Goal: Task Accomplishment & Management: Manage account settings

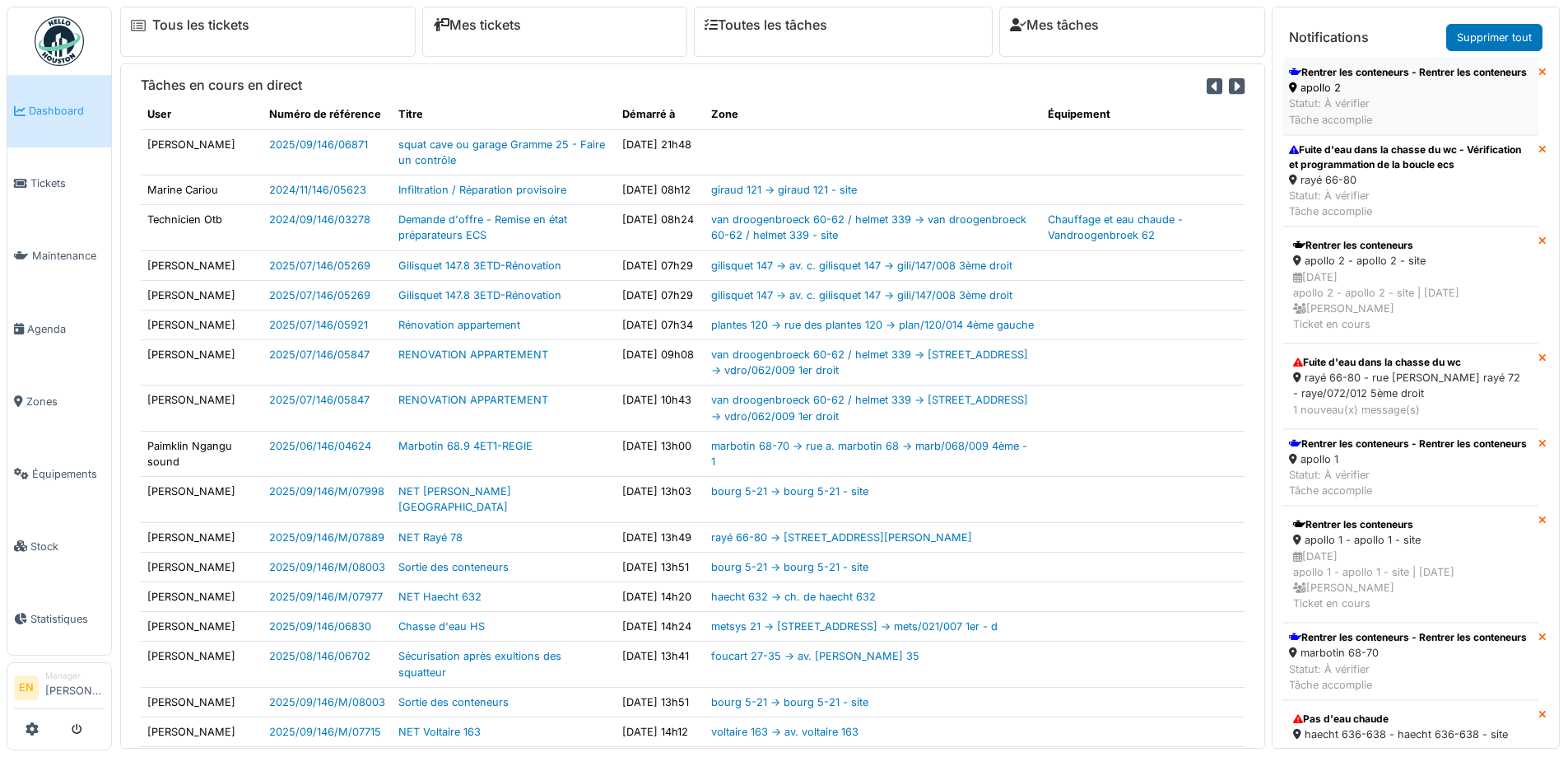
click at [1353, 80] on div "Rentrer les conteneurs - Rentrer les conteneurs" at bounding box center [1408, 72] width 238 height 15
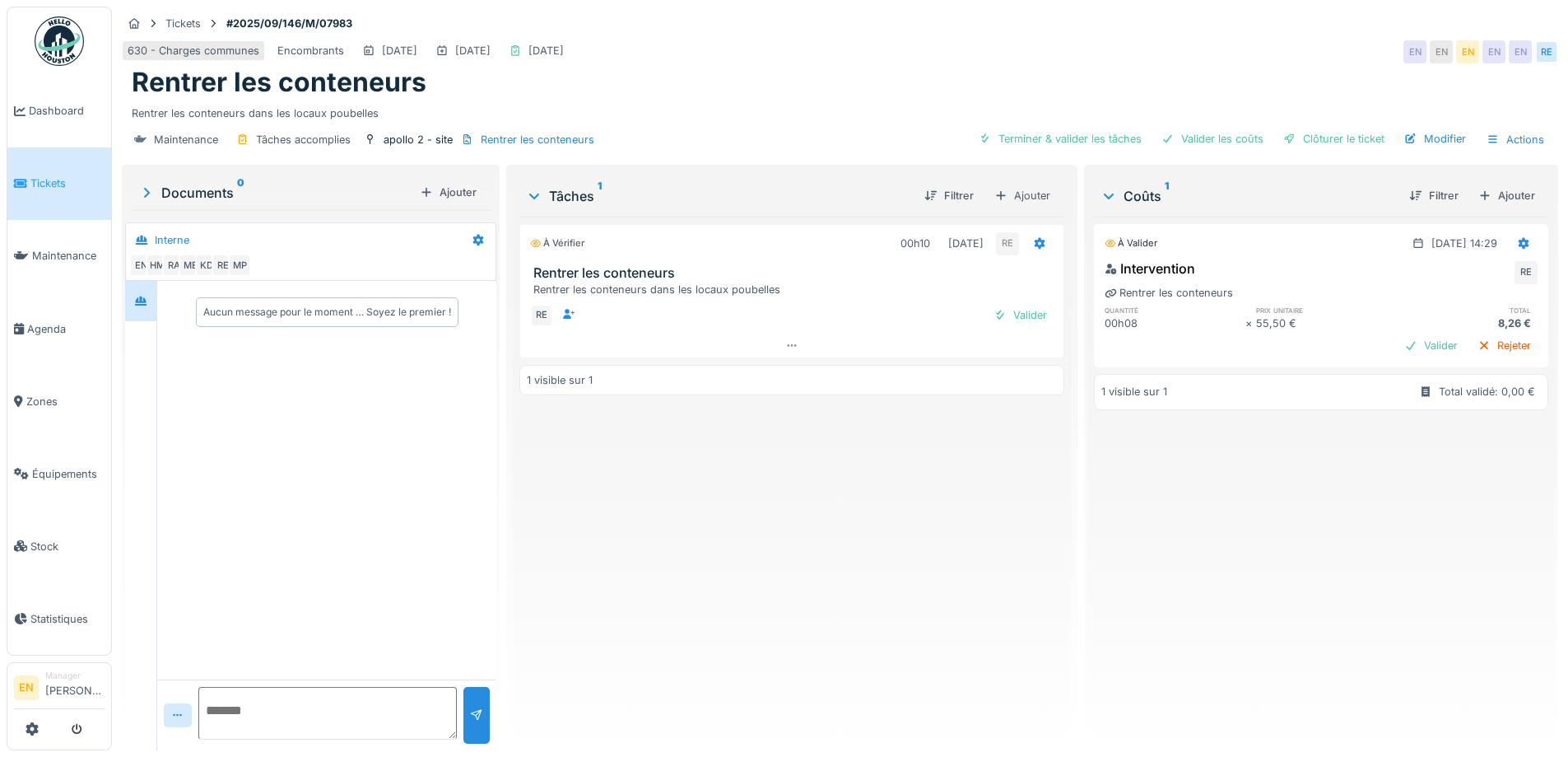
click at [1381, 513] on div "À valider [DATE] 14:29 Intervention RE Rentrer les conteneurs quantité prix uni…" at bounding box center [1321, 477] width 455 height 521
click at [1488, 193] on div "Ajouter" at bounding box center [1507, 196] width 70 height 22
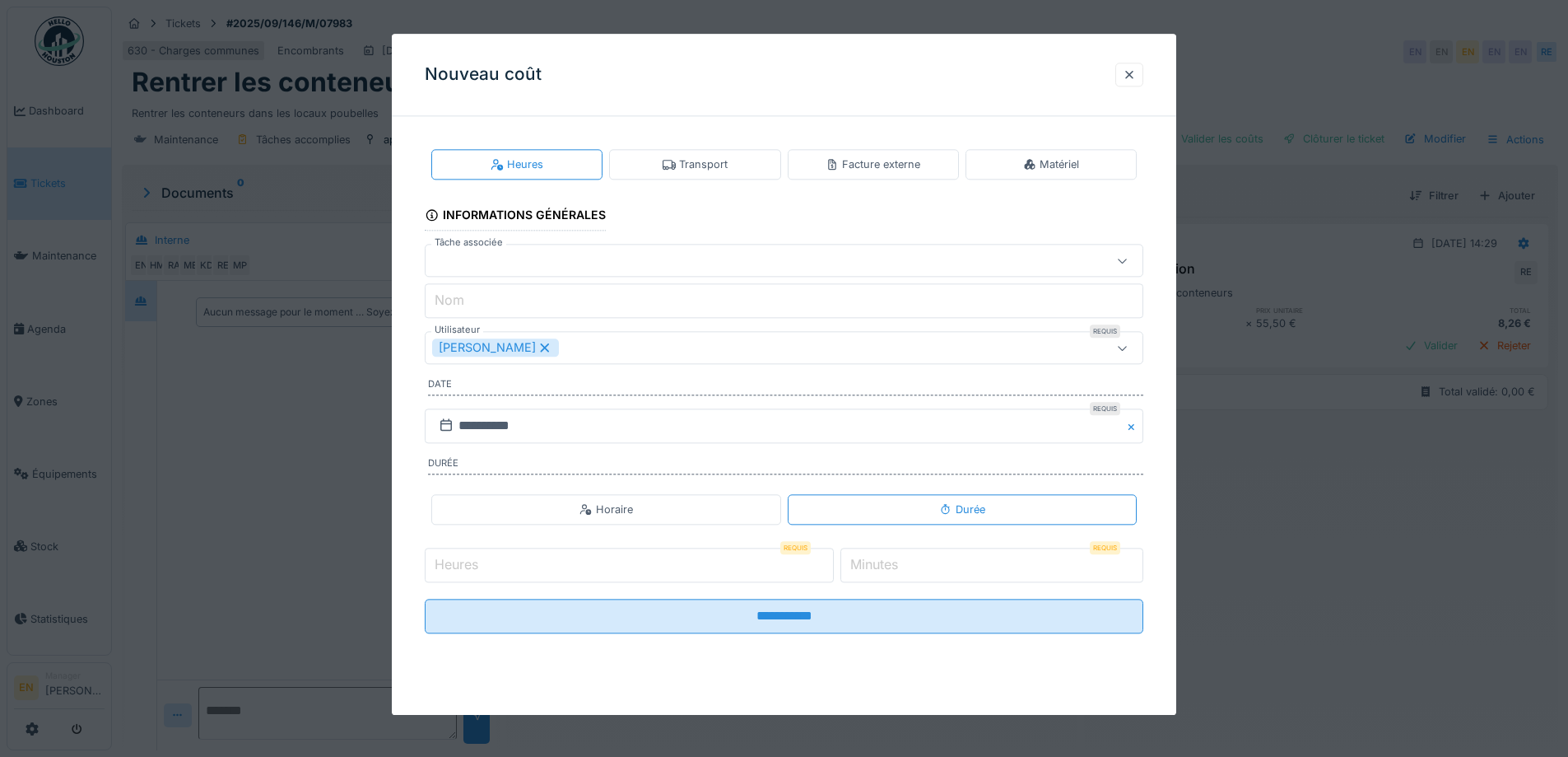
click at [705, 167] on div "Transport" at bounding box center [696, 164] width 65 height 16
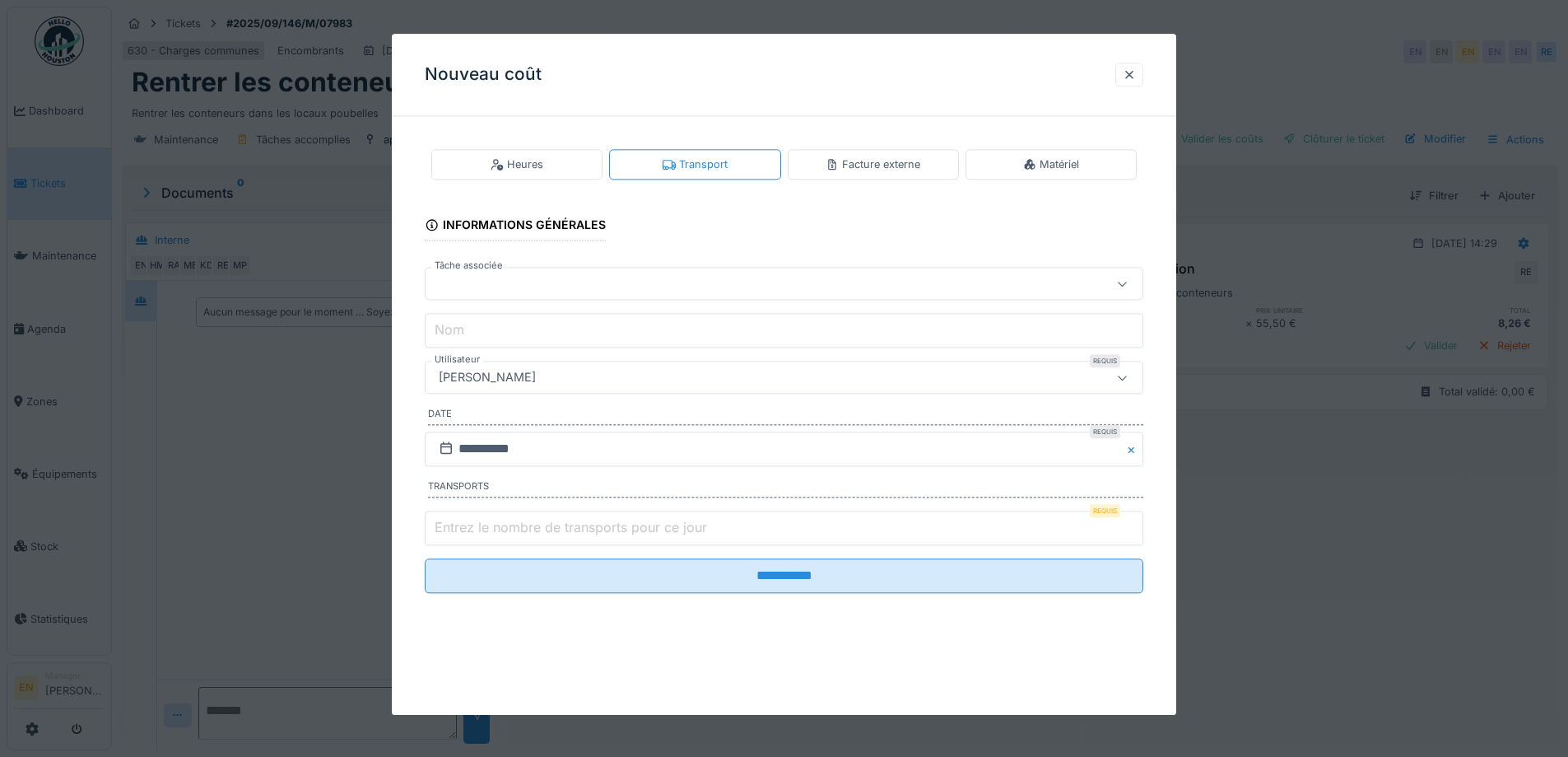
type input "*"
click at [1134, 524] on input "*" at bounding box center [784, 527] width 719 height 34
click at [613, 382] on div "[PERSON_NAME]" at bounding box center [742, 378] width 620 height 19
click at [580, 428] on input "Utilisateur" at bounding box center [786, 427] width 703 height 34
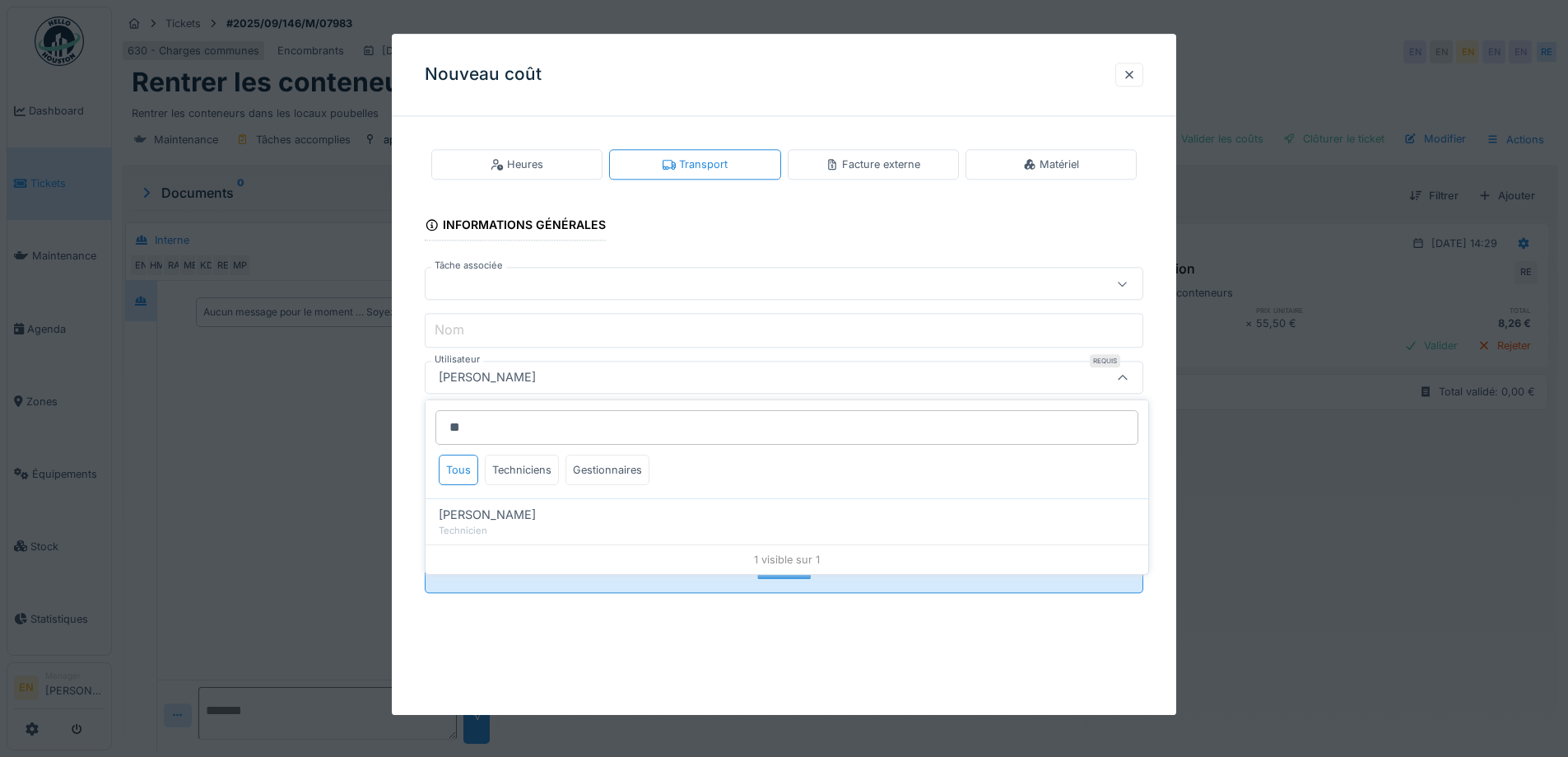
type input "*"
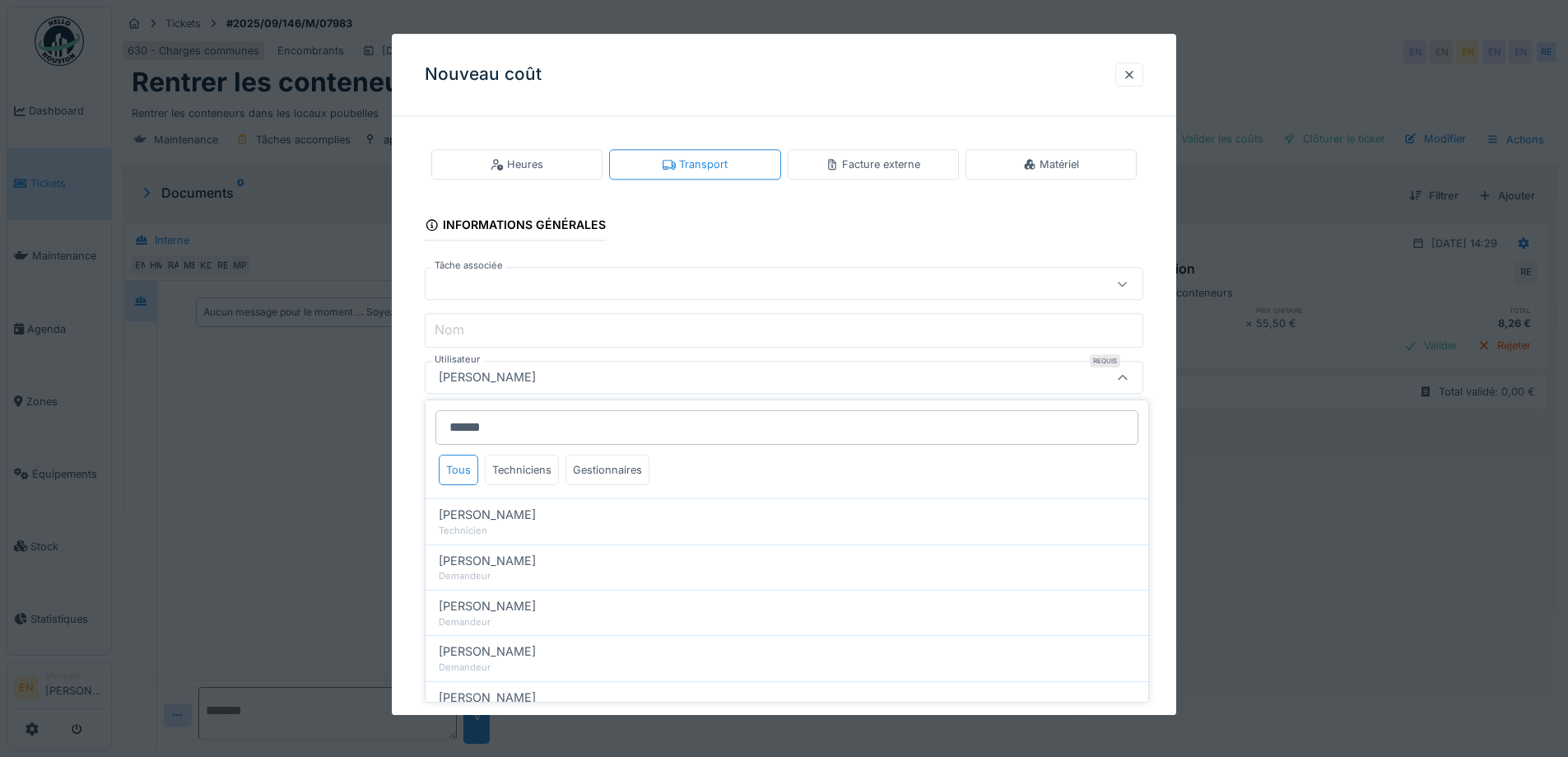
drag, startPoint x: 551, startPoint y: 511, endPoint x: 419, endPoint y: 560, distance: 140.8
click at [426, 556] on div "****** Tous Techniciens Gestionnaires Mohamed El kadiri Technicien Kadir Akyol …" at bounding box center [787, 647] width 722 height 493
click at [594, 430] on input "******" at bounding box center [786, 427] width 703 height 34
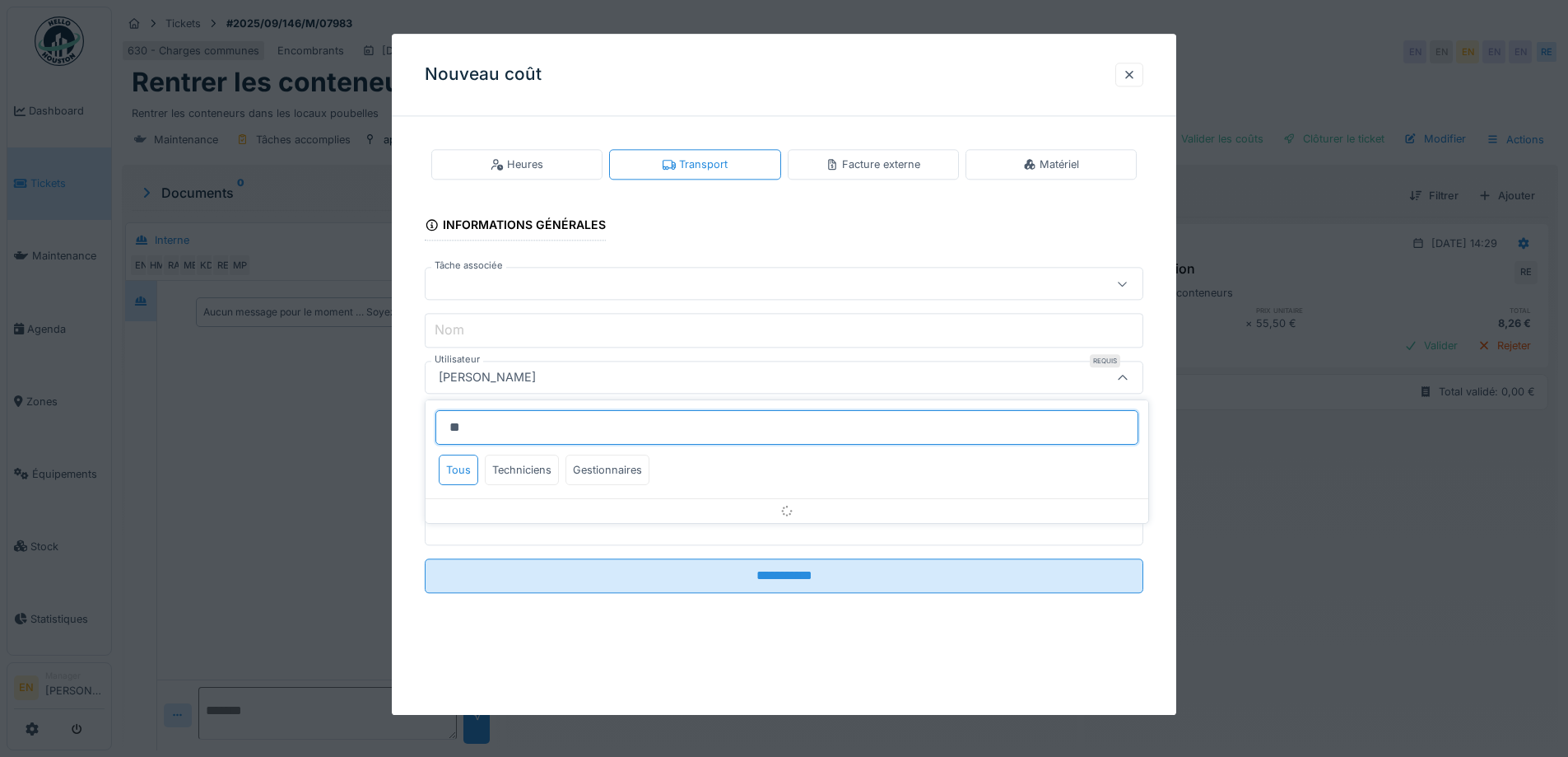
type input "*"
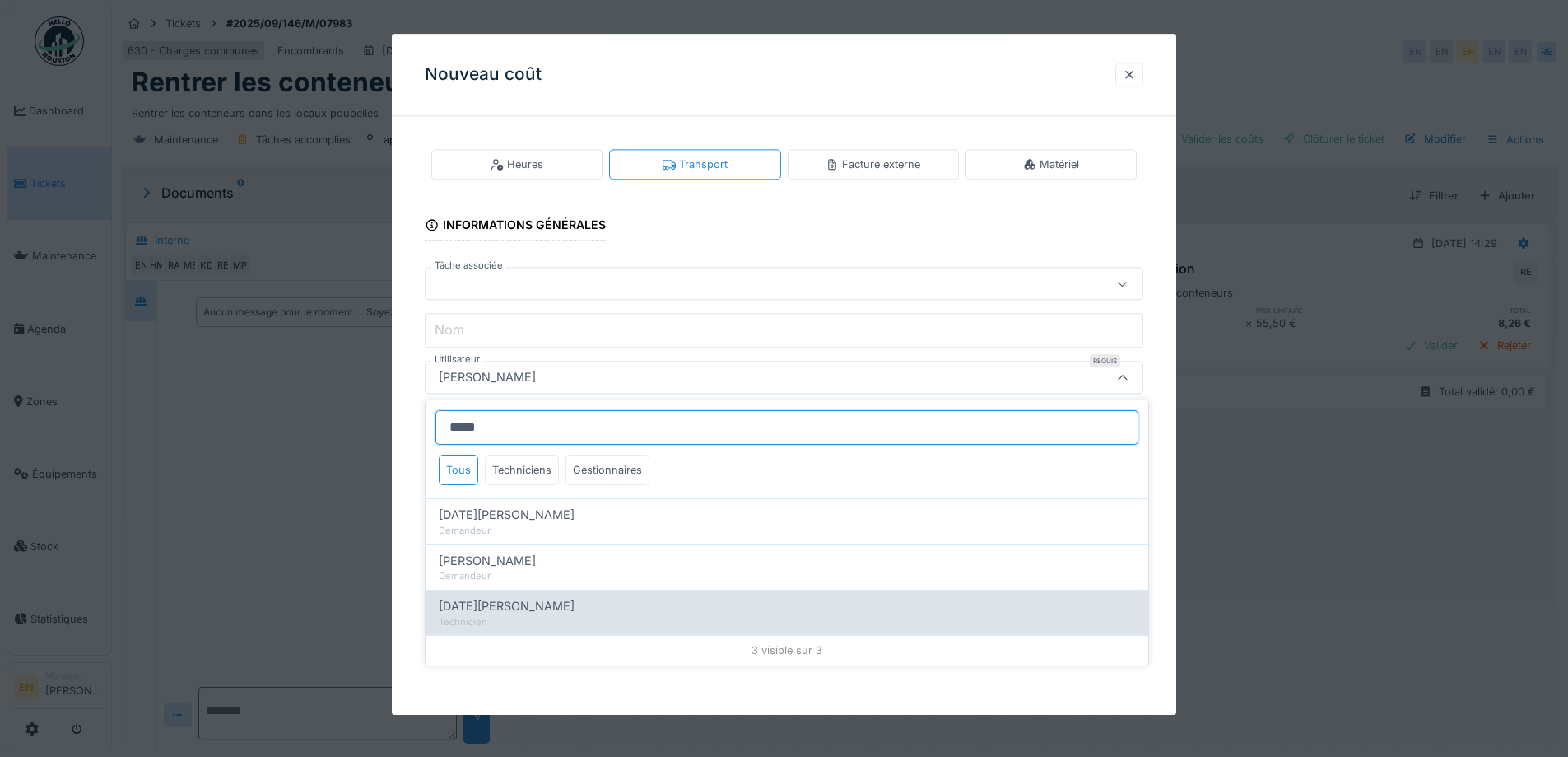
type input "*****"
click at [520, 597] on span "Ramazan Eryoruk" at bounding box center [507, 606] width 136 height 19
type input "*****"
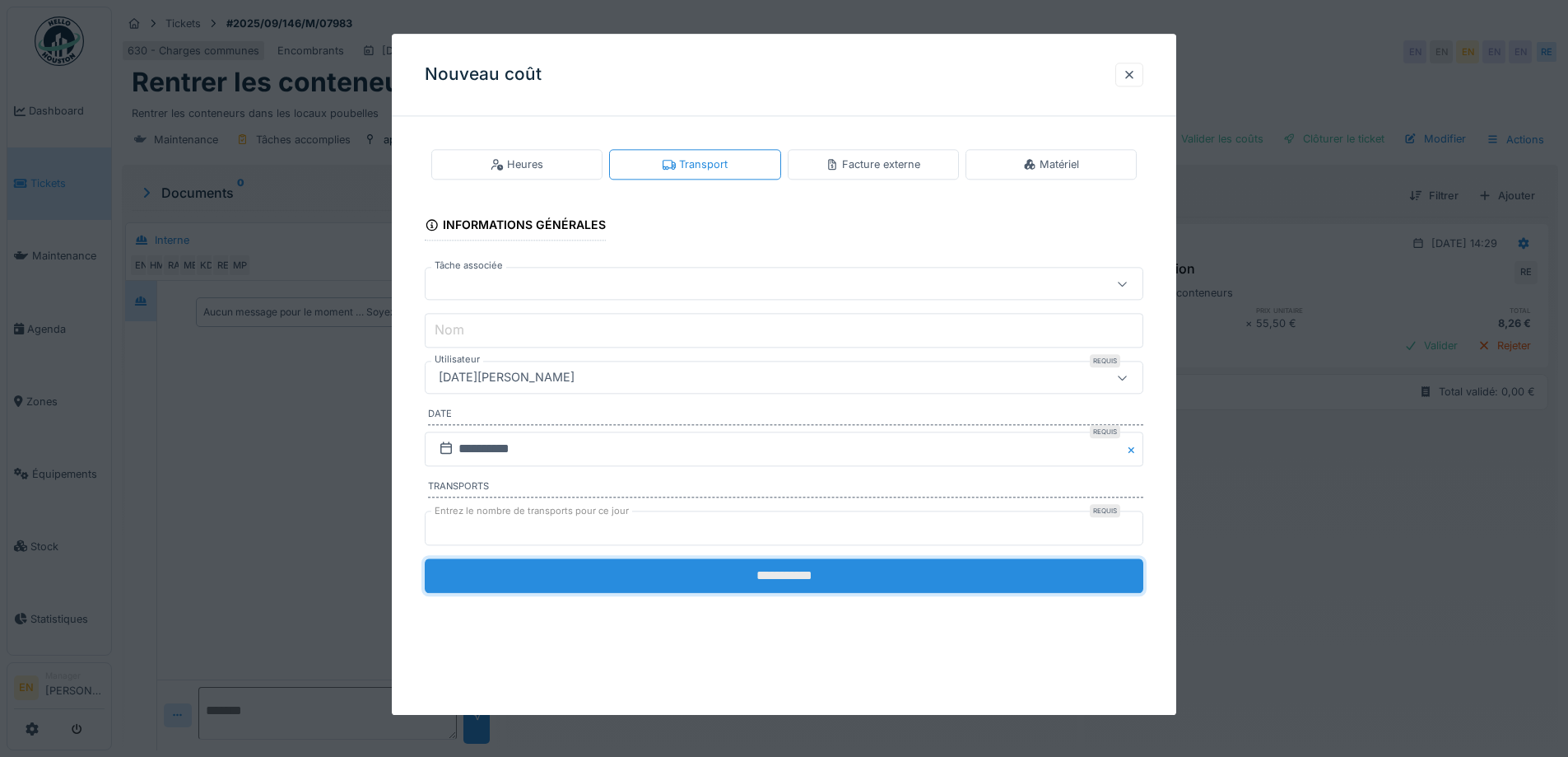
click at [759, 575] on input "**********" at bounding box center [784, 575] width 719 height 34
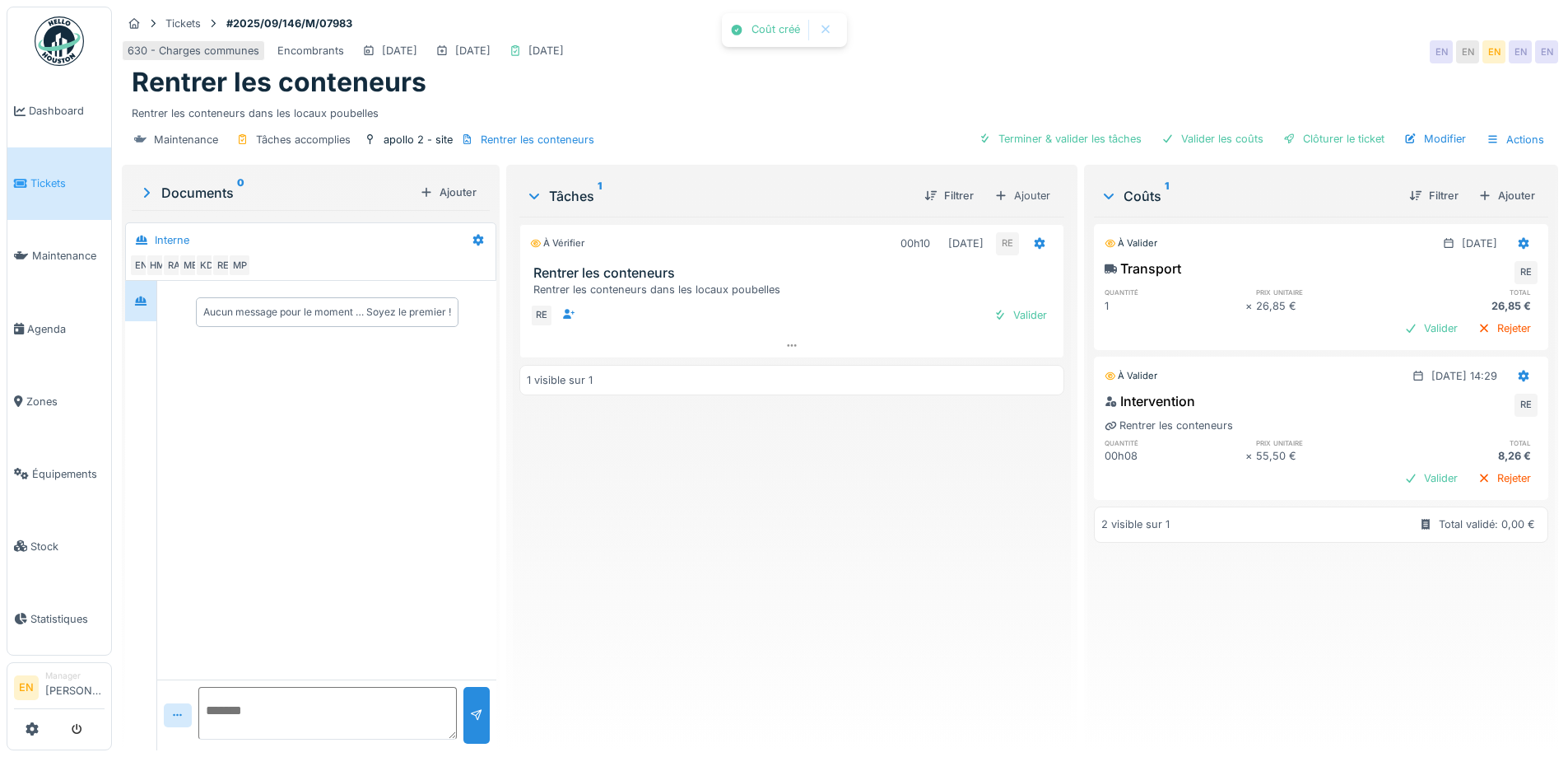
click at [758, 574] on div "À vérifier 00h10 09/09/2025 RE Rentrer les conteneurs Rentrer les conteneurs da…" at bounding box center [792, 477] width 545 height 521
click at [1318, 138] on div "Clôturer le ticket" at bounding box center [1335, 139] width 115 height 22
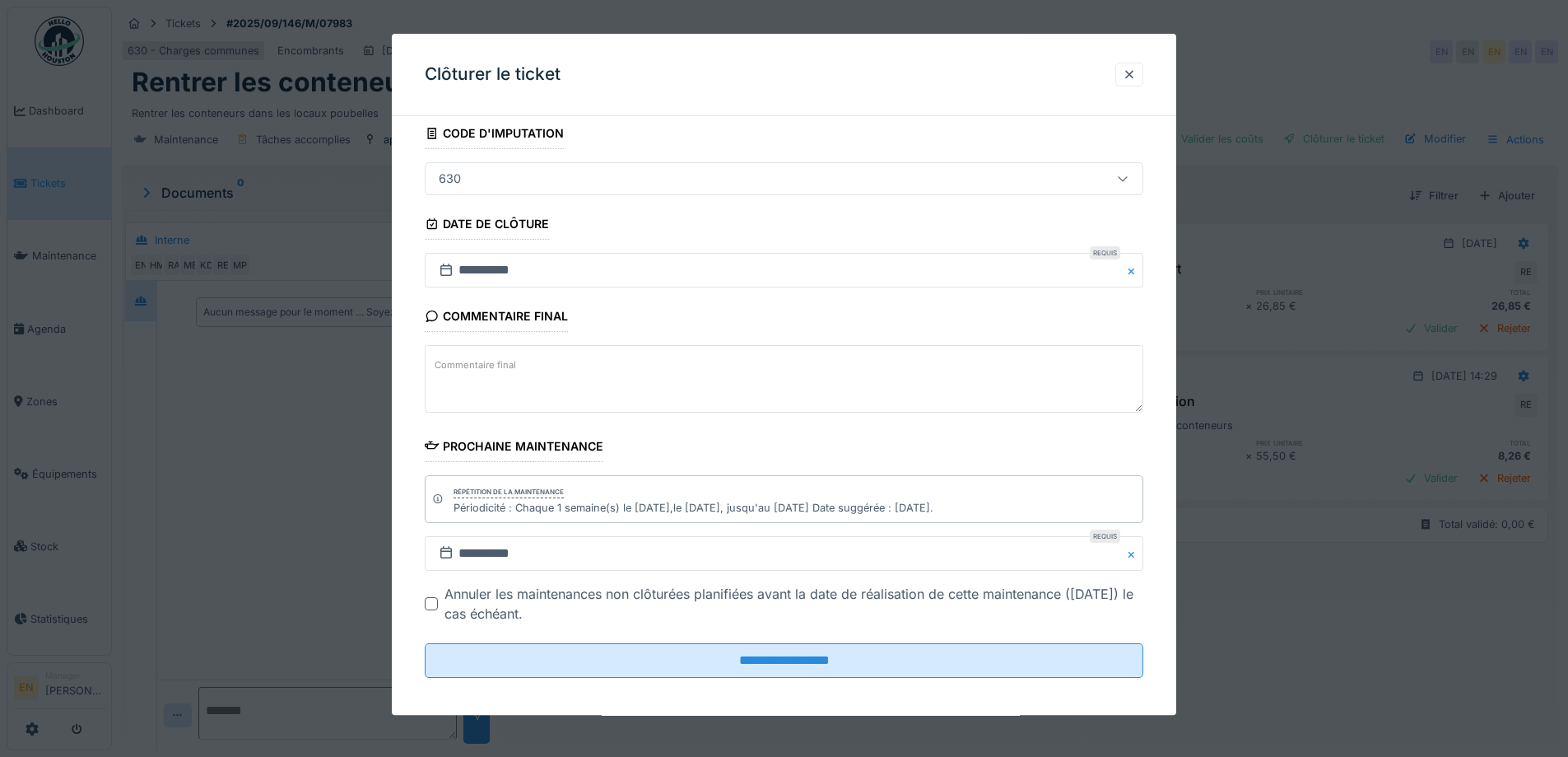
scroll to position [111, 0]
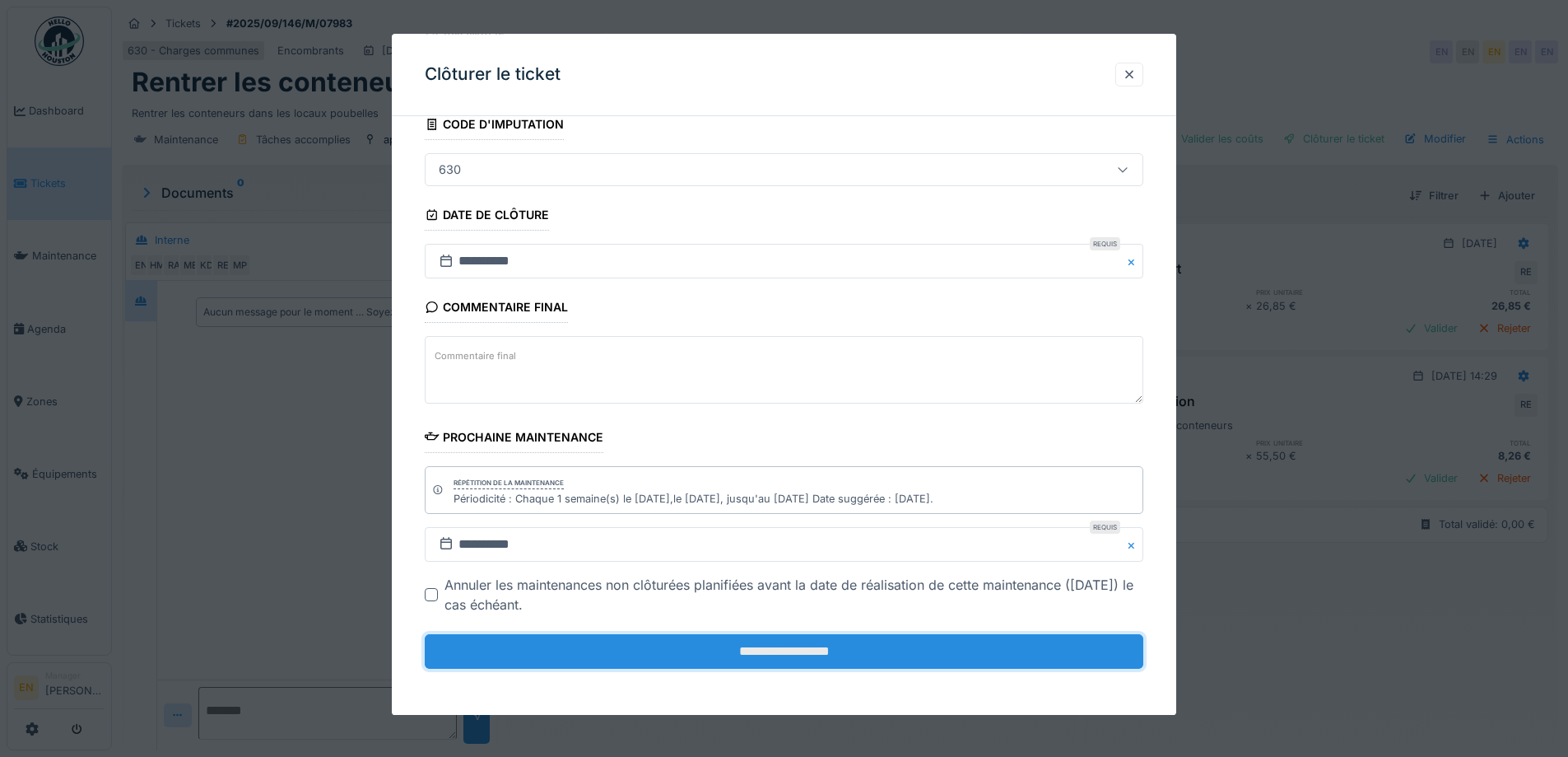
click at [743, 656] on input "**********" at bounding box center [784, 650] width 719 height 34
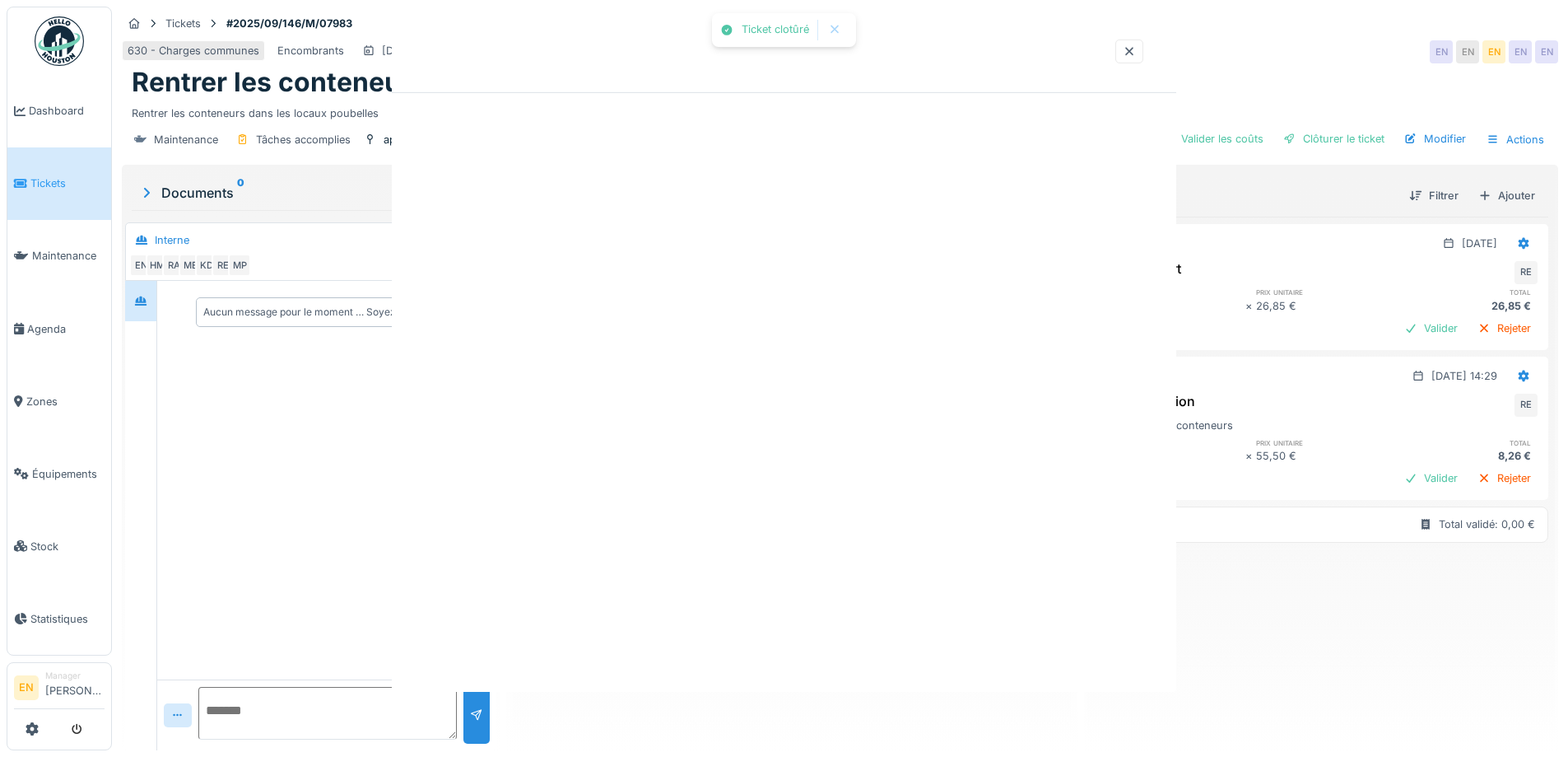
scroll to position [0, 0]
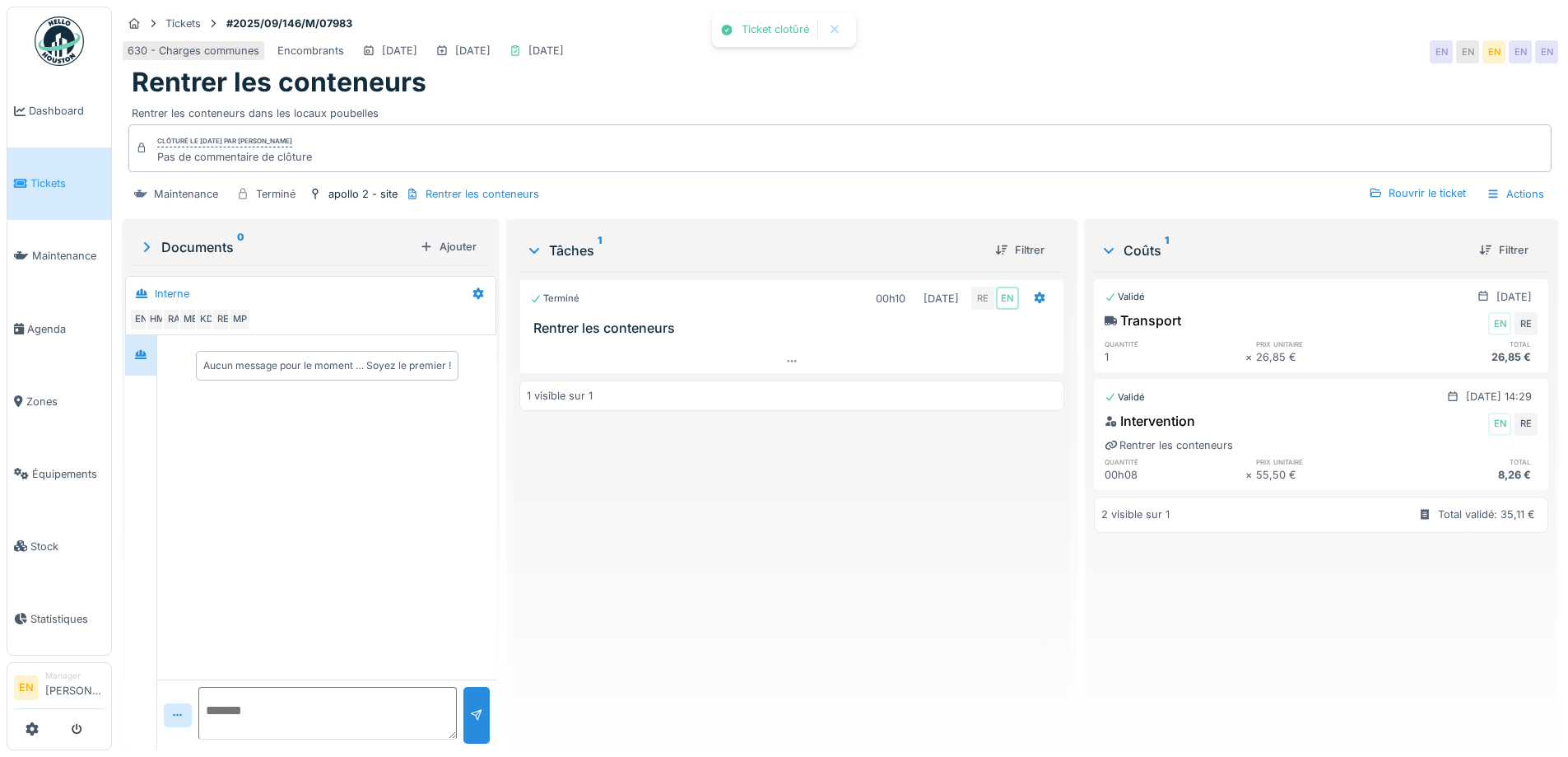
click at [756, 592] on div "Terminé 00h10 09/09/2025 RE EN Rentrer les conteneurs 1 visible sur 1" at bounding box center [792, 504] width 545 height 465
click at [64, 52] on img at bounding box center [58, 41] width 49 height 49
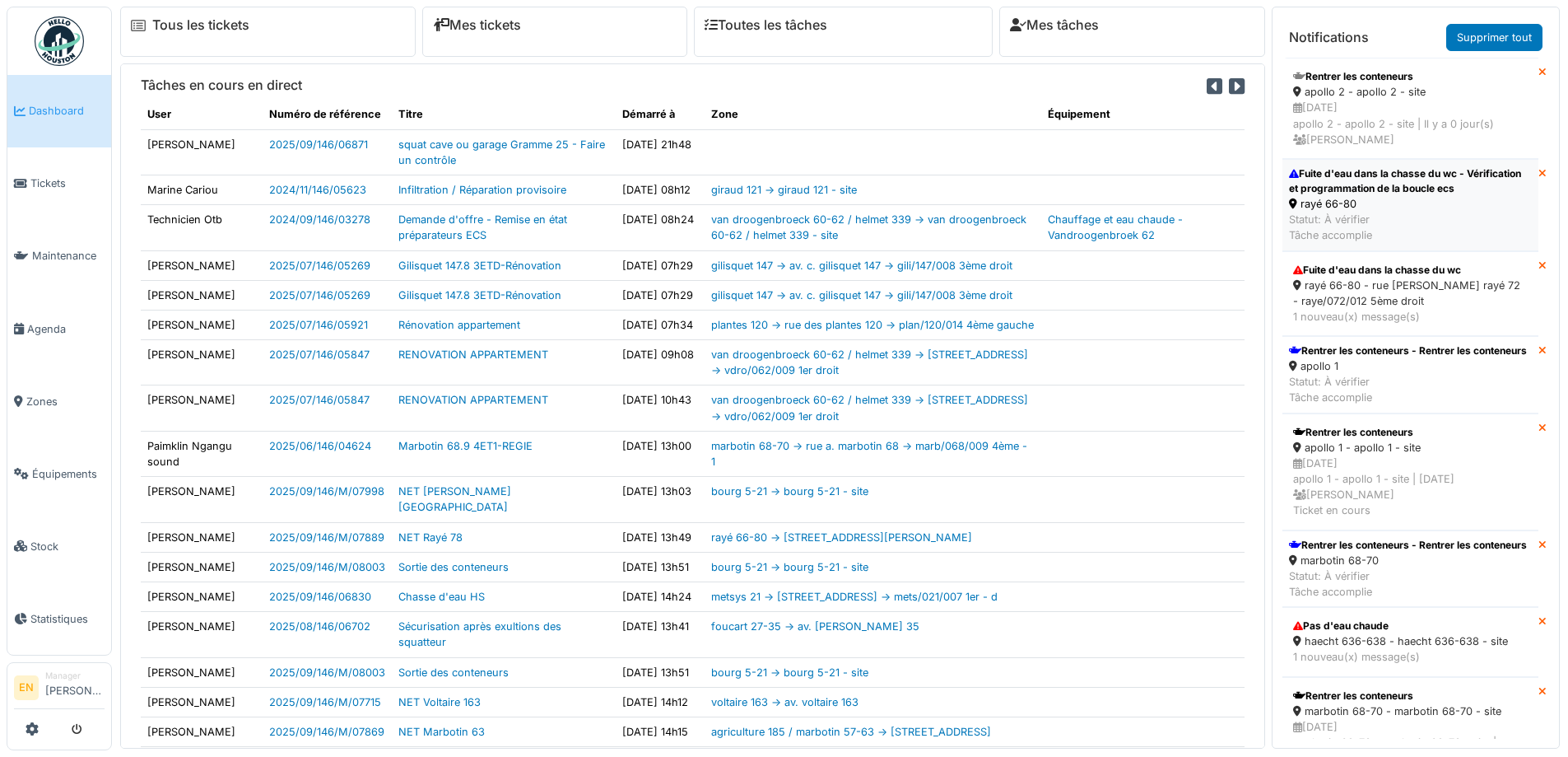
click at [1361, 187] on div "Fuite d'eau dans la chasse du wc - Vérification et programmation de la boucle e…" at bounding box center [1411, 182] width 243 height 30
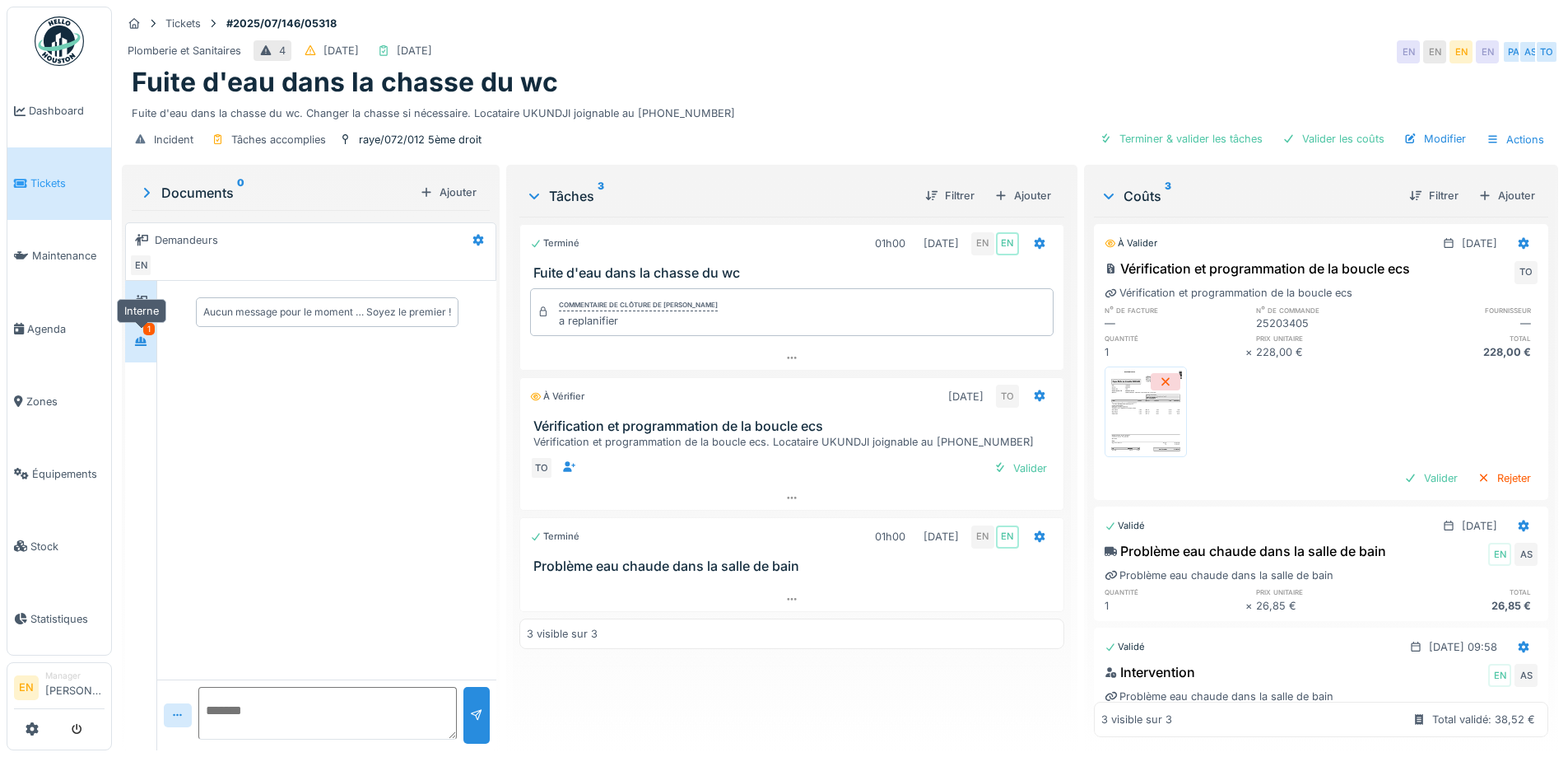
click at [141, 341] on icon at bounding box center [141, 342] width 11 height 9
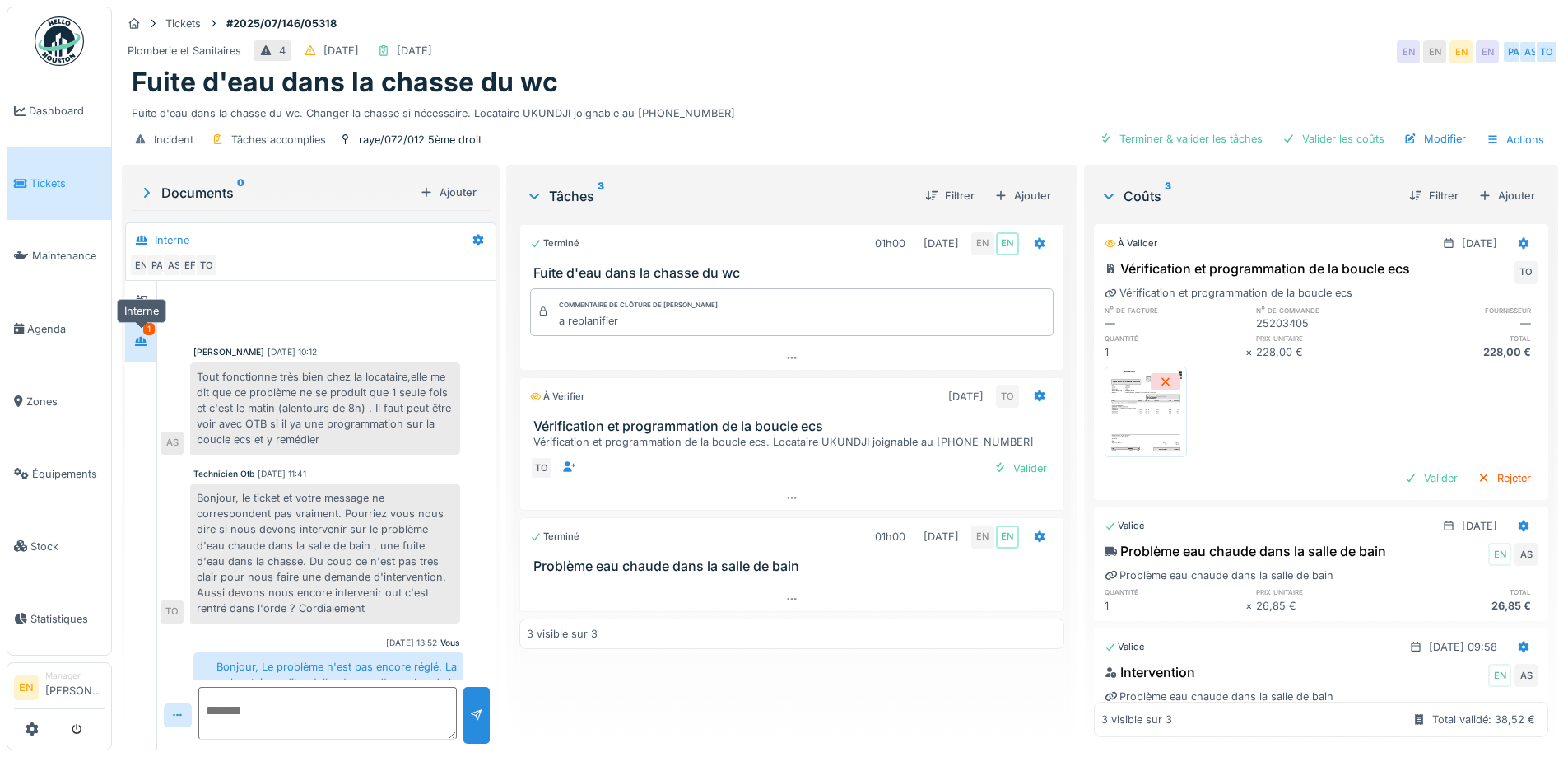
scroll to position [246, 0]
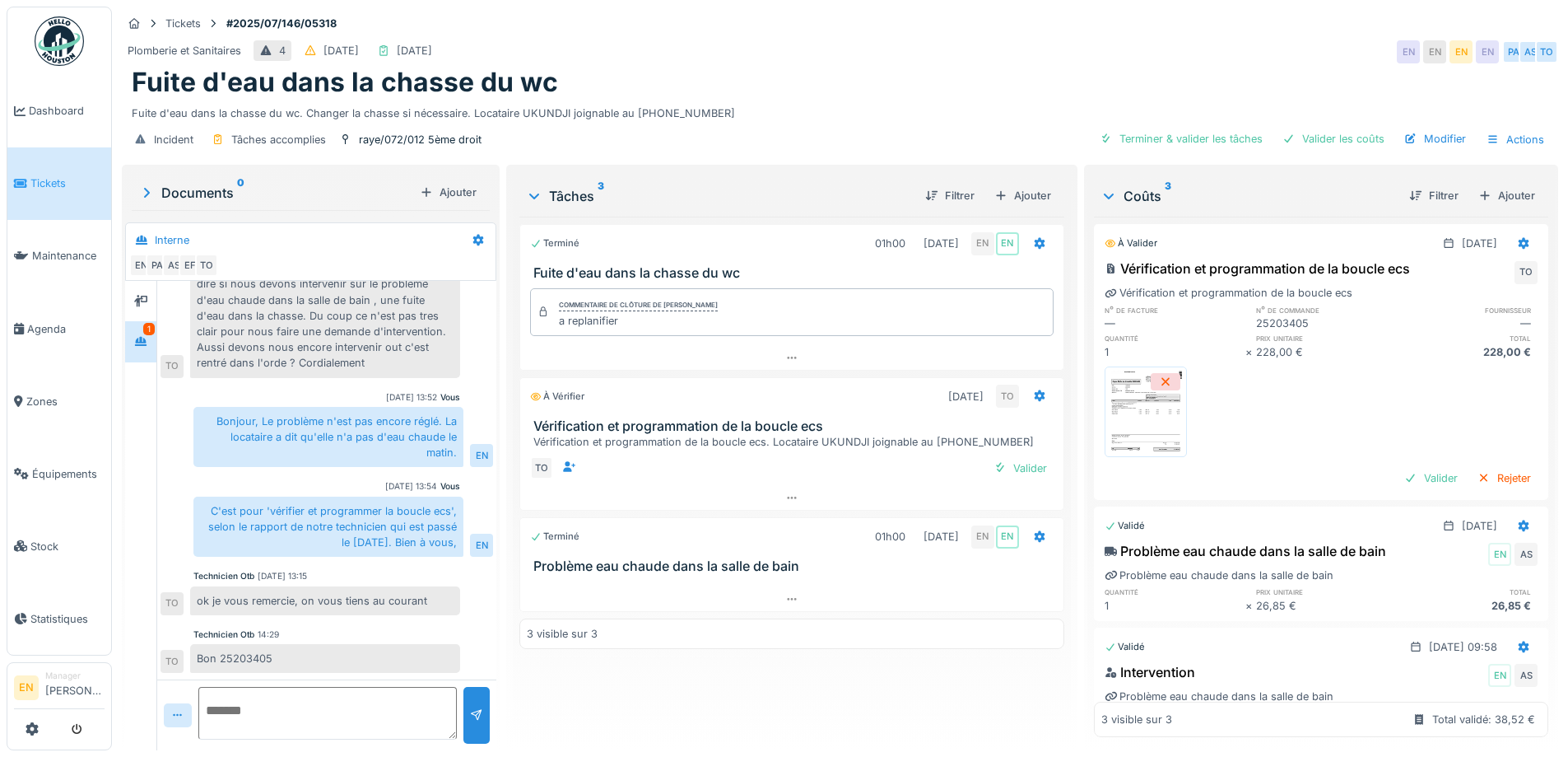
click at [708, 719] on div "Terminé 01h00 04/07/2025 EN EN Fuite d'eau dans la chasse du wc Commentaire de …" at bounding box center [792, 477] width 545 height 521
click at [1344, 427] on div at bounding box center [1322, 411] width 433 height 104
click at [524, 722] on div "Terminé 01h00 04/07/2025 EN EN Fuite d'eau dans la chasse du wc Commentaire de …" at bounding box center [792, 477] width 545 height 521
click at [1030, 469] on div "Valider" at bounding box center [1021, 468] width 67 height 22
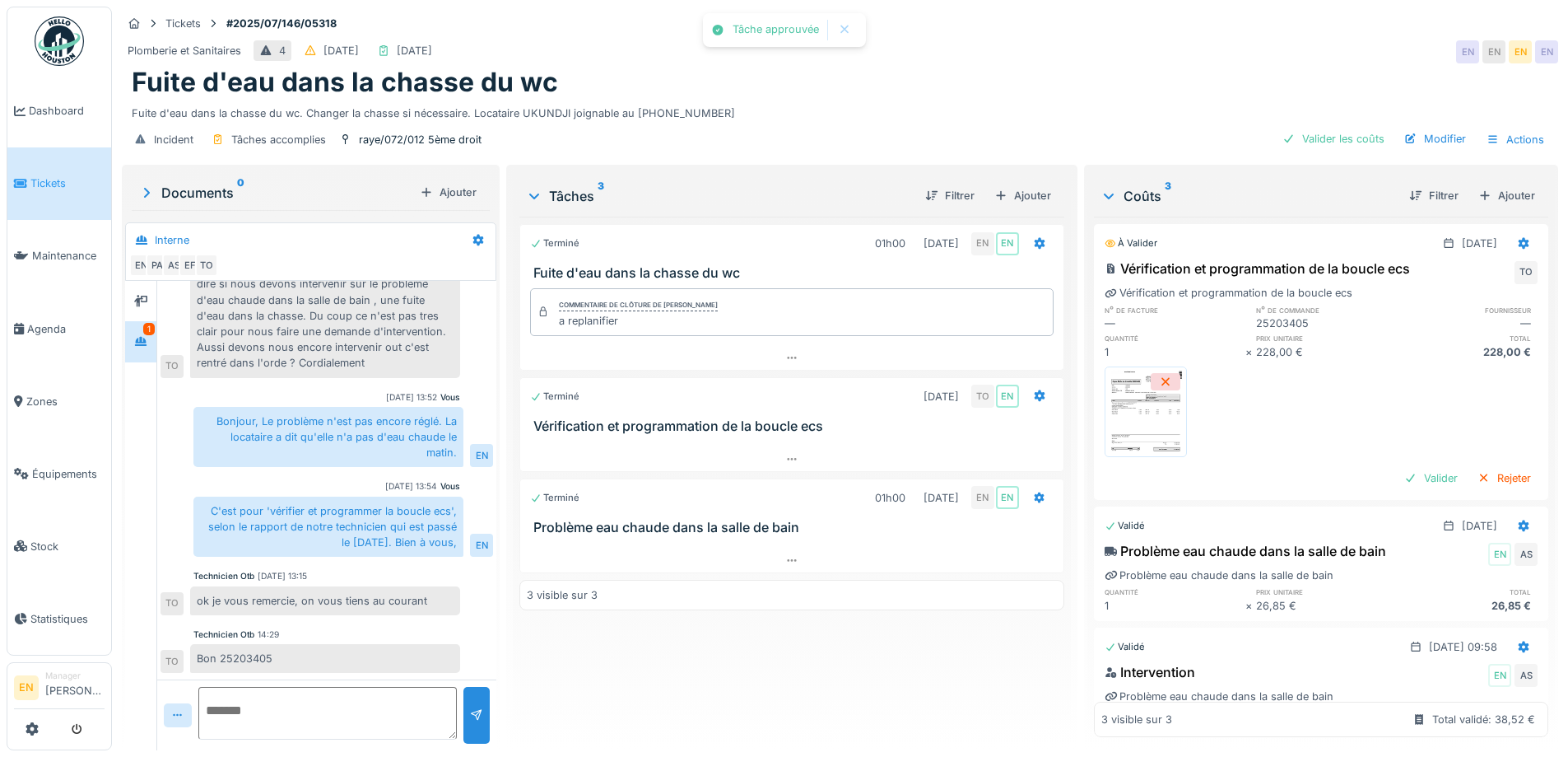
click at [352, 704] on textarea at bounding box center [327, 713] width 258 height 53
type textarea "*"
type textarea "**********"
click at [463, 712] on div at bounding box center [476, 714] width 26 height 57
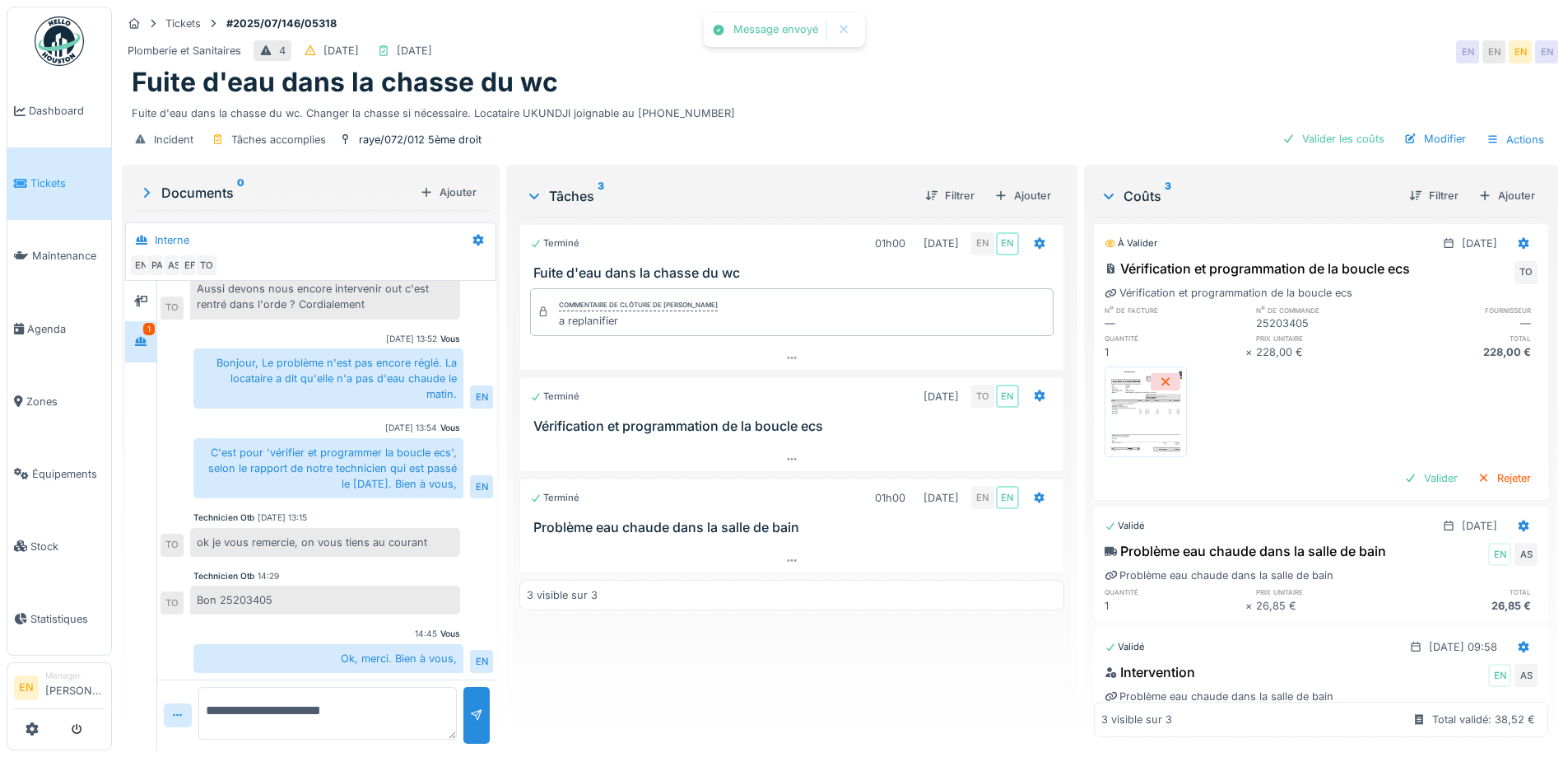
click at [769, 674] on div "Terminé 01h00 [DATE] EN EN Fuite d'eau dans la chasse du wc Commentaire de clôt…" at bounding box center [792, 477] width 545 height 521
click at [781, 620] on div "Terminé 01h00 [DATE] EN EN Fuite d'eau dans la chasse du wc Commentaire de clôt…" at bounding box center [792, 477] width 545 height 521
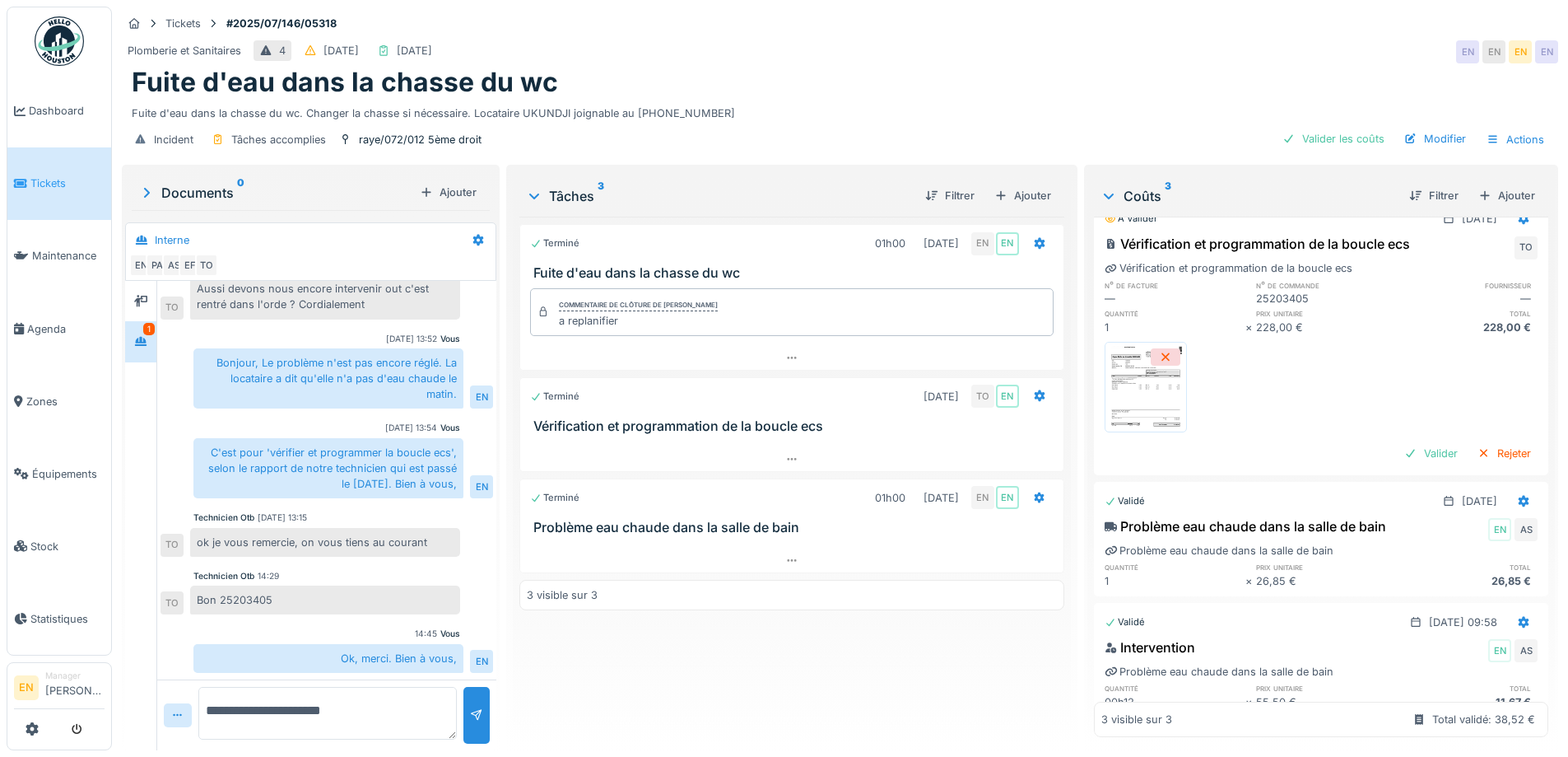
scroll to position [0, 0]
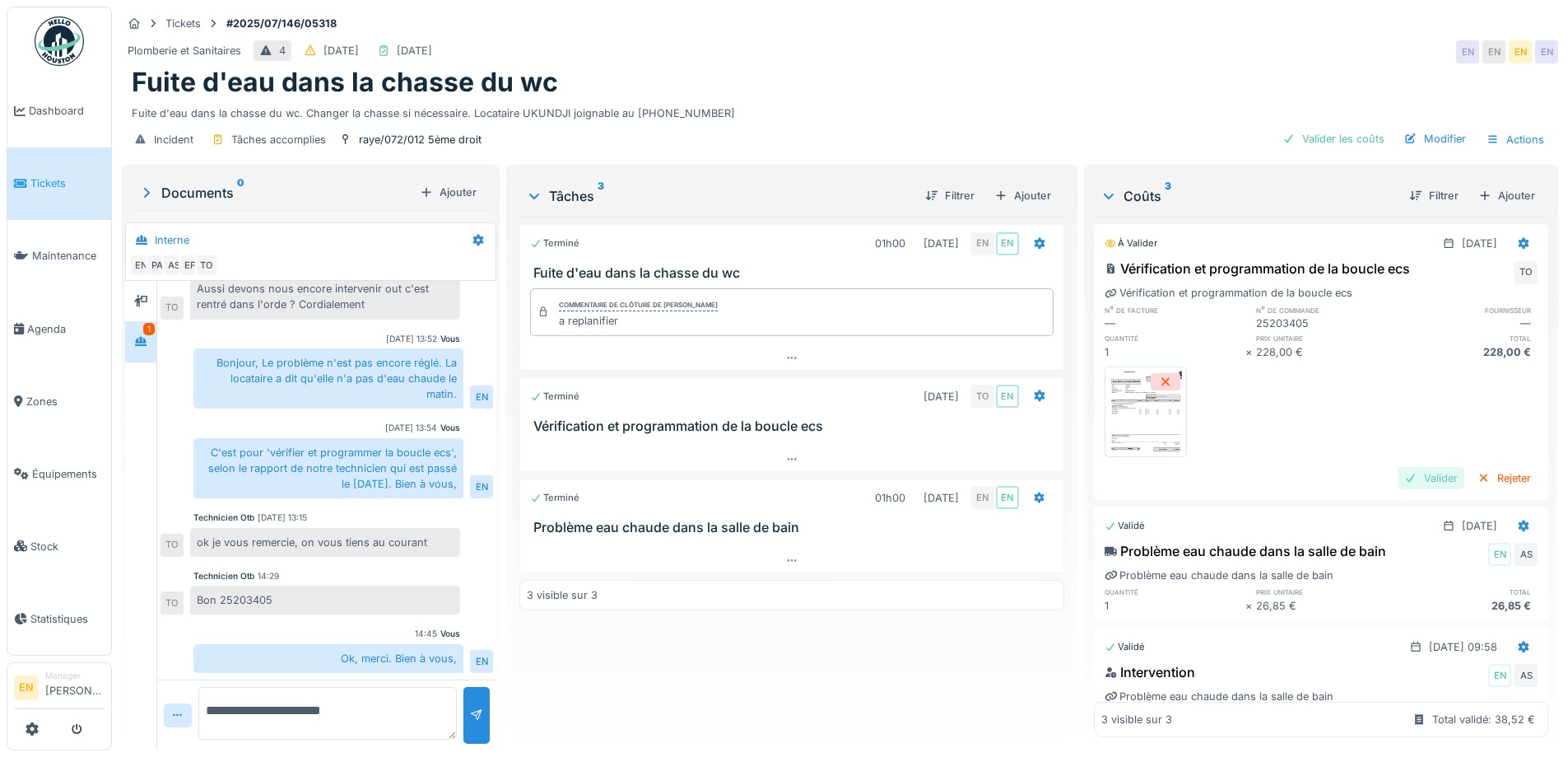
click at [1399, 476] on div "Valider" at bounding box center [1431, 478] width 67 height 22
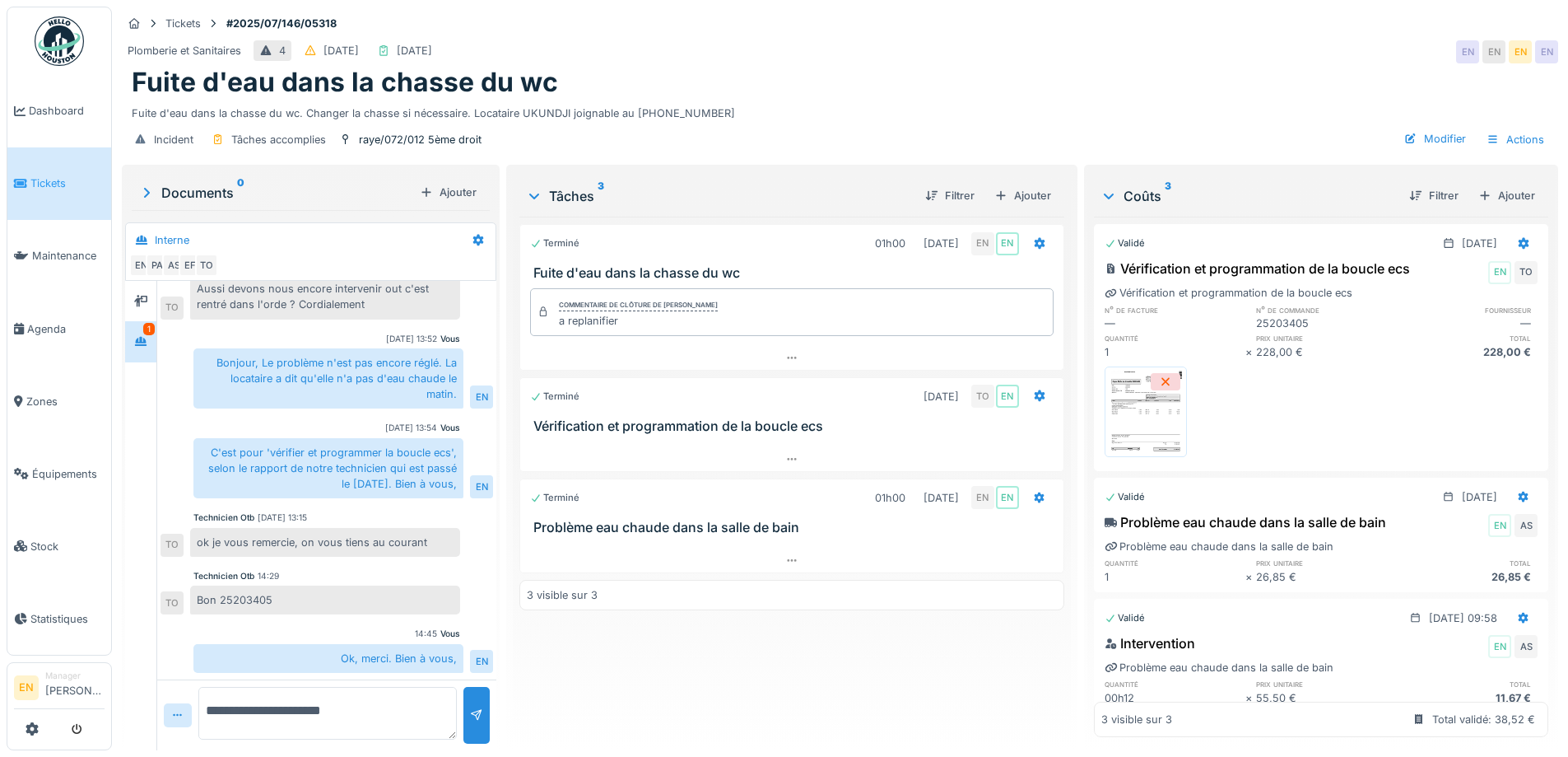
click at [1186, 34] on div "Tickets #2025/07/146/05318 Plomberie et Sanitaires 4 08/07/2025 09/09/2025 EN E…" at bounding box center [840, 83] width 1443 height 155
click at [385, 604] on div "Bon 25203405" at bounding box center [325, 599] width 270 height 29
click at [1312, 78] on div "Fuite d'eau dans la chasse du wc" at bounding box center [840, 82] width 1417 height 32
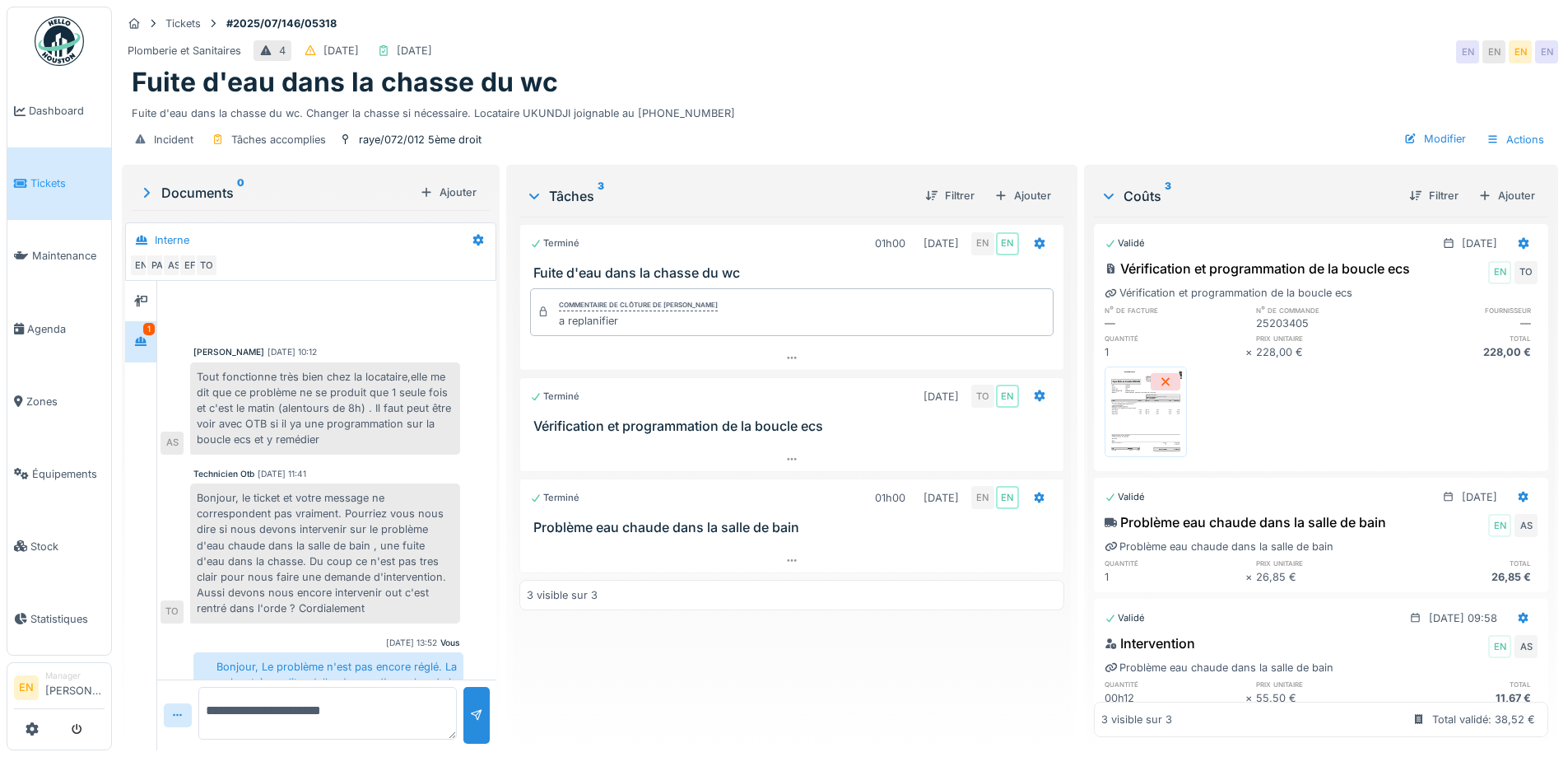
scroll to position [0, 0]
click at [223, 189] on div "Documents 0" at bounding box center [275, 192] width 275 height 19
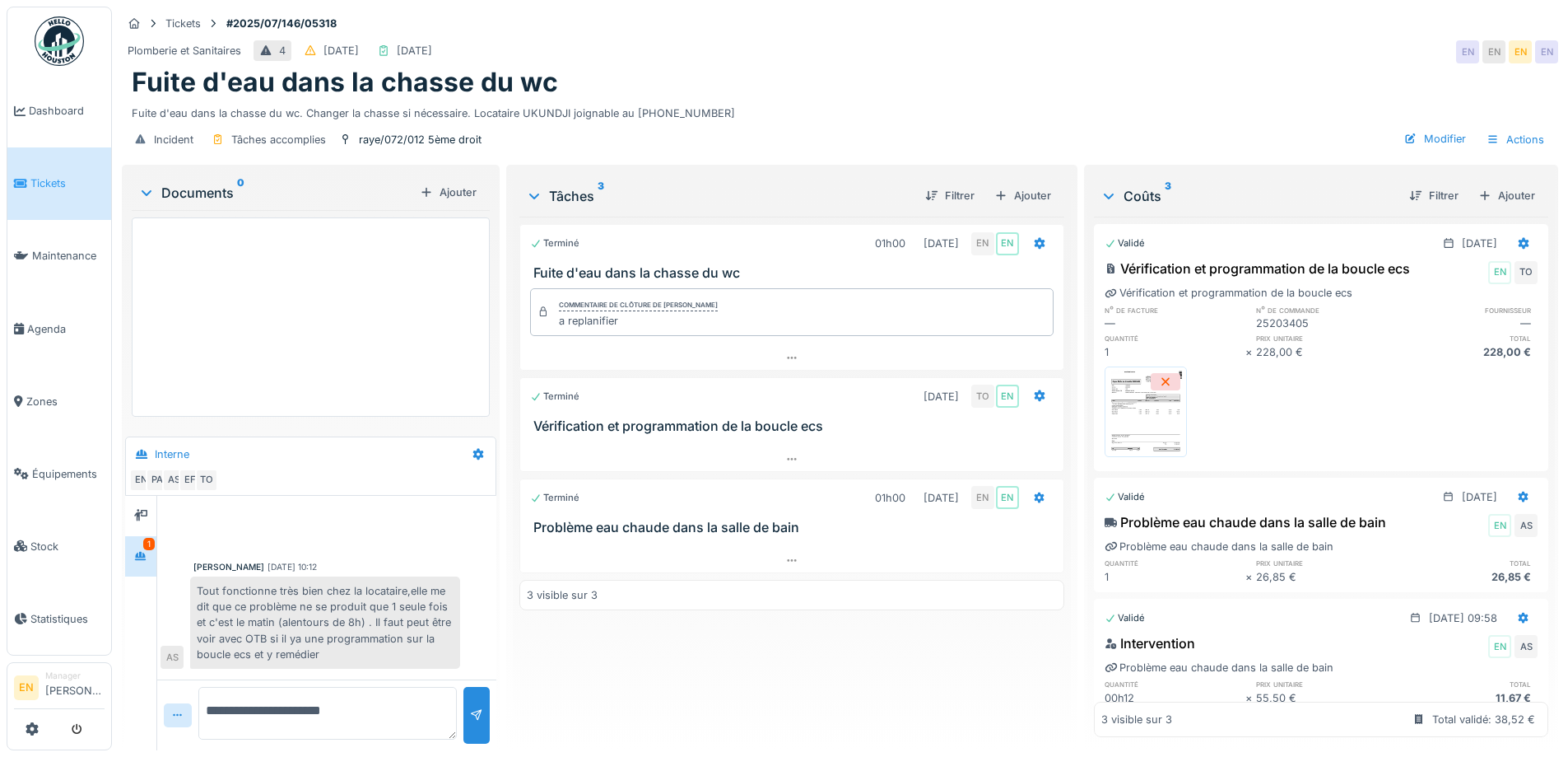
click at [1147, 426] on img at bounding box center [1146, 411] width 74 height 82
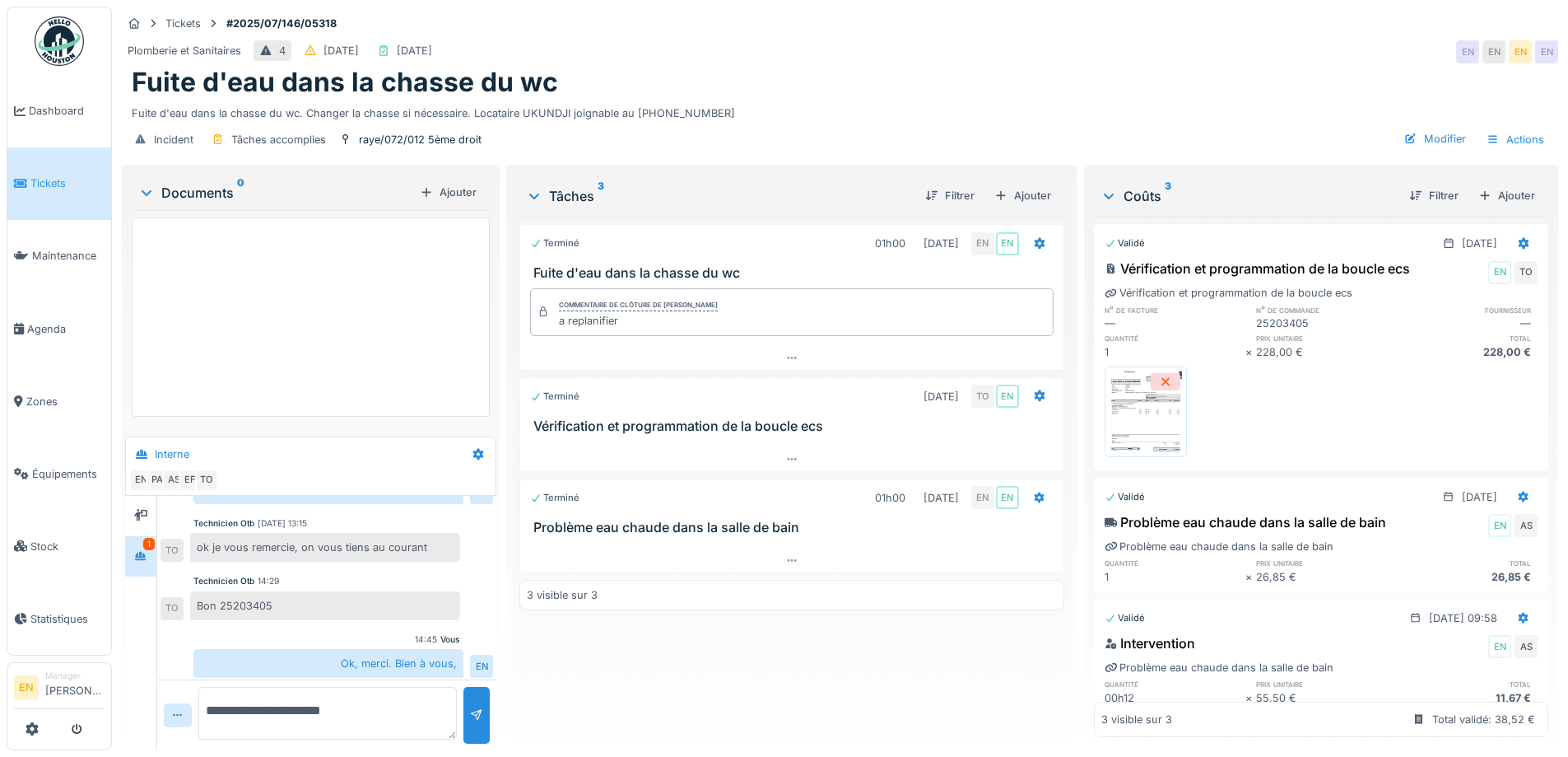
scroll to position [519, 0]
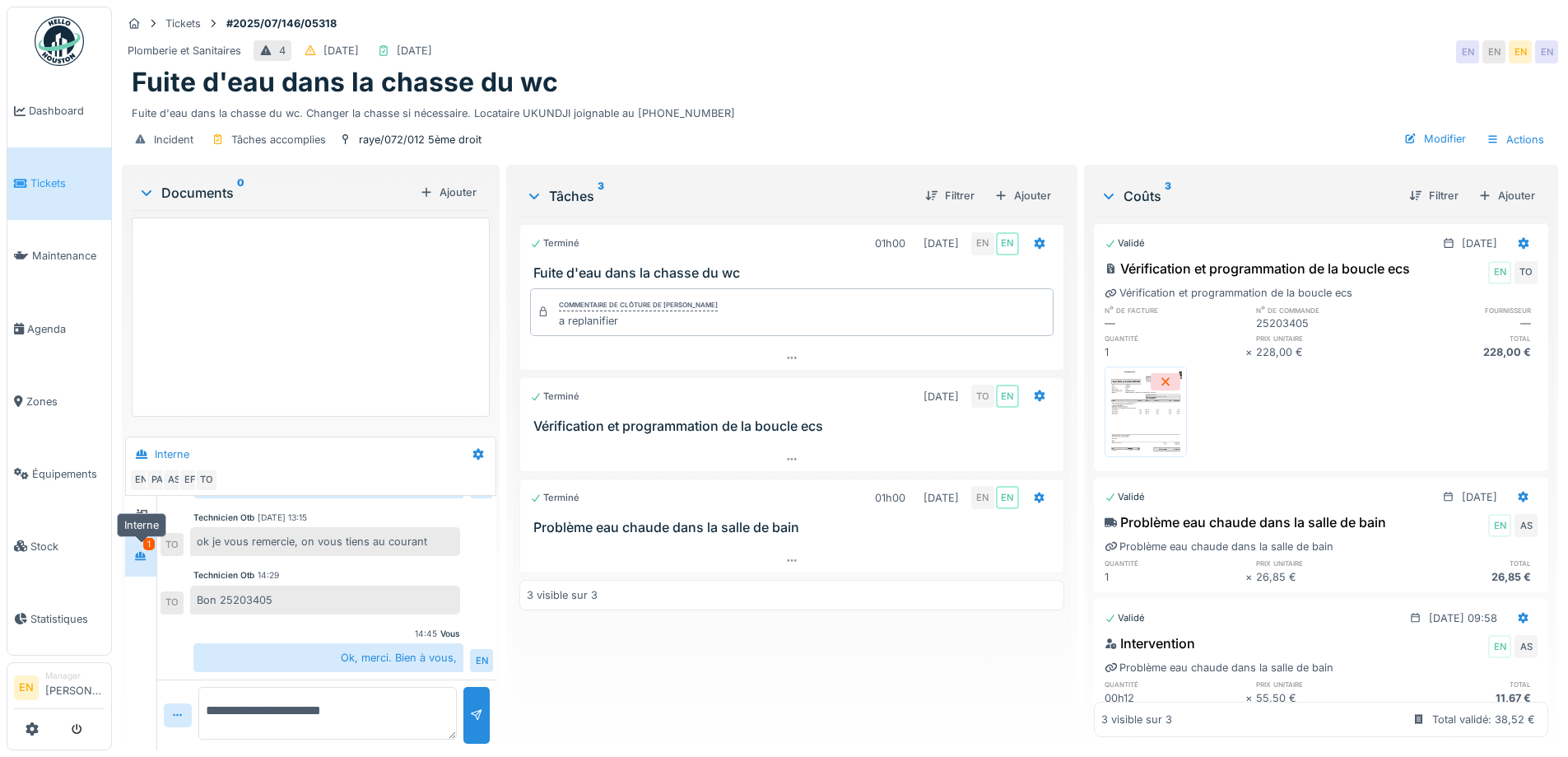
click at [139, 561] on icon at bounding box center [141, 557] width 13 height 11
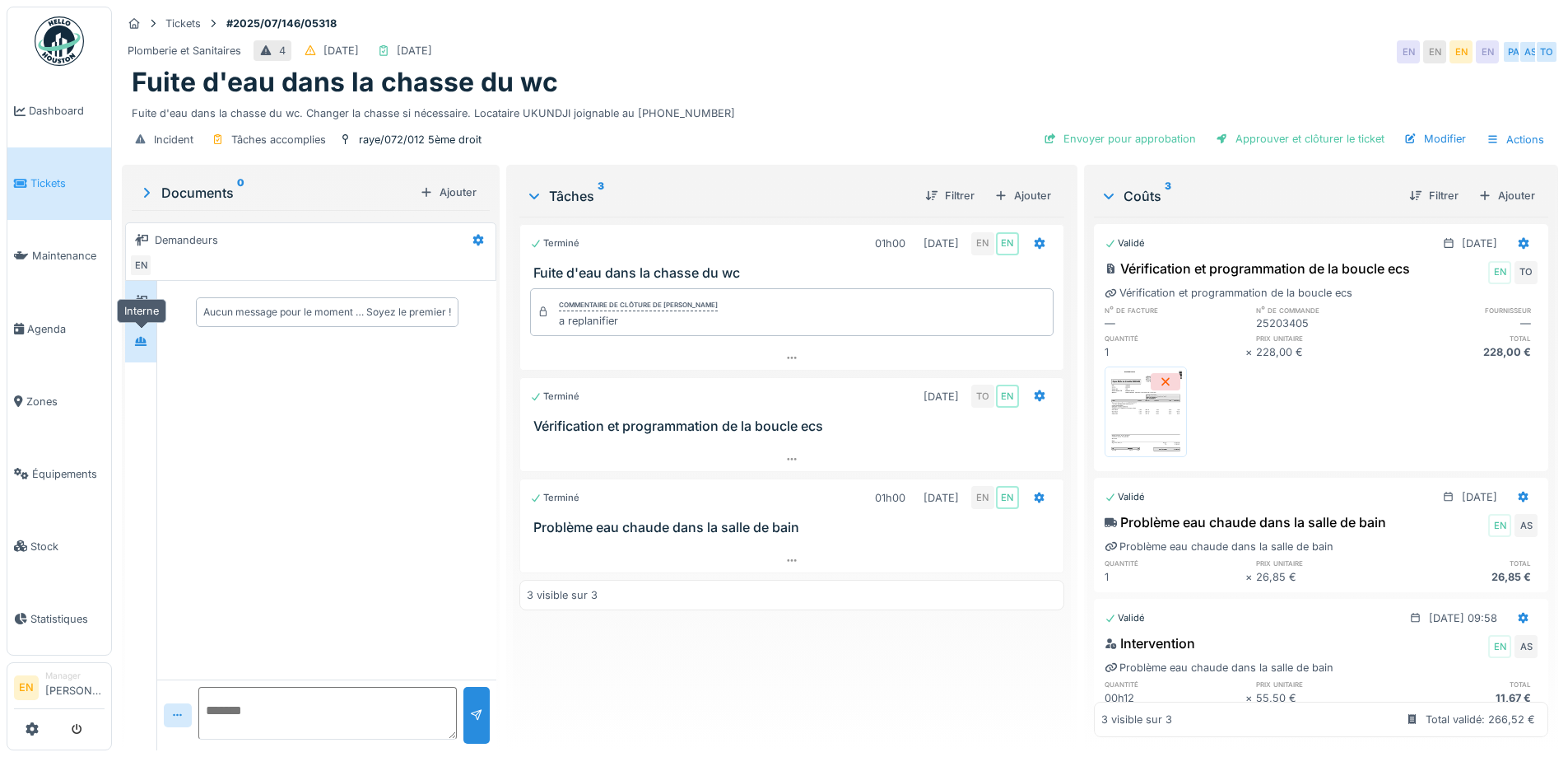
click at [139, 345] on icon at bounding box center [141, 342] width 13 height 11
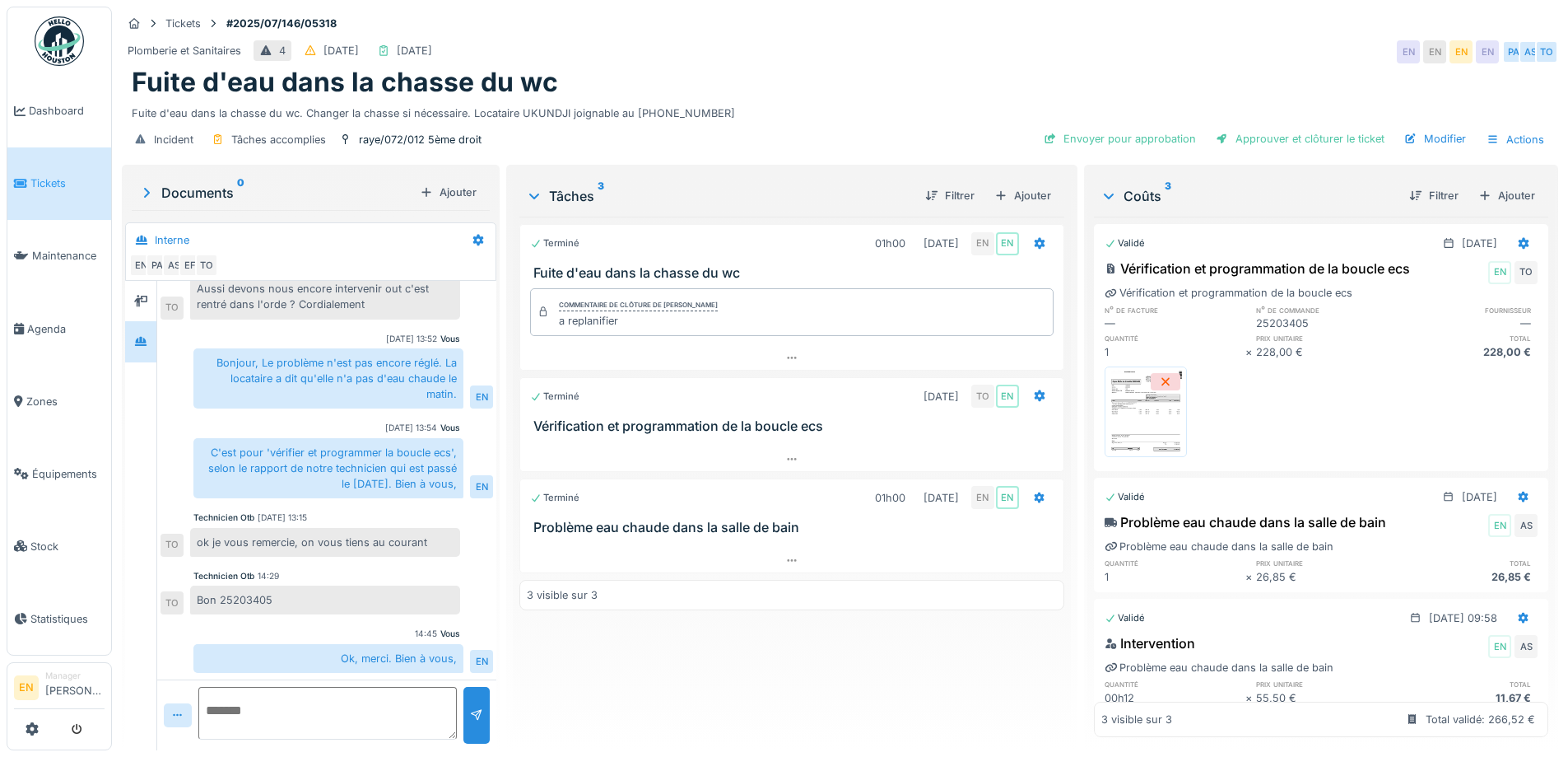
click at [1146, 423] on img at bounding box center [1146, 411] width 74 height 82
click at [813, 58] on div "Plomberie et Sanitaires 4 [DATE] [DATE] EN EN EN EN PA AS TO" at bounding box center [840, 52] width 1436 height 30
click at [783, 133] on div "Incident Tâches accomplies raye/072/012 5ème droit Envoyer pour approbation App…" at bounding box center [840, 140] width 1436 height 37
click at [803, 116] on div "Fuite d'eau dans la chasse du wc. Changer la chasse si nécessaire. Locataire UK…" at bounding box center [840, 110] width 1417 height 22
click at [812, 99] on div "Fuite d'eau dans la chasse du wc. Changer la chasse si nécessaire. Locataire UK…" at bounding box center [840, 110] width 1417 height 22
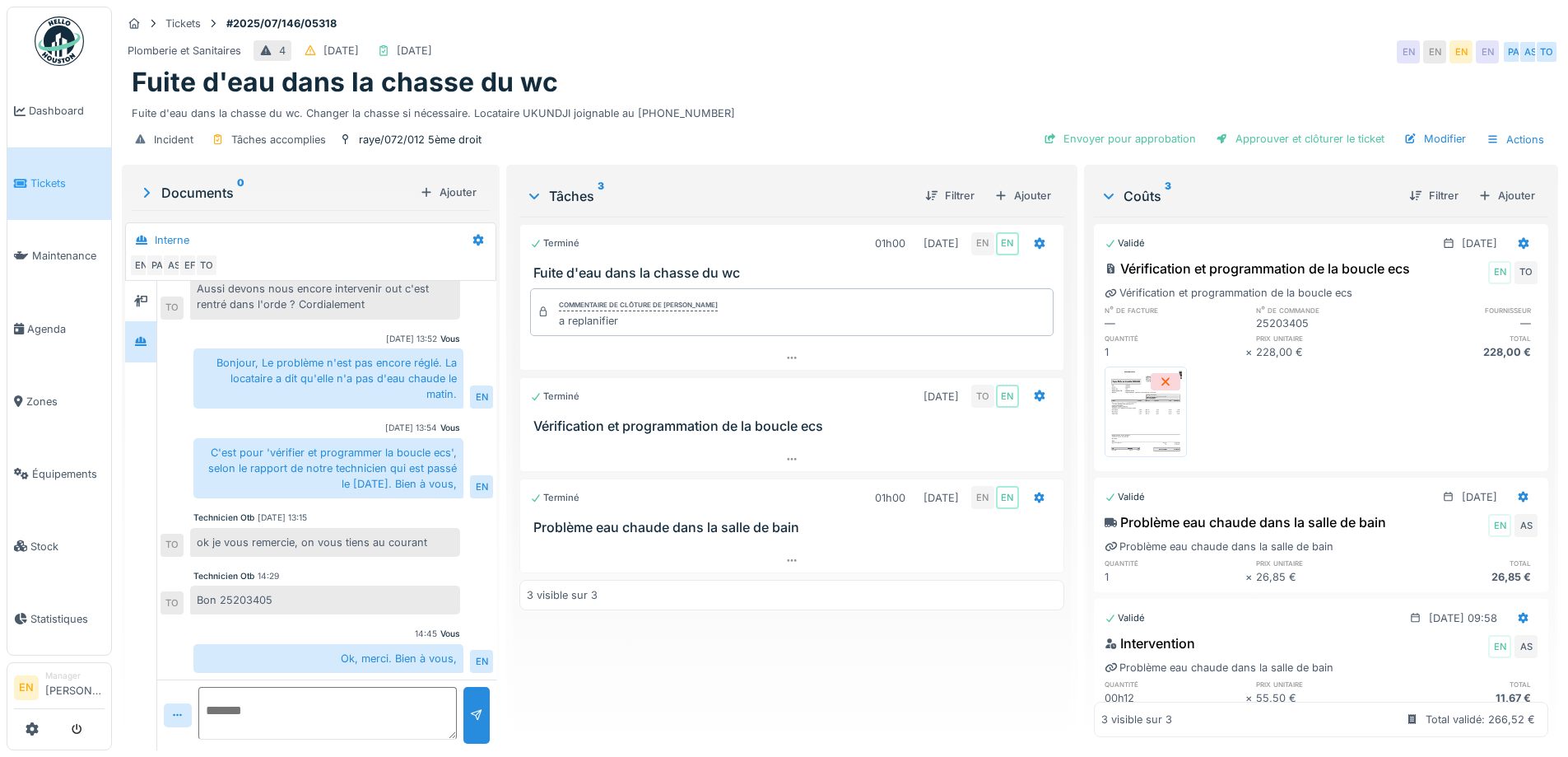
click at [992, 86] on div "Fuite d'eau dans la chasse du wc" at bounding box center [840, 82] width 1417 height 32
click at [993, 62] on div "Plomberie et Sanitaires 4 [DATE] [DATE] EN EN EN EN PA AS TO" at bounding box center [840, 52] width 1436 height 30
click at [1444, 145] on div "Modifier" at bounding box center [1435, 139] width 75 height 22
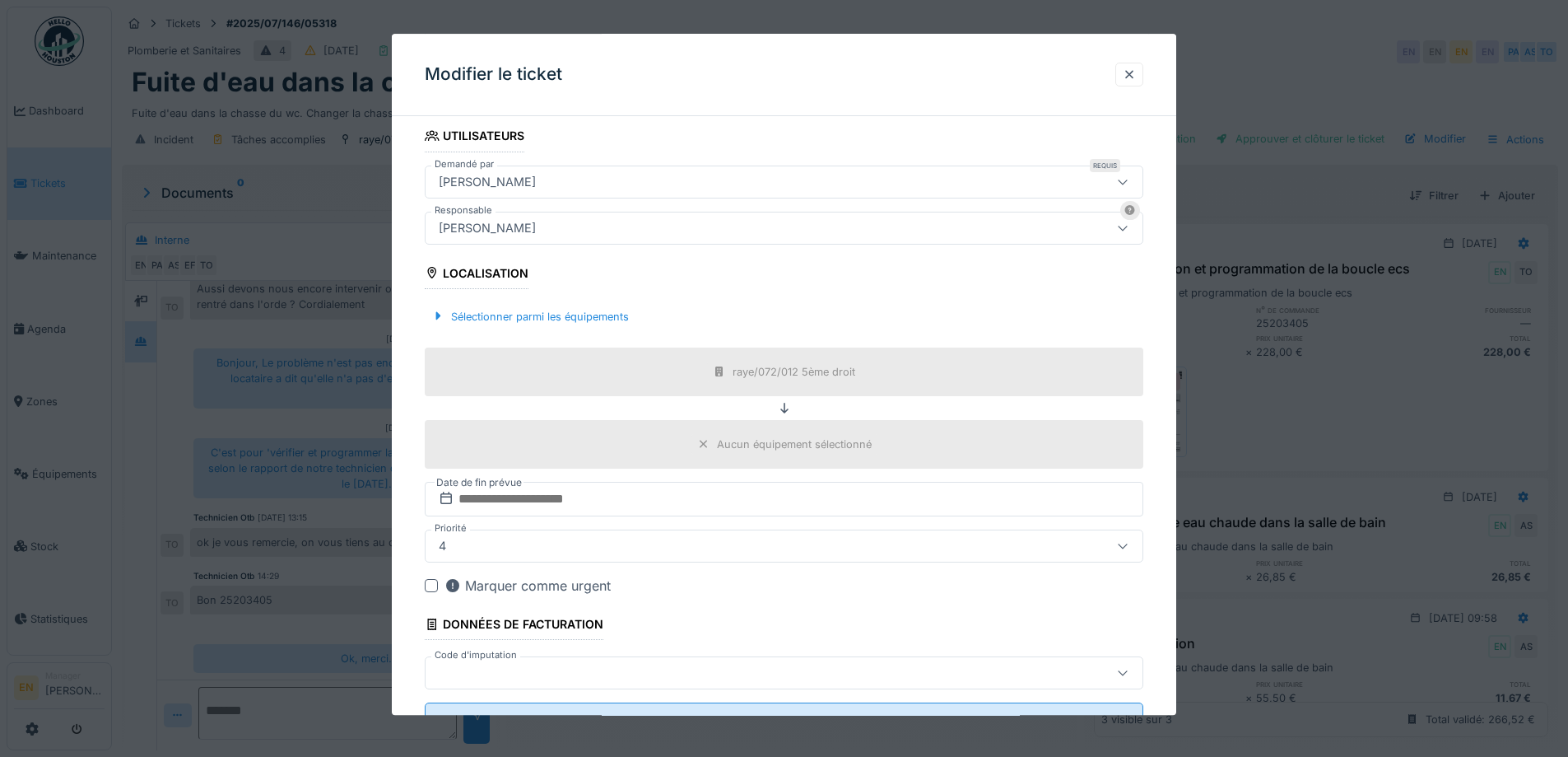
click at [590, 234] on div "[PERSON_NAME]" at bounding box center [742, 228] width 620 height 19
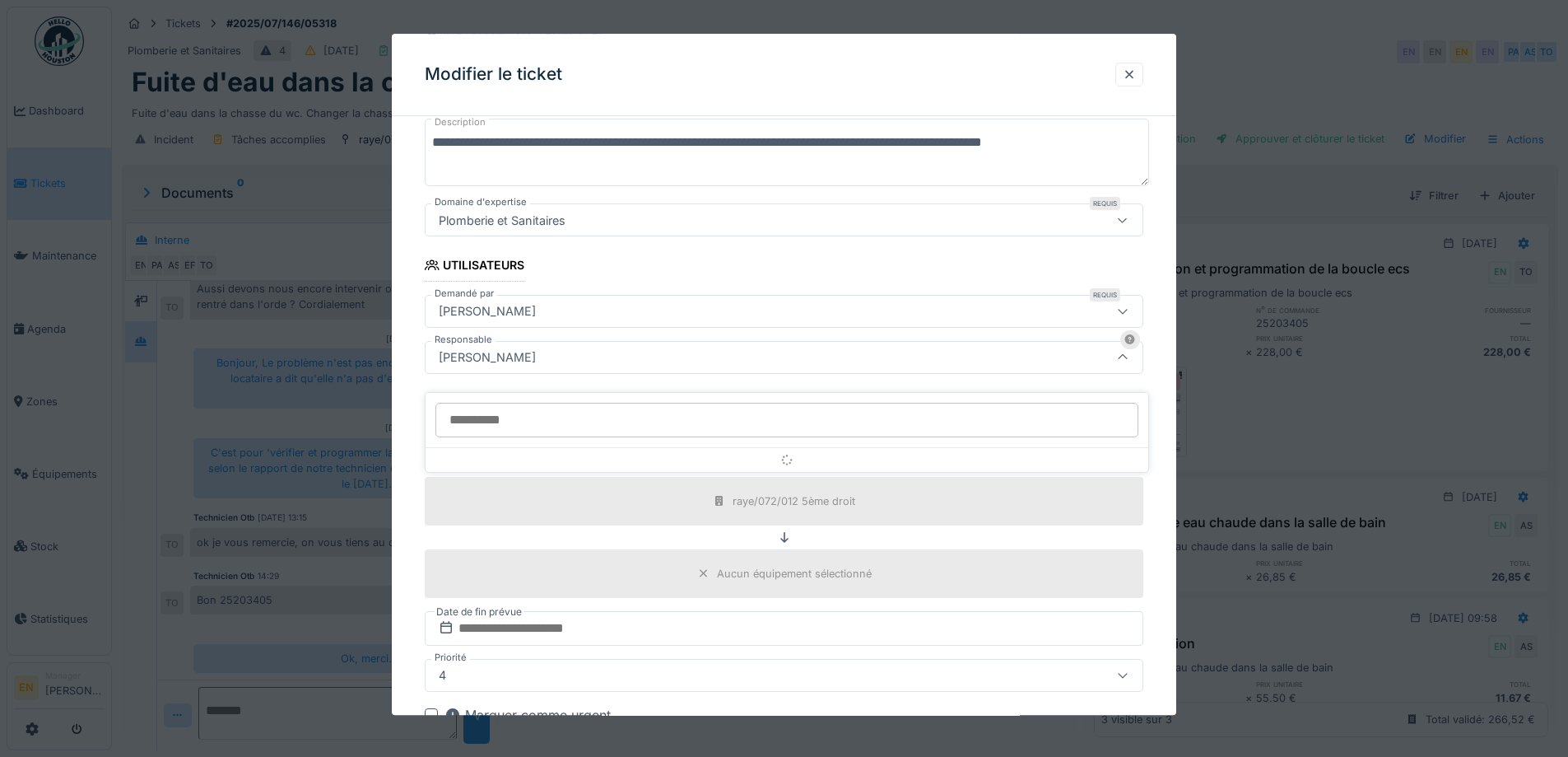
scroll to position [183, 0]
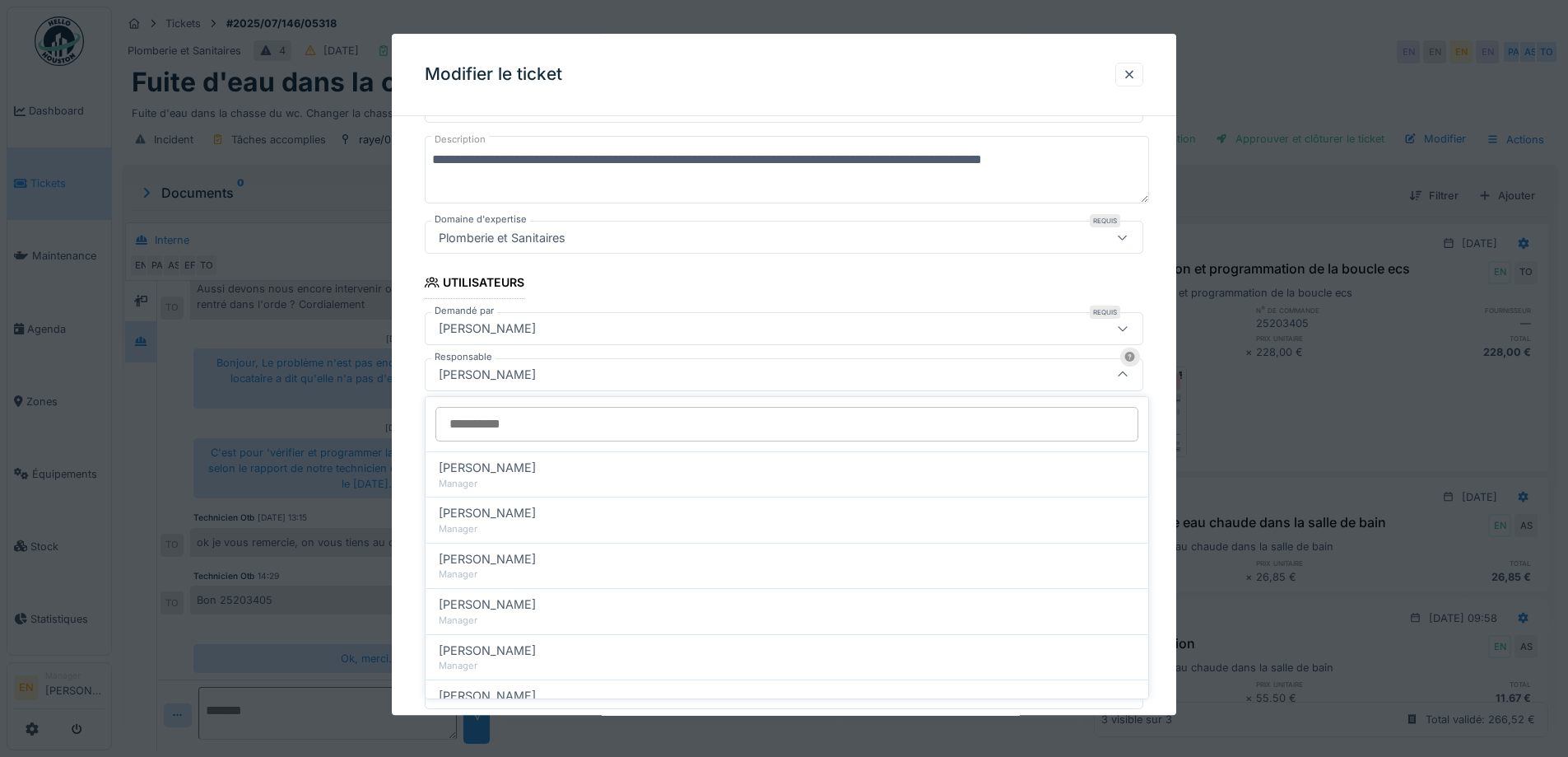
click at [576, 418] on input "Responsable" at bounding box center [786, 423] width 703 height 34
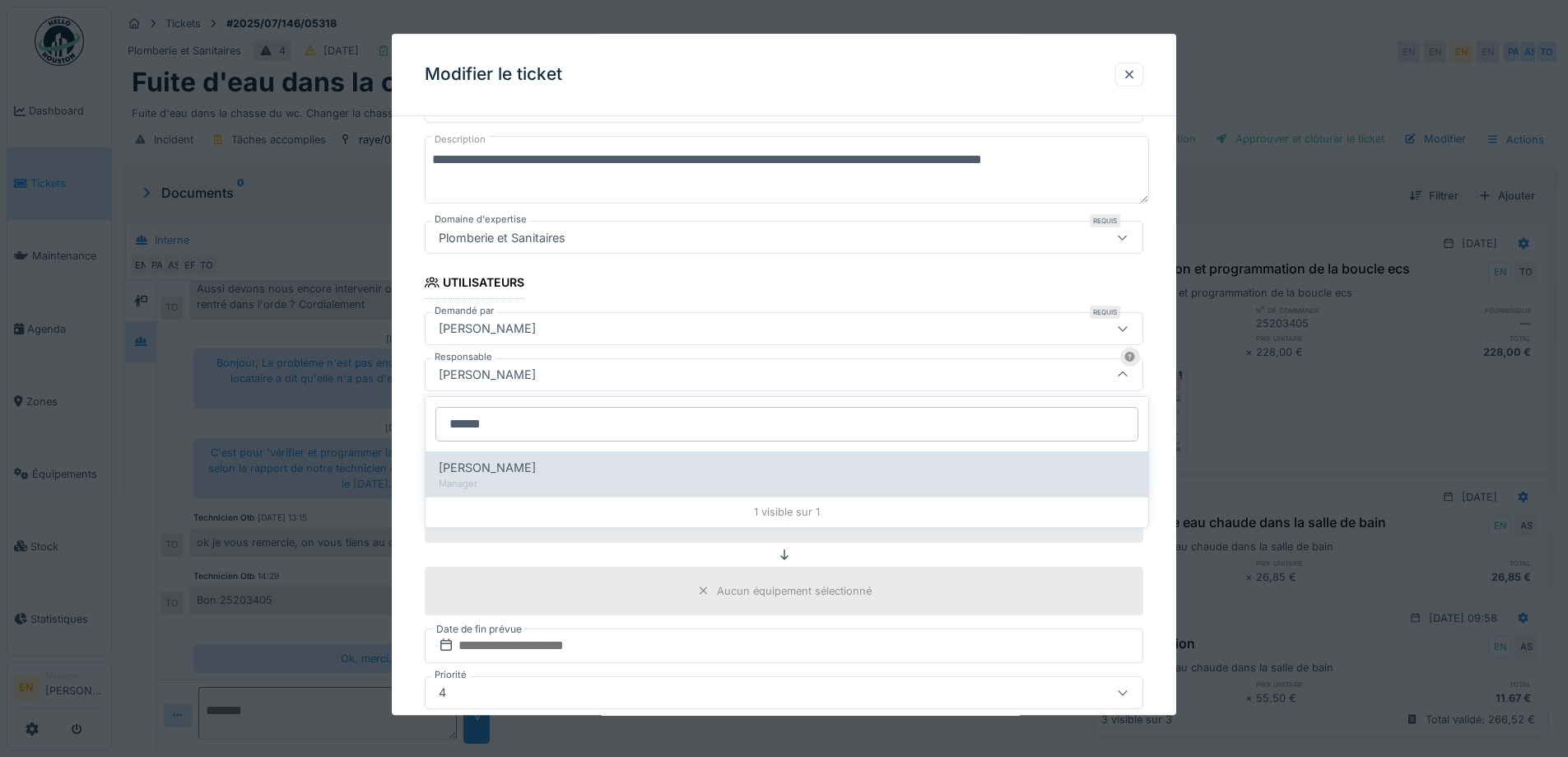
type input "******"
click at [522, 467] on div "Edmond Fayt" at bounding box center [787, 468] width 696 height 19
type input "****"
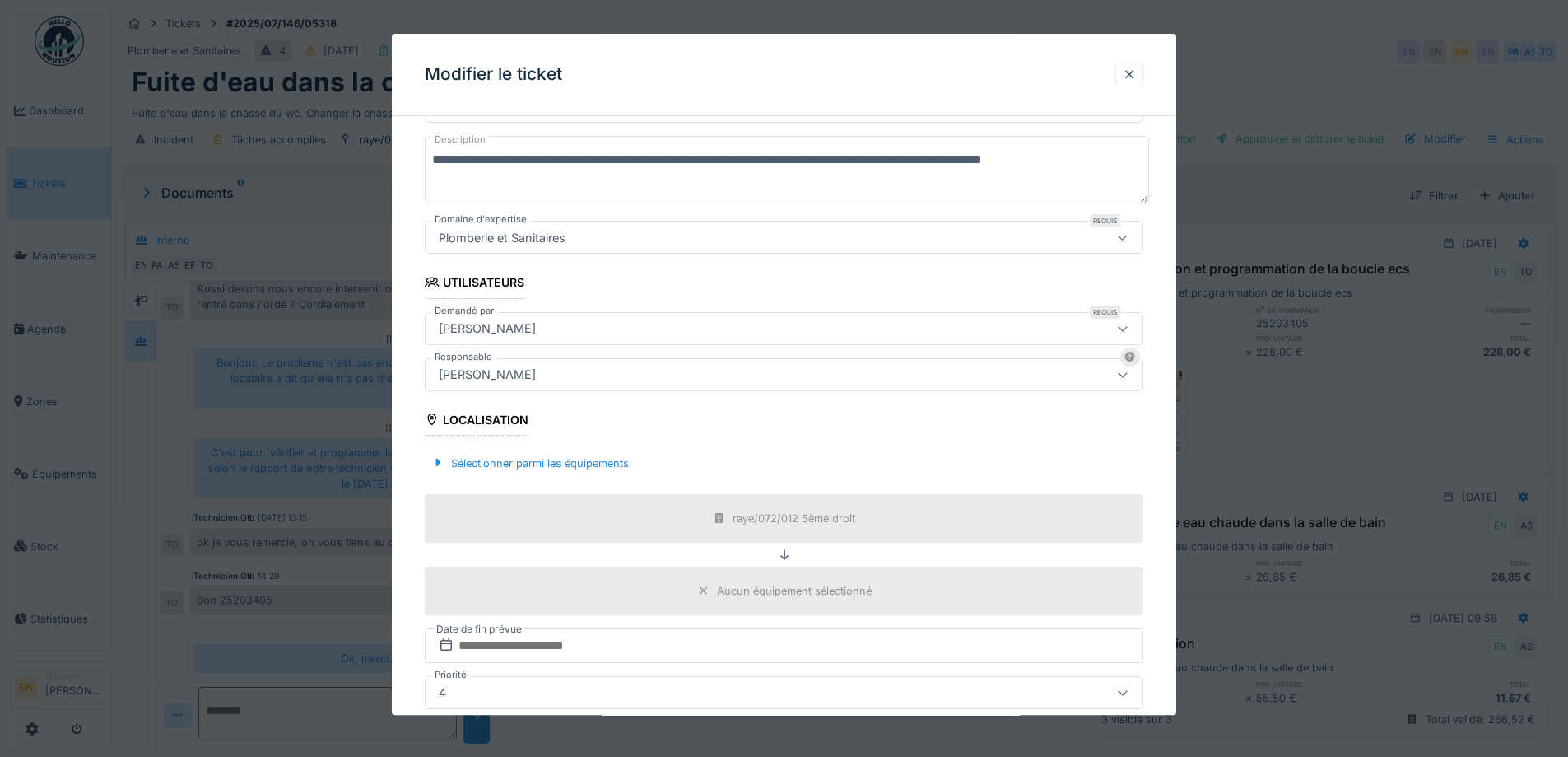
click at [1167, 478] on div "**********" at bounding box center [784, 437] width 784 height 983
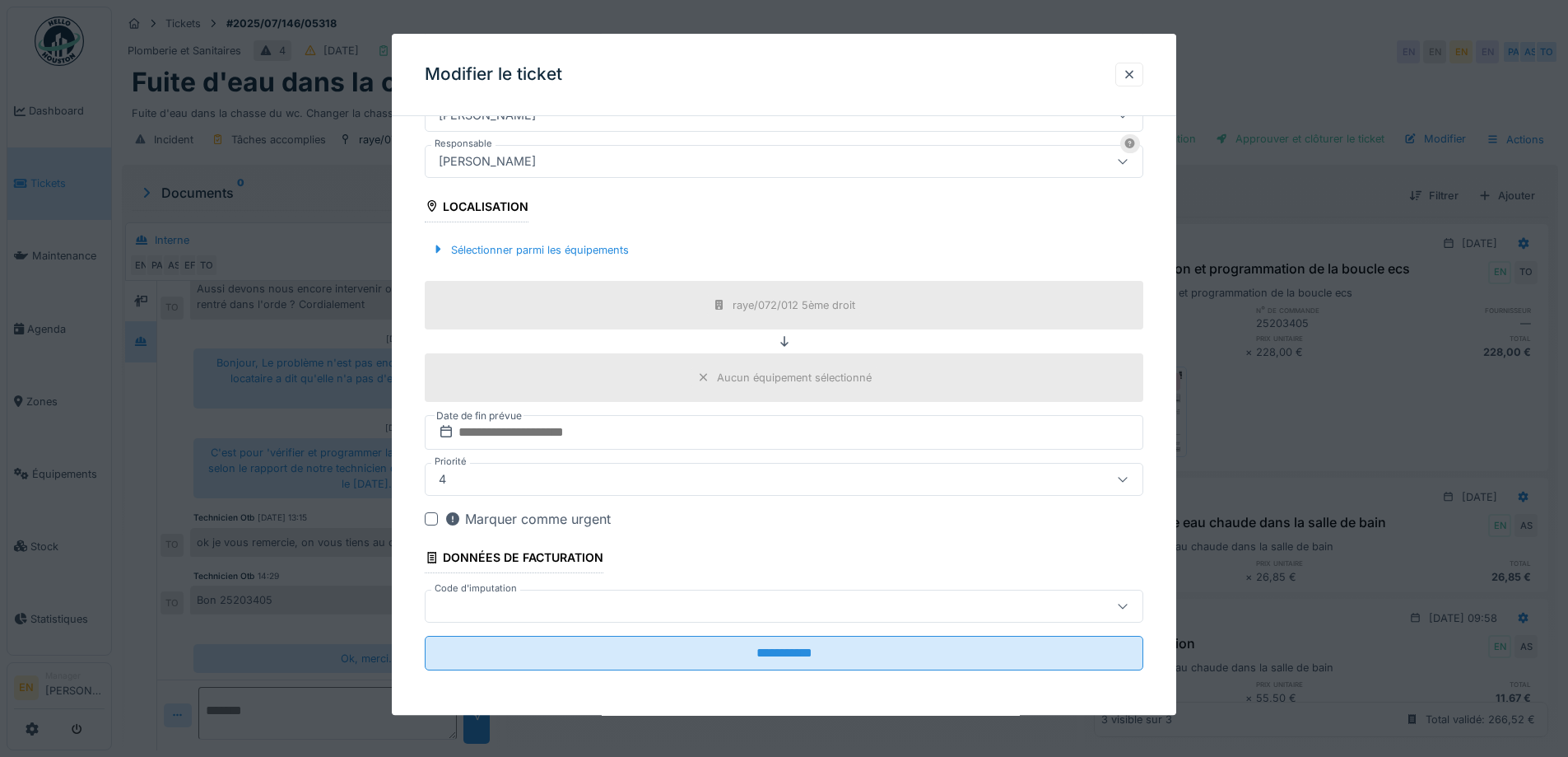
scroll to position [397, 0]
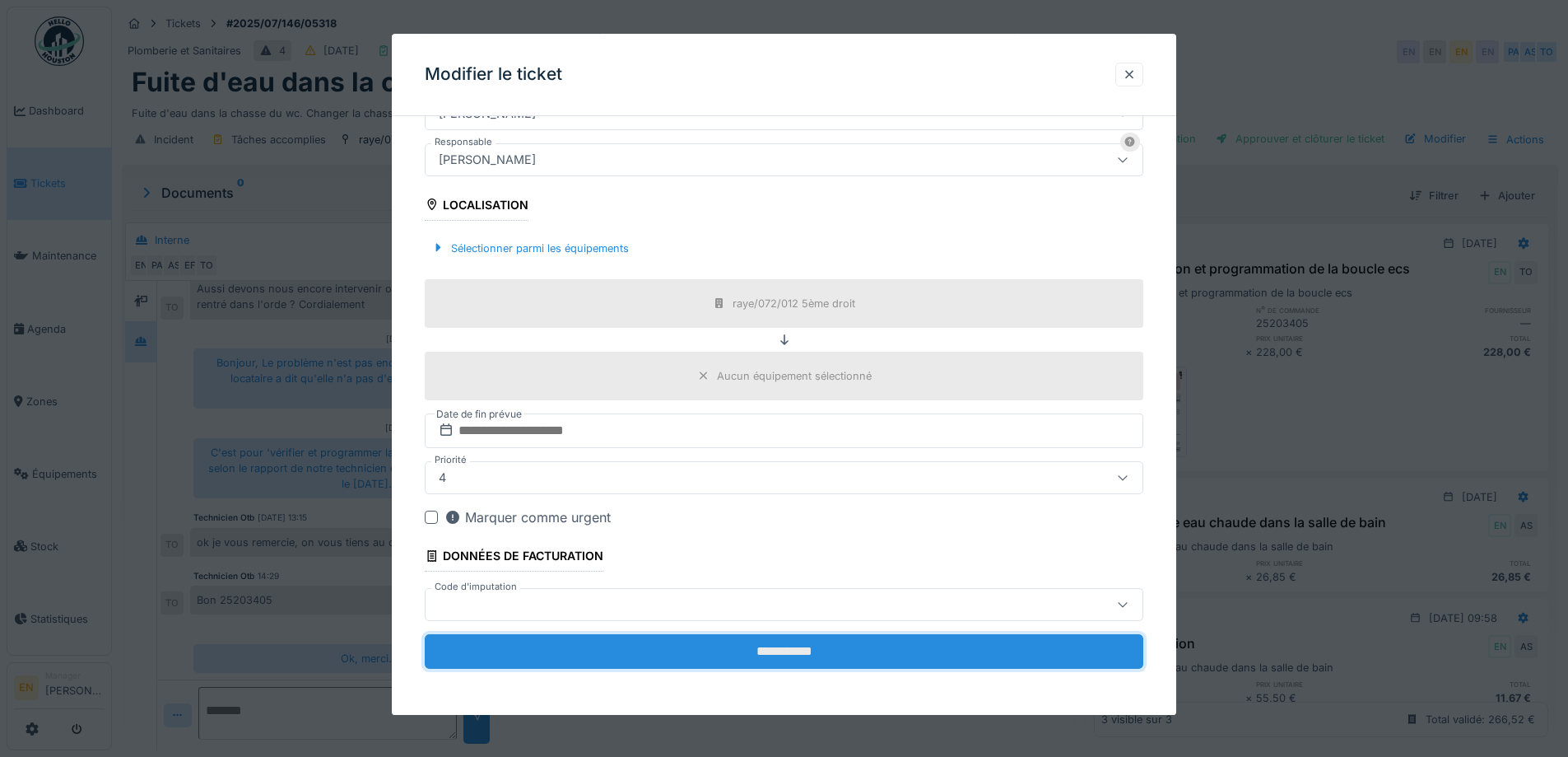
click at [768, 656] on input "**********" at bounding box center [784, 650] width 719 height 34
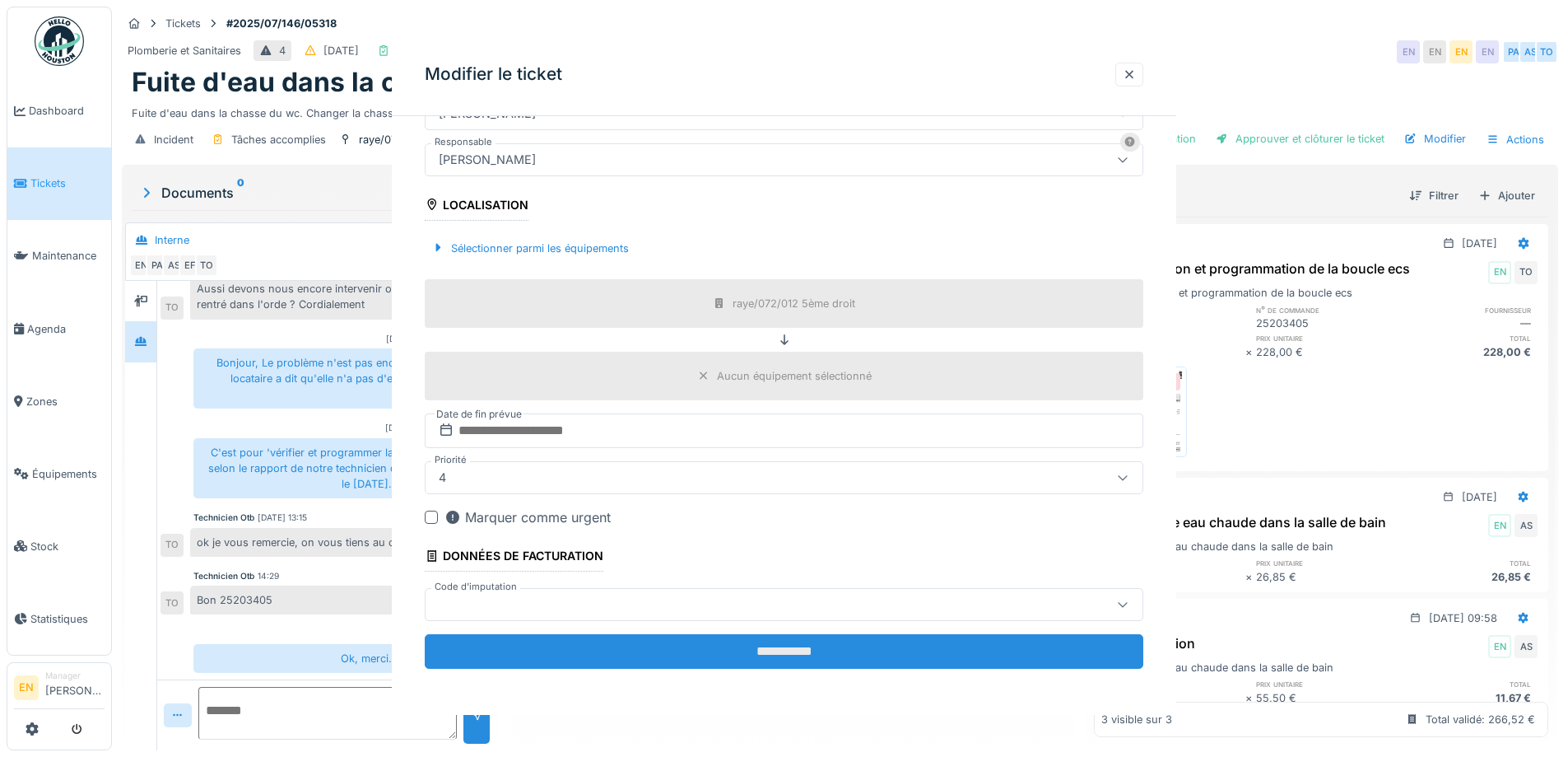
scroll to position [0, 0]
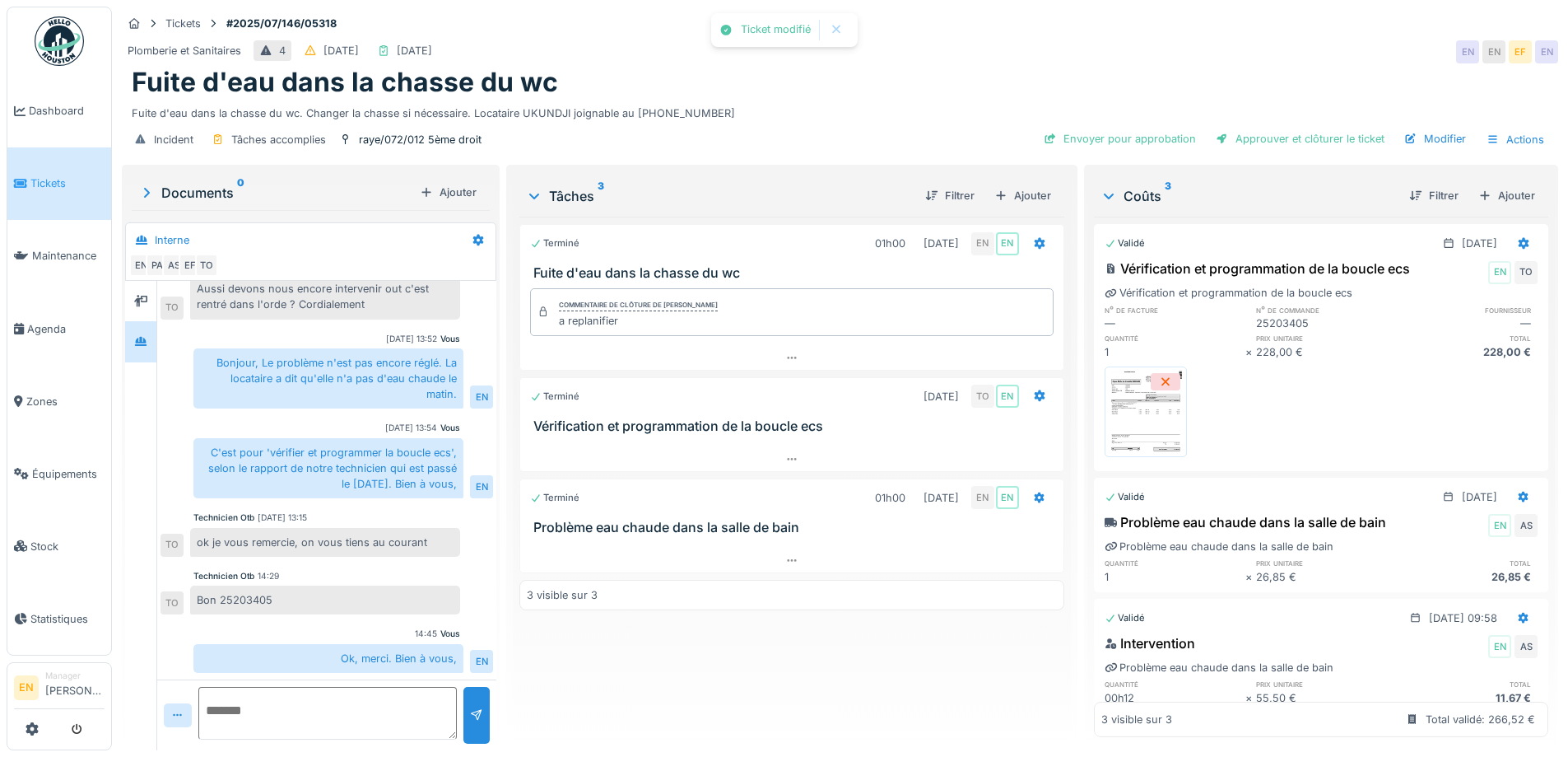
click at [707, 722] on div "Terminé 01h00 04/07/2025 EN EN Fuite d'eau dans la chasse du wc Commentaire de …" at bounding box center [792, 477] width 545 height 521
click at [930, 63] on div "Plomberie et Sanitaires 4 08/07/2025 09/09/2025 EN EN EF EN" at bounding box center [840, 52] width 1436 height 30
click at [771, 660] on div "Terminé 01h00 04/07/2025 EN EN Fuite d'eau dans la chasse du wc Commentaire de …" at bounding box center [792, 477] width 545 height 521
click at [837, 80] on div "Fuite d'eau dans la chasse du wc" at bounding box center [840, 82] width 1417 height 32
click at [866, 74] on div "Fuite d'eau dans la chasse du wc" at bounding box center [840, 82] width 1417 height 32
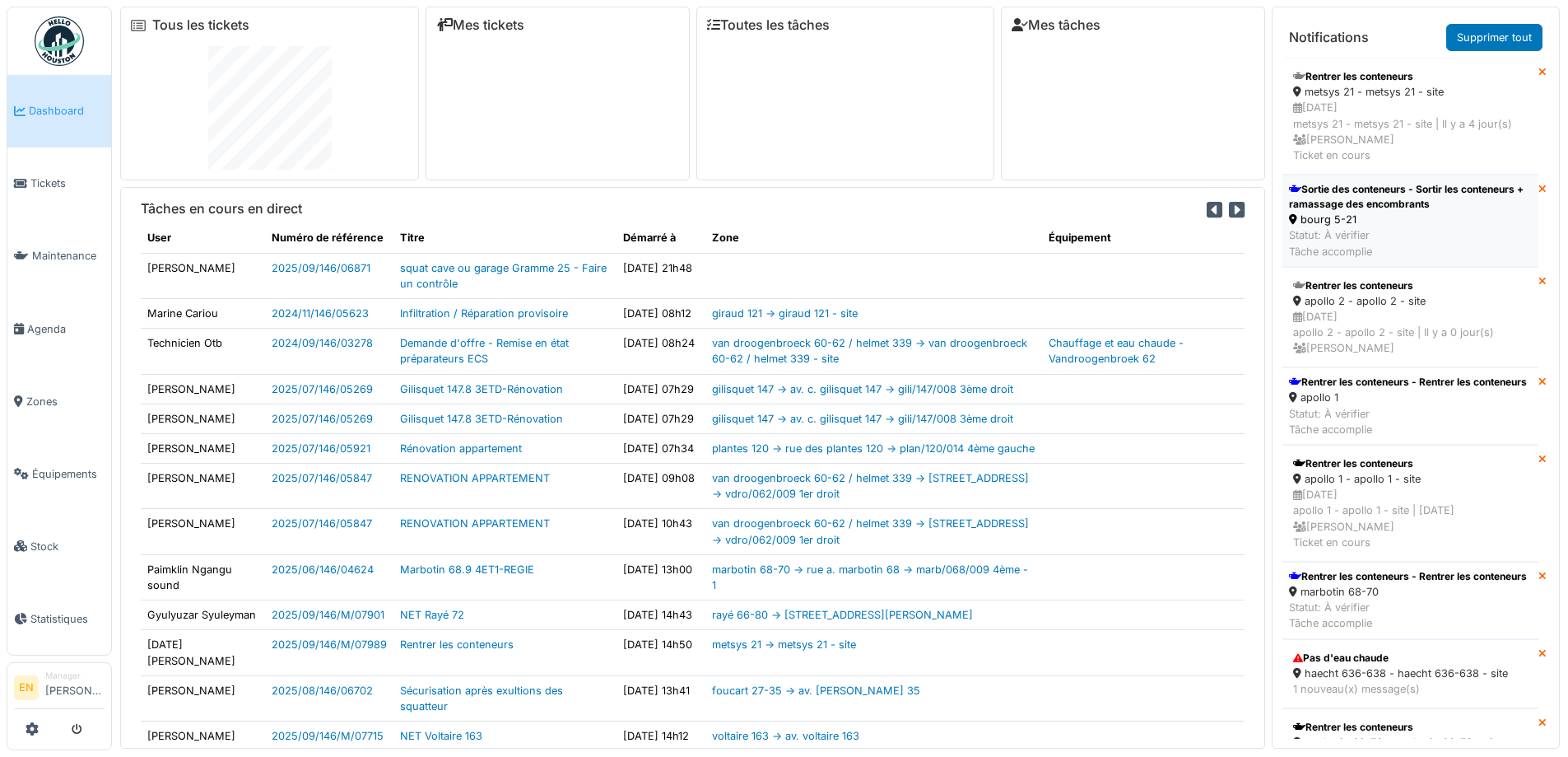
click at [1379, 208] on div "Sortie des conteneurs - Sortir les conteneurs + ramassage des encombrants" at bounding box center [1411, 196] width 243 height 30
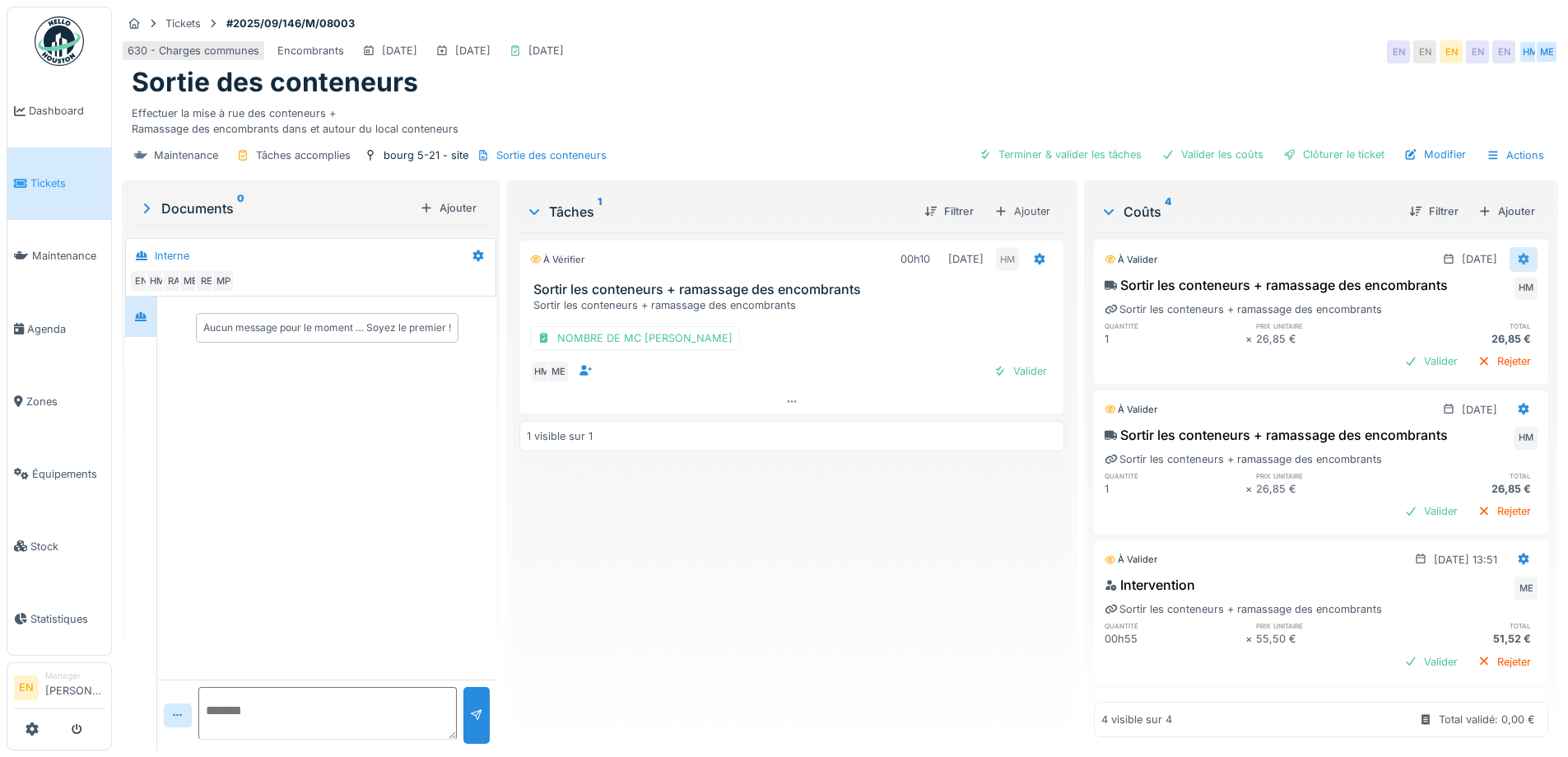
click at [1519, 259] on icon at bounding box center [1524, 259] width 11 height 11
click at [1470, 324] on div "Supprimer" at bounding box center [1443, 320] width 80 height 25
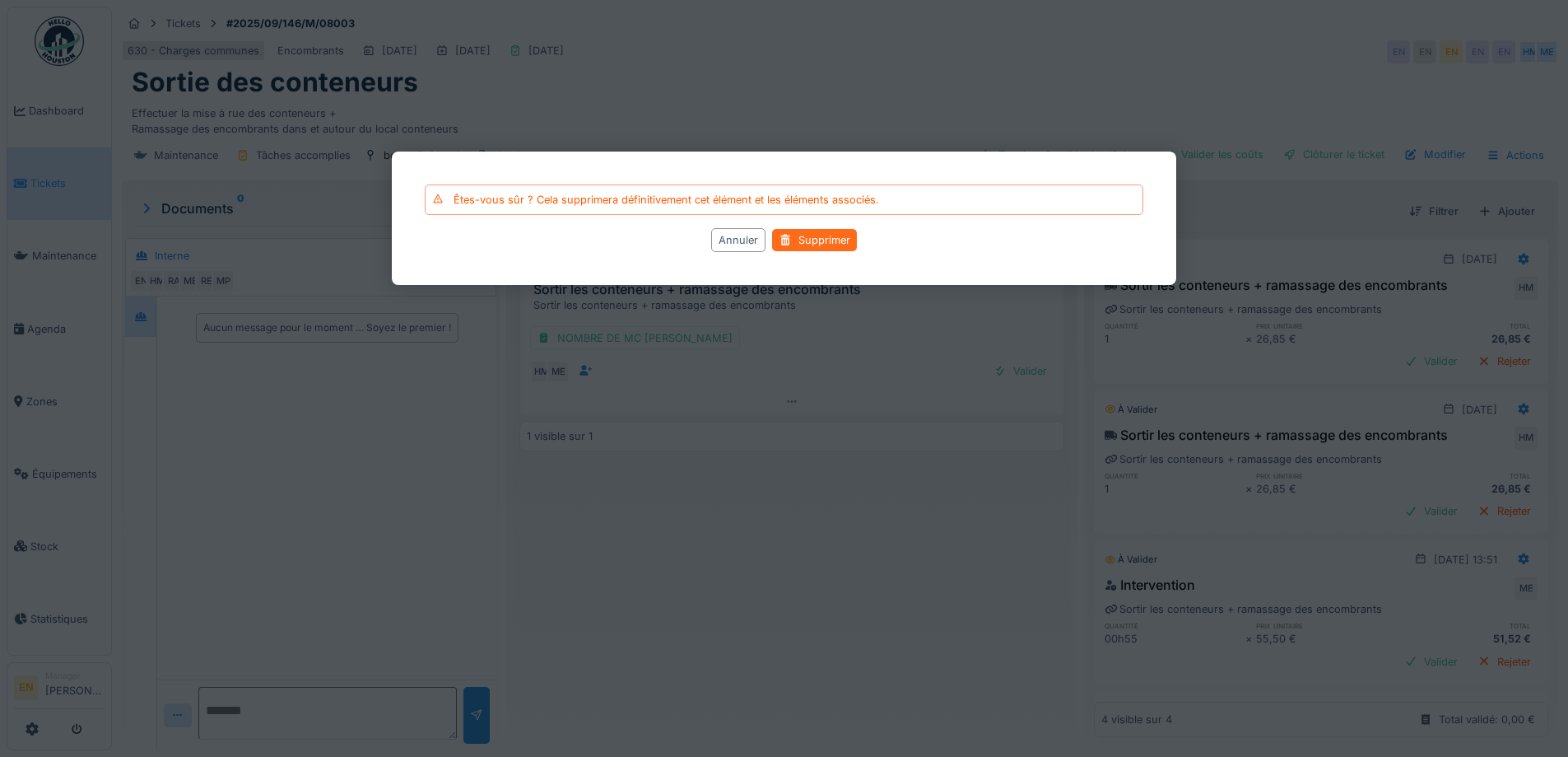
click at [823, 236] on div "Supprimer" at bounding box center [815, 240] width 85 height 22
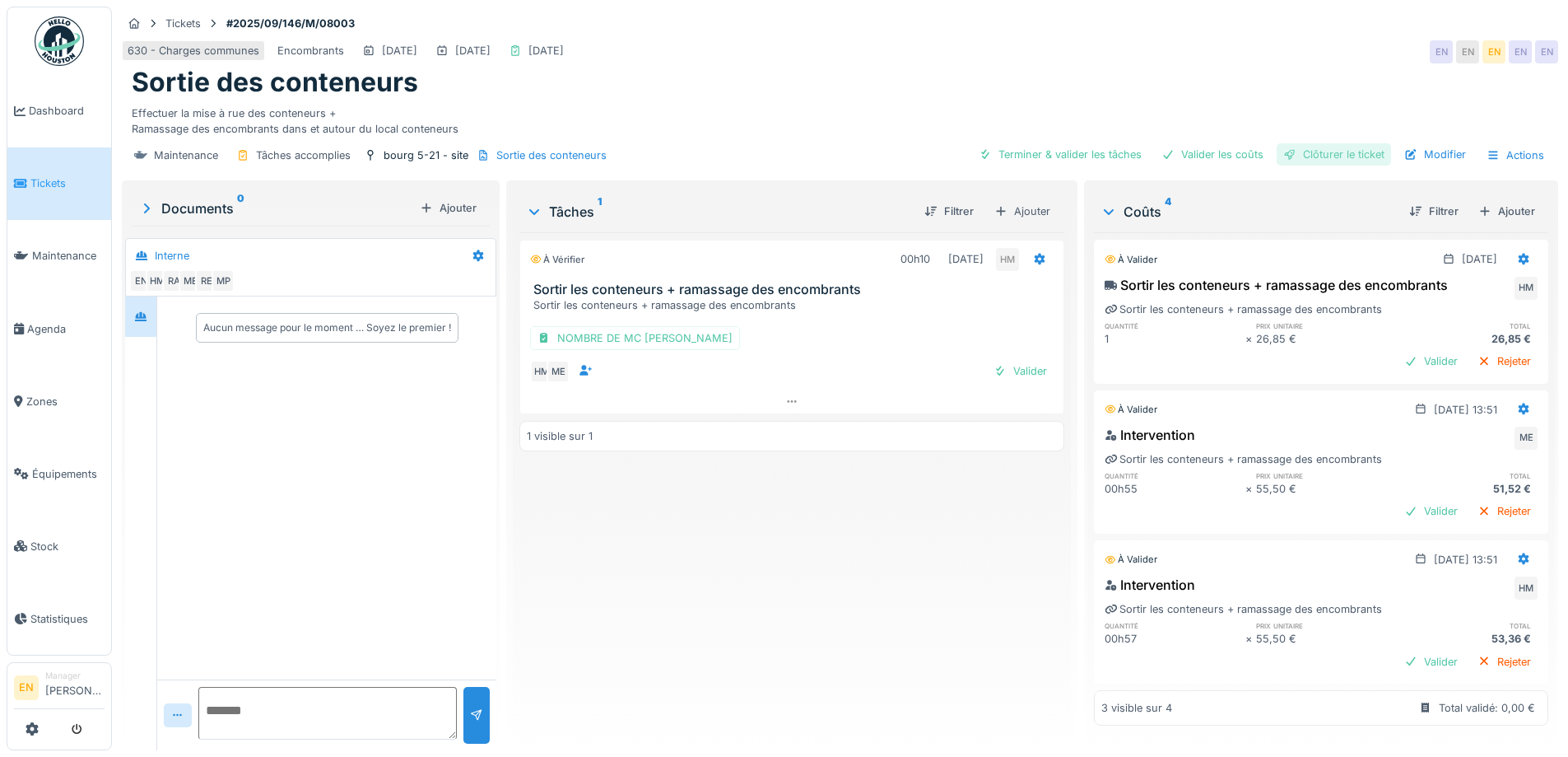
click at [1311, 157] on div "Clôturer le ticket" at bounding box center [1335, 155] width 115 height 22
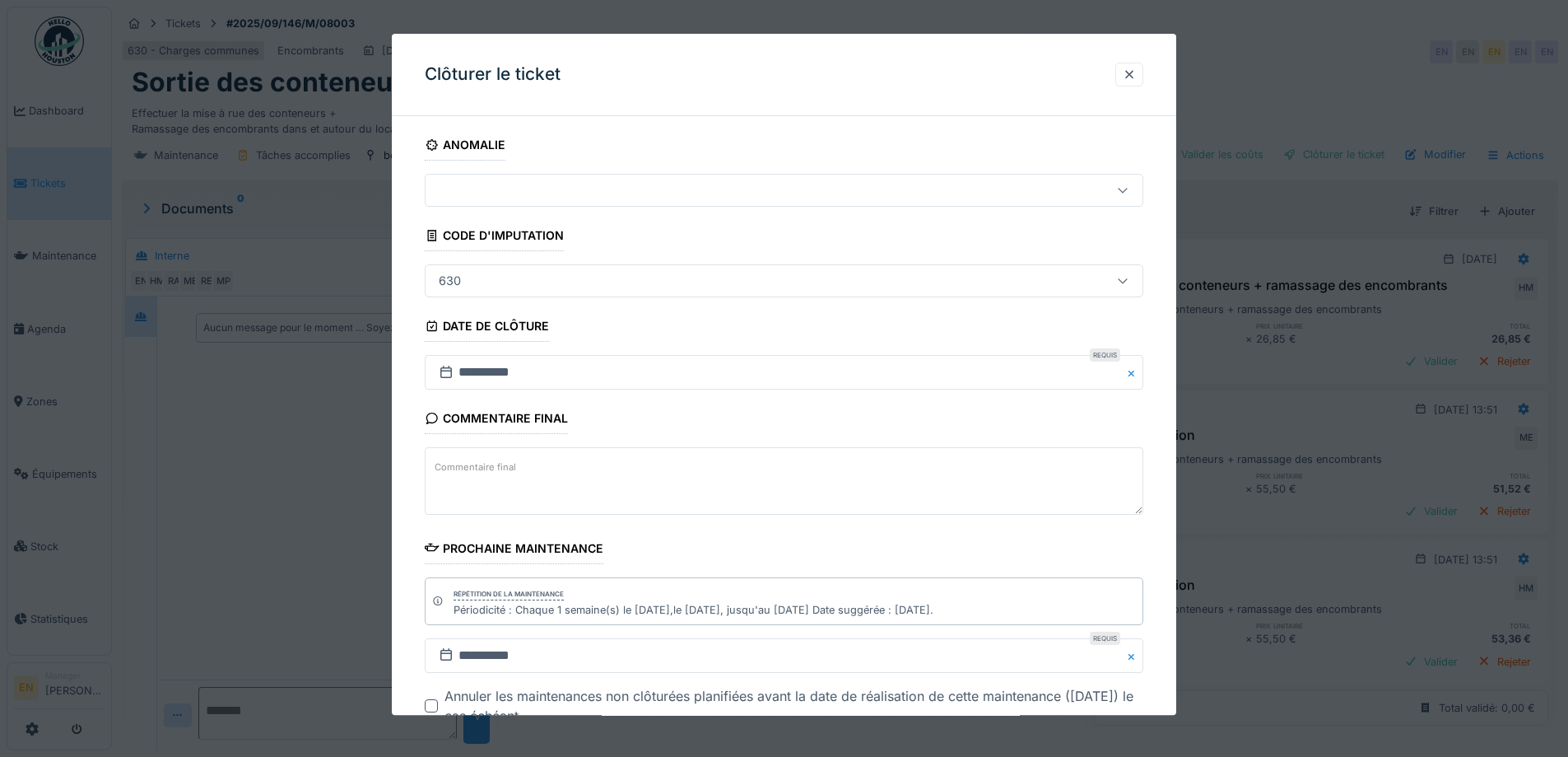
scroll to position [111, 0]
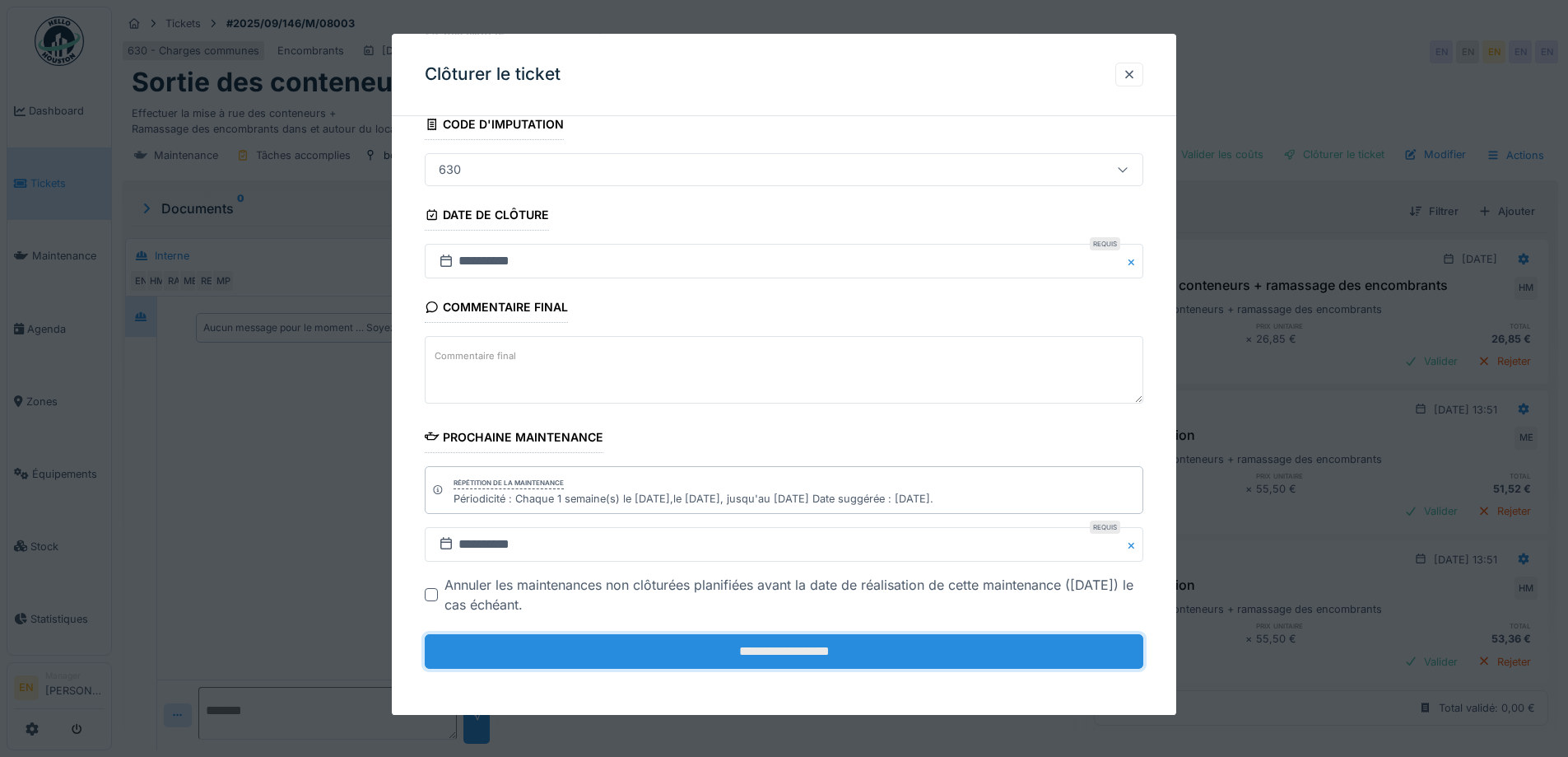
click at [824, 647] on input "**********" at bounding box center [784, 650] width 719 height 34
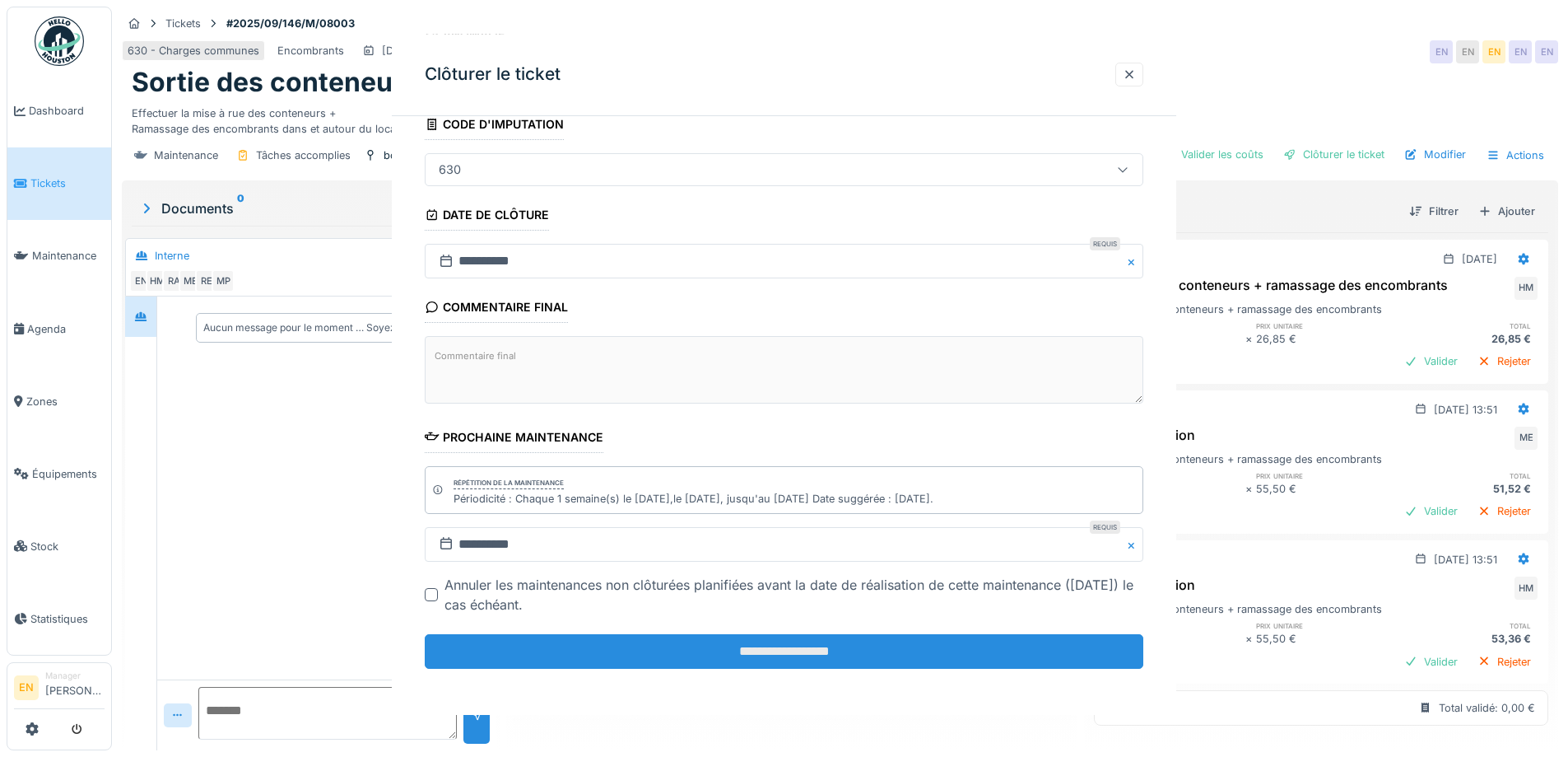
scroll to position [0, 0]
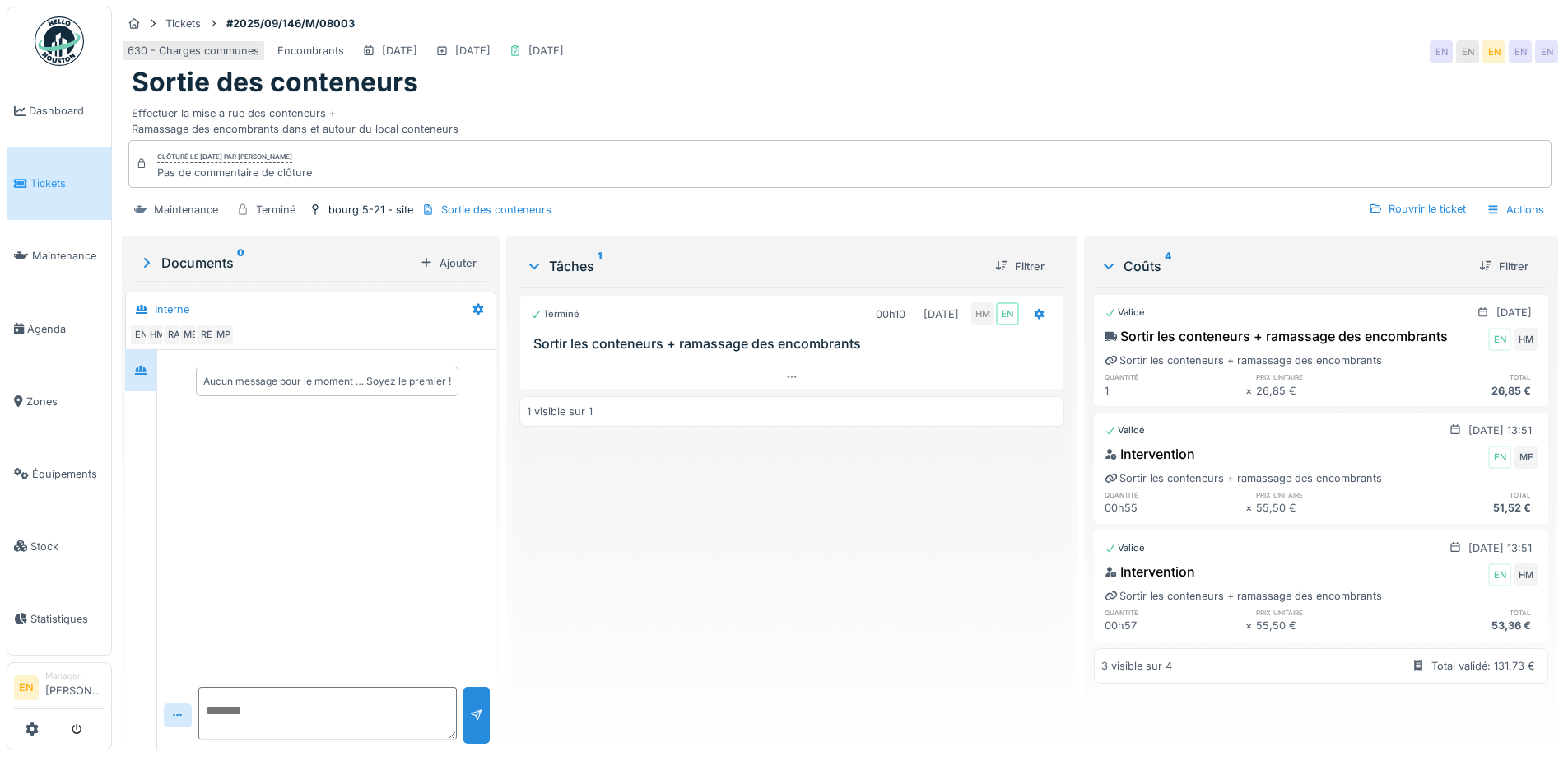
click at [58, 44] on img at bounding box center [58, 41] width 49 height 49
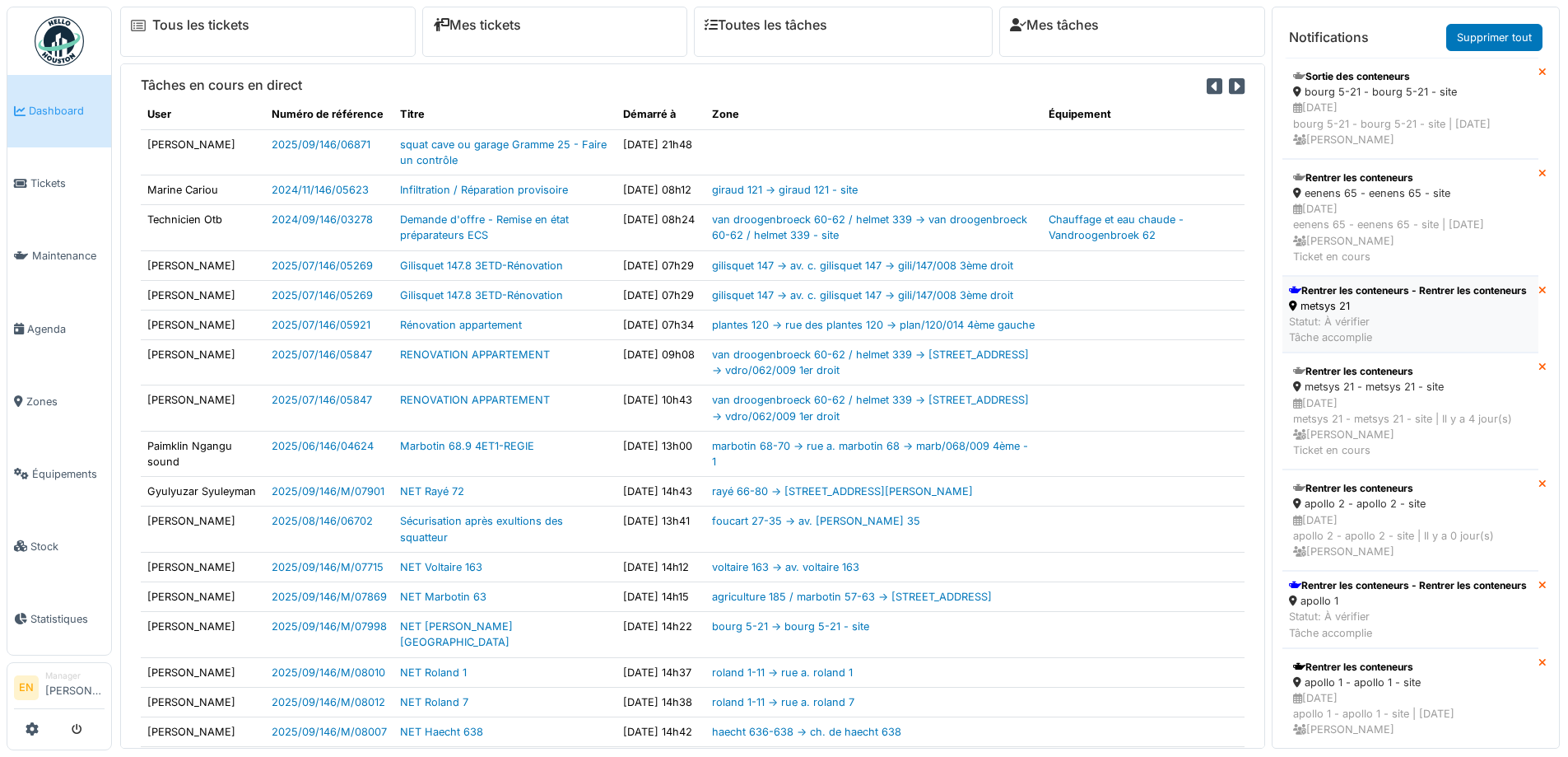
click at [1333, 298] on div "Rentrer les conteneurs - Rentrer les conteneurs" at bounding box center [1408, 291] width 238 height 15
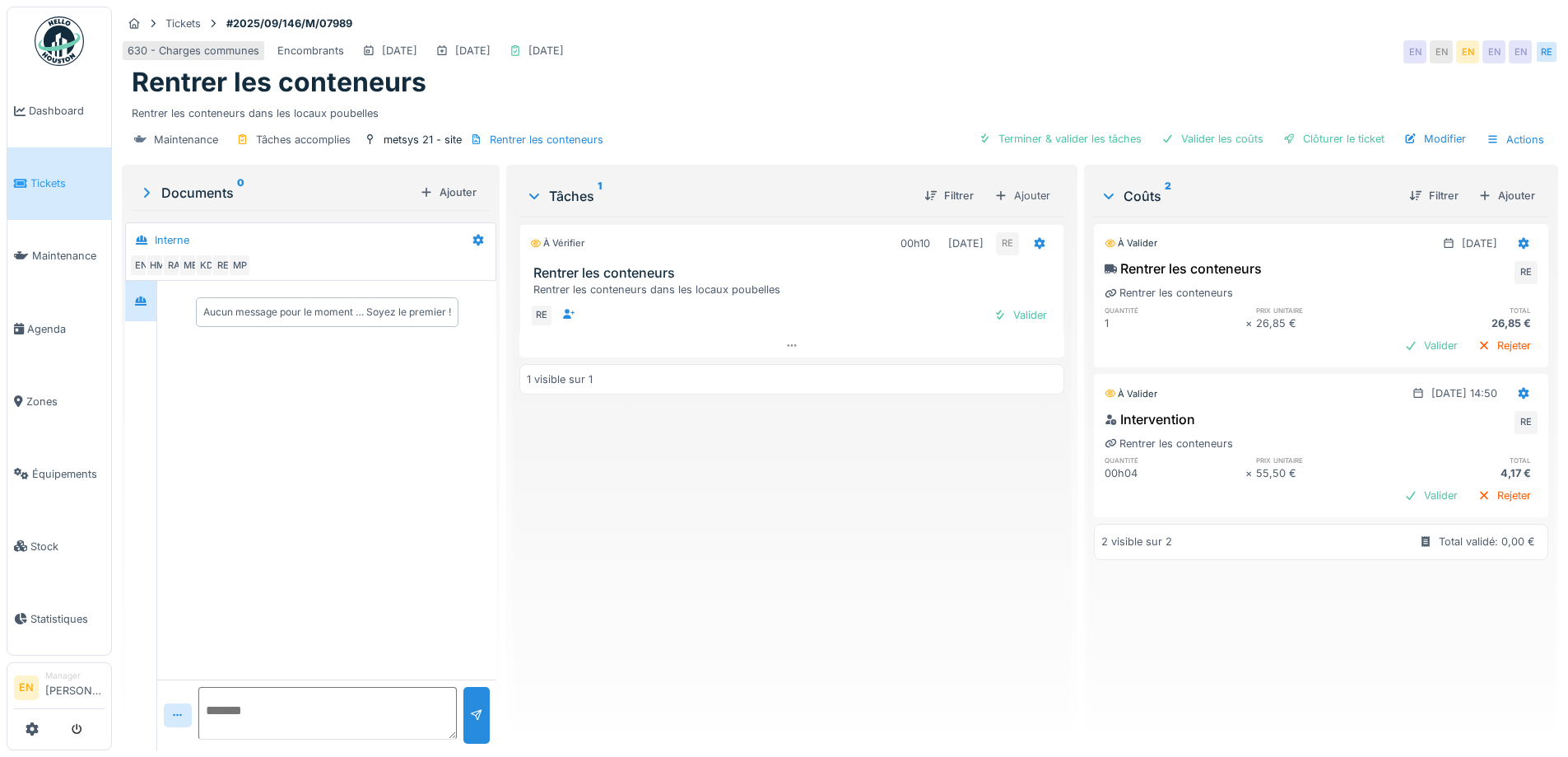
click at [769, 556] on div "À vérifier 00h10 [DATE] RE Rentrer les conteneurs Rentrer les conteneurs dans l…" at bounding box center [792, 477] width 545 height 521
click at [749, 535] on div "À vérifier 00h10 [DATE] RE Rentrer les conteneurs Rentrer les conteneurs dans l…" at bounding box center [792, 477] width 545 height 521
click at [1320, 139] on div "Clôturer le ticket" at bounding box center [1335, 139] width 115 height 22
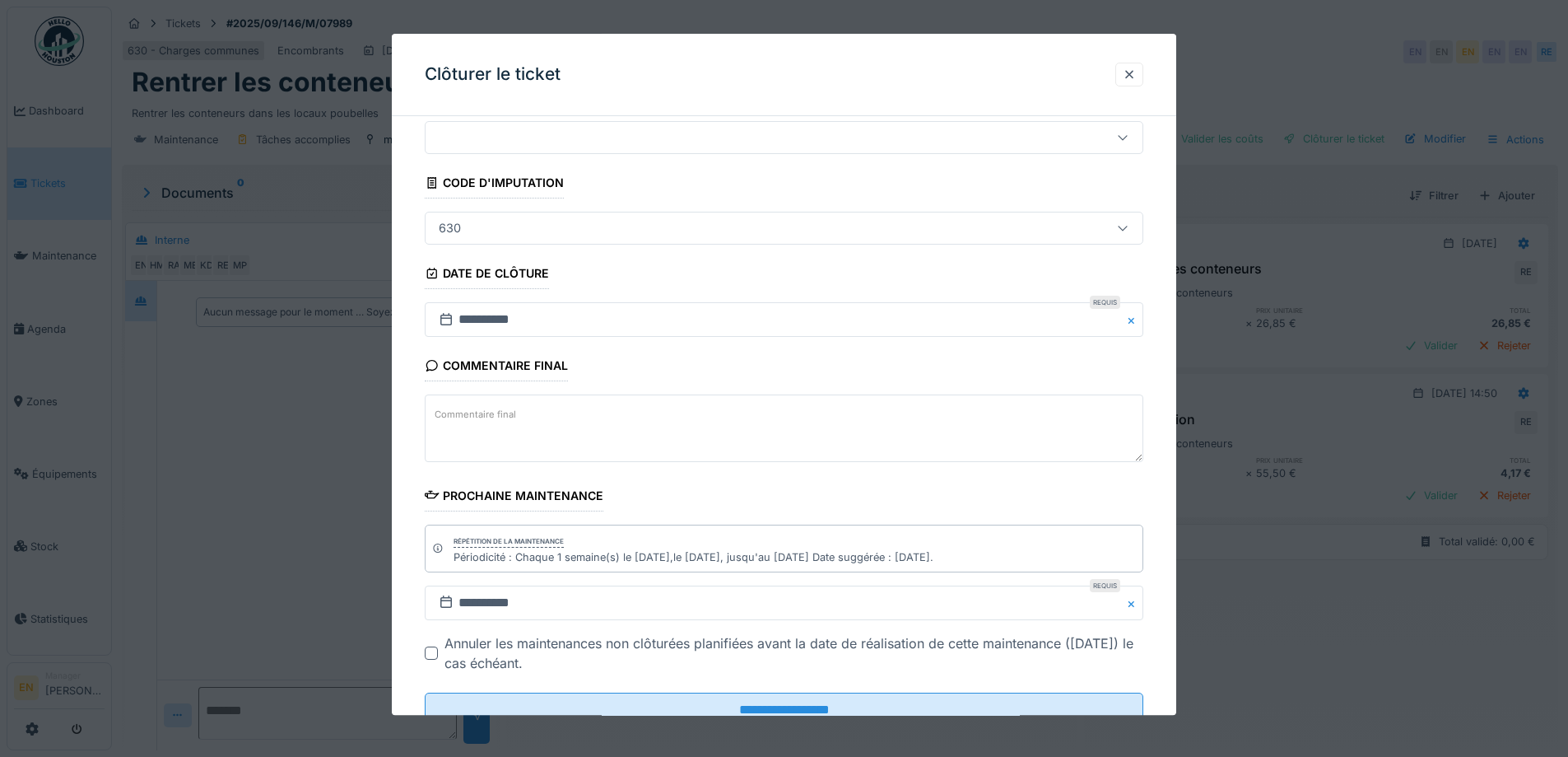
scroll to position [111, 0]
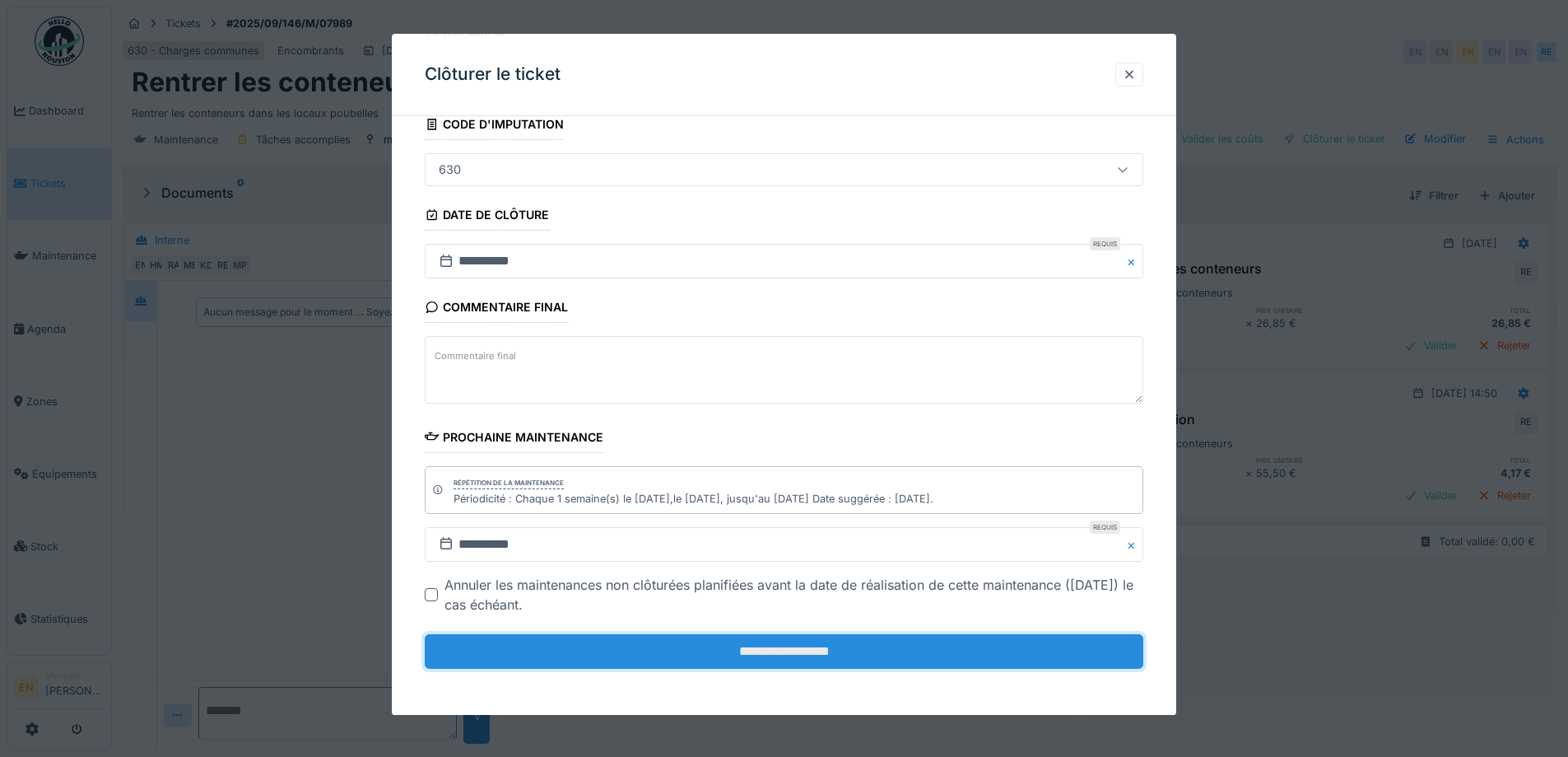
click at [803, 649] on input "**********" at bounding box center [784, 650] width 719 height 34
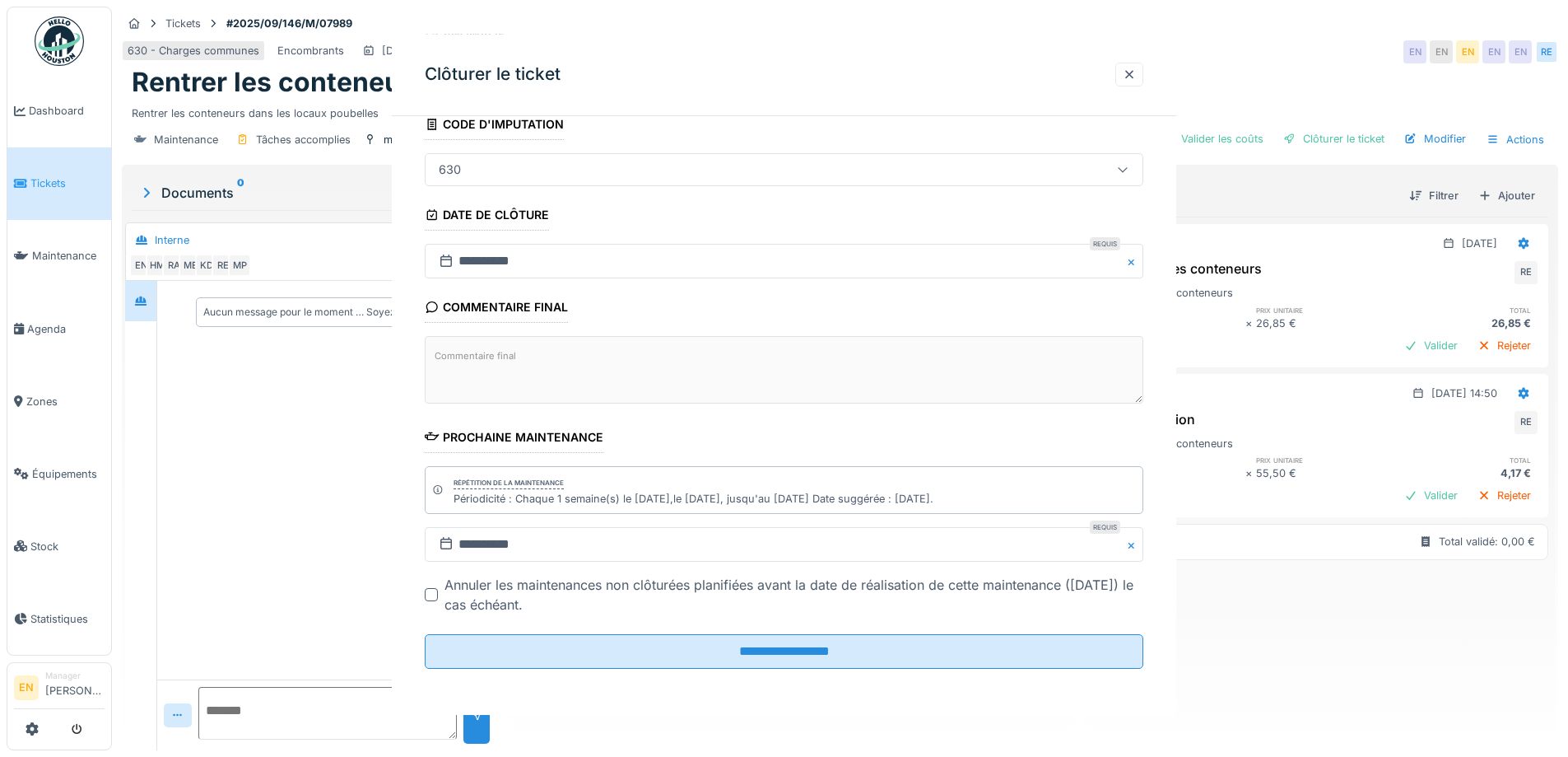
scroll to position [0, 0]
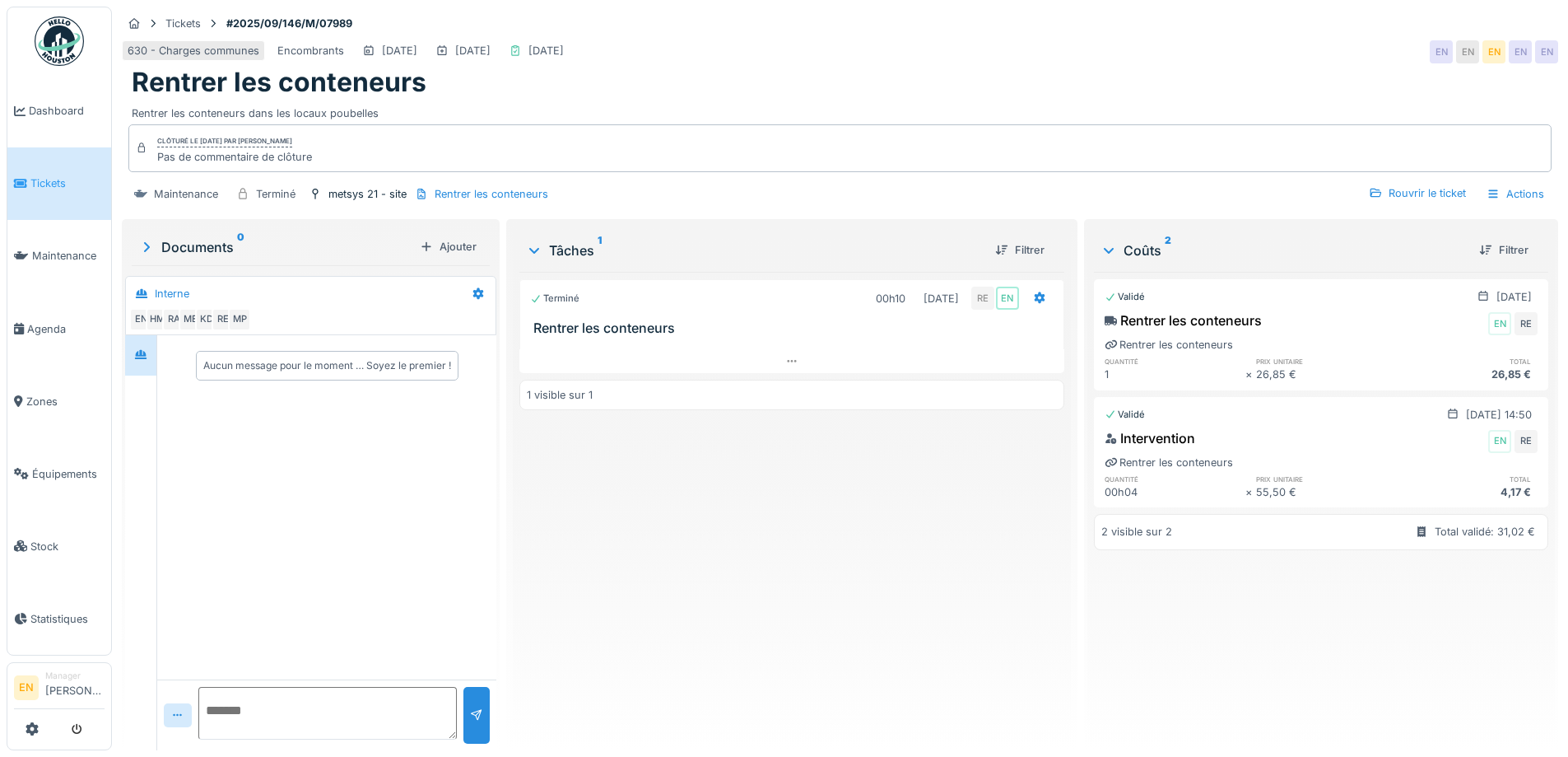
click at [56, 61] on img at bounding box center [58, 41] width 49 height 49
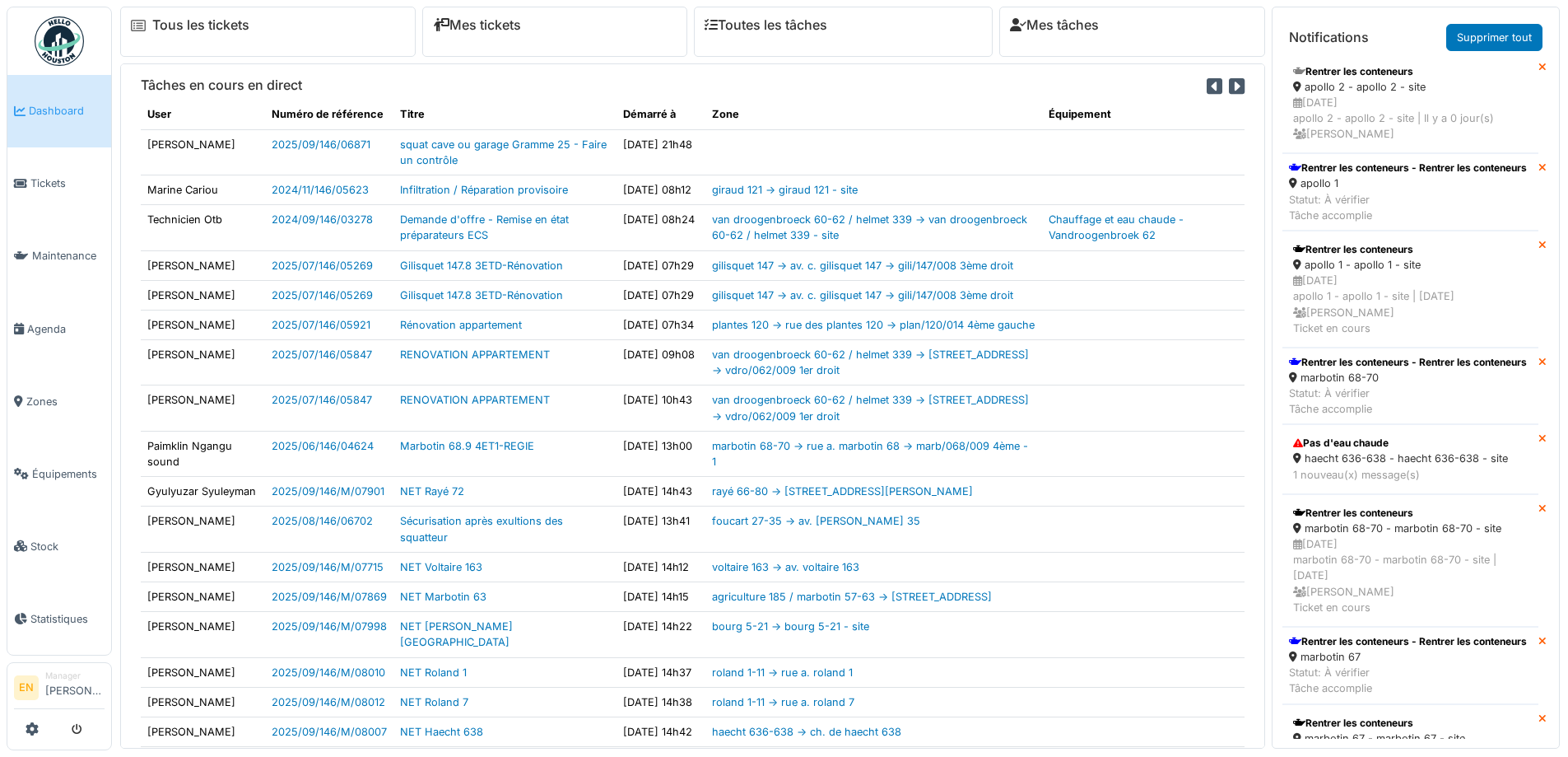
scroll to position [330, 0]
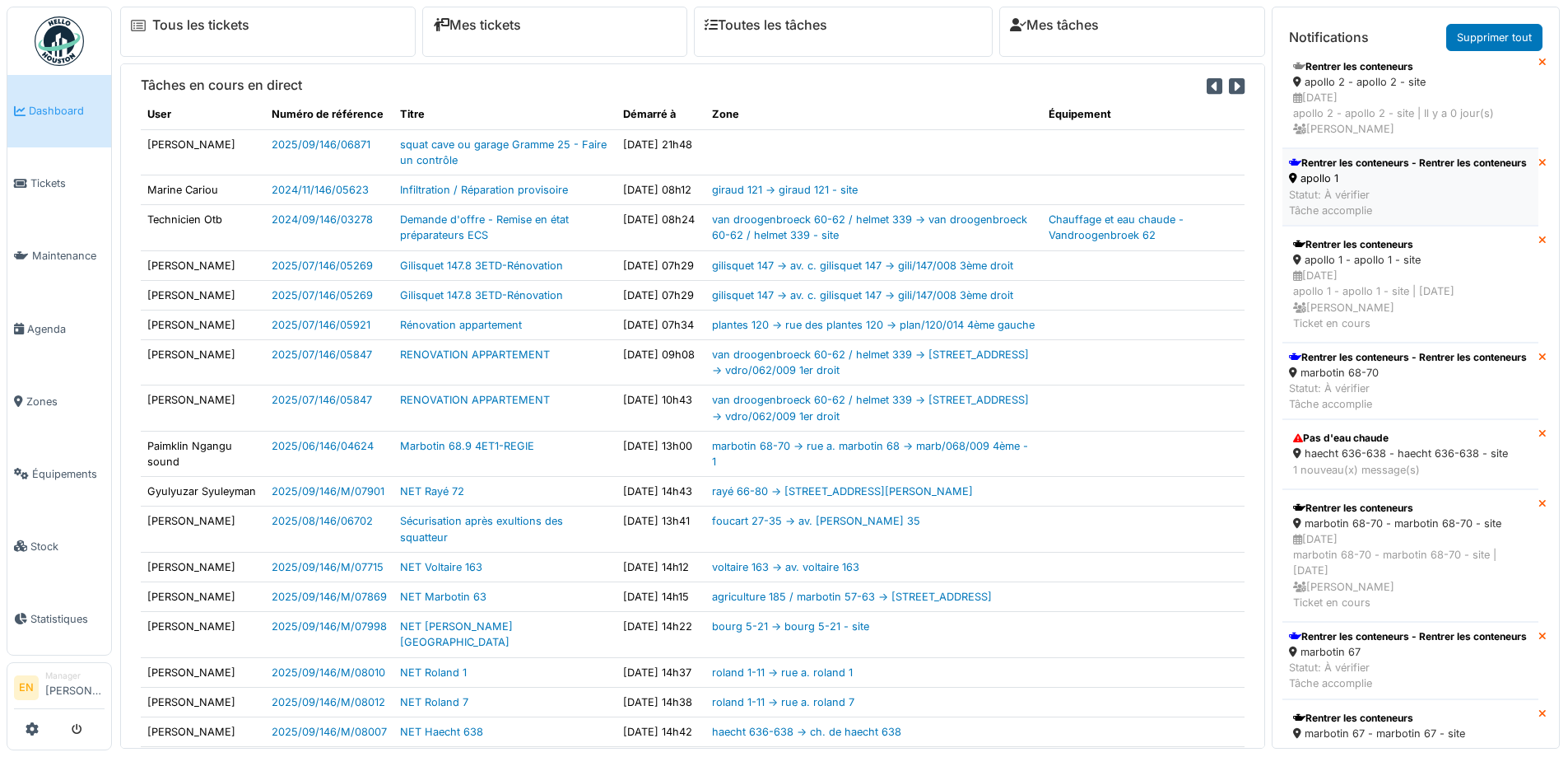
click at [1339, 170] on div "Rentrer les conteneurs - Rentrer les conteneurs" at bounding box center [1408, 163] width 238 height 15
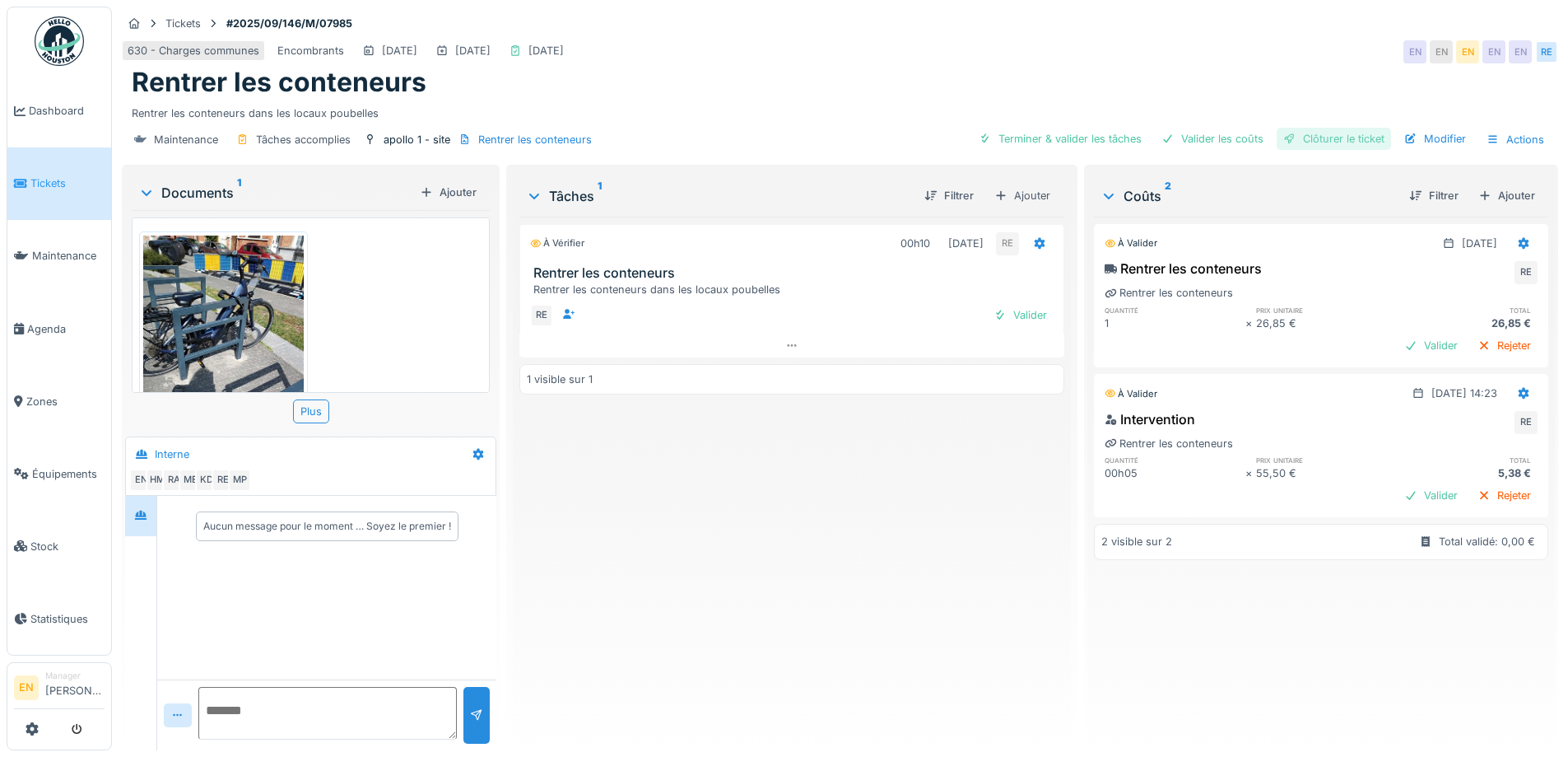
click at [1340, 140] on div "Clôturer le ticket" at bounding box center [1335, 139] width 115 height 22
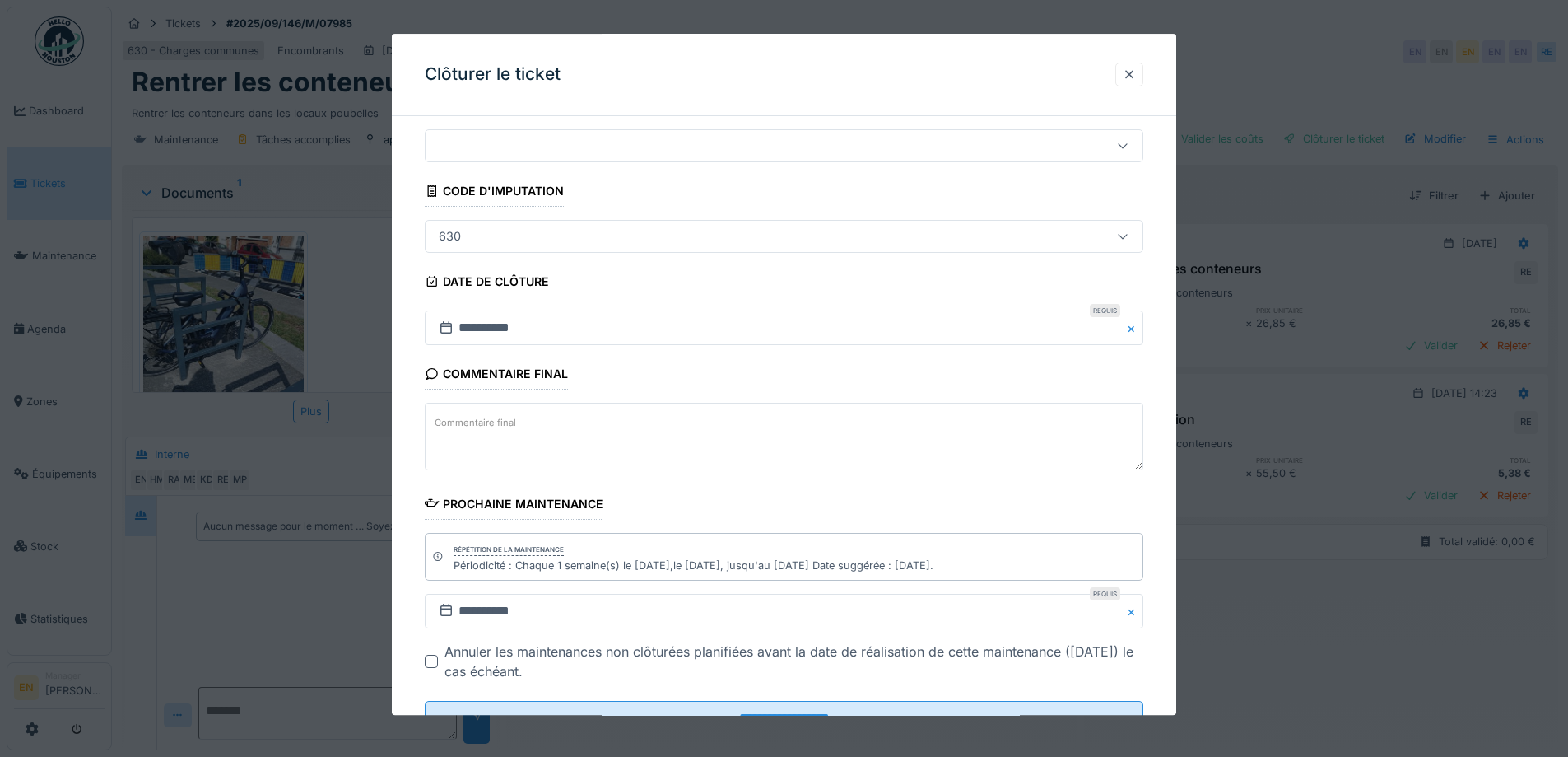
scroll to position [111, 0]
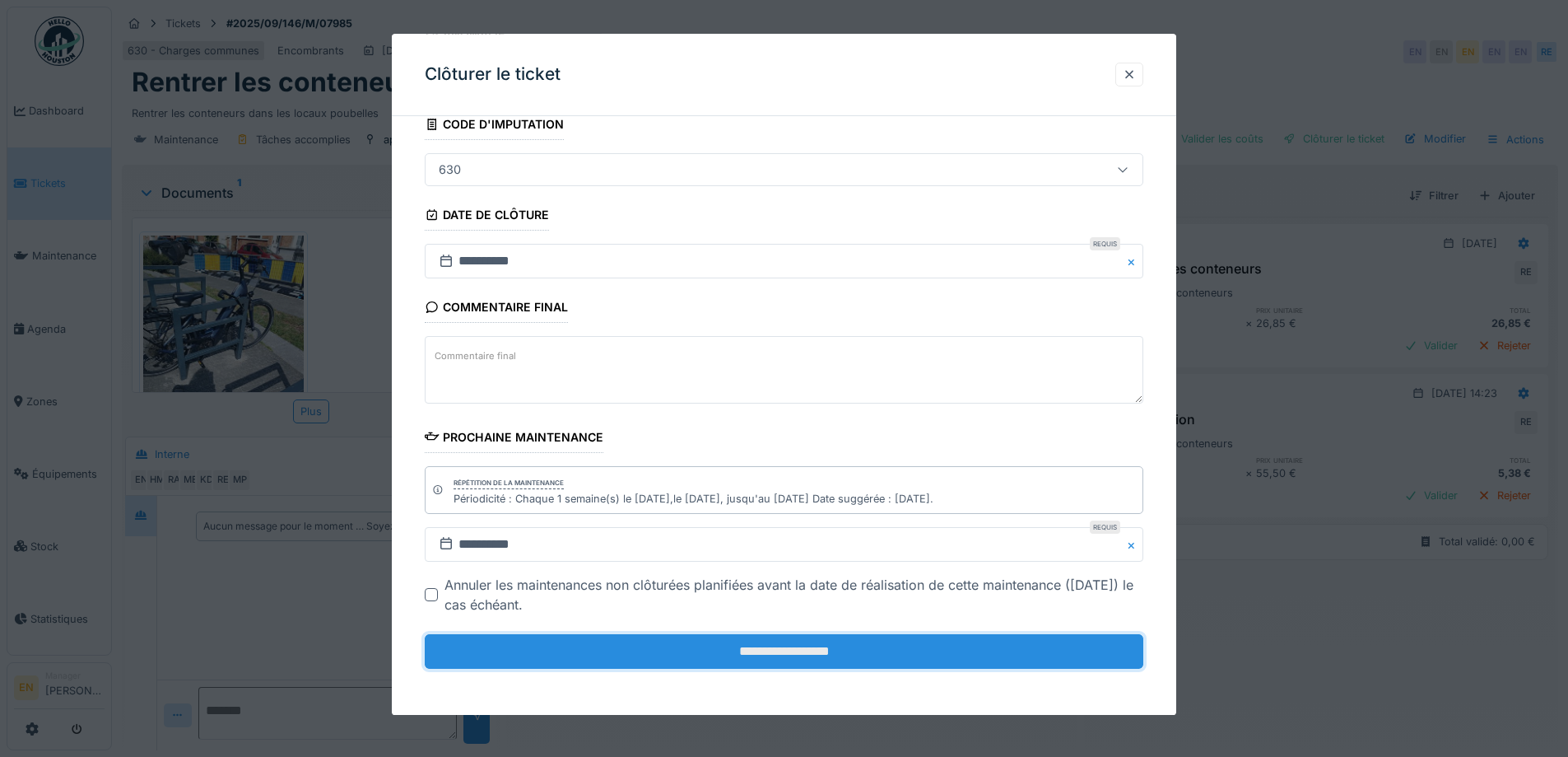
click at [837, 645] on input "**********" at bounding box center [784, 650] width 719 height 34
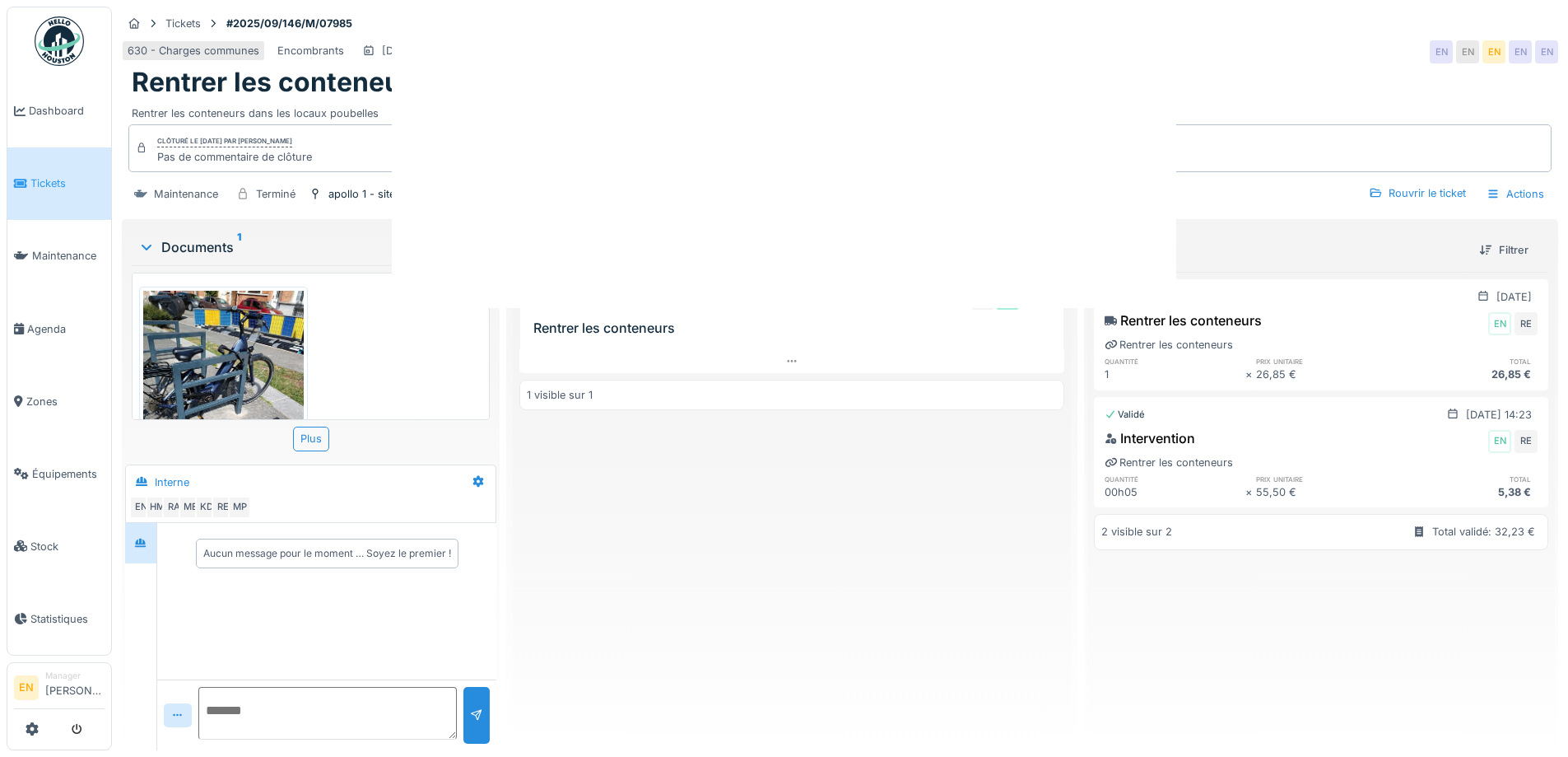
scroll to position [0, 0]
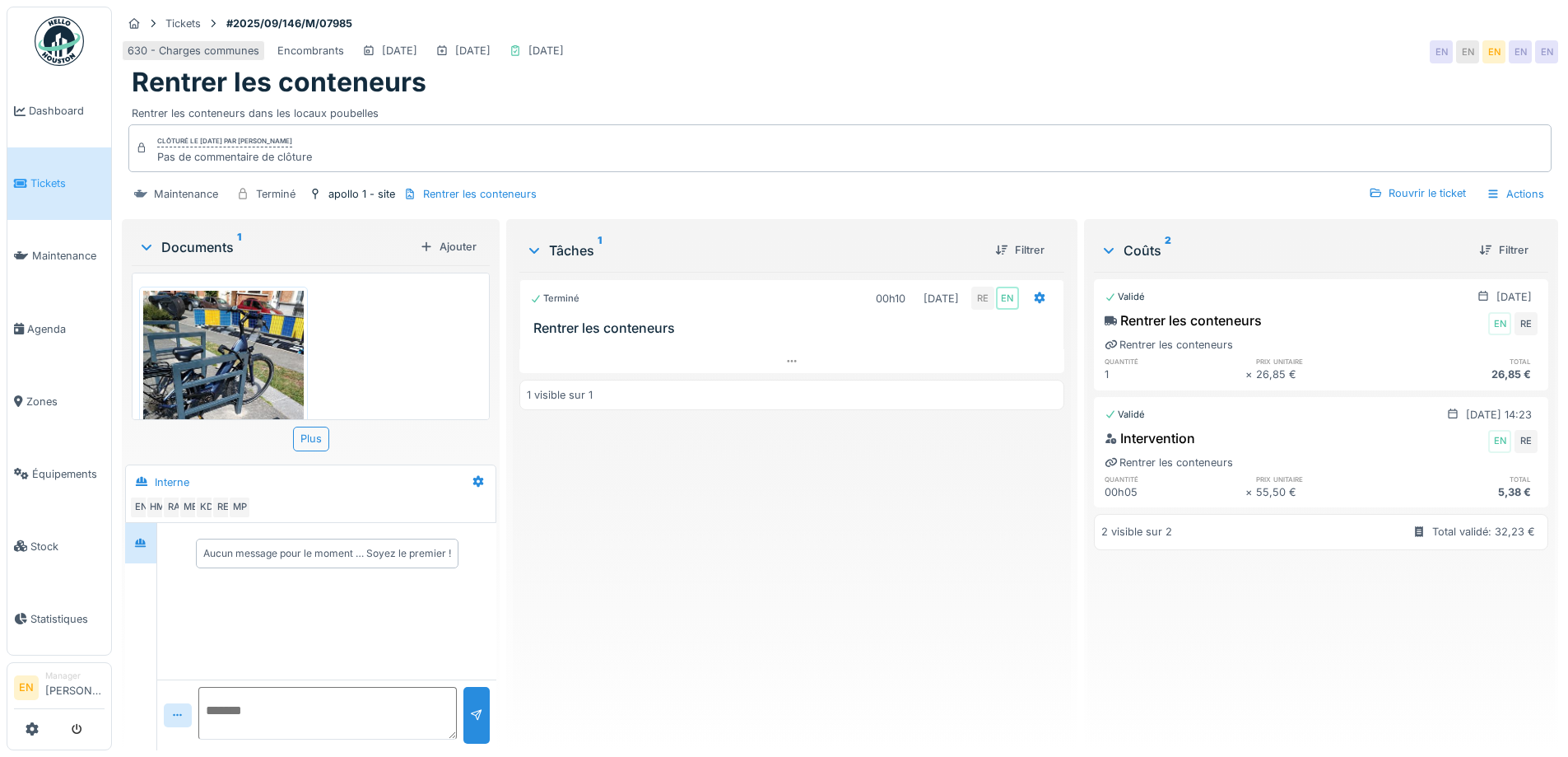
click at [881, 604] on div "Terminé 00h10 09/09/2025 RE EN Rentrer les conteneurs 1 visible sur 1" at bounding box center [792, 504] width 545 height 465
click at [66, 48] on img at bounding box center [58, 41] width 49 height 49
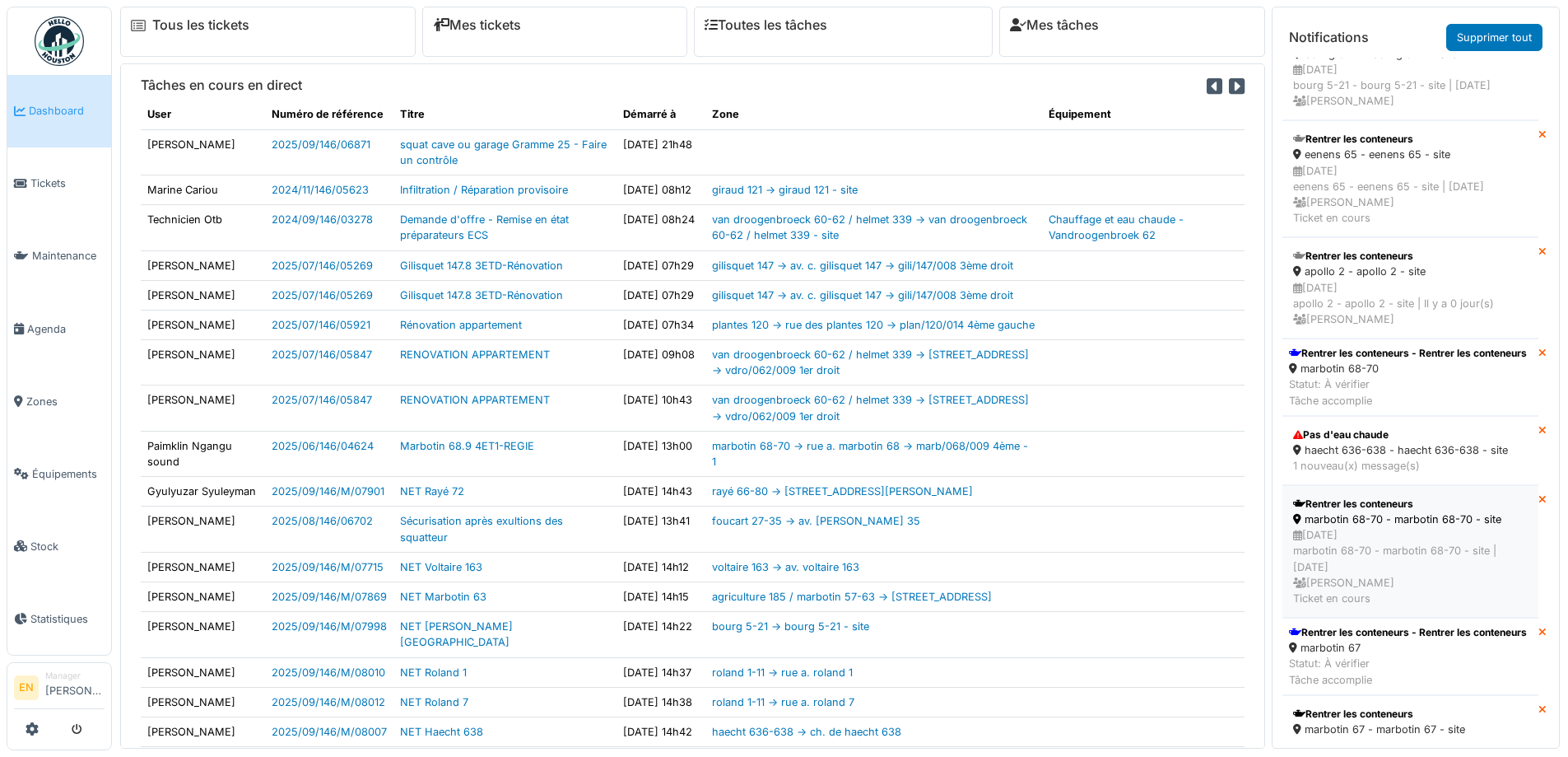
scroll to position [330, 0]
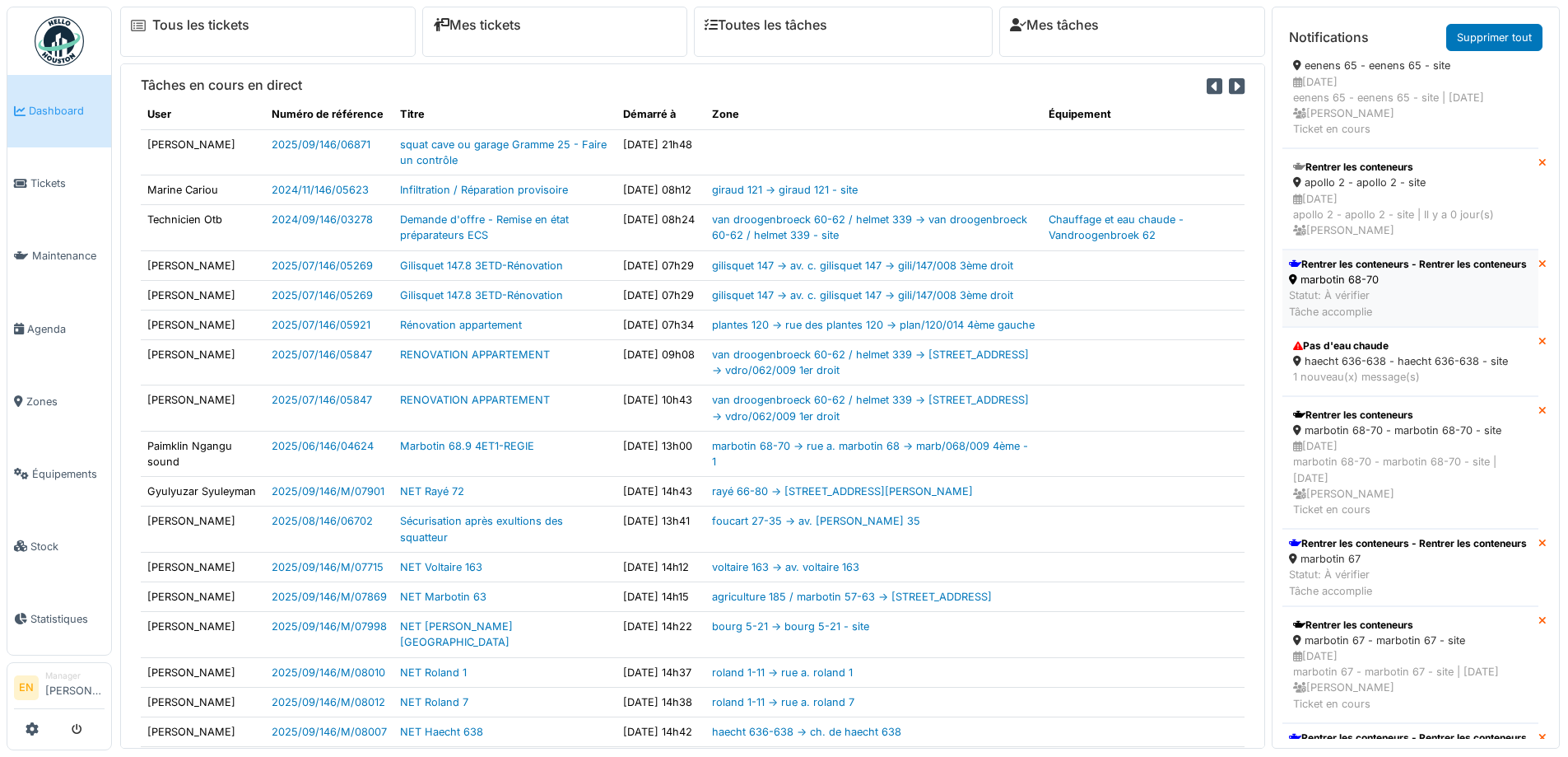
click at [1362, 271] on div "Rentrer les conteneurs - Rentrer les conteneurs" at bounding box center [1408, 264] width 238 height 15
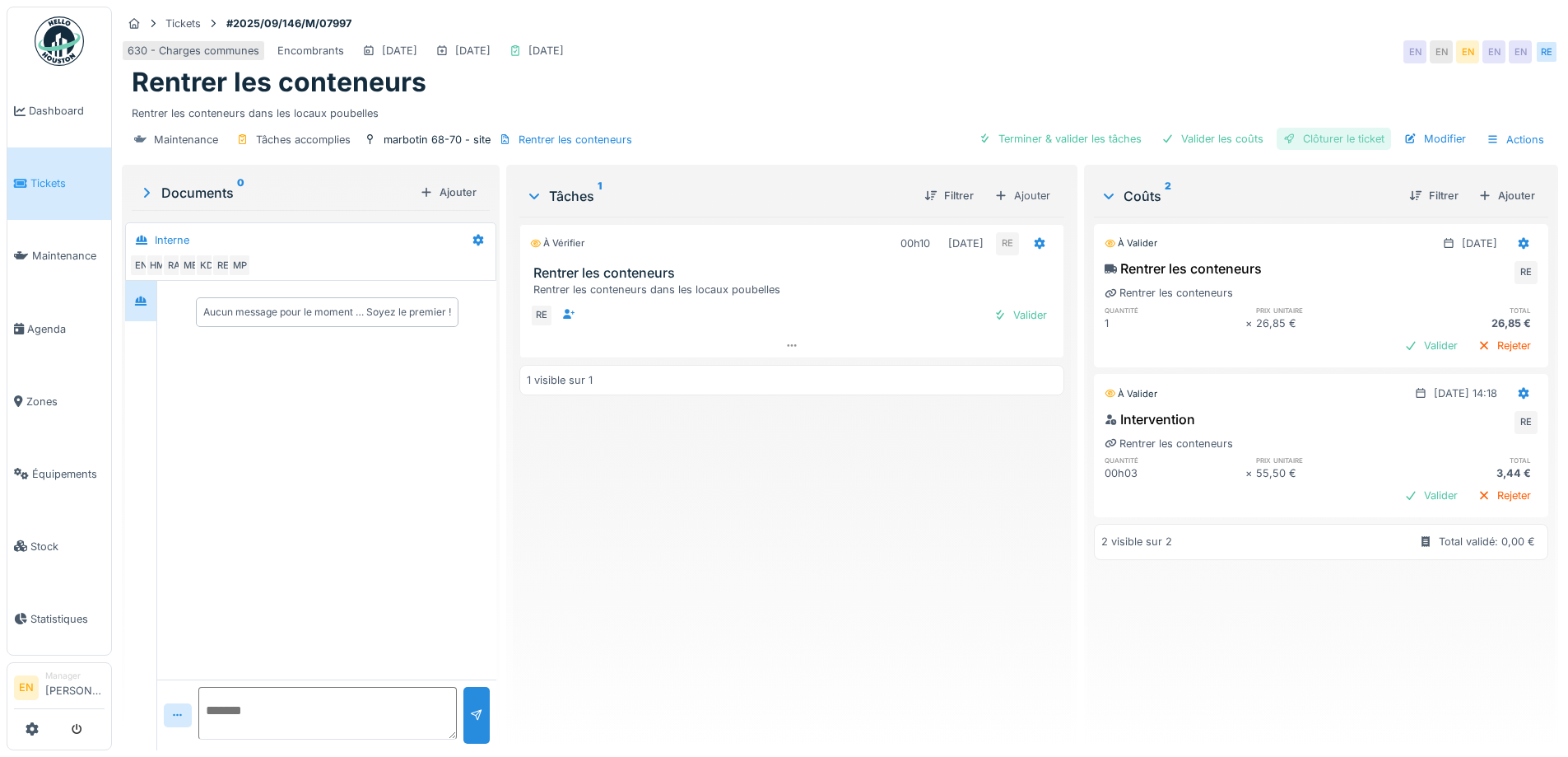
click at [1311, 139] on div "Clôturer le ticket" at bounding box center [1335, 139] width 115 height 22
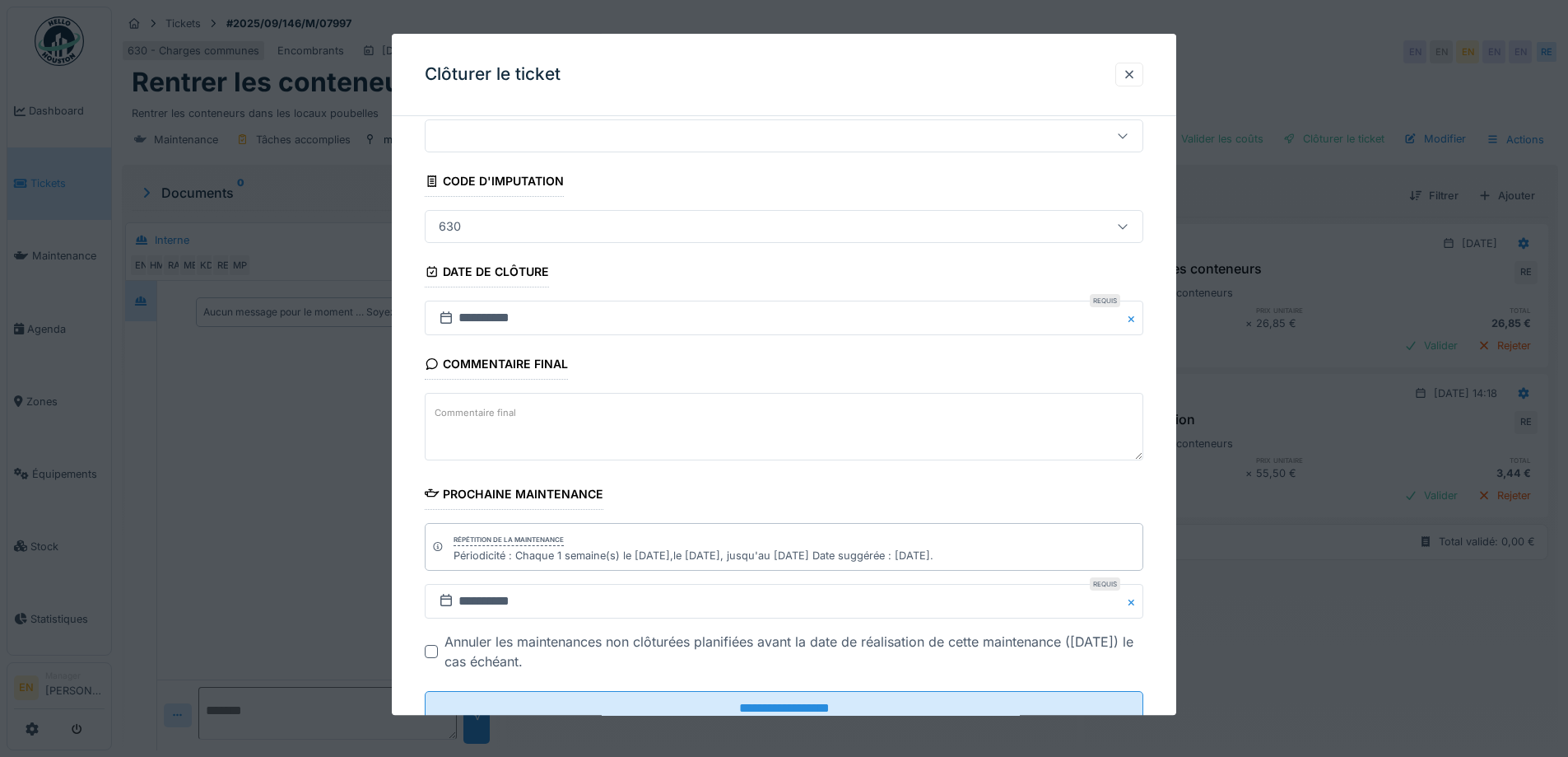
scroll to position [111, 0]
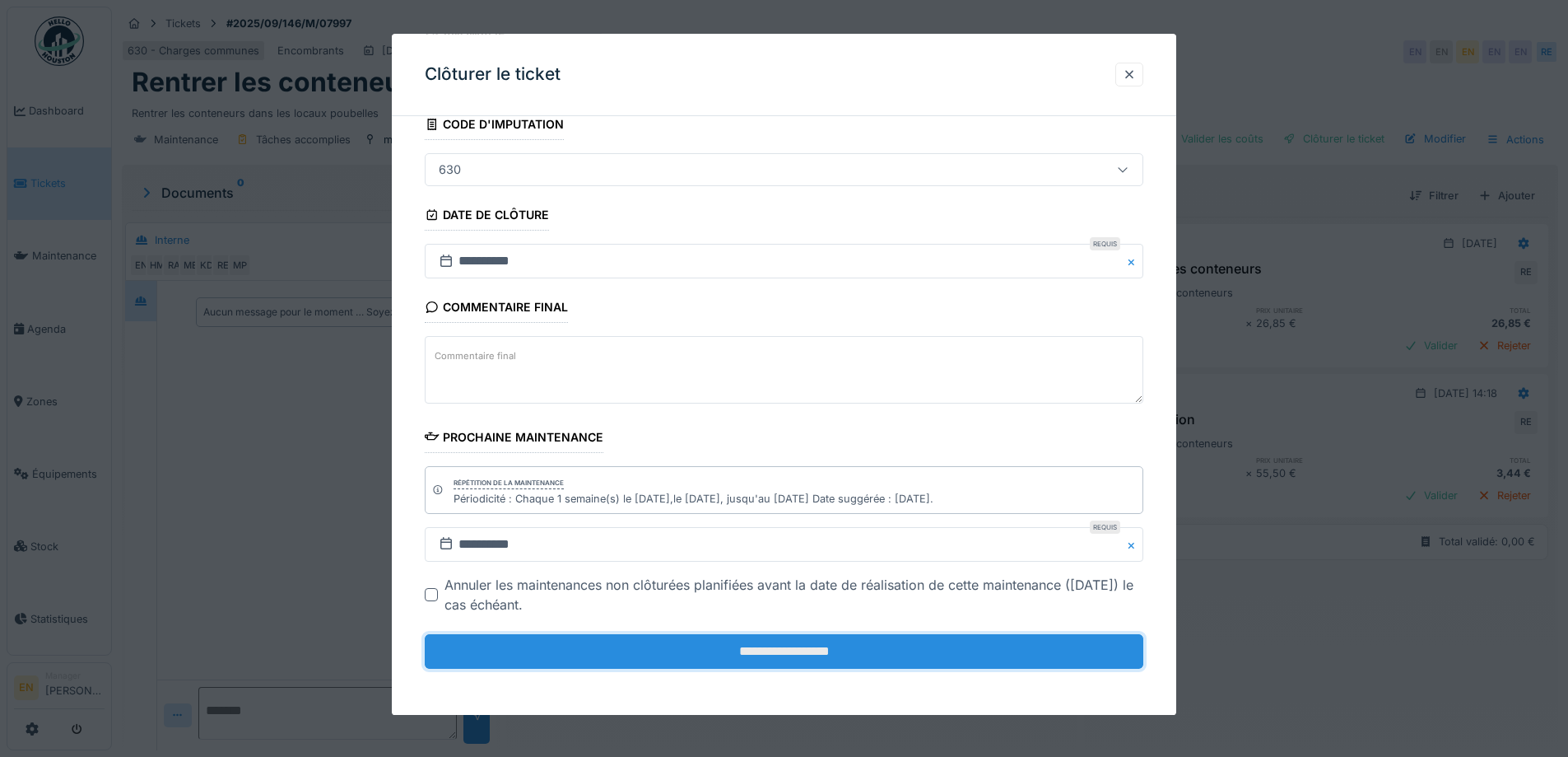
click at [825, 648] on input "**********" at bounding box center [784, 650] width 719 height 34
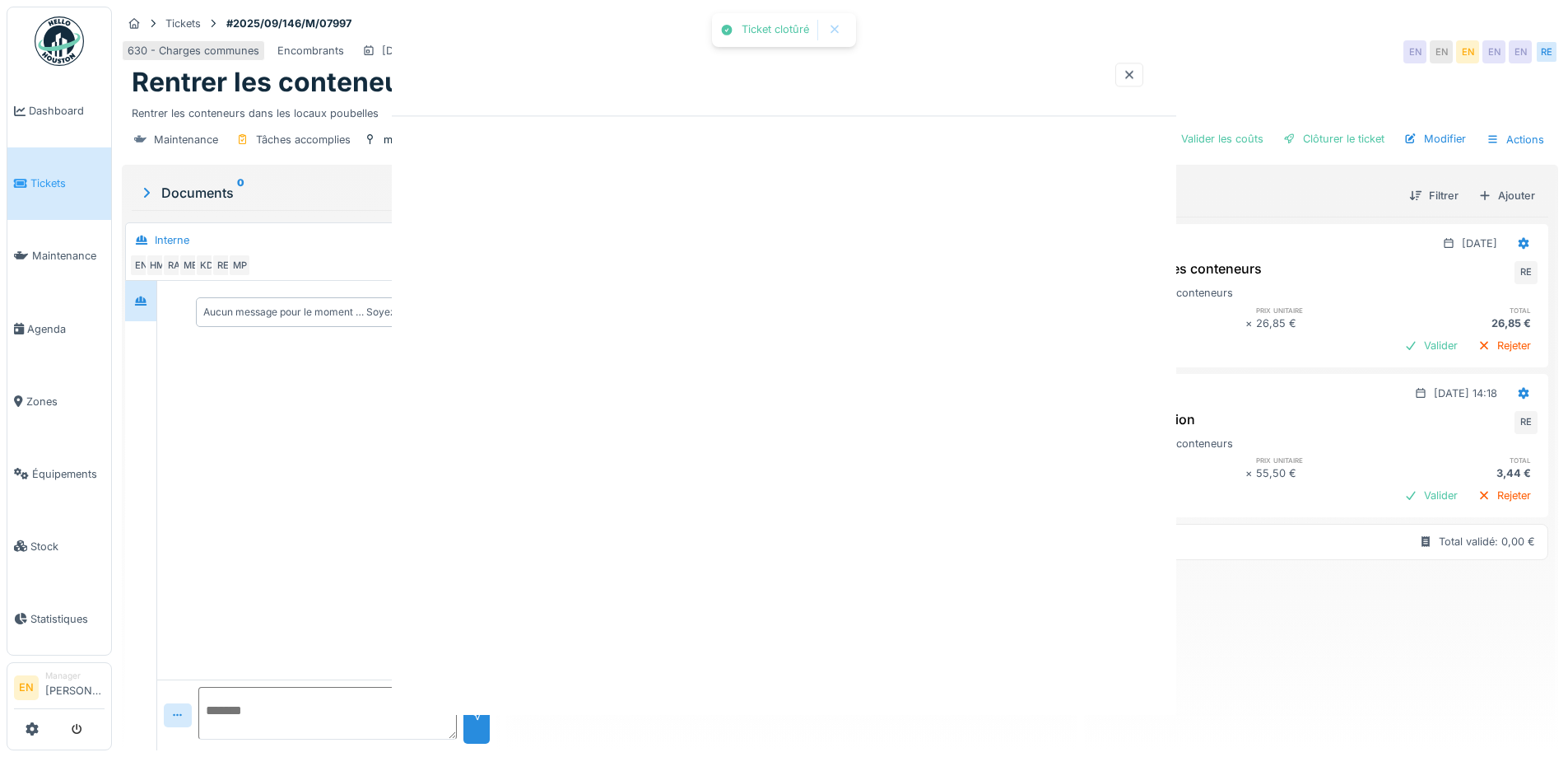
scroll to position [0, 0]
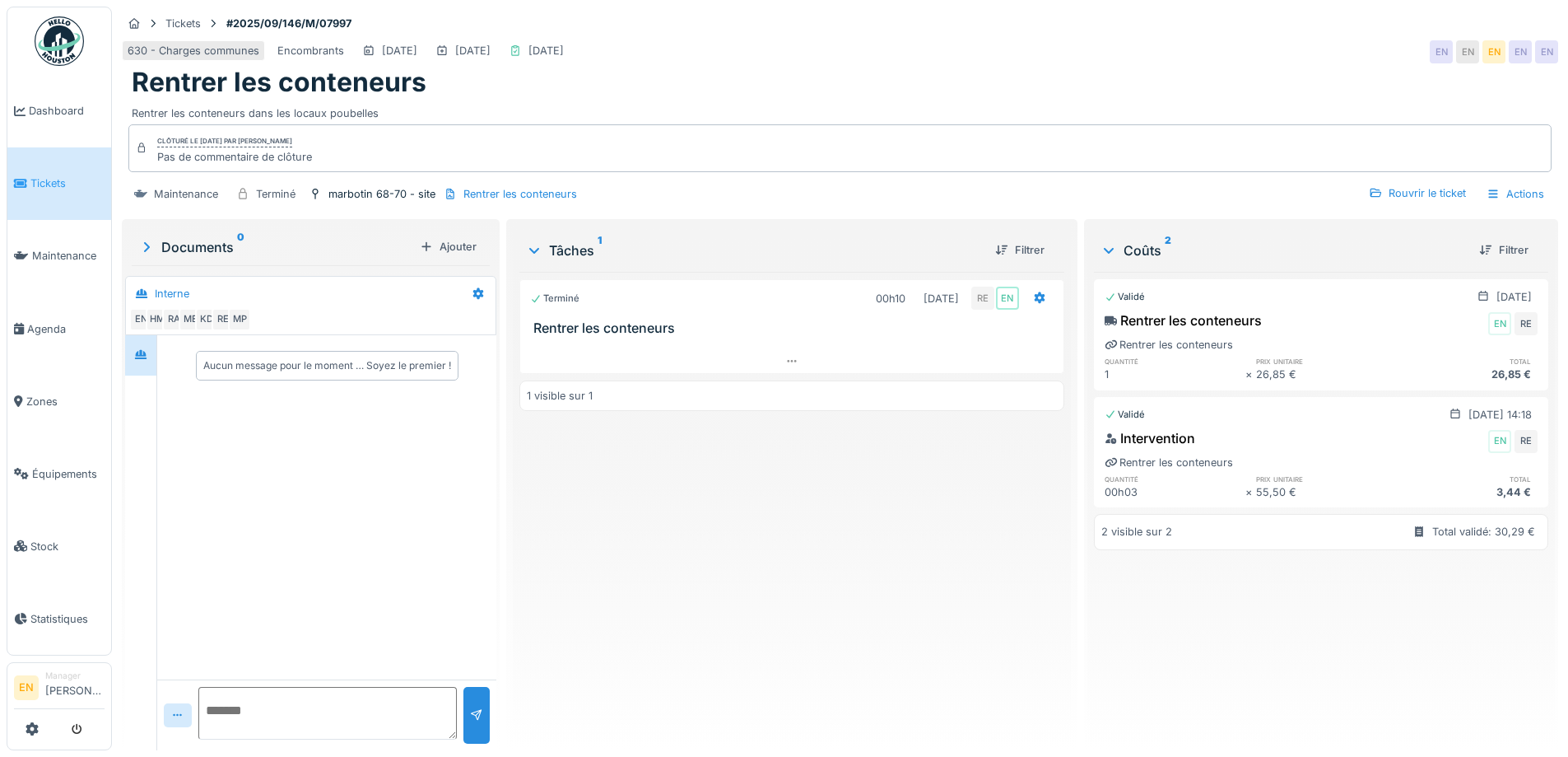
click at [63, 46] on img at bounding box center [58, 41] width 49 height 49
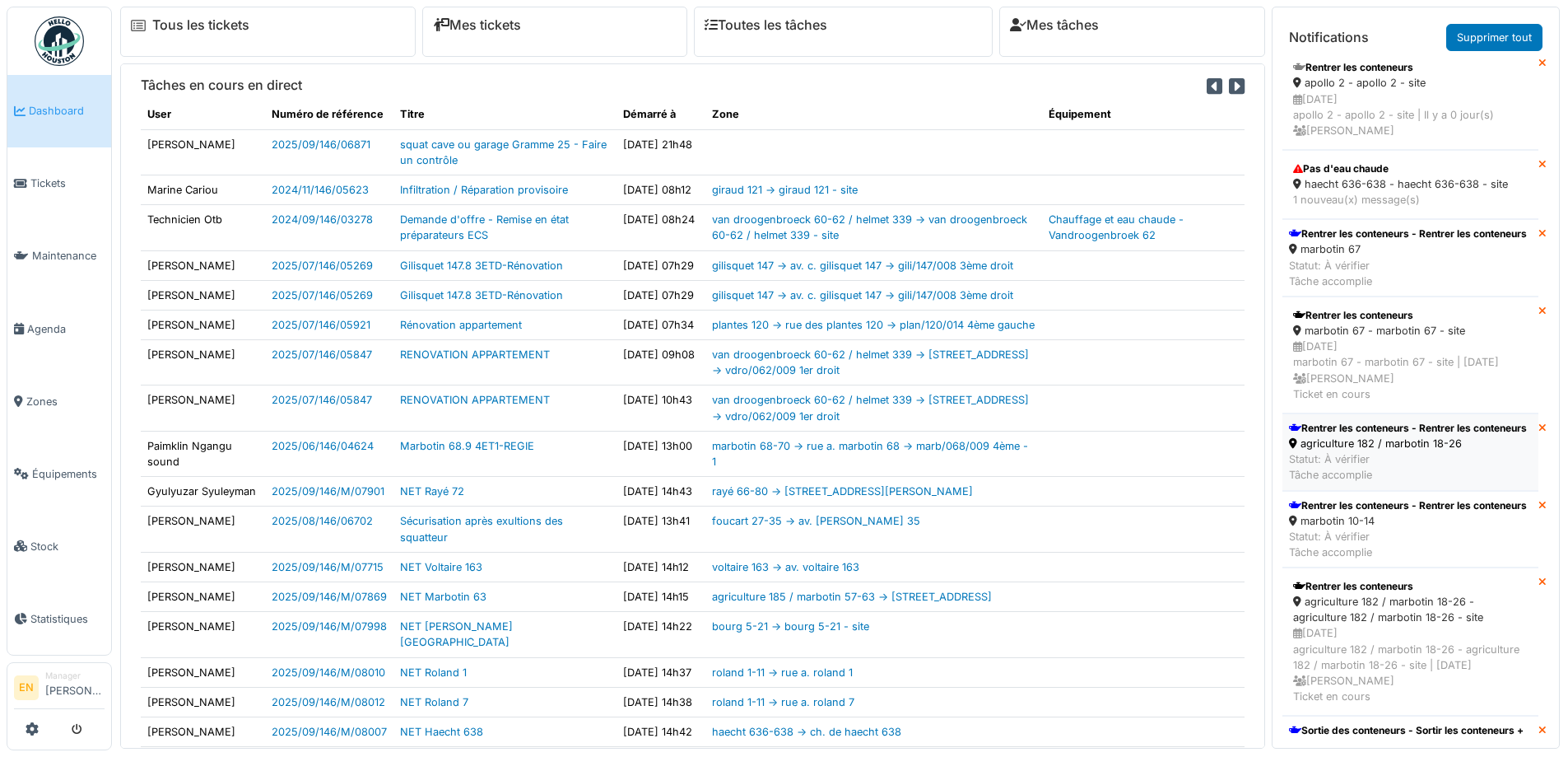
scroll to position [494, 0]
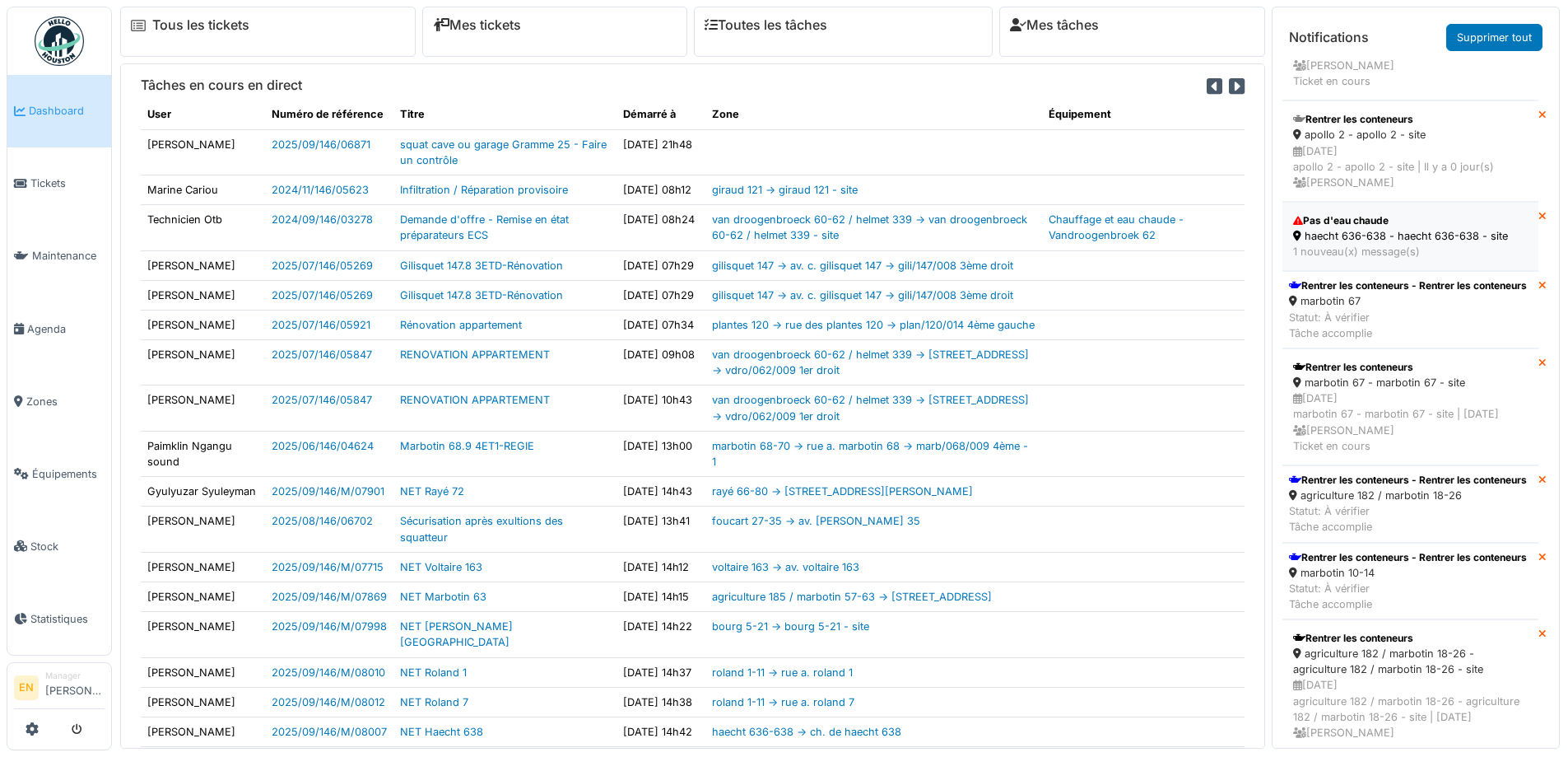
click at [1373, 228] on div "Pas d'eau chaude" at bounding box center [1410, 221] width 234 height 15
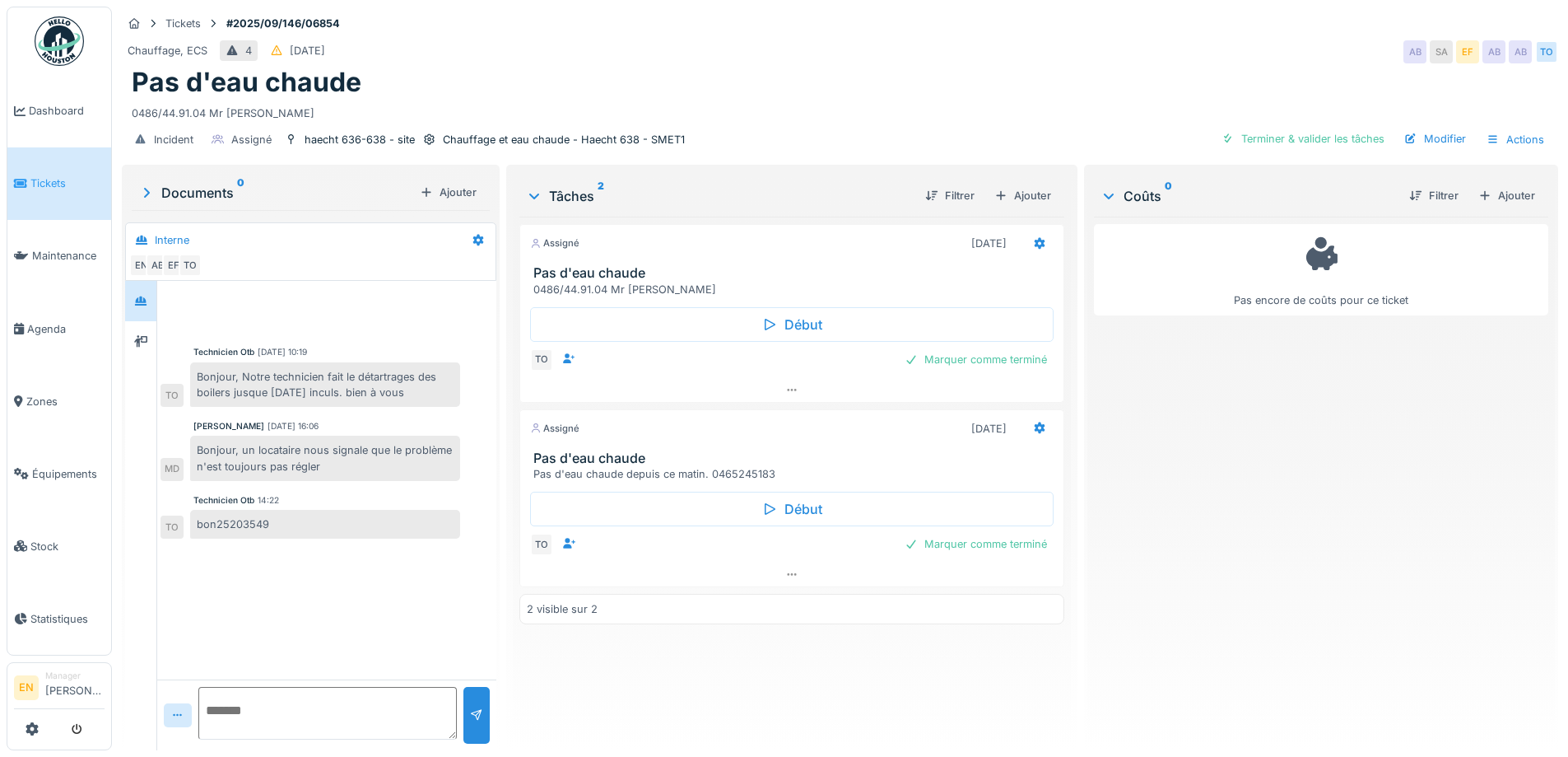
click at [1308, 573] on div "Pas encore de coûts pour ce ticket" at bounding box center [1321, 477] width 455 height 521
click at [792, 580] on div at bounding box center [792, 574] width 543 height 24
click at [1351, 537] on div "Pas encore de coûts pour ce ticket" at bounding box center [1321, 477] width 455 height 521
click at [64, 49] on img at bounding box center [58, 41] width 49 height 49
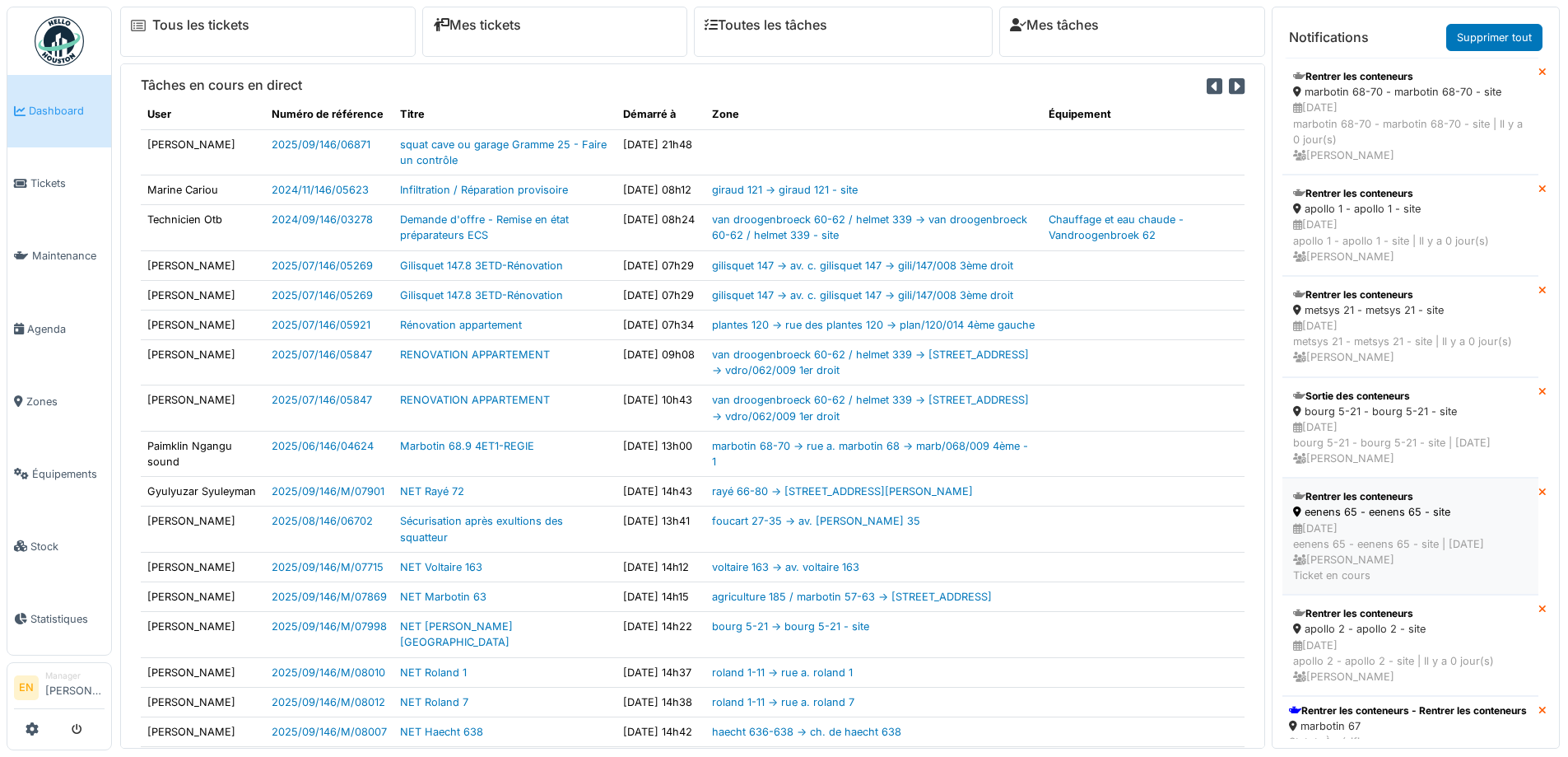
scroll to position [330, 0]
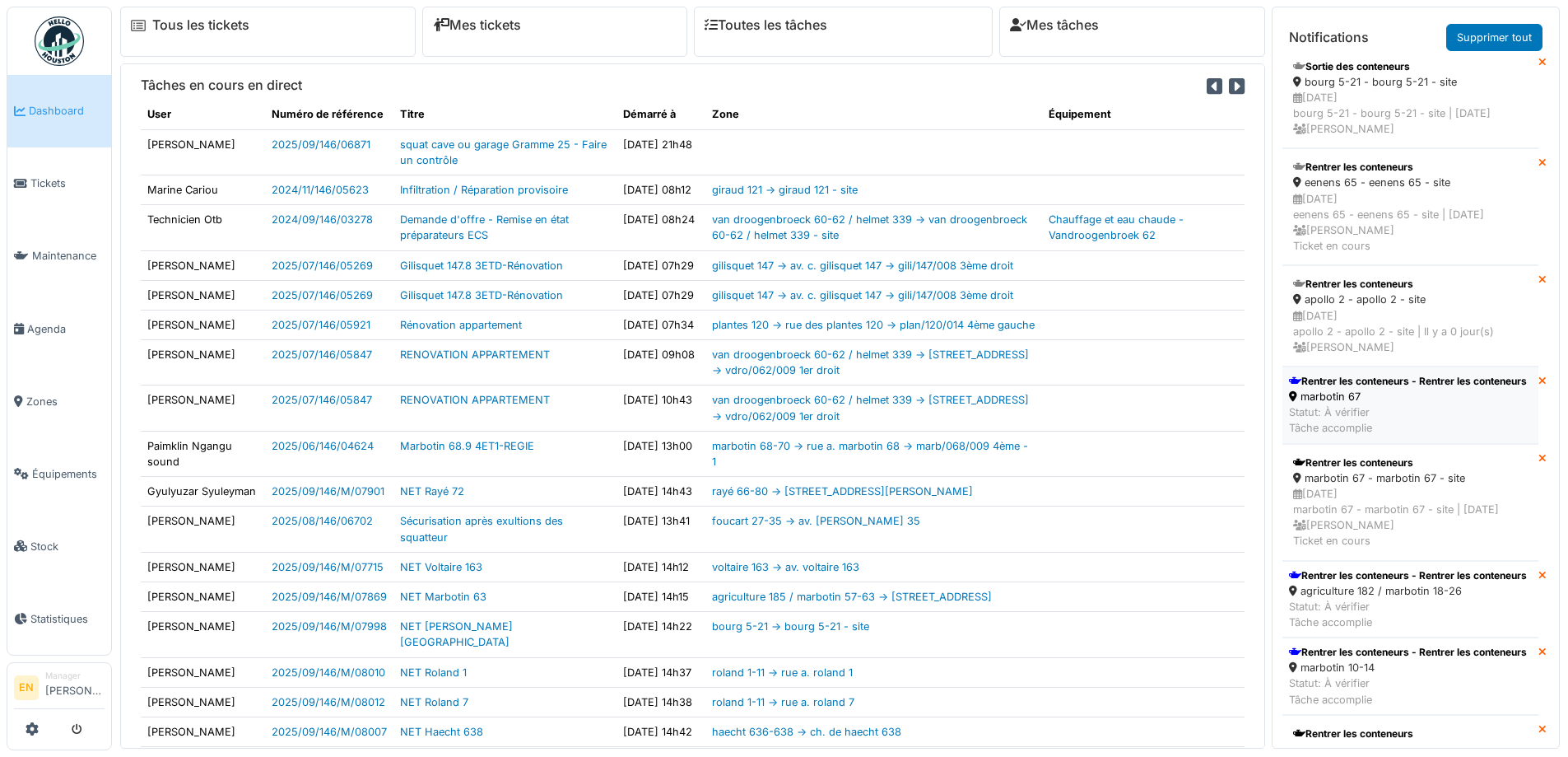
click at [1348, 389] on div "Rentrer les conteneurs - Rentrer les conteneurs" at bounding box center [1408, 382] width 238 height 15
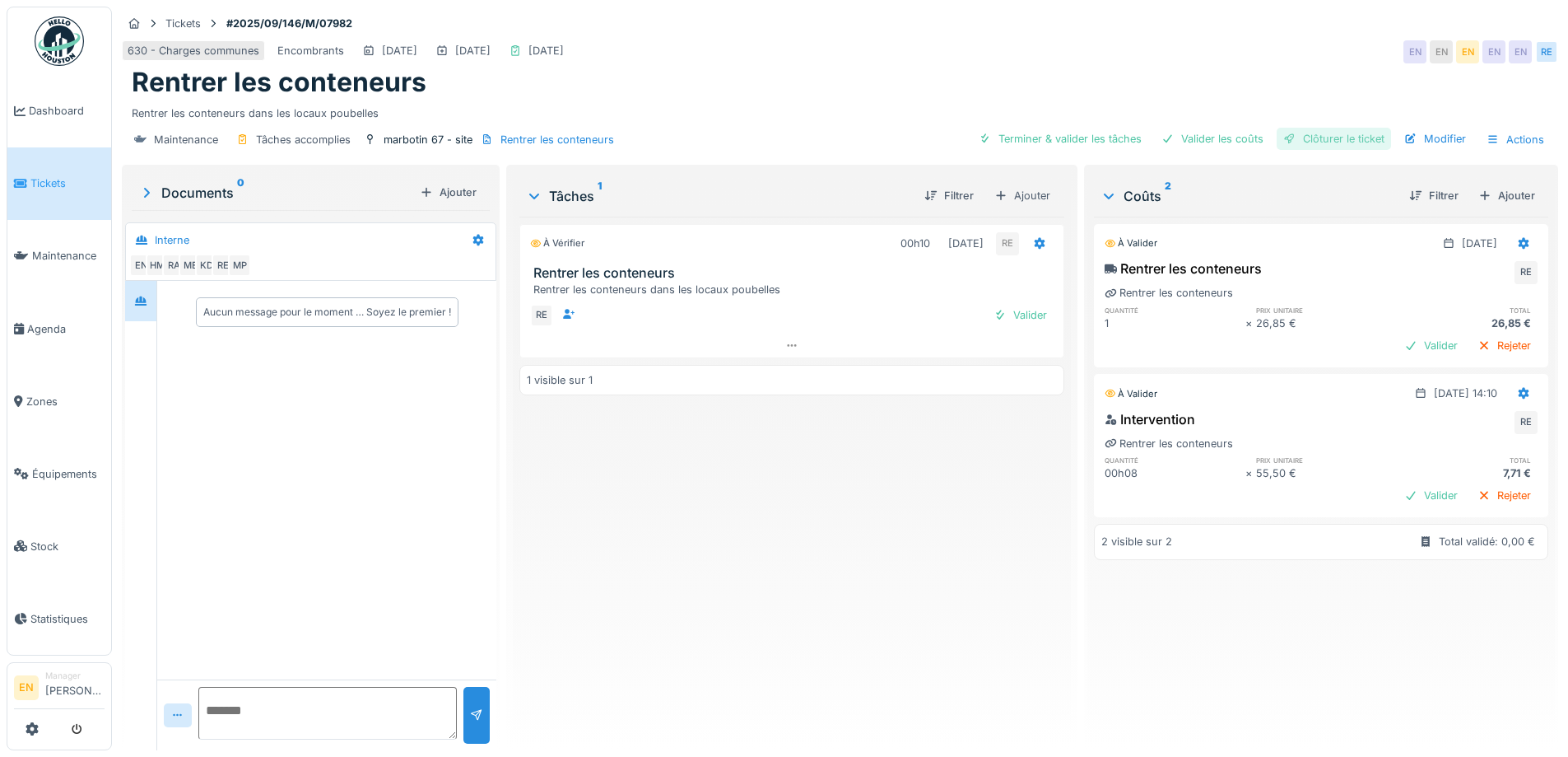
click at [1348, 140] on div "Clôturer le ticket" at bounding box center [1335, 139] width 115 height 22
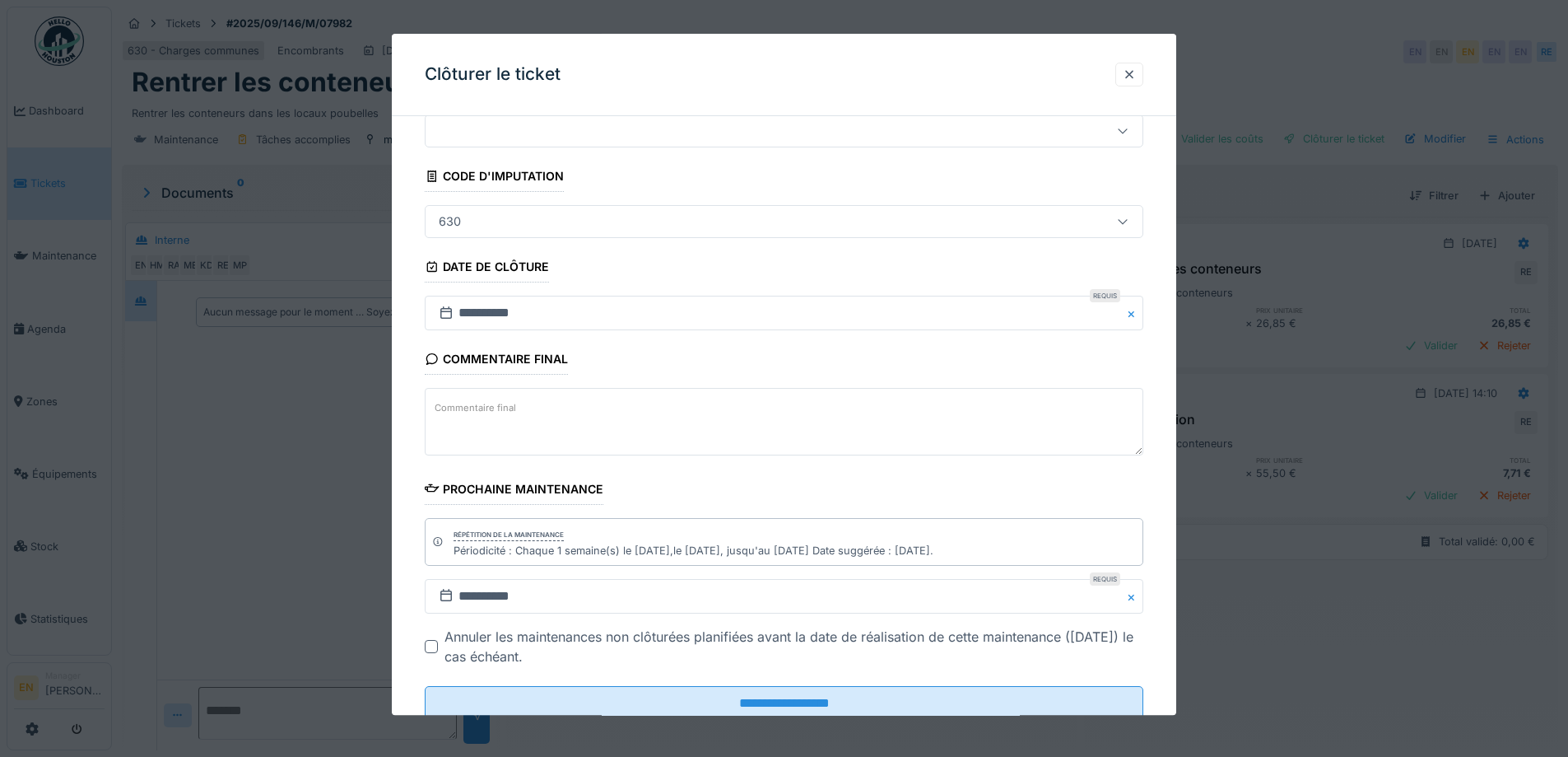
scroll to position [111, 0]
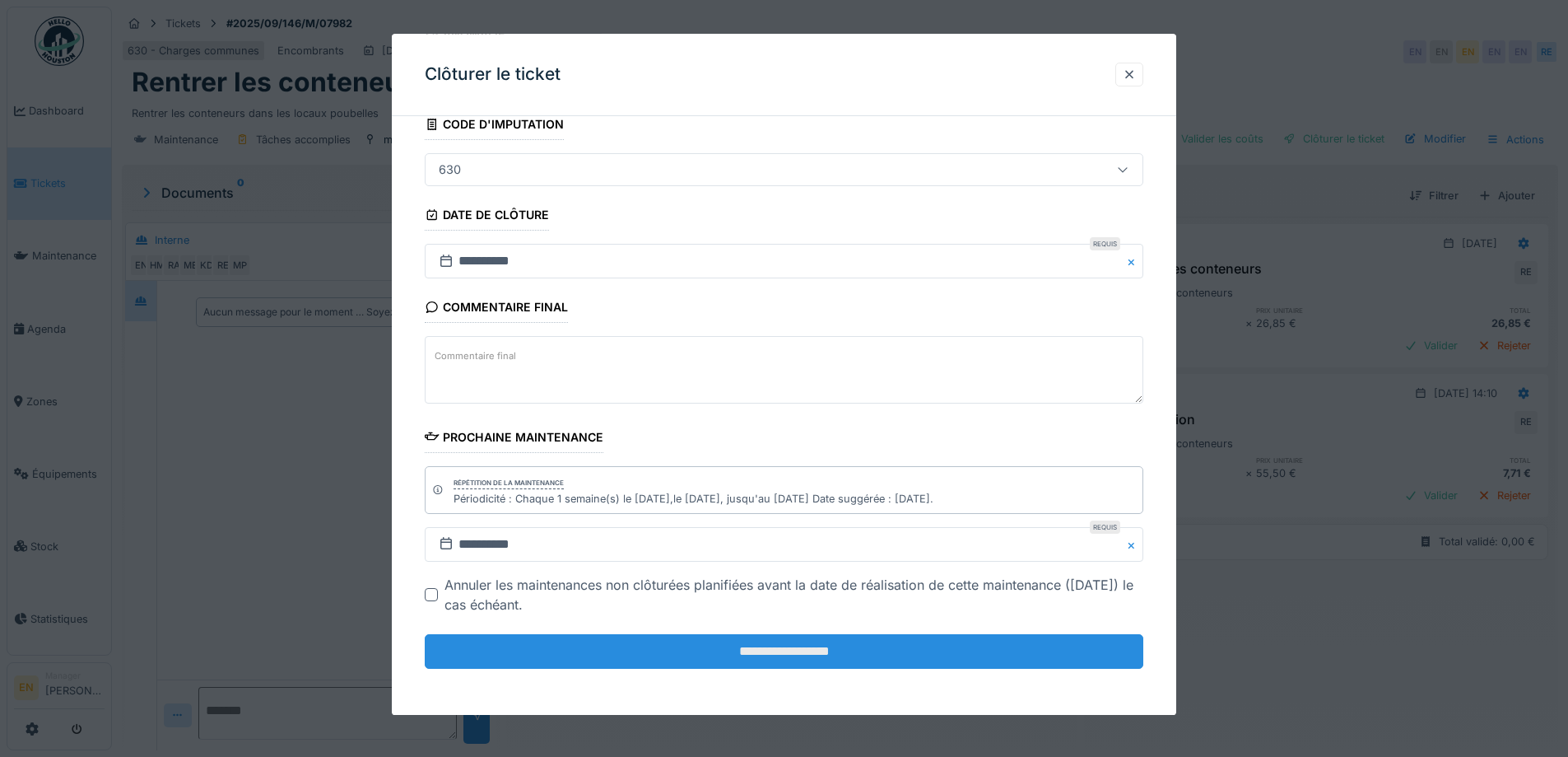
click at [801, 650] on input "**********" at bounding box center [784, 650] width 719 height 34
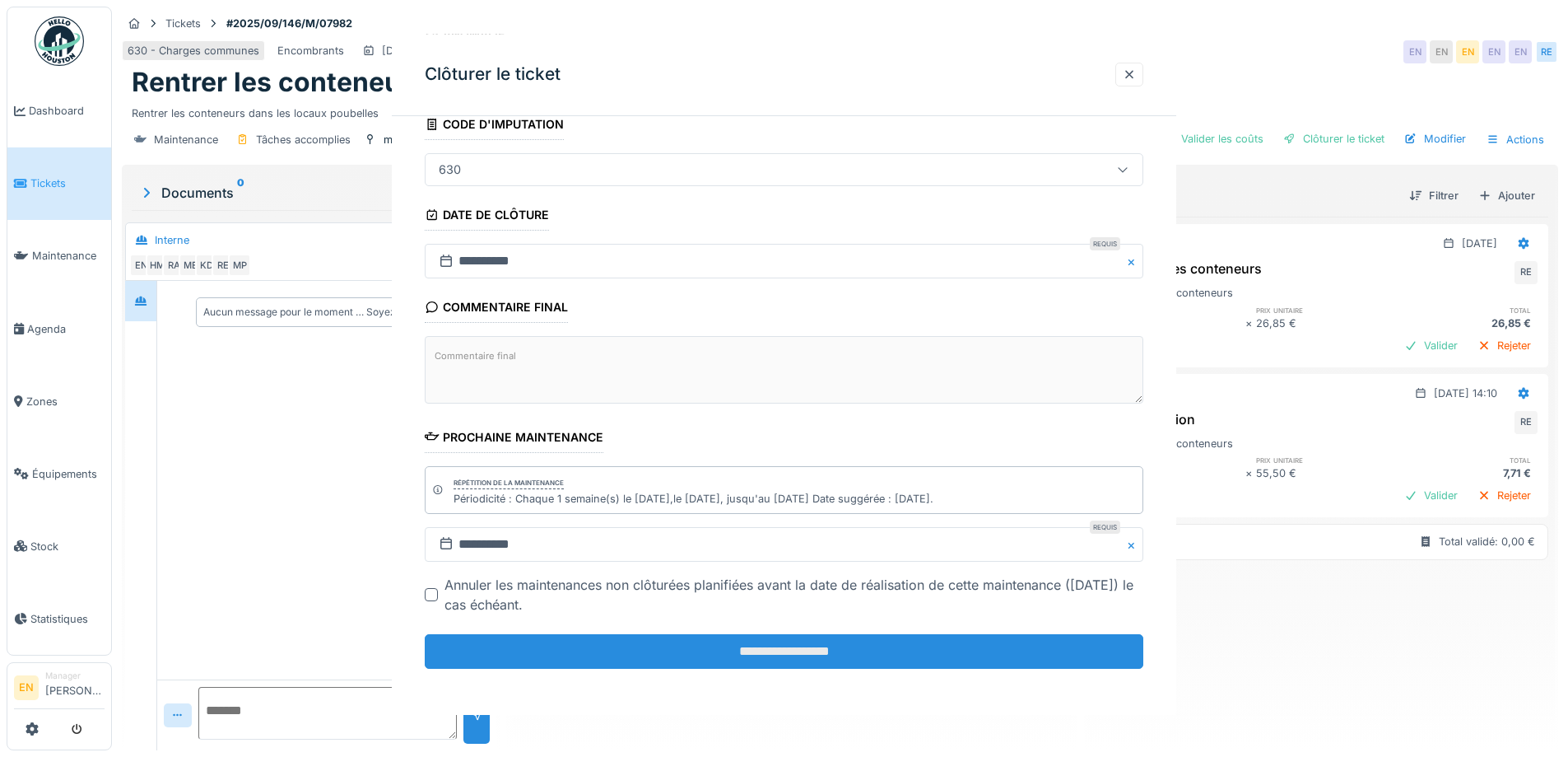
scroll to position [0, 0]
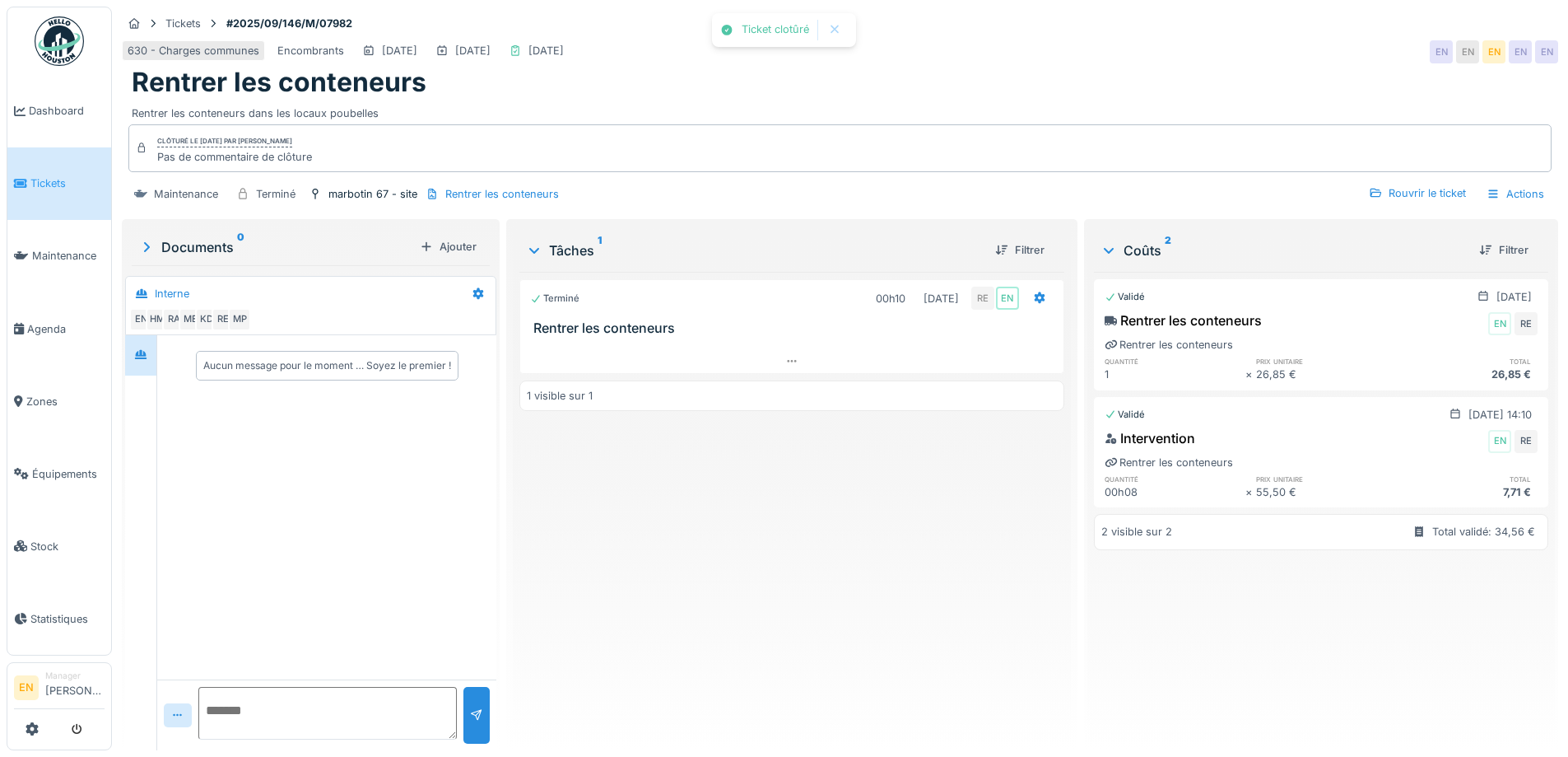
click at [50, 45] on img at bounding box center [58, 41] width 49 height 49
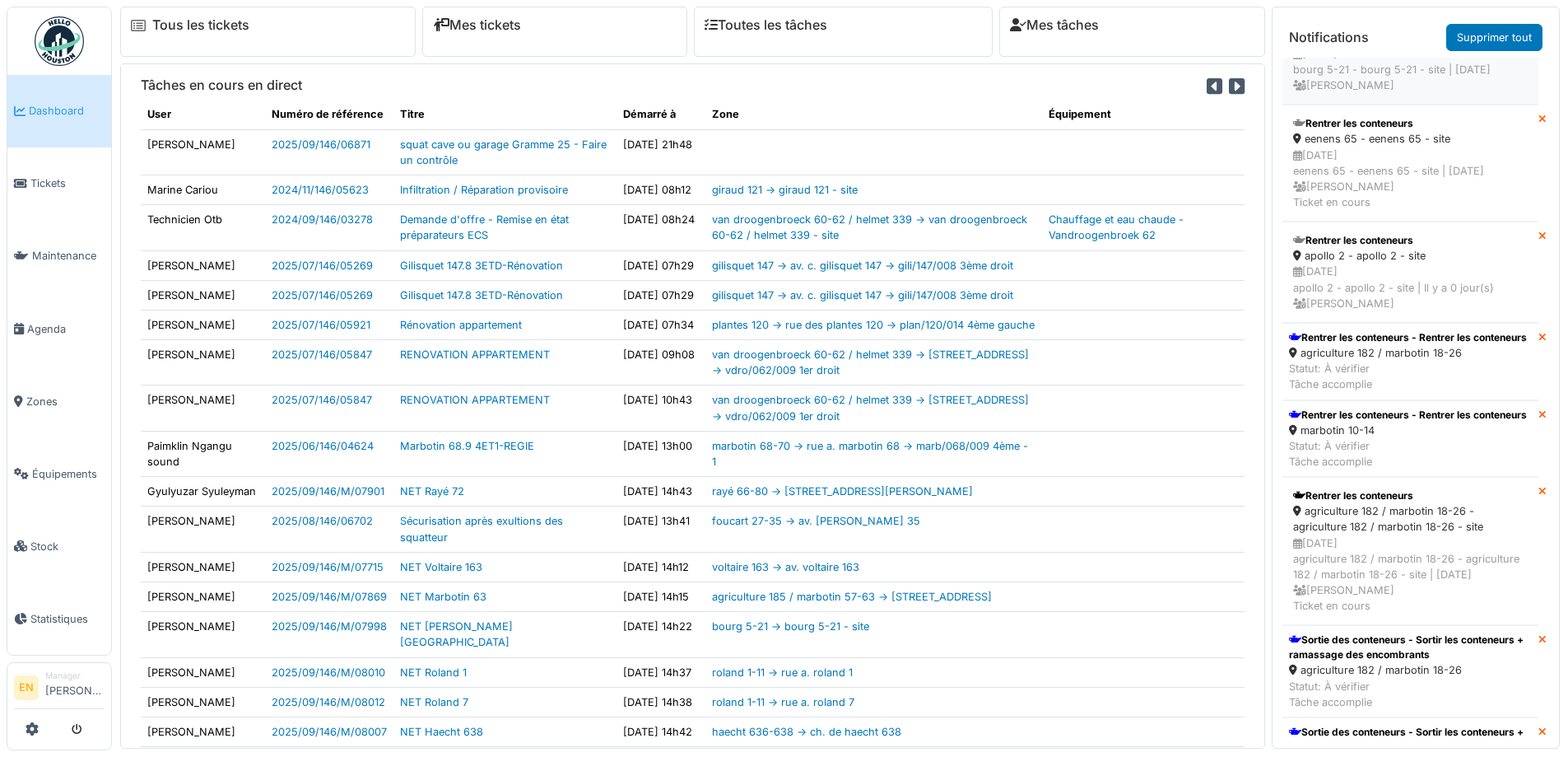
scroll to position [494, 0]
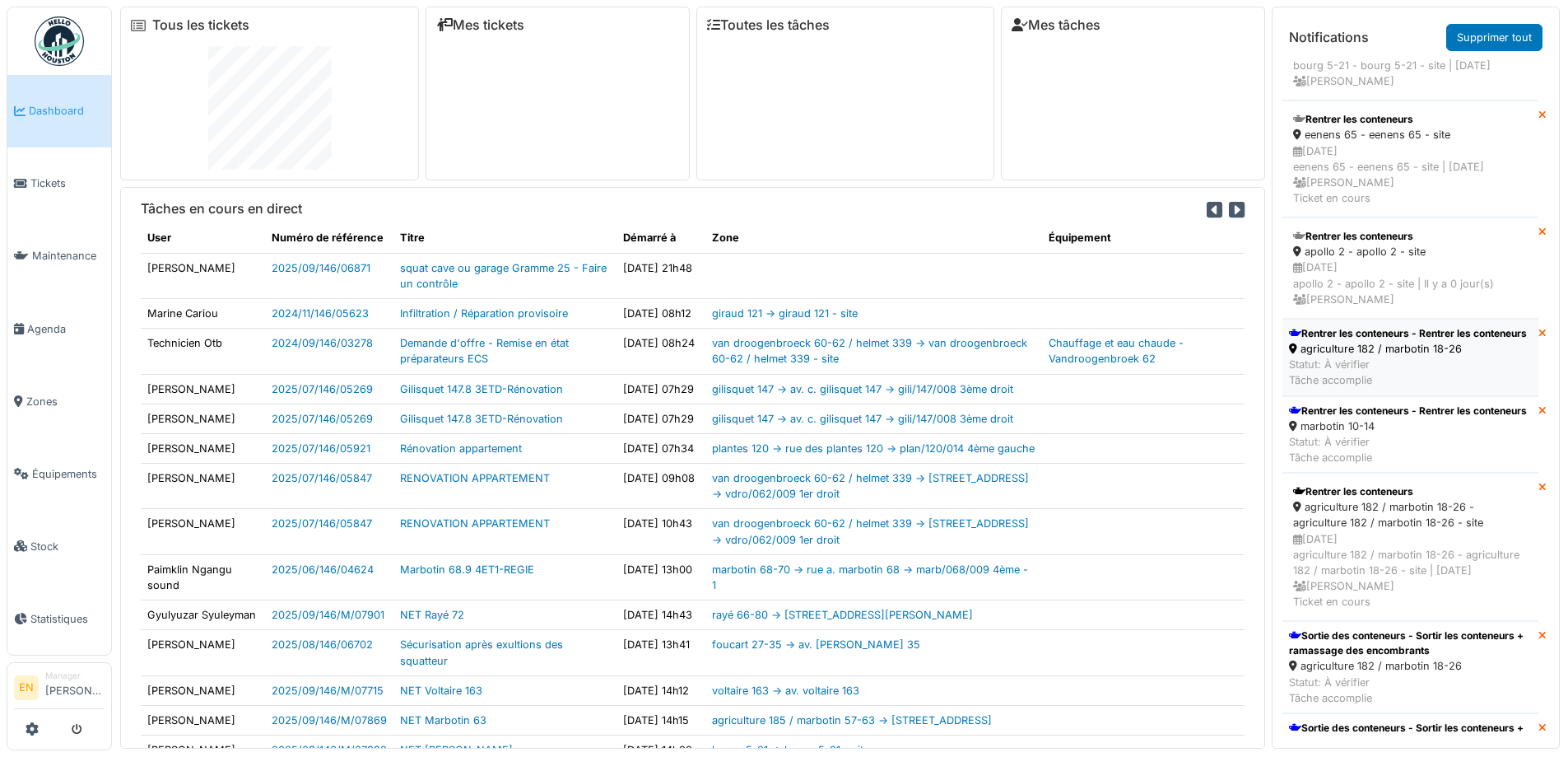
click at [1368, 341] on div "Rentrer les conteneurs - Rentrer les conteneurs" at bounding box center [1408, 334] width 238 height 15
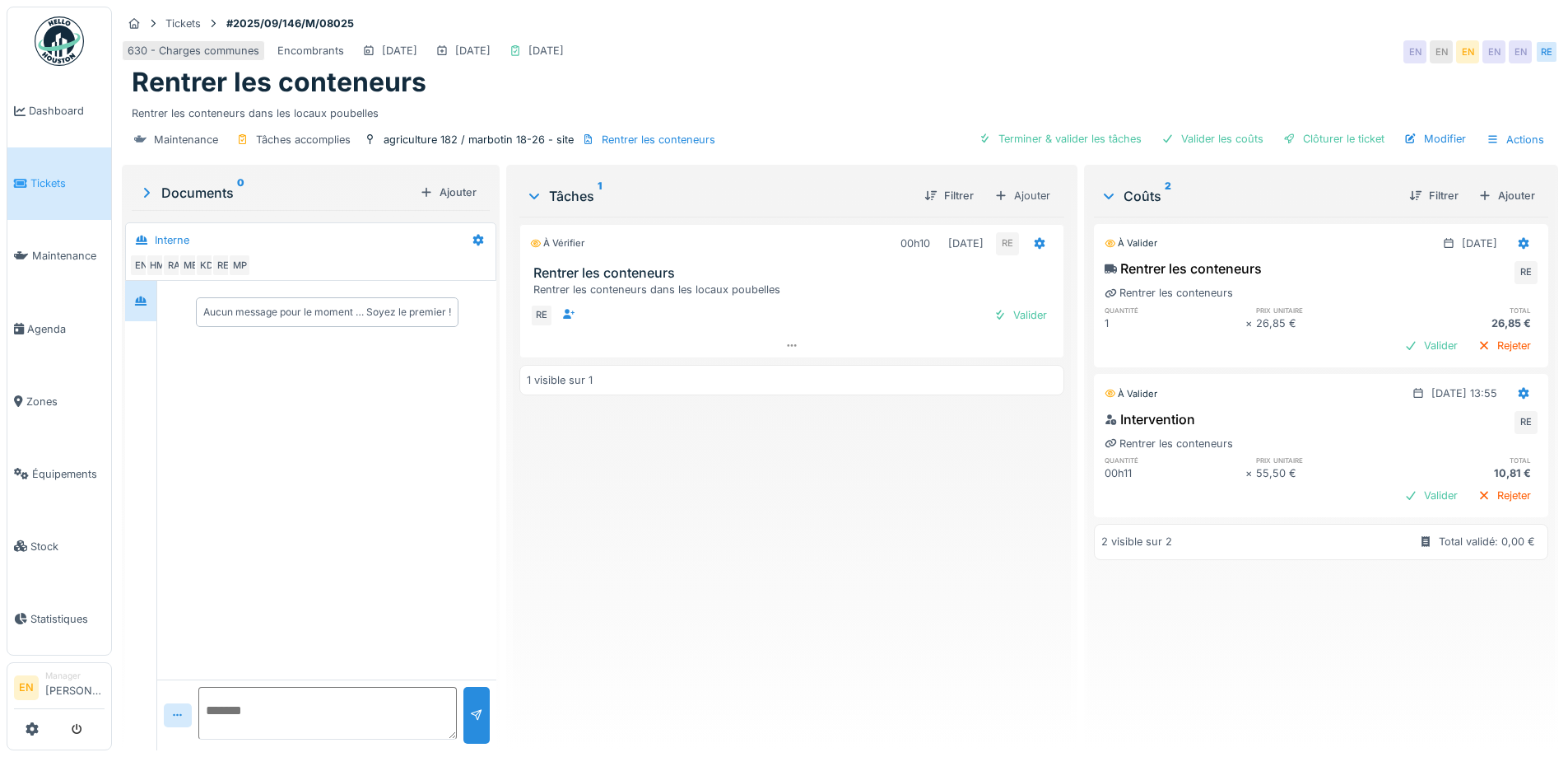
drag, startPoint x: 847, startPoint y: 547, endPoint x: 907, endPoint y: 455, distance: 109.8
click at [854, 533] on div "À vérifier 00h10 [DATE] RE Rentrer les conteneurs Rentrer les conteneurs dans l…" at bounding box center [792, 477] width 545 height 521
click at [1308, 133] on div "Clôturer le ticket" at bounding box center [1335, 139] width 115 height 22
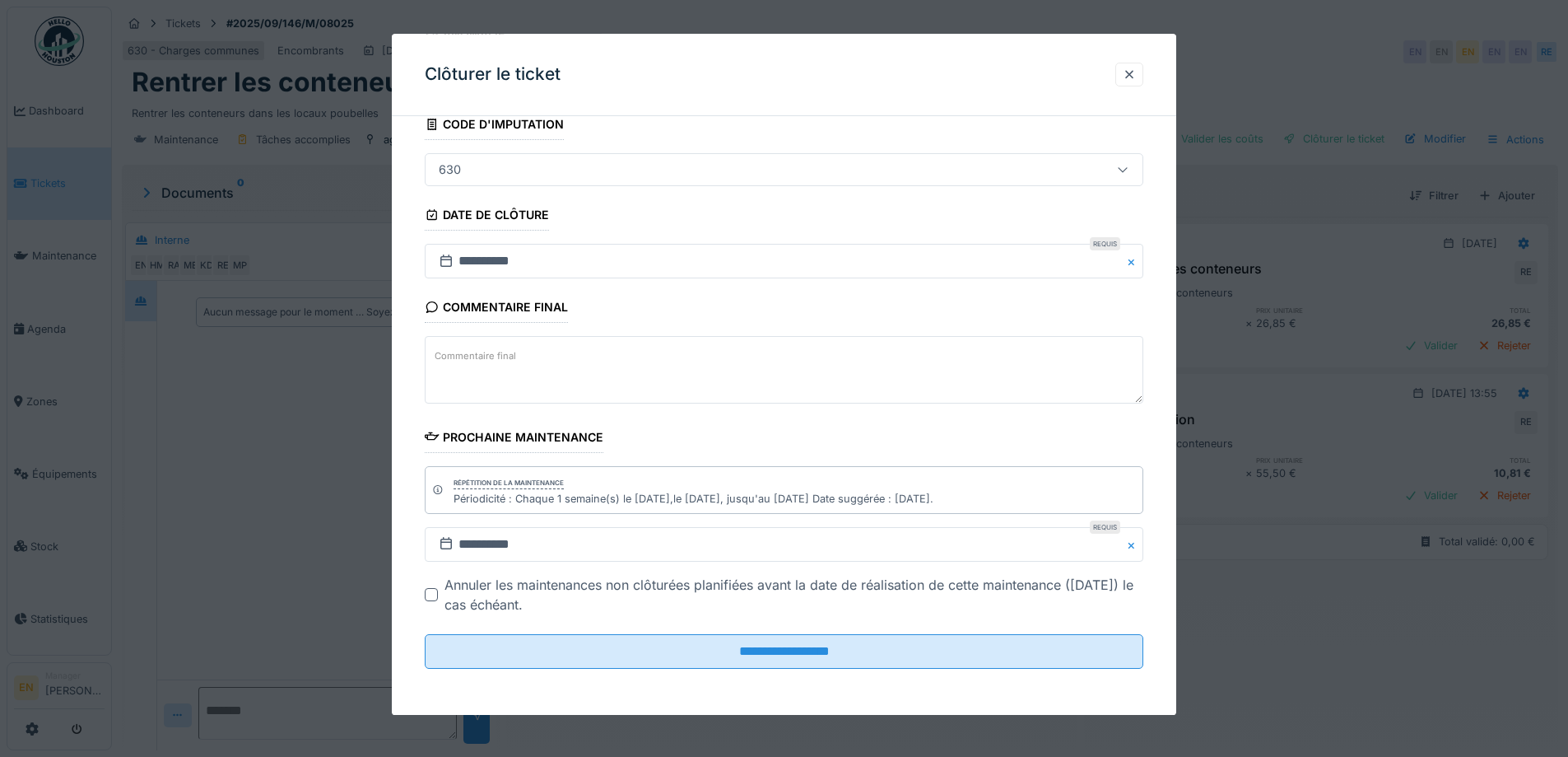
scroll to position [12, 0]
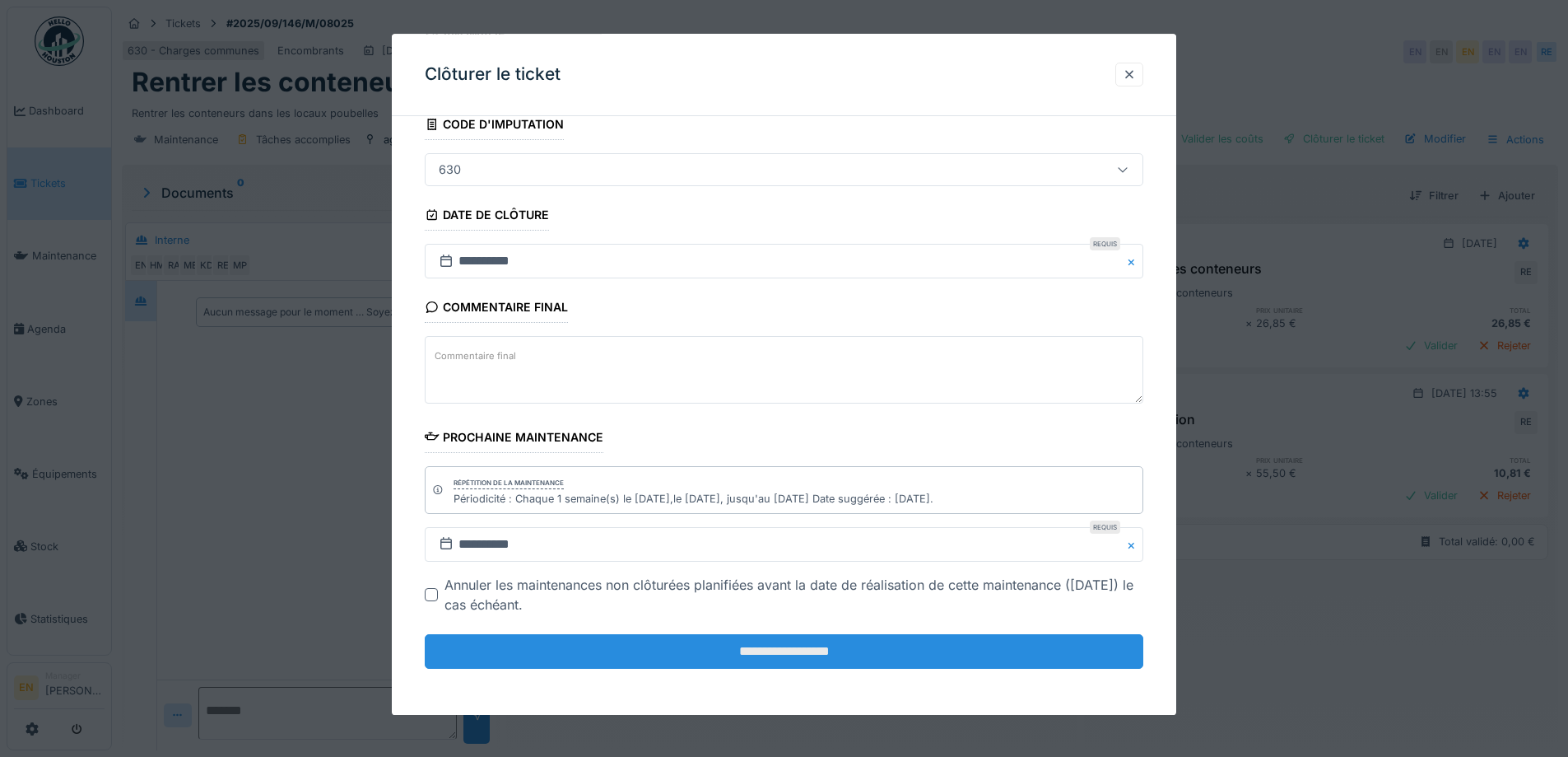
click at [810, 651] on input "**********" at bounding box center [784, 650] width 719 height 34
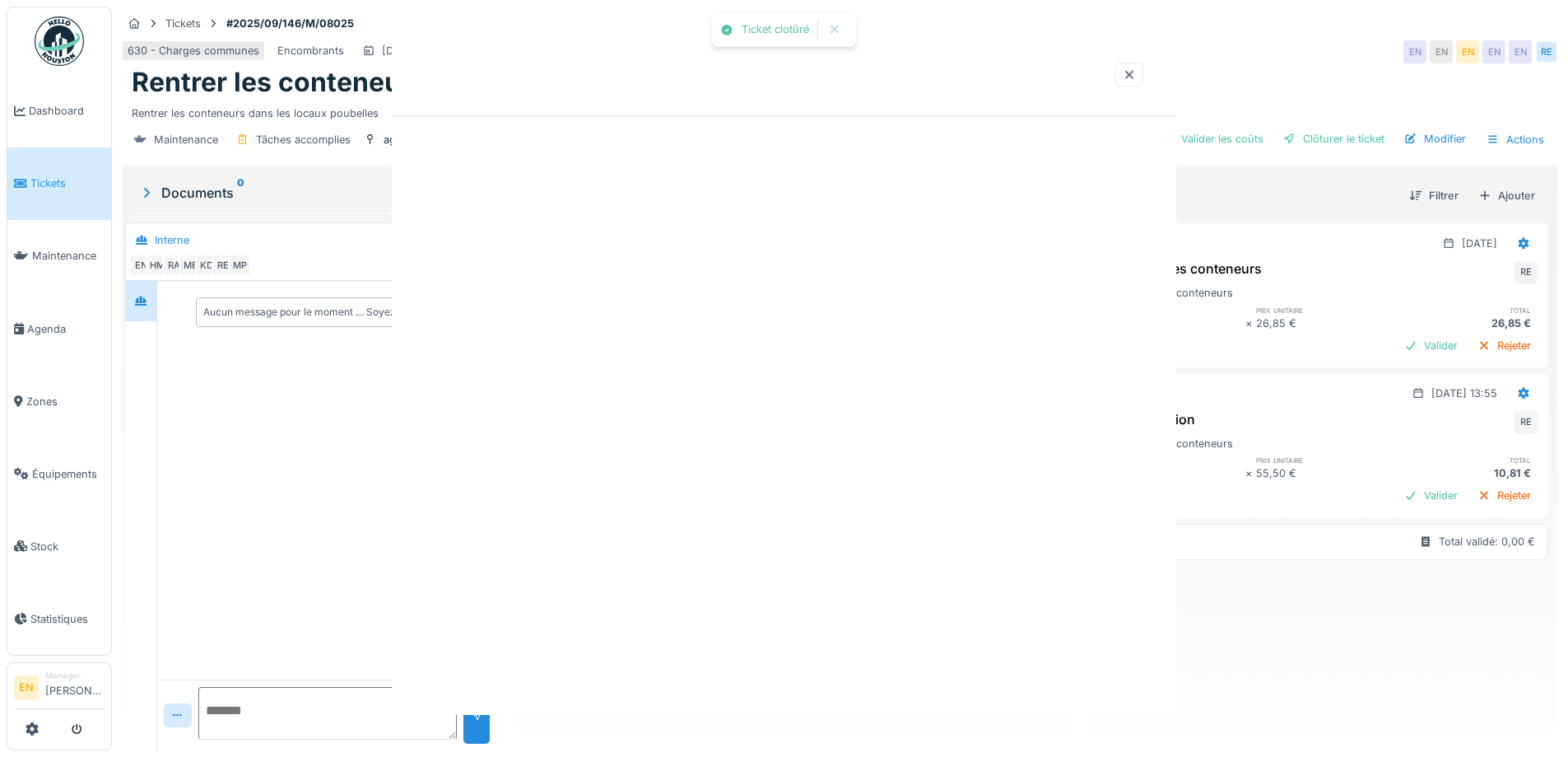
scroll to position [0, 0]
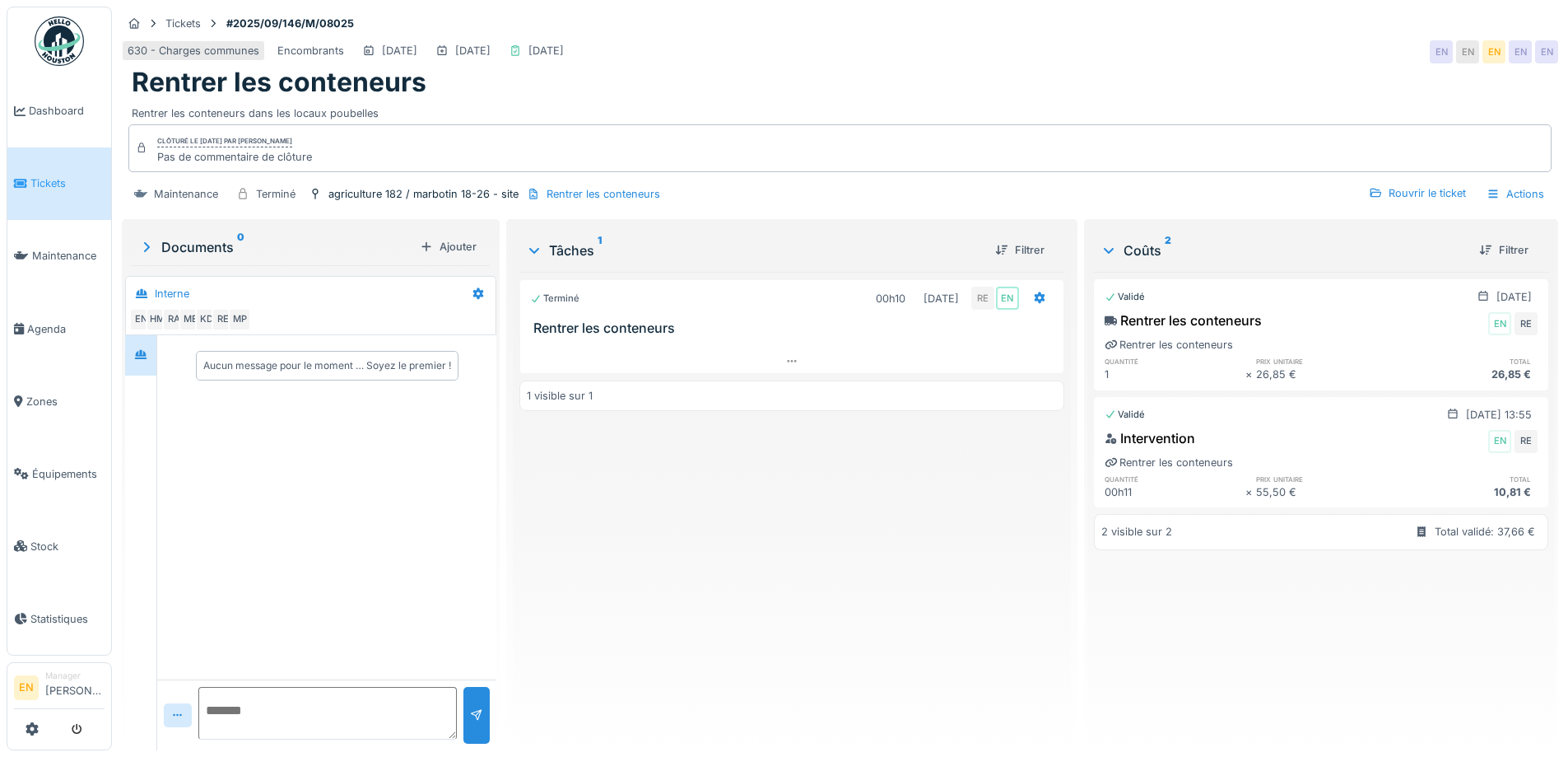
click at [69, 46] on img at bounding box center [58, 41] width 49 height 49
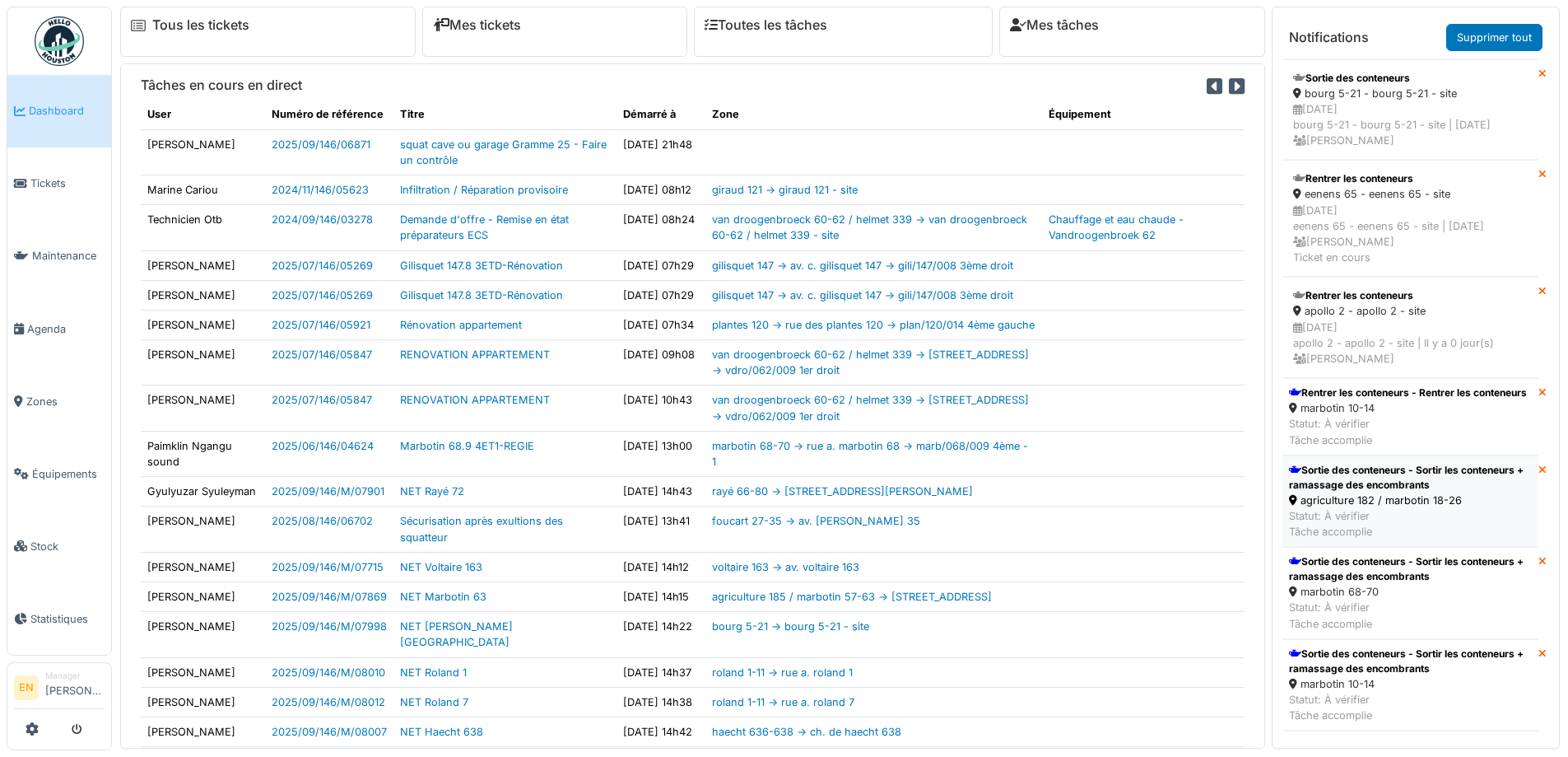
scroll to position [576, 0]
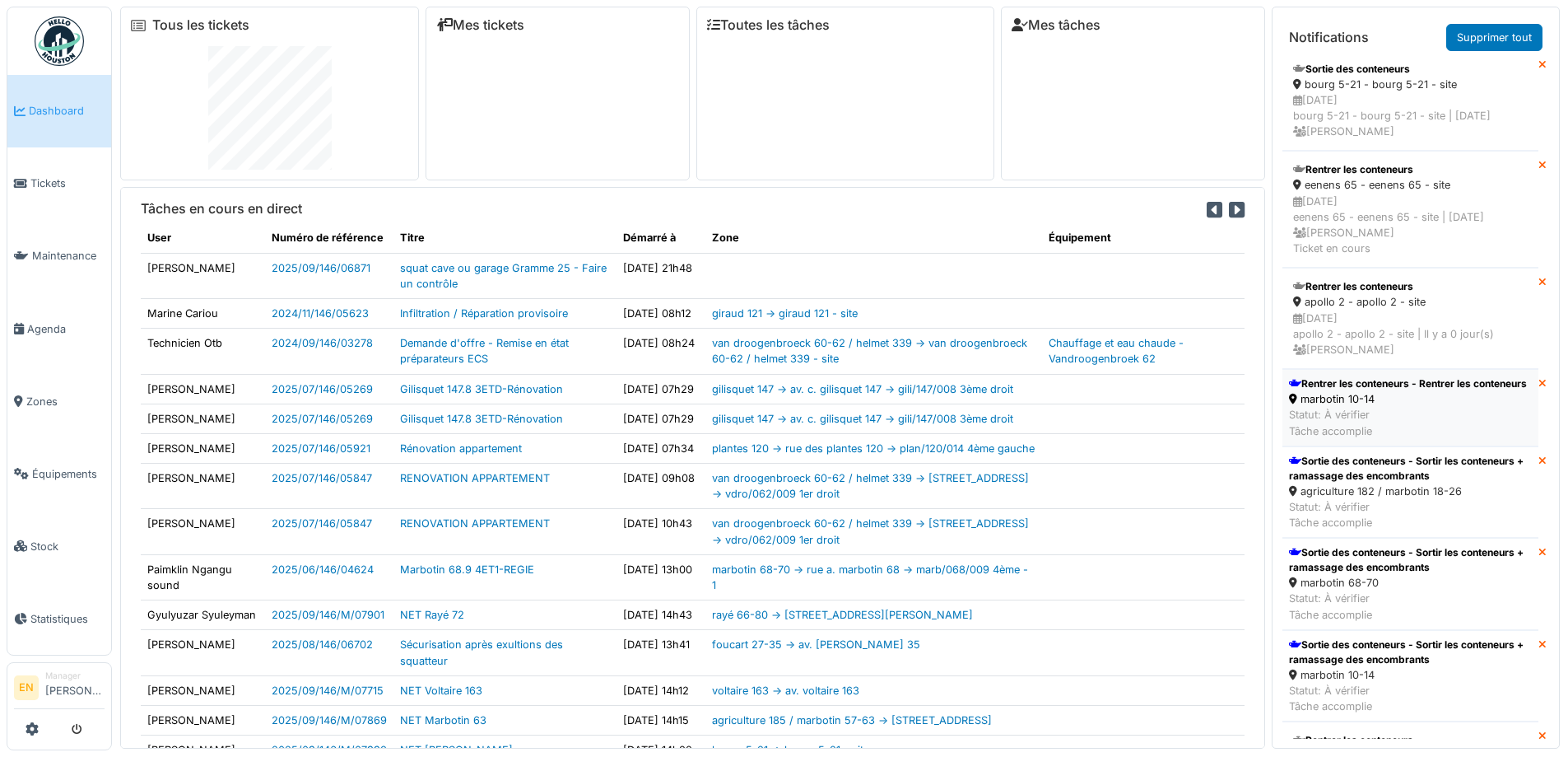
click at [1366, 407] on div "marbotin 10-14" at bounding box center [1408, 398] width 238 height 16
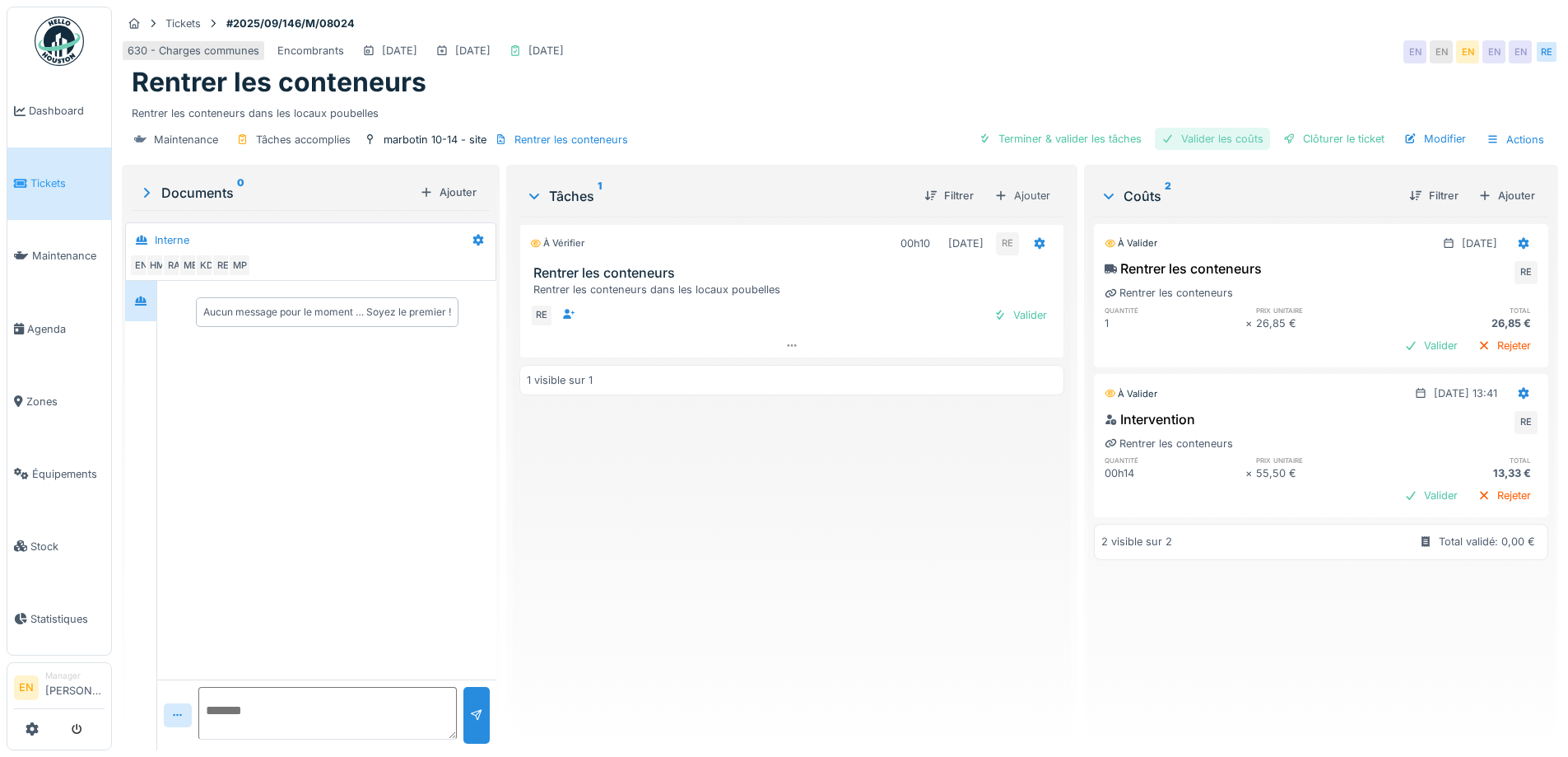
click at [1217, 135] on div "Valider les coûts" at bounding box center [1212, 139] width 115 height 22
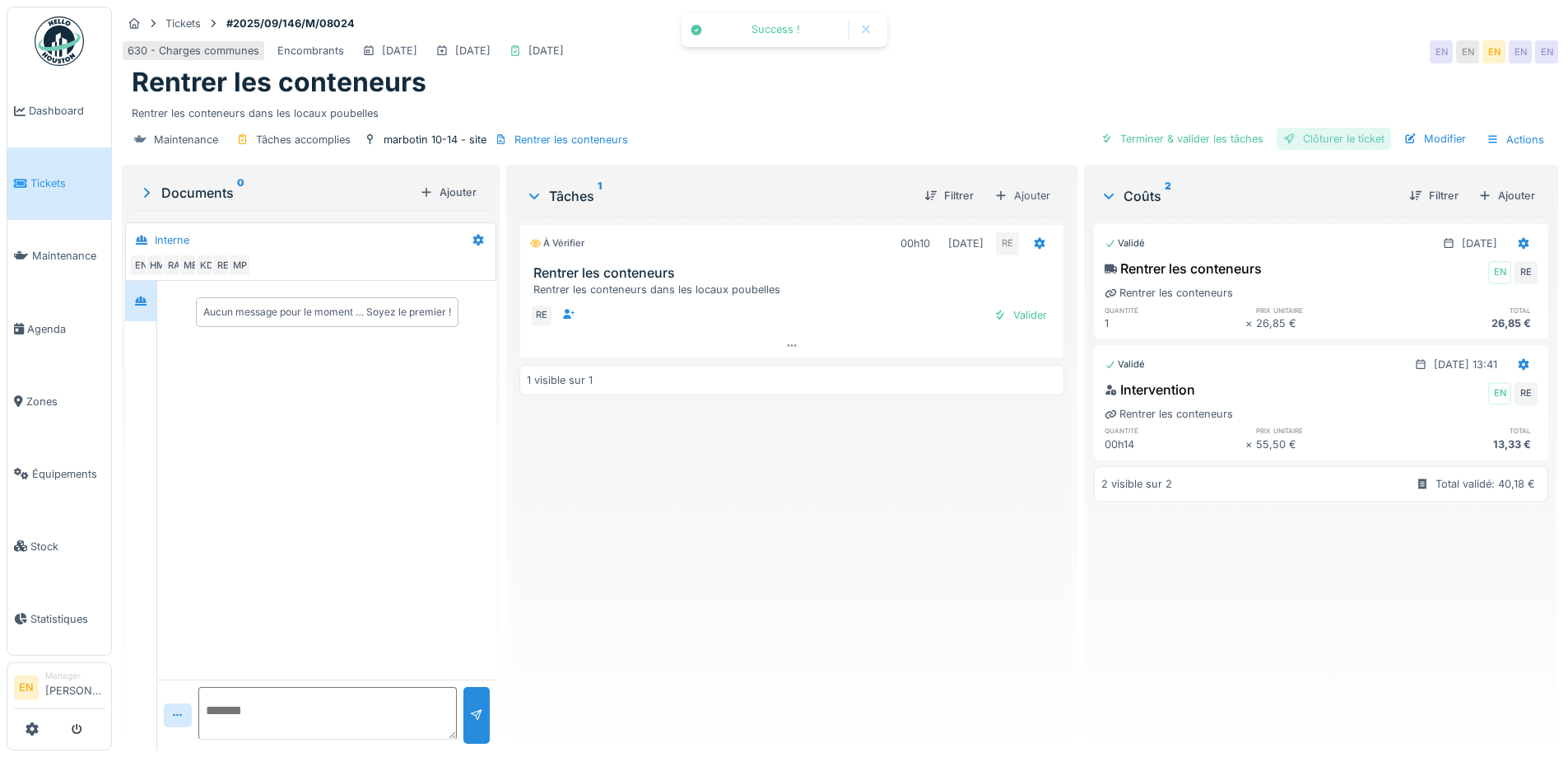
click at [1312, 140] on div "Clôturer le ticket" at bounding box center [1335, 139] width 115 height 22
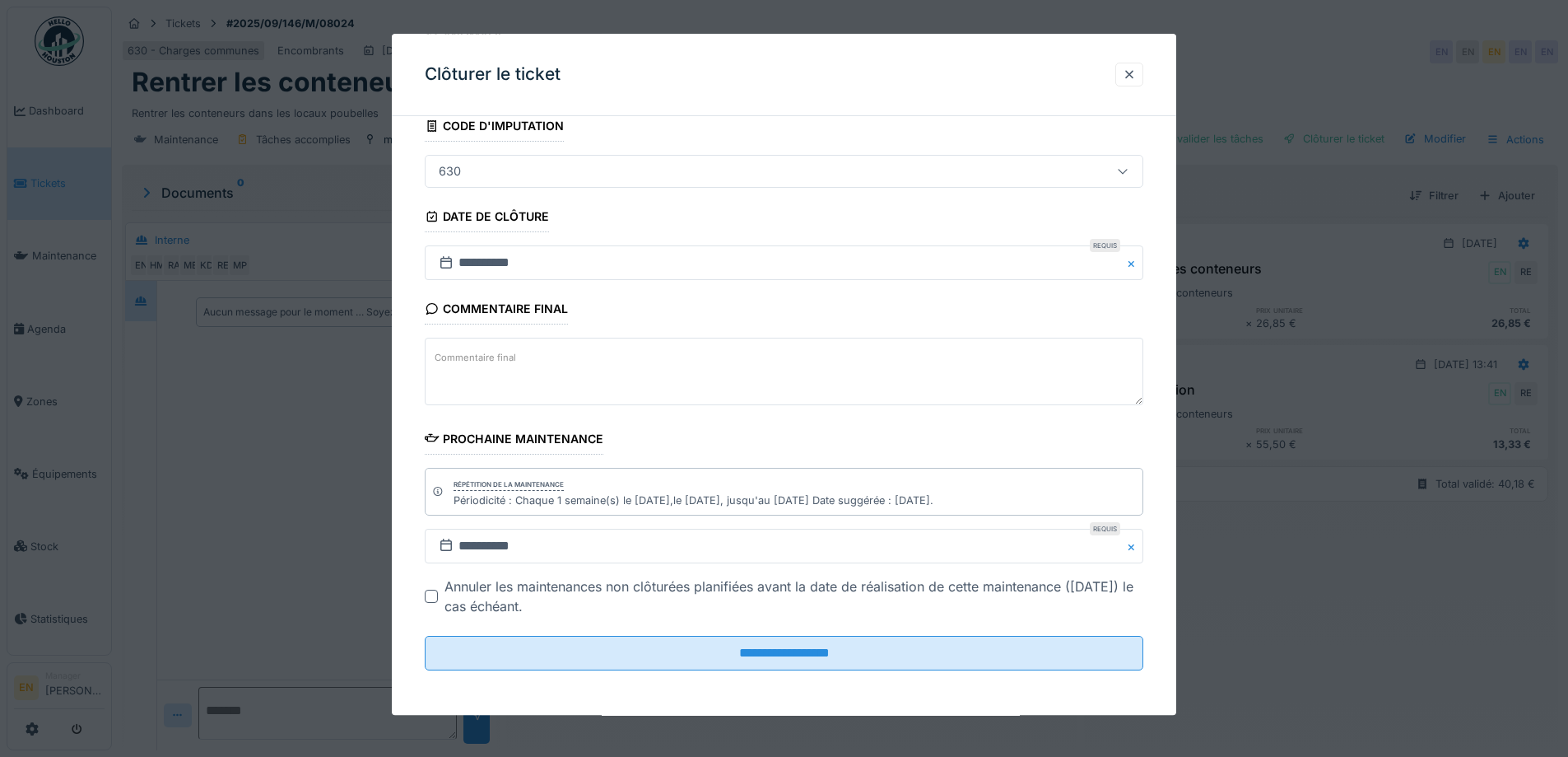
scroll to position [111, 0]
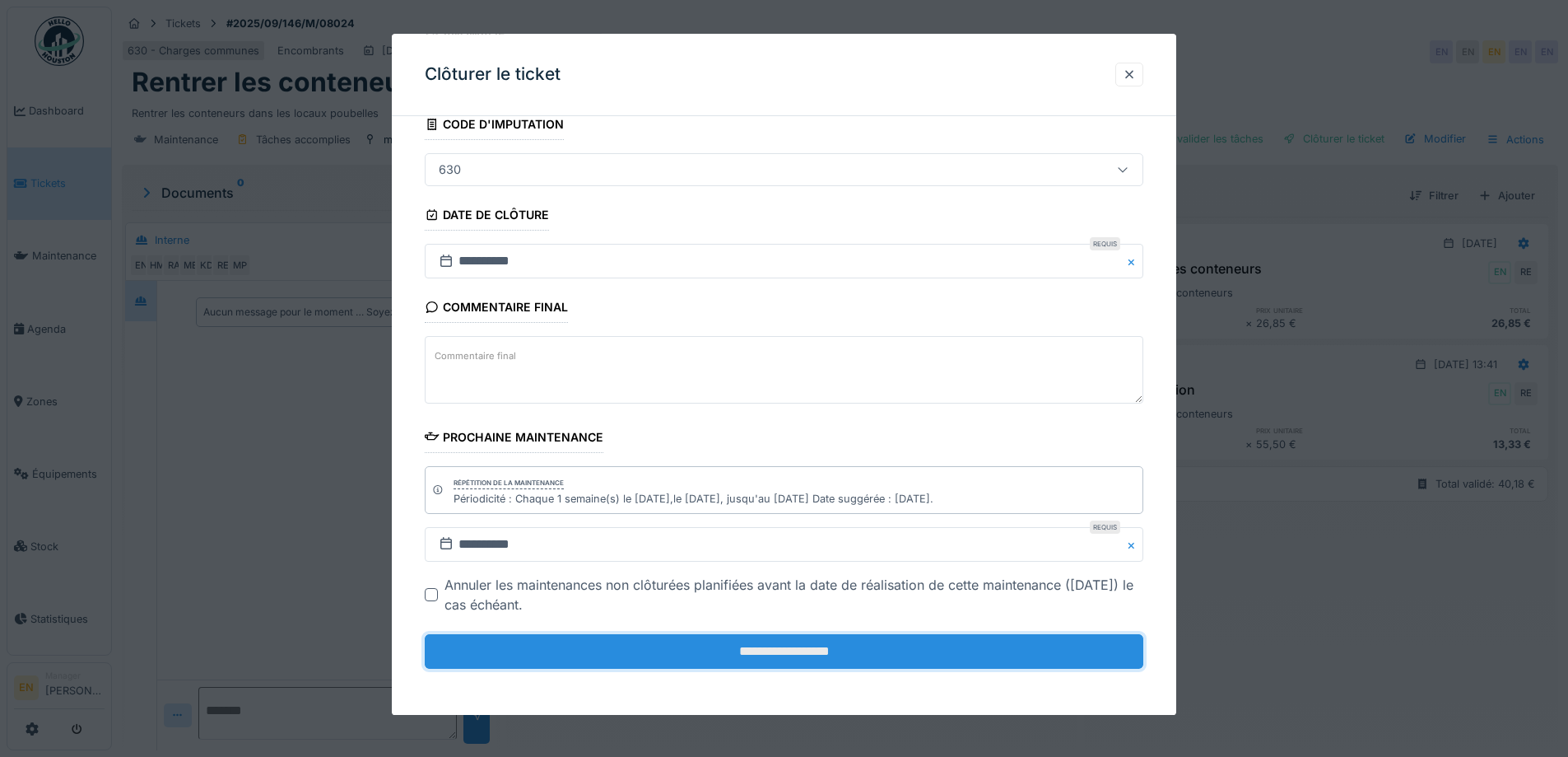
click at [803, 644] on input "**********" at bounding box center [784, 650] width 719 height 34
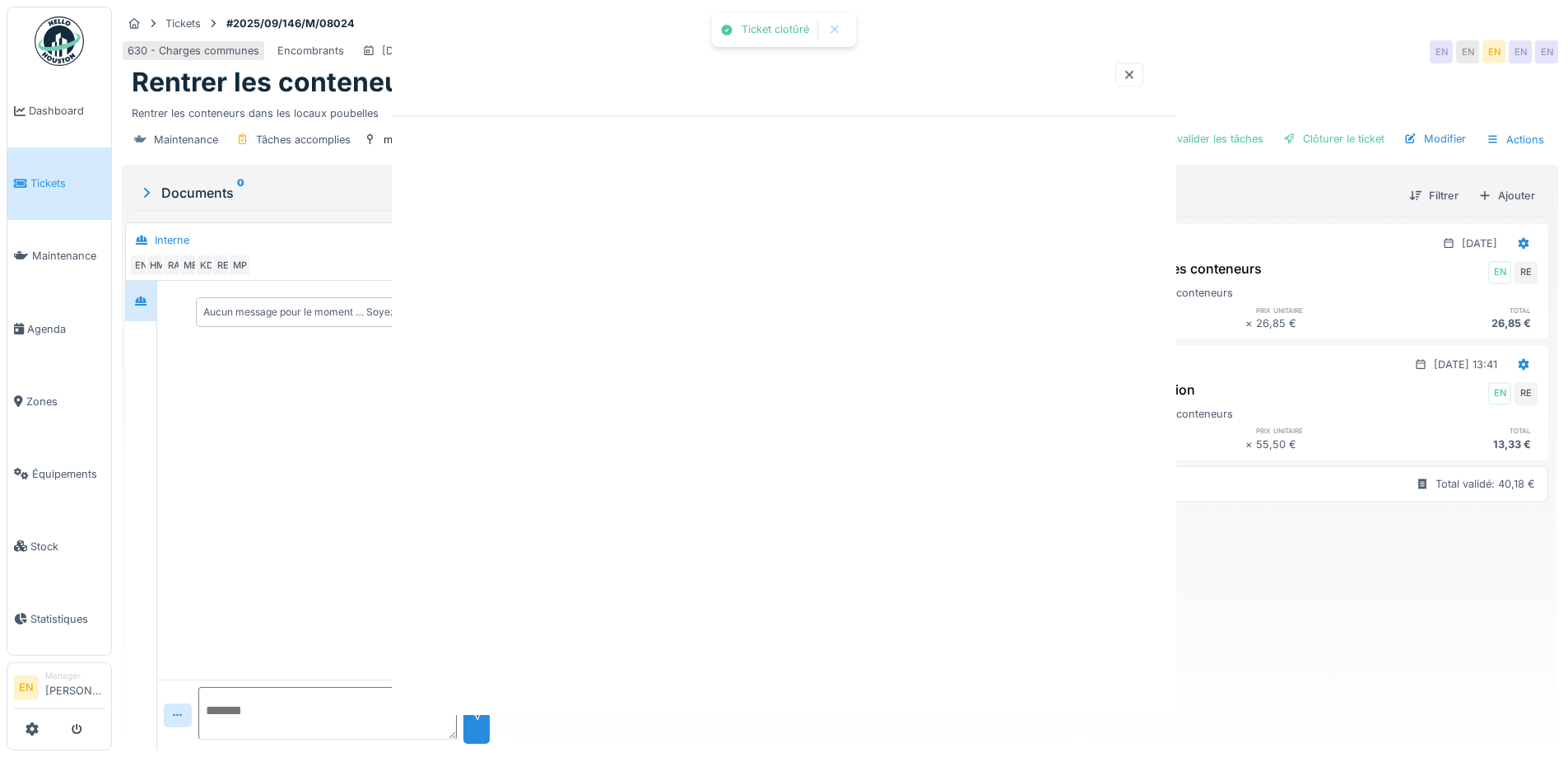
scroll to position [0, 0]
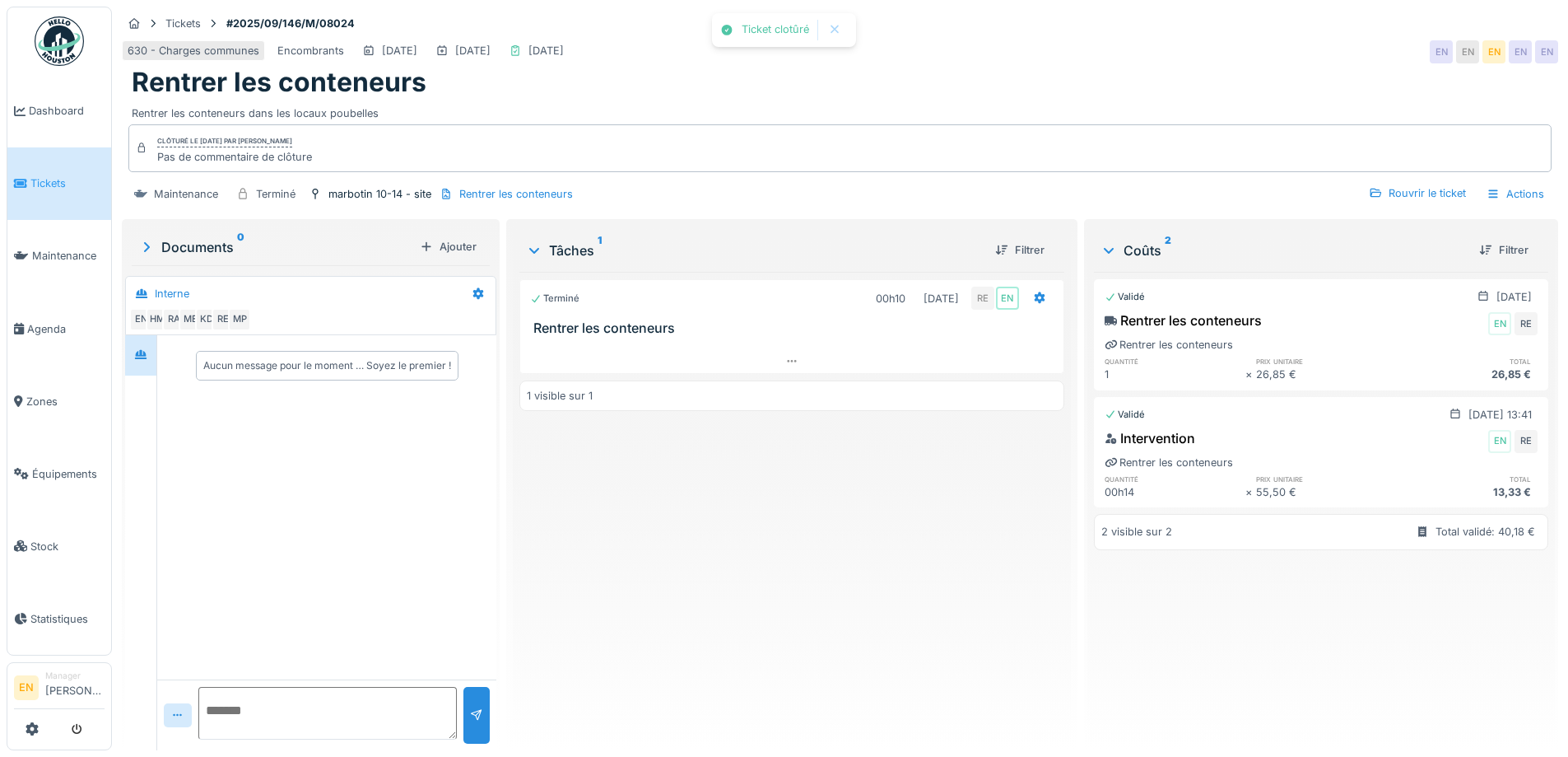
drag, startPoint x: 646, startPoint y: 546, endPoint x: 313, endPoint y: 169, distance: 503.0
click at [633, 516] on div "Terminé 00h10 [DATE] RE EN Rentrer les conteneurs 1 visible sur 1" at bounding box center [792, 504] width 545 height 465
click at [66, 38] on img at bounding box center [58, 41] width 49 height 49
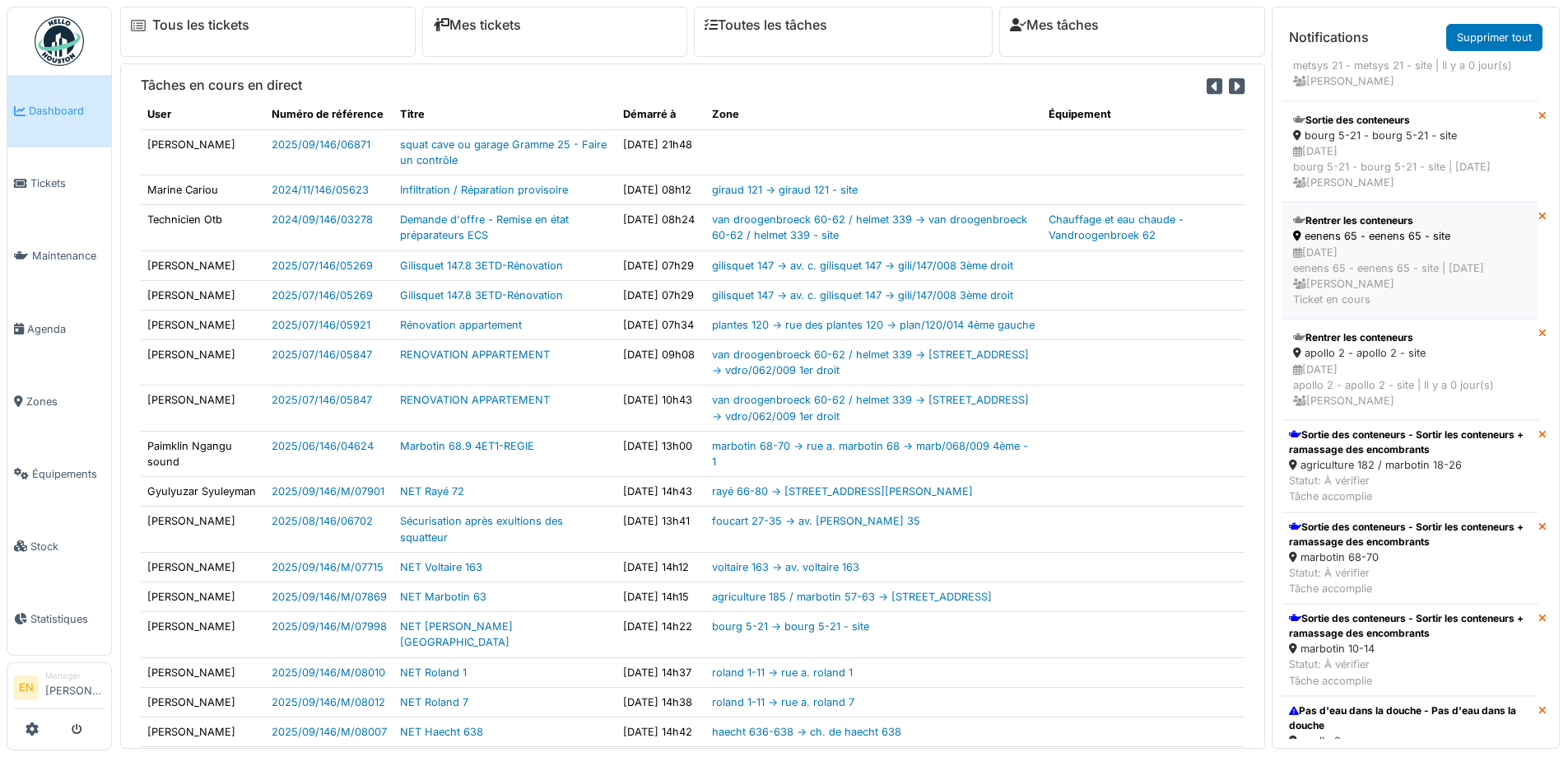
scroll to position [659, 0]
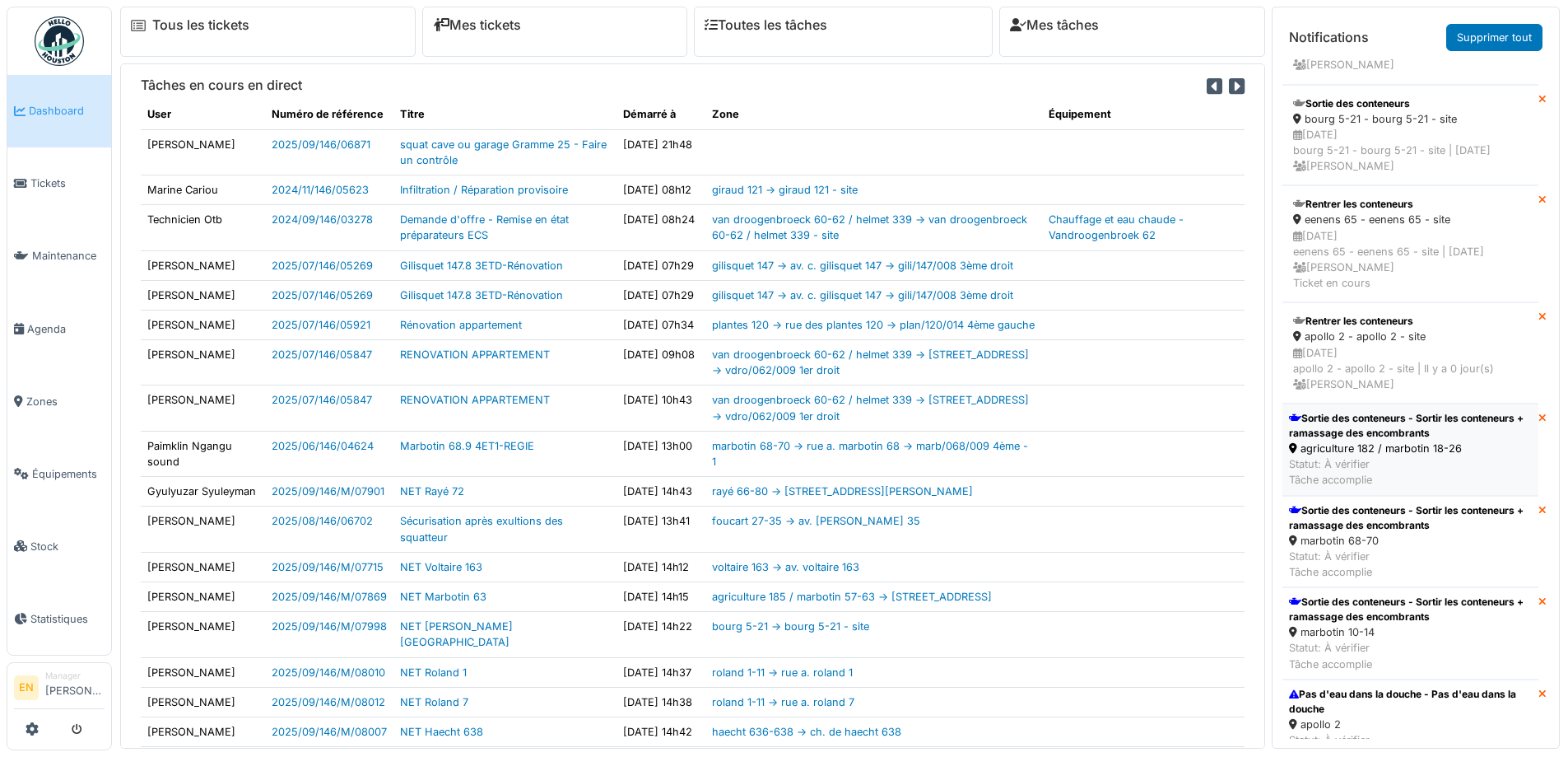
click at [1329, 441] on div "Sortie des conteneurs - Sortir les conteneurs + ramassage des encombrants" at bounding box center [1411, 426] width 243 height 30
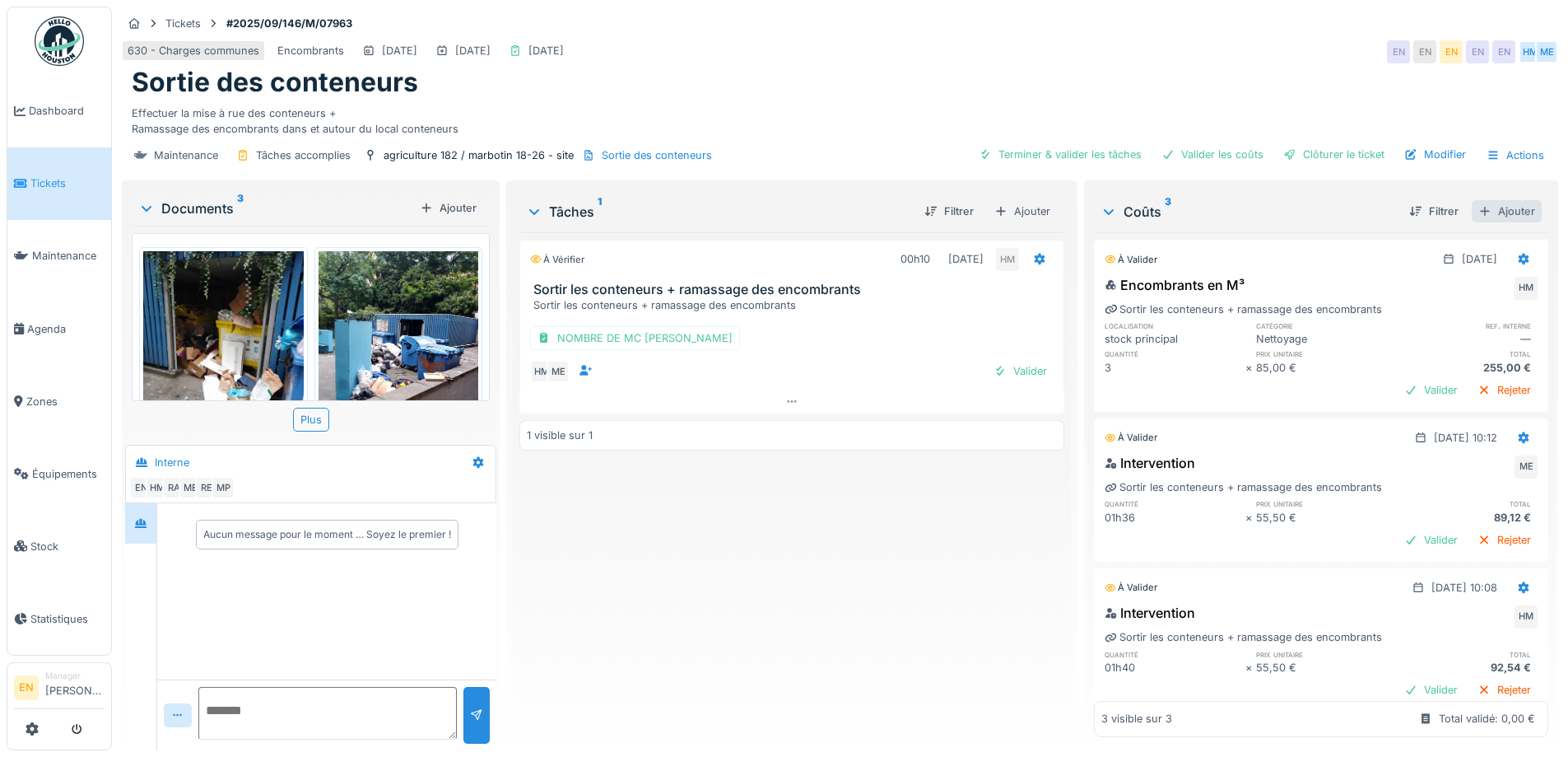
click at [1485, 209] on div "Ajouter" at bounding box center [1507, 211] width 70 height 22
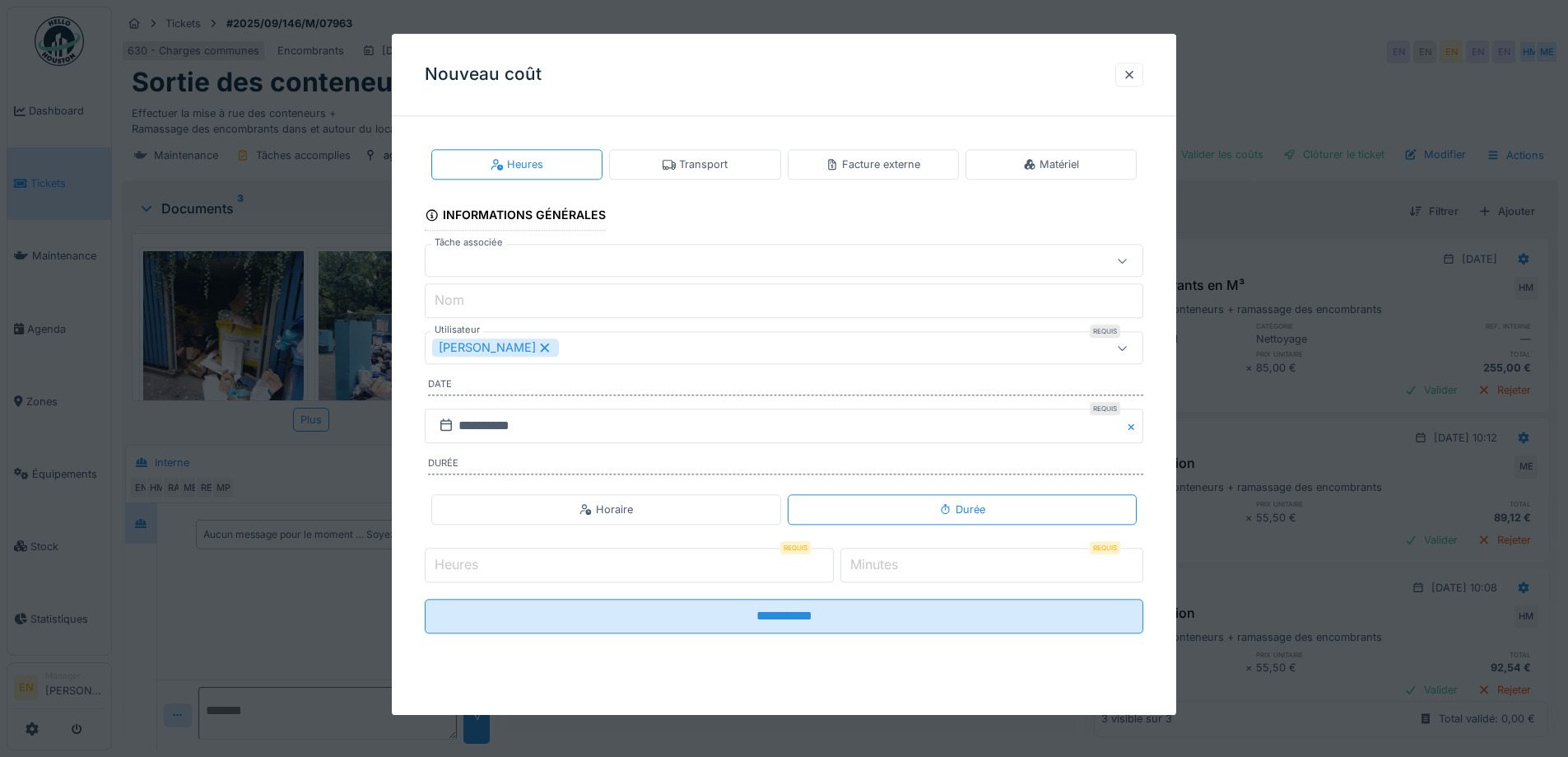
click at [726, 155] on div "Transport" at bounding box center [695, 164] width 171 height 31
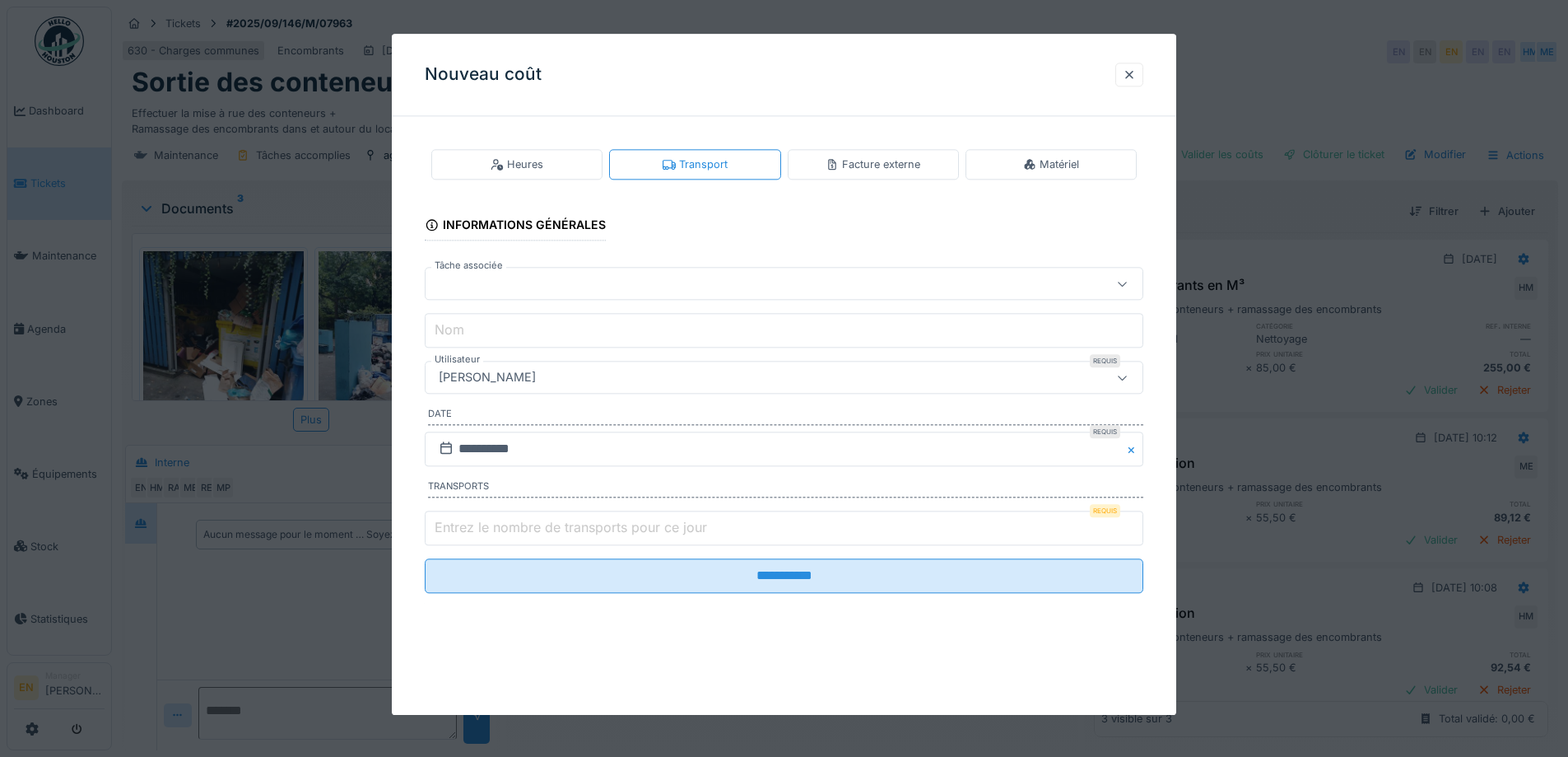
click at [659, 386] on div "[PERSON_NAME]" at bounding box center [742, 378] width 620 height 19
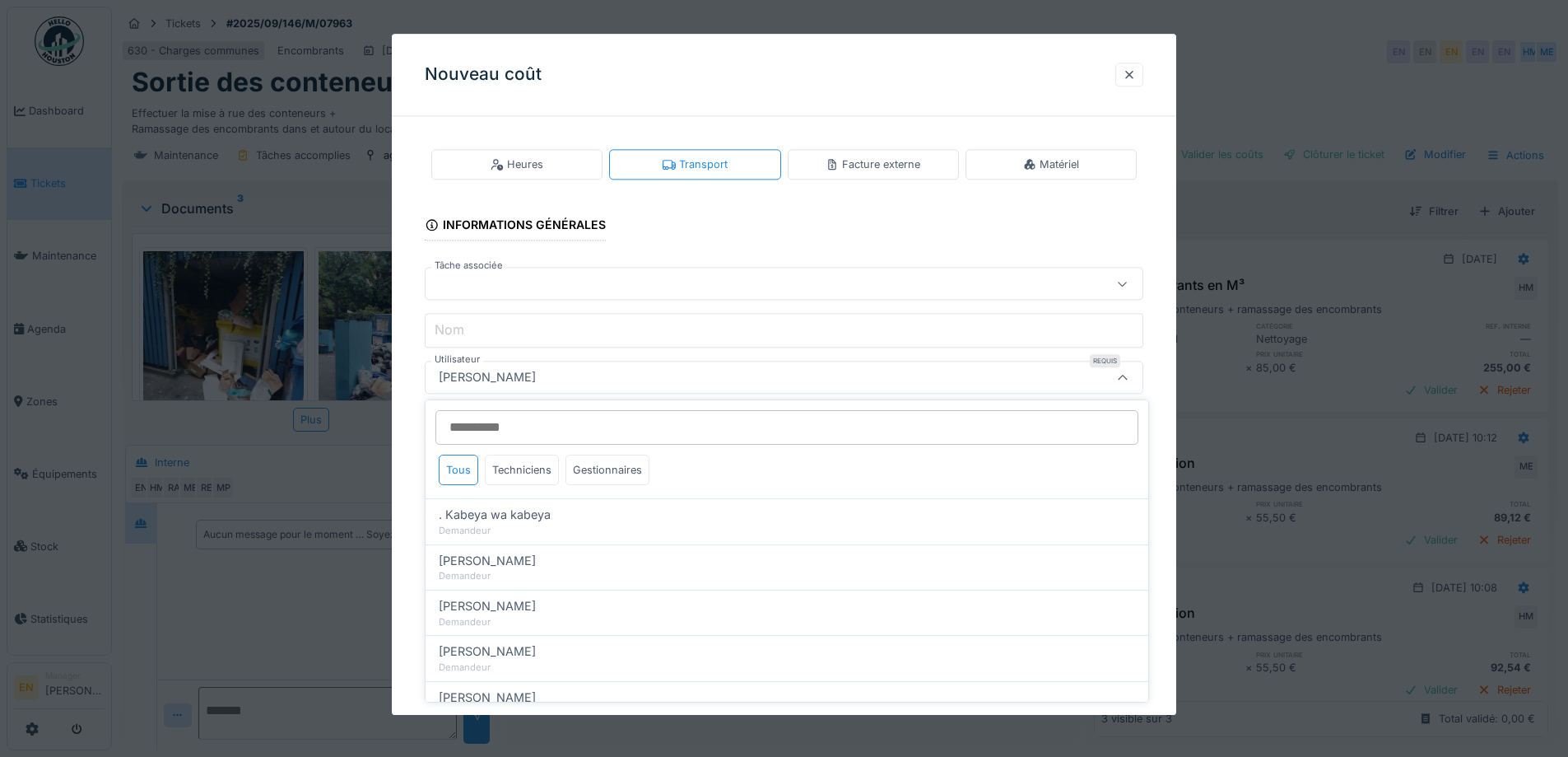
click at [646, 418] on input "Utilisateur" at bounding box center [786, 427] width 703 height 34
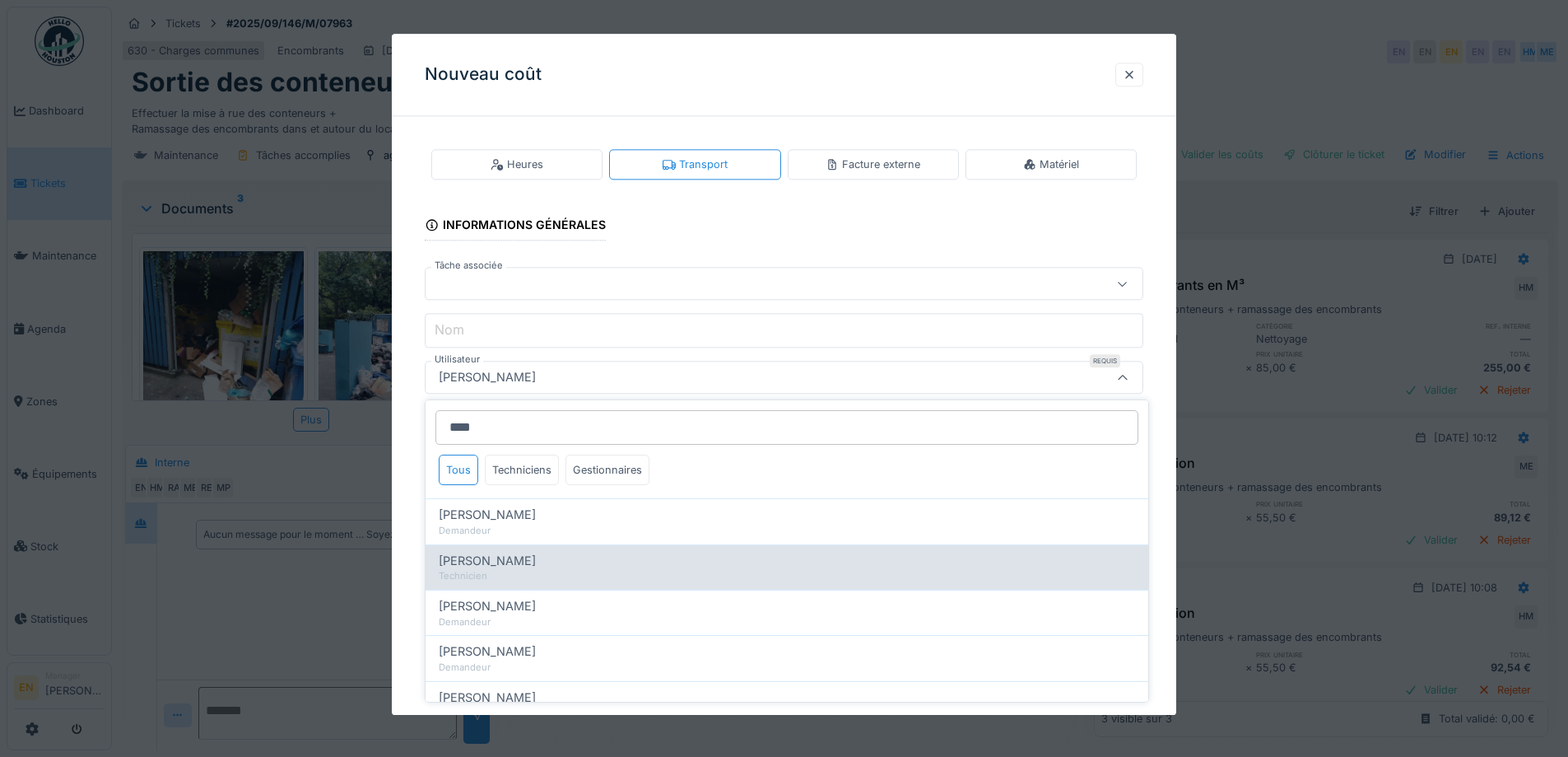
type input "****"
click at [520, 563] on span "[PERSON_NAME]" at bounding box center [487, 561] width 97 height 19
type input "****"
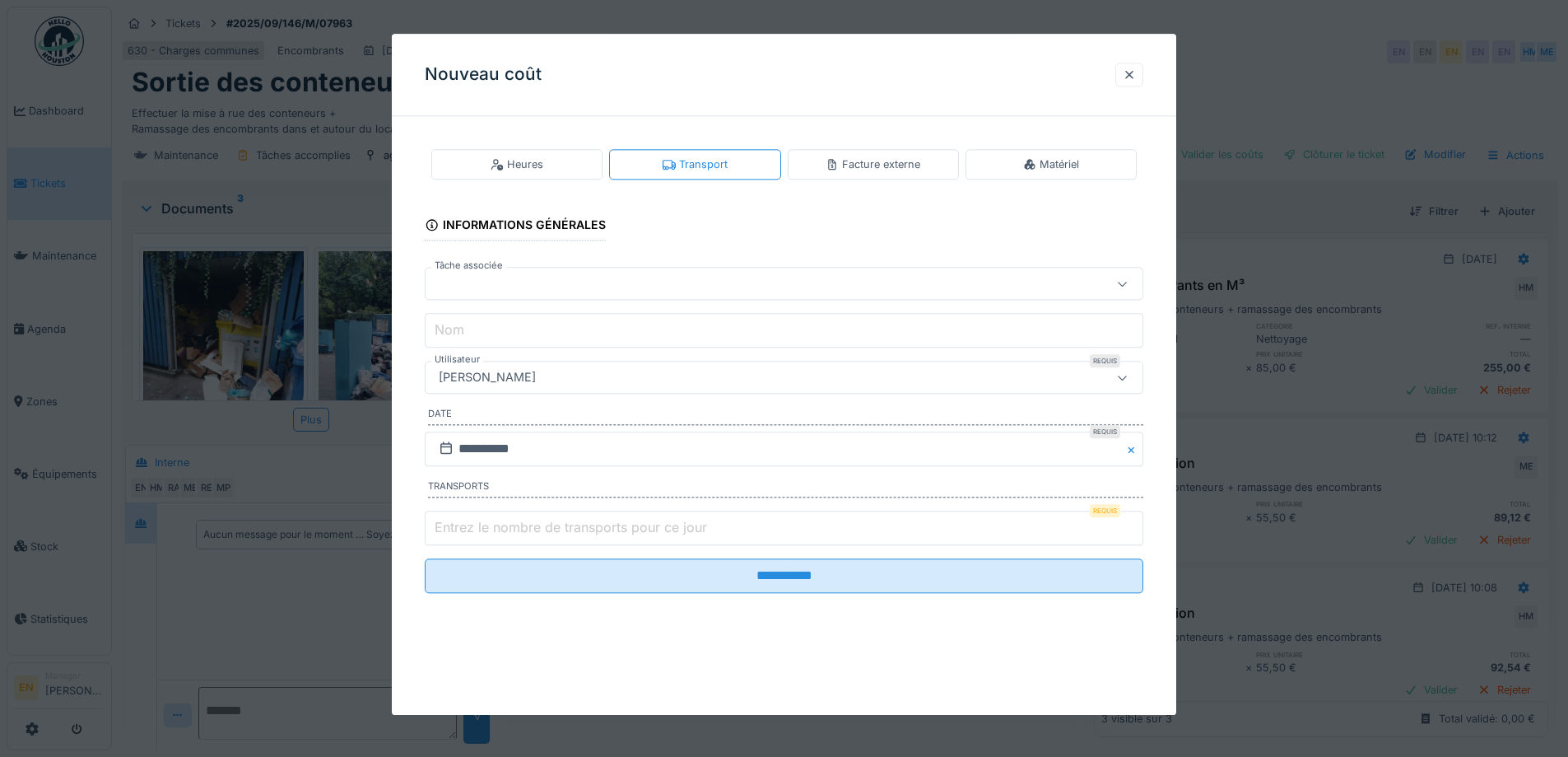
type input "*"
click at [1135, 523] on input "*" at bounding box center [784, 527] width 719 height 34
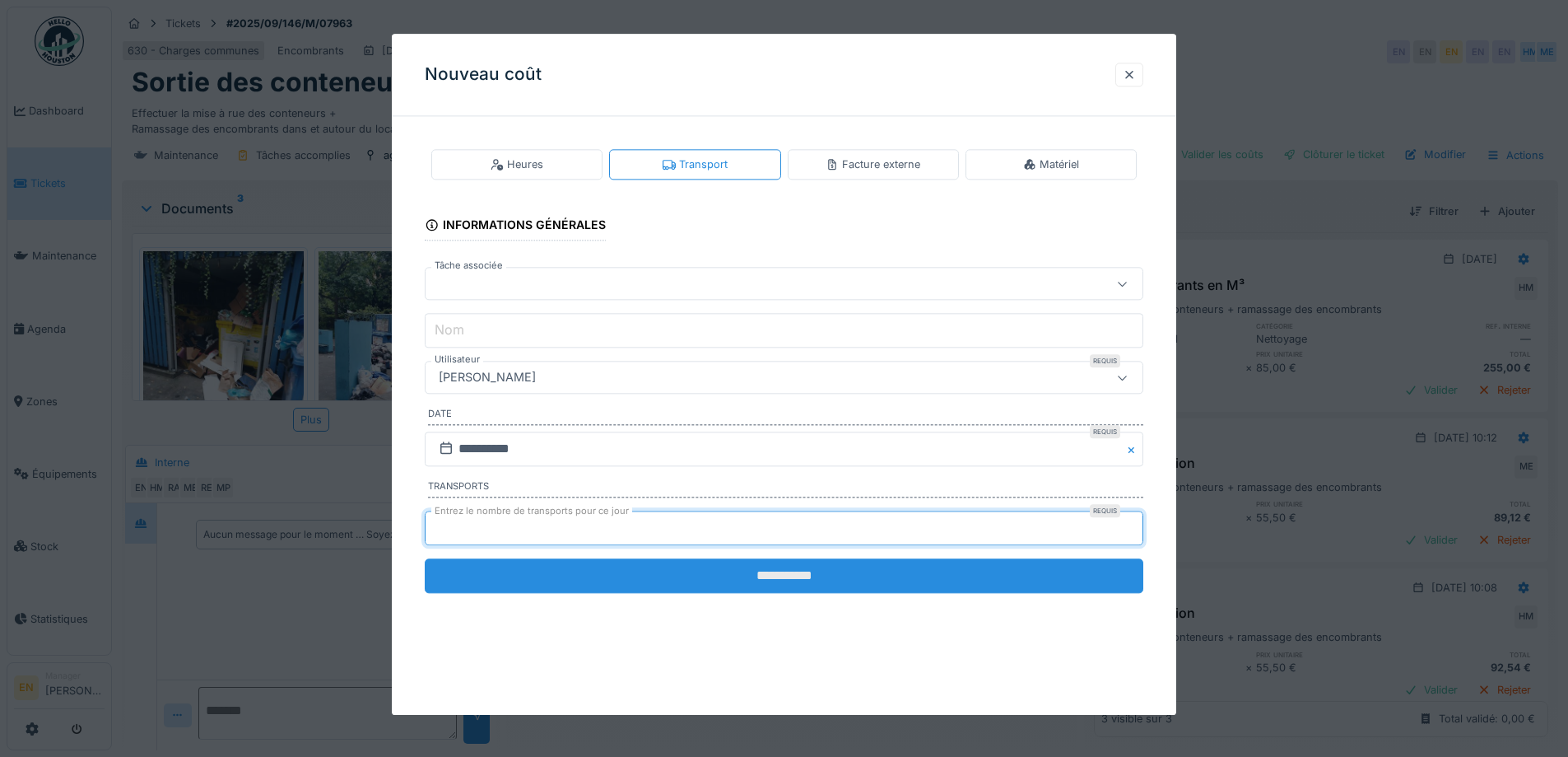
click at [882, 574] on input "**********" at bounding box center [784, 575] width 719 height 34
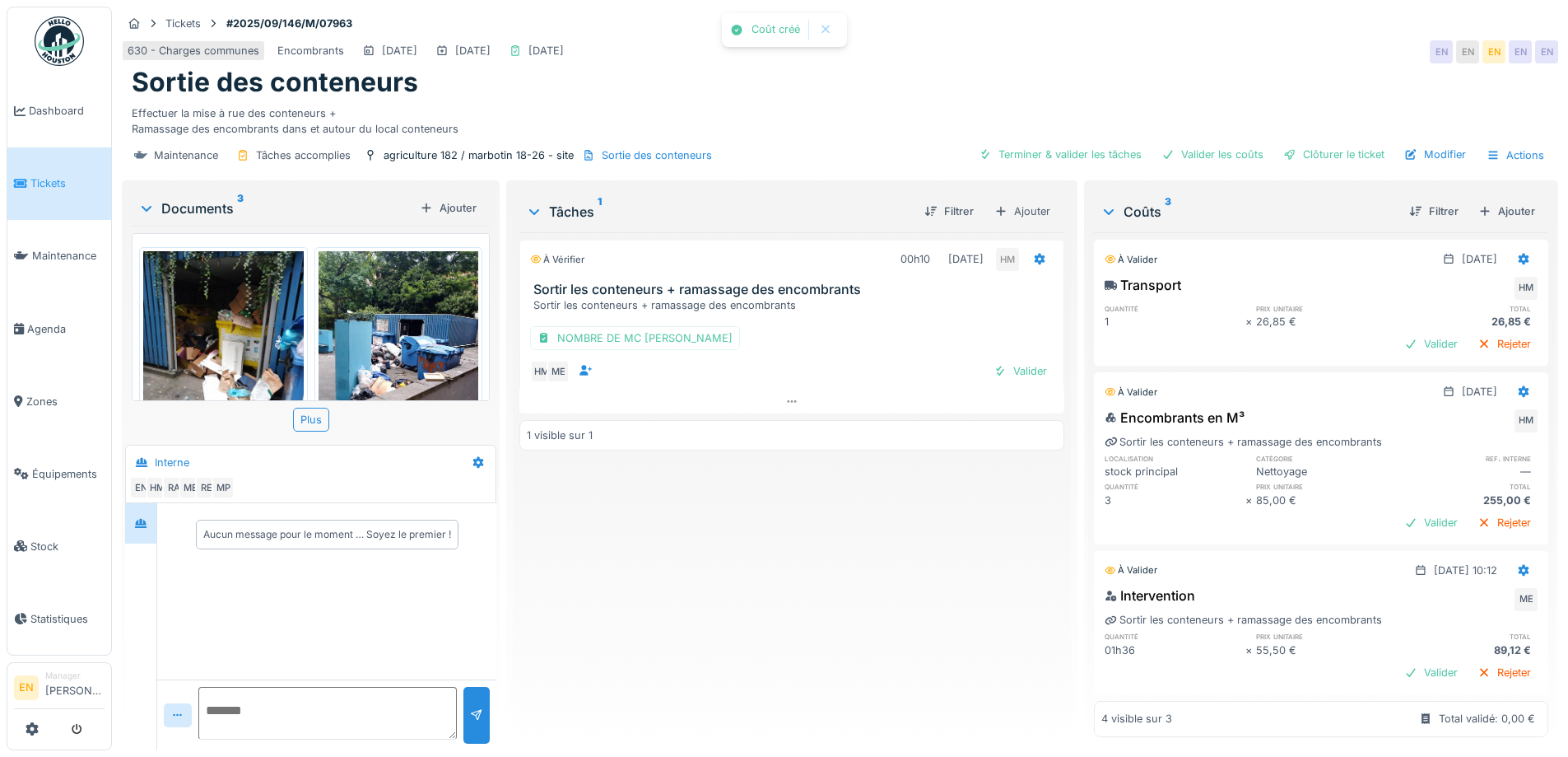
click at [840, 609] on div "À vérifier 00h10 09/09/2025 HM Sortir les conteneurs + ramassage des encombrant…" at bounding box center [792, 485] width 545 height 505
click at [232, 337] on img at bounding box center [223, 358] width 160 height 213
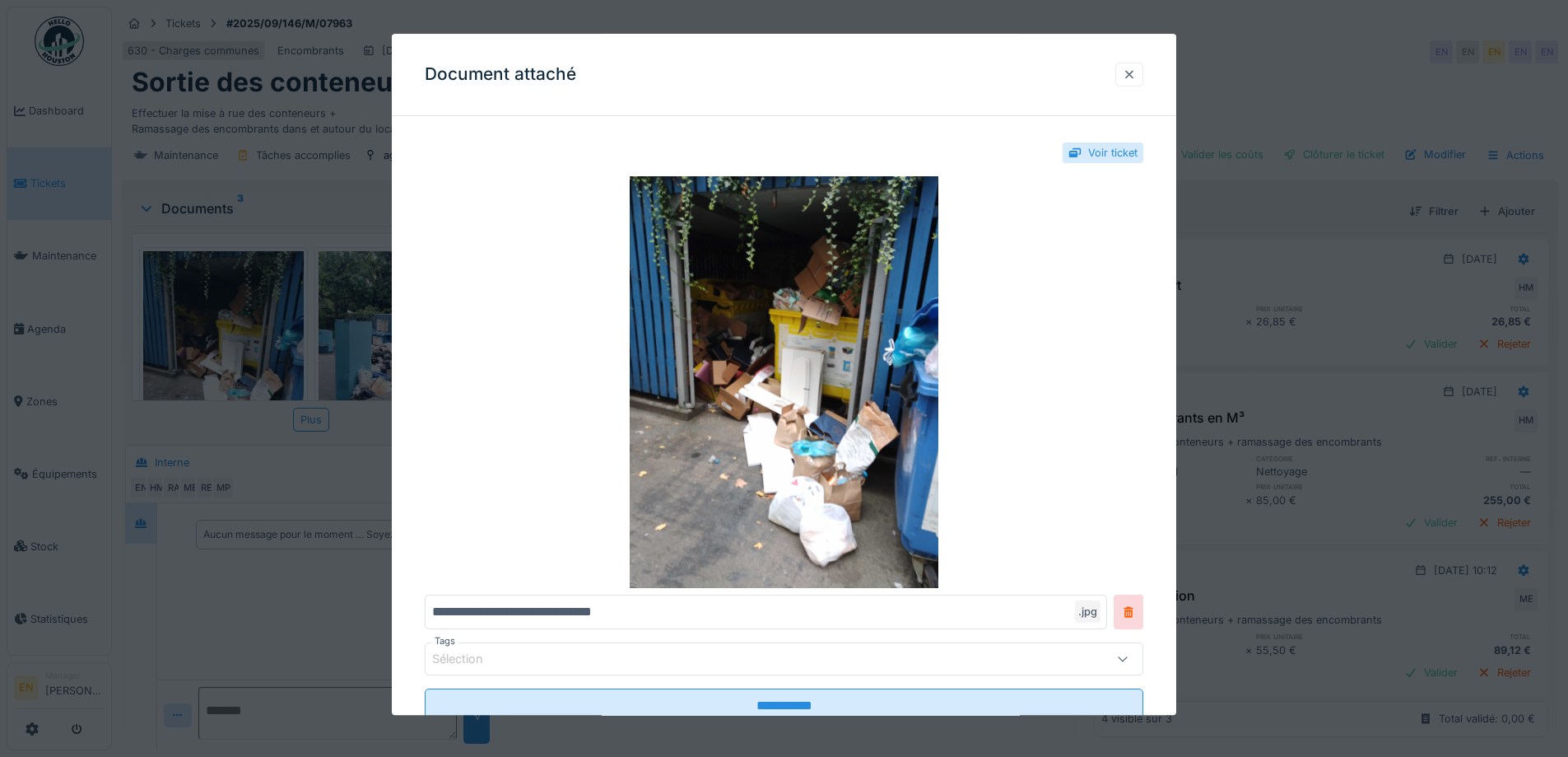
click at [1136, 74] on div at bounding box center [1129, 74] width 13 height 16
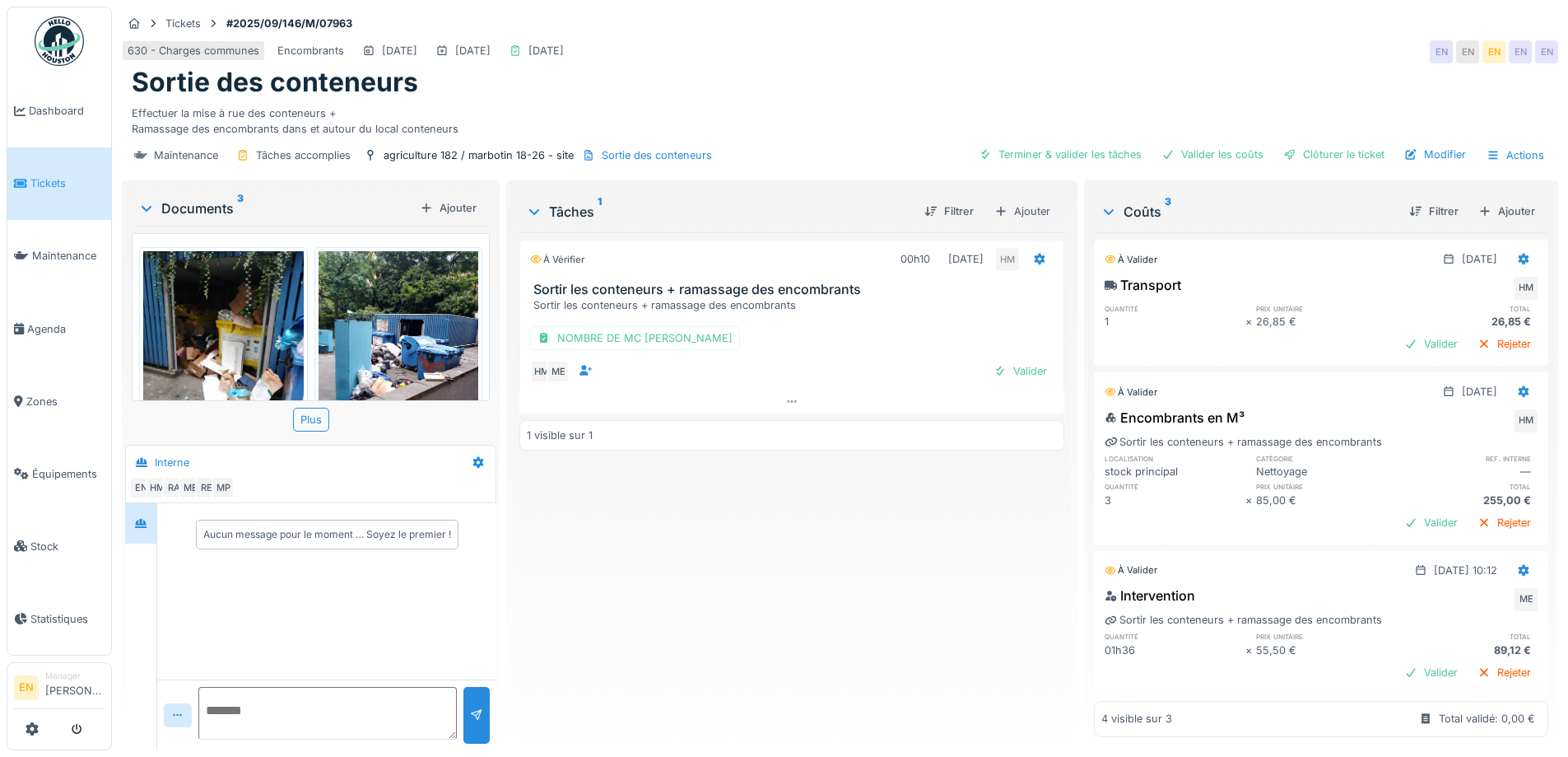
click at [435, 345] on img at bounding box center [398, 358] width 160 height 213
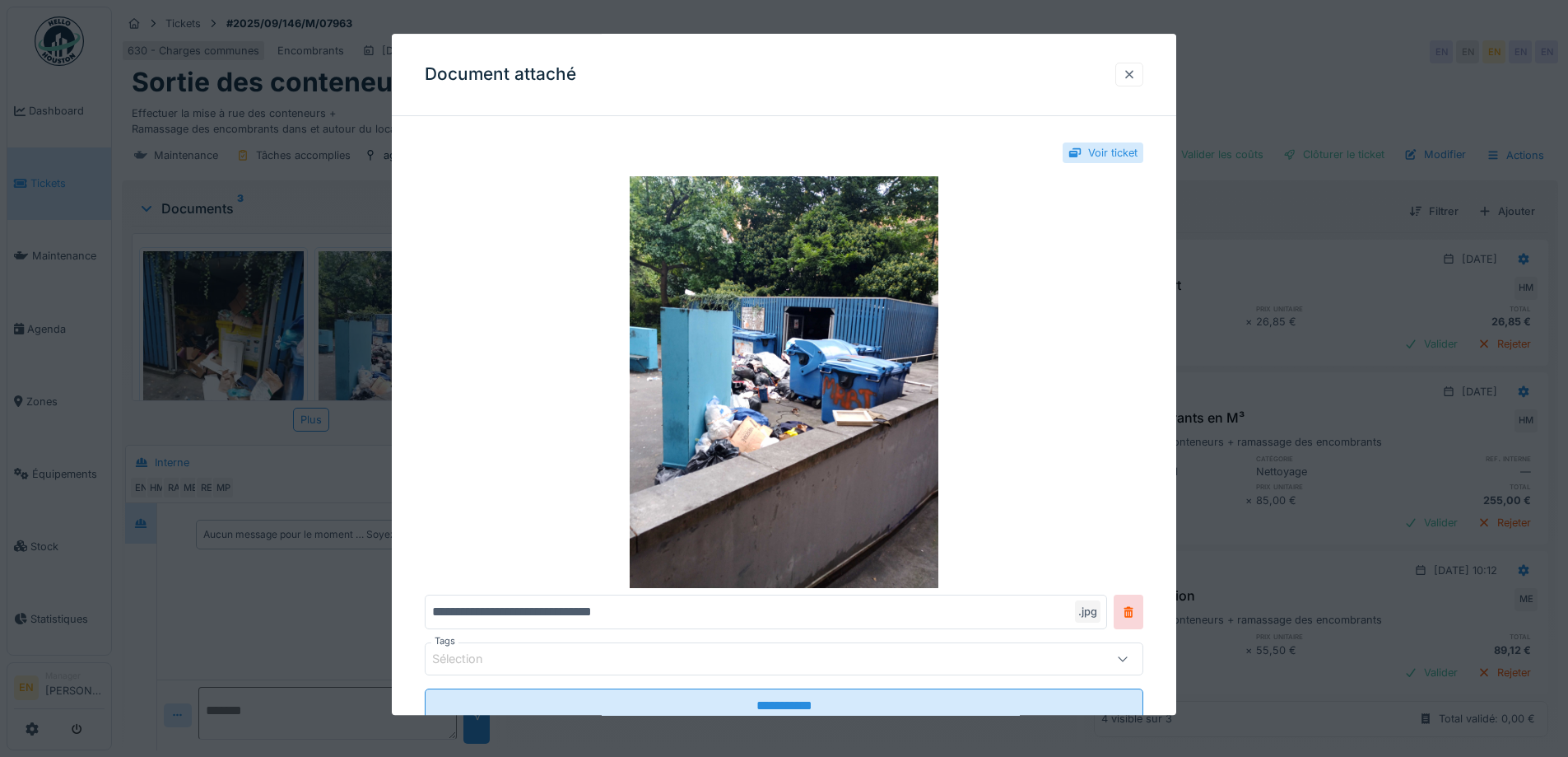
click at [1136, 72] on div at bounding box center [1129, 74] width 13 height 16
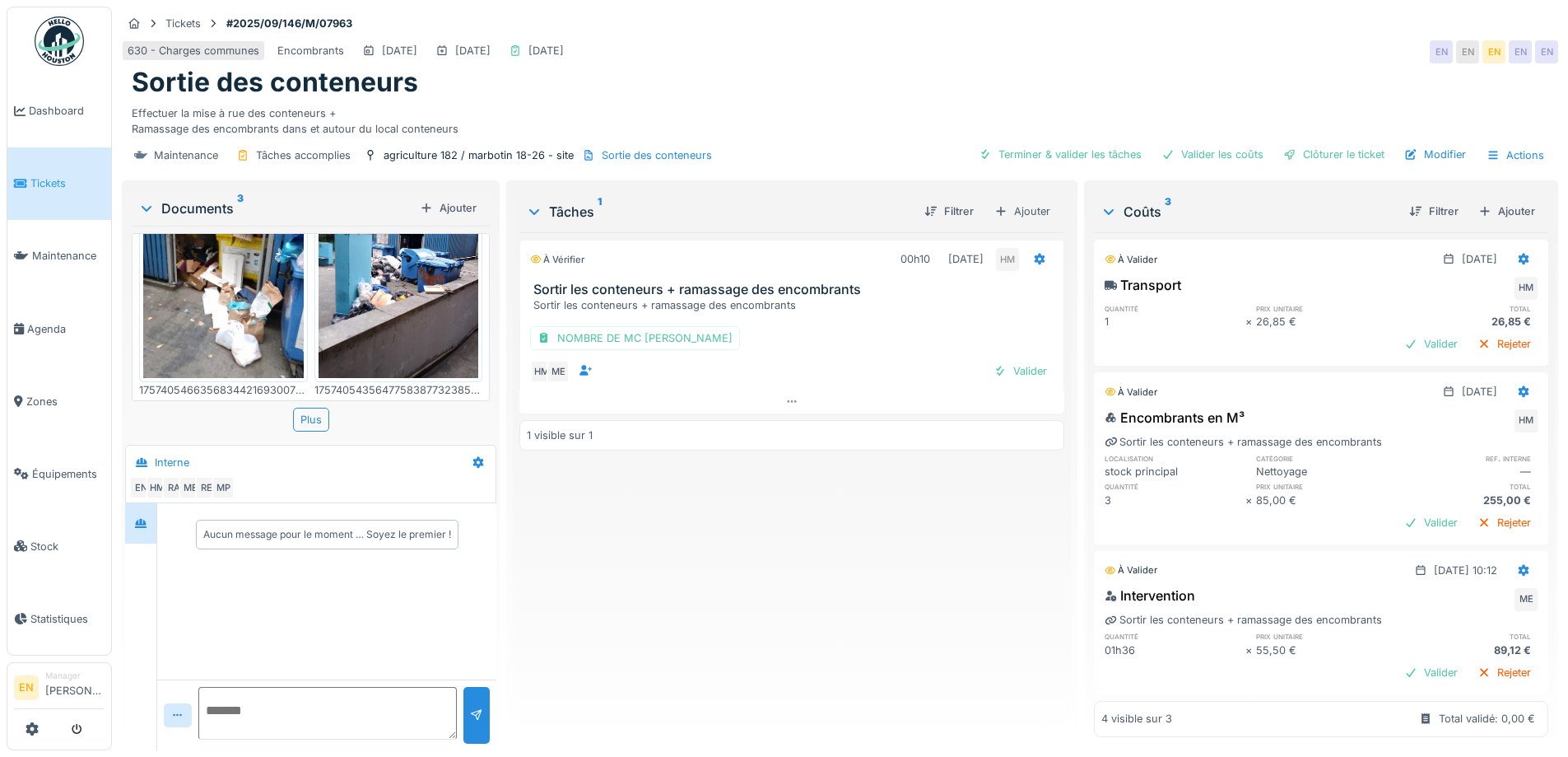
scroll to position [252, 0]
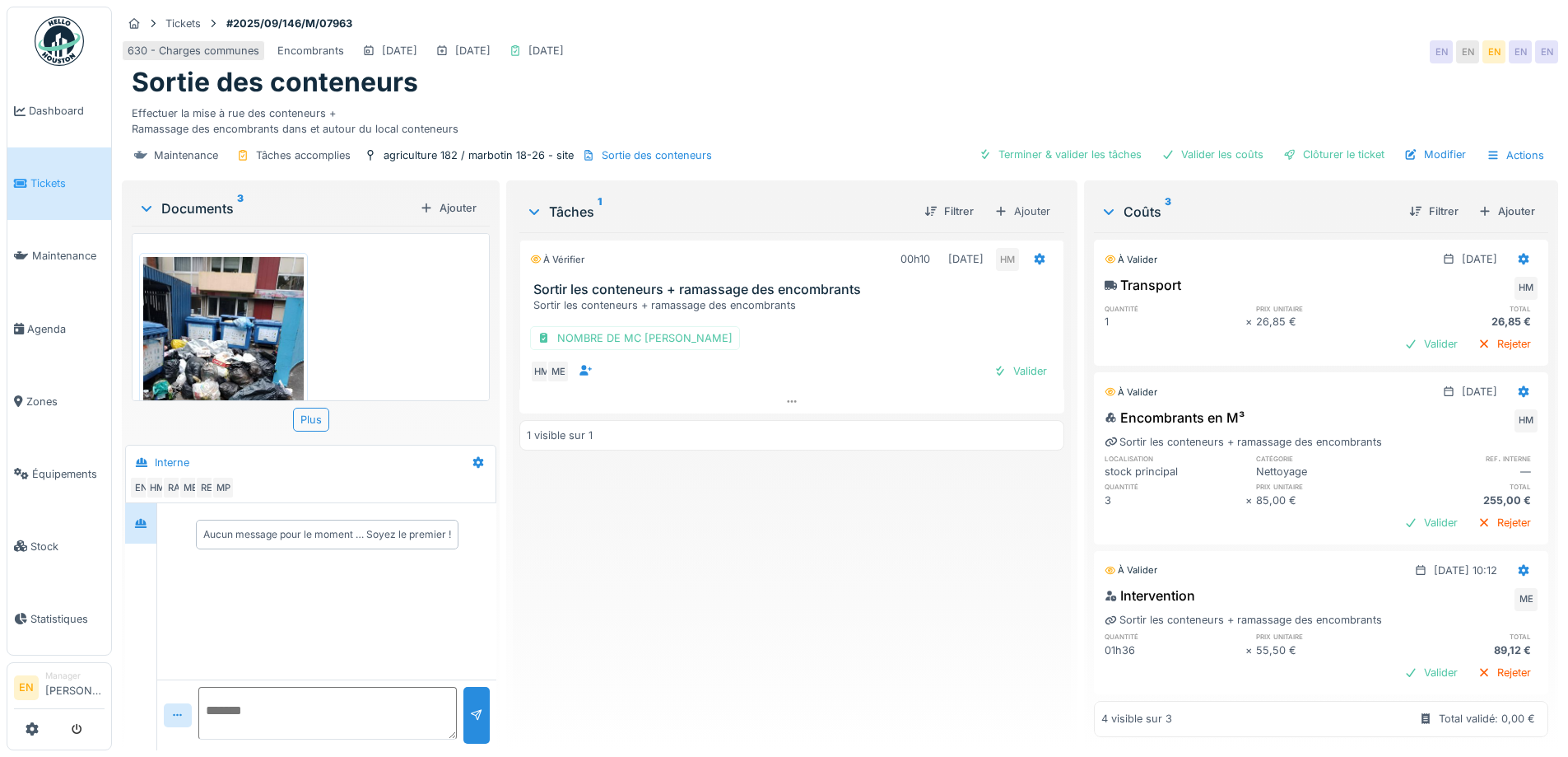
click at [190, 321] on img at bounding box center [223, 363] width 160 height 213
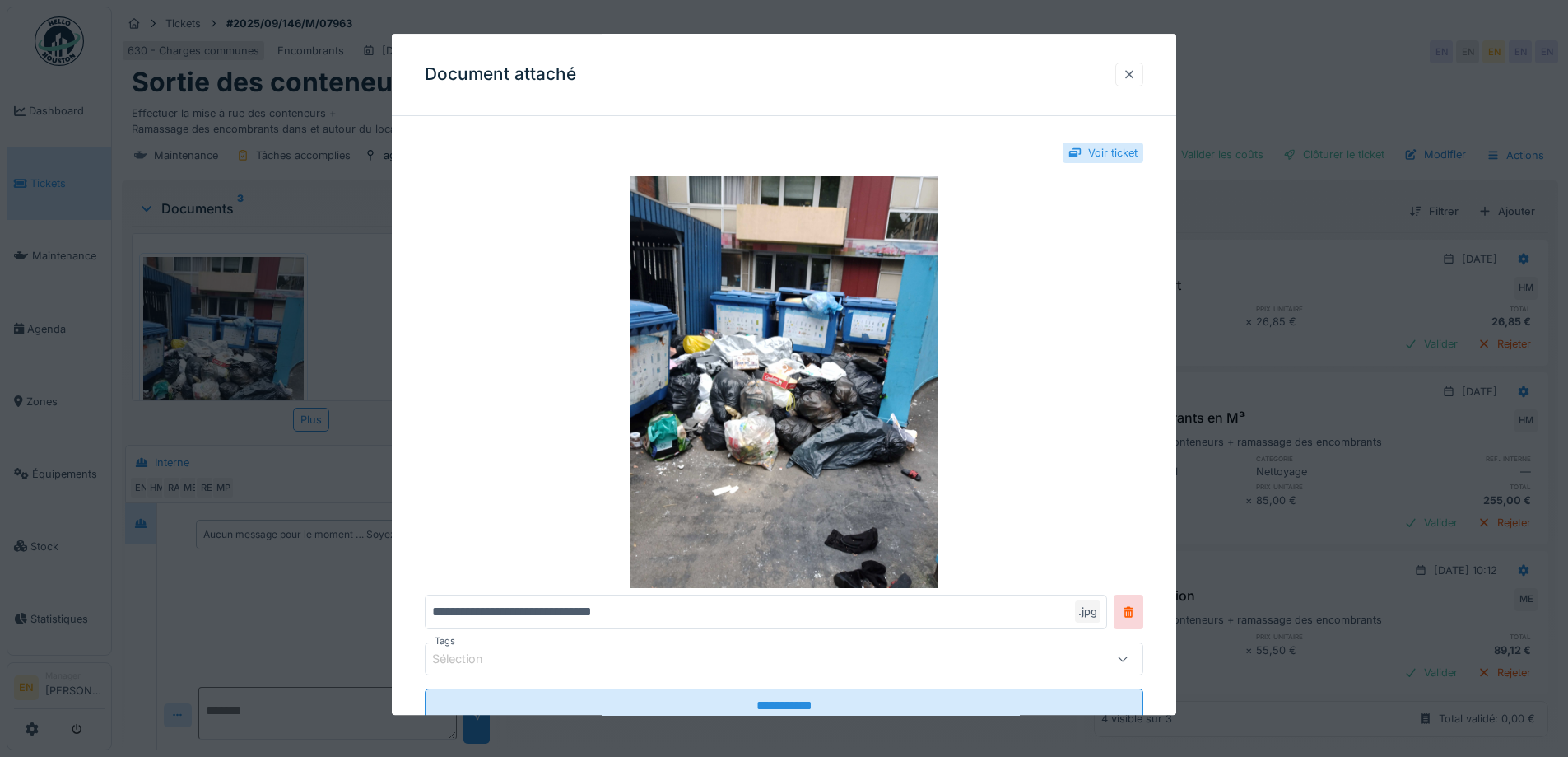
click at [1136, 78] on div at bounding box center [1129, 74] width 13 height 16
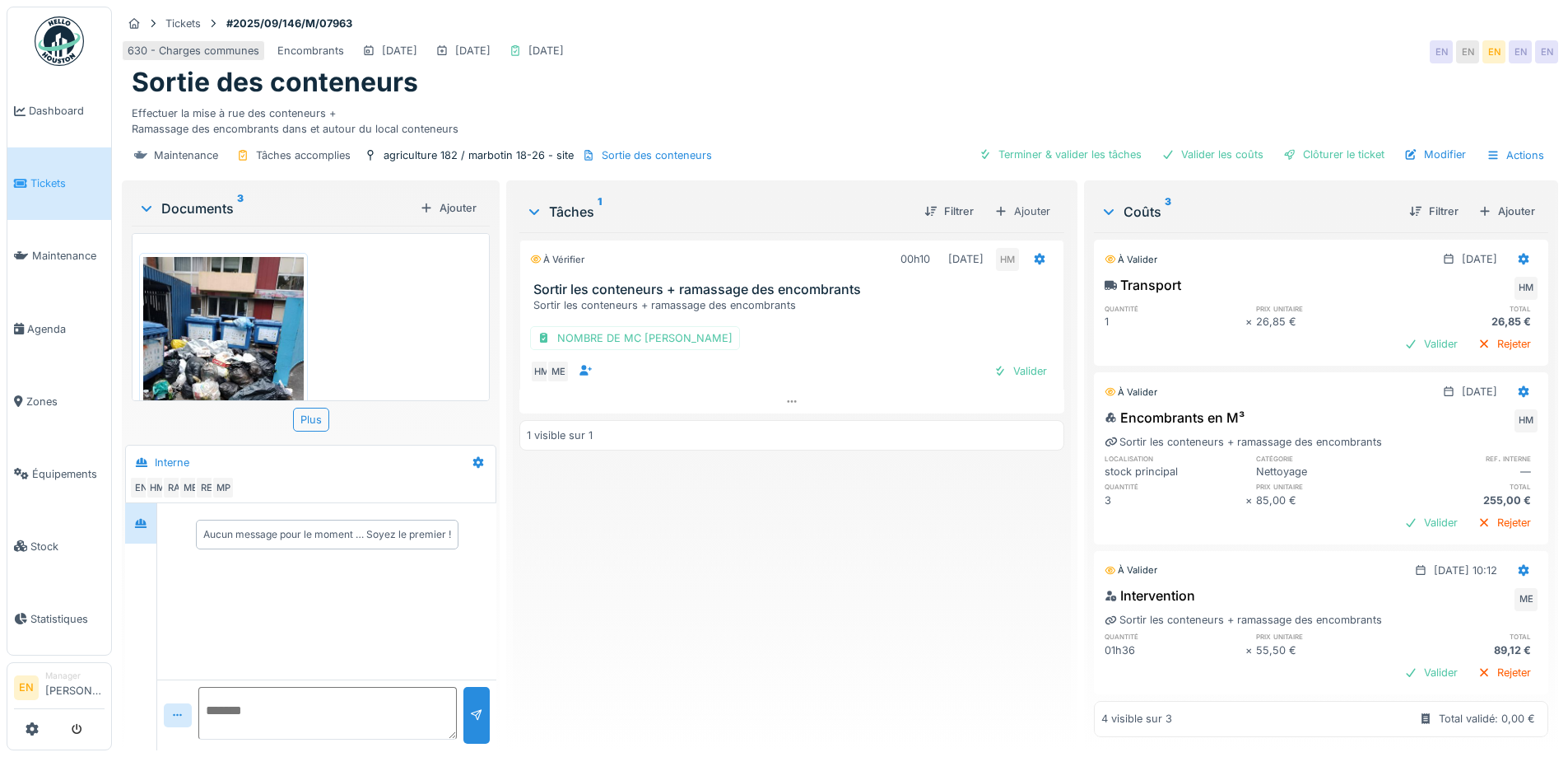
click at [445, 463] on div "Interne" at bounding box center [297, 461] width 335 height 27
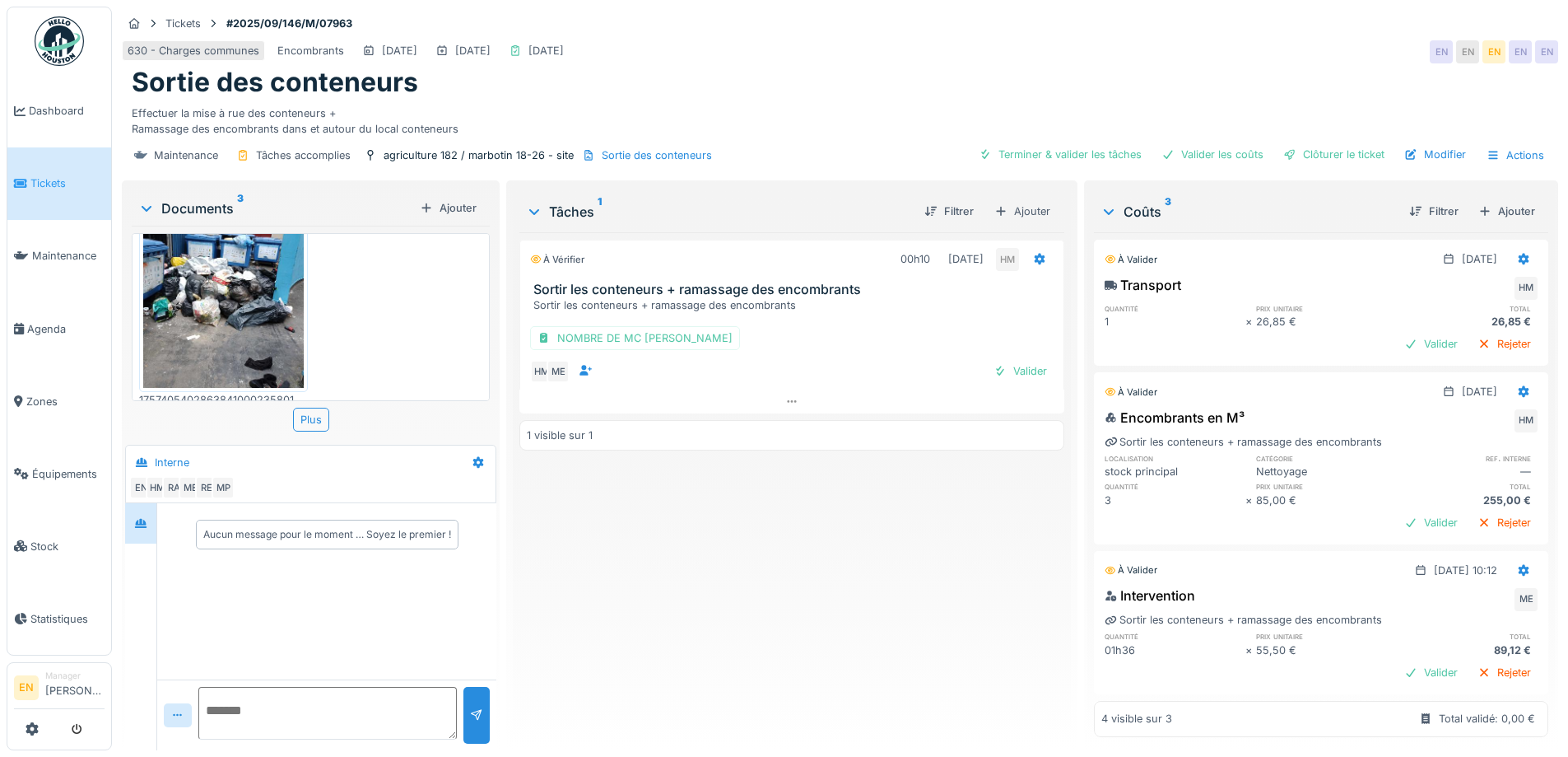
scroll to position [12, 0]
click at [912, 592] on div "À vérifier 00h10 [DATE] HM Sortir les conteneurs + ramassage des encombrants So…" at bounding box center [792, 485] width 545 height 505
click at [1305, 144] on div "Clôturer le ticket" at bounding box center [1335, 155] width 115 height 22
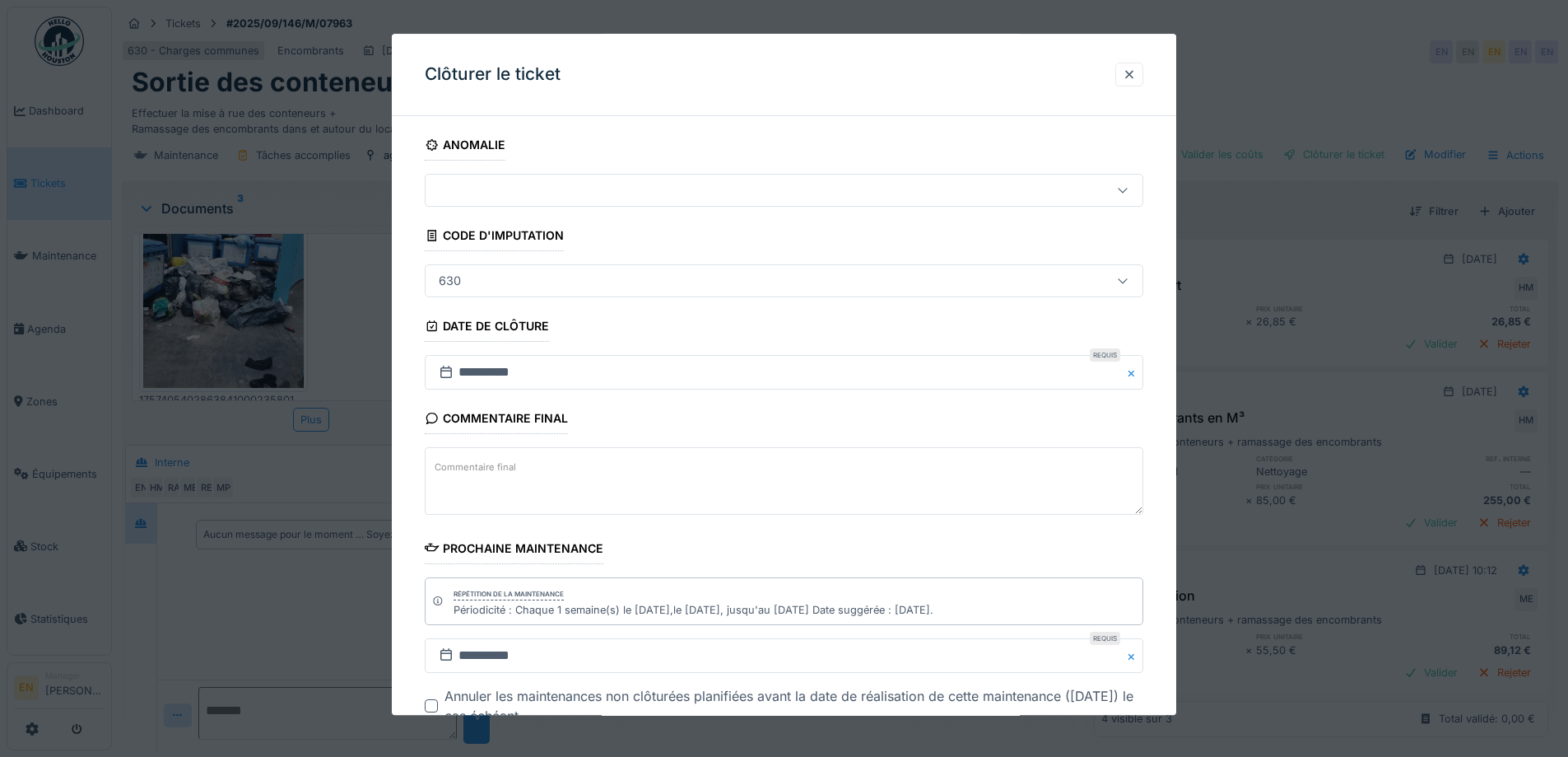
scroll to position [111, 0]
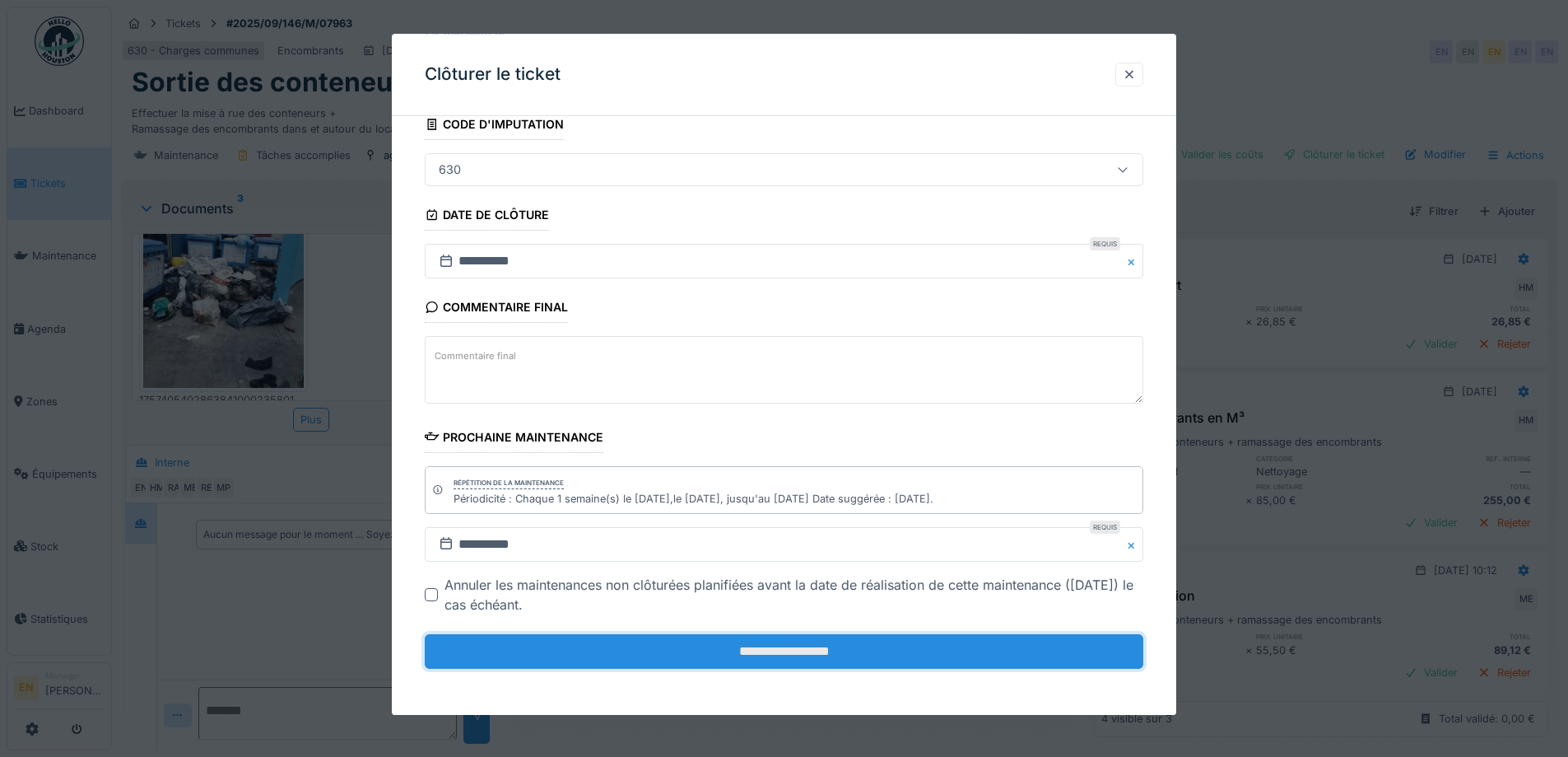
click at [784, 649] on input "**********" at bounding box center [784, 650] width 719 height 34
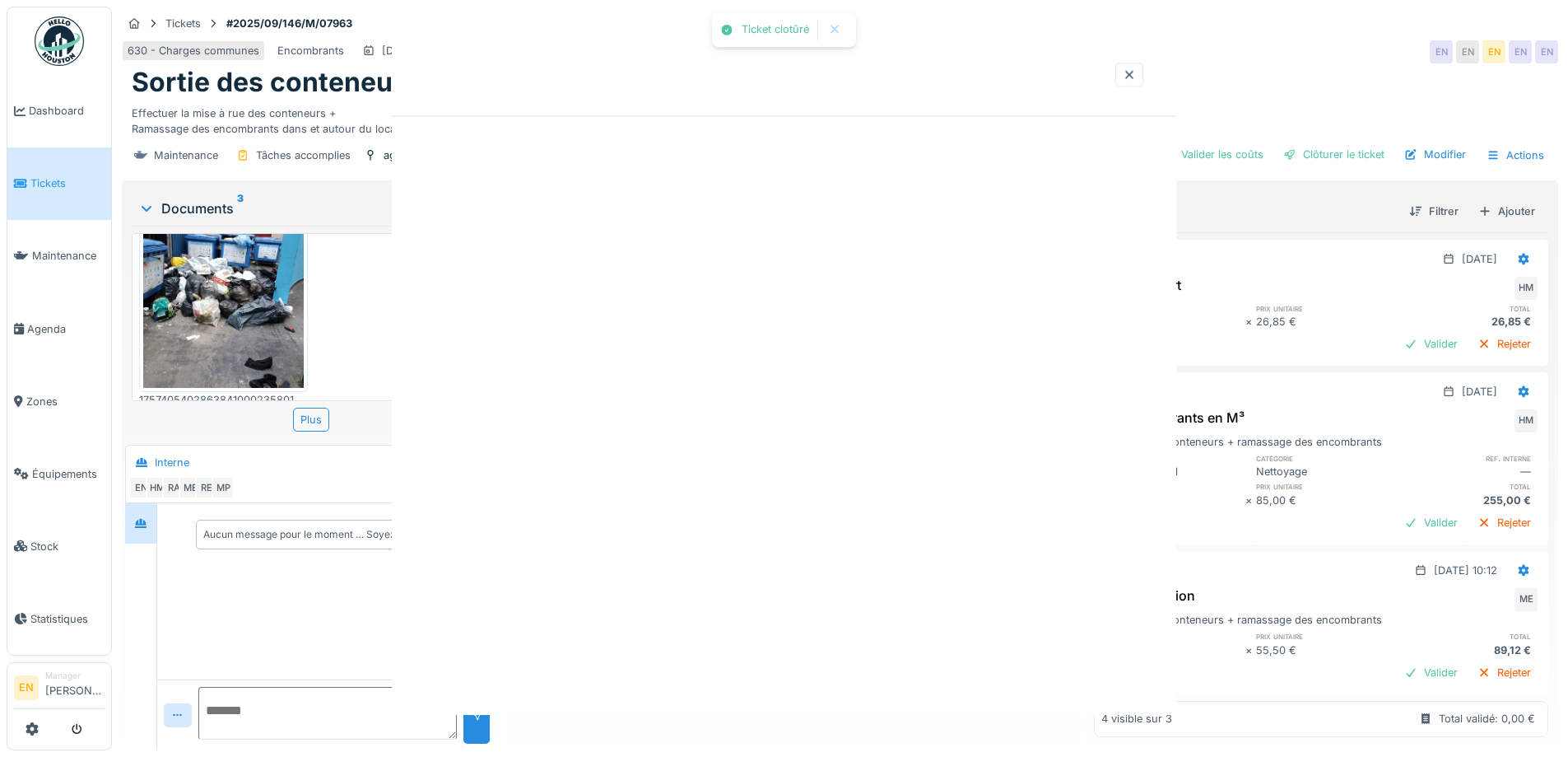
scroll to position [0, 0]
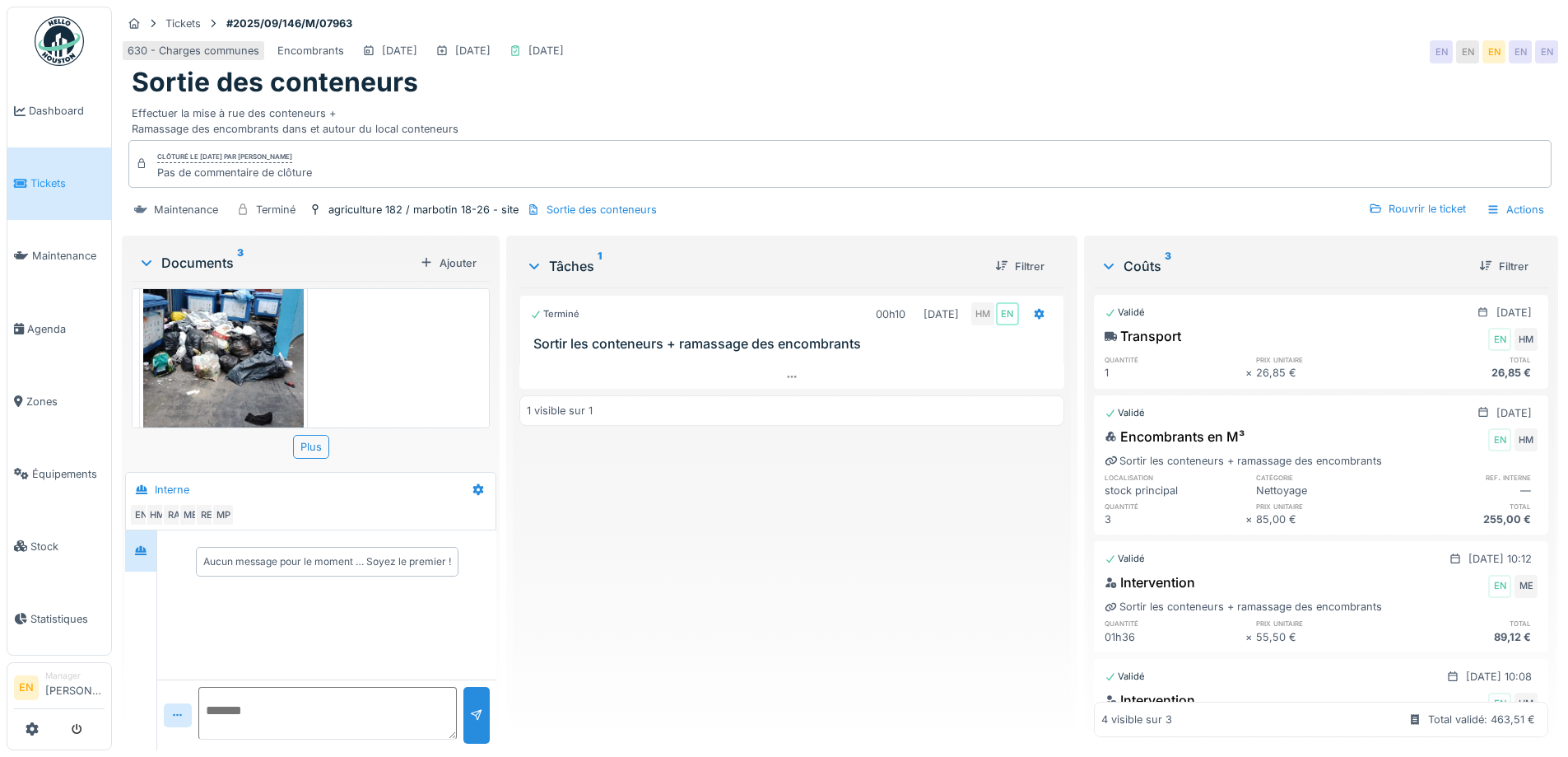
click at [51, 51] on img at bounding box center [58, 41] width 49 height 49
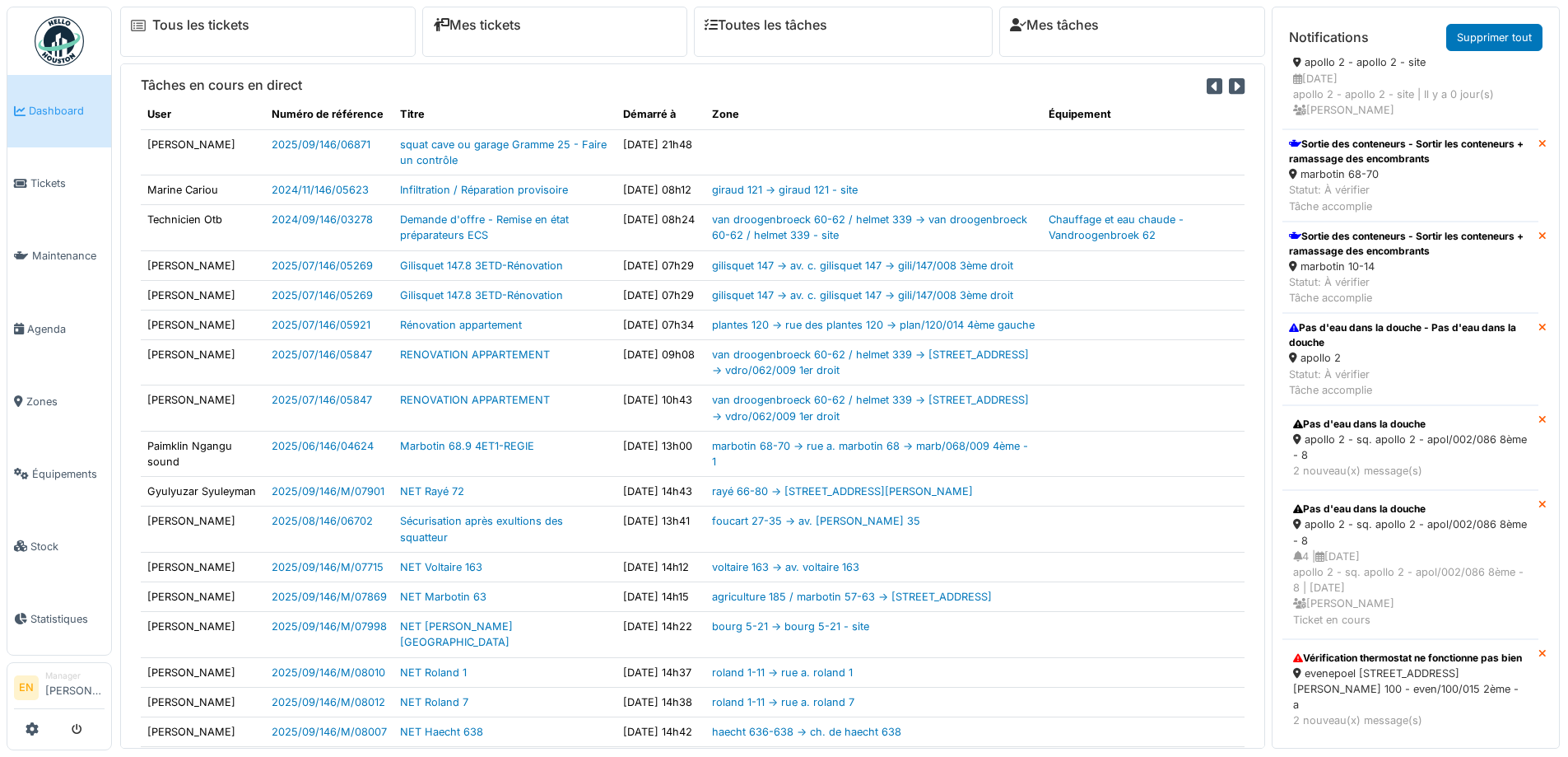
scroll to position [1070, 0]
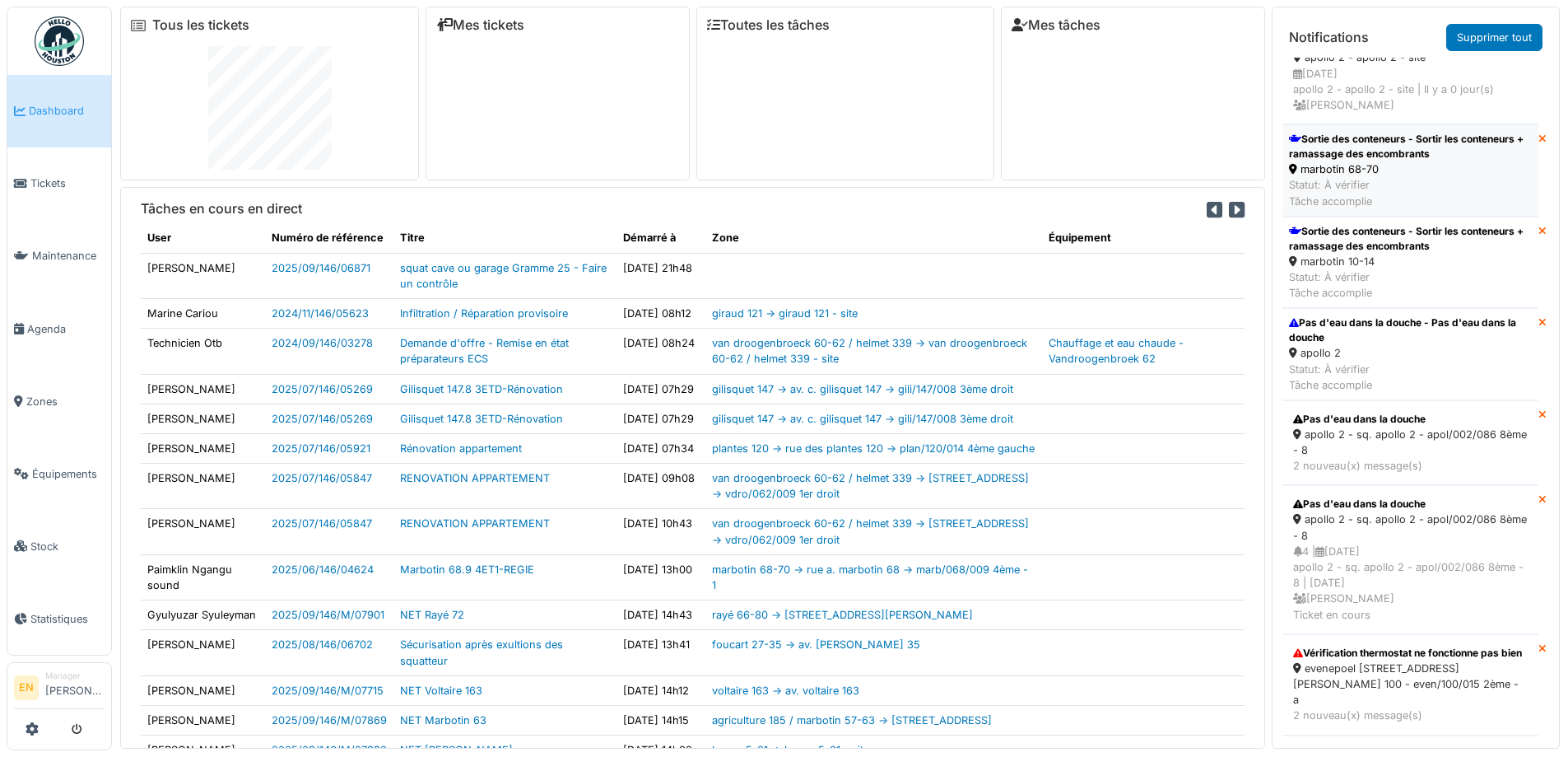
click at [1355, 177] on div "marbotin 68-70" at bounding box center [1411, 169] width 243 height 16
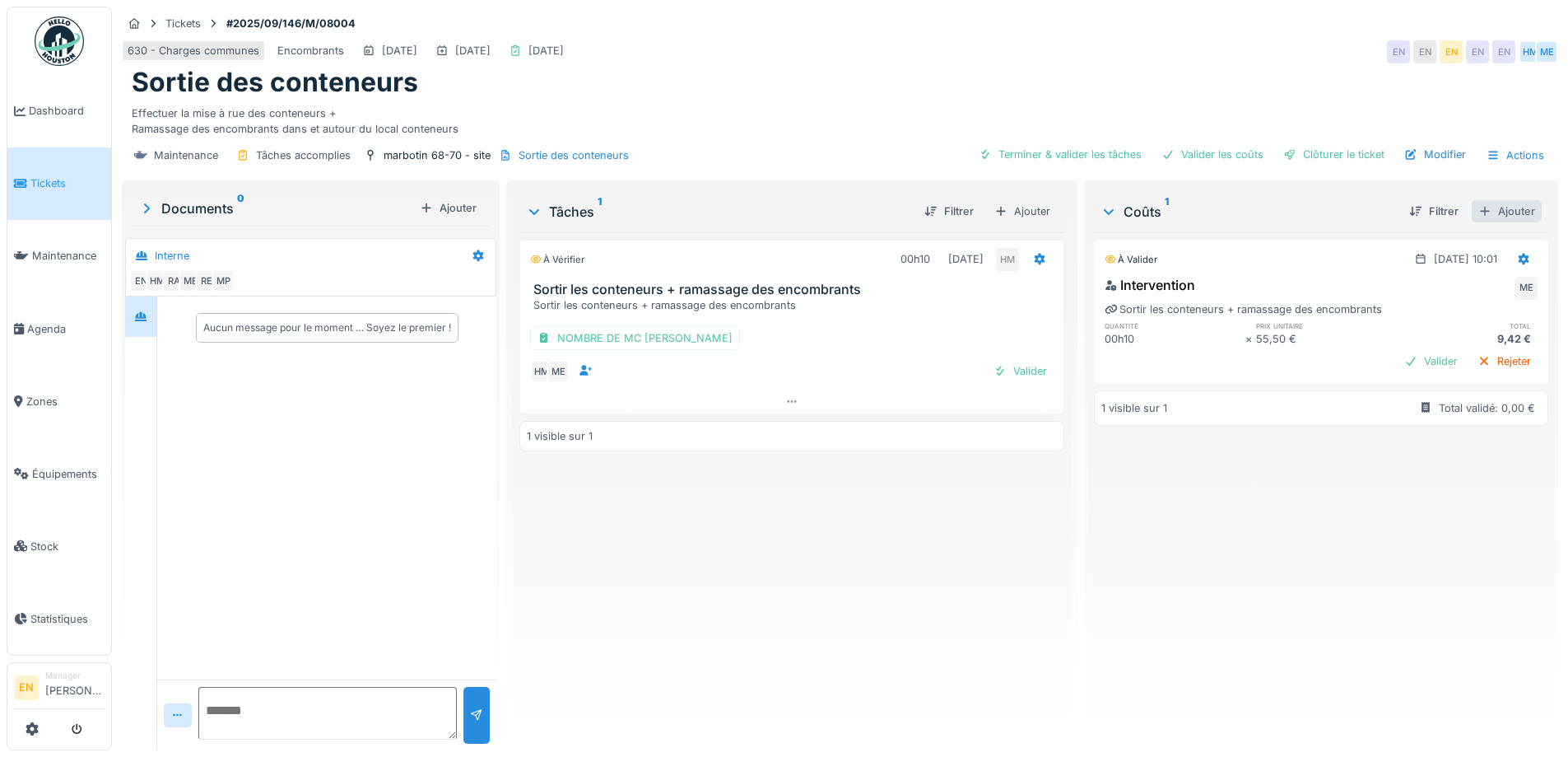
click at [1489, 214] on div "Ajouter" at bounding box center [1507, 211] width 70 height 22
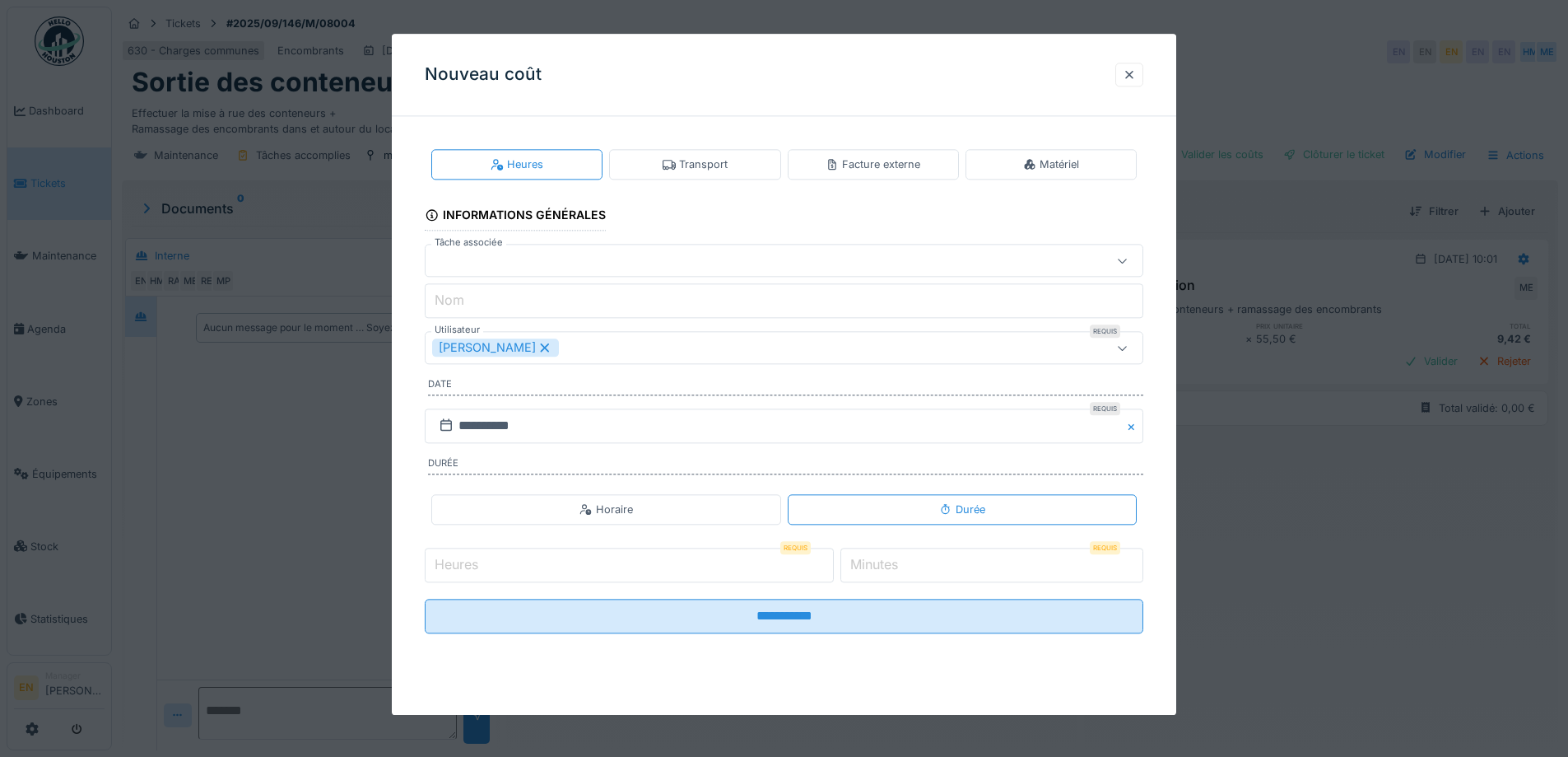
click at [909, 161] on div "Facture externe" at bounding box center [872, 164] width 94 height 16
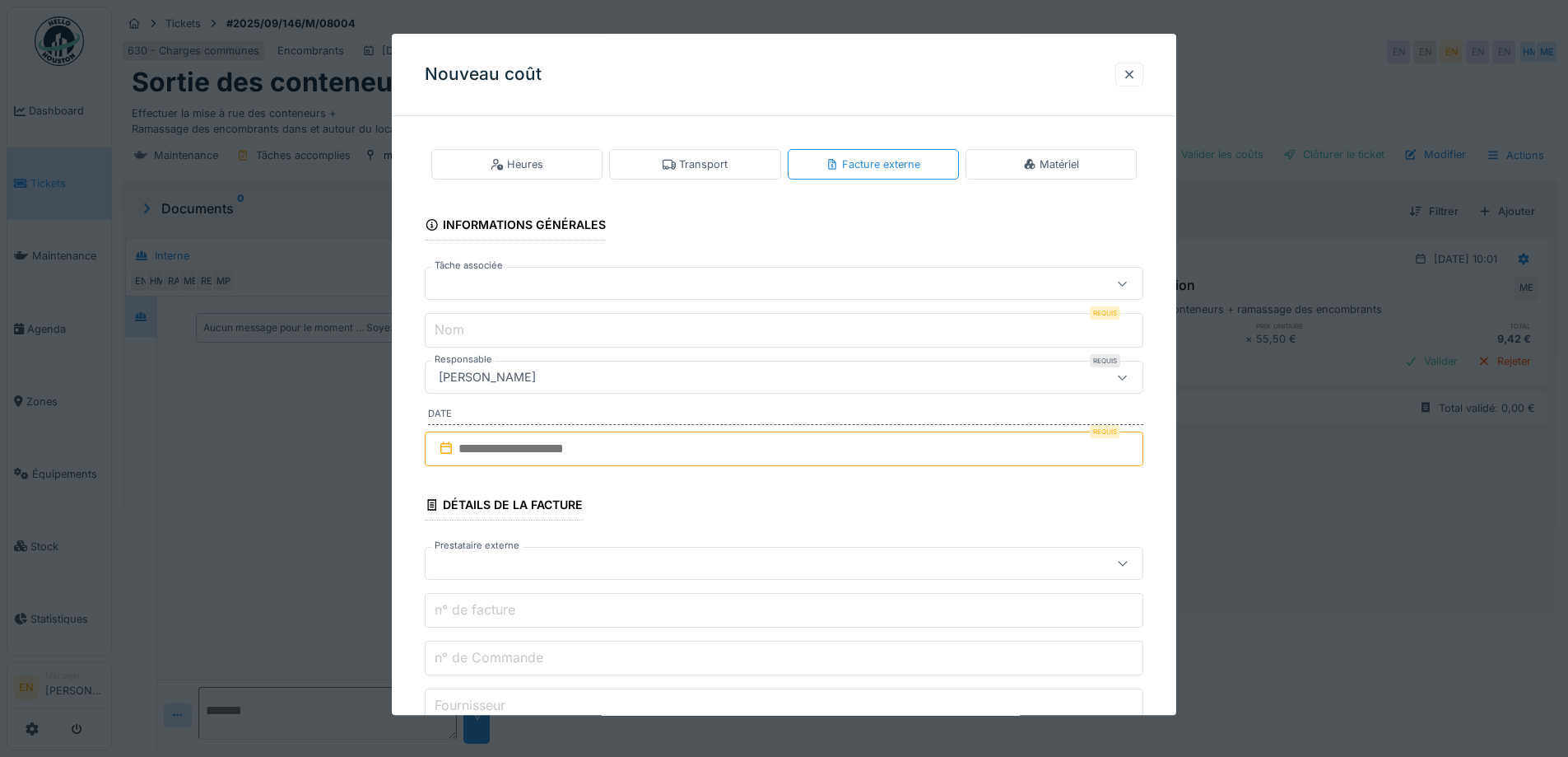
click at [517, 165] on div "Heures" at bounding box center [517, 164] width 53 height 16
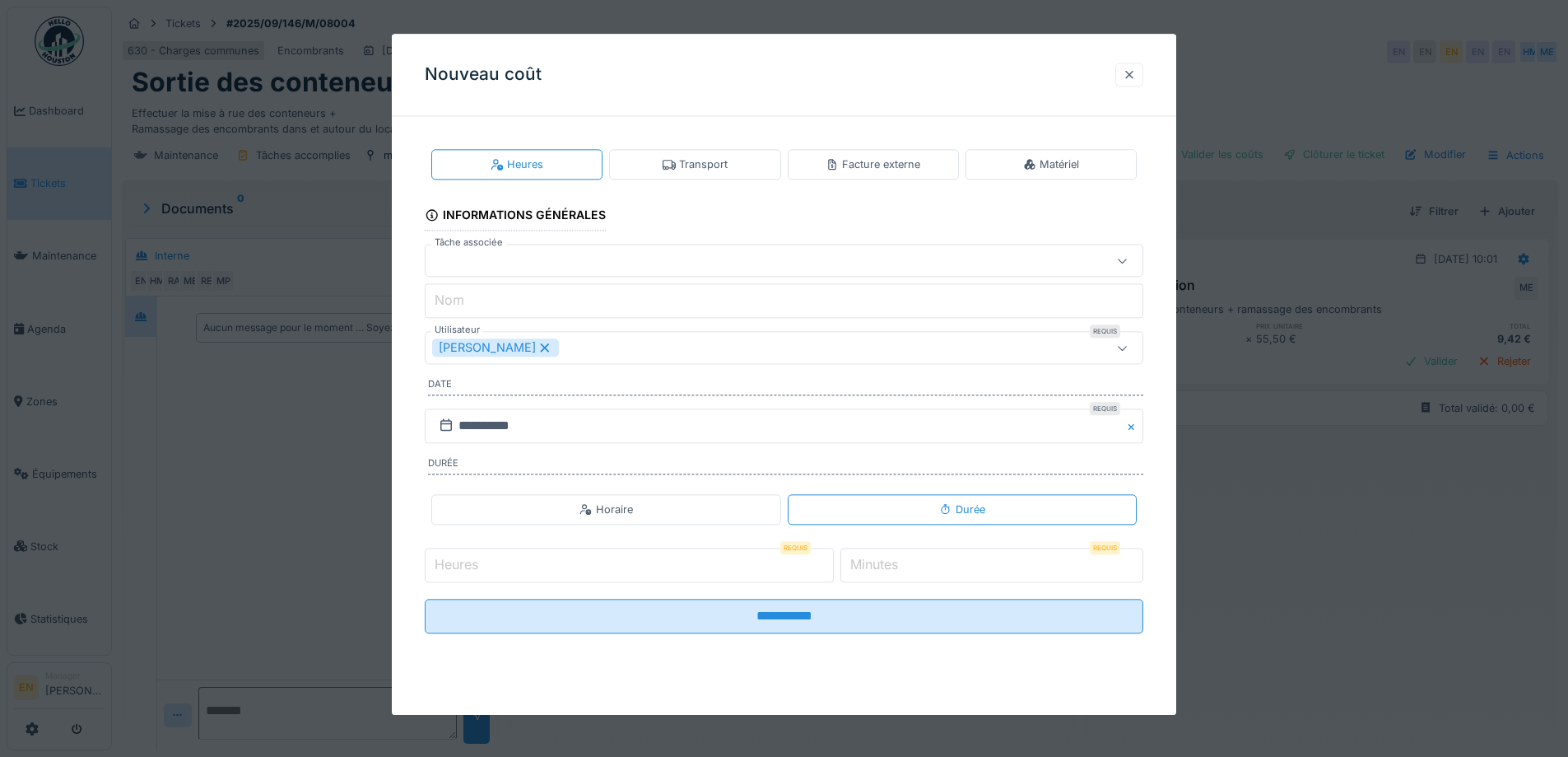
click at [1135, 69] on div at bounding box center [1129, 74] width 13 height 16
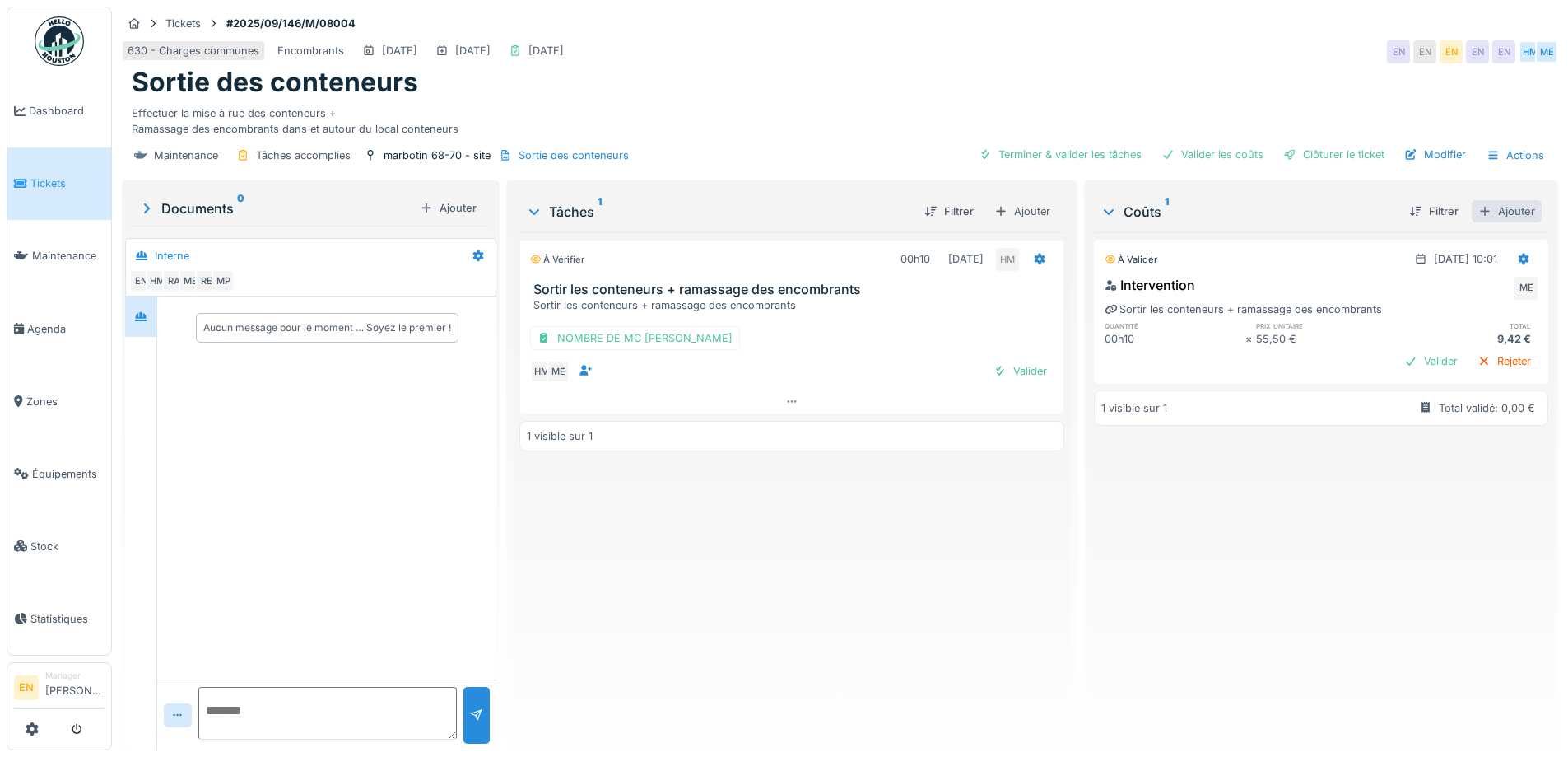
click at [1492, 217] on div "Ajouter" at bounding box center [1507, 211] width 70 height 22
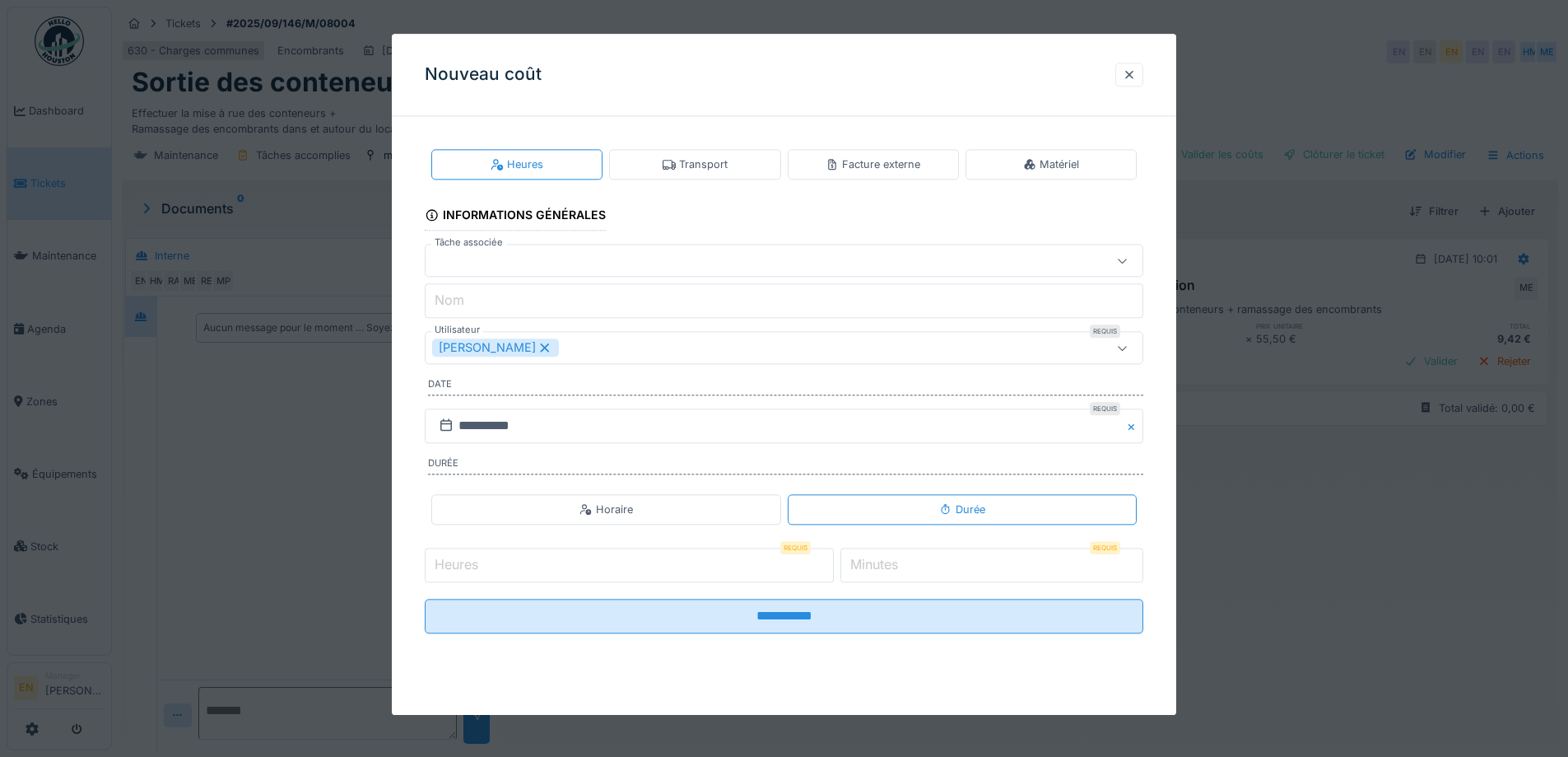
click at [773, 560] on input "Heures" at bounding box center [630, 564] width 409 height 34
type input "*"
click at [1140, 560] on input "*" at bounding box center [991, 564] width 303 height 34
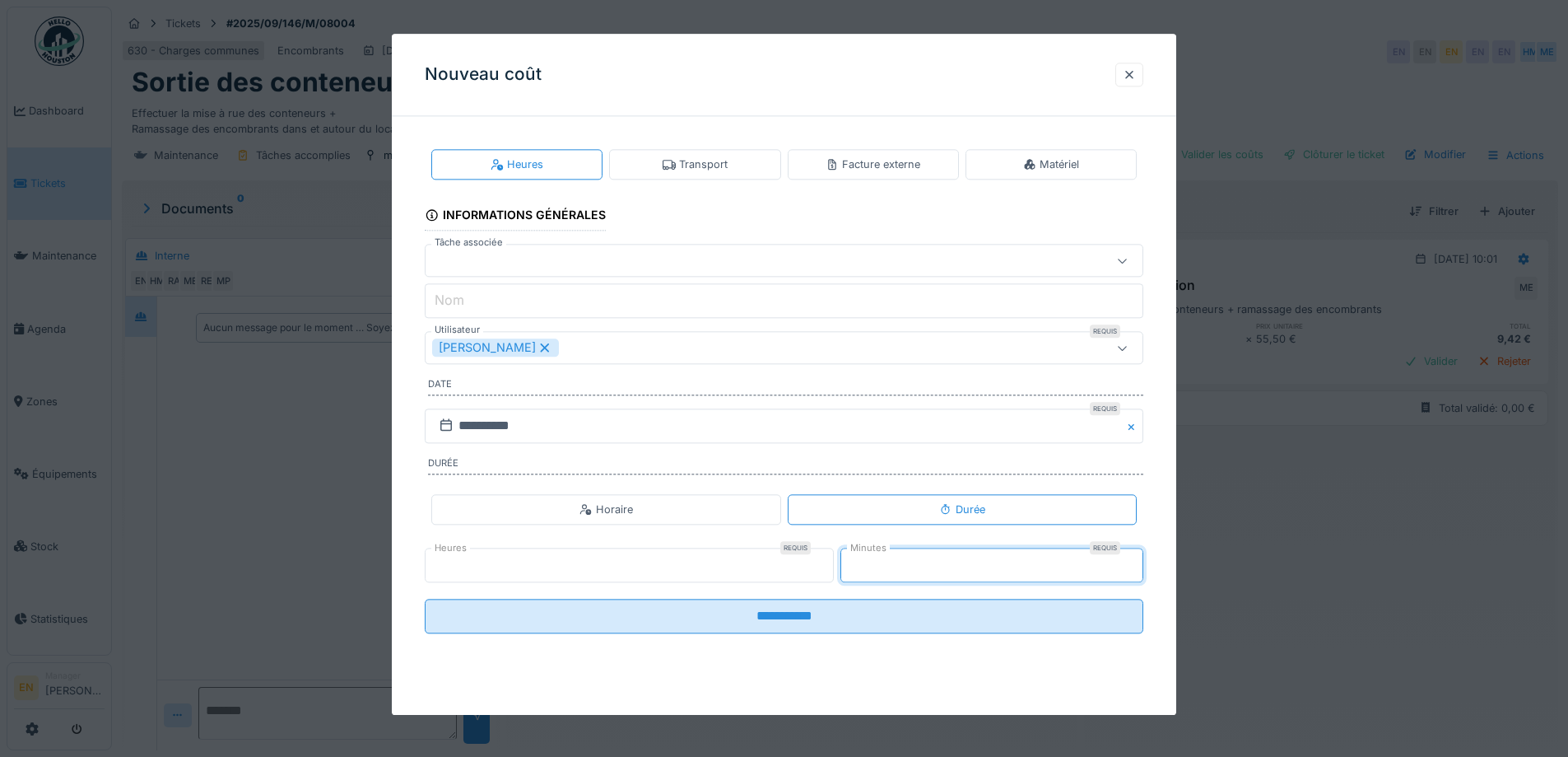
click at [1140, 560] on input "*" at bounding box center [991, 564] width 303 height 34
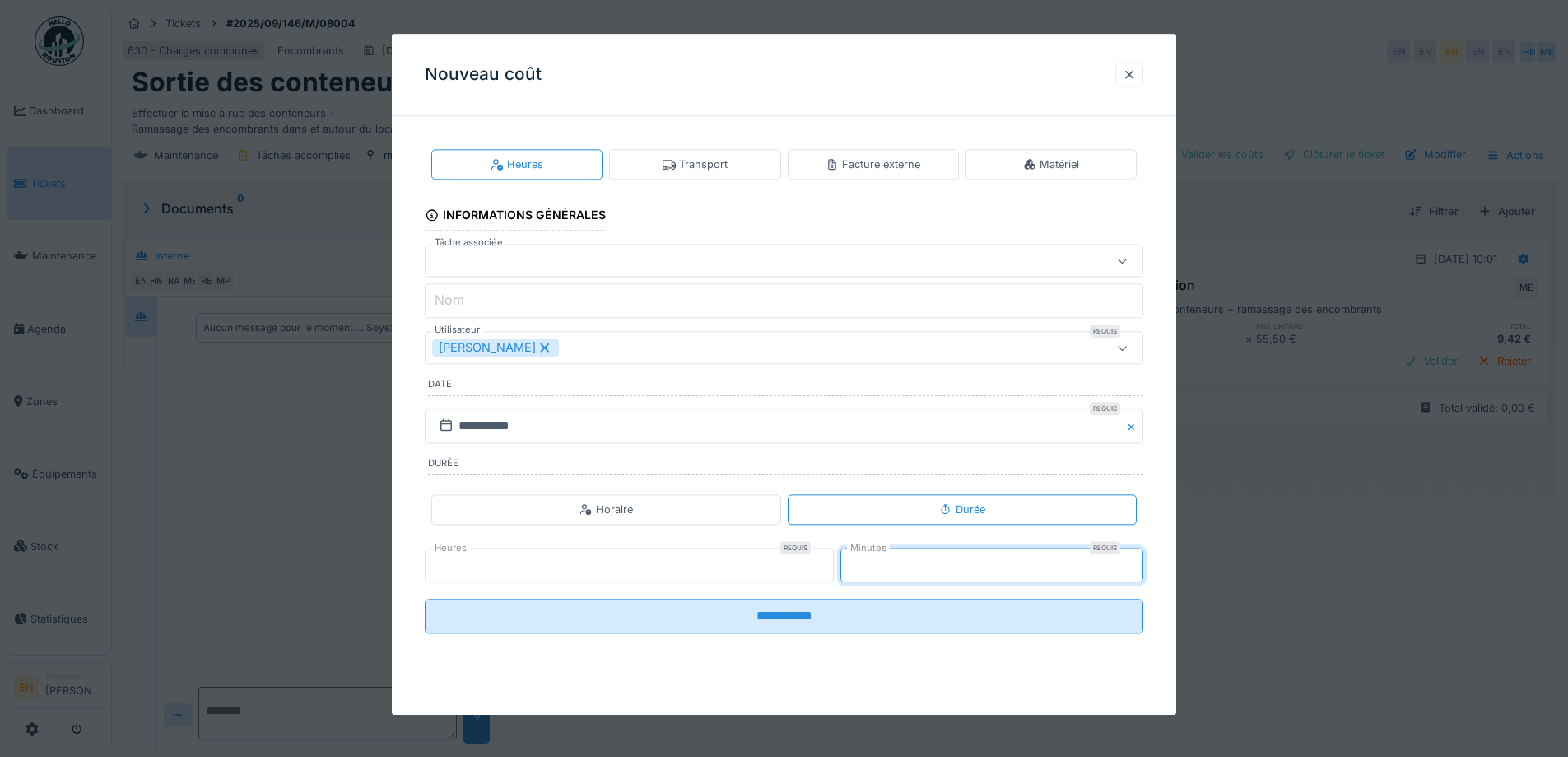
click at [1140, 560] on input "*" at bounding box center [991, 564] width 303 height 34
type input "**"
click at [1140, 560] on input "**" at bounding box center [991, 564] width 303 height 34
click at [695, 340] on div "[PERSON_NAME]" at bounding box center [742, 348] width 620 height 19
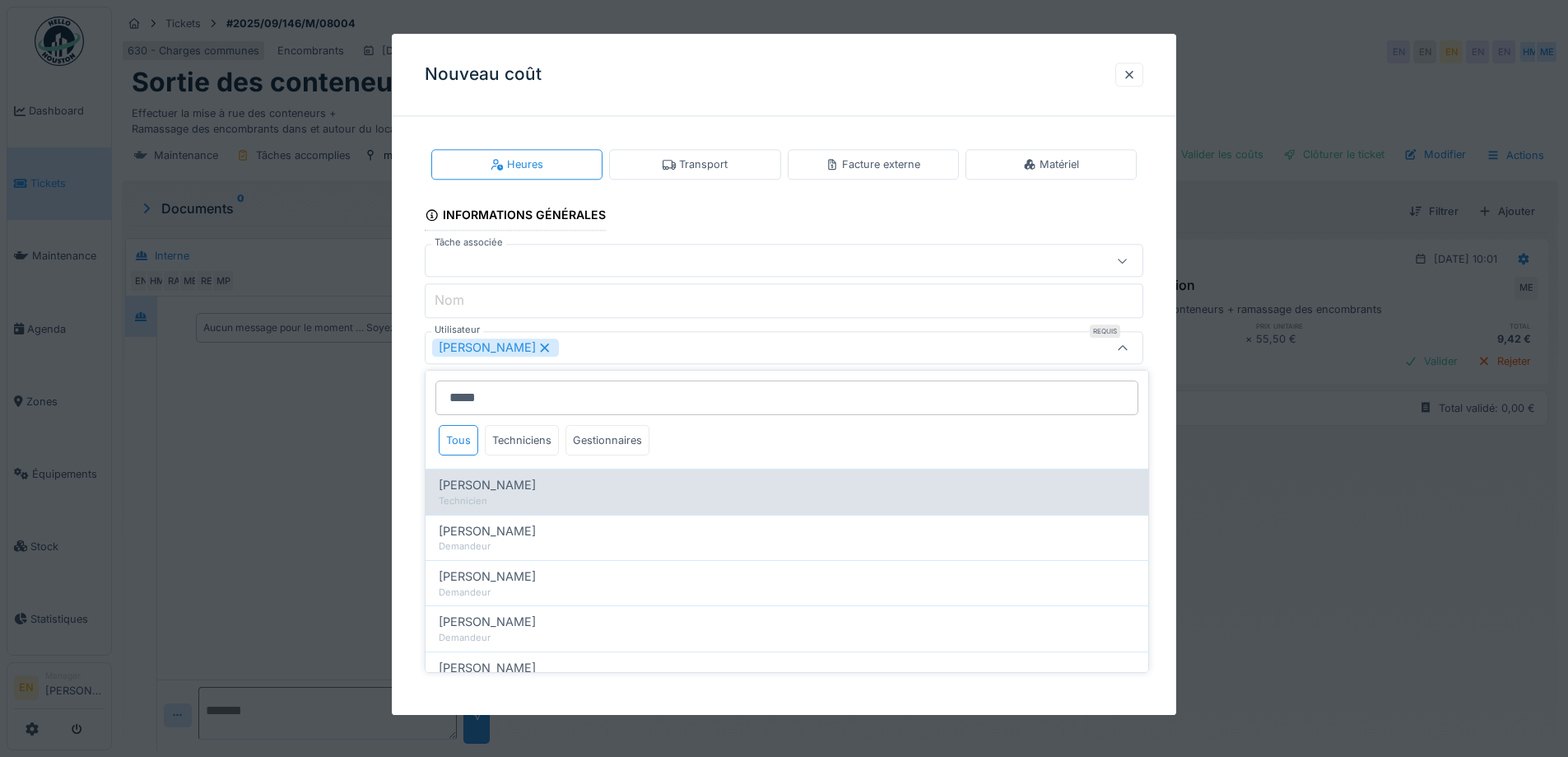
type input "*****"
click at [566, 486] on div "Mohamed El kadiri" at bounding box center [787, 486] width 696 height 19
type input "**********"
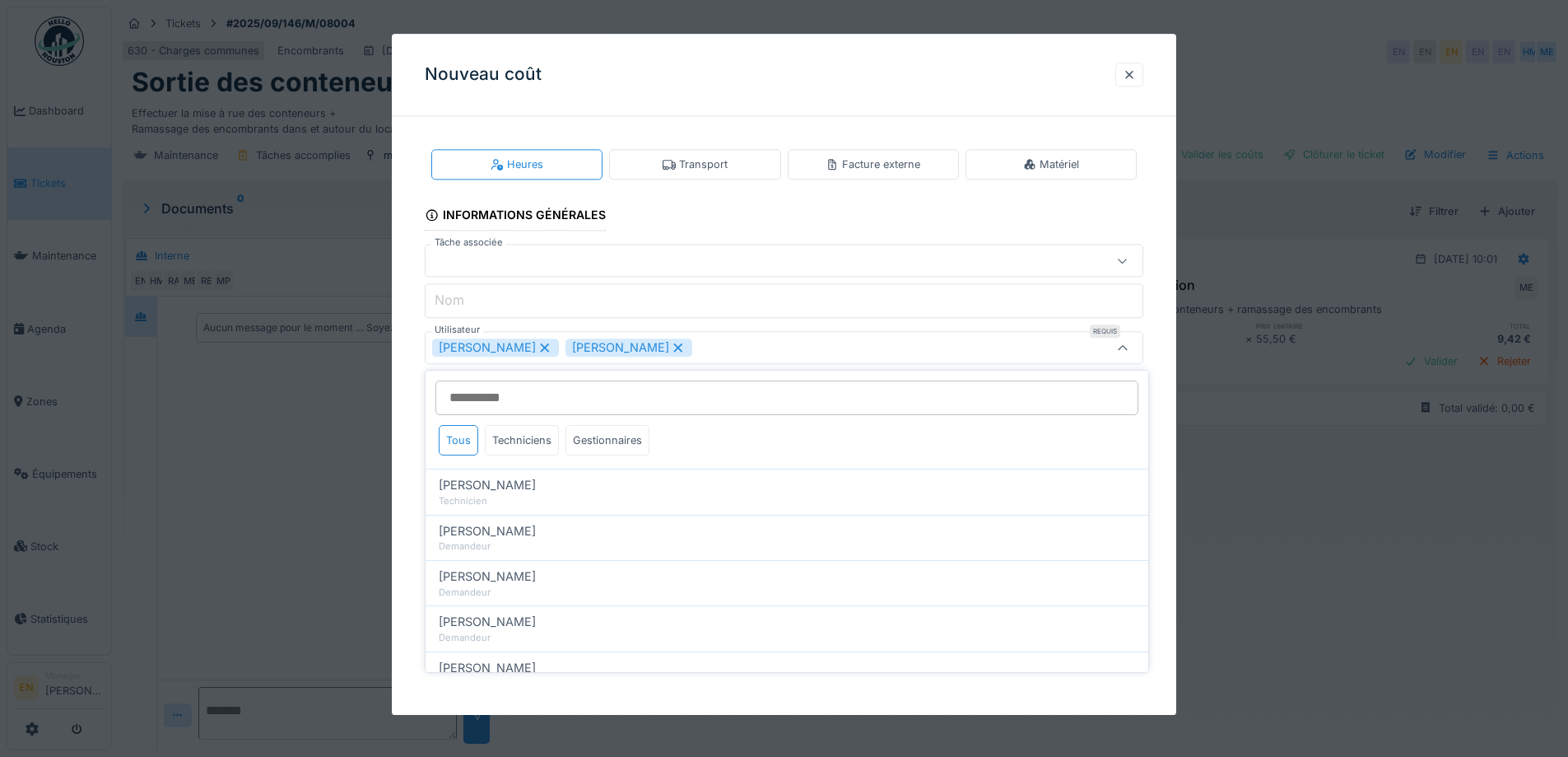
click at [685, 345] on icon at bounding box center [678, 347] width 15 height 11
type input "*****"
click at [552, 347] on icon at bounding box center [545, 347] width 15 height 11
click at [583, 347] on div "Utilisateurs" at bounding box center [742, 348] width 620 height 19
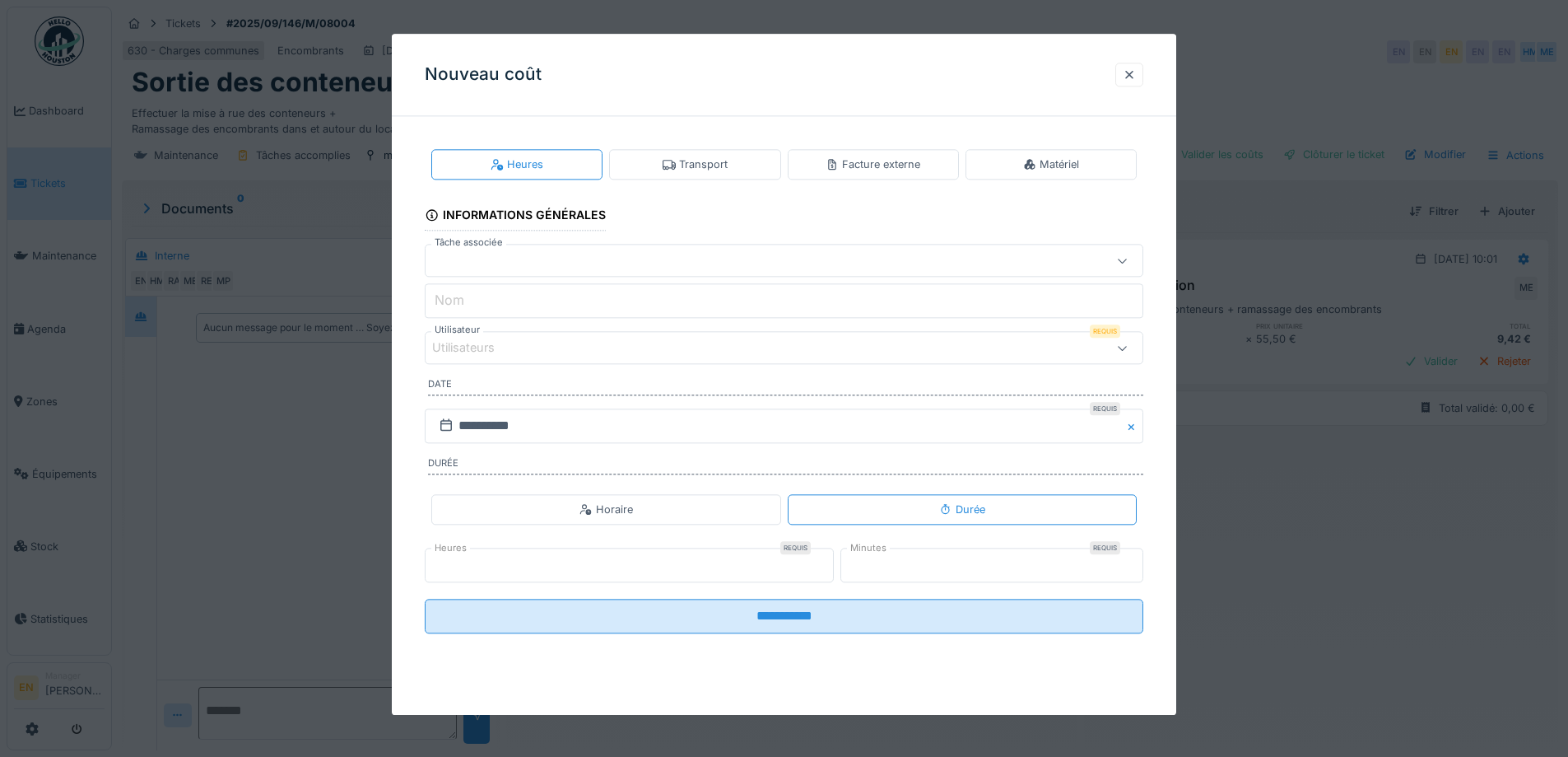
click at [583, 349] on div "Utilisateurs" at bounding box center [742, 348] width 620 height 19
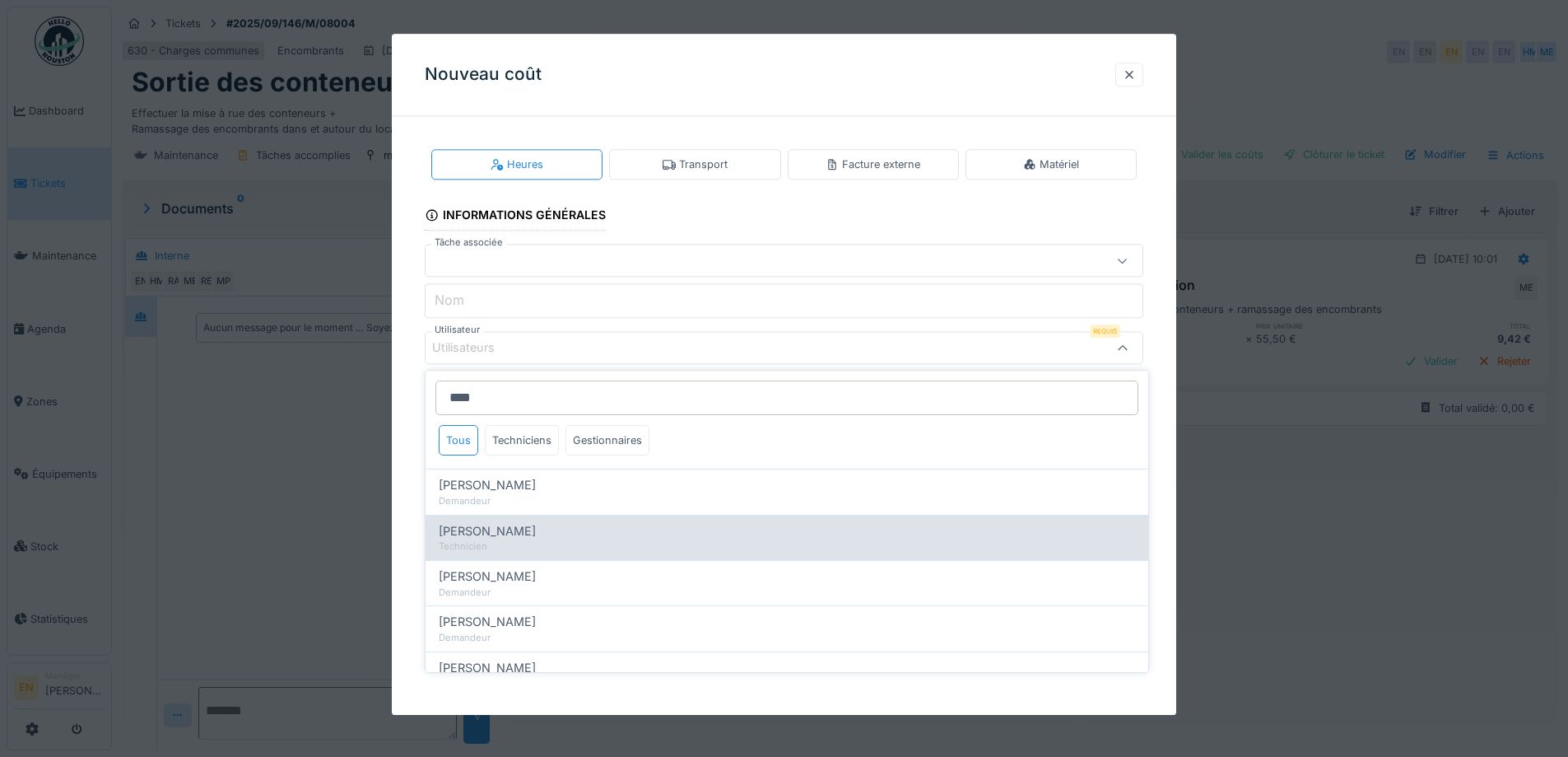
type input "****"
click at [528, 537] on span "Hassan Messari" at bounding box center [487, 532] width 97 height 19
type input "****"
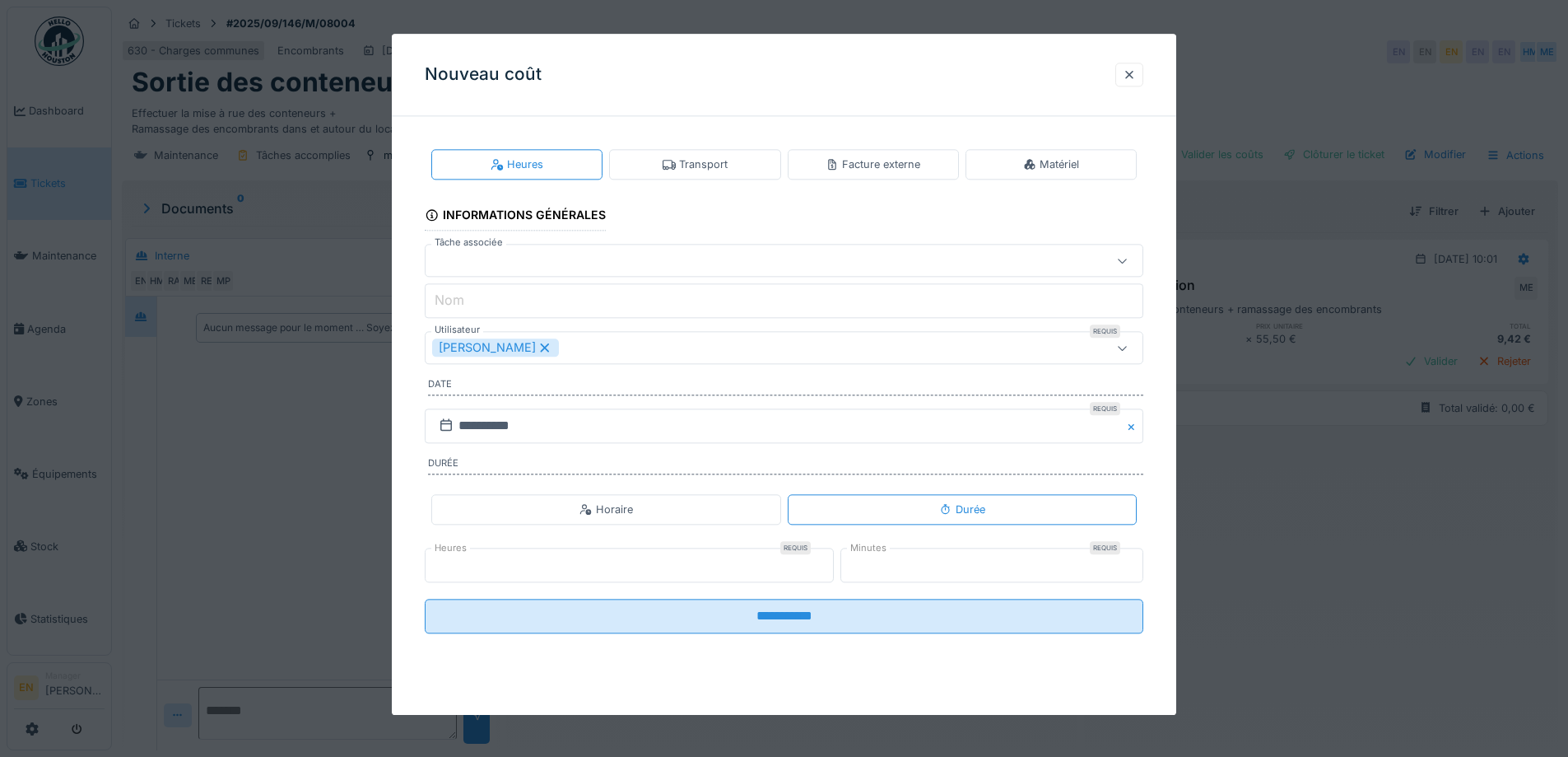
click at [1153, 508] on div "**********" at bounding box center [784, 405] width 784 height 550
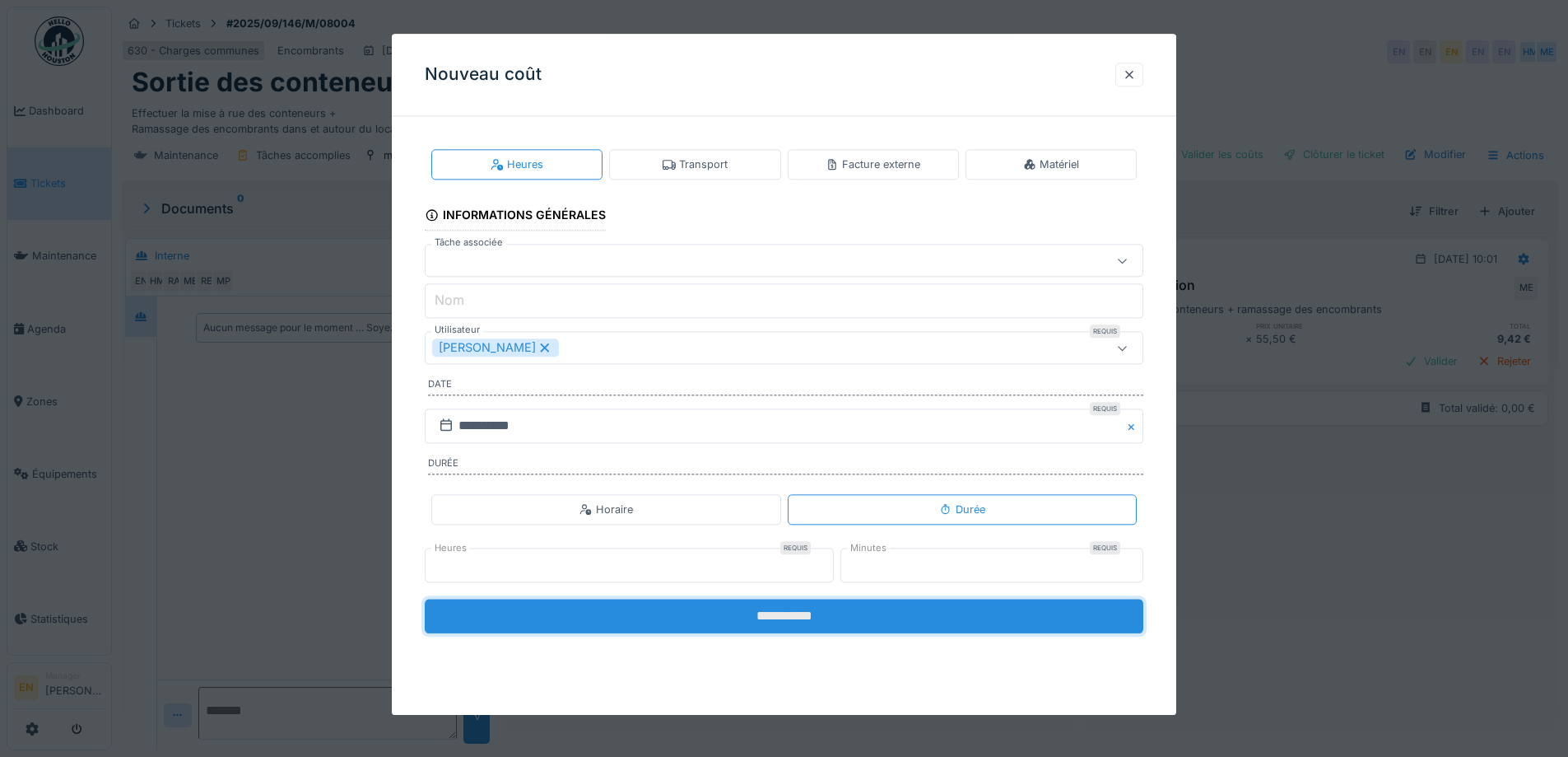
click at [837, 619] on input "**********" at bounding box center [784, 615] width 719 height 34
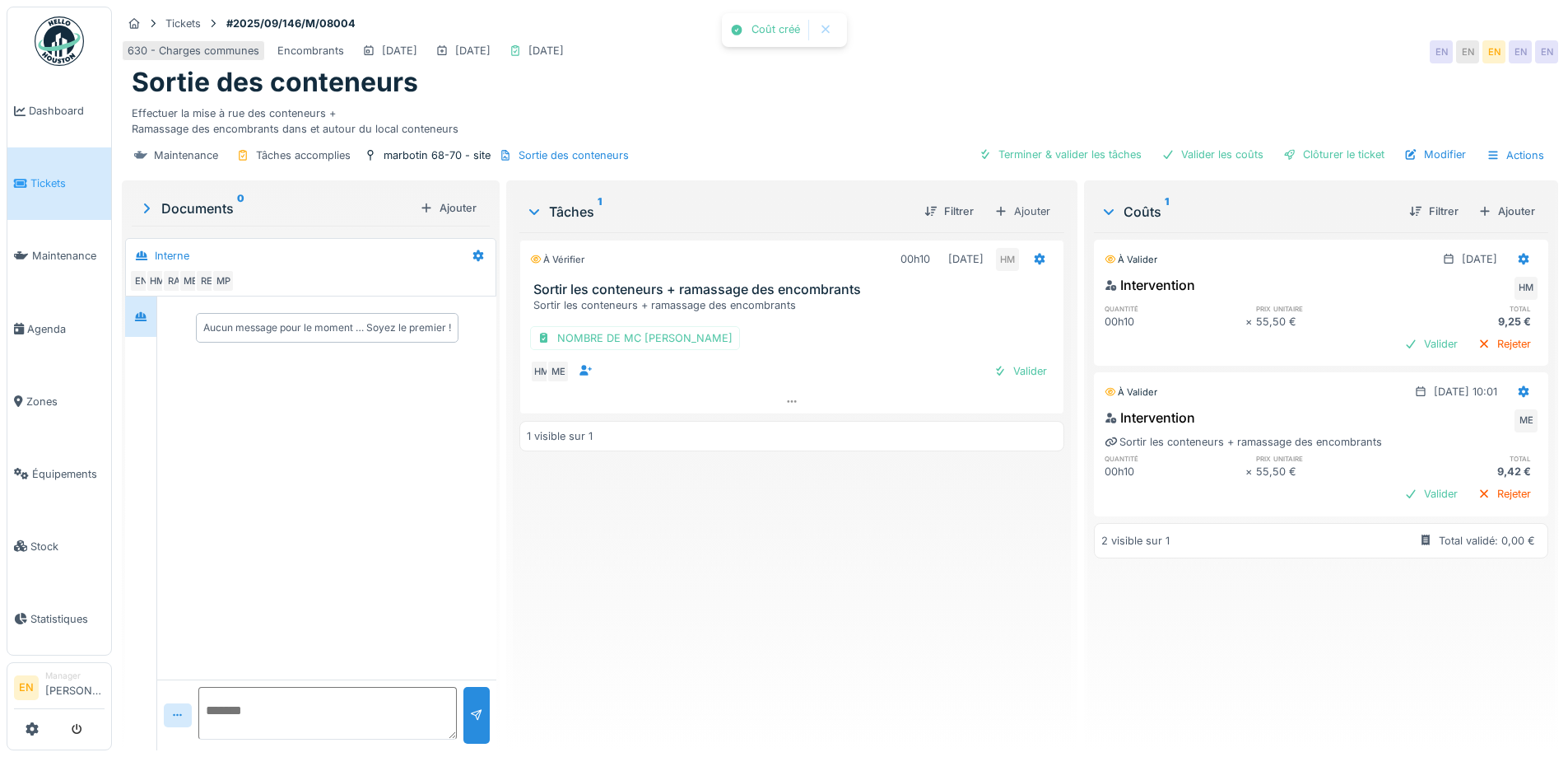
click at [977, 581] on div "À vérifier 00h10 09/09/2025 HM Sortir les conteneurs + ramassage des encombrant…" at bounding box center [792, 485] width 545 height 505
click at [1434, 152] on div "Modifier" at bounding box center [1435, 155] width 75 height 22
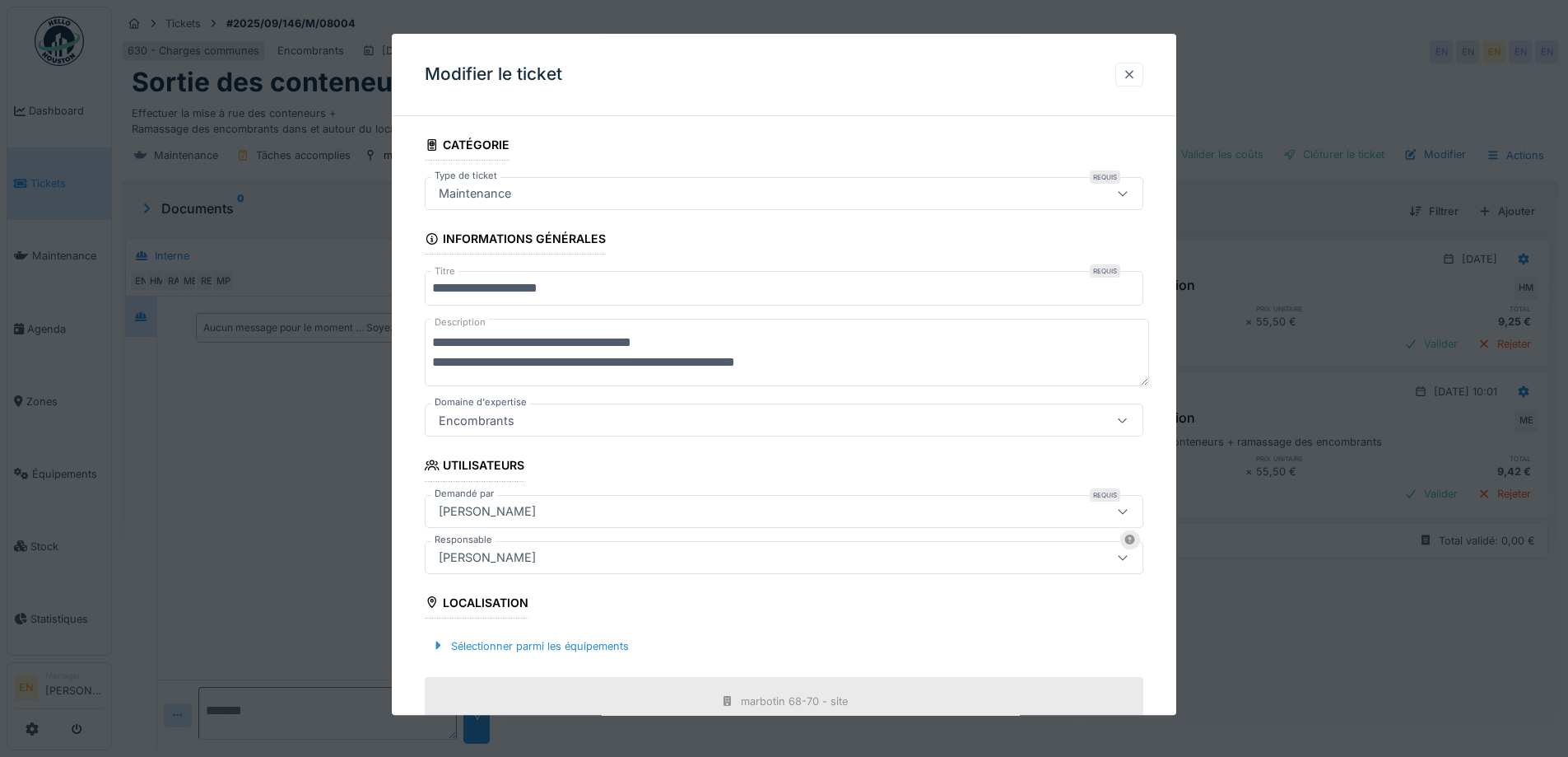
click at [1122, 83] on div at bounding box center [1129, 75] width 28 height 24
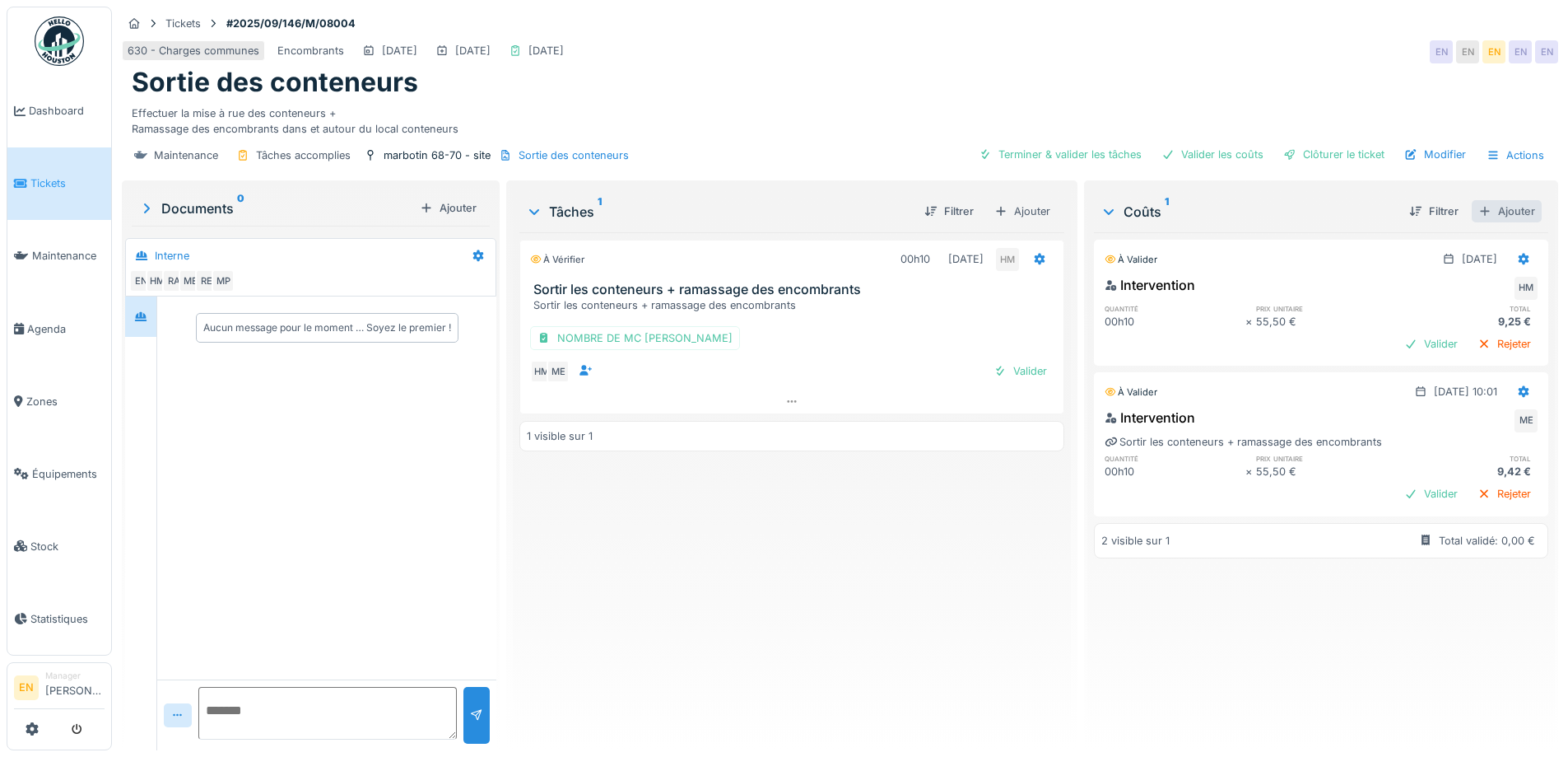
click at [1493, 210] on div "Ajouter" at bounding box center [1507, 211] width 70 height 22
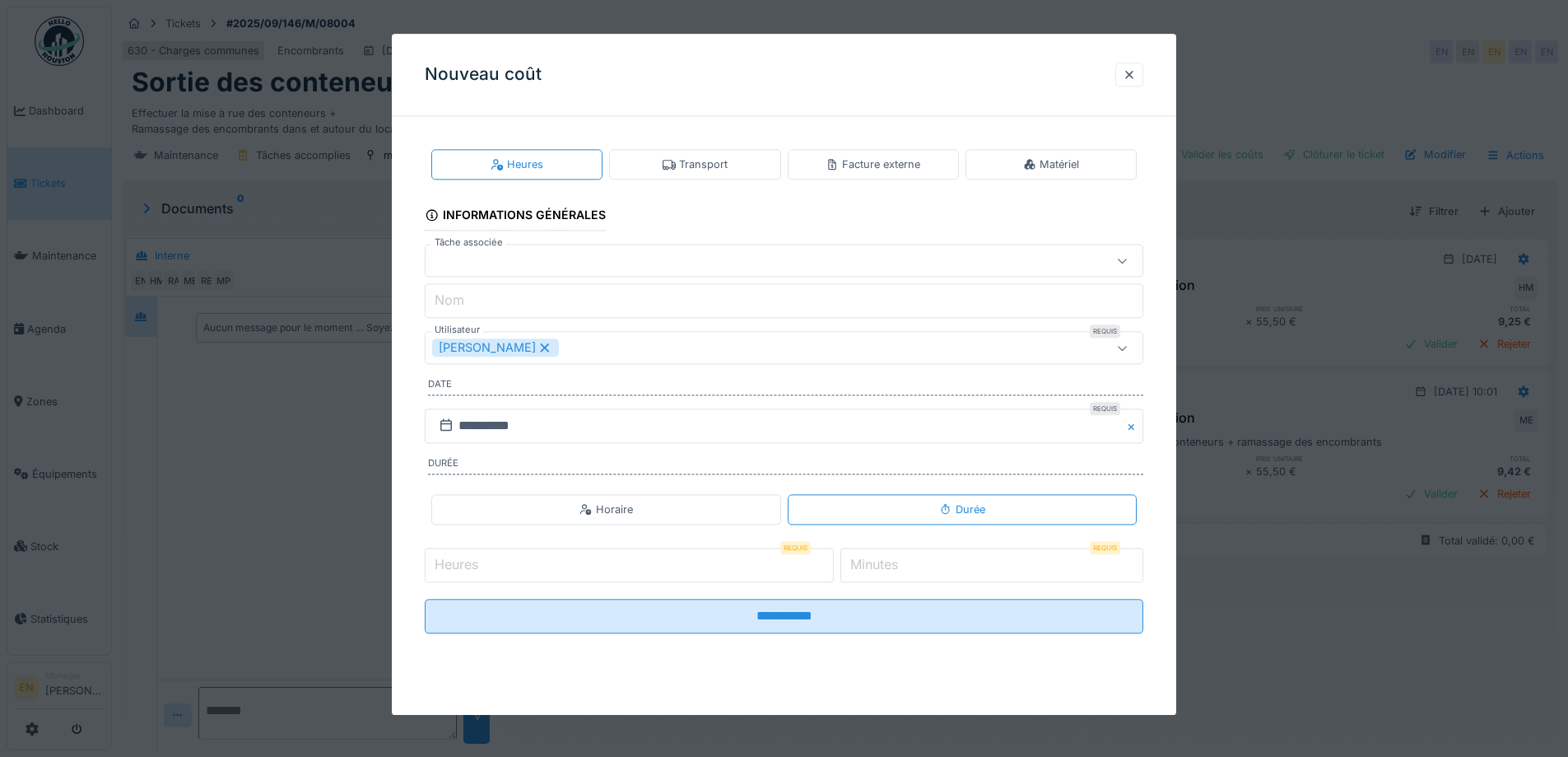
click at [720, 156] on div "Transport" at bounding box center [695, 164] width 171 height 31
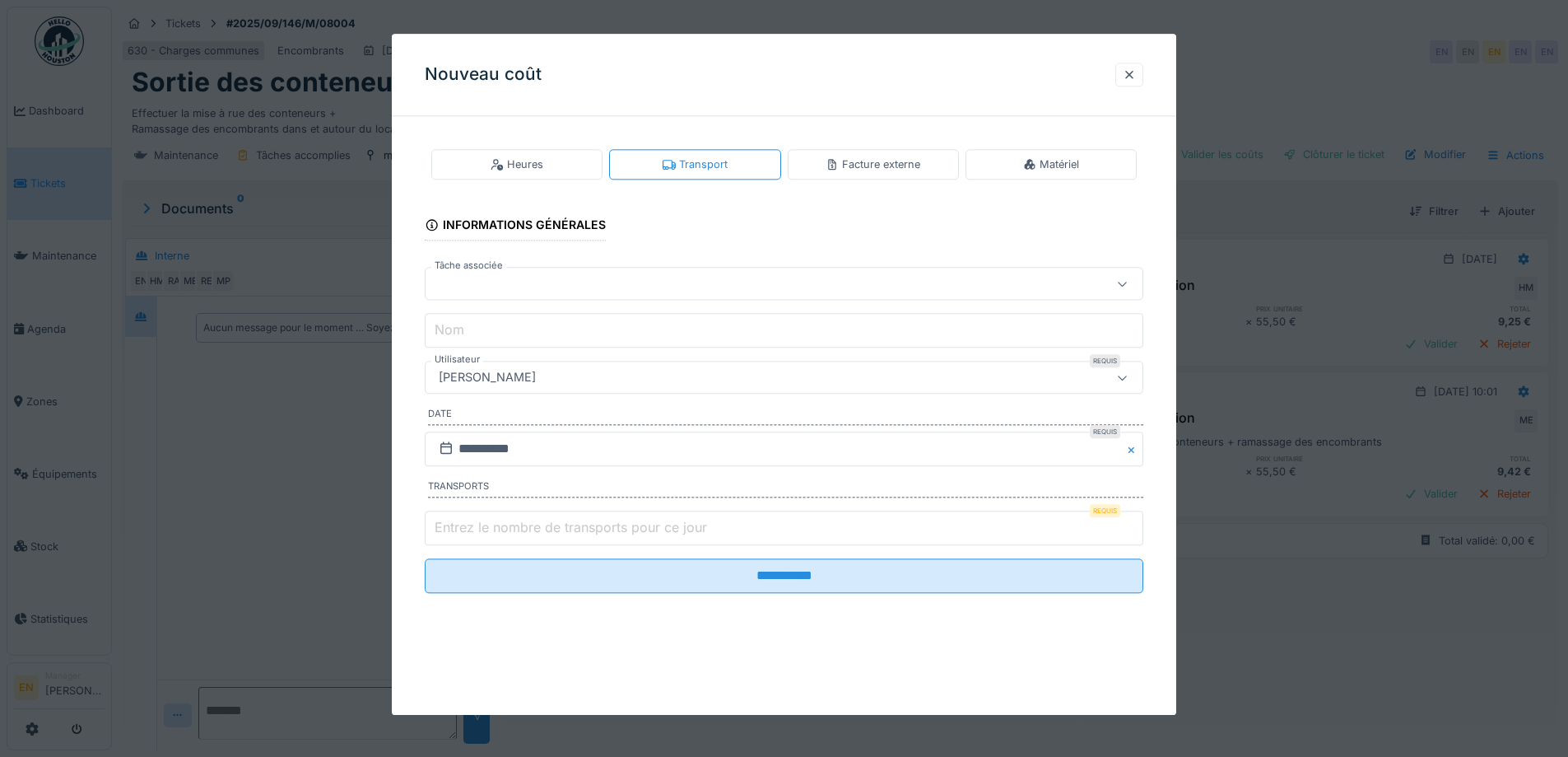
type input "*"
click at [1135, 524] on input "*" at bounding box center [784, 527] width 719 height 34
click at [784, 372] on div "[PERSON_NAME]" at bounding box center [742, 378] width 620 height 19
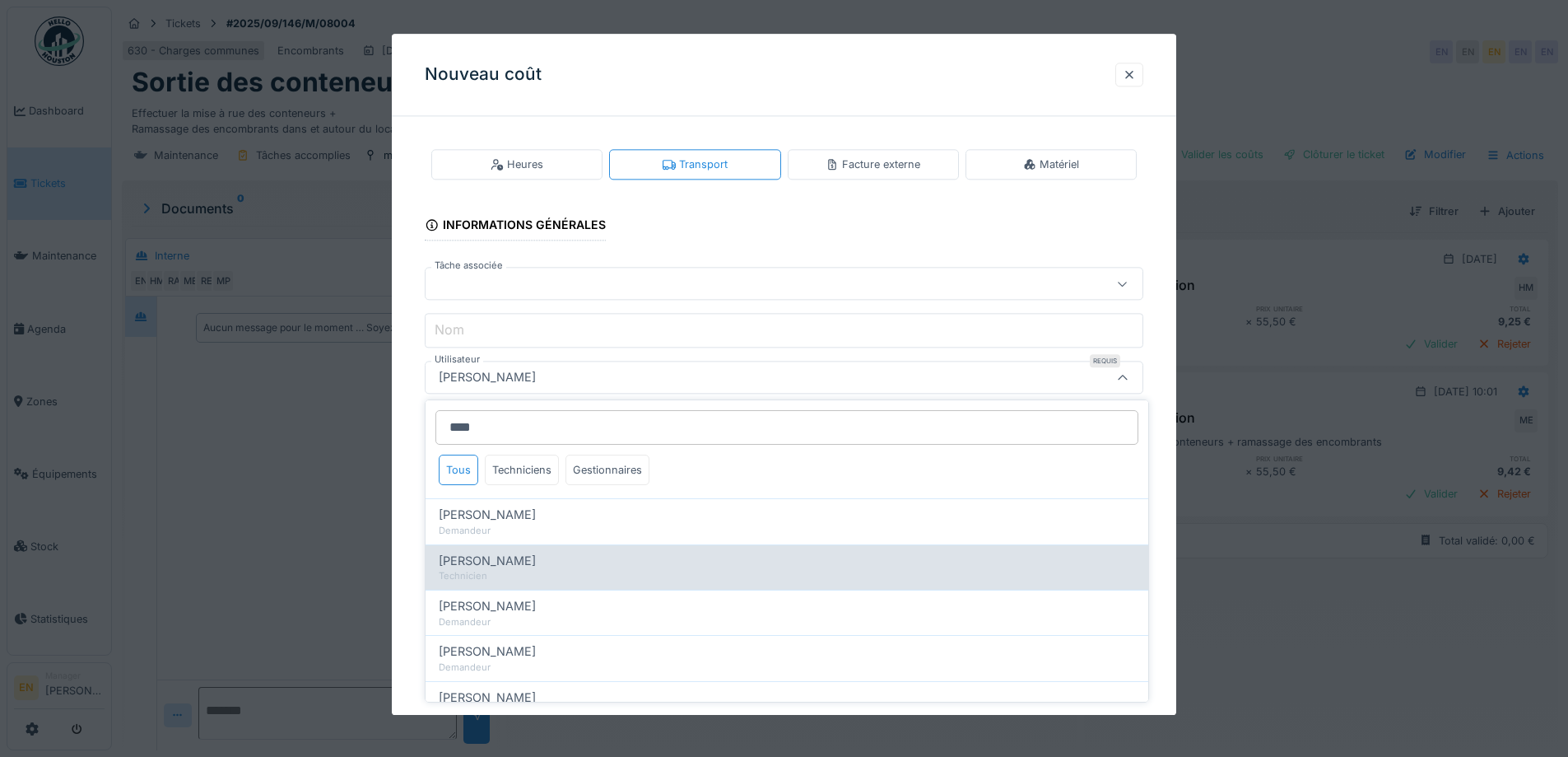
type input "****"
click at [534, 555] on div "[PERSON_NAME]" at bounding box center [787, 561] width 696 height 19
type input "****"
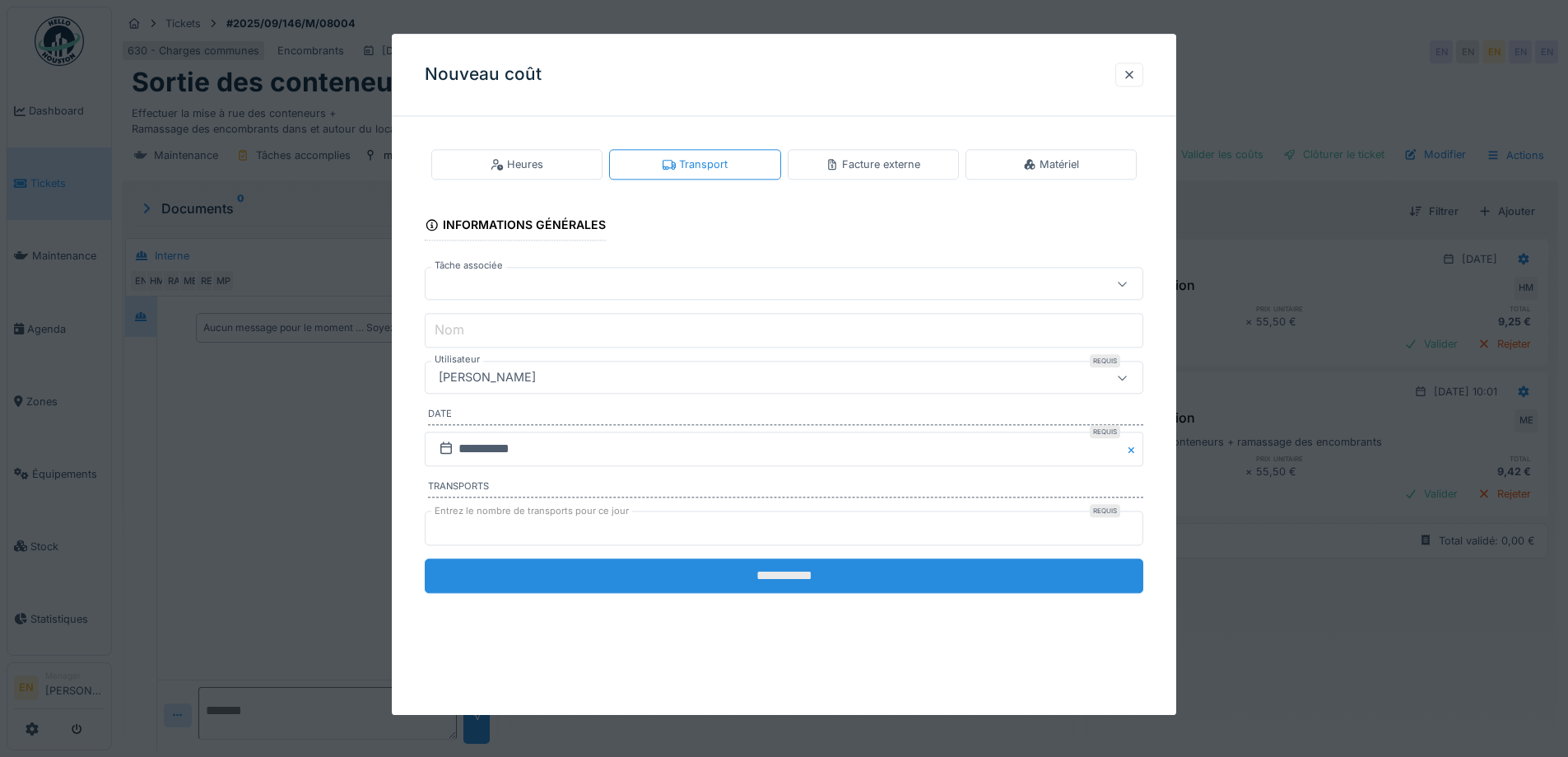
click at [787, 585] on input "**********" at bounding box center [784, 575] width 719 height 34
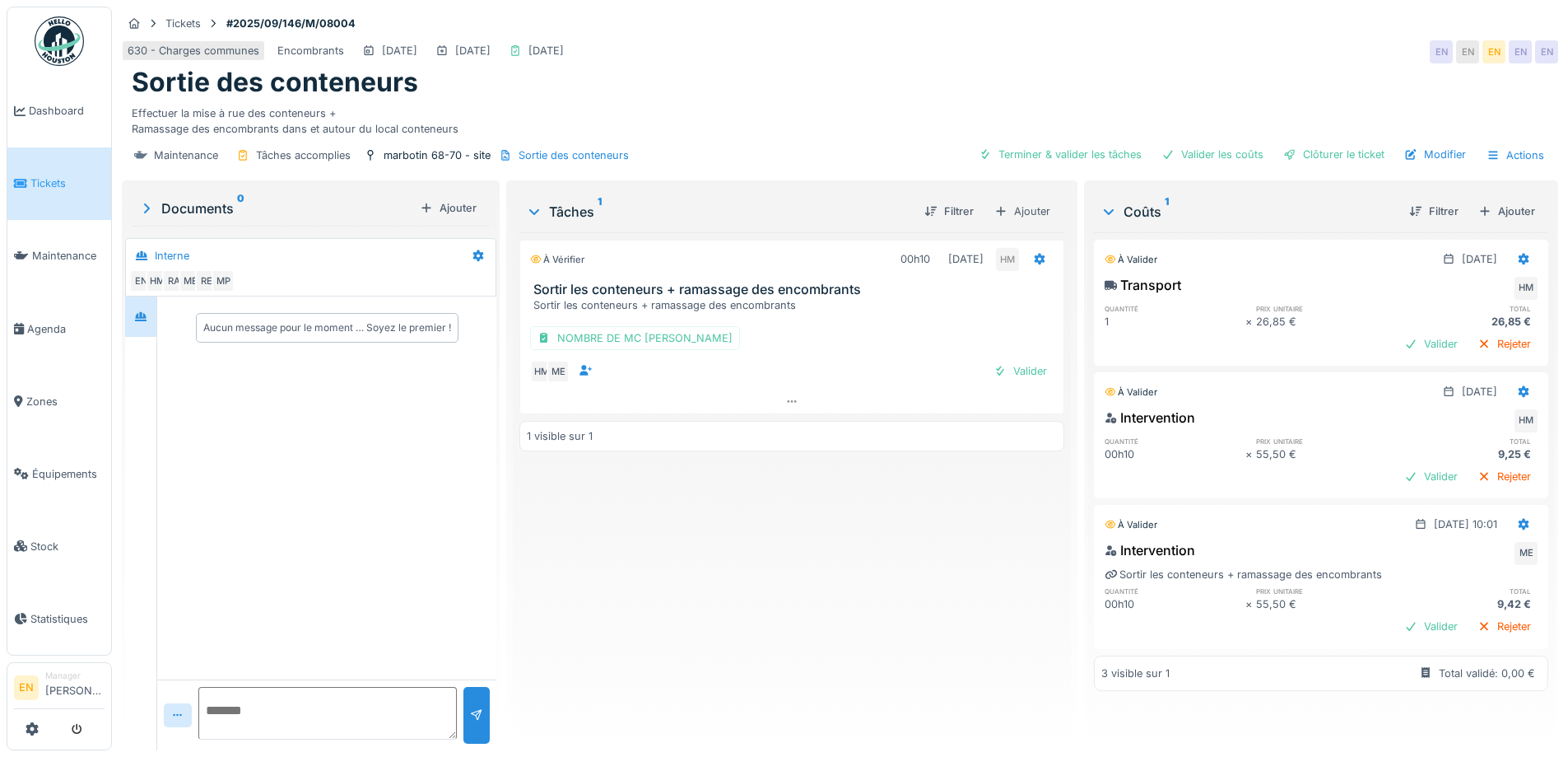
scroll to position [12, 0]
click at [1318, 147] on div "Clôturer le ticket" at bounding box center [1335, 155] width 115 height 22
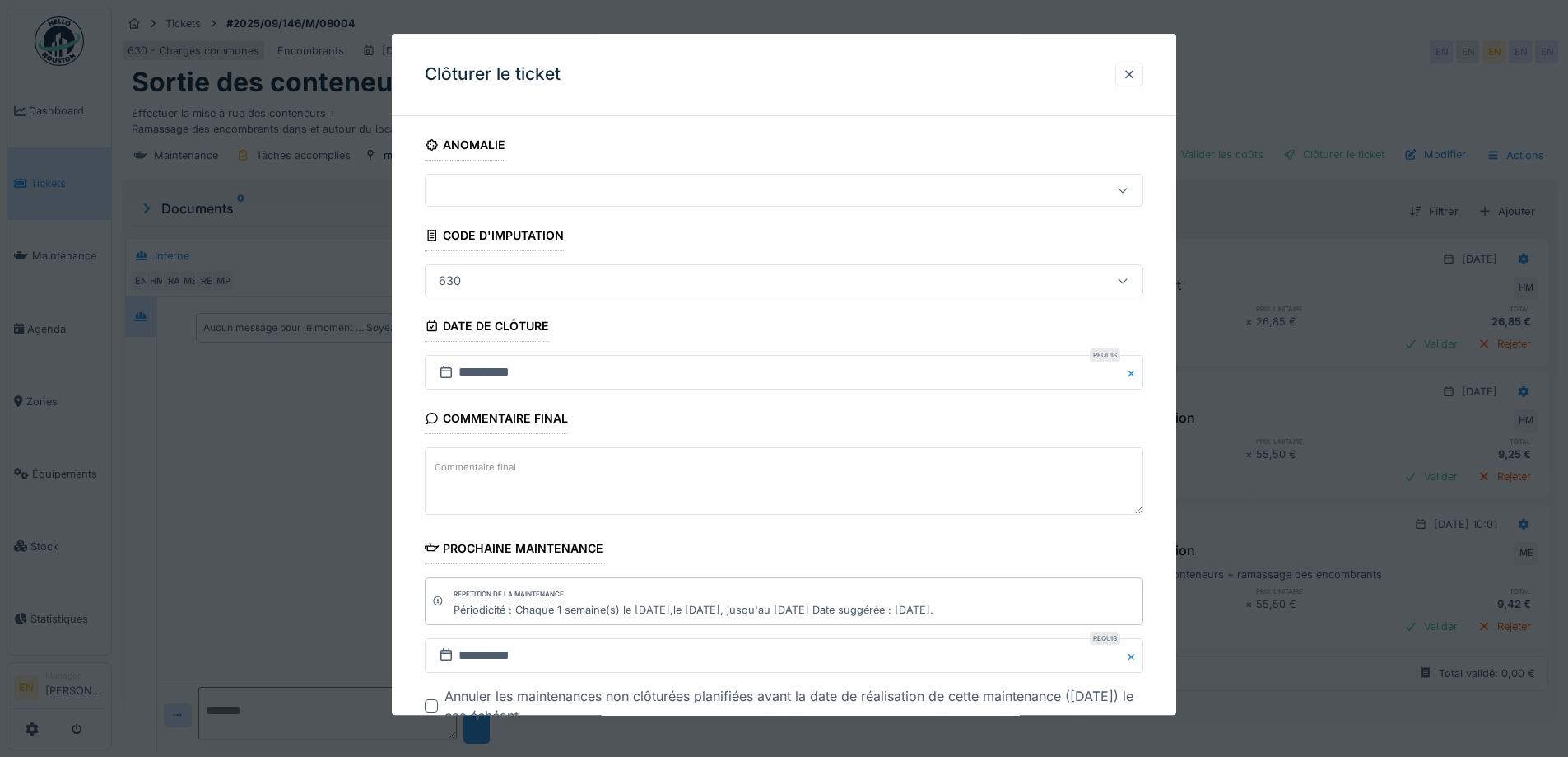
scroll to position [111, 0]
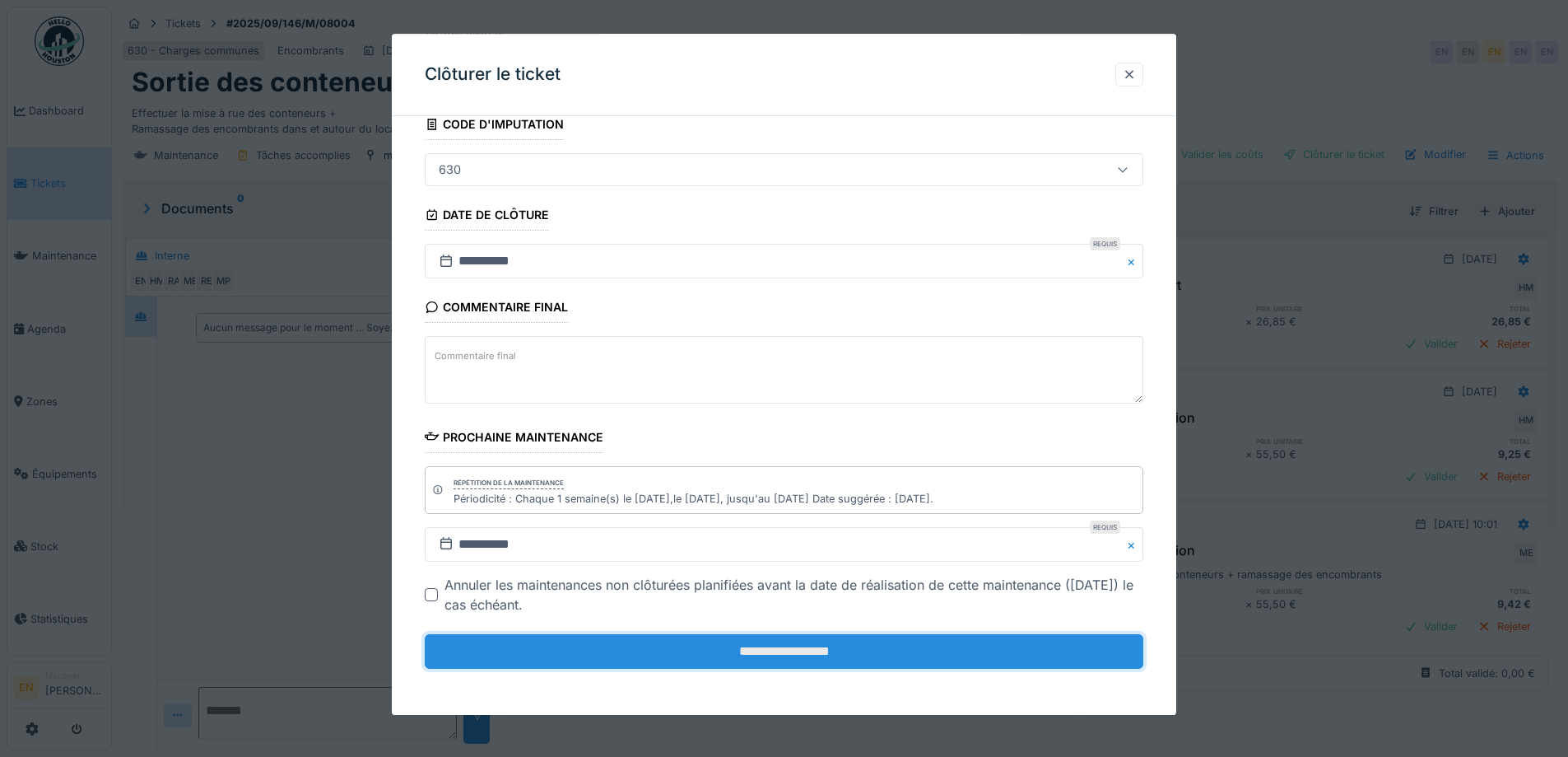
drag, startPoint x: 809, startPoint y: 652, endPoint x: 801, endPoint y: 650, distance: 8.2
click at [809, 652] on input "**********" at bounding box center [784, 650] width 719 height 34
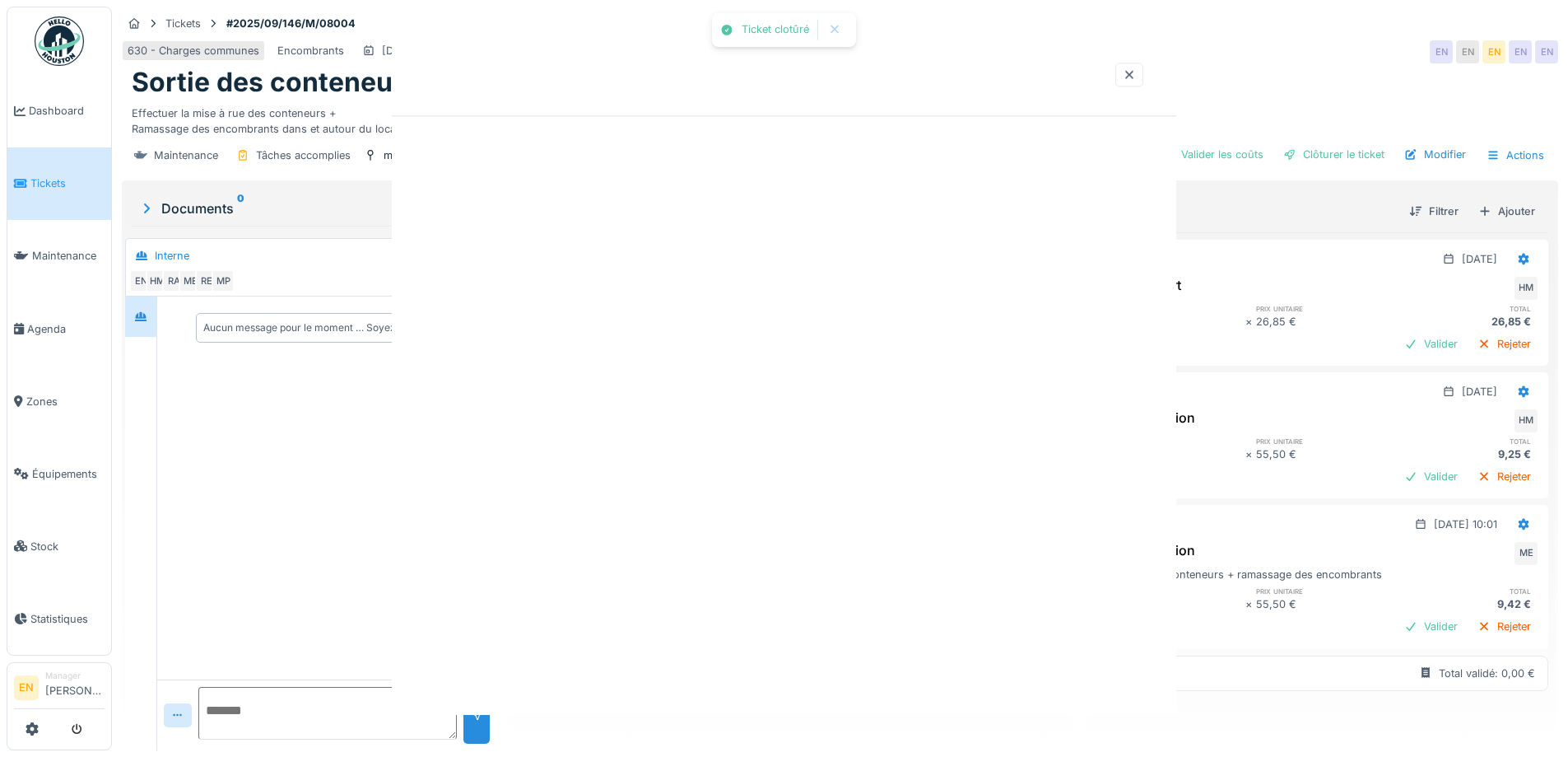
scroll to position [0, 0]
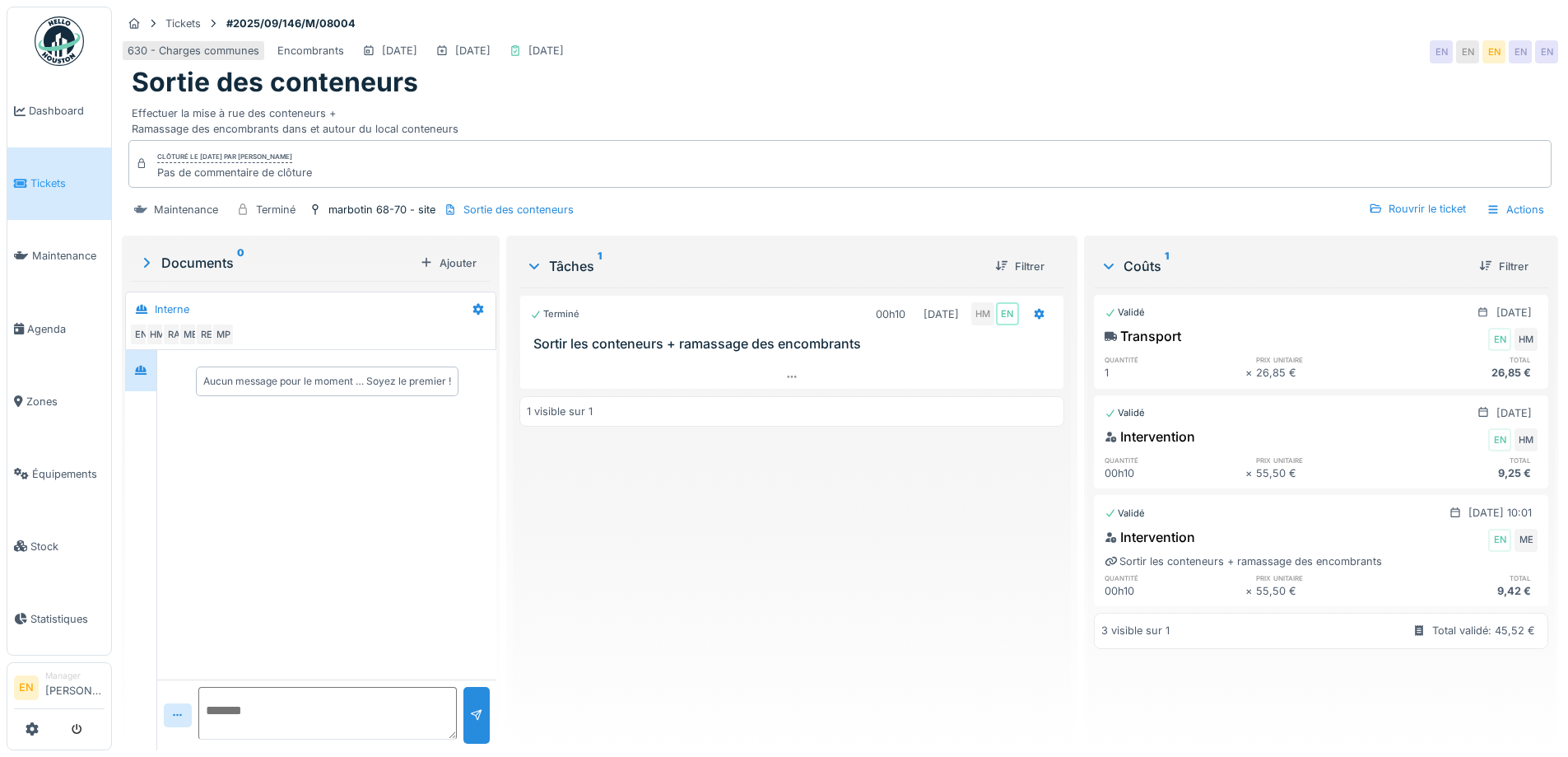
click at [67, 49] on img at bounding box center [58, 41] width 49 height 49
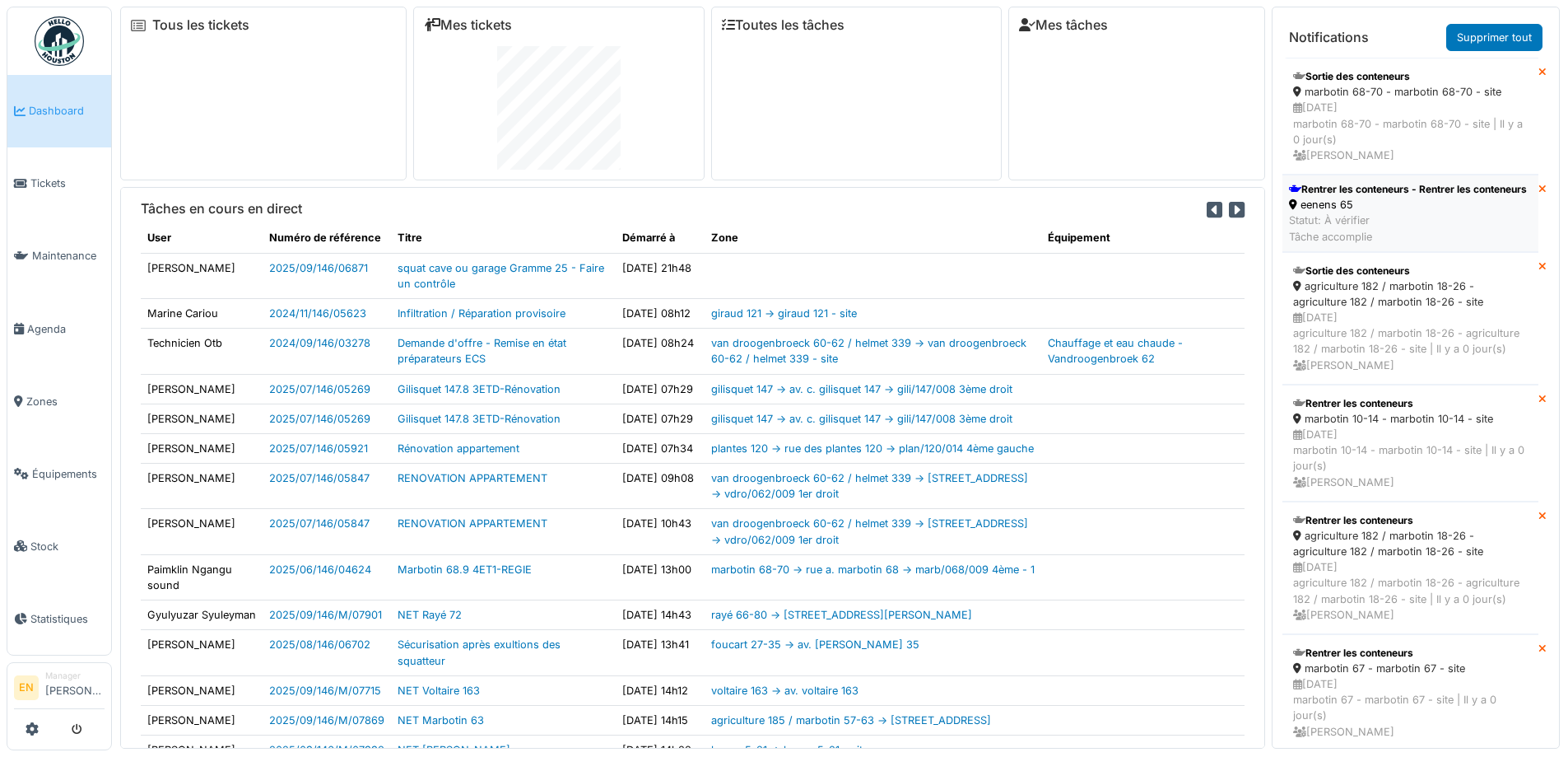
click at [1387, 196] on div "Rentrer les conteneurs - Rentrer les conteneurs" at bounding box center [1408, 189] width 238 height 15
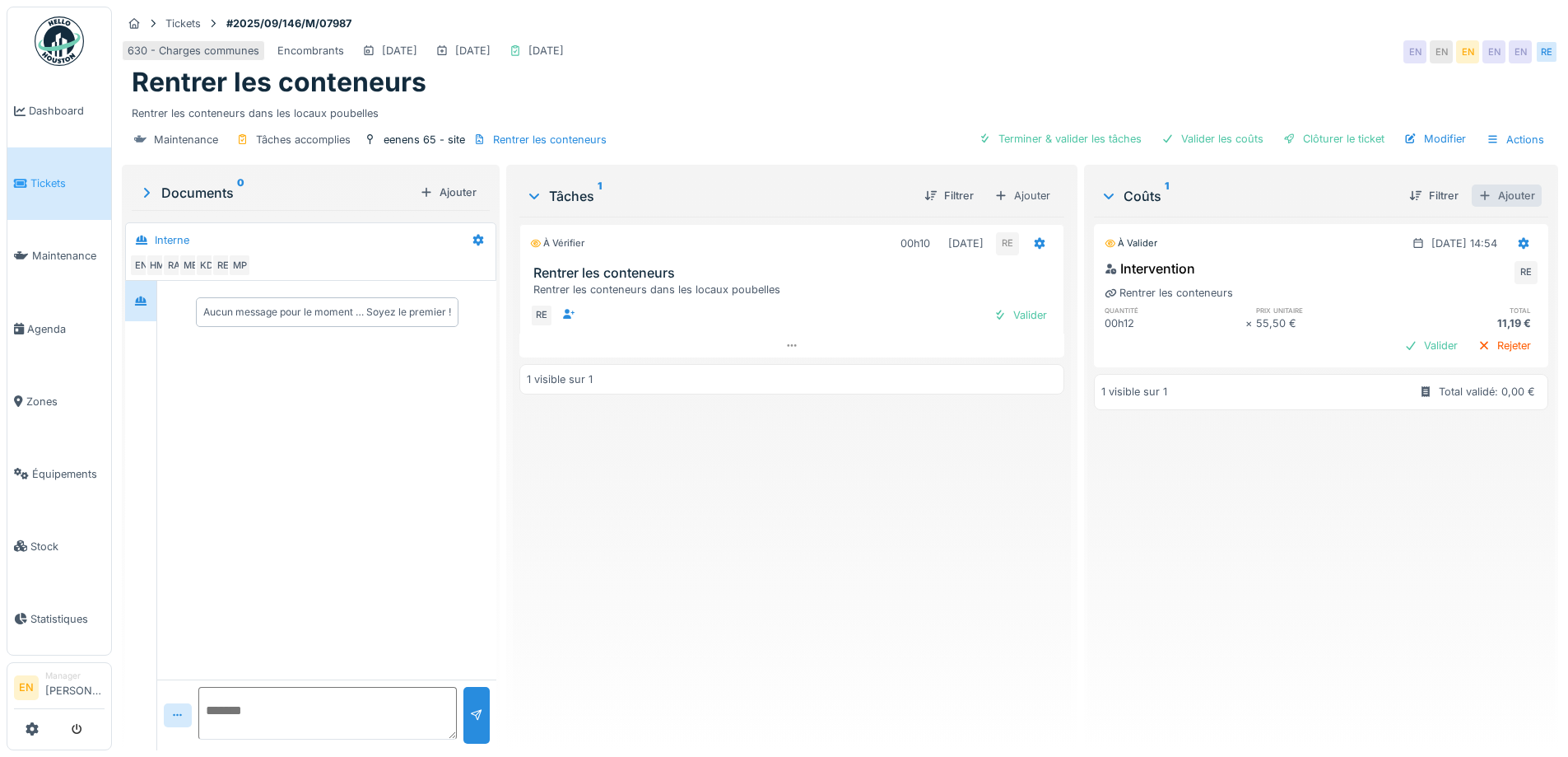
click at [1497, 196] on div "Ajouter" at bounding box center [1507, 196] width 70 height 22
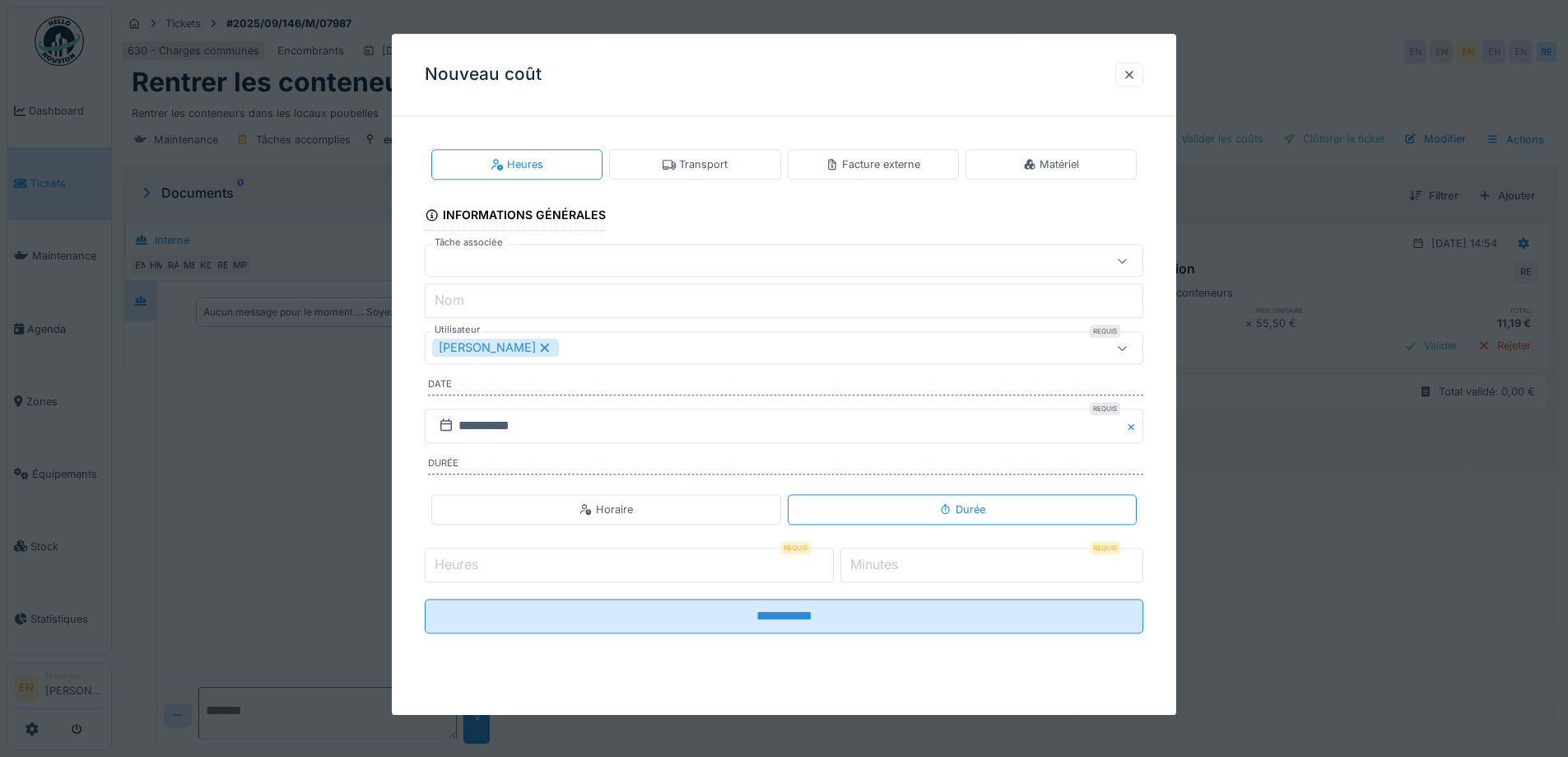
click at [770, 359] on div "[PERSON_NAME]" at bounding box center [784, 348] width 719 height 33
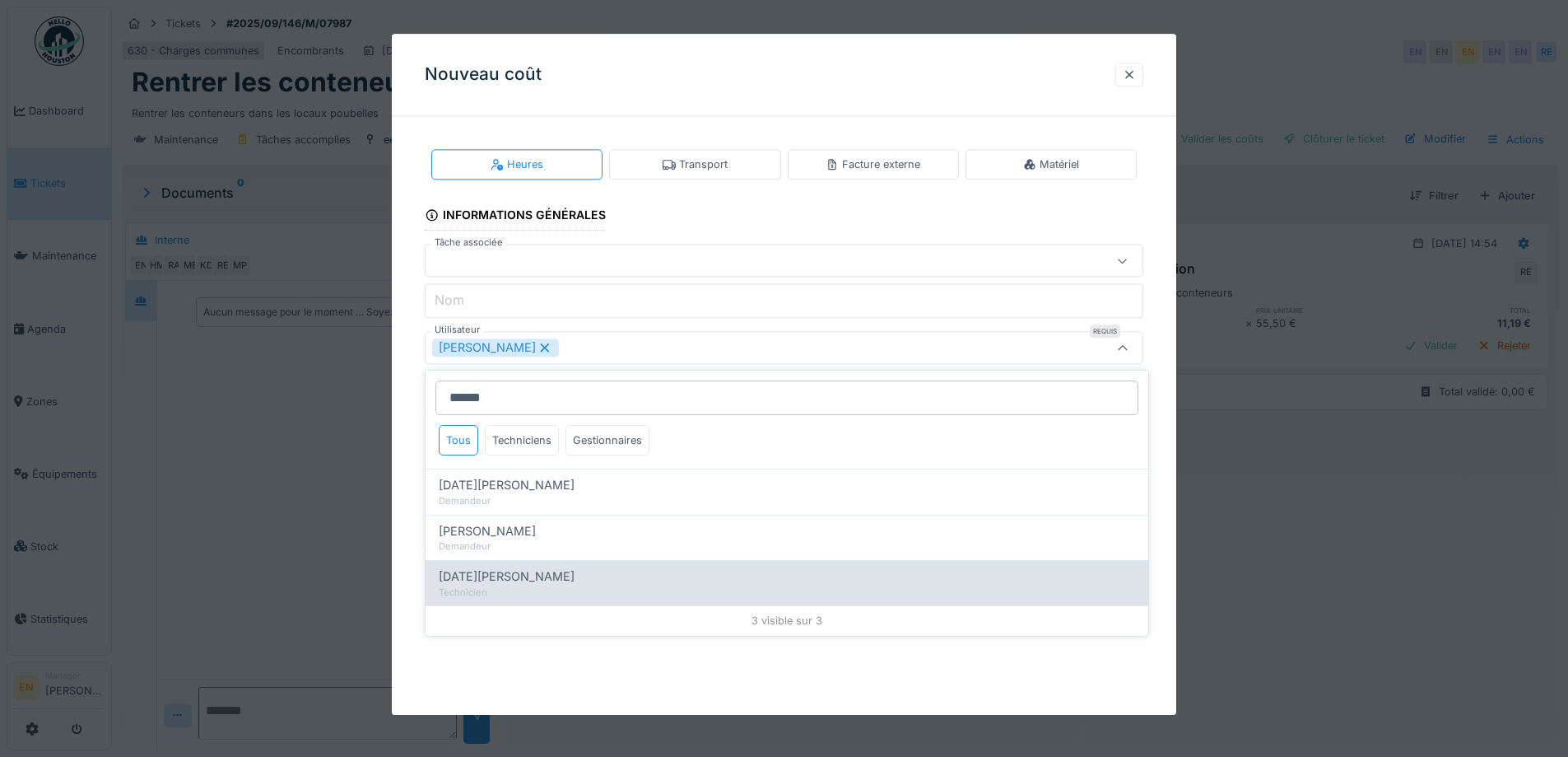
type input "******"
click at [462, 582] on span "Ramazan Eryoruk" at bounding box center [507, 576] width 136 height 19
type input "**********"
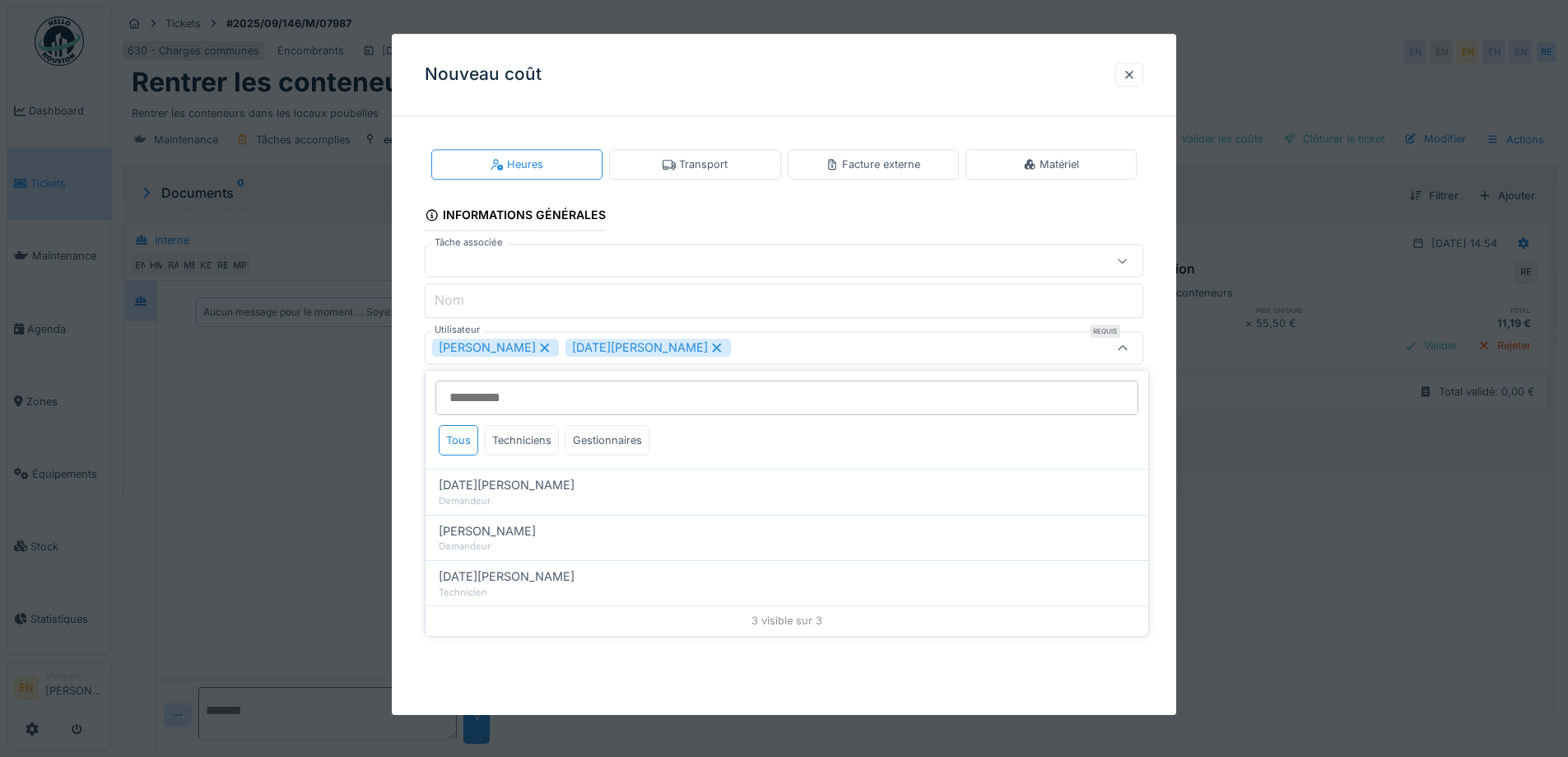
click at [1158, 486] on div "**********" at bounding box center [784, 405] width 784 height 550
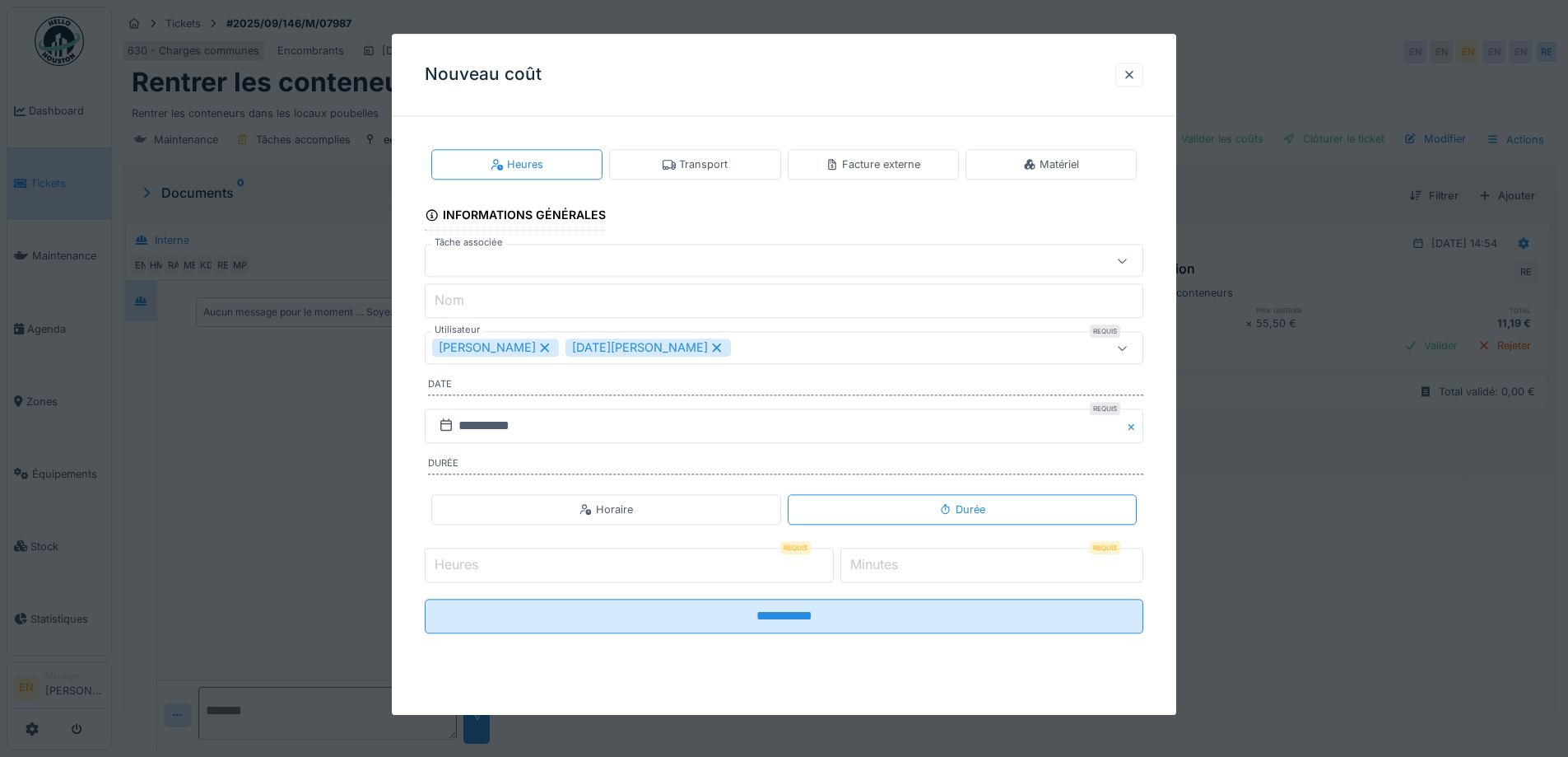
click at [715, 166] on div "Transport" at bounding box center [696, 164] width 65 height 16
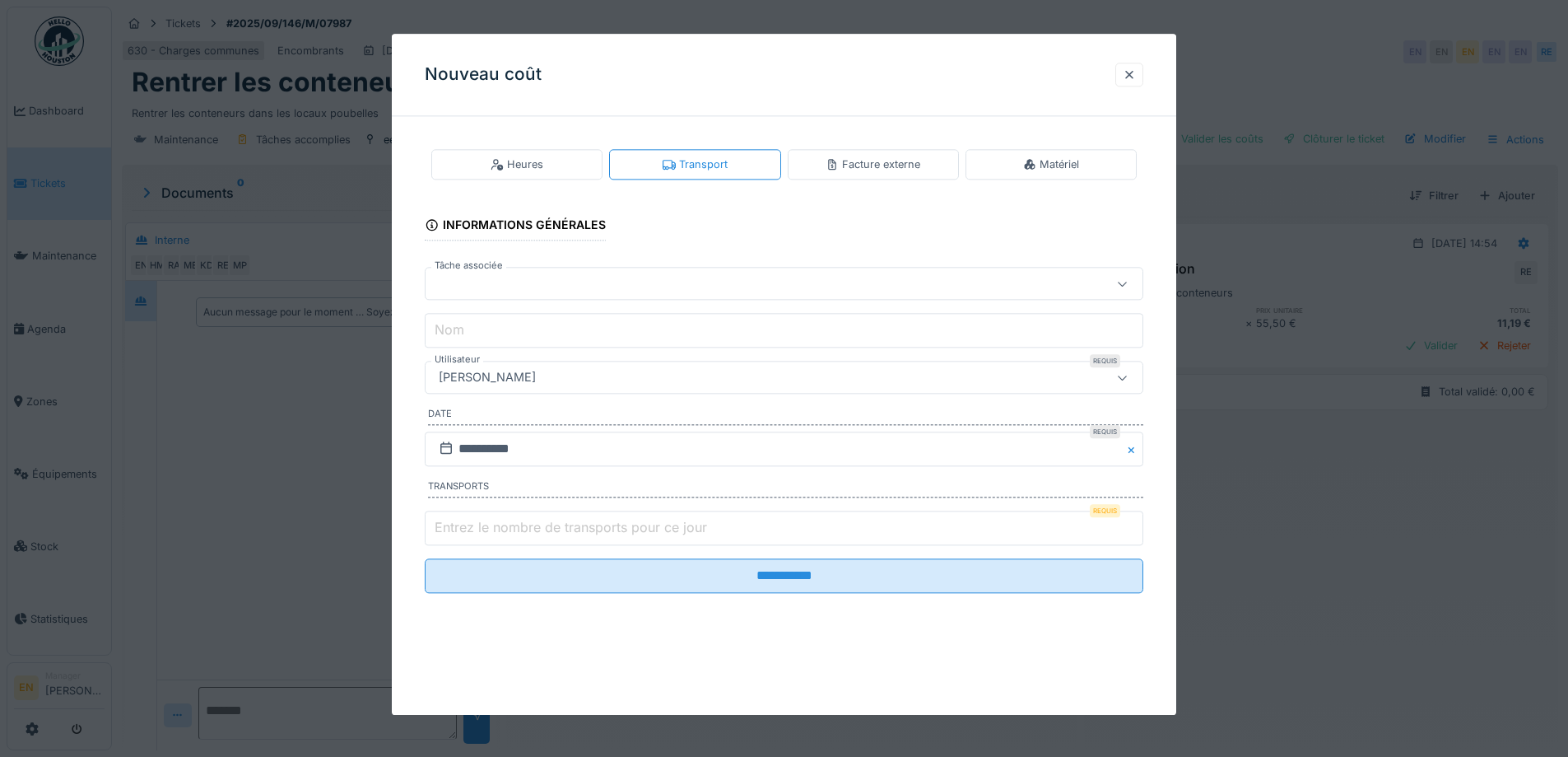
click at [646, 374] on div "[PERSON_NAME]" at bounding box center [742, 378] width 620 height 19
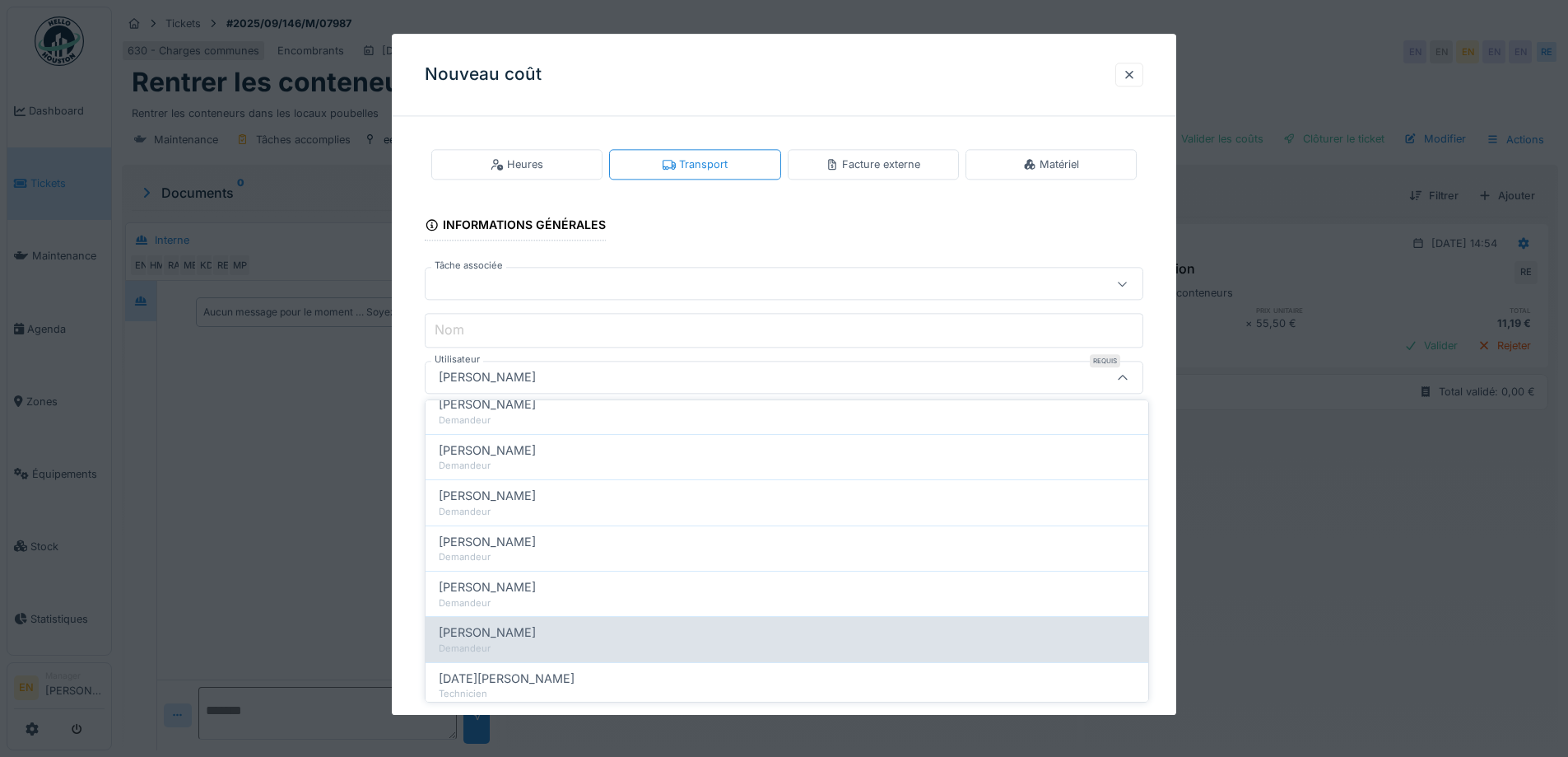
scroll to position [283, 0]
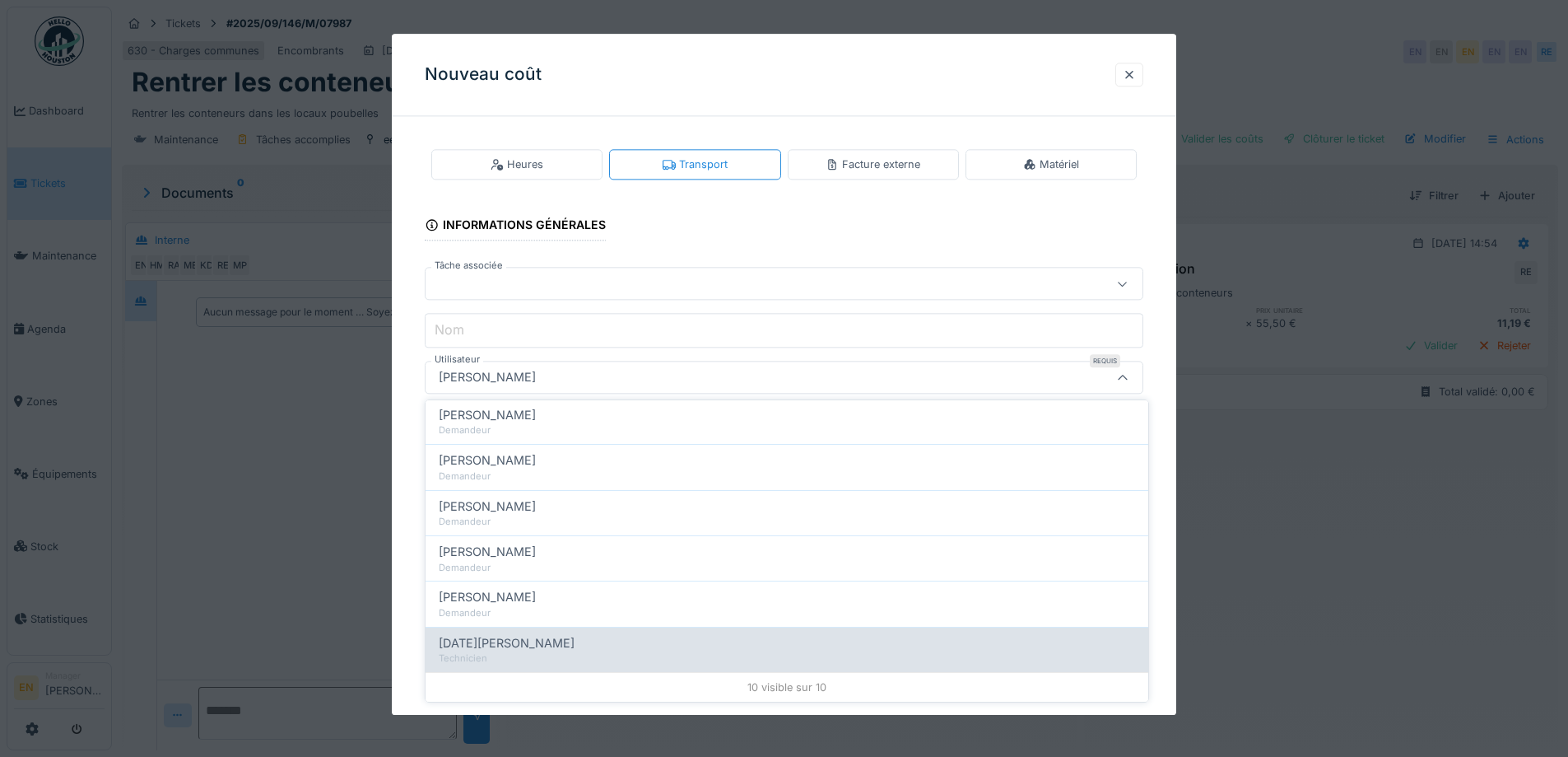
type input "****"
click at [529, 641] on span "Ramazan Eryoruk" at bounding box center [507, 643] width 136 height 19
type input "*****"
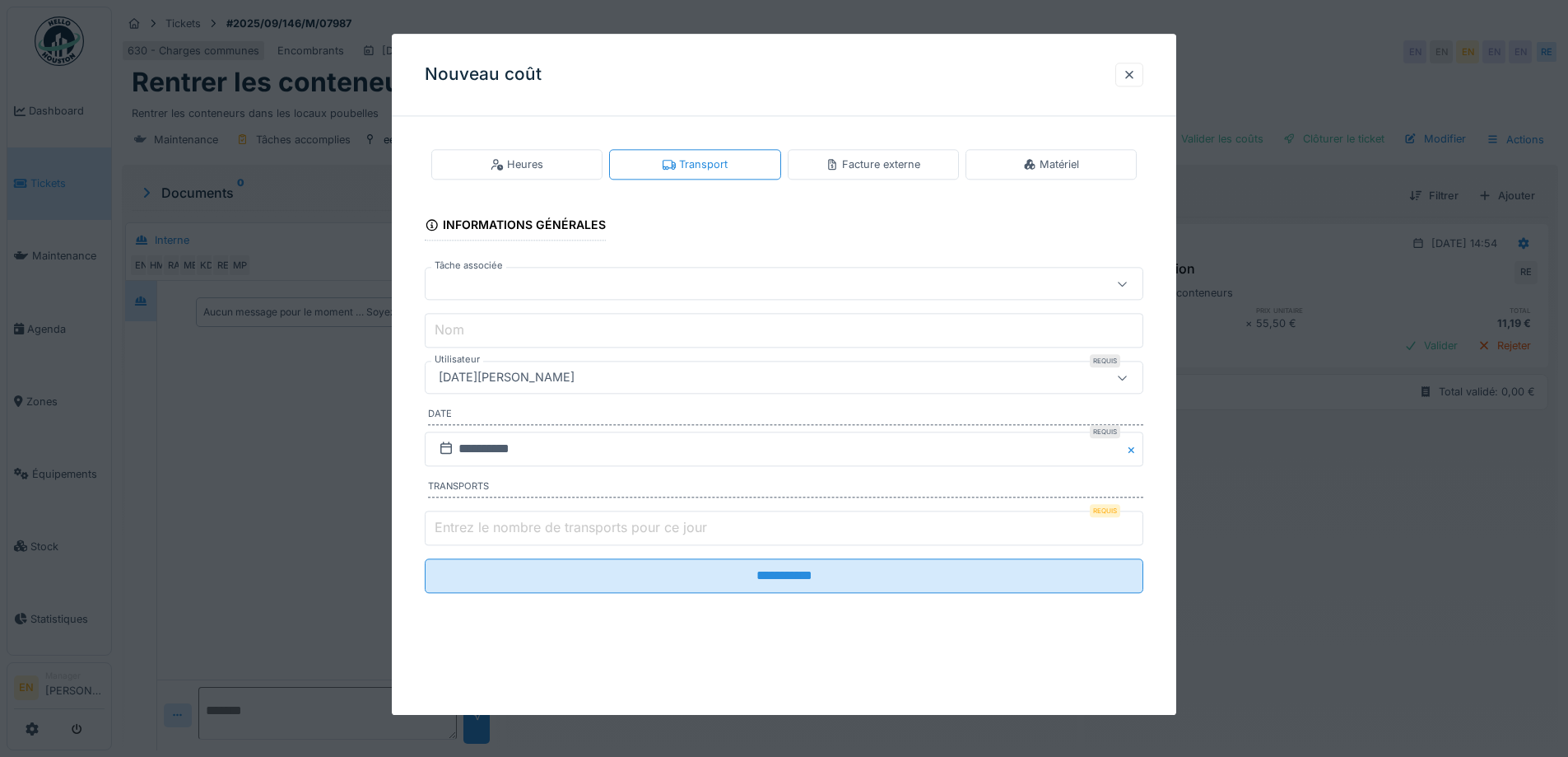
type input "*"
click at [1139, 523] on input "*" at bounding box center [784, 527] width 719 height 34
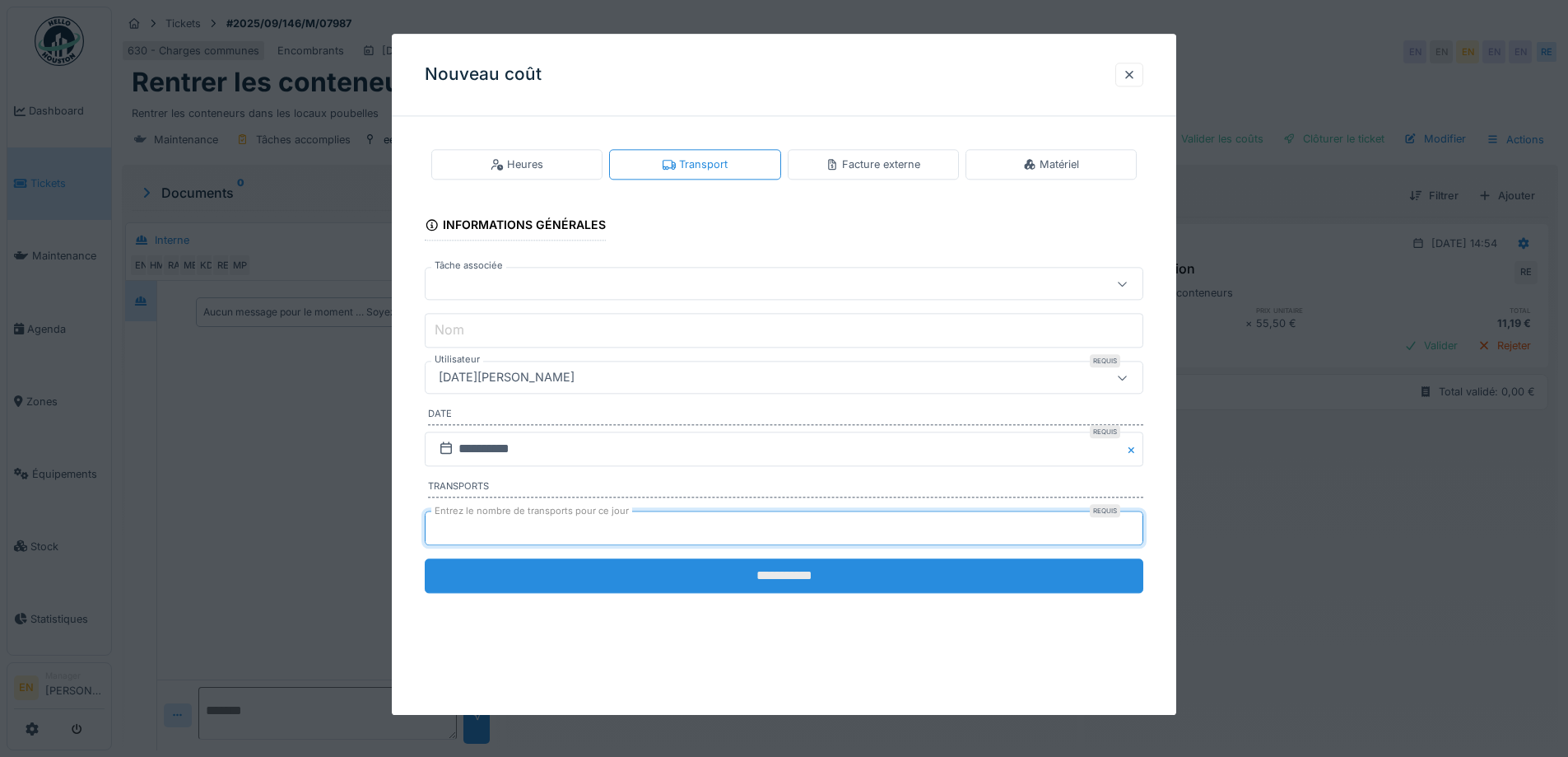
click at [792, 575] on input "**********" at bounding box center [784, 575] width 719 height 34
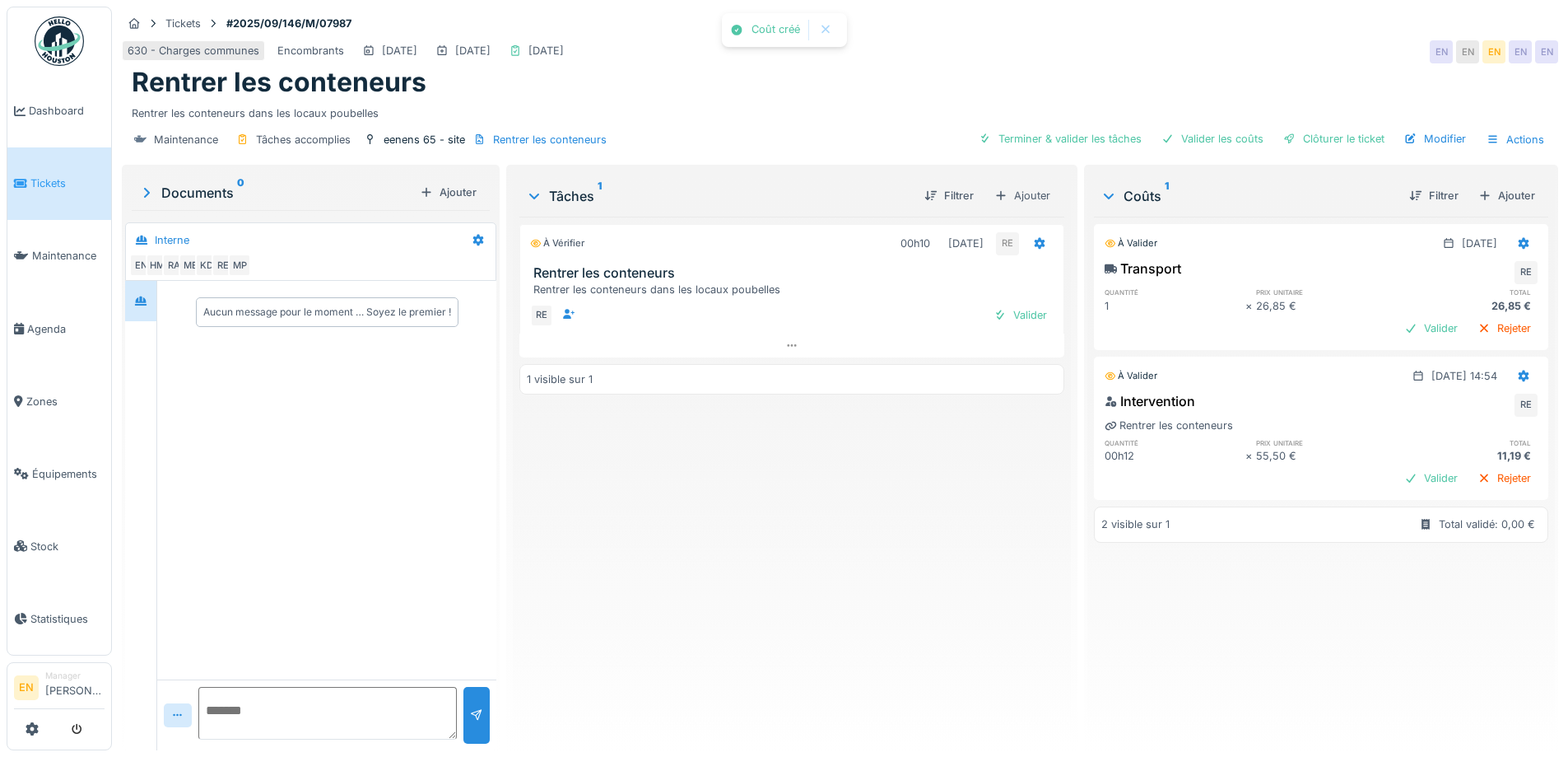
click at [1085, 617] on div "Coûts 1 Filtrer Ajouter À valider 09/09/2025 Transport RE quantité prix unitair…" at bounding box center [1322, 460] width 474 height 589
click at [1341, 143] on div "Clôturer le ticket" at bounding box center [1335, 139] width 115 height 22
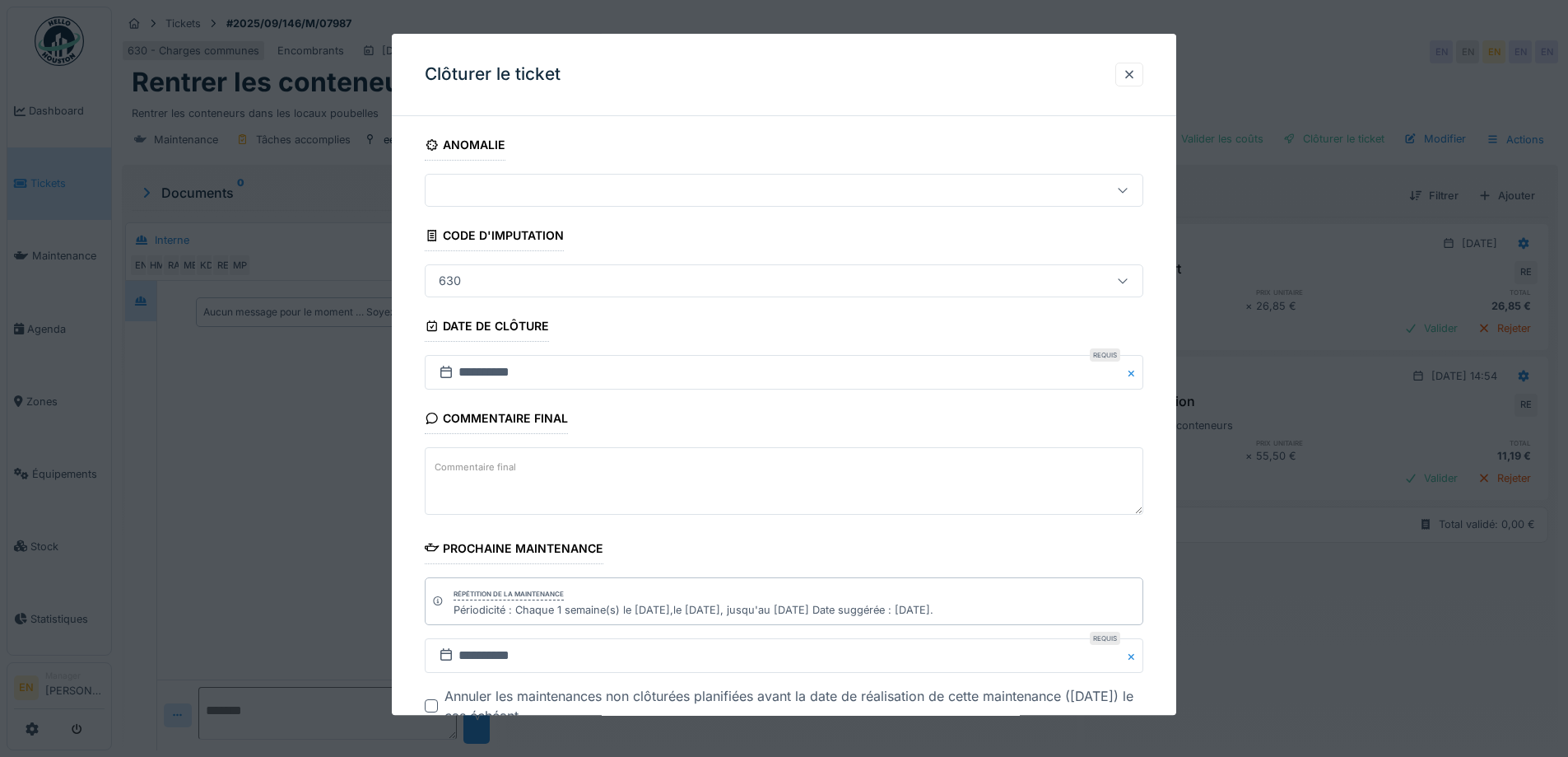
scroll to position [111, 0]
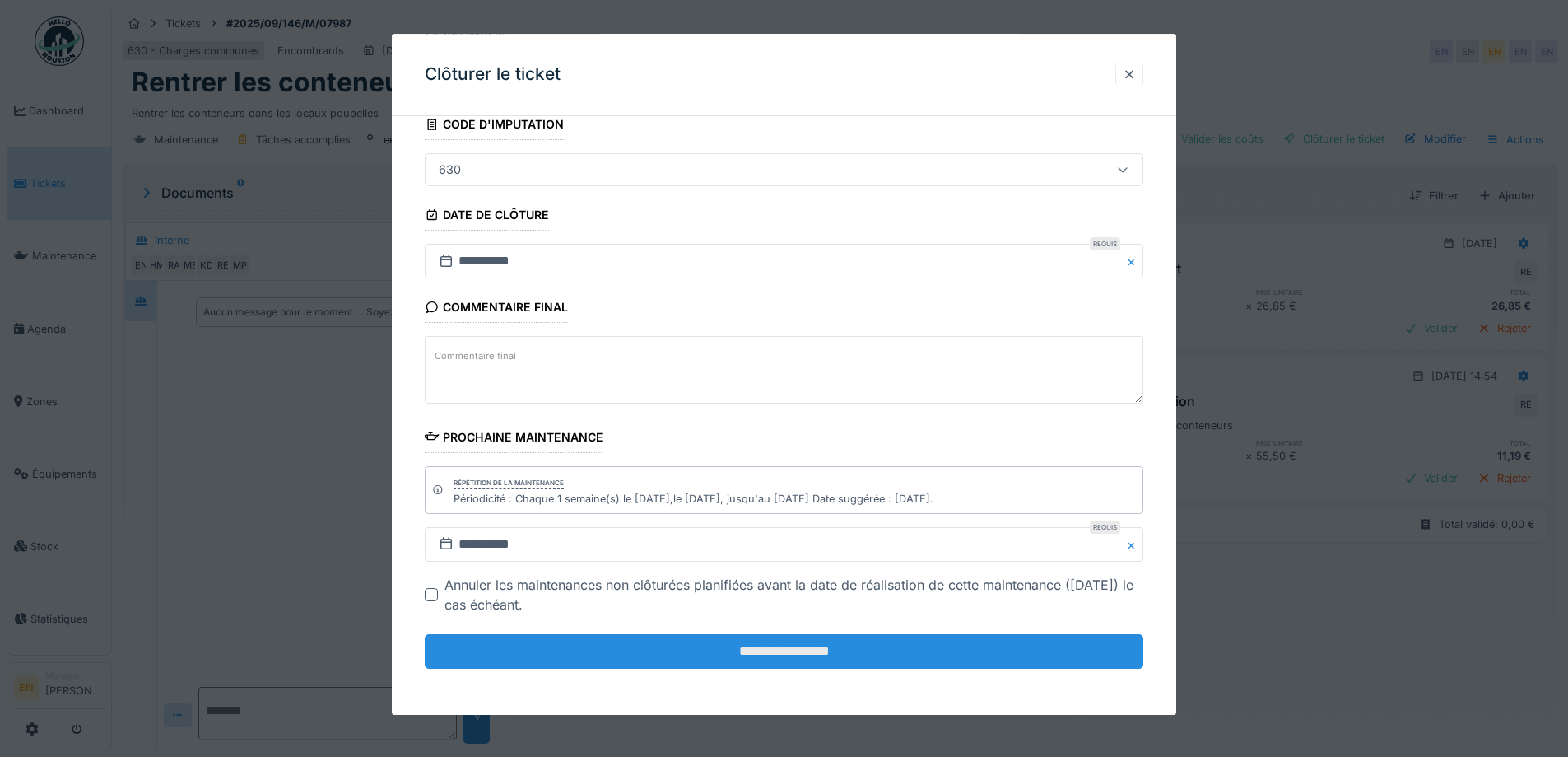
click at [797, 649] on input "**********" at bounding box center [784, 650] width 719 height 34
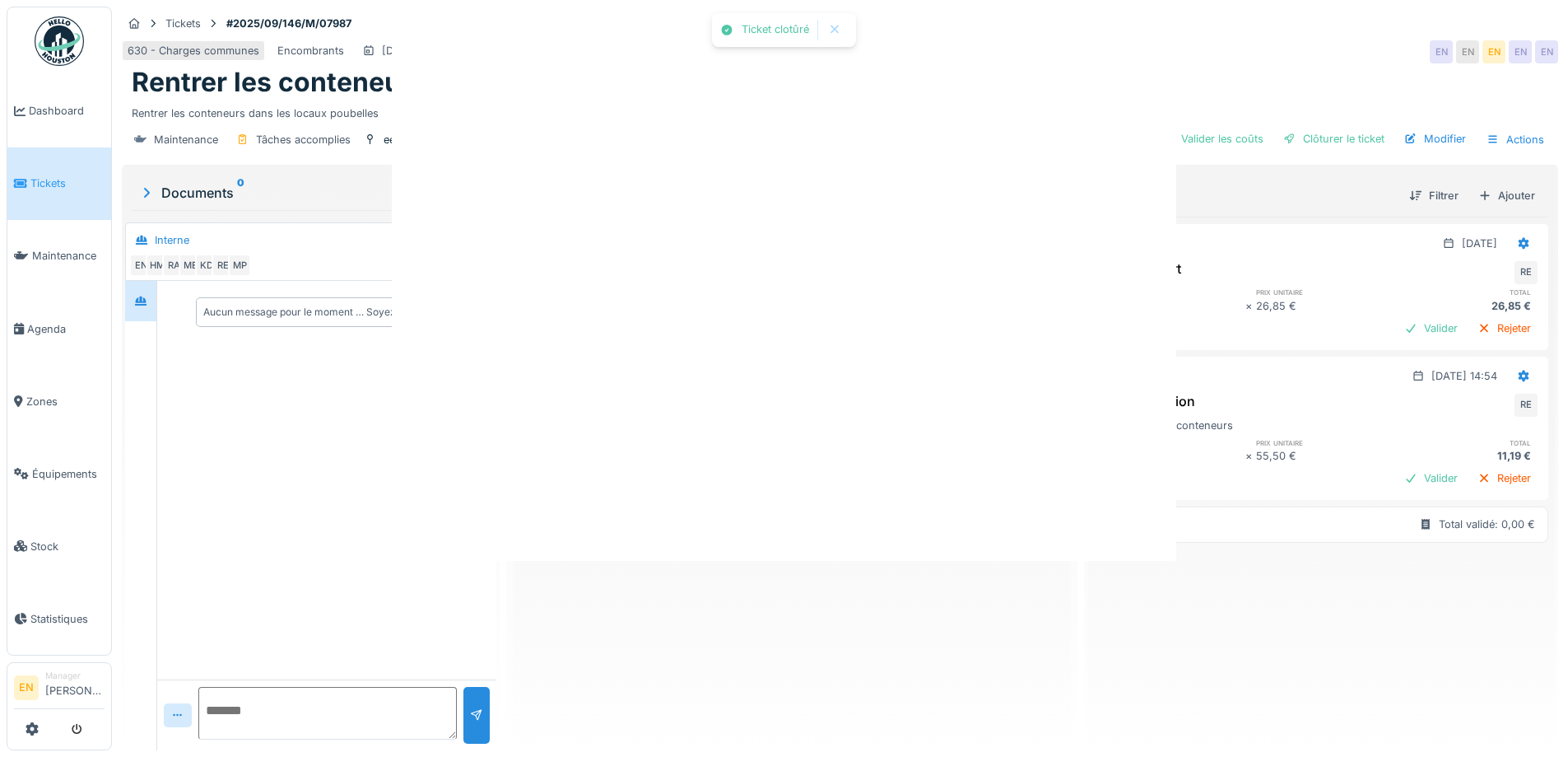
scroll to position [0, 0]
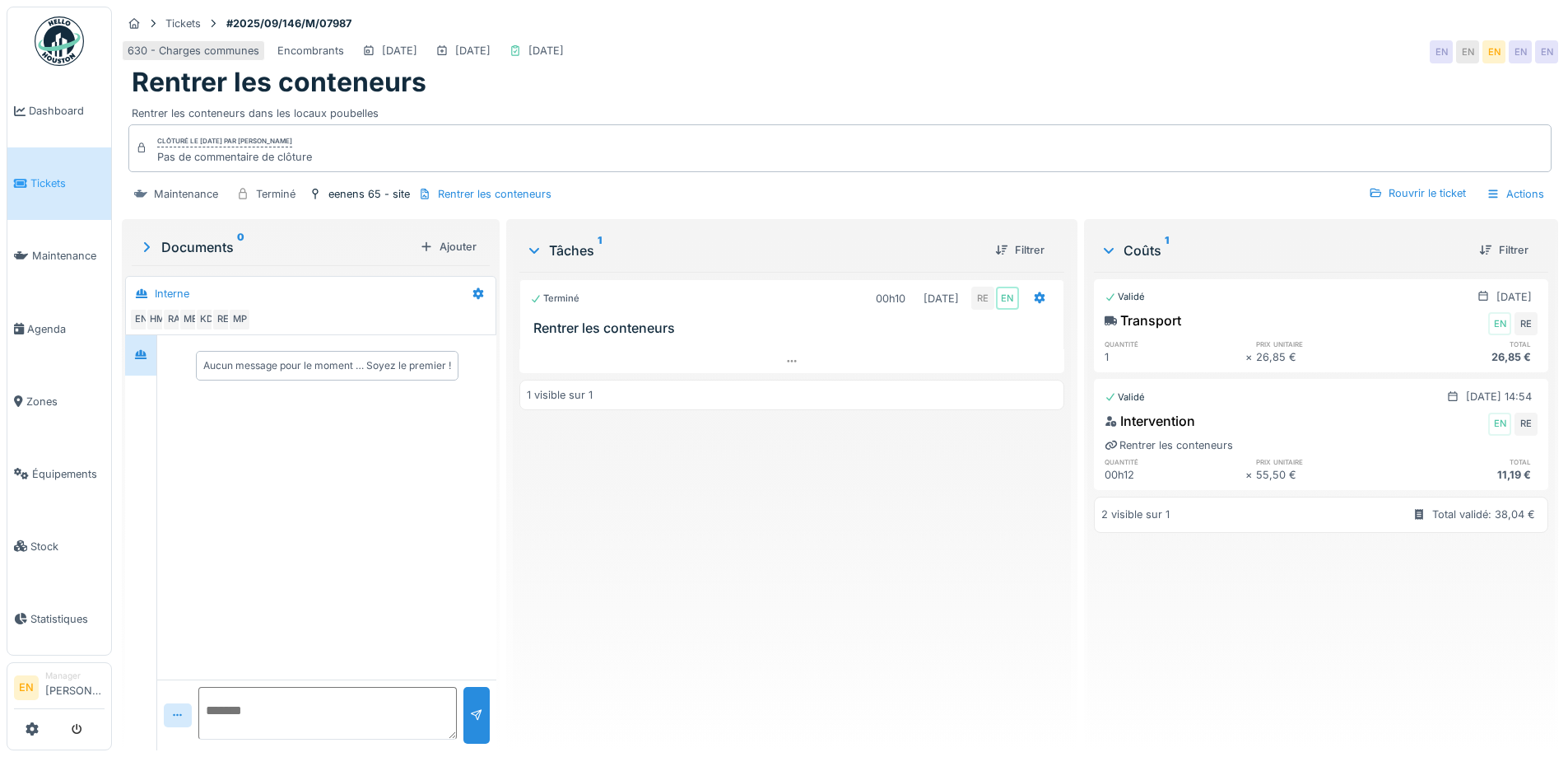
click at [69, 56] on img at bounding box center [58, 41] width 49 height 49
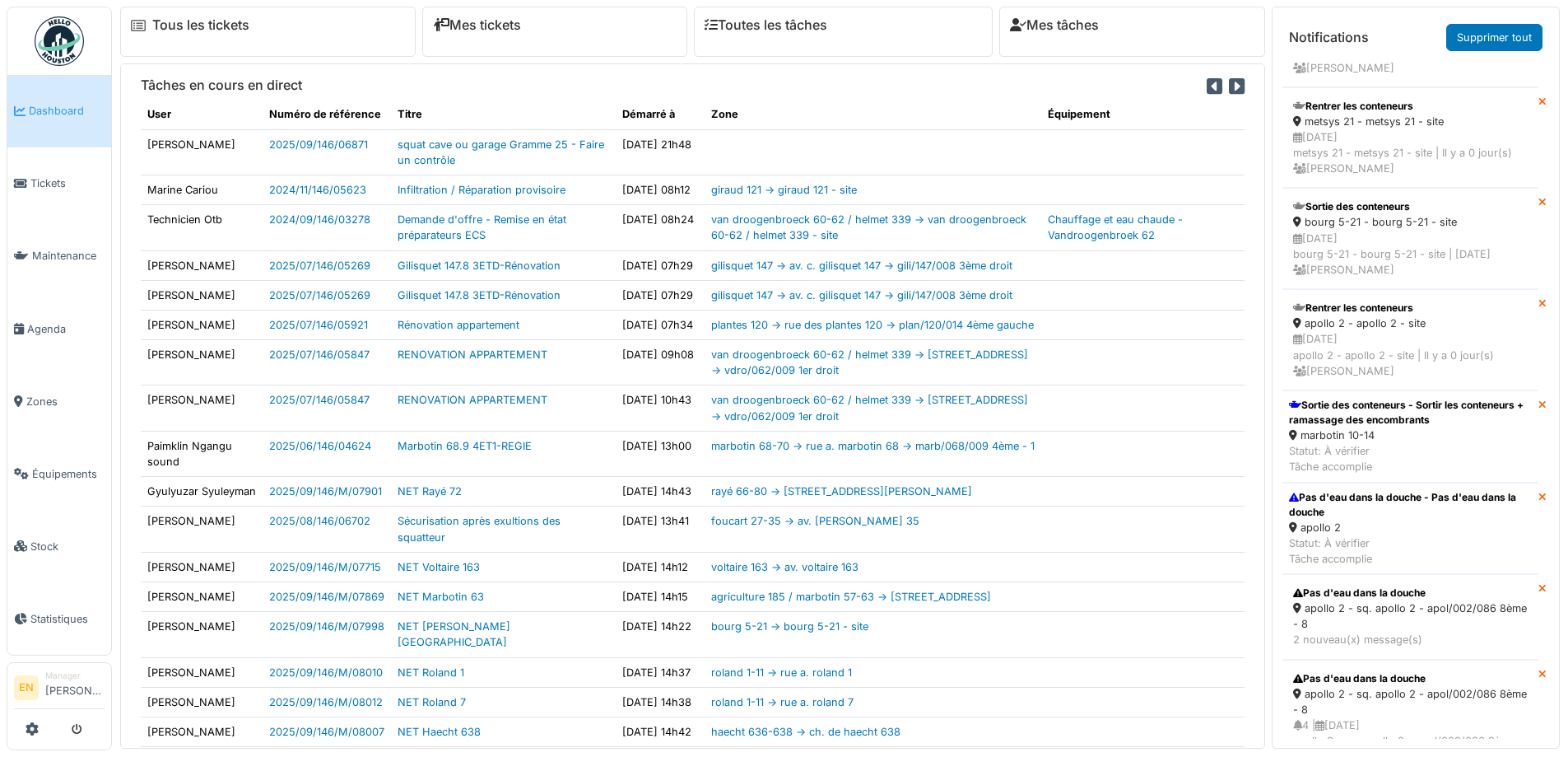
scroll to position [1070, 0]
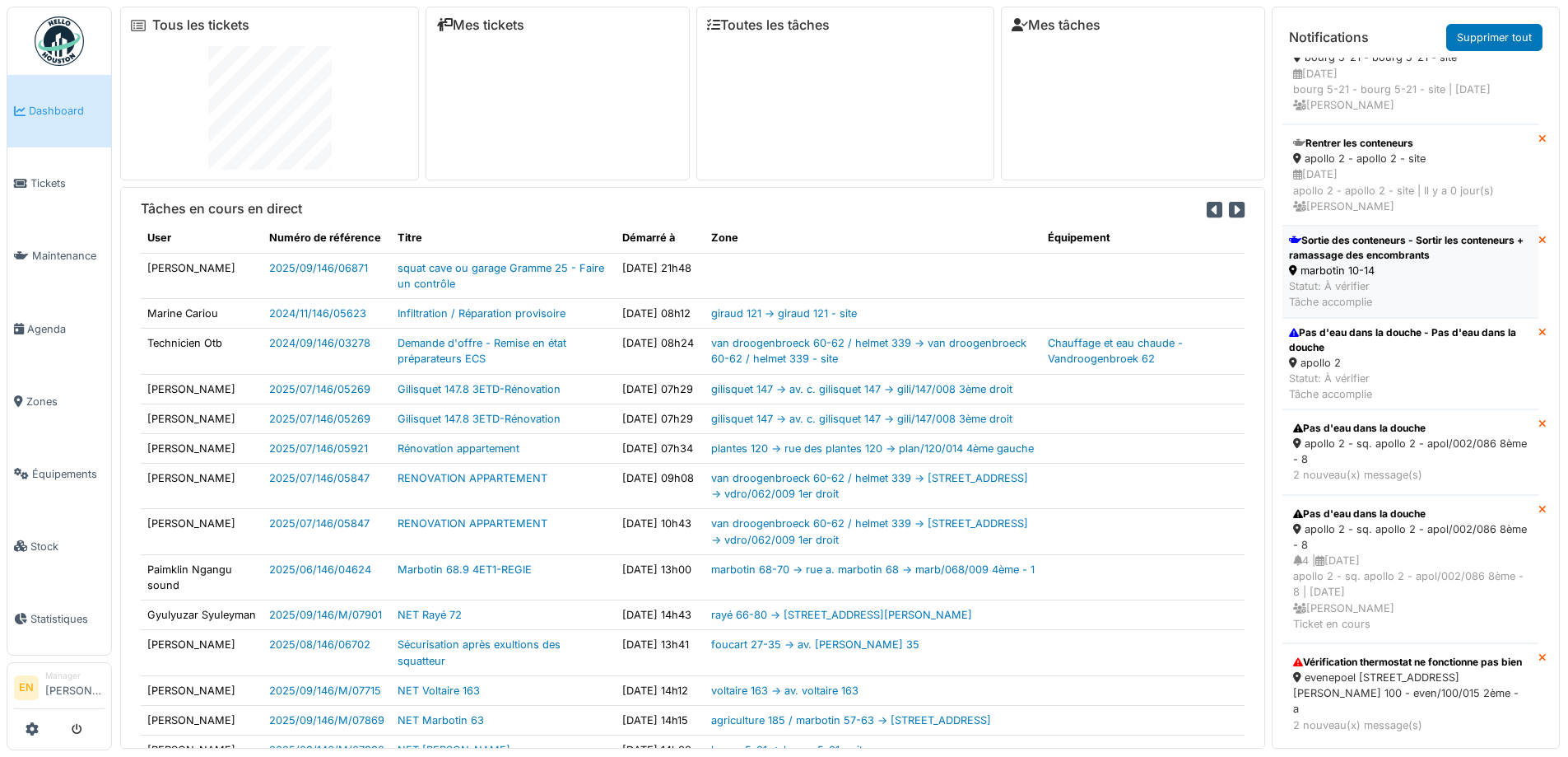
click at [1337, 263] on div "Sortie des conteneurs - Sortir les conteneurs + ramassage des encombrants" at bounding box center [1411, 248] width 243 height 30
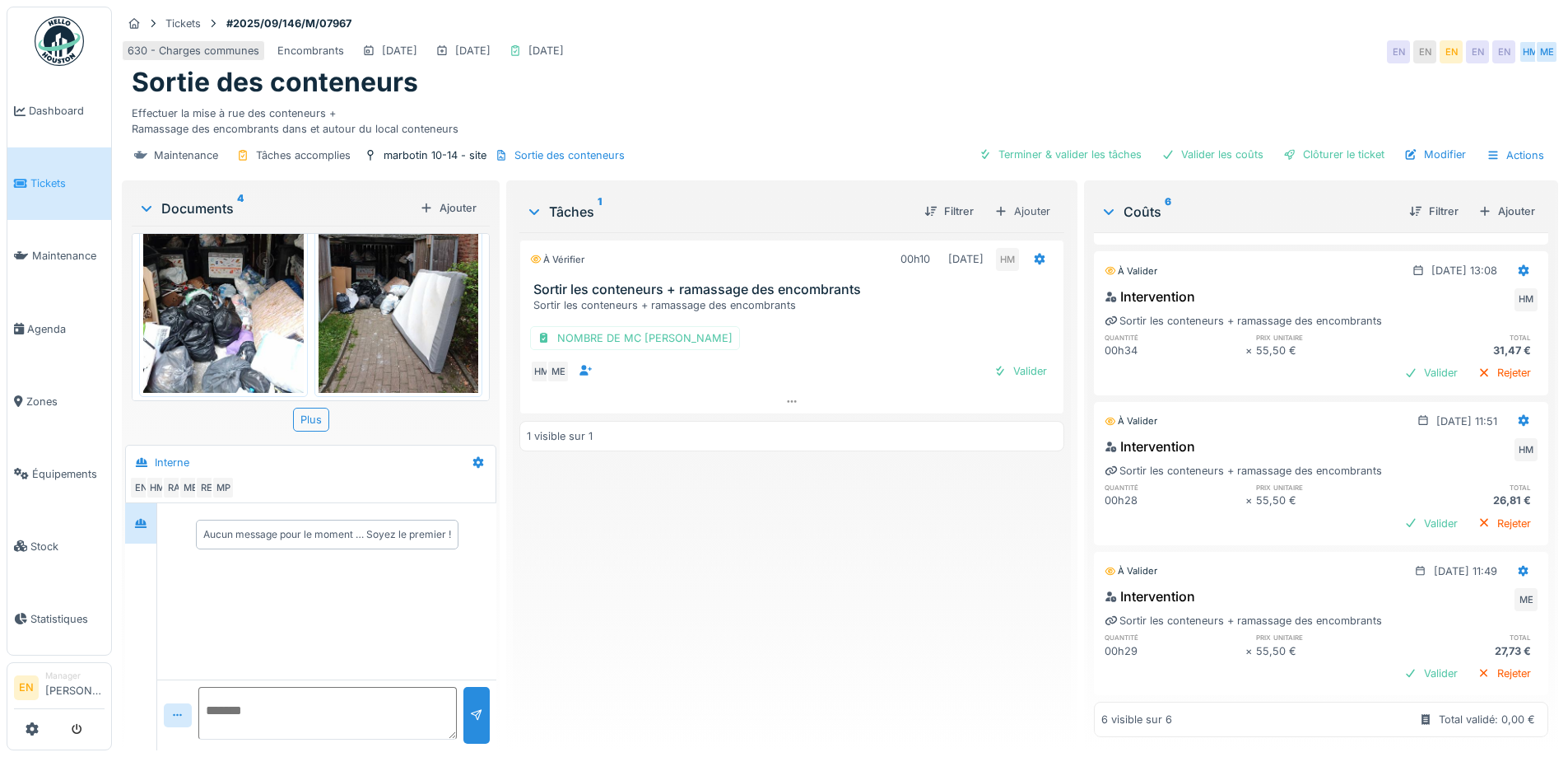
scroll to position [334, 0]
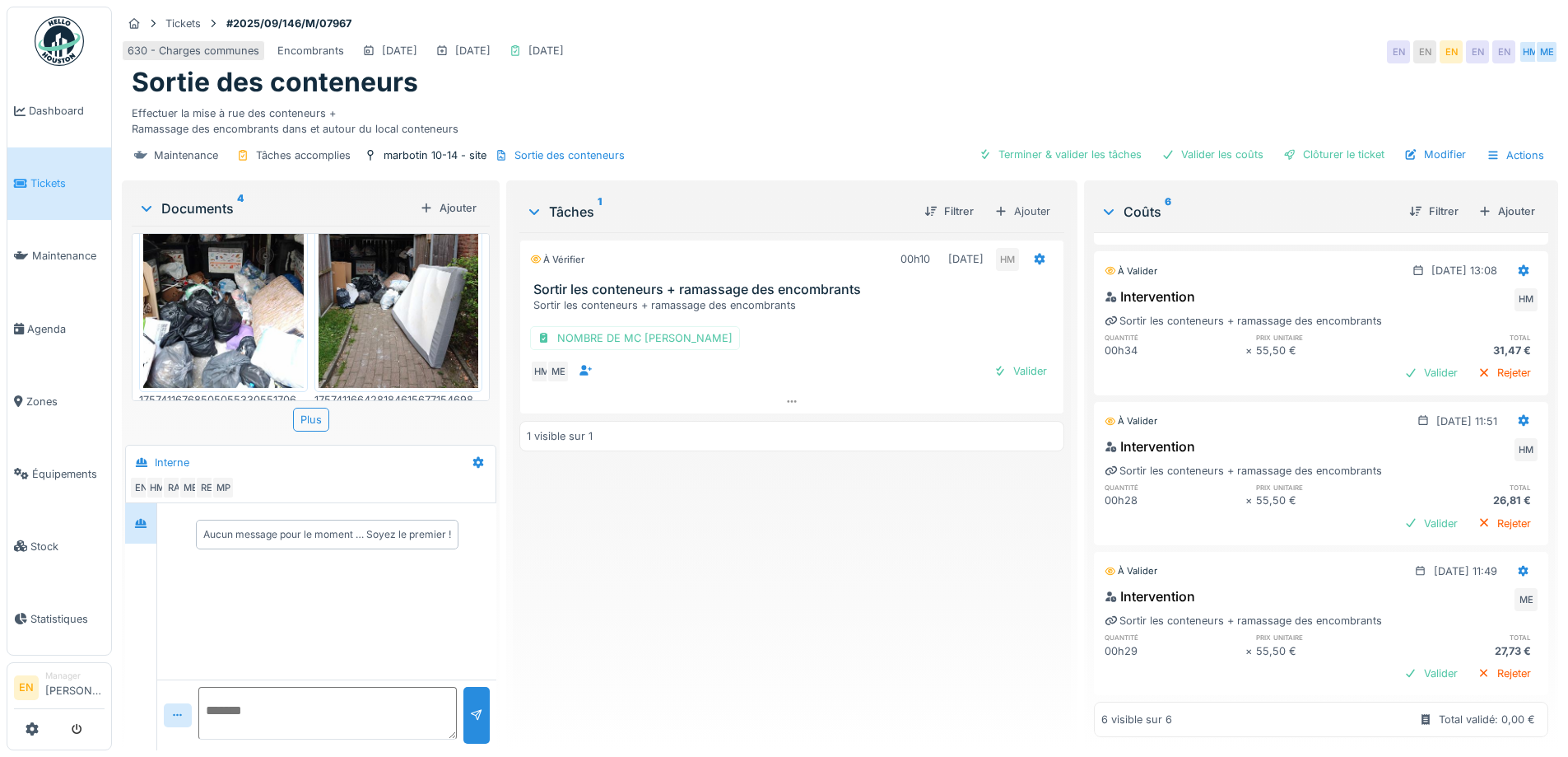
click at [419, 314] on img at bounding box center [398, 281] width 160 height 213
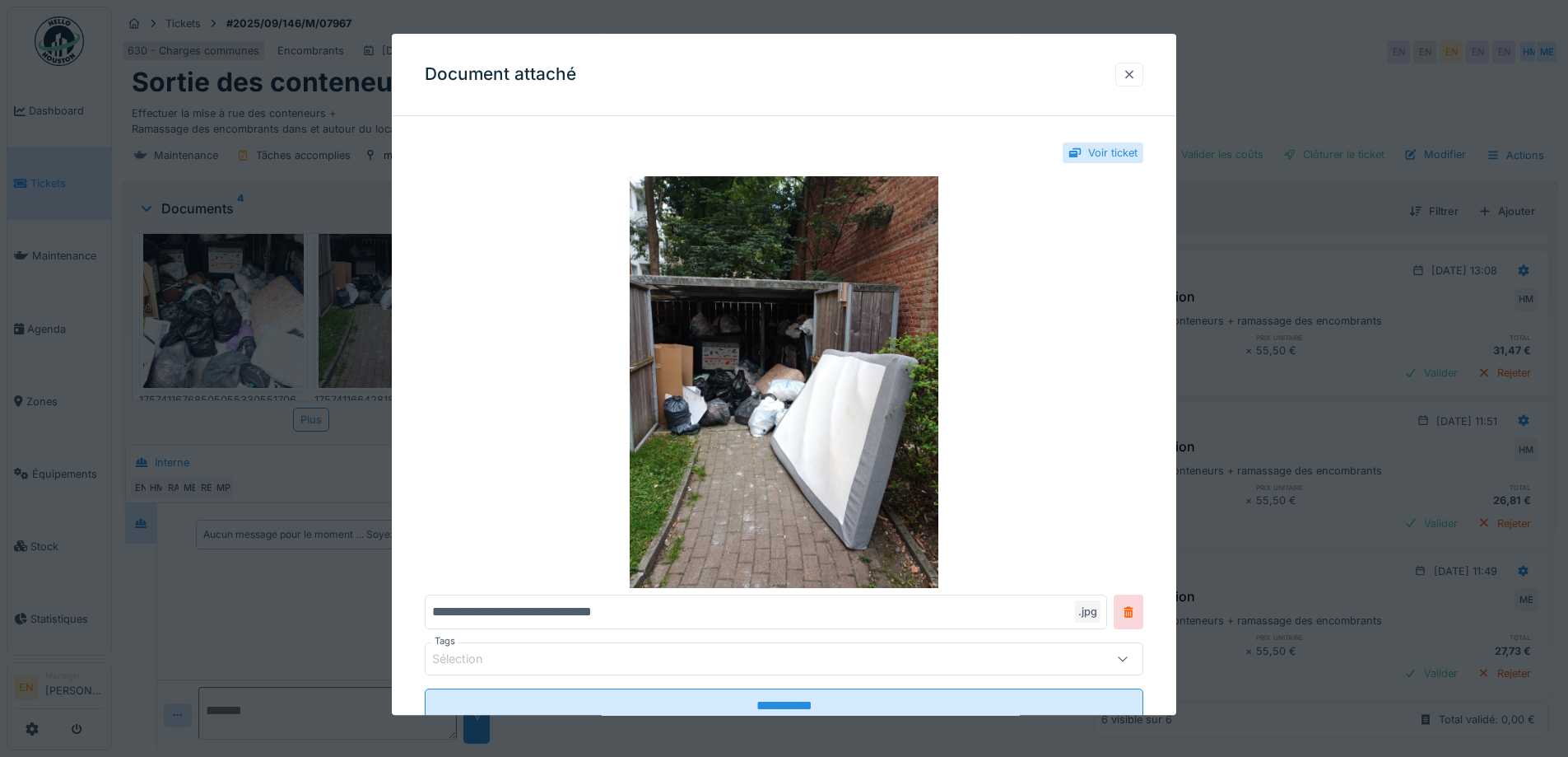
click at [1136, 74] on div at bounding box center [1129, 74] width 13 height 16
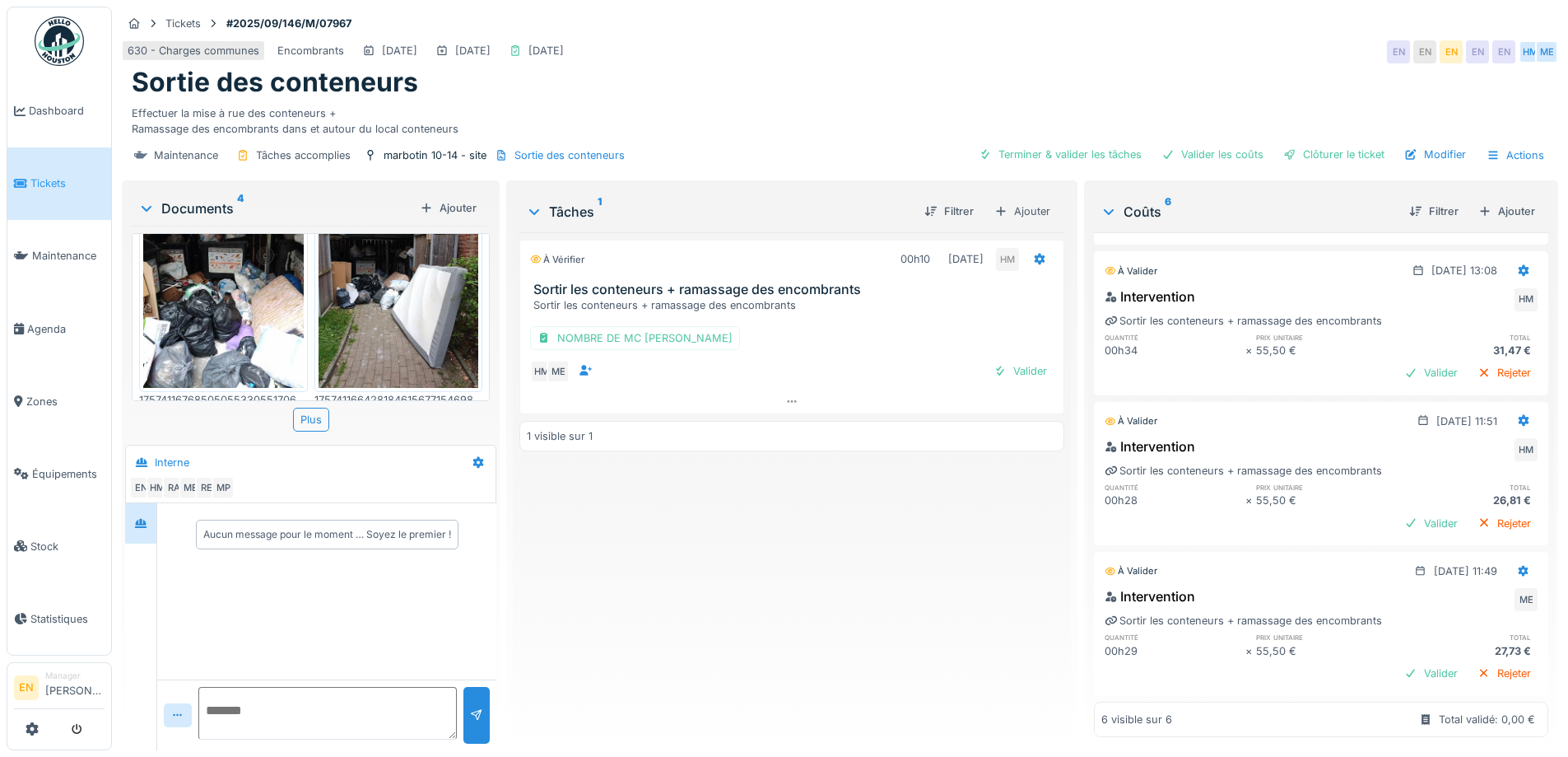
click at [242, 293] on img at bounding box center [223, 281] width 160 height 213
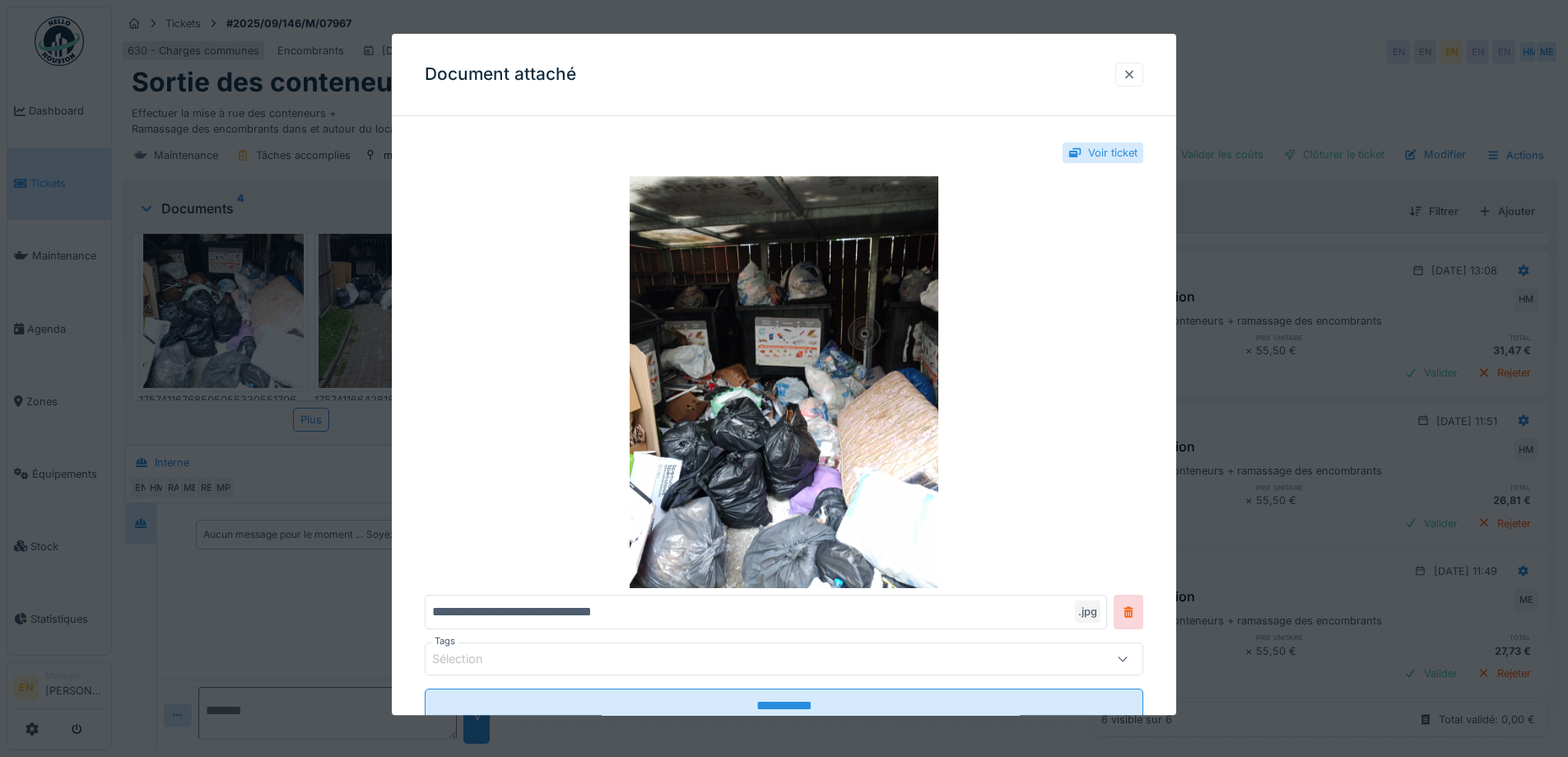
click at [1136, 69] on div at bounding box center [1129, 74] width 13 height 16
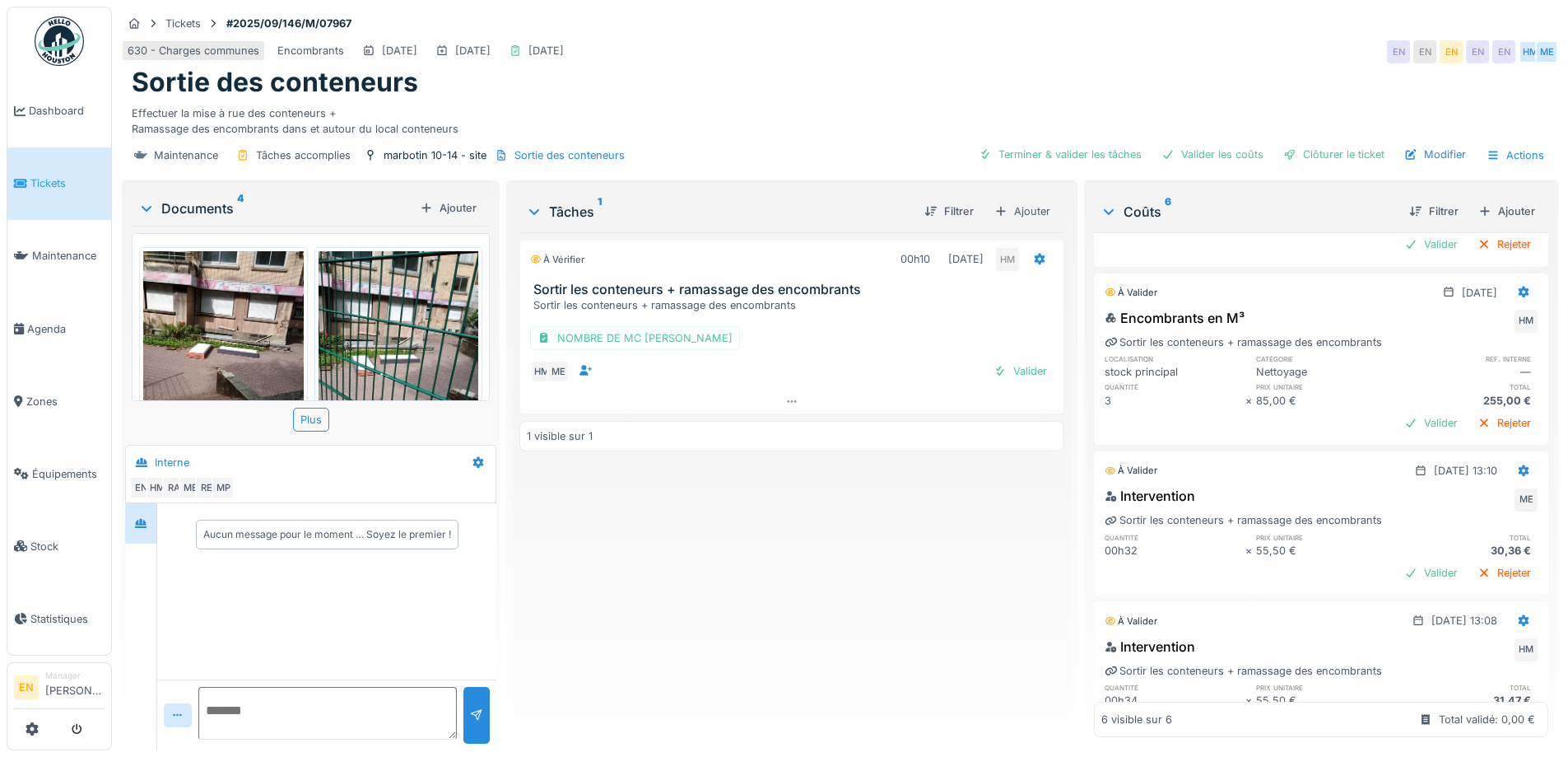
scroll to position [0, 0]
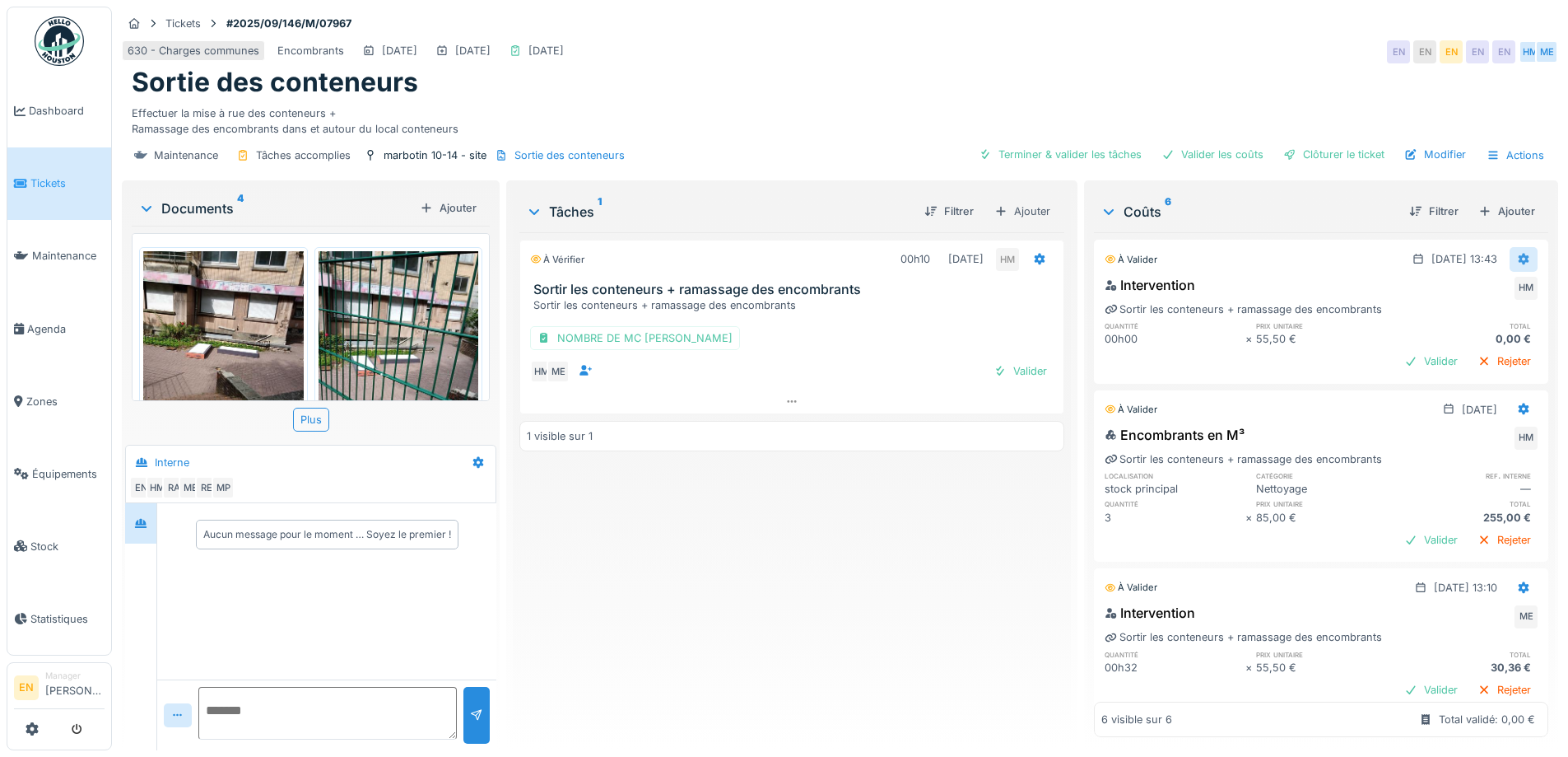
click at [1519, 254] on icon at bounding box center [1524, 259] width 11 height 11
click at [1460, 308] on div "Supprimer" at bounding box center [1443, 320] width 80 height 25
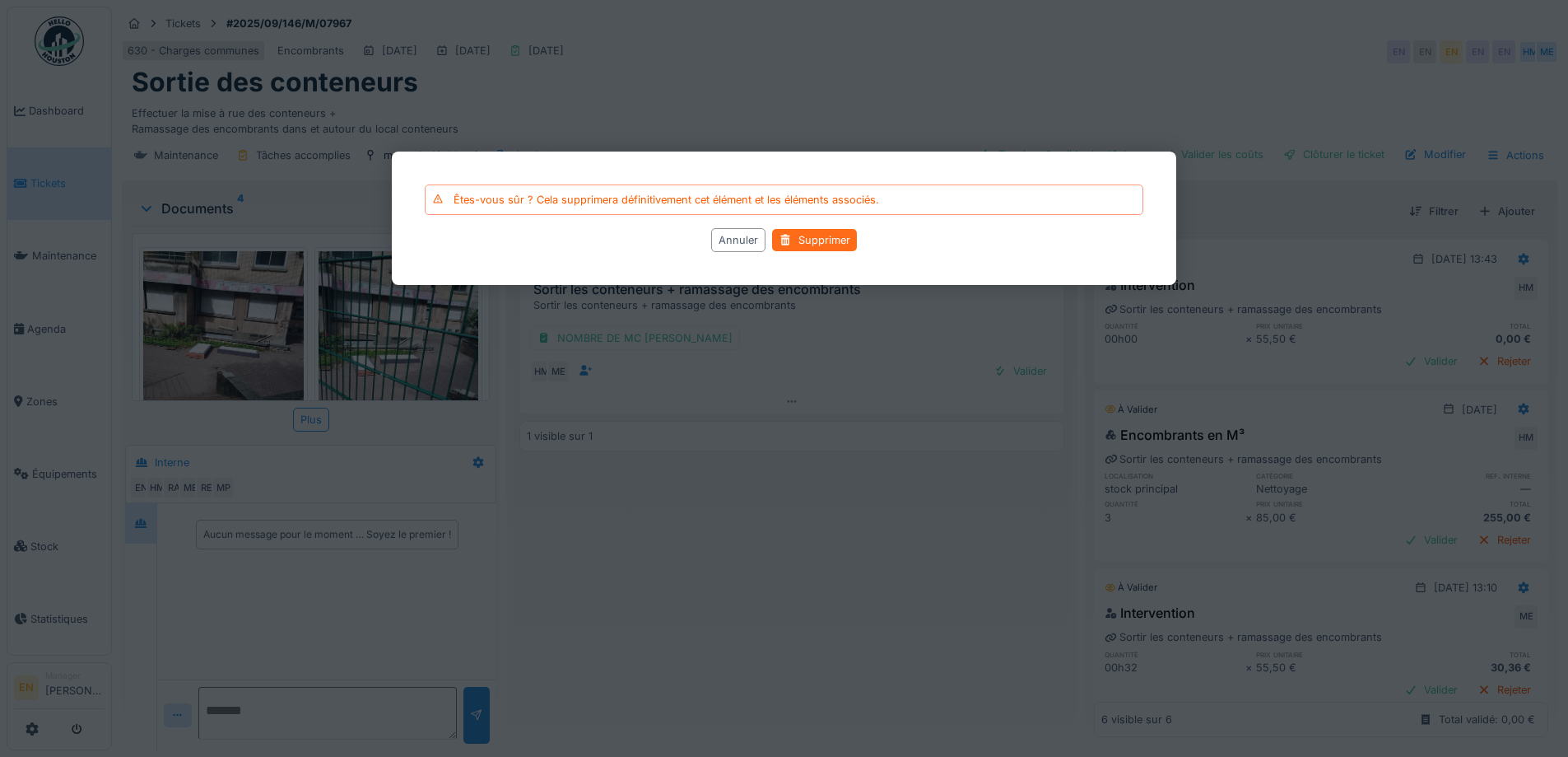
click at [832, 237] on div "Supprimer" at bounding box center [815, 240] width 85 height 22
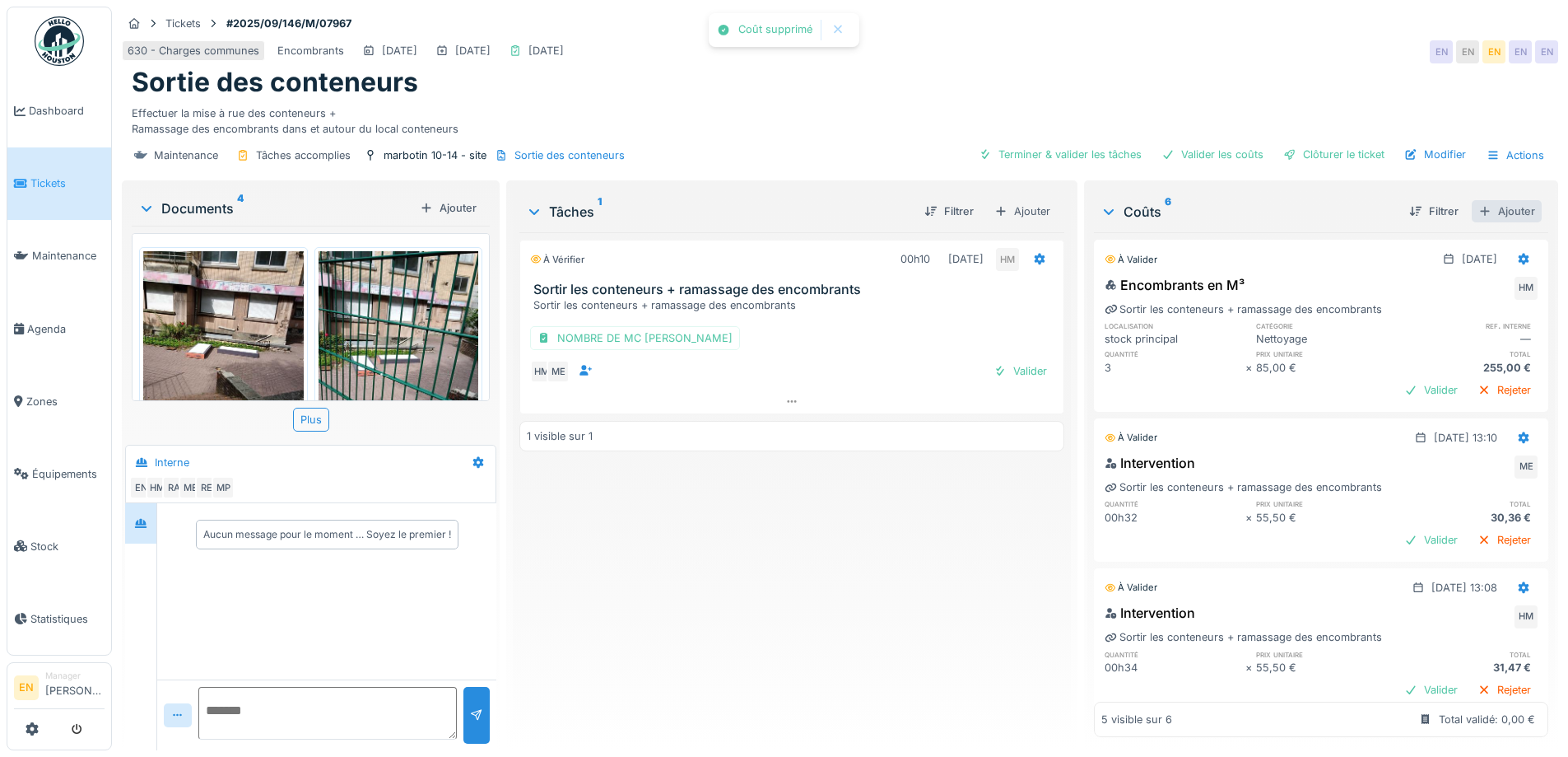
click at [1491, 200] on div "Ajouter" at bounding box center [1507, 211] width 70 height 22
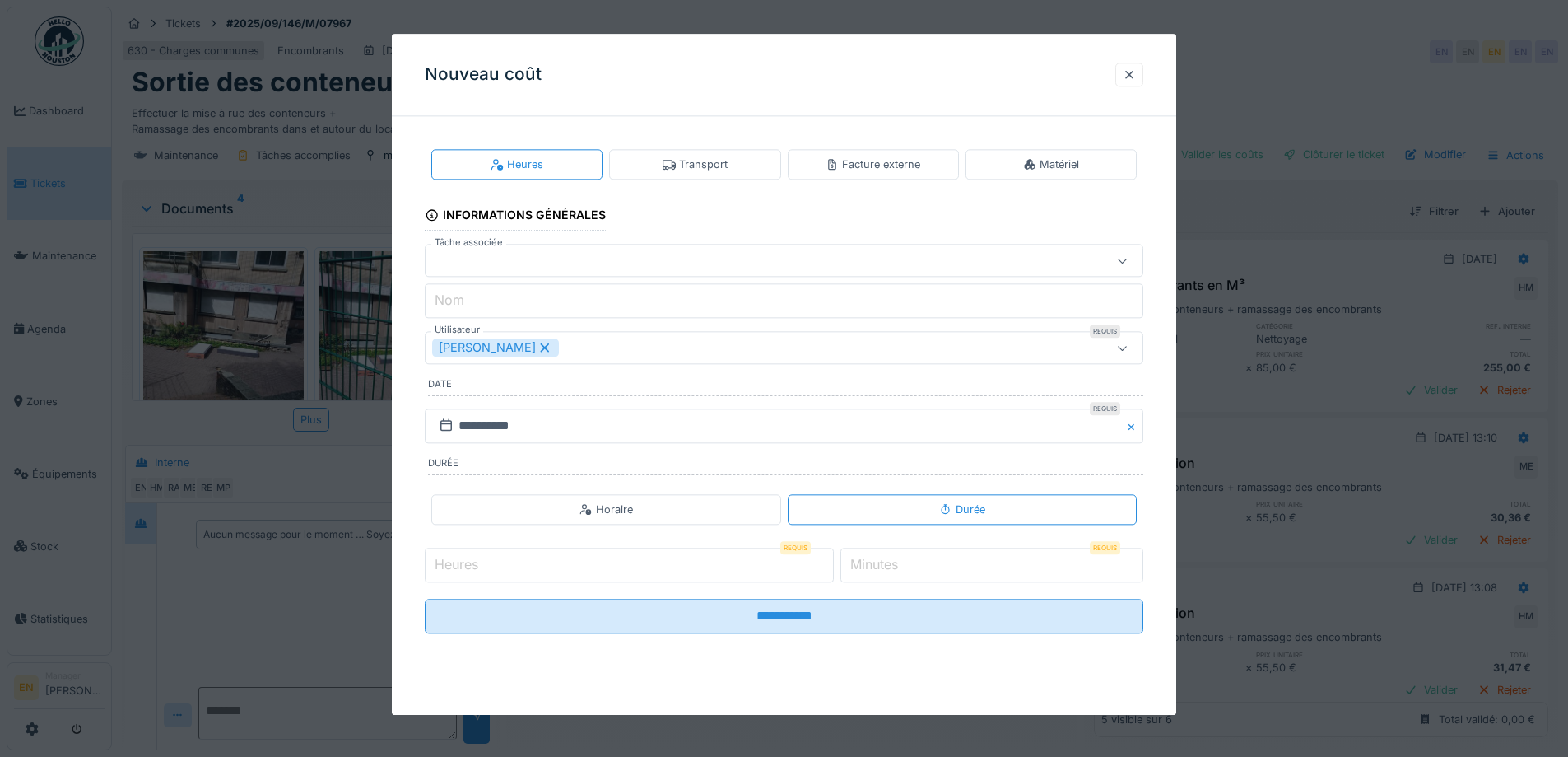
click at [710, 167] on div "Transport" at bounding box center [696, 164] width 65 height 16
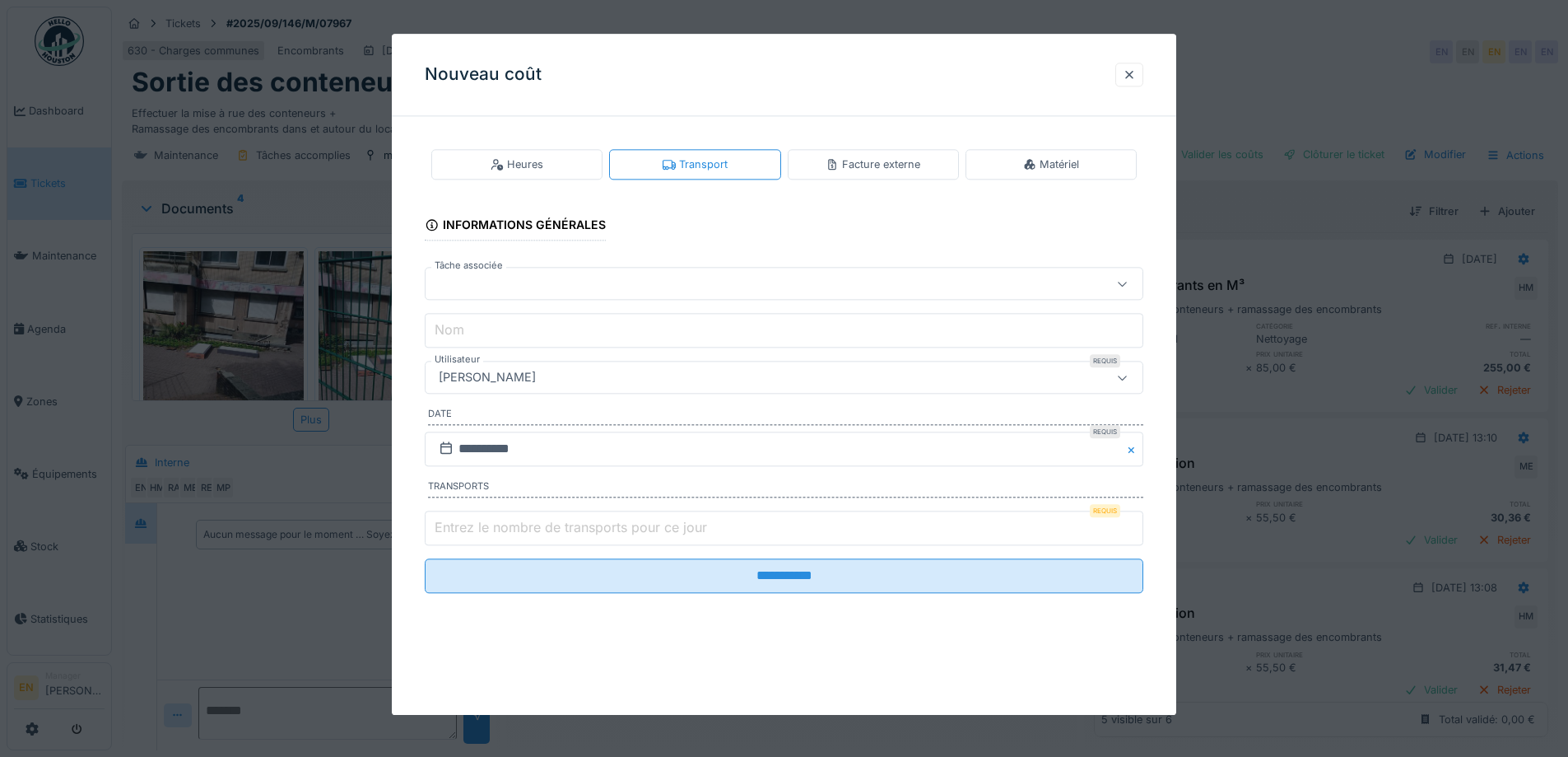
type input "*"
click at [1134, 523] on input "*" at bounding box center [784, 527] width 719 height 34
click at [640, 379] on div "[PERSON_NAME]" at bounding box center [742, 378] width 620 height 19
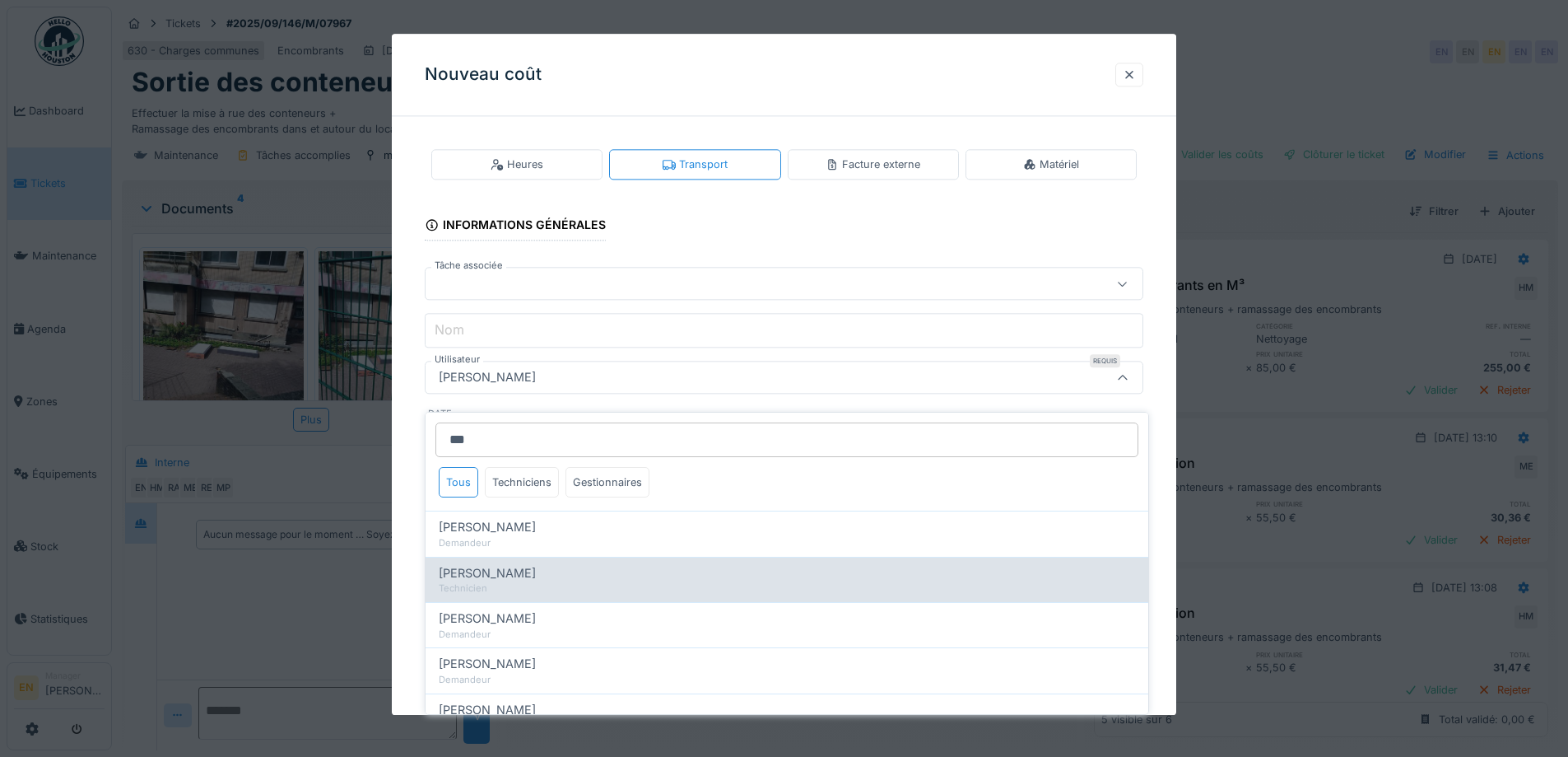
type input "***"
click at [515, 564] on span "[PERSON_NAME]" at bounding box center [487, 574] width 97 height 19
type input "****"
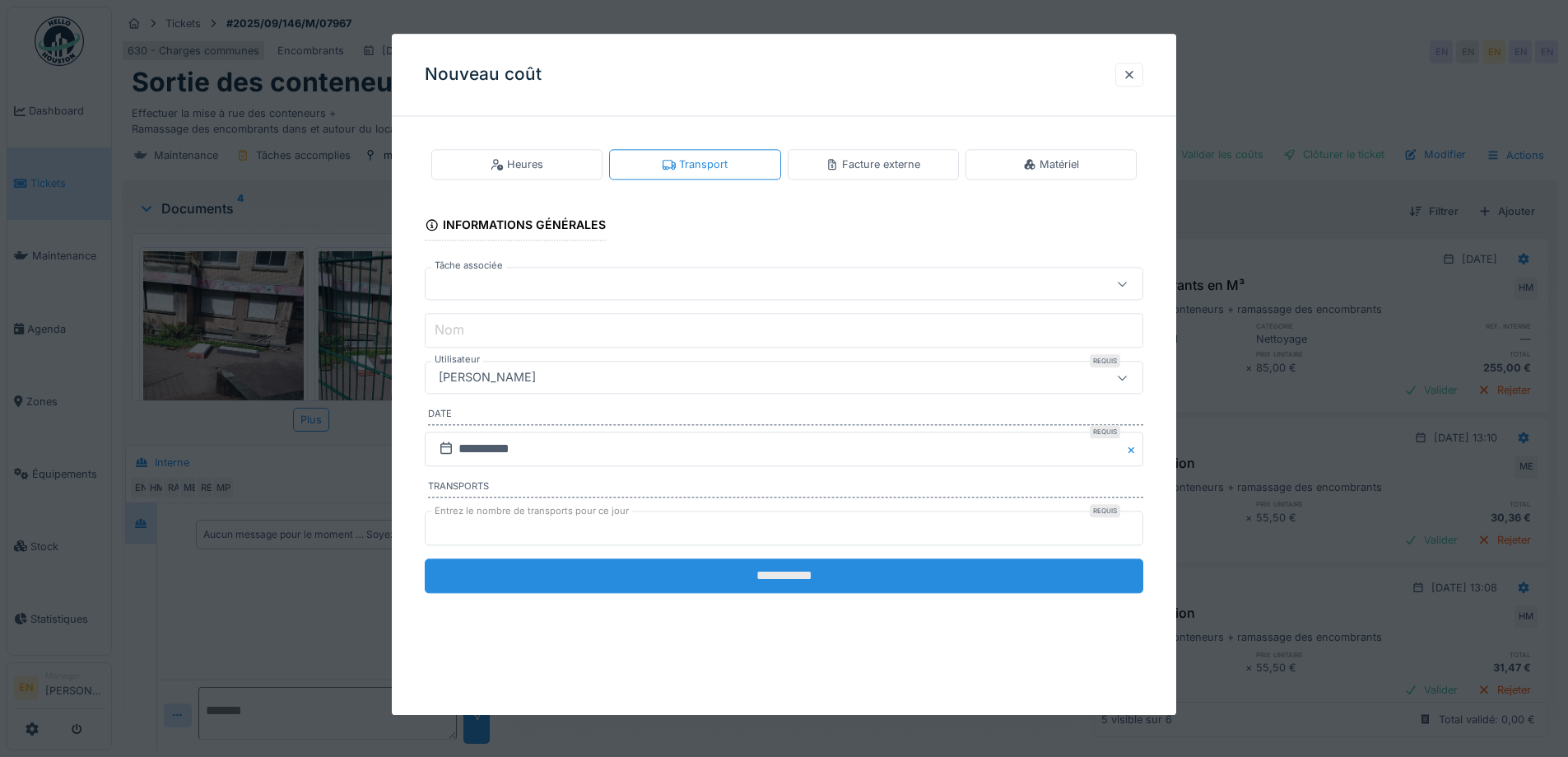
click at [790, 572] on input "**********" at bounding box center [784, 575] width 719 height 34
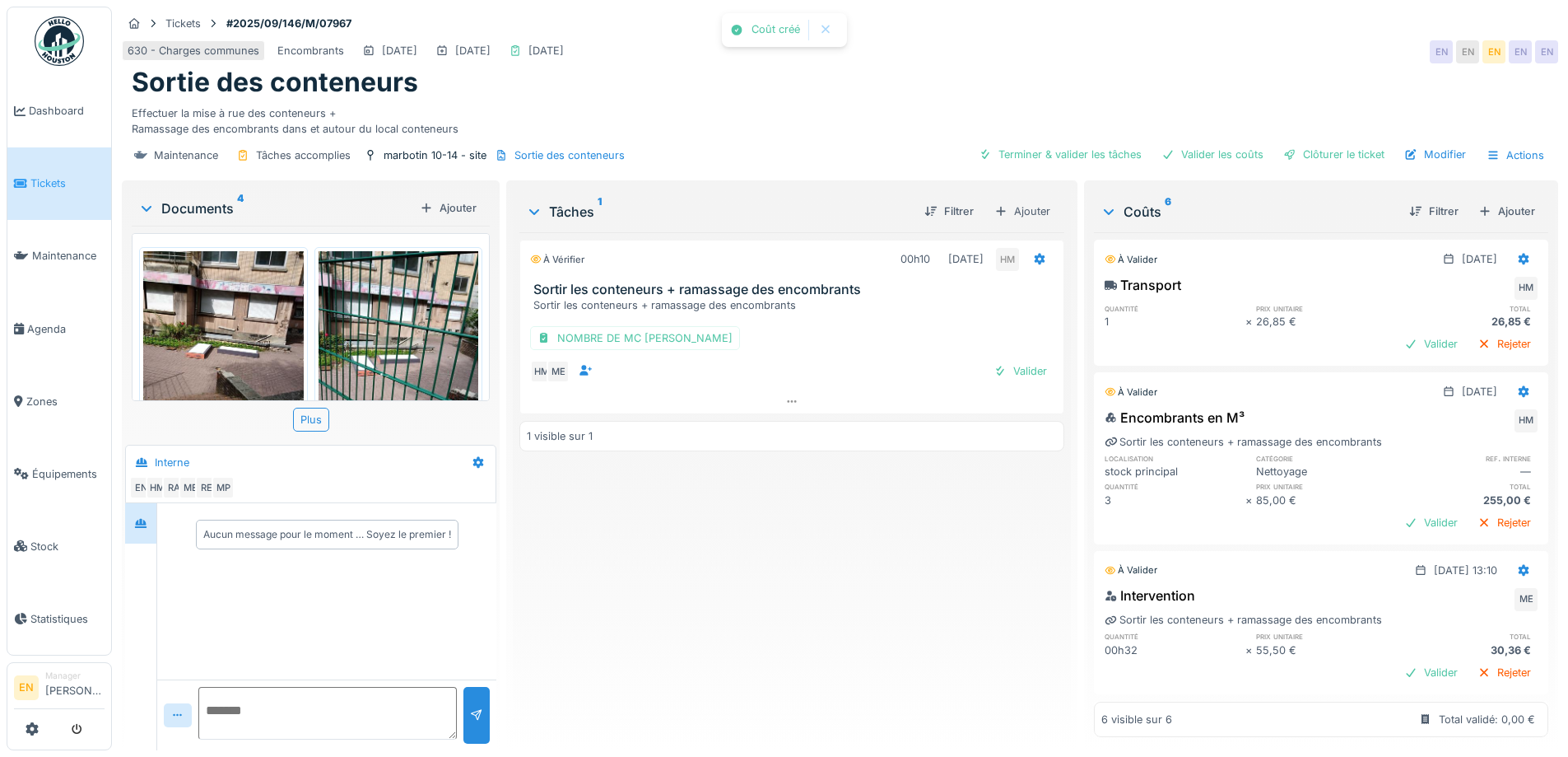
click at [778, 588] on div "À vérifier 00h10 09/09/2025 HM Sortir les conteneurs + ramassage des encombrant…" at bounding box center [792, 485] width 545 height 505
click at [1312, 146] on div "Clôturer le ticket" at bounding box center [1335, 155] width 115 height 22
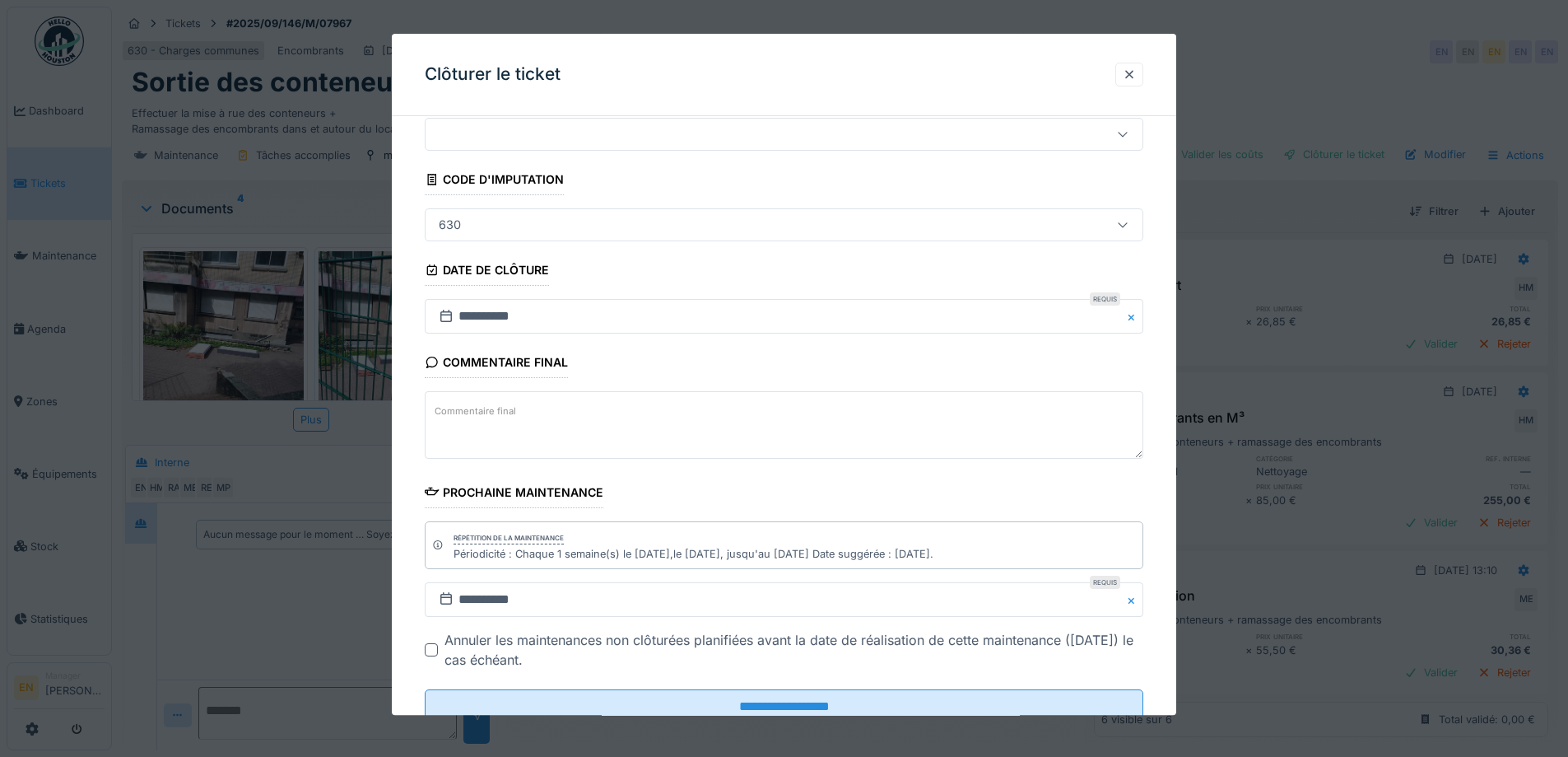
scroll to position [111, 0]
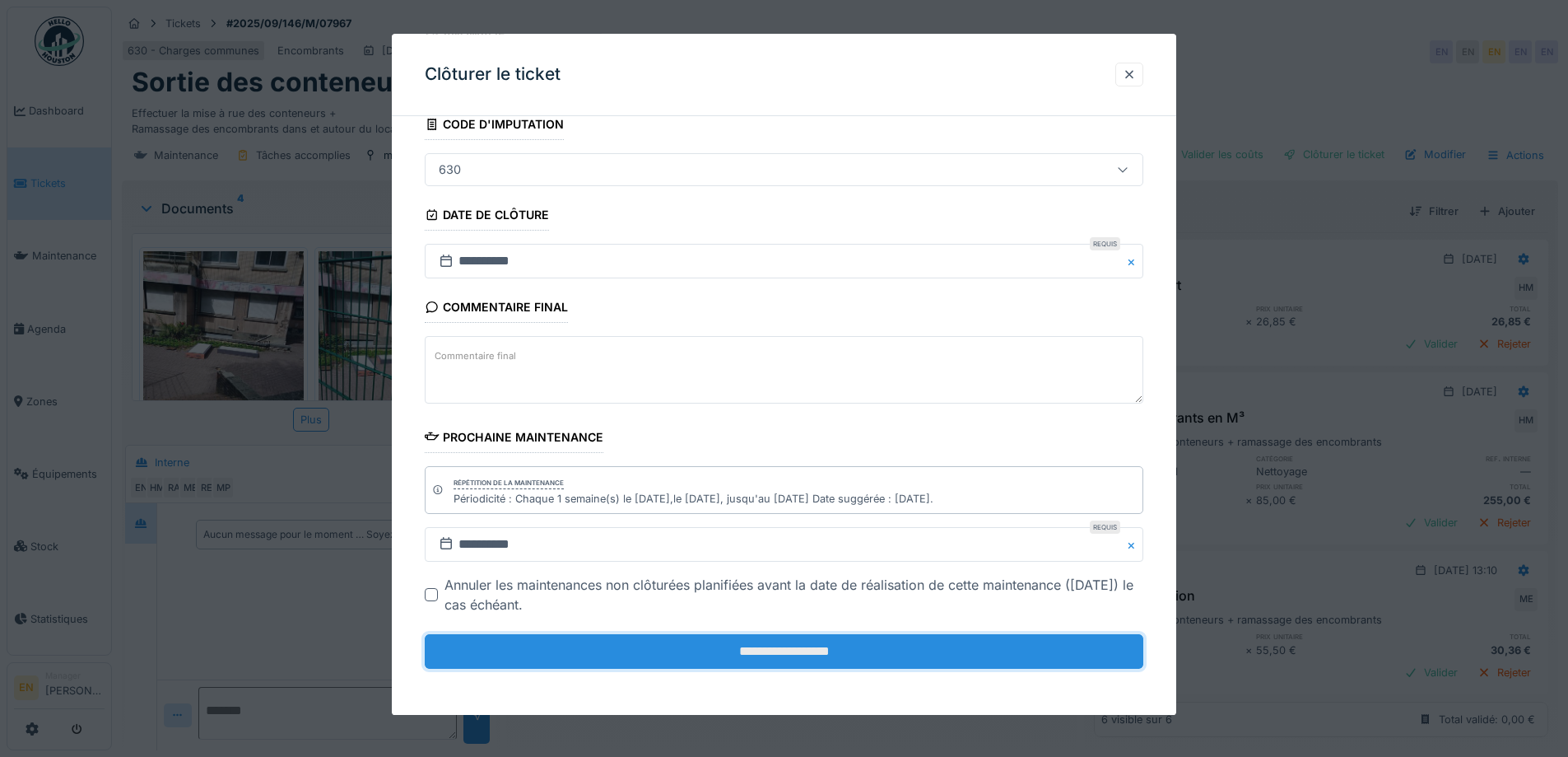
click at [796, 653] on input "**********" at bounding box center [784, 650] width 719 height 34
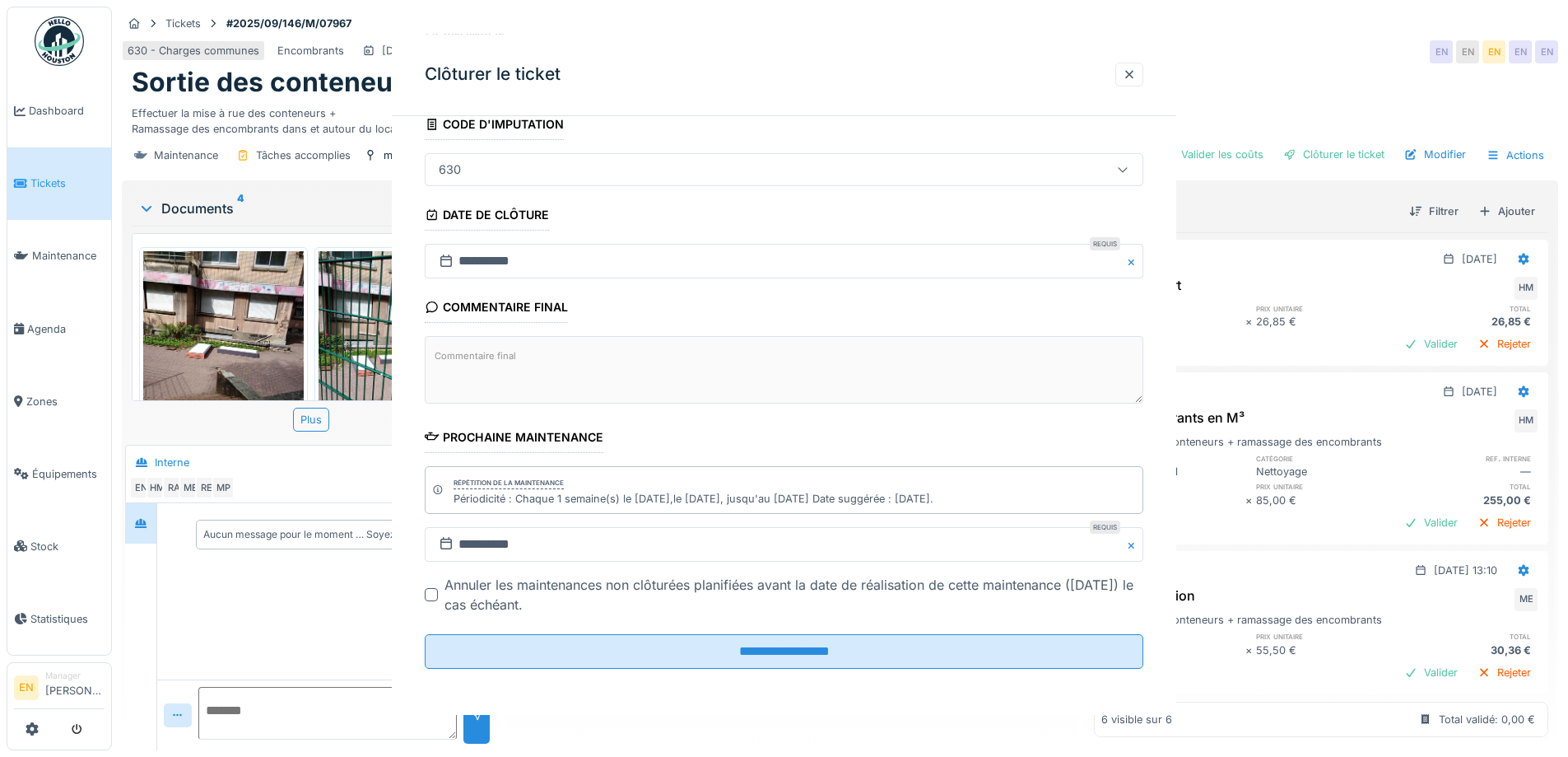
scroll to position [0, 0]
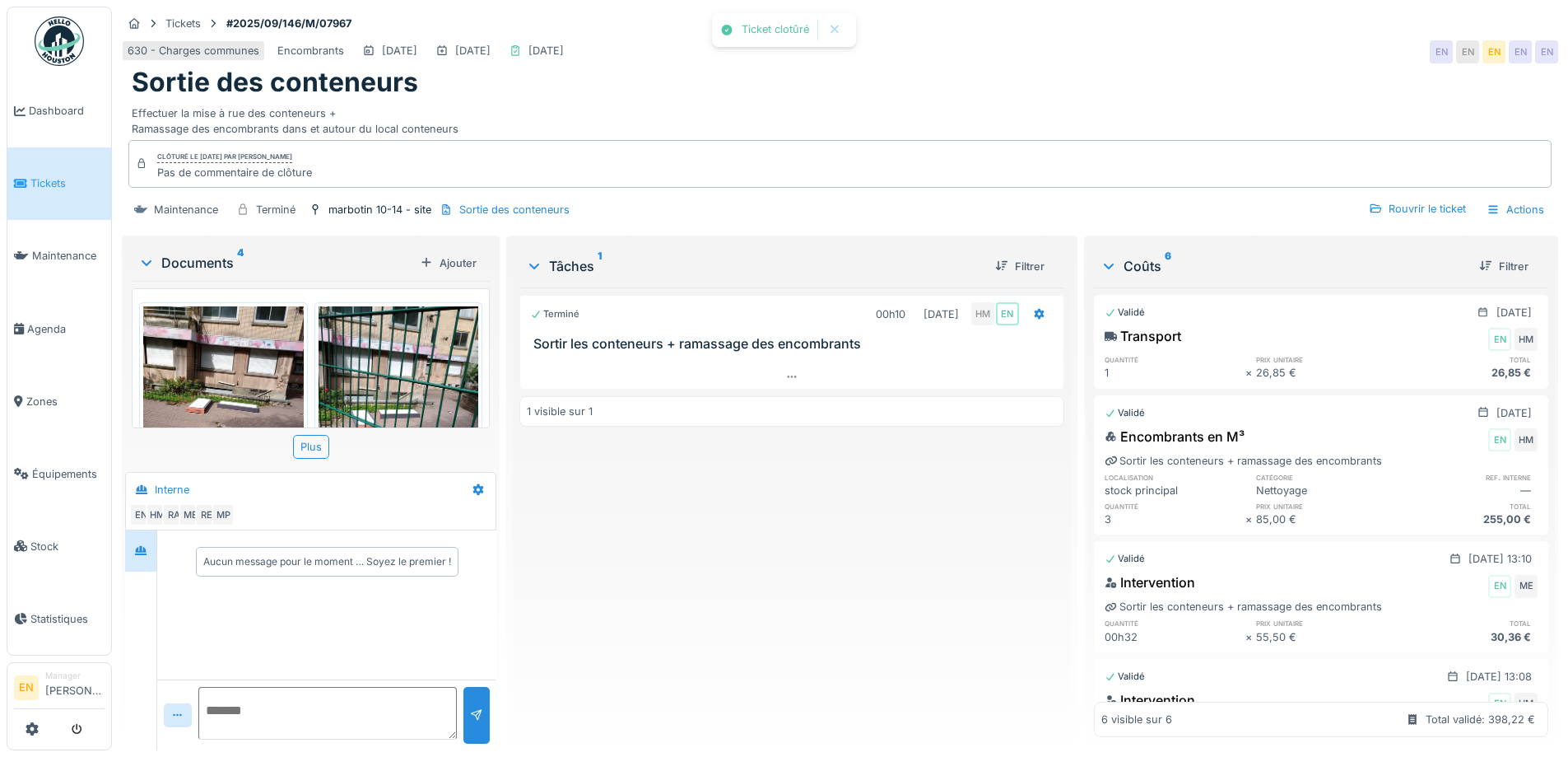
click at [62, 50] on img at bounding box center [58, 41] width 49 height 49
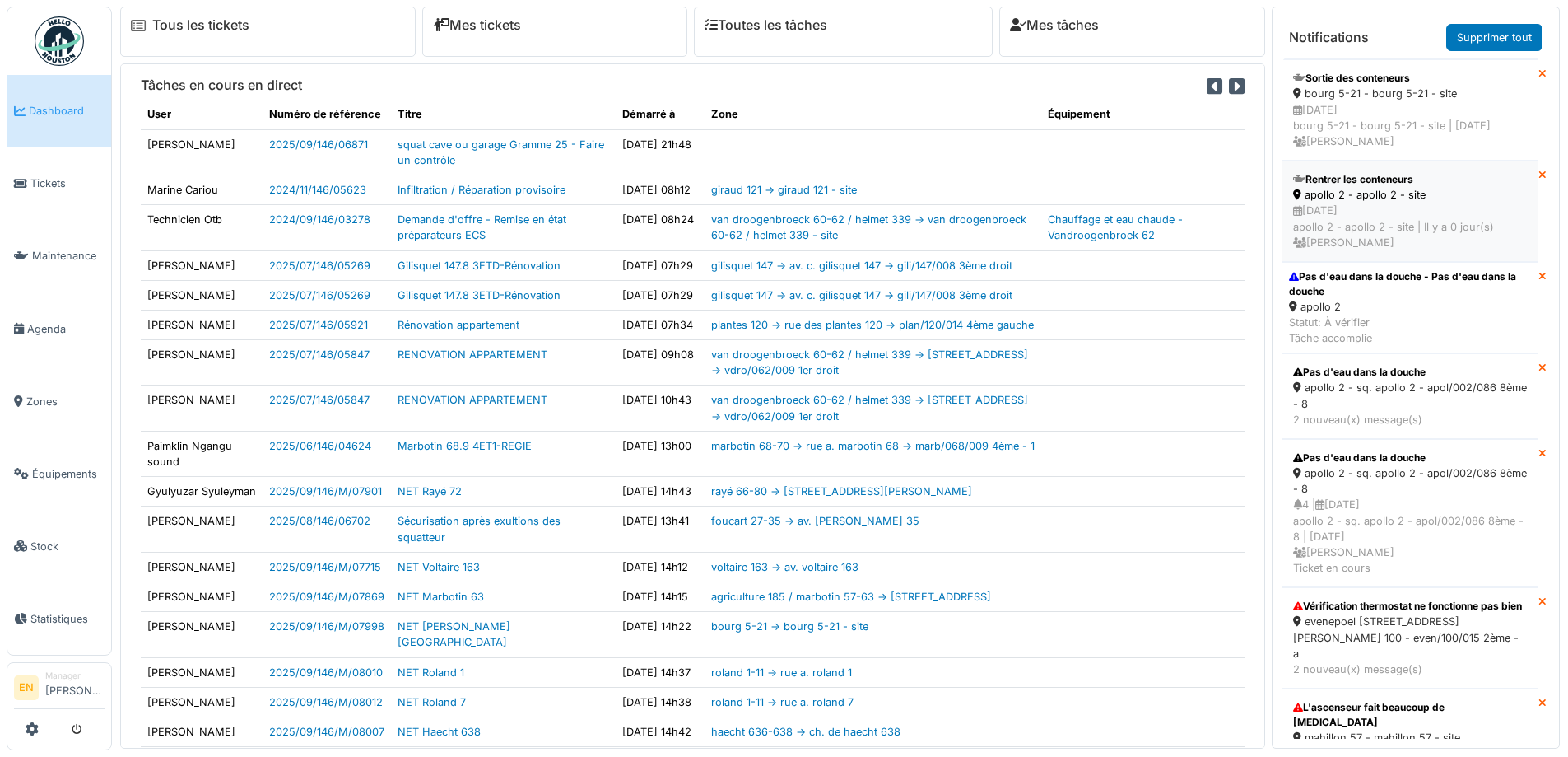
scroll to position [1153, 0]
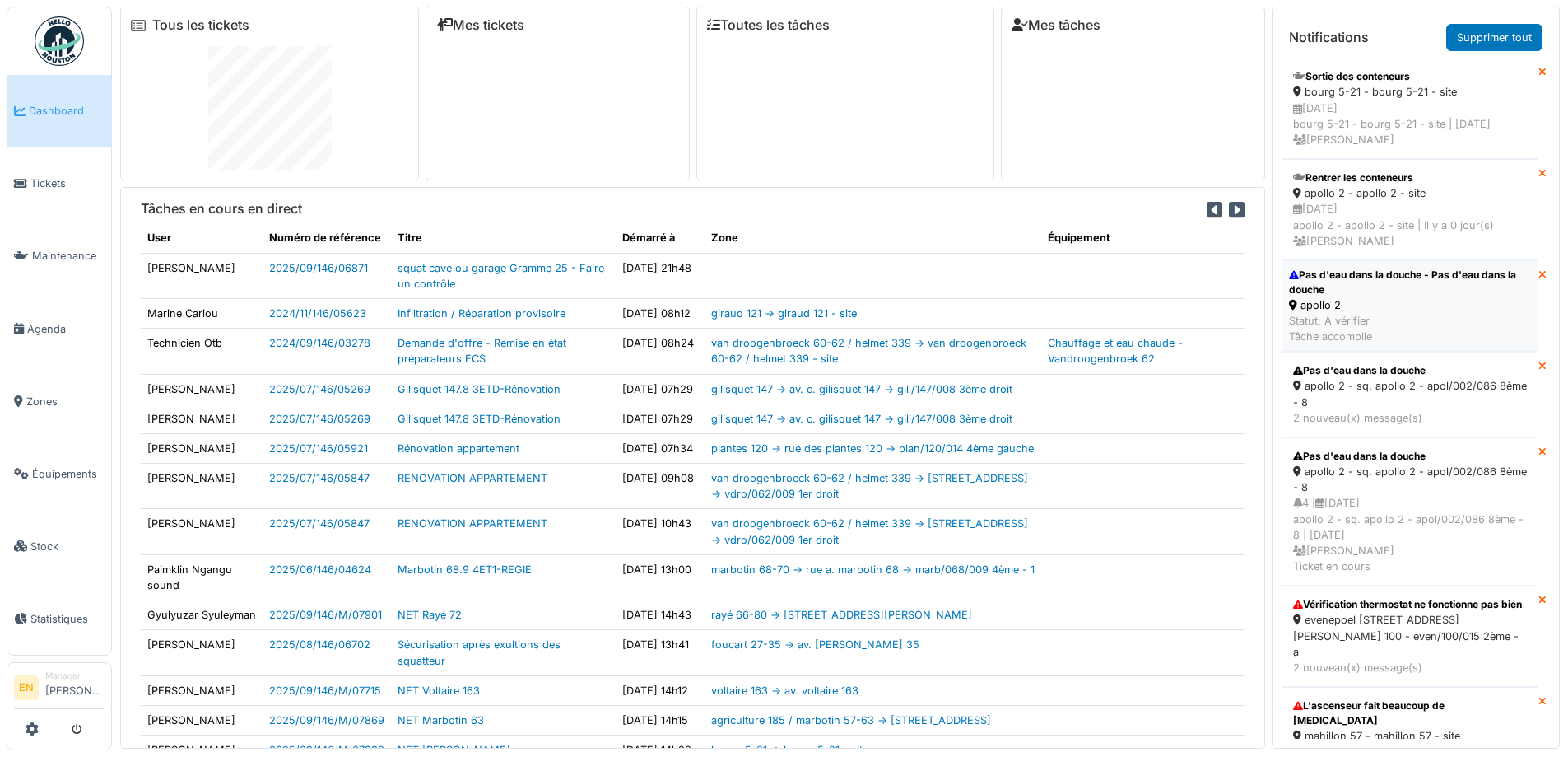
click at [1344, 297] on div "Pas d'eau dans la douche - Pas d'eau dans la douche" at bounding box center [1411, 283] width 243 height 30
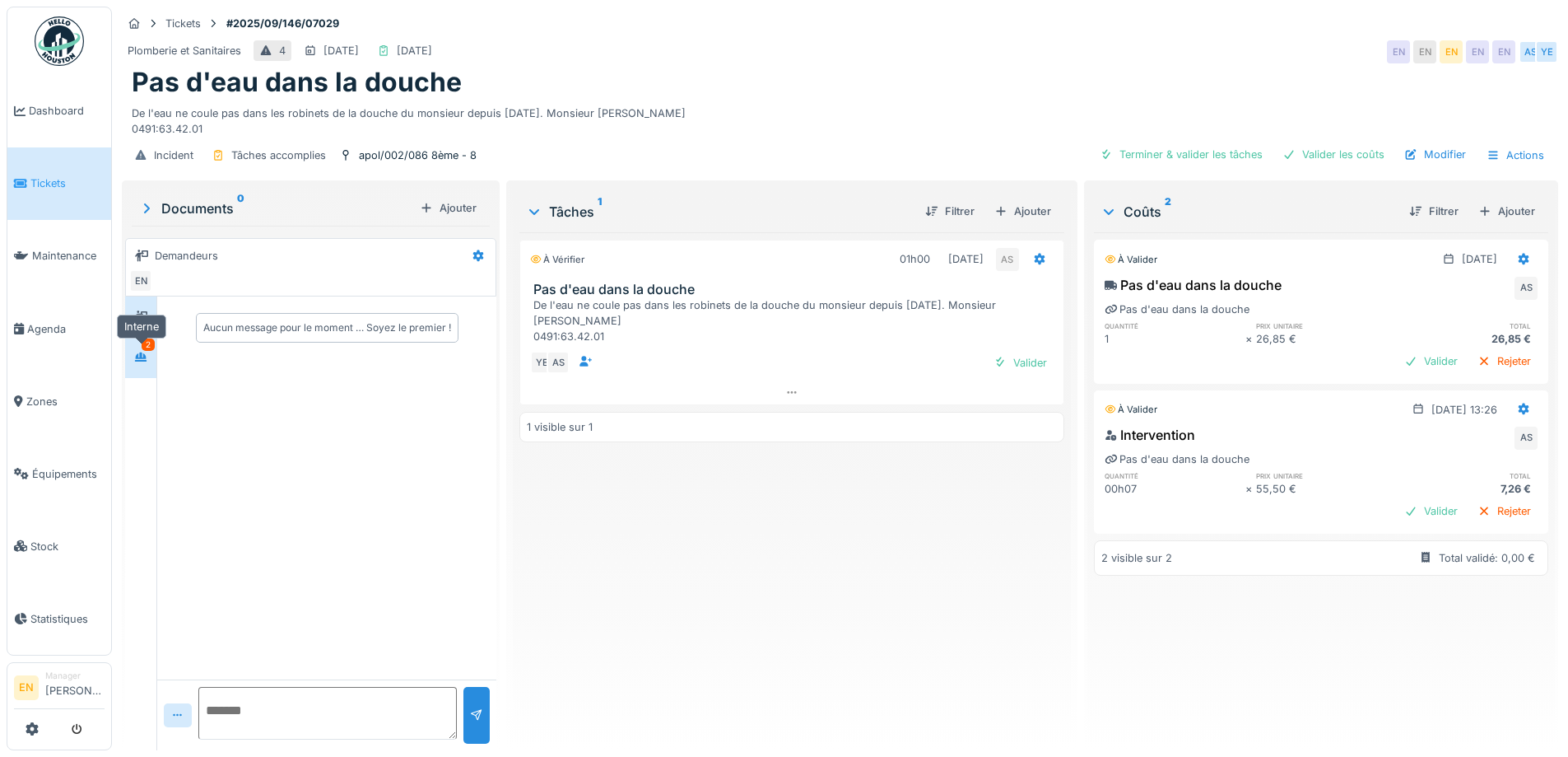
click at [144, 352] on icon at bounding box center [141, 358] width 13 height 11
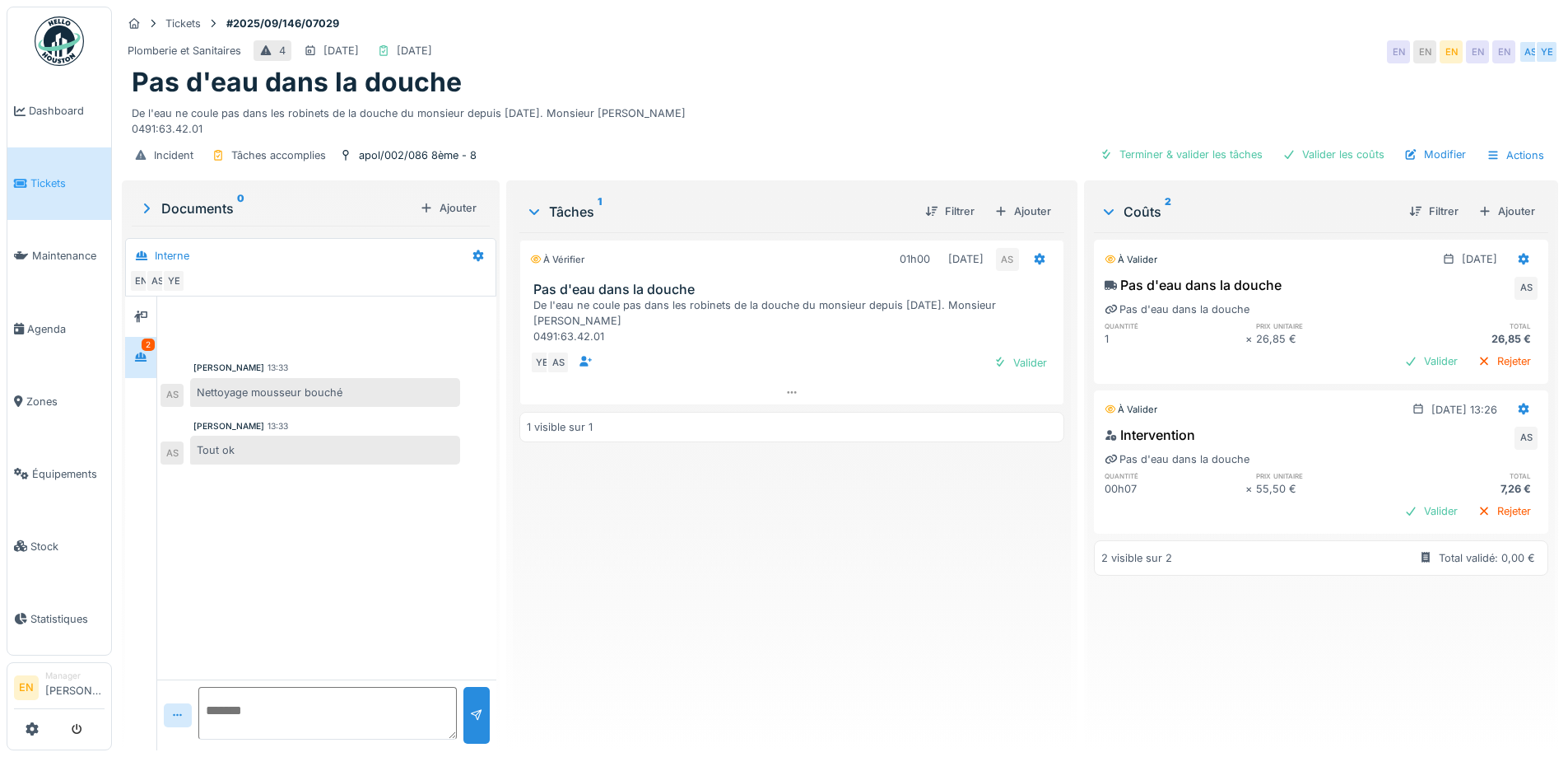
click at [528, 525] on div "À vérifier 01h00 [DATE] AS Pas d'eau dans la douche De l'eau ne coule pas dans …" at bounding box center [792, 485] width 545 height 505
click at [528, 525] on div "À vérifier 01h00 09/09/2025 AS Pas d'eau dans la douche De l'eau ne coule pas d…" at bounding box center [792, 485] width 545 height 505
click at [818, 560] on div "À vérifier 01h00 09/09/2025 AS Pas d'eau dans la douche De l'eau ne coule pas d…" at bounding box center [792, 485] width 545 height 505
click at [827, 555] on div "À vérifier 01h00 09/09/2025 AS Pas d'eau dans la douche De l'eau ne coule pas d…" at bounding box center [792, 485] width 545 height 505
click at [1322, 155] on div "Valider les coûts" at bounding box center [1334, 155] width 115 height 22
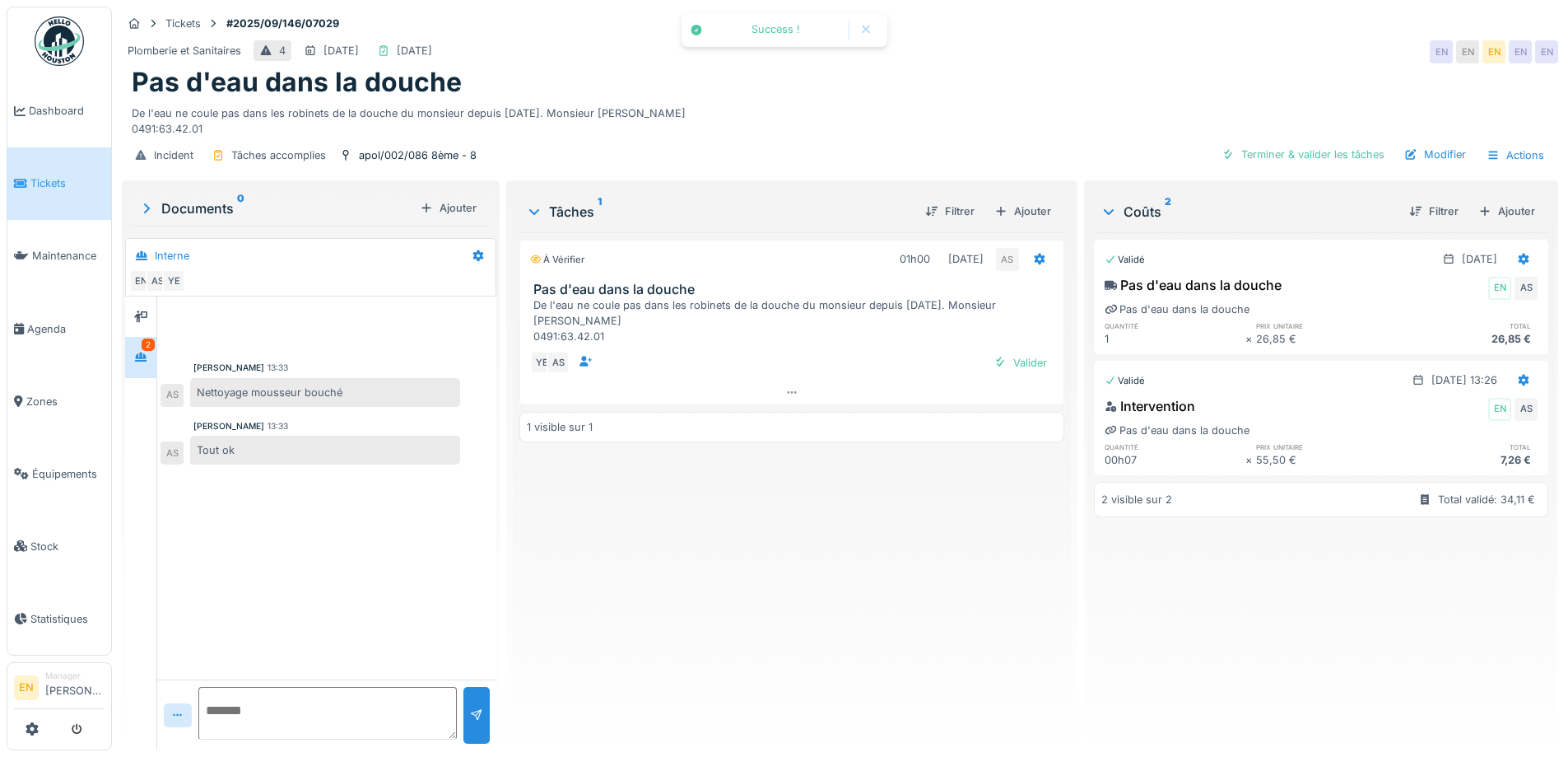
scroll to position [12, 0]
click at [1290, 144] on div "Terminer & valider les tâches" at bounding box center [1303, 155] width 176 height 22
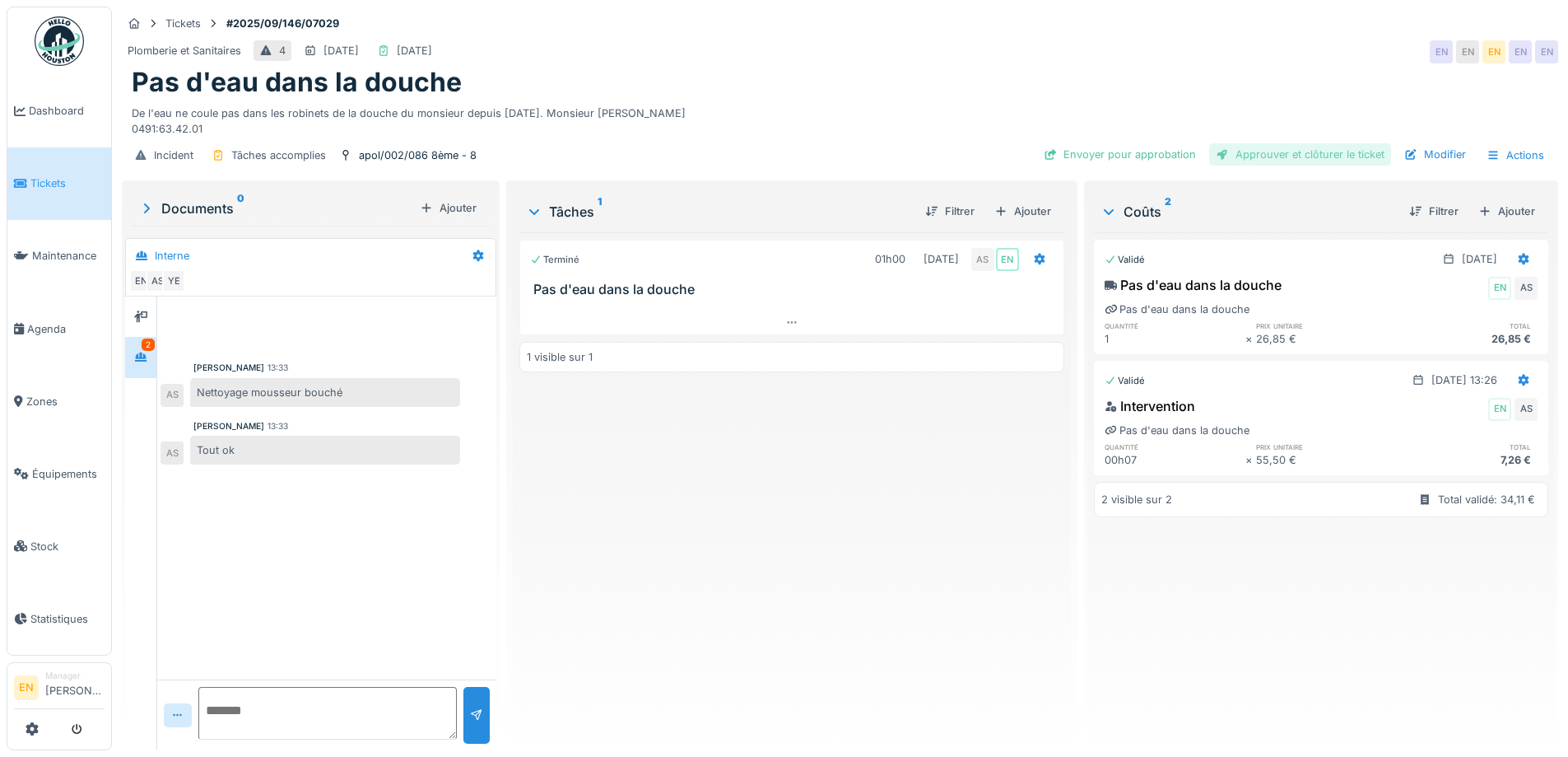
click at [1323, 150] on div "Approuver et clôturer le ticket" at bounding box center [1300, 155] width 182 height 22
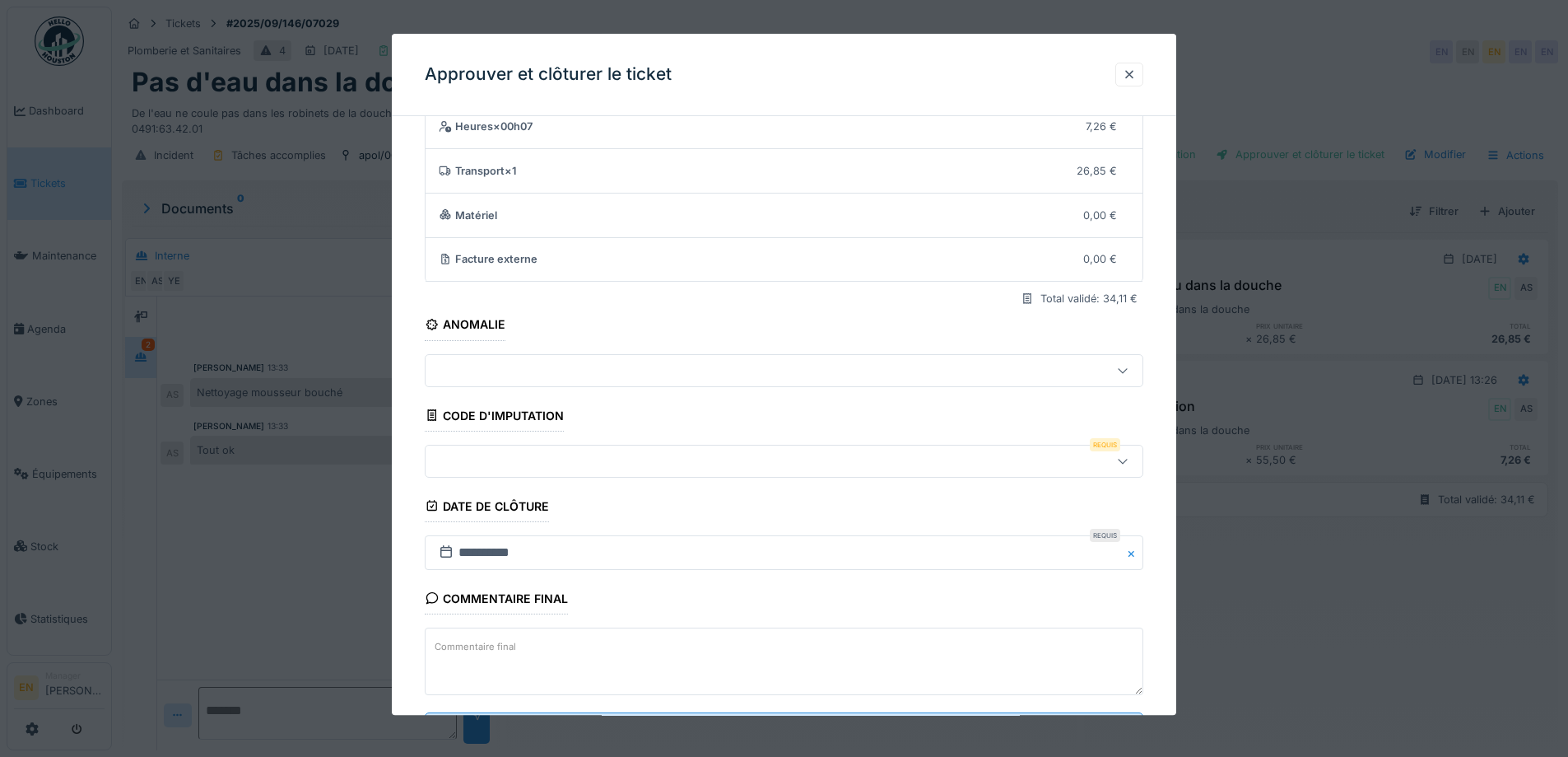
scroll to position [142, 0]
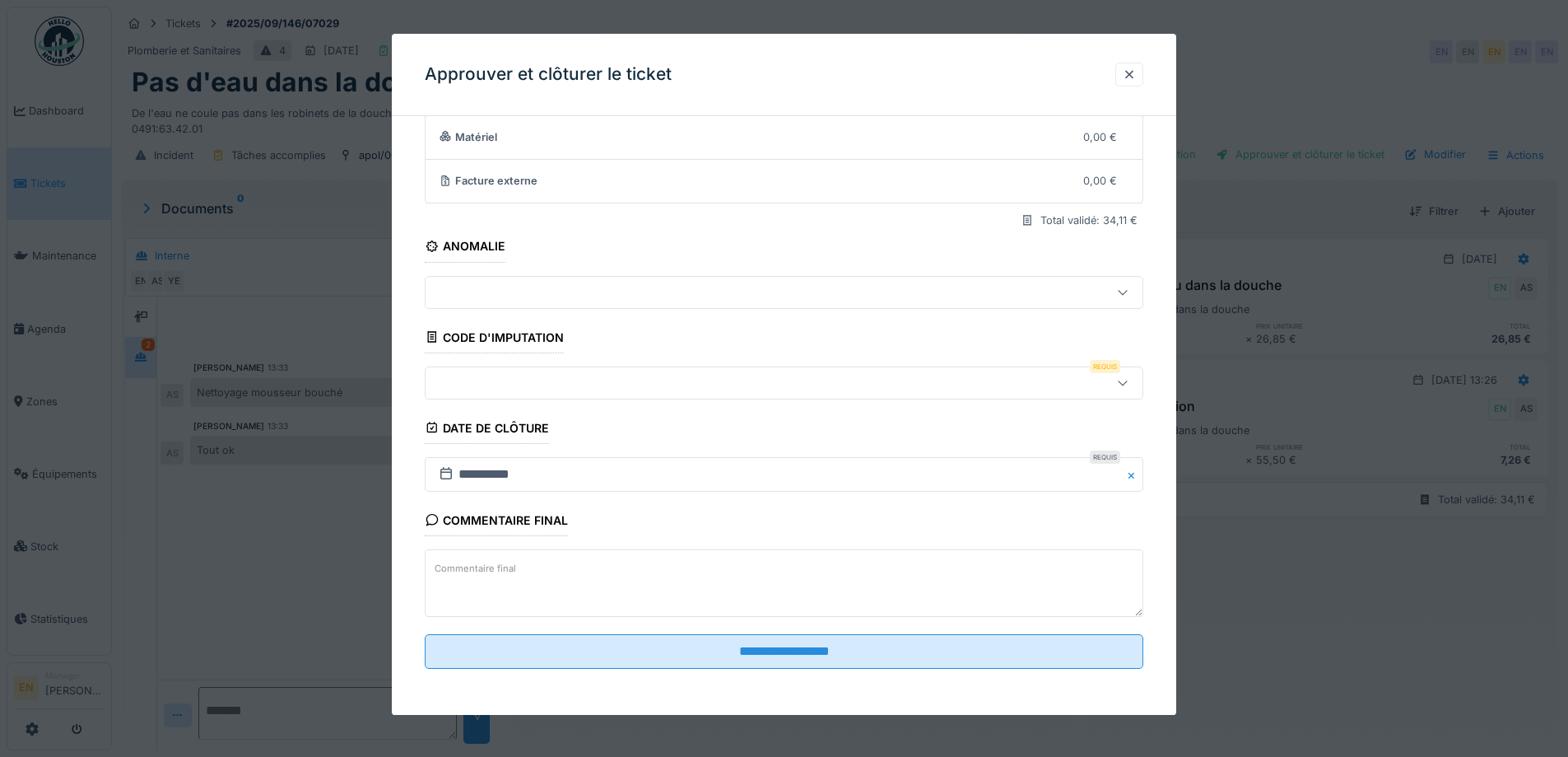
click at [1137, 380] on div at bounding box center [1123, 383] width 40 height 32
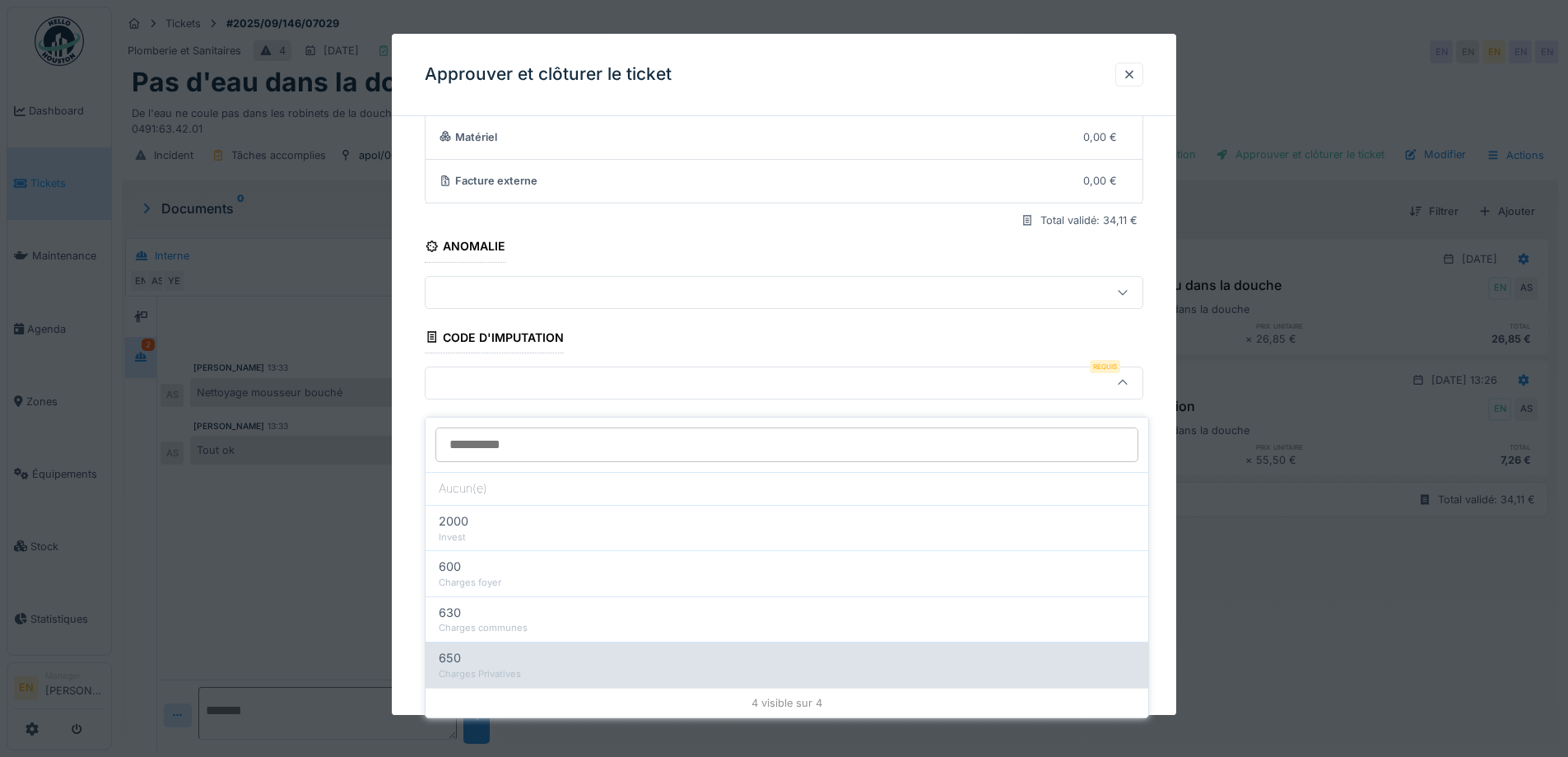
click at [533, 667] on div "Charges Privatives" at bounding box center [787, 674] width 696 height 14
type input "***"
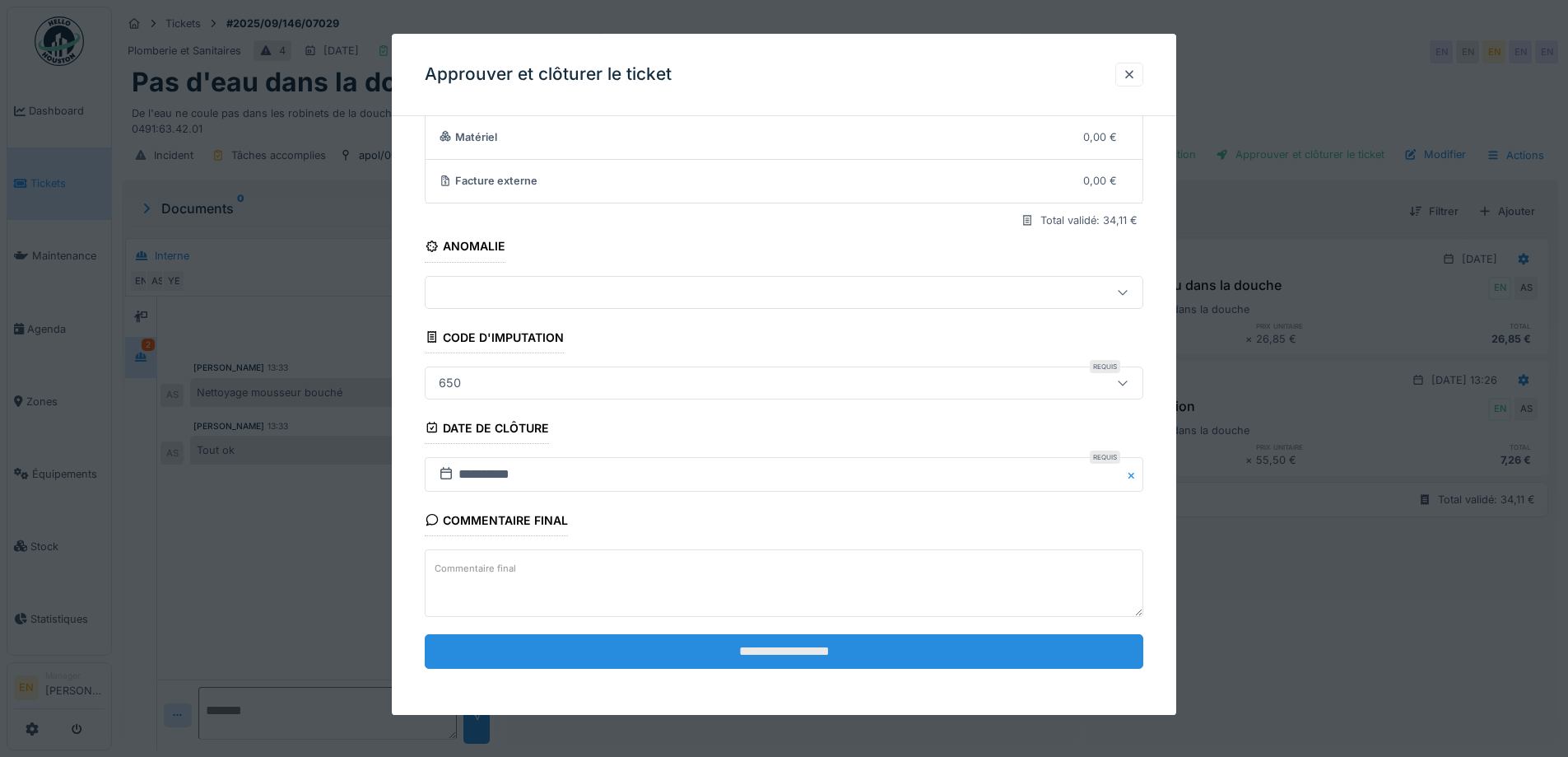
click at [810, 648] on input "**********" at bounding box center [784, 650] width 719 height 34
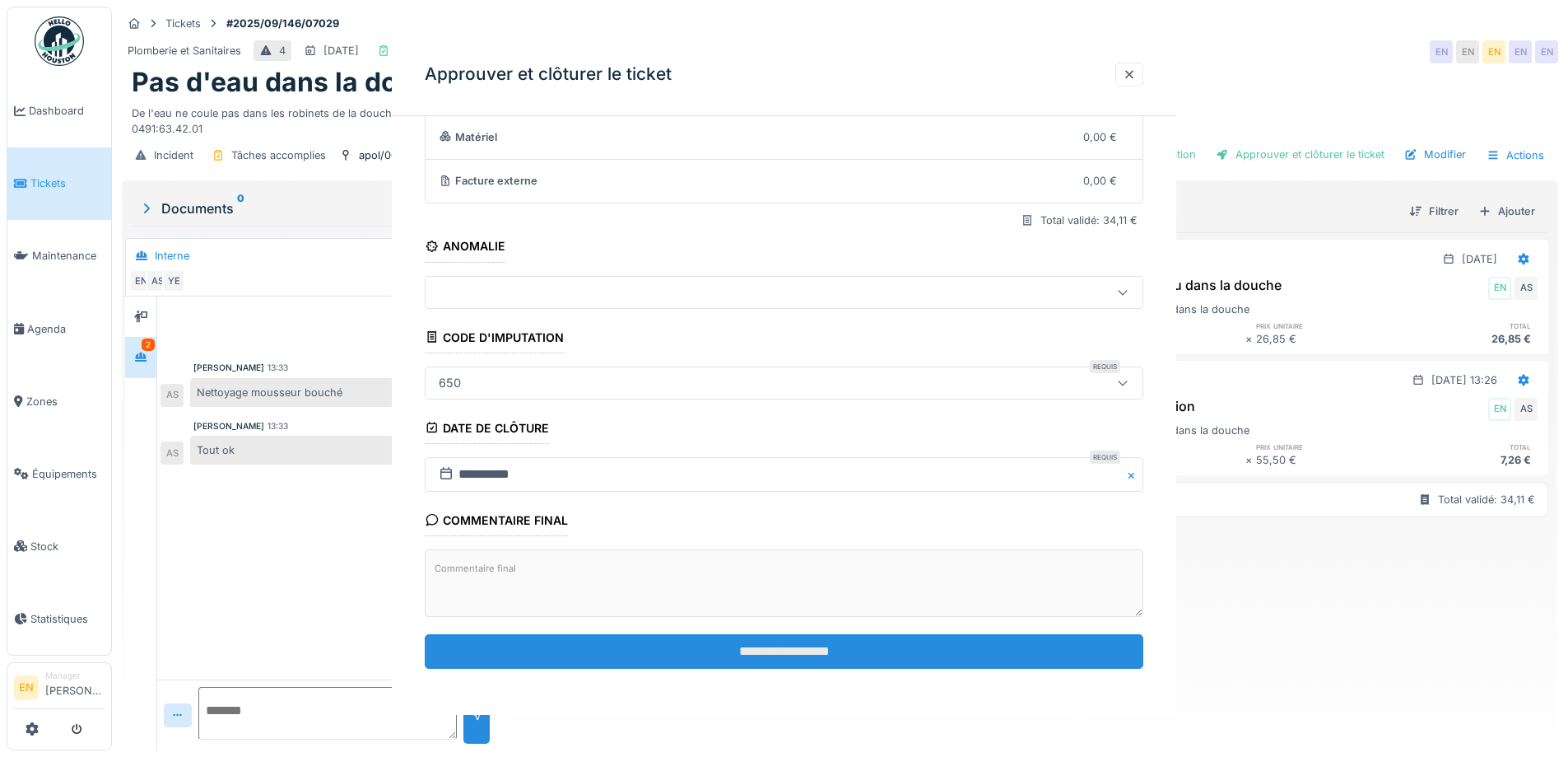
scroll to position [0, 0]
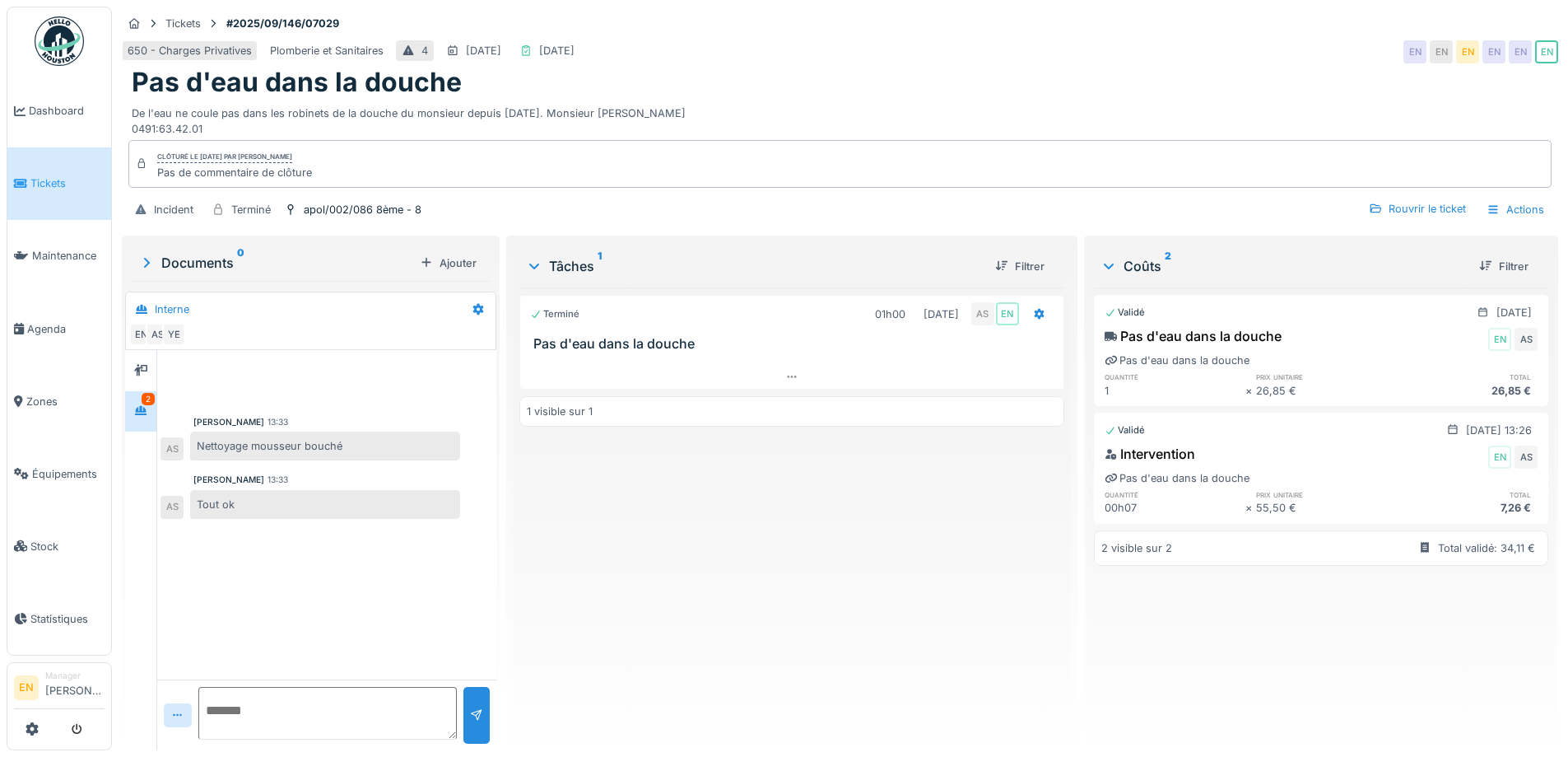
click at [63, 42] on img at bounding box center [58, 41] width 49 height 49
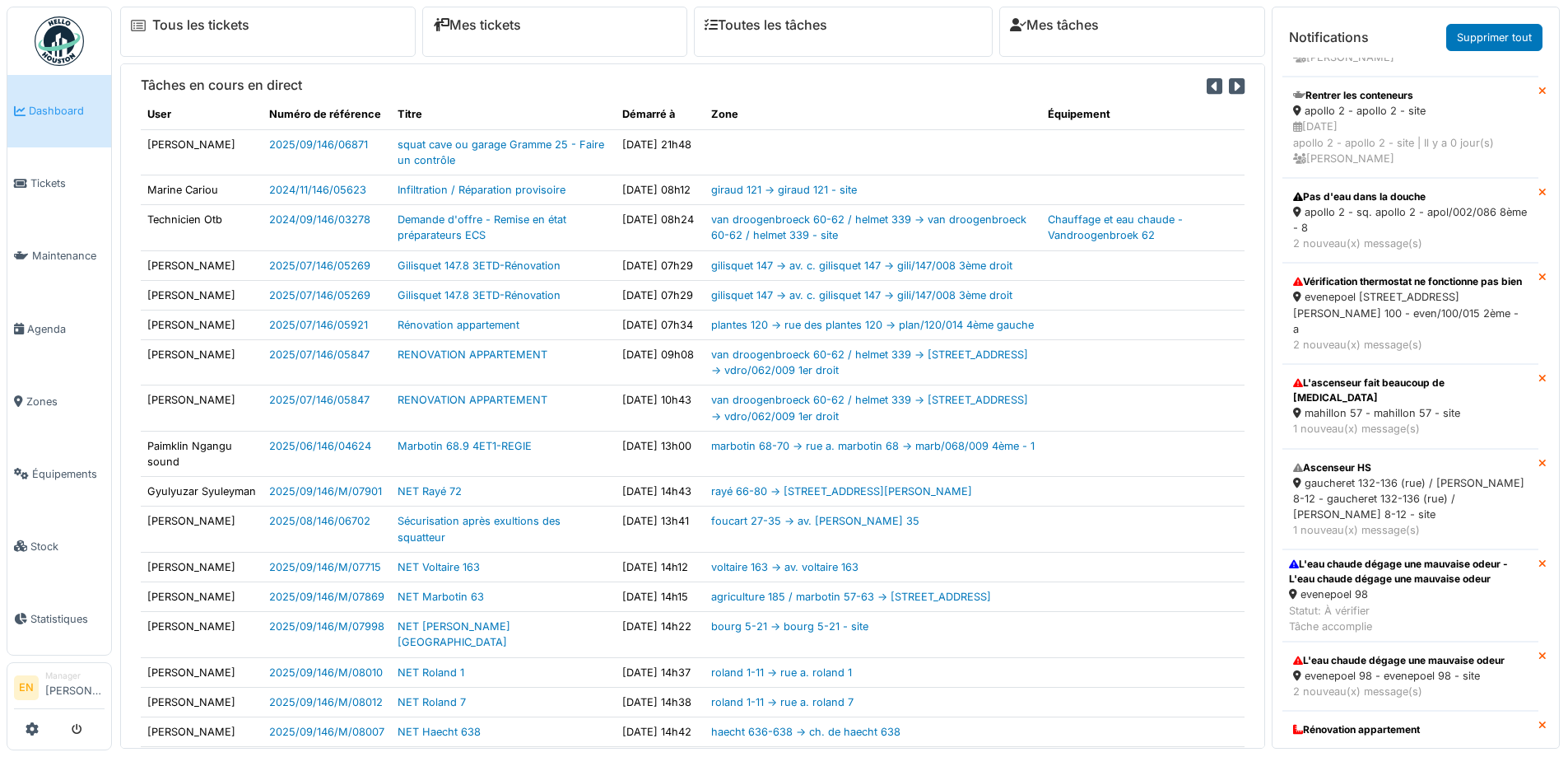
scroll to position [1318, 0]
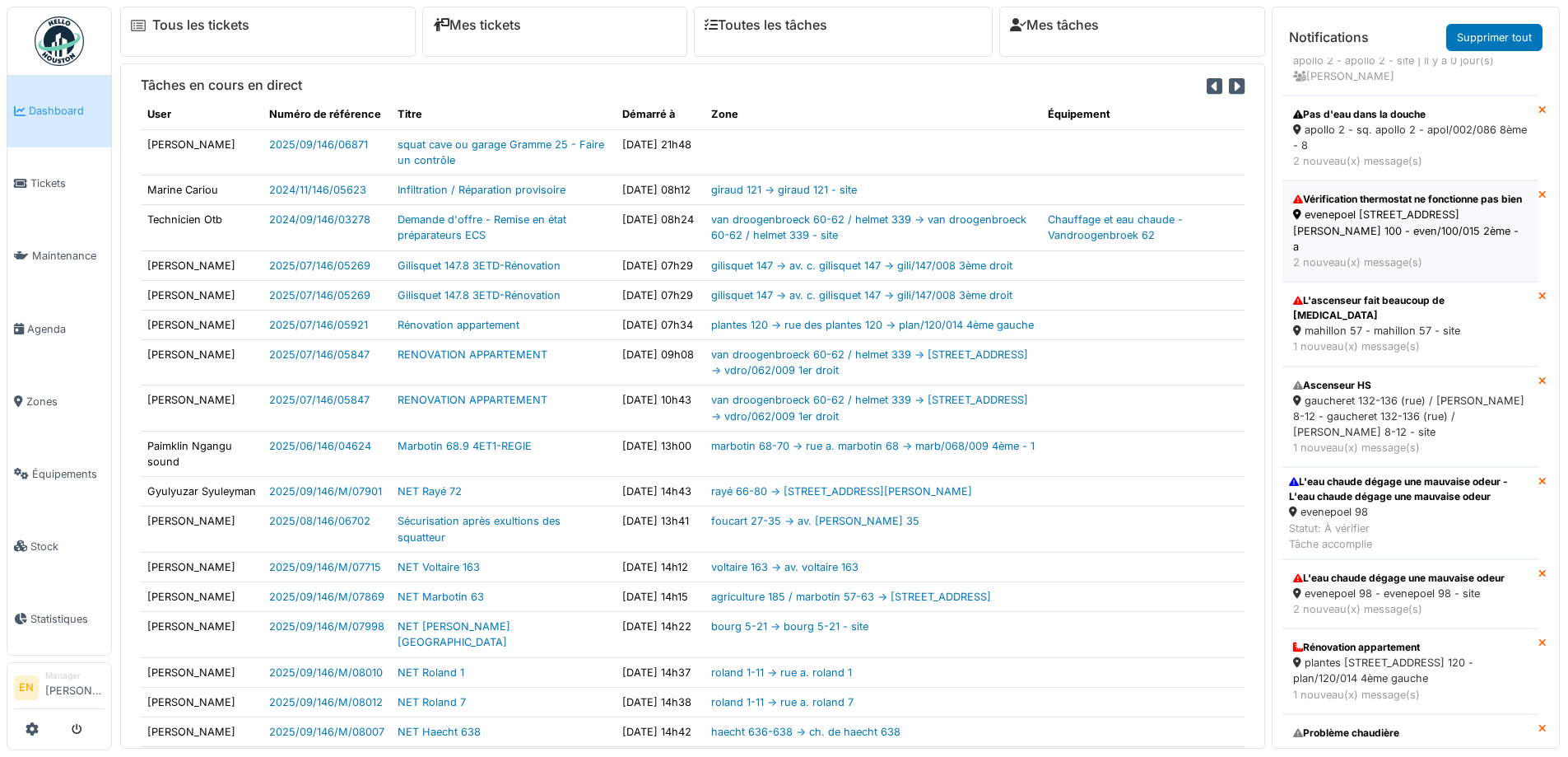
click at [1377, 207] on div "Vérification thermostat ne fonctionne pas bien" at bounding box center [1410, 199] width 234 height 15
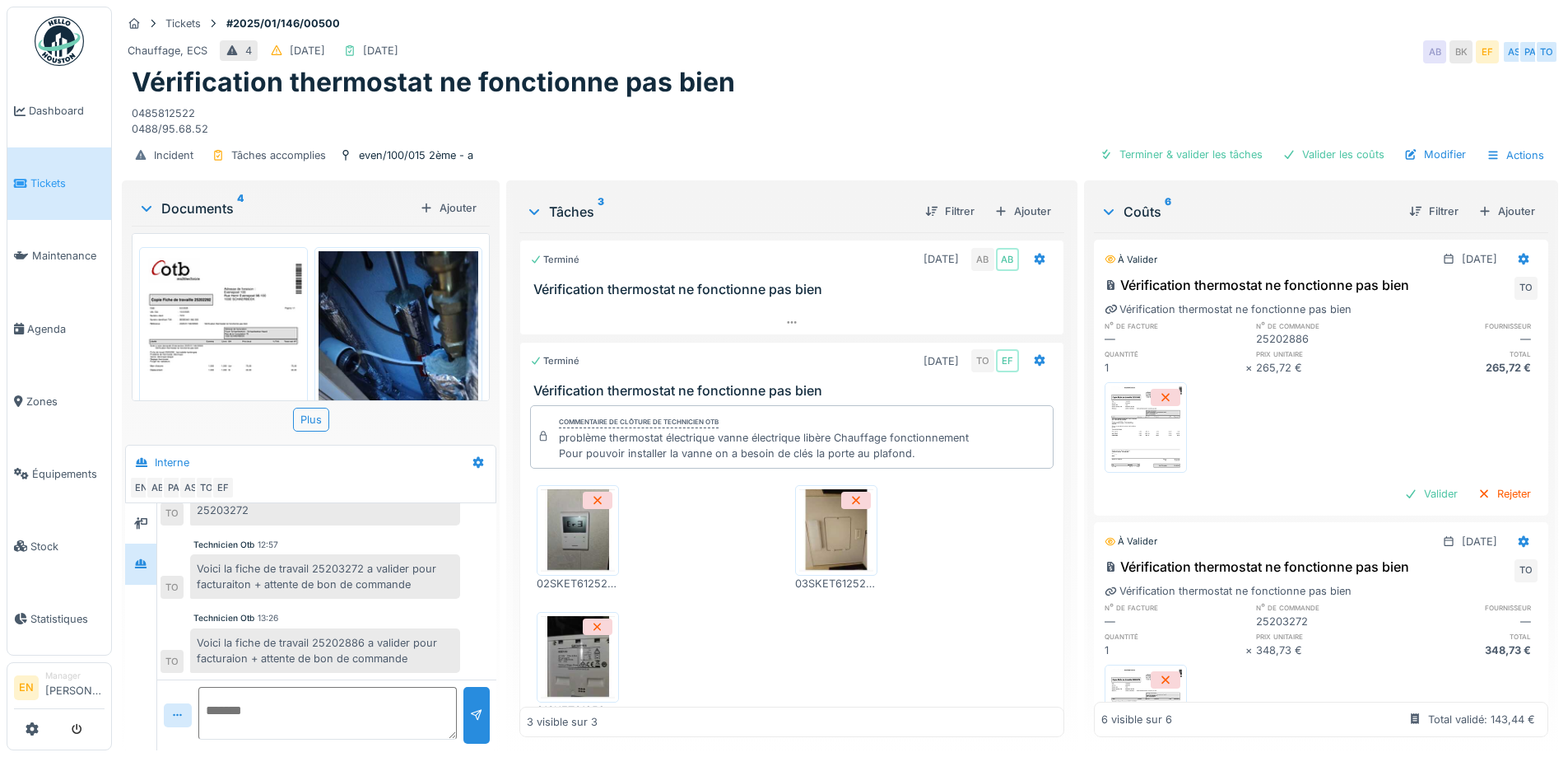
scroll to position [12, 0]
click at [54, 48] on img at bounding box center [58, 41] width 49 height 49
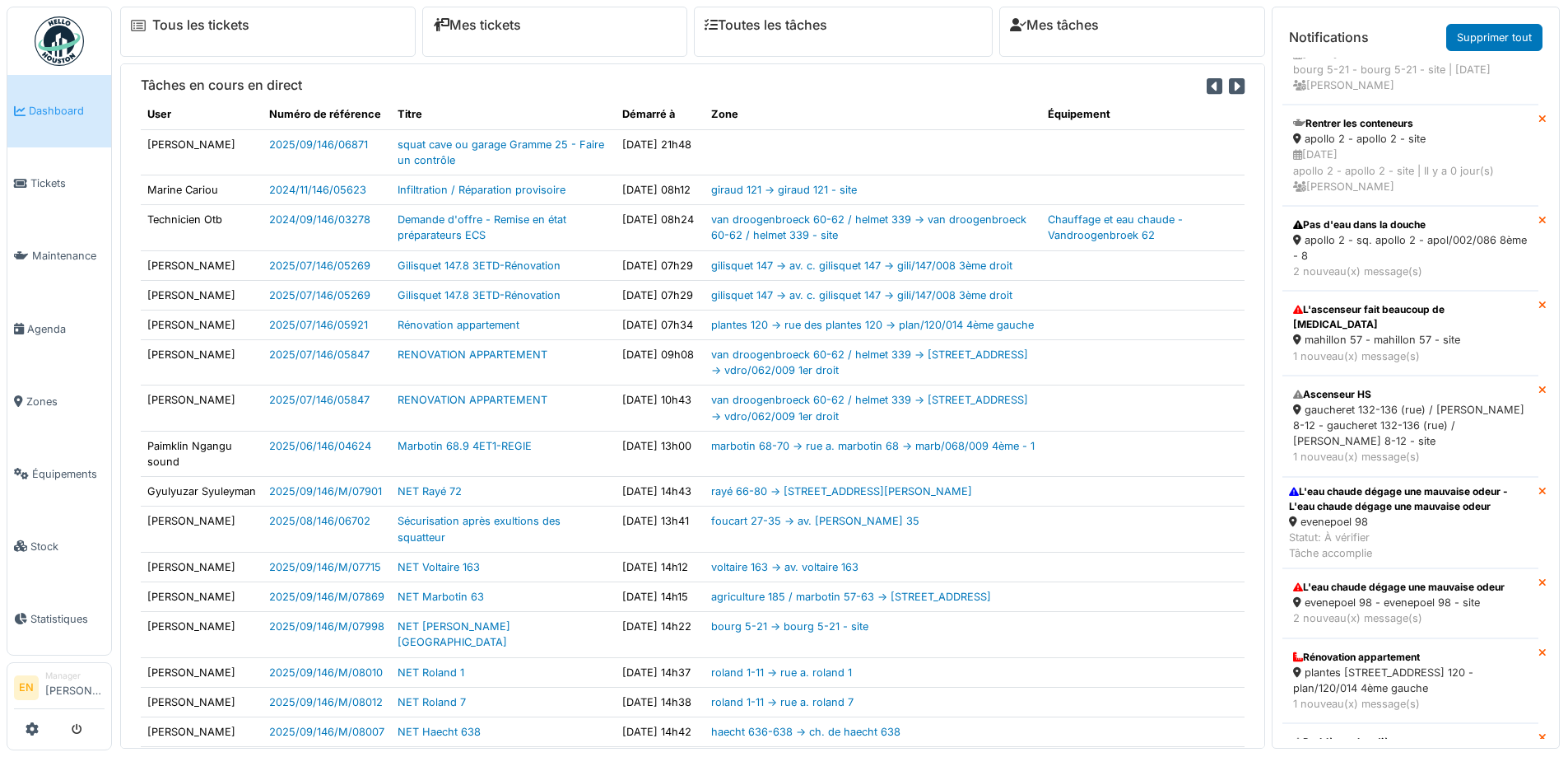
scroll to position [1235, 0]
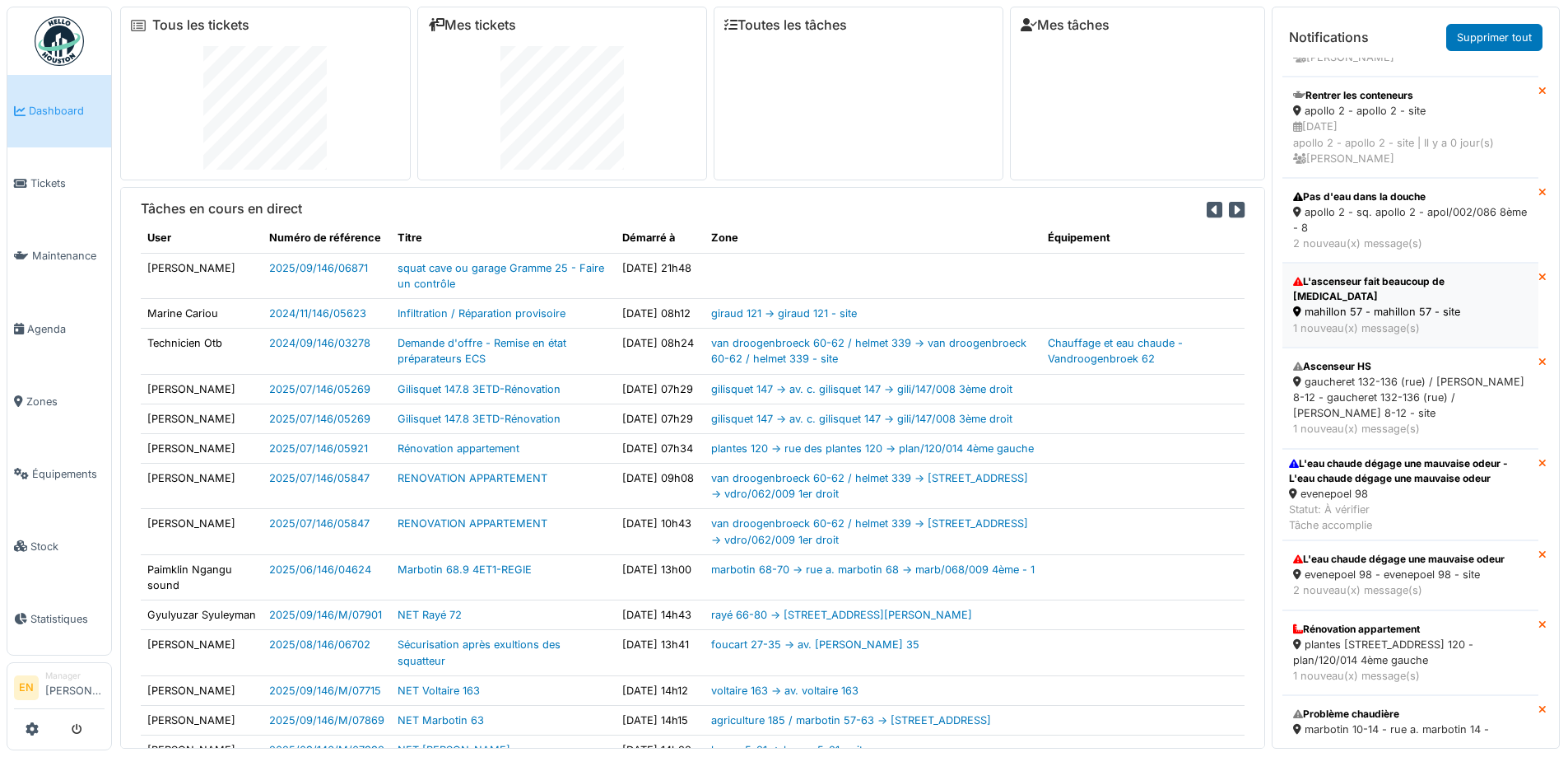
click at [1363, 320] on div "mahillon 57 - mahillon 57 - site" at bounding box center [1410, 311] width 234 height 16
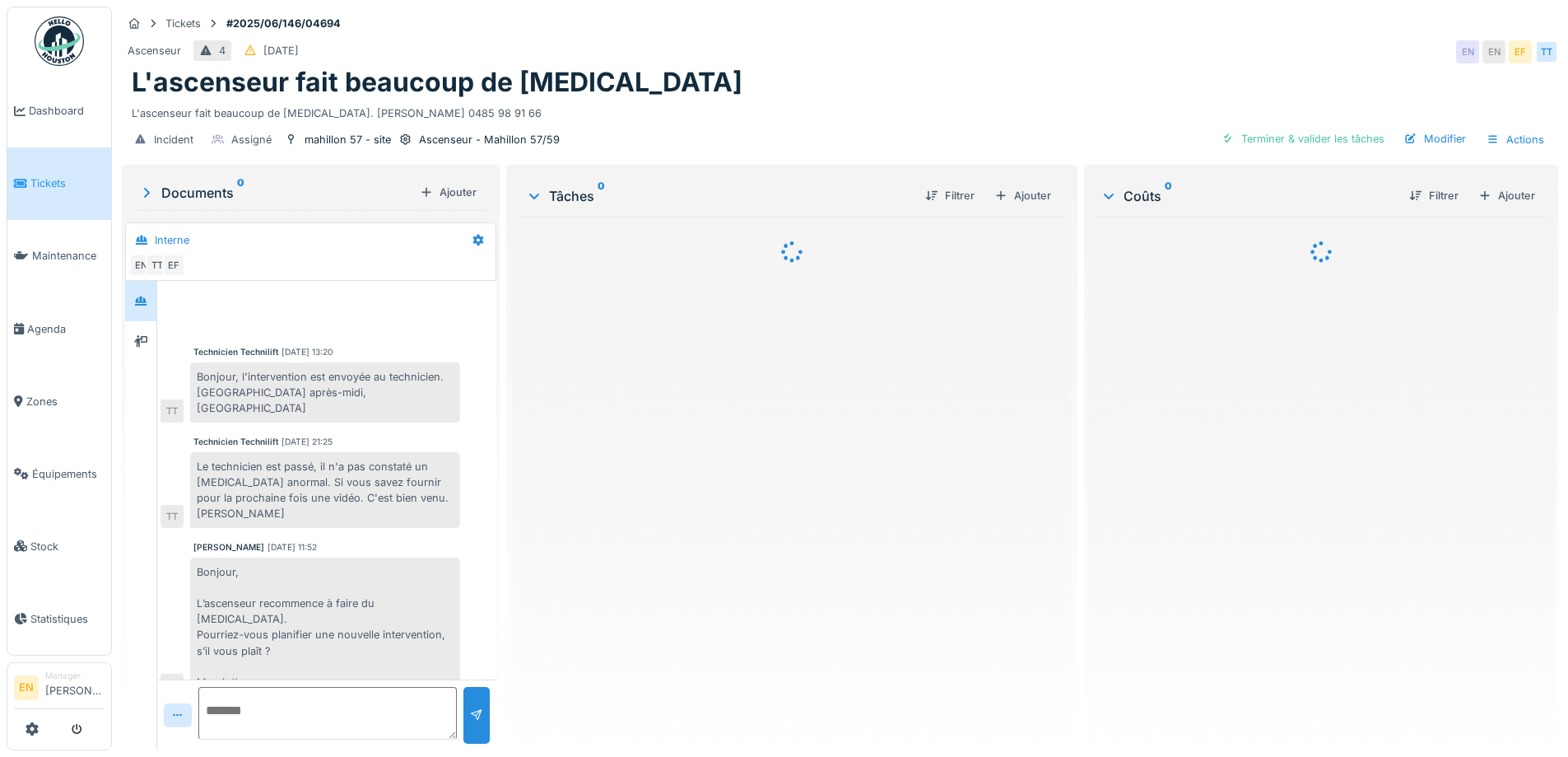
scroll to position [362, 0]
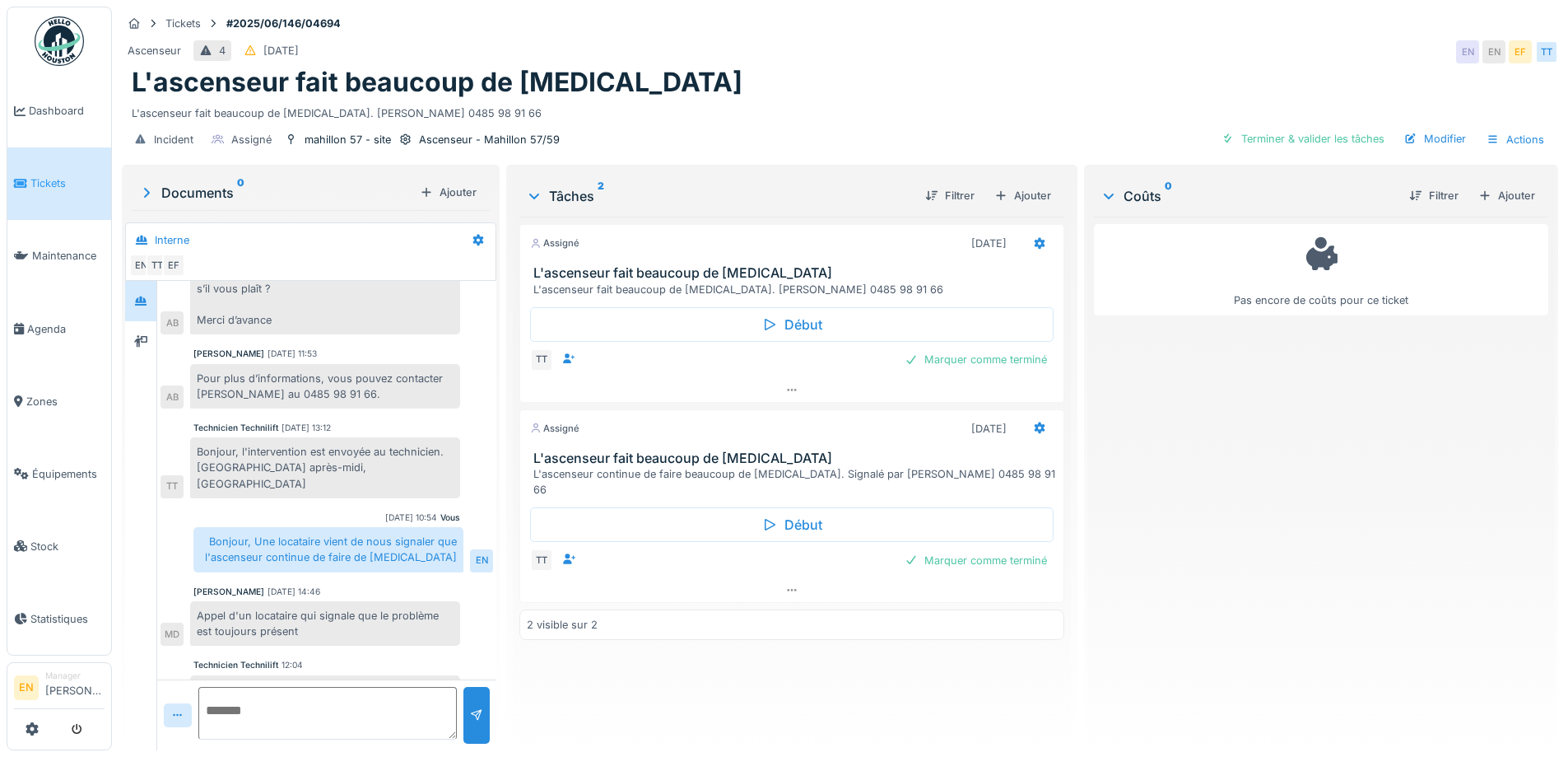
click at [1336, 486] on div "Pas encore de coûts pour ce ticket" at bounding box center [1321, 477] width 455 height 521
click at [1274, 569] on div "Pas encore de coûts pour ce ticket" at bounding box center [1321, 477] width 455 height 521
drag, startPoint x: 1285, startPoint y: 603, endPoint x: 1085, endPoint y: 428, distance: 265.8
click at [1285, 601] on div "Pas encore de coûts pour ce ticket" at bounding box center [1321, 477] width 455 height 521
click at [59, 44] on img at bounding box center [58, 41] width 49 height 49
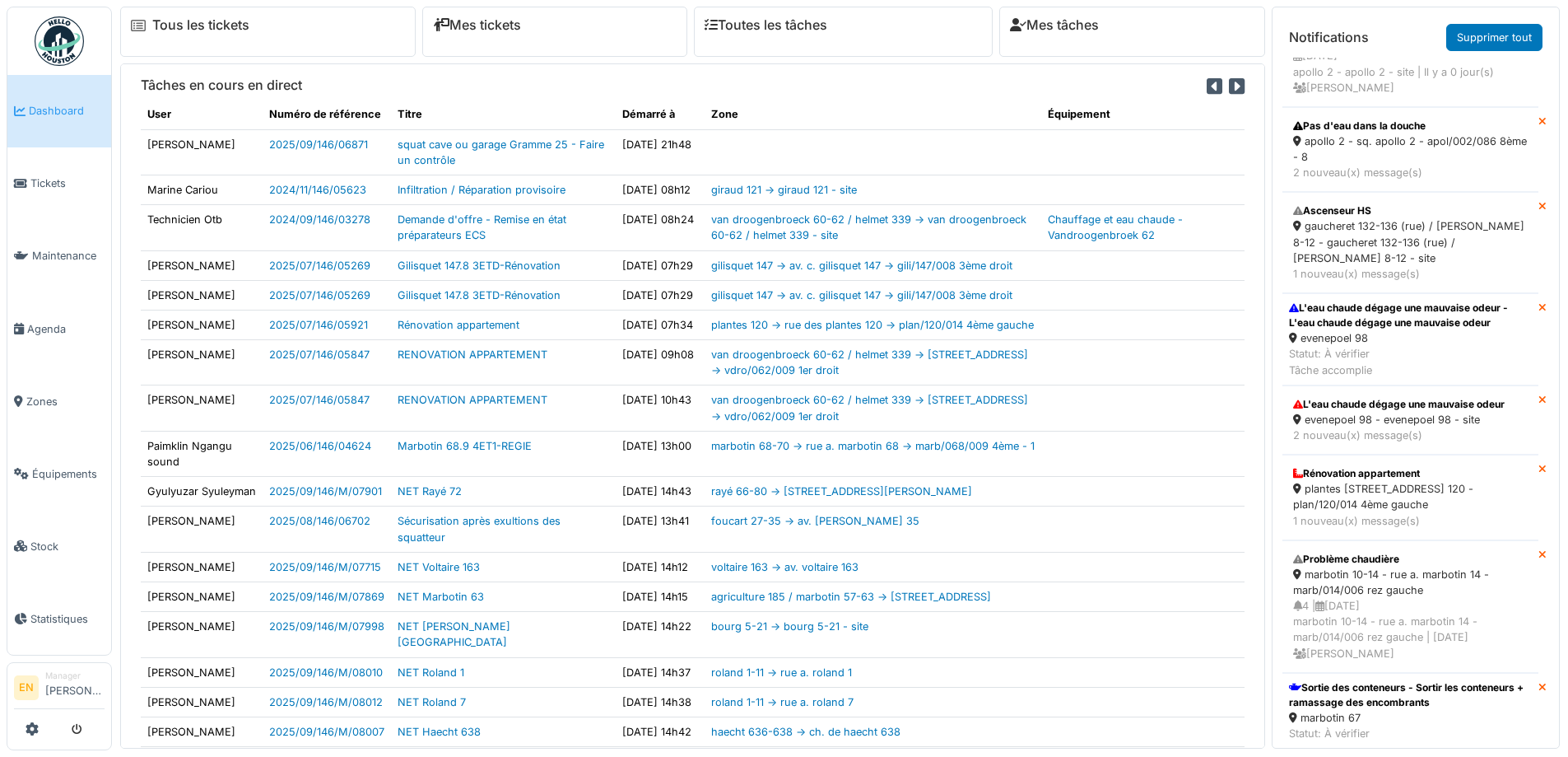
scroll to position [1235, 0]
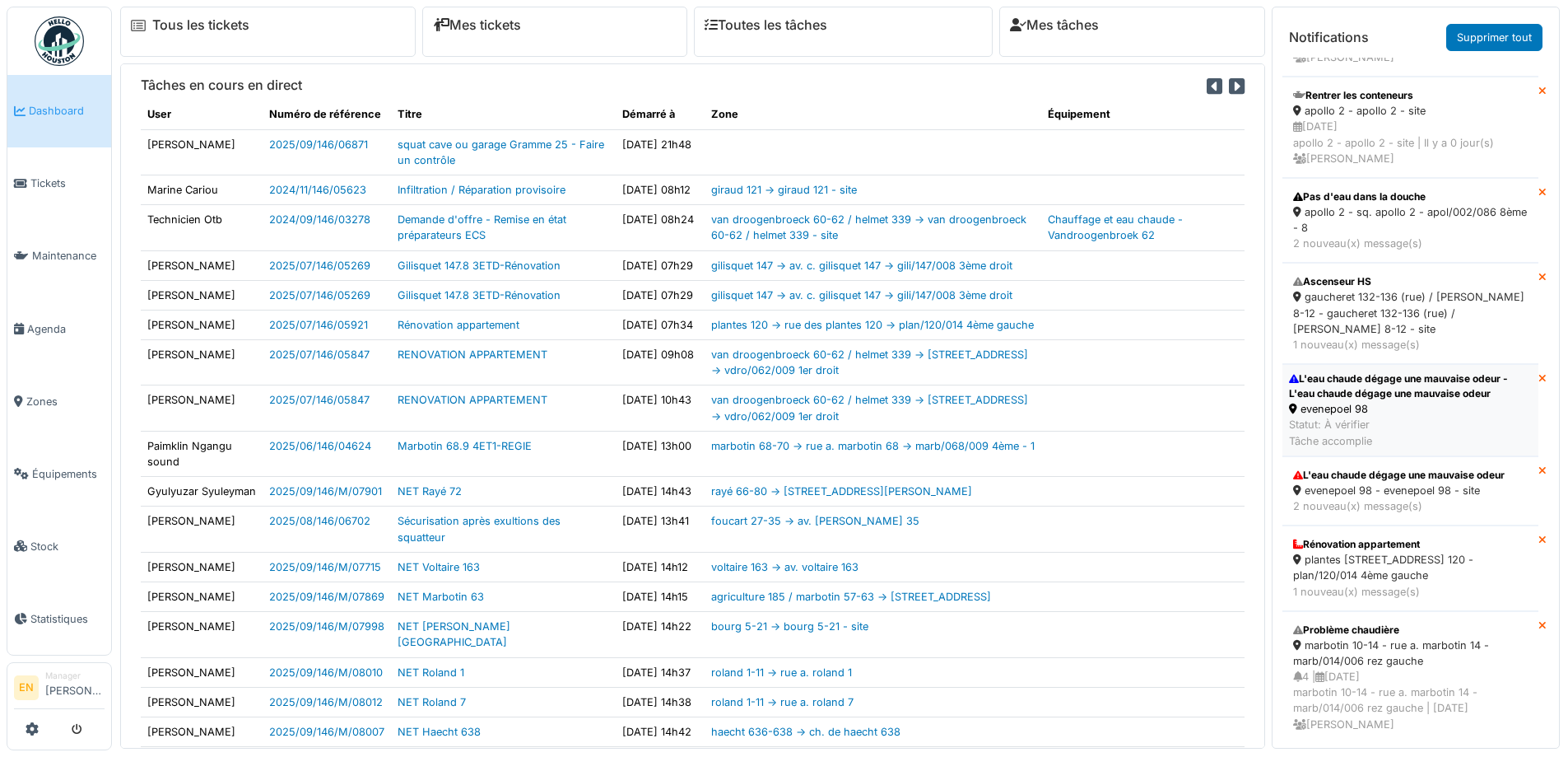
click at [1381, 401] on div "L'eau chaude dégage une mauvaise odeur - L'eau chaude dégage une mauvaise odeur" at bounding box center [1411, 386] width 243 height 30
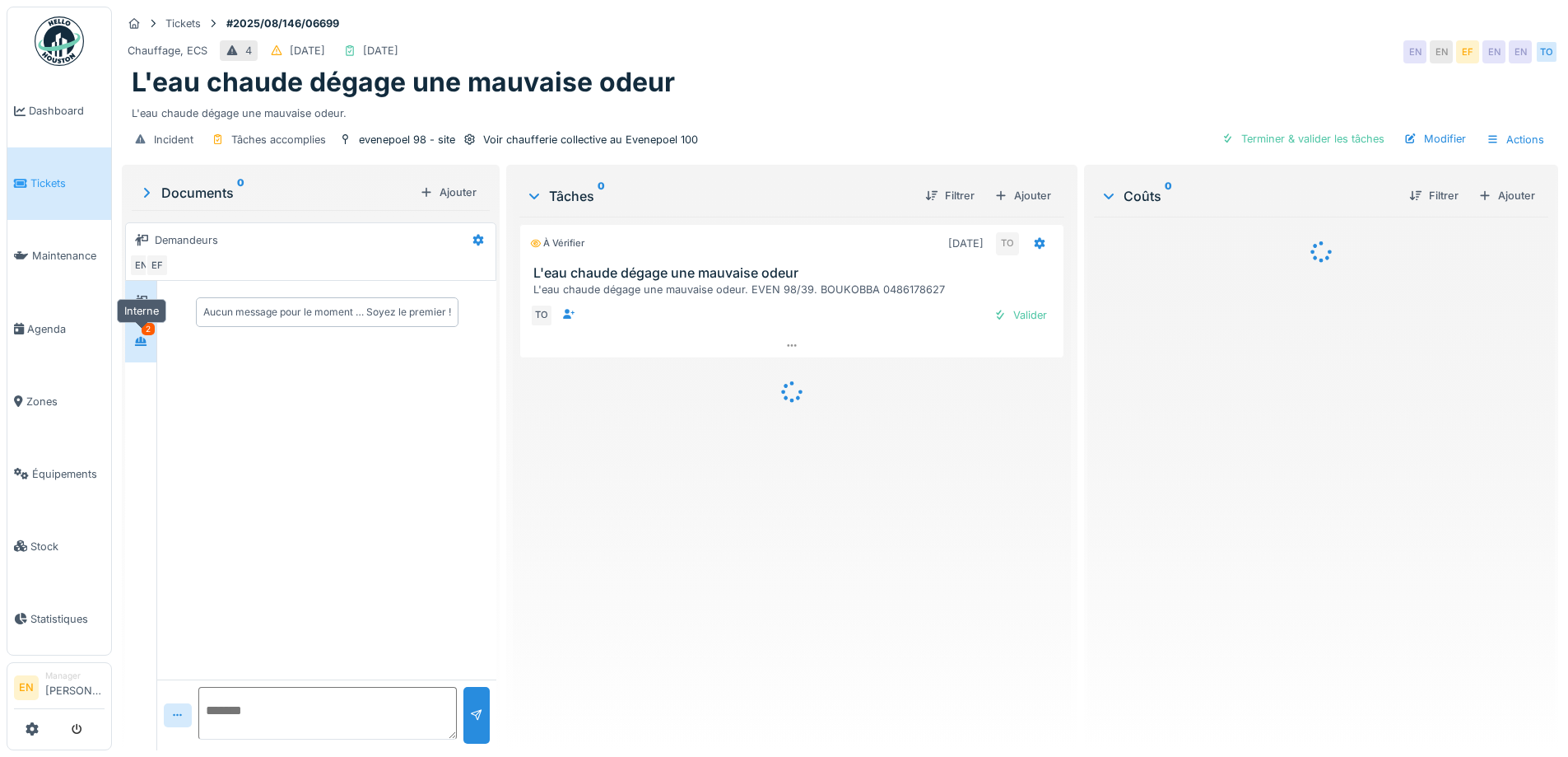
click at [137, 348] on div at bounding box center [141, 341] width 13 height 16
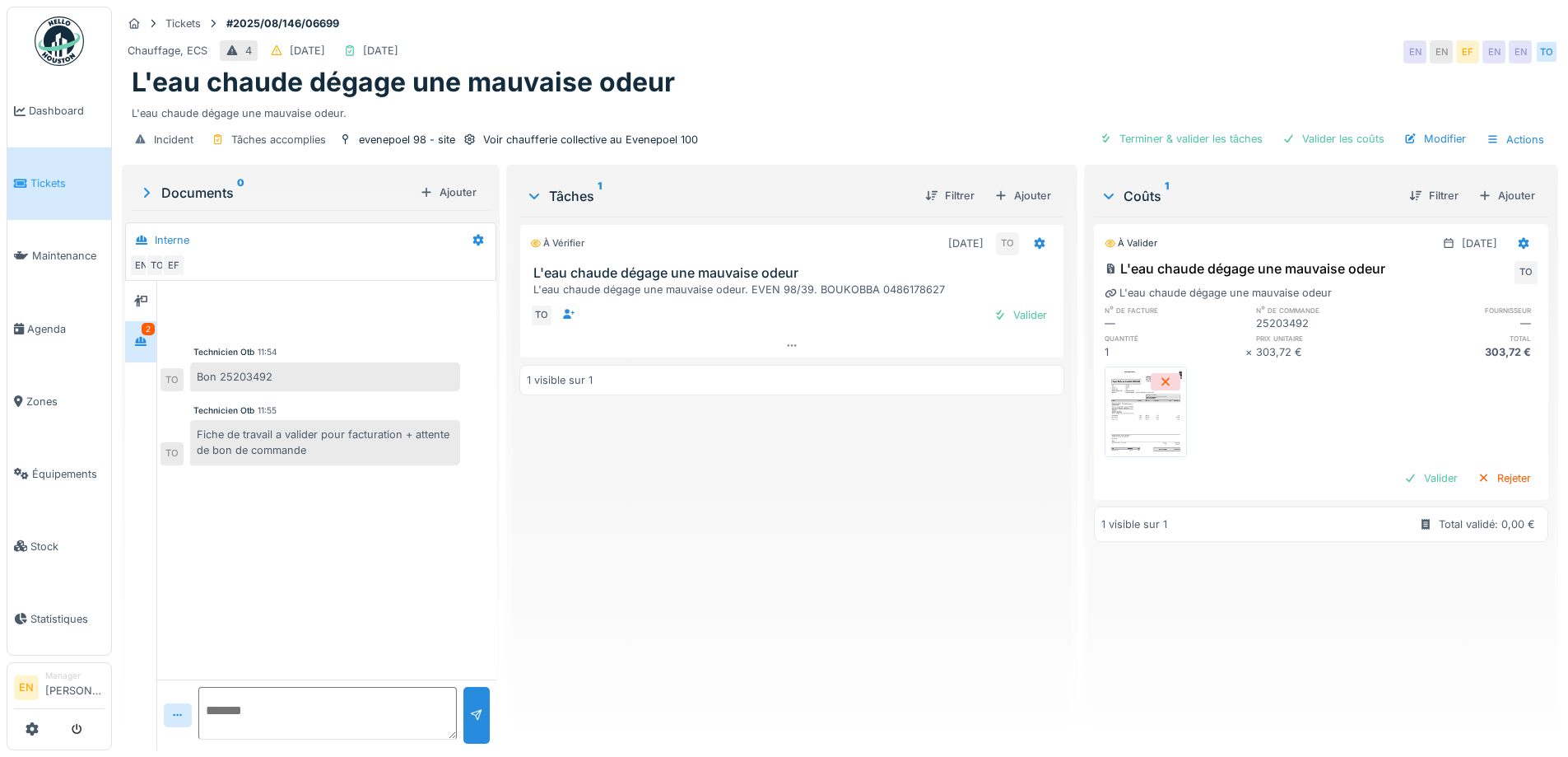
click at [776, 522] on div "À vérifier [DATE] TO L'eau chaude dégage une mauvaise odeur L'eau chaude dégage…" at bounding box center [792, 477] width 545 height 521
click at [61, 41] on img at bounding box center [58, 41] width 49 height 49
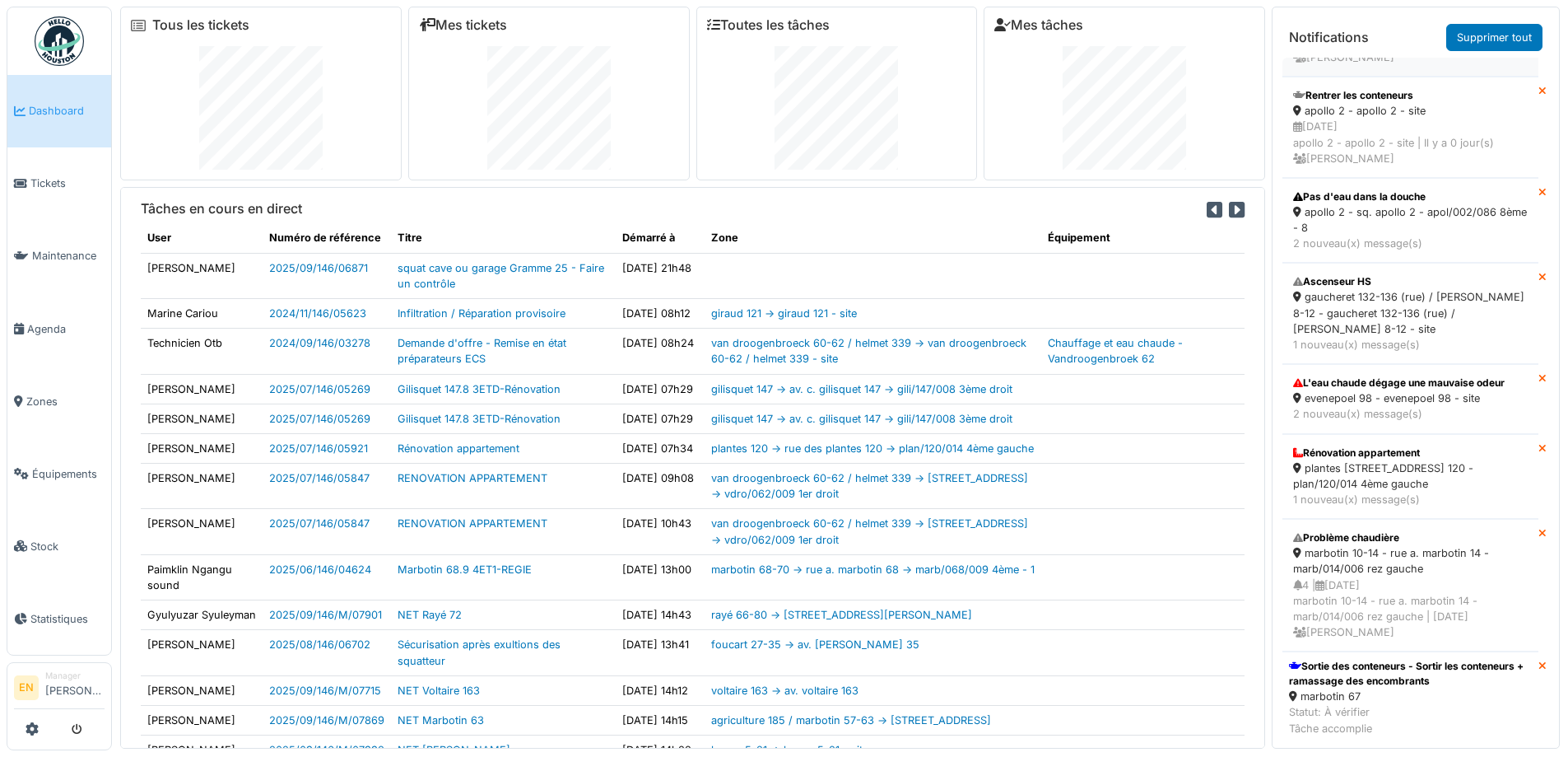
scroll to position [1400, 0]
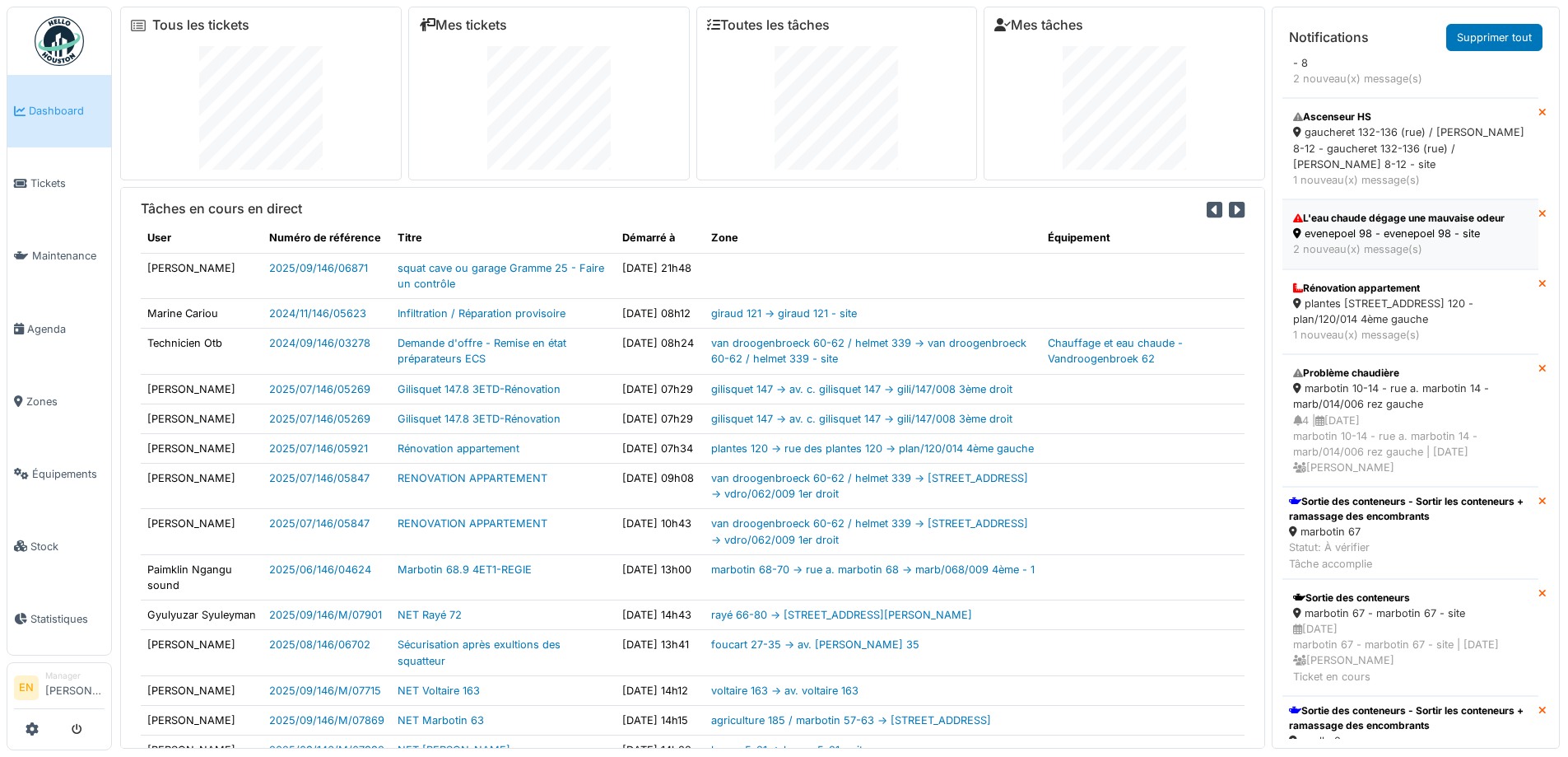
click at [1402, 241] on div "evenepoel 98 - evenepoel 98 - site" at bounding box center [1410, 233] width 234 height 16
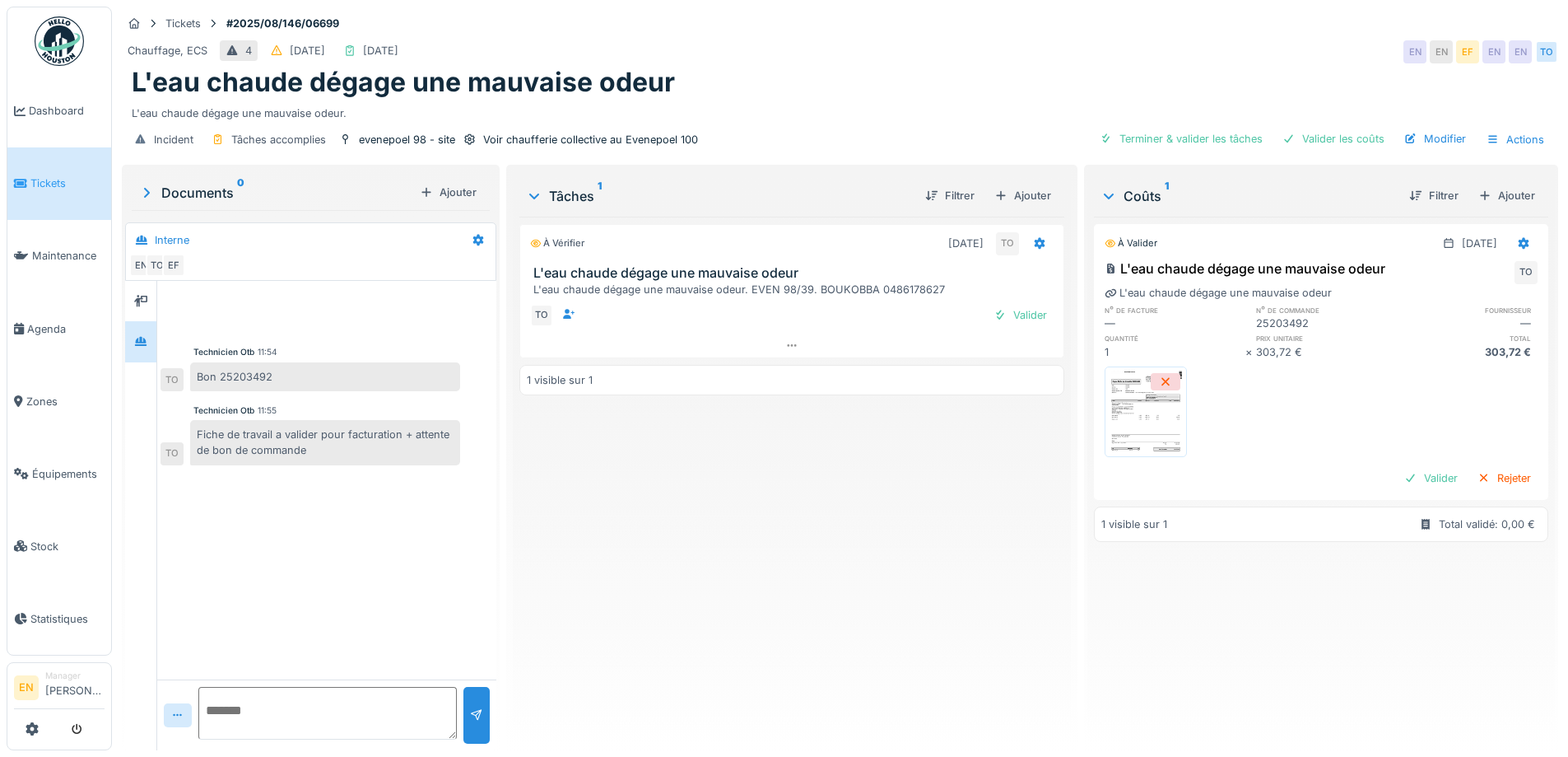
click at [805, 598] on div "À vérifier [DATE] TO L'eau chaude dégage une mauvaise odeur L'eau chaude dégage…" at bounding box center [792, 477] width 545 height 521
click at [67, 57] on img at bounding box center [58, 41] width 49 height 49
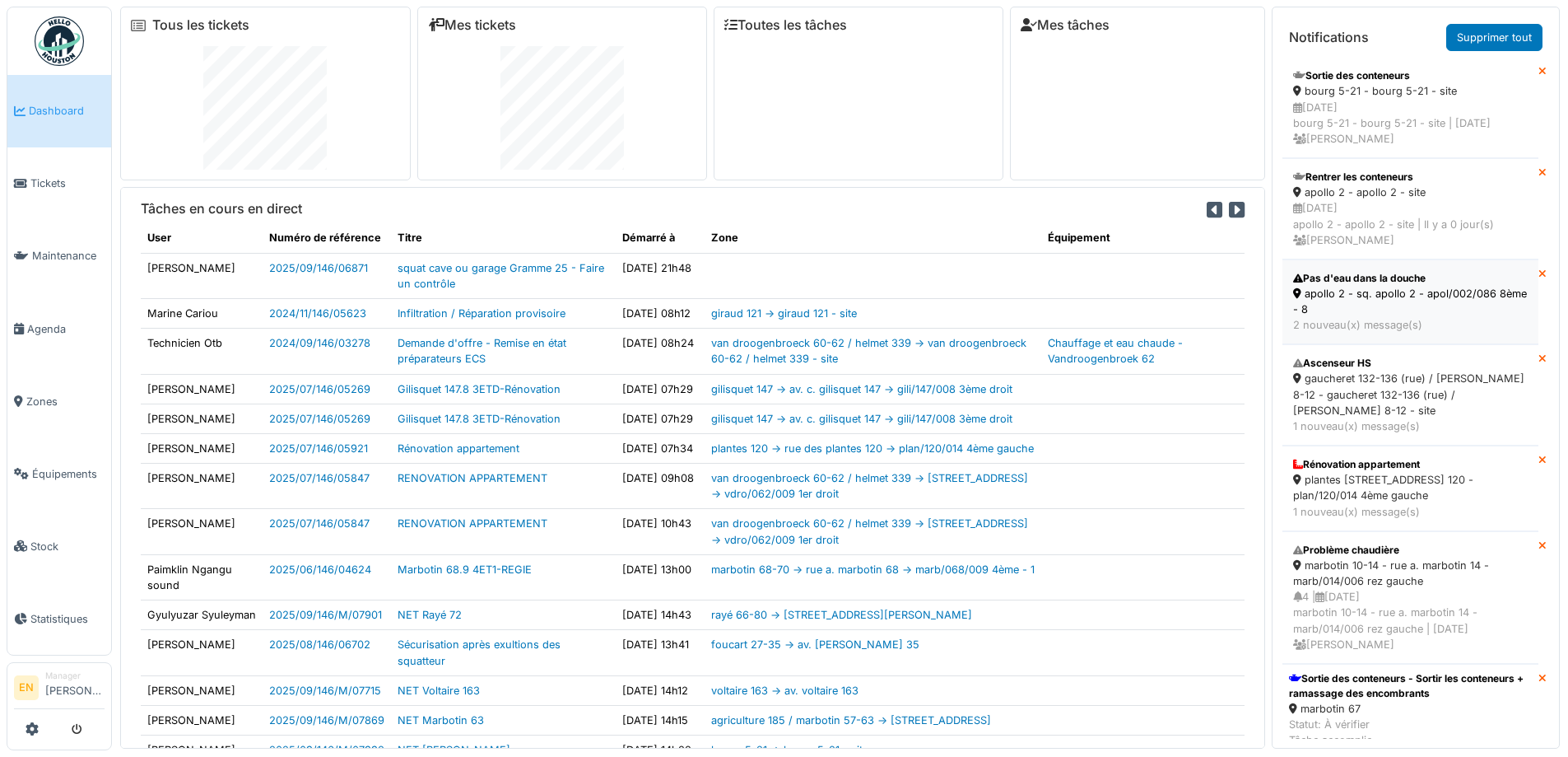
scroll to position [1153, 0]
click at [1395, 318] on div "apollo 2 - sq. apollo 2 - apol/002/086 8ème - 8" at bounding box center [1410, 302] width 234 height 32
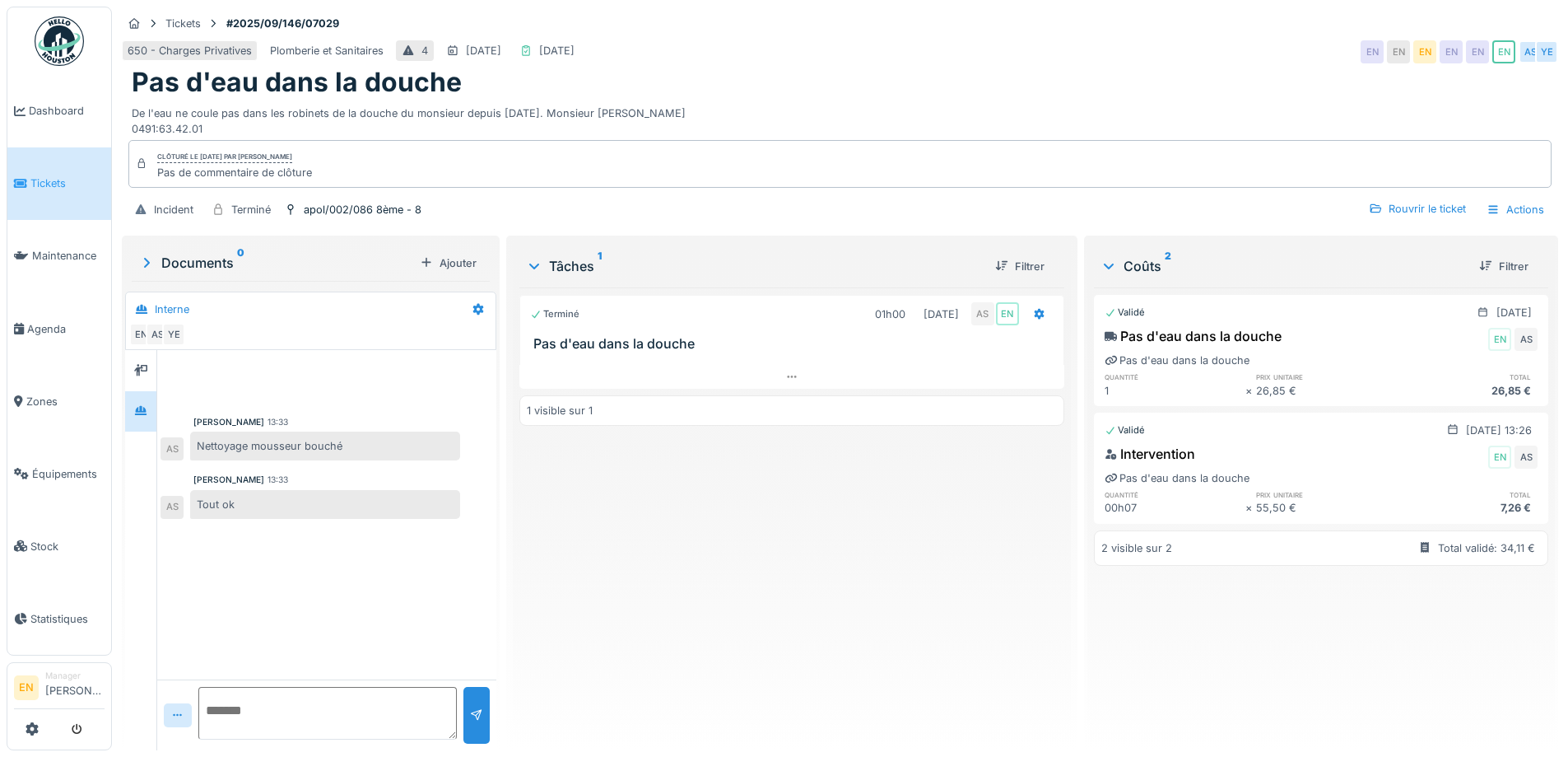
click at [886, 579] on div "Terminé 01h00 [DATE] AS EN Pas d'eau dans la douche 1 visible sur 1" at bounding box center [792, 511] width 545 height 449
drag, startPoint x: 812, startPoint y: 662, endPoint x: 812, endPoint y: 671, distance: 9.0
click at [812, 671] on div "Terminé 01h00 09/09/2025 AS EN Pas d'eau dans la douche 1 visible sur 1" at bounding box center [792, 511] width 545 height 449
click at [75, 56] on img at bounding box center [58, 41] width 49 height 49
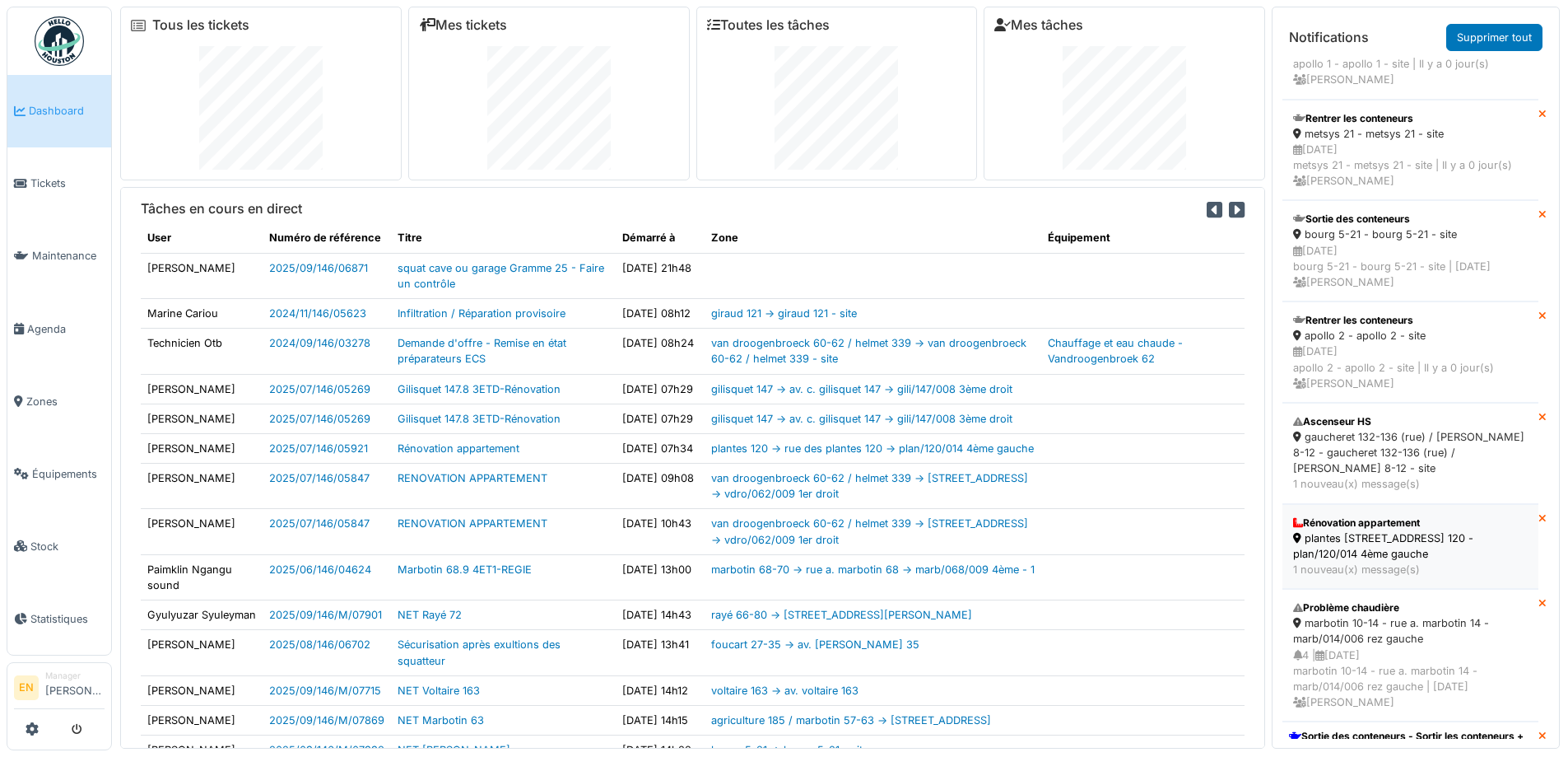
scroll to position [989, 0]
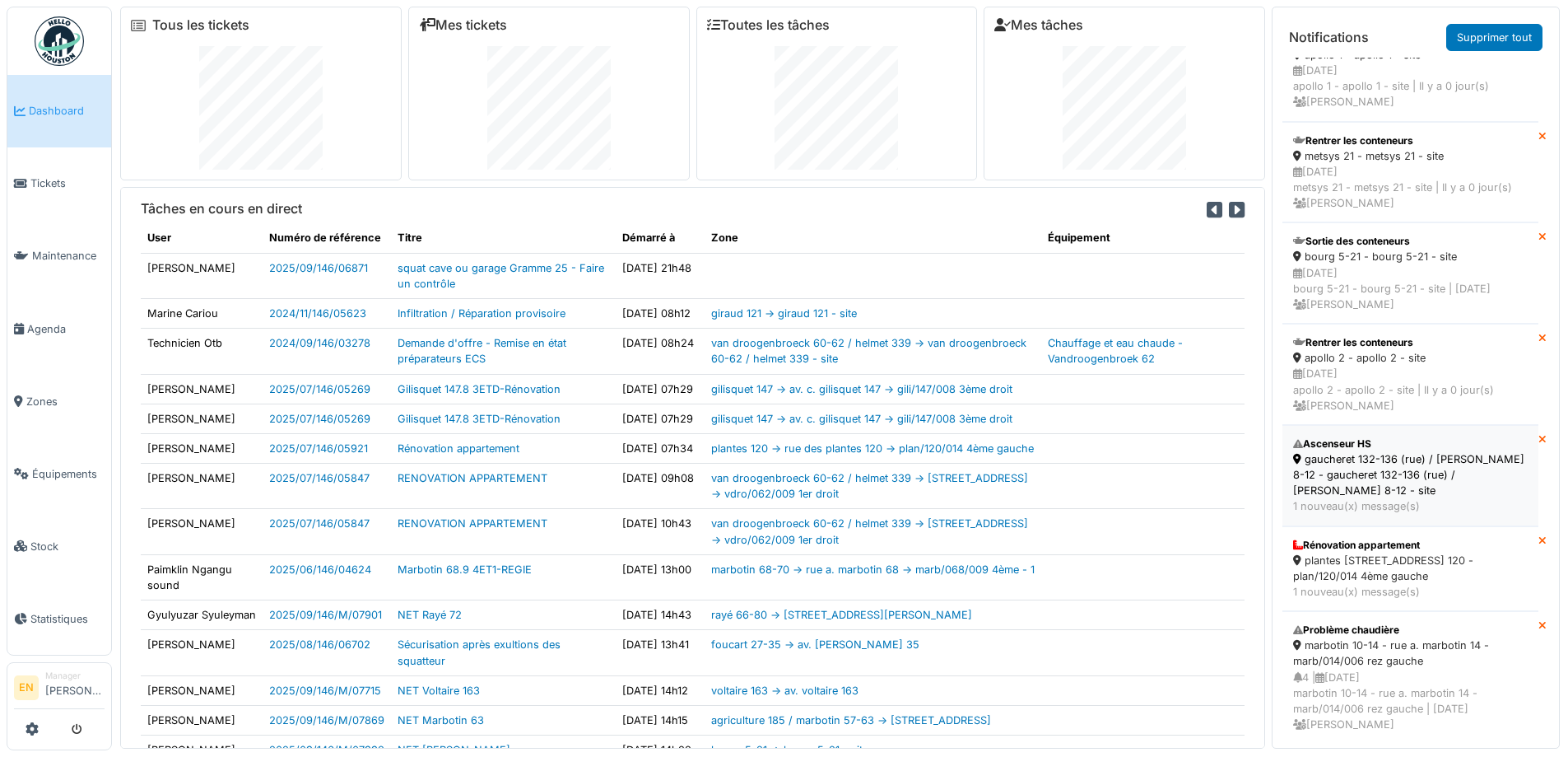
click at [1395, 499] on div "gaucheret 132-136 (rue) / [PERSON_NAME] 8-12 - gaucheret 132-136 (rue) / [PERSO…" at bounding box center [1410, 475] width 234 height 48
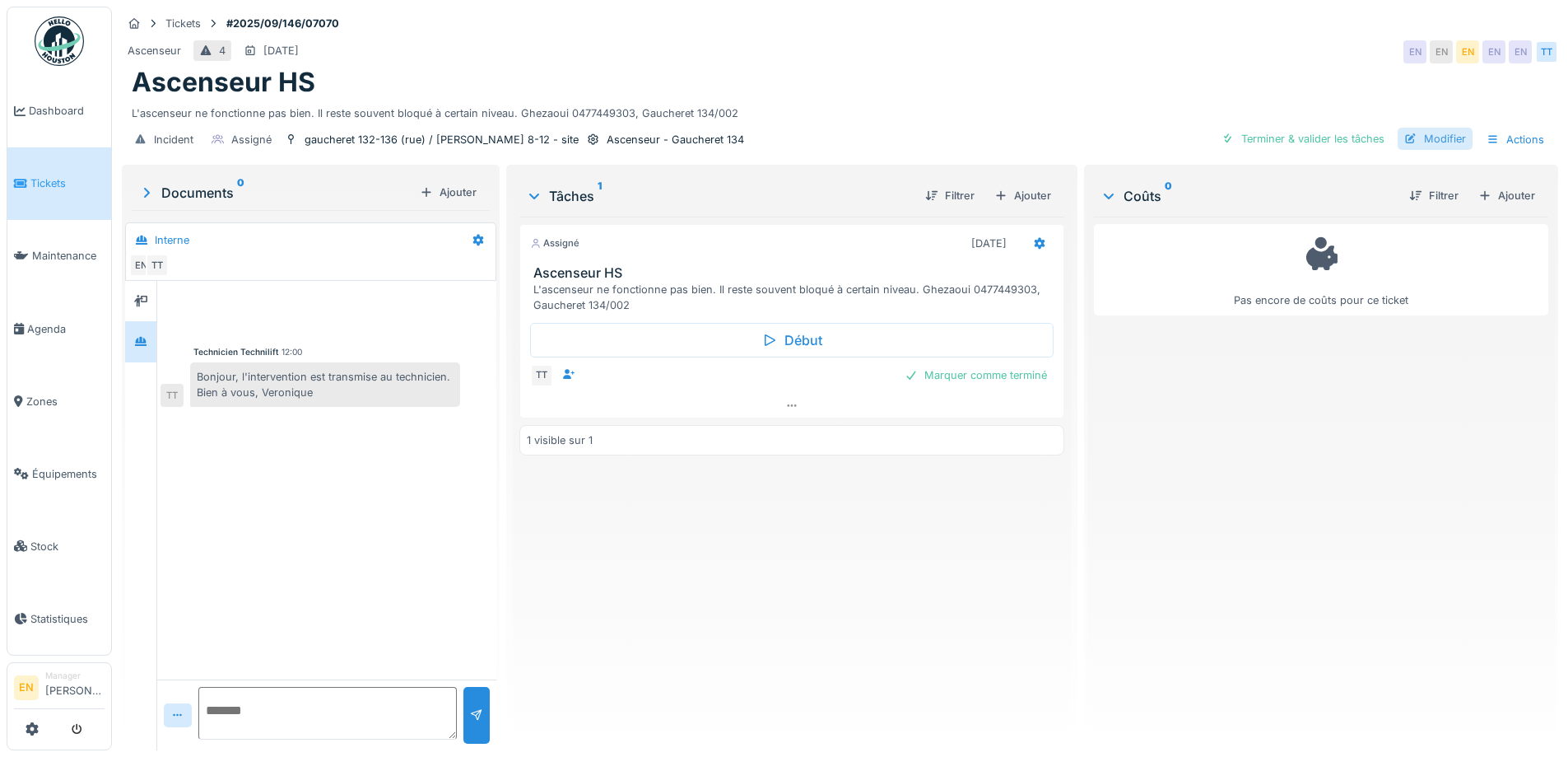
click at [1437, 145] on div "Modifier" at bounding box center [1435, 139] width 75 height 22
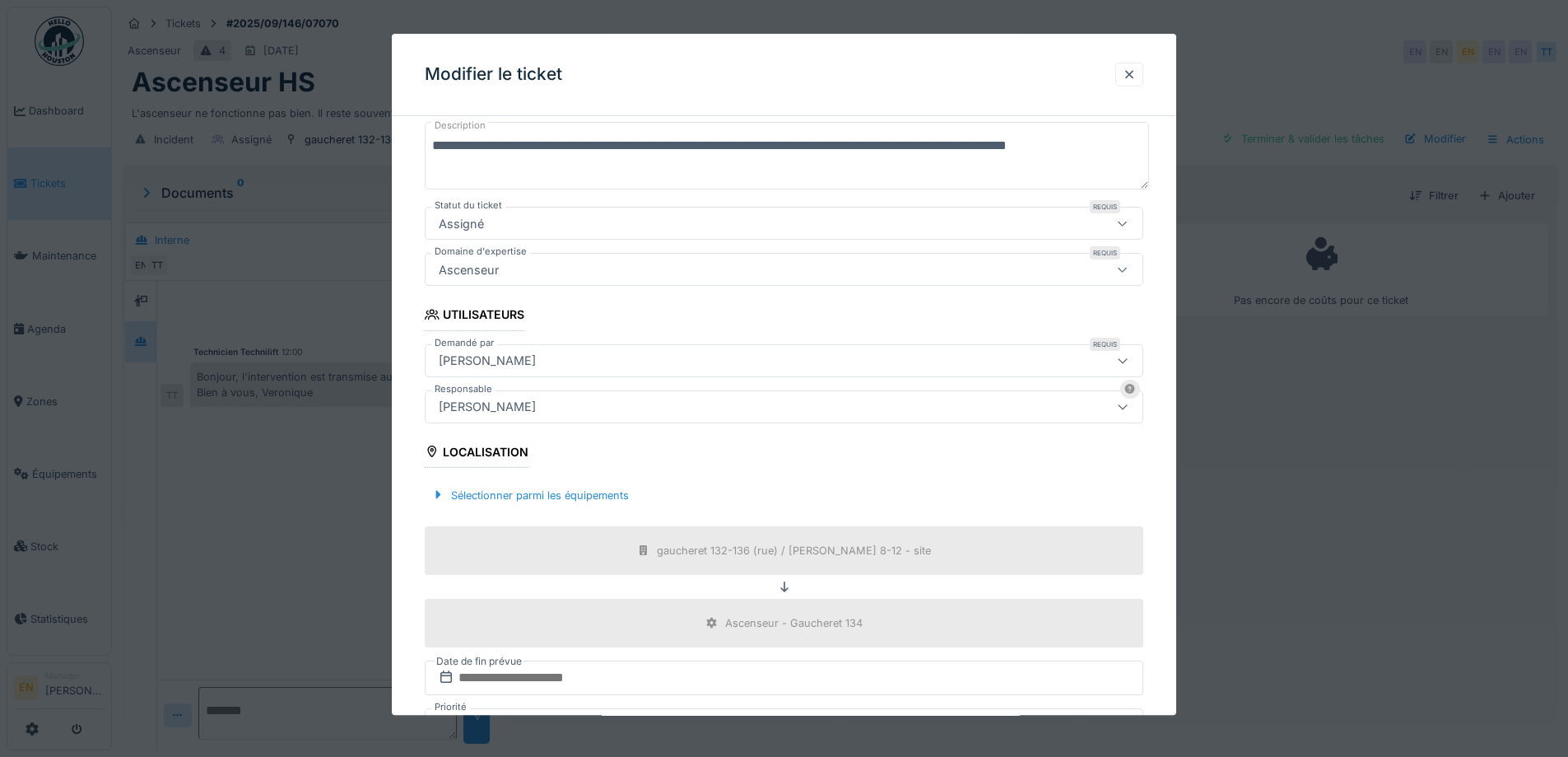
click at [630, 410] on div "[PERSON_NAME]" at bounding box center [742, 407] width 620 height 19
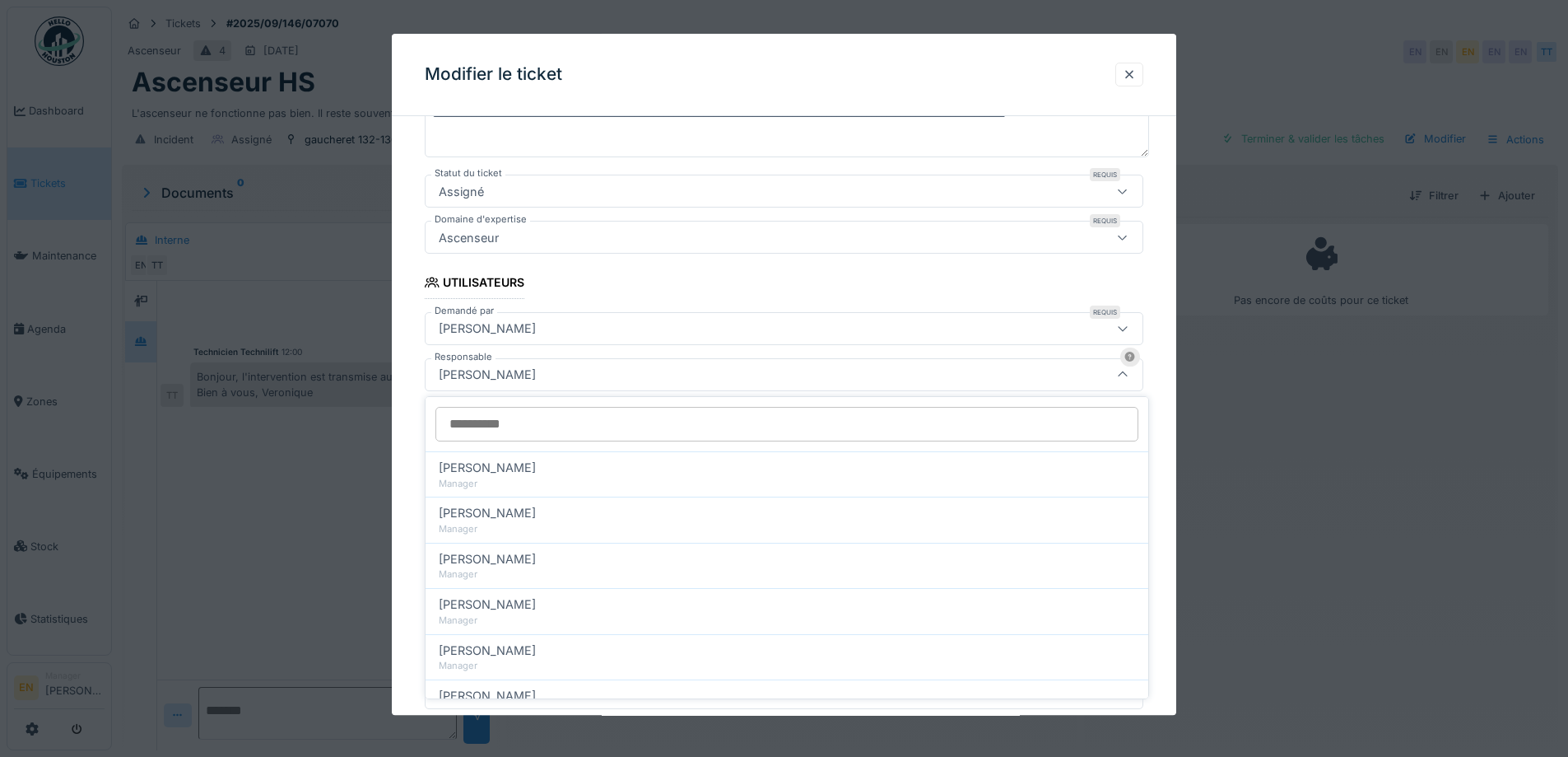
click at [622, 428] on input "Responsable" at bounding box center [786, 423] width 703 height 34
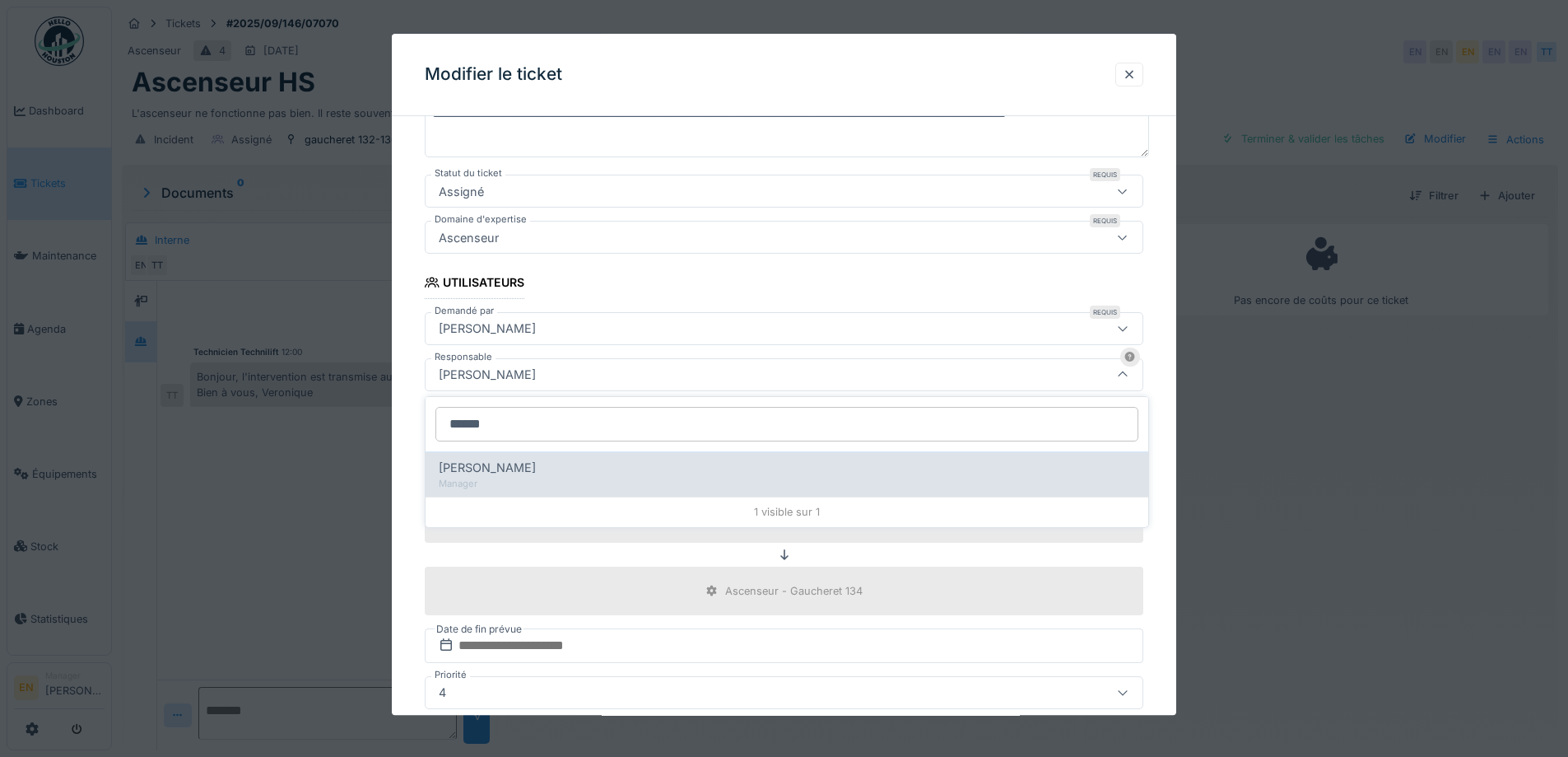
type input "******"
click at [547, 464] on div "Edmond Fayt" at bounding box center [787, 468] width 696 height 19
type input "****"
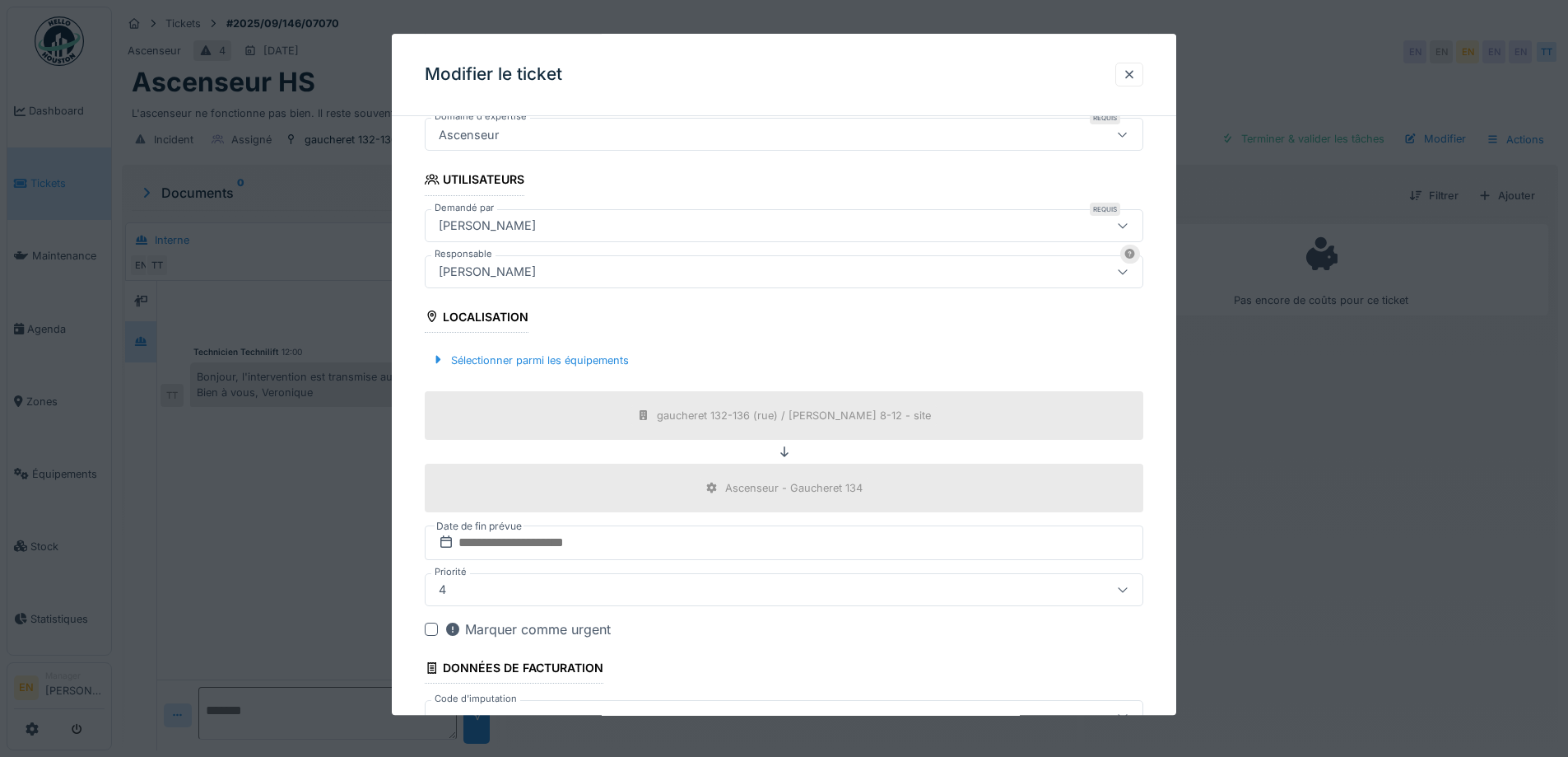
scroll to position [444, 0]
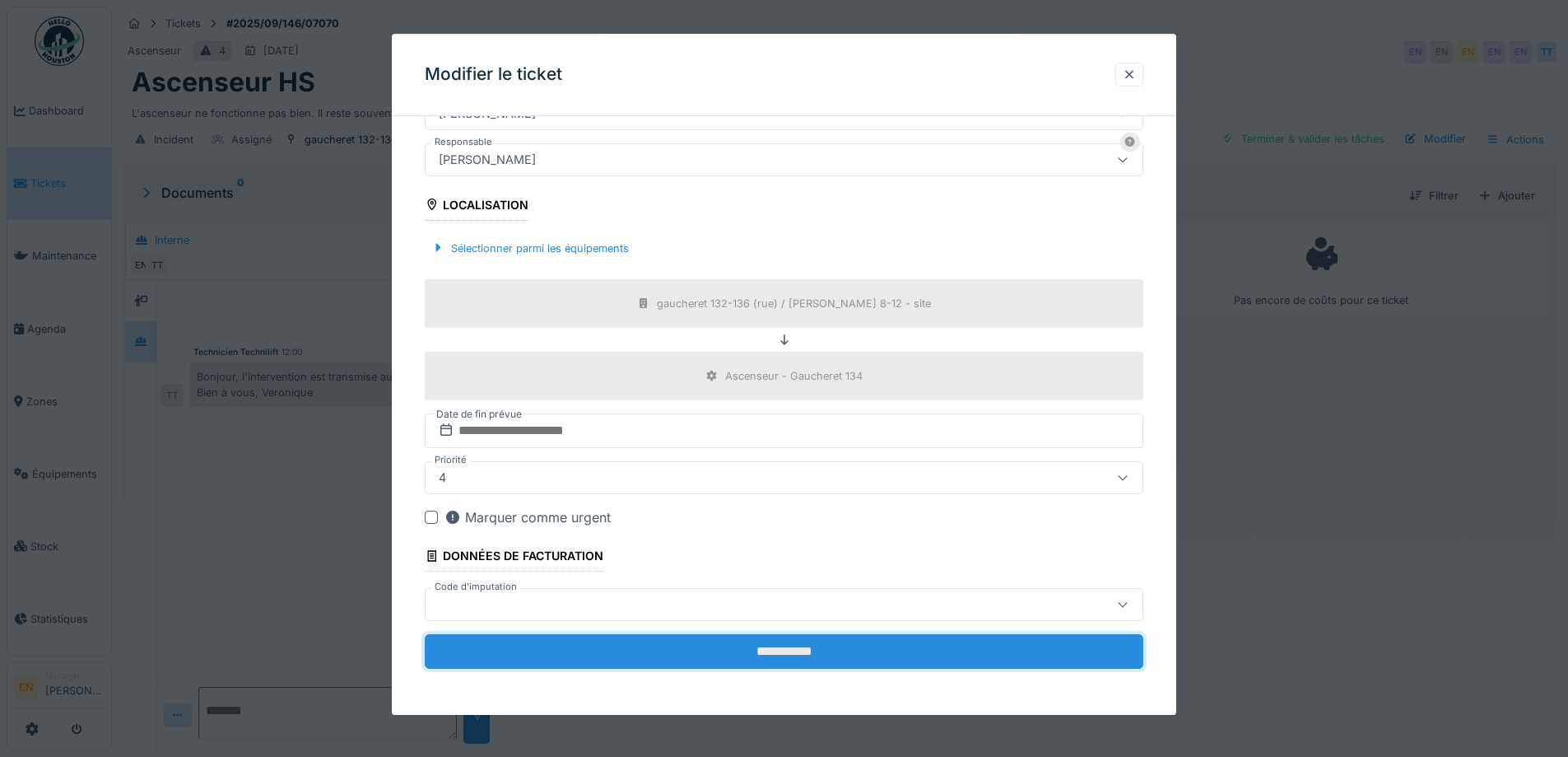
click at [737, 656] on input "**********" at bounding box center [784, 650] width 719 height 34
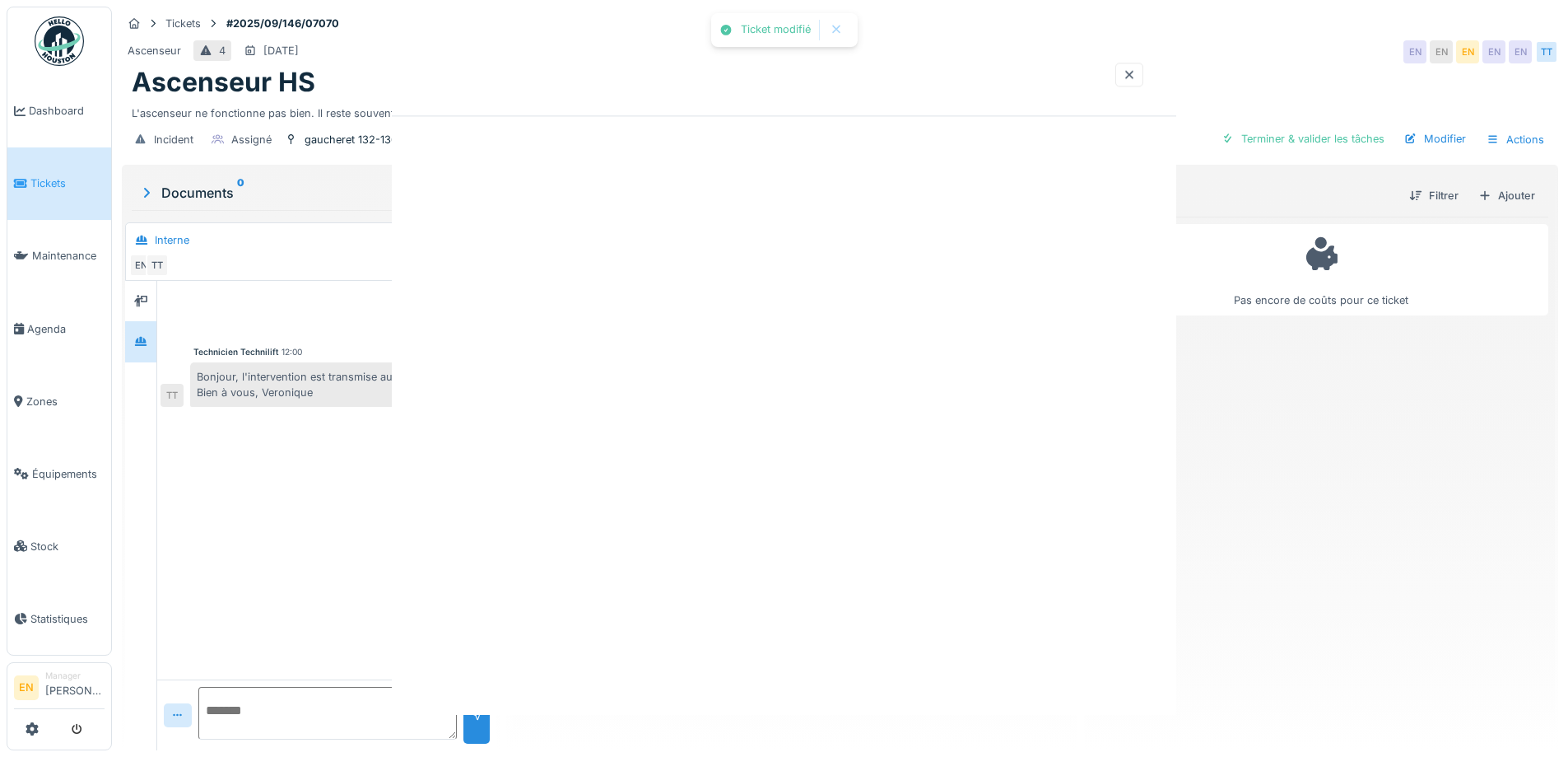
scroll to position [0, 0]
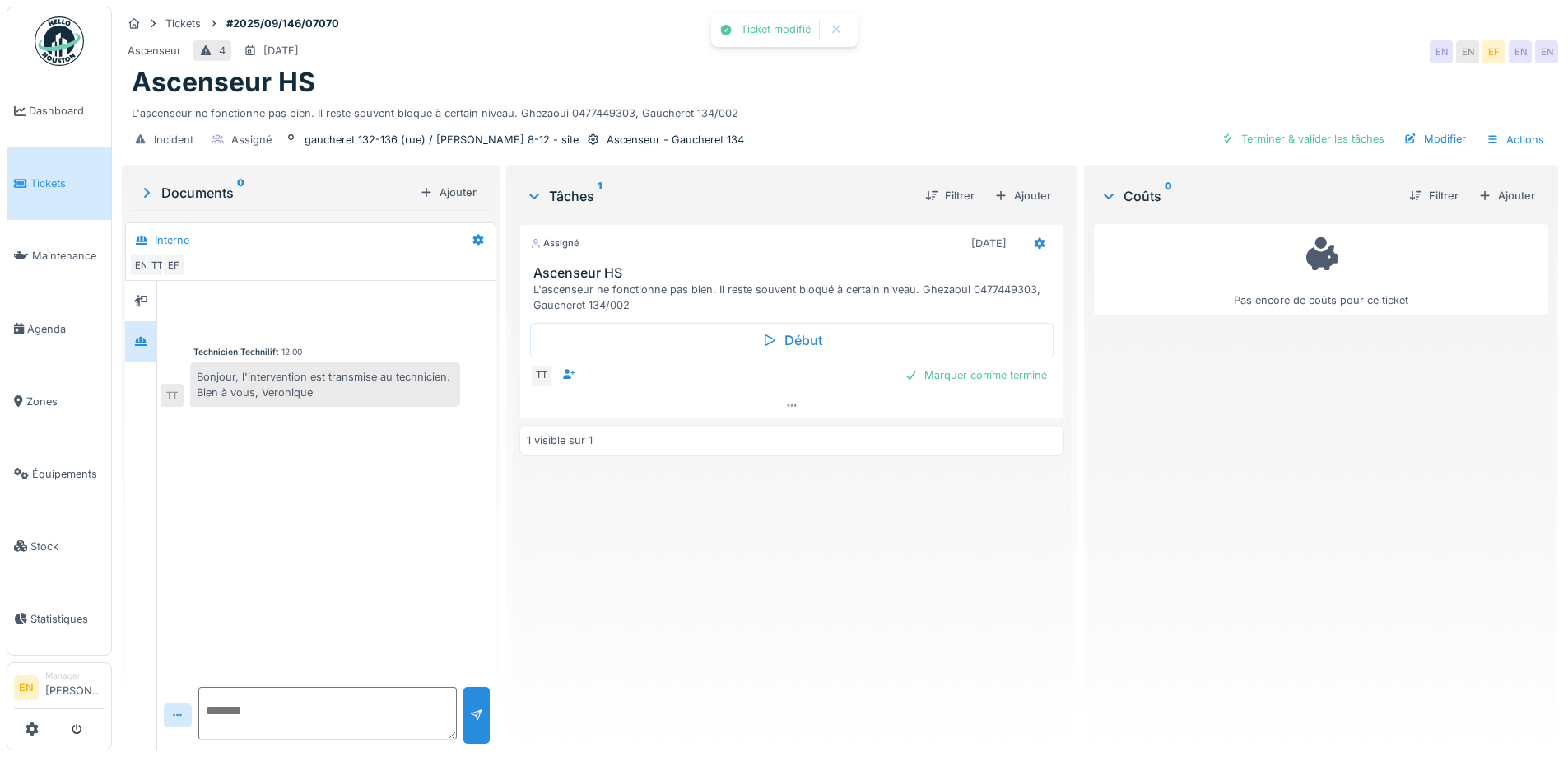
click at [744, 622] on div "Assigné 08/09/2025 Ascenseur HS L'ascenseur ne fonctionne pas bien. Il reste so…" at bounding box center [792, 477] width 545 height 521
click at [69, 44] on img at bounding box center [58, 41] width 49 height 49
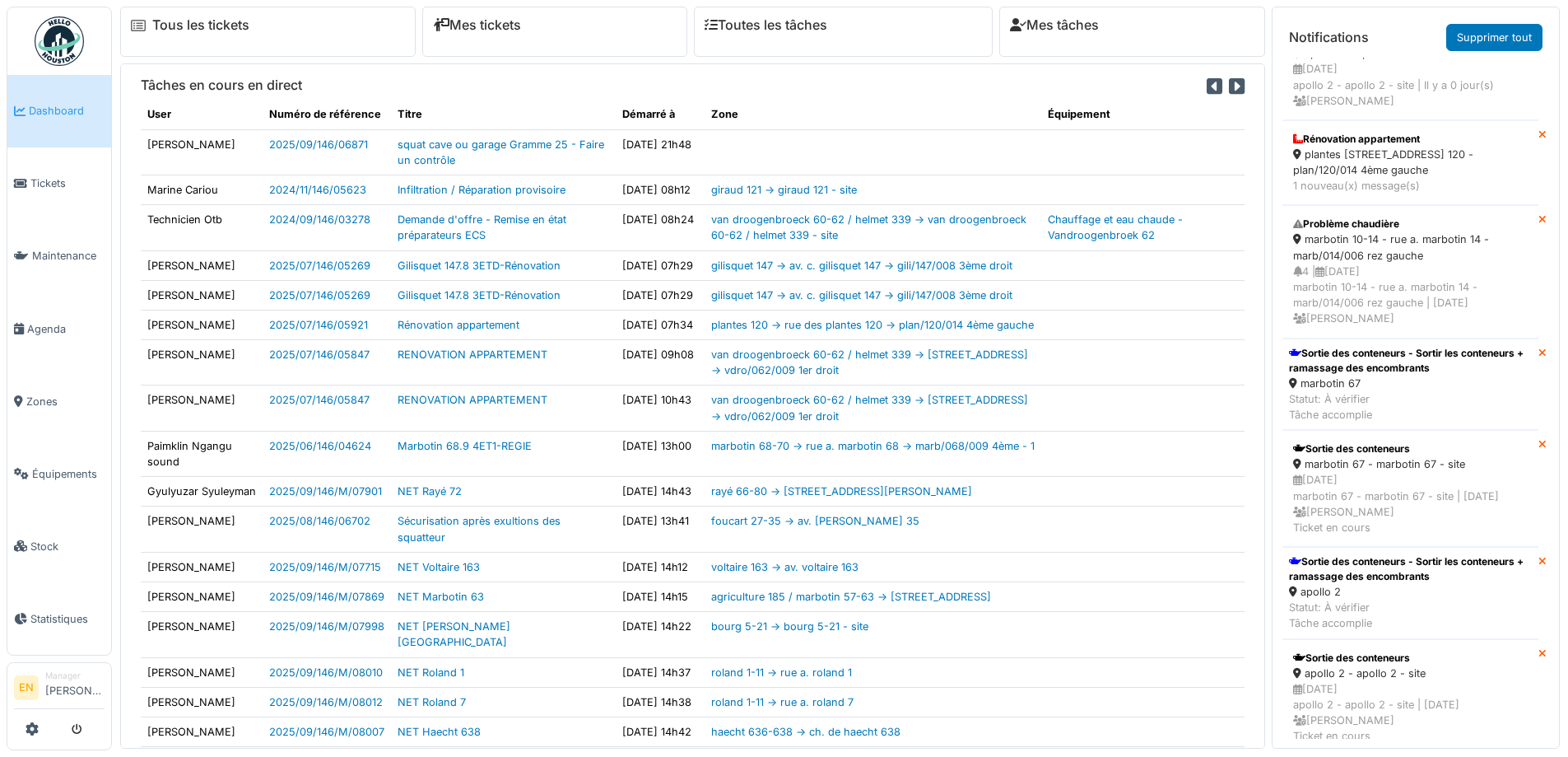
scroll to position [1318, 0]
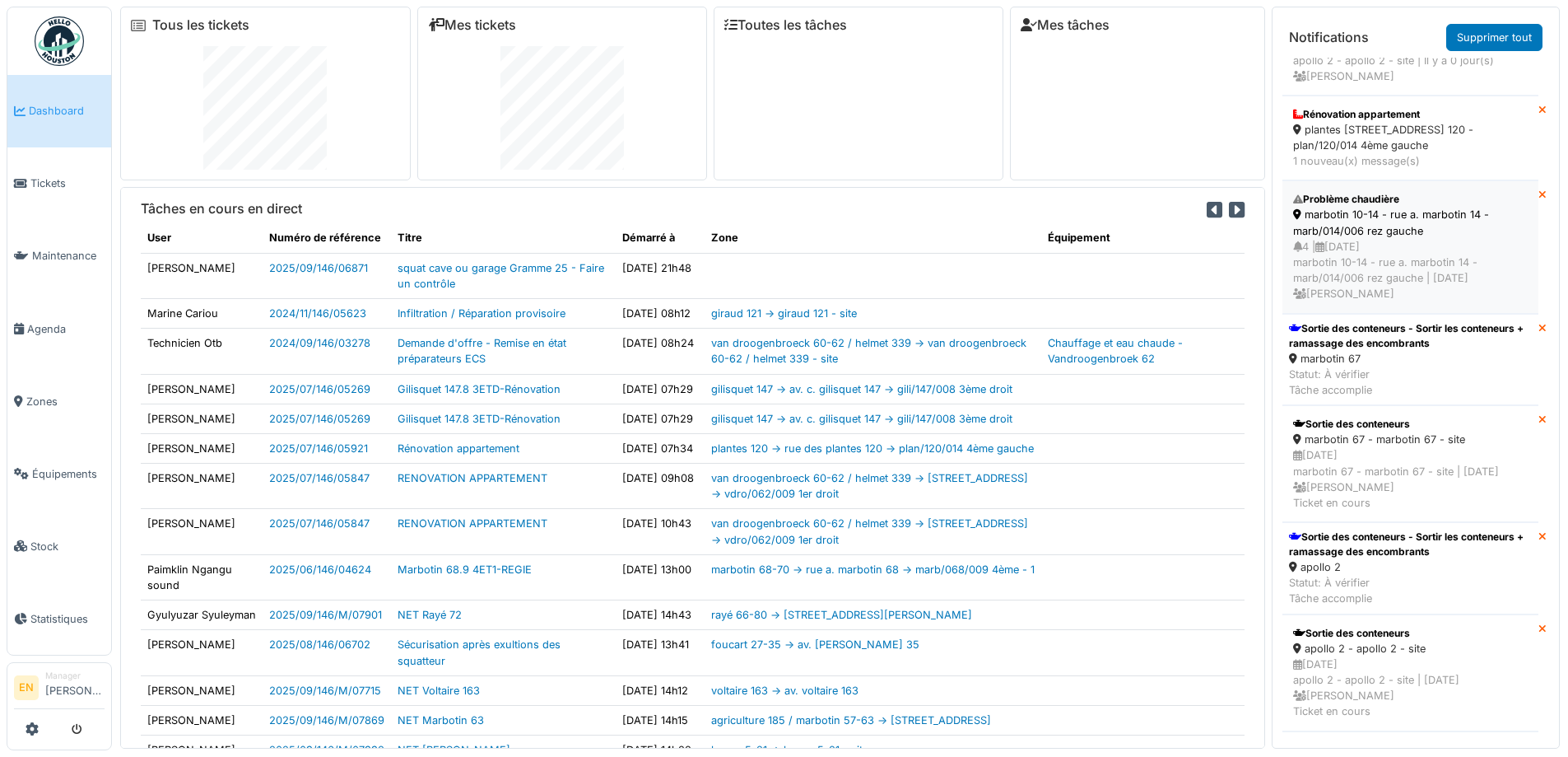
click at [1382, 286] on div "4 | 14/09/2025 marbotin 10-14 - rue a. marbotin 14 - marb/014/006 rez gauche | …" at bounding box center [1410, 271] width 234 height 63
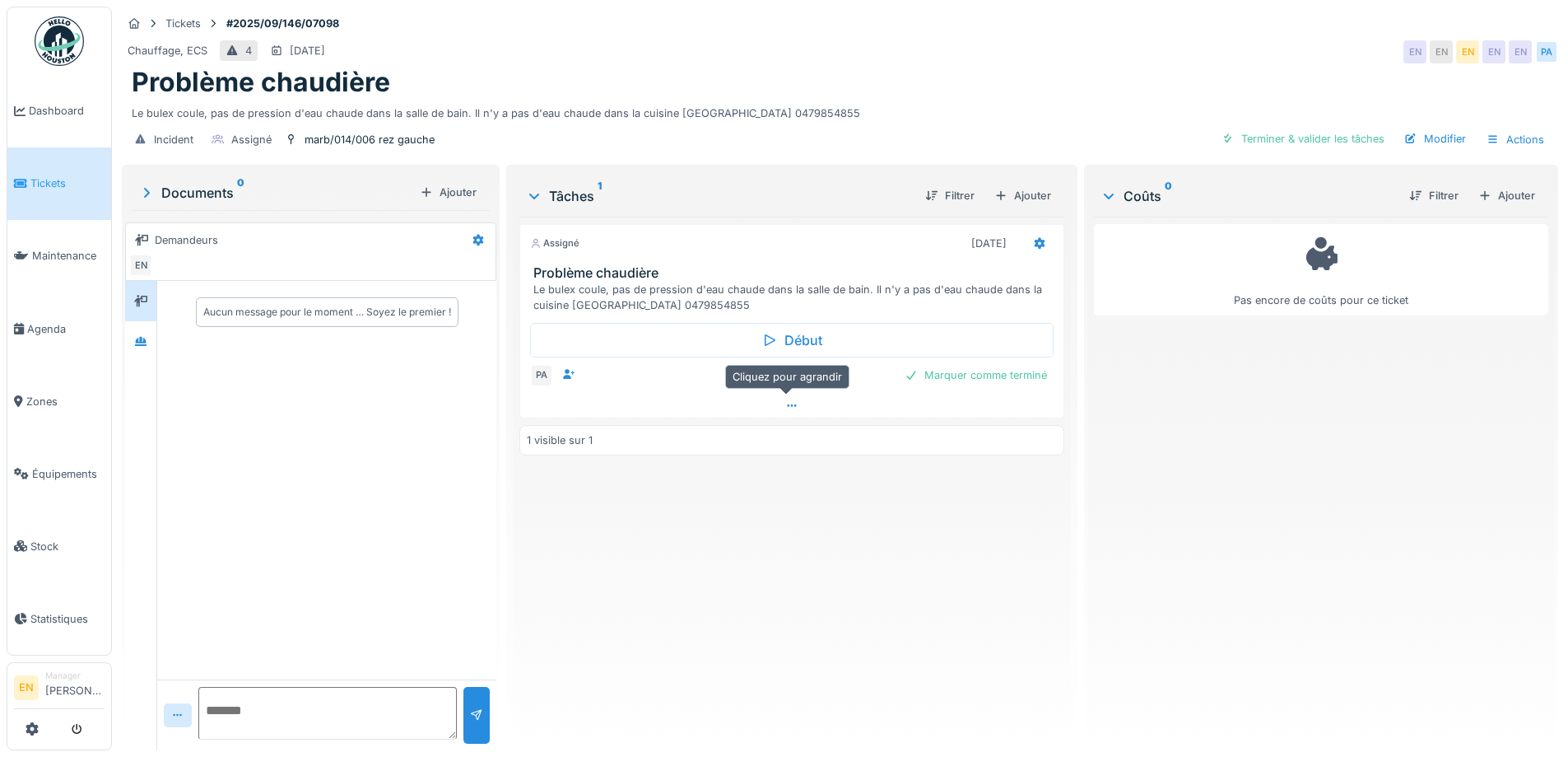
click at [786, 408] on icon at bounding box center [792, 406] width 13 height 11
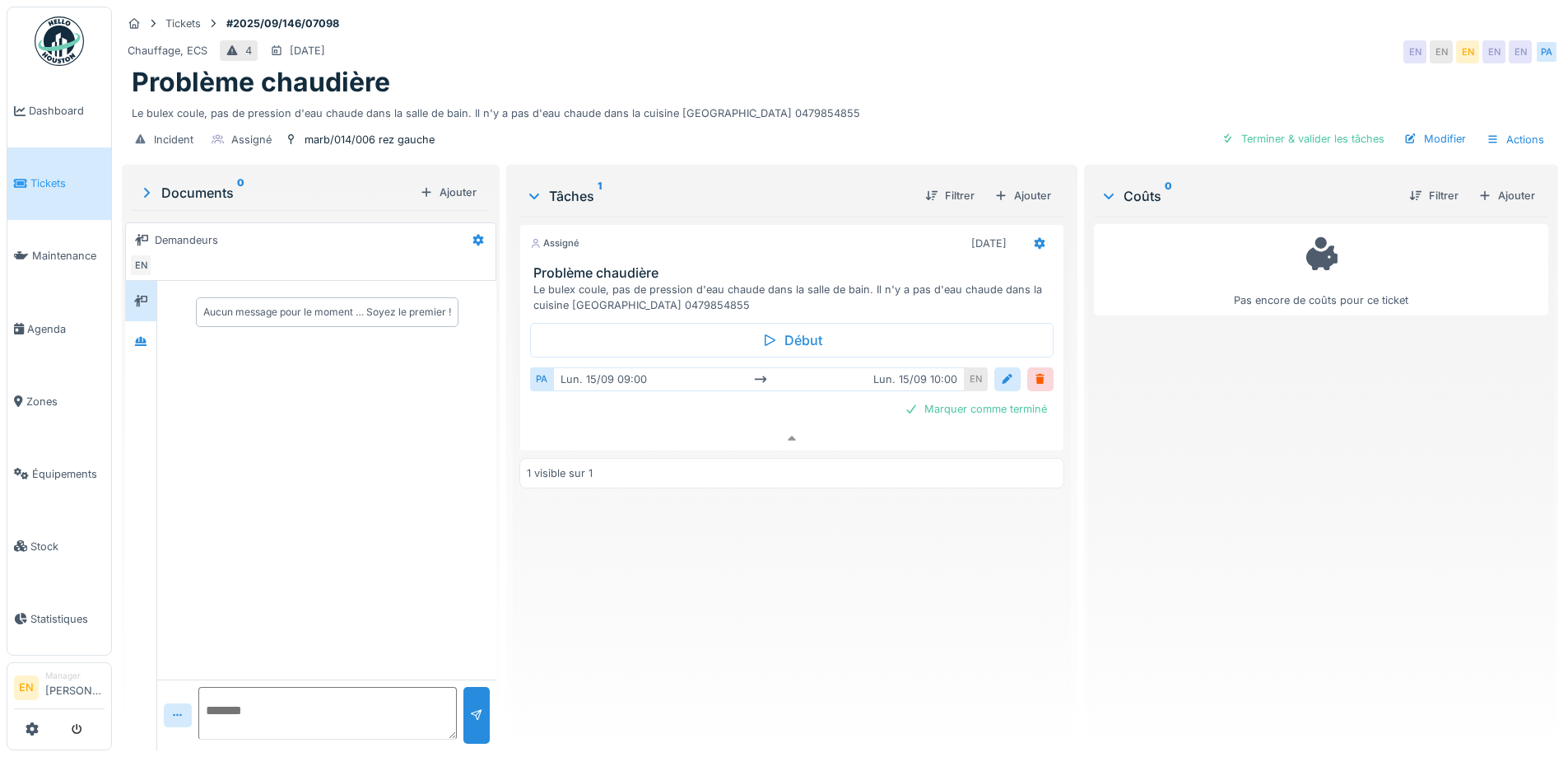
click at [851, 529] on div "Assigné 15/09/2025 Problème chaudière Le bulex coule, pas de pression d'eau cha…" at bounding box center [792, 477] width 545 height 521
click at [56, 49] on img at bounding box center [58, 41] width 49 height 49
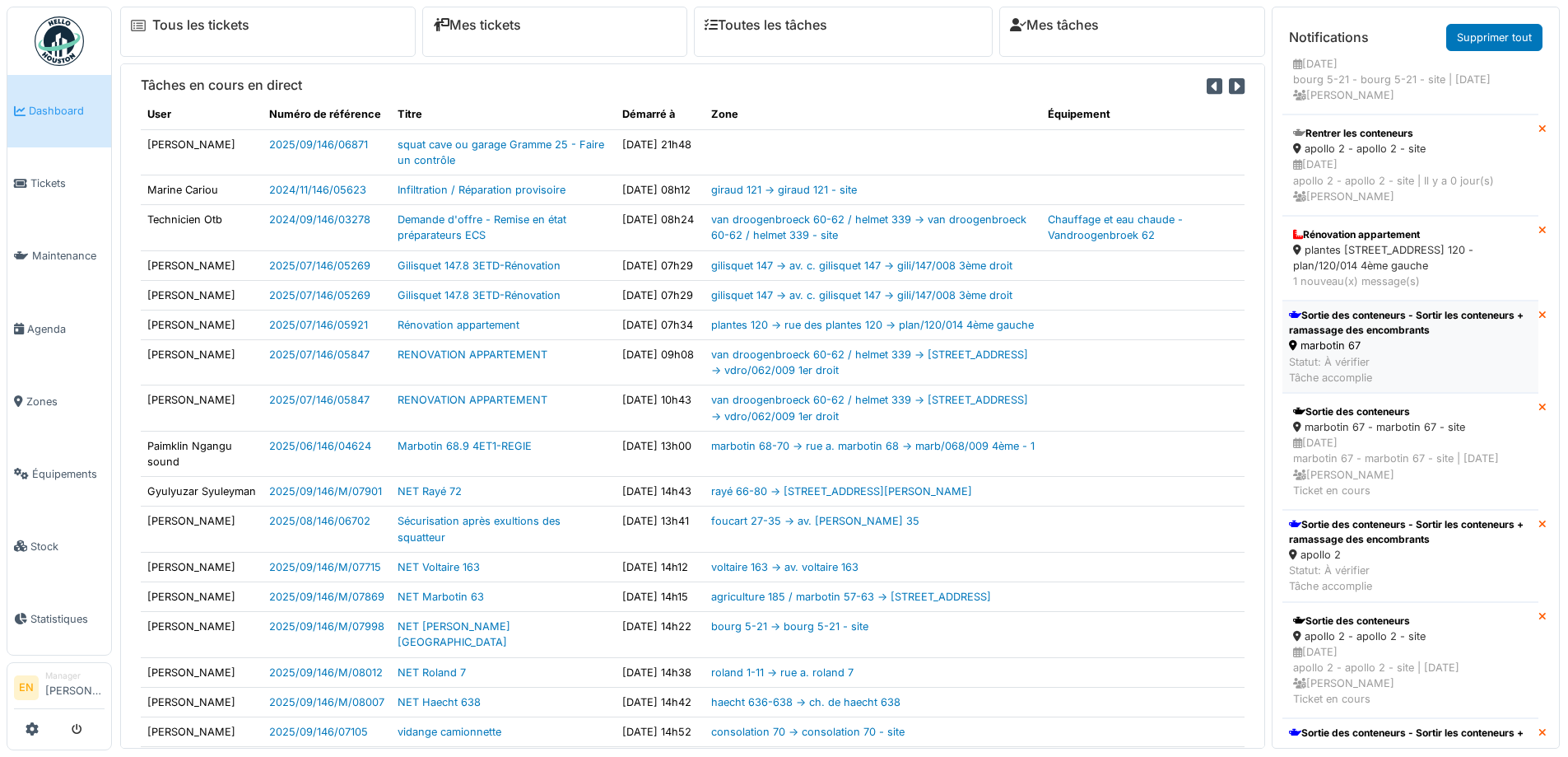
scroll to position [1235, 0]
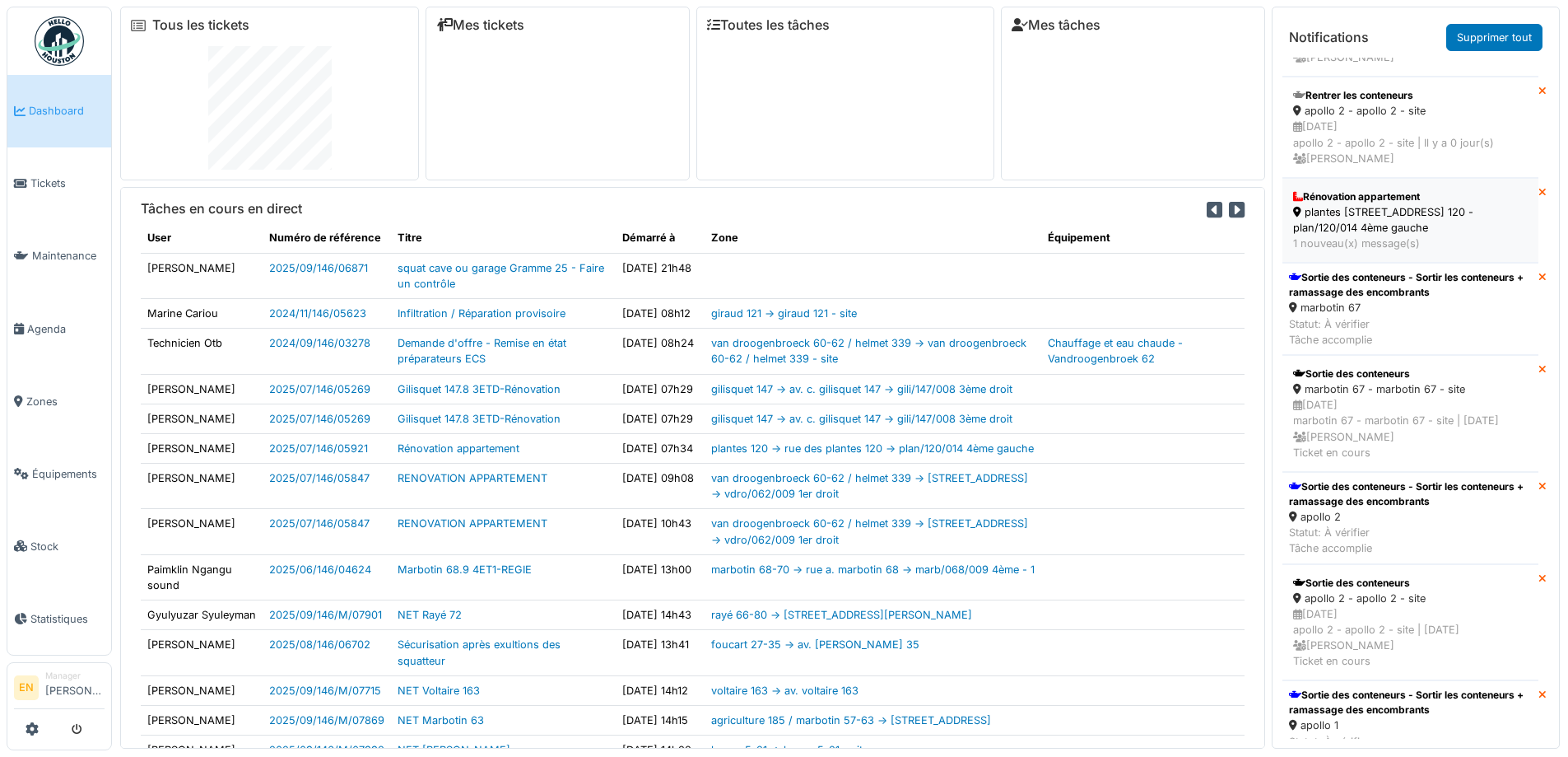
click at [1351, 235] on div "plantes [STREET_ADDRESS] 120 - plan/120/014 4ème gauche" at bounding box center [1410, 220] width 234 height 32
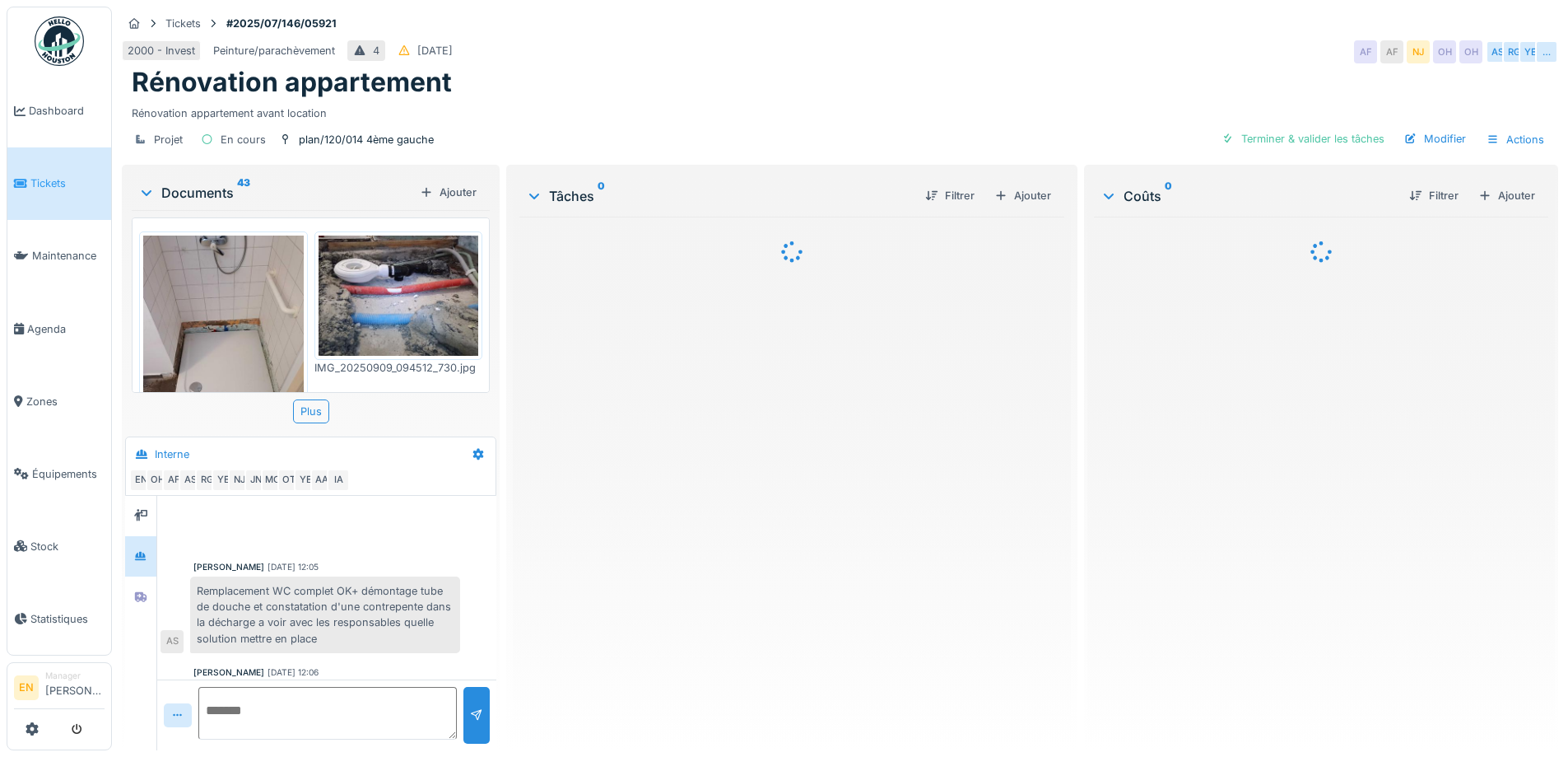
scroll to position [598, 0]
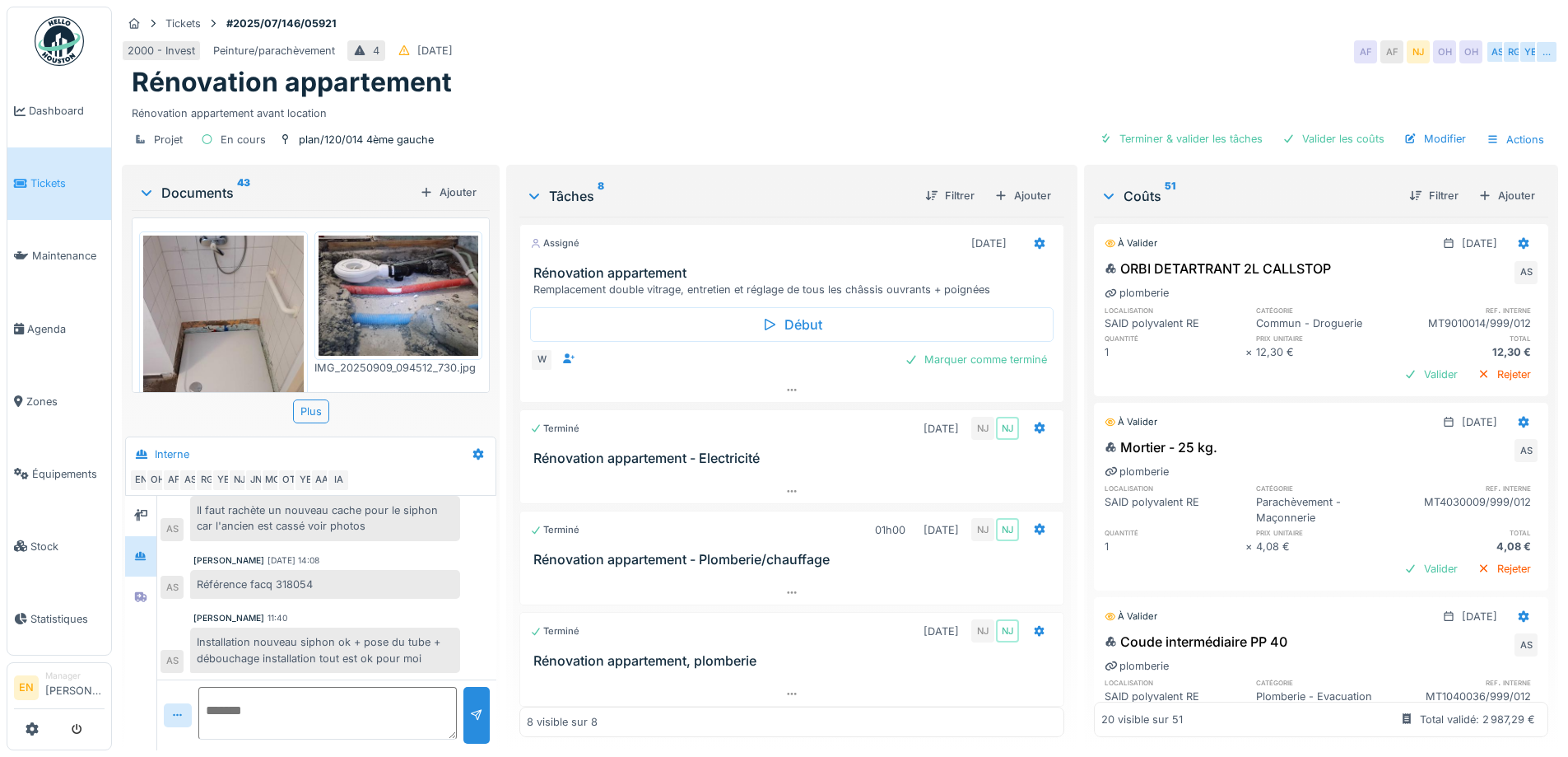
click at [404, 316] on img at bounding box center [398, 296] width 160 height 120
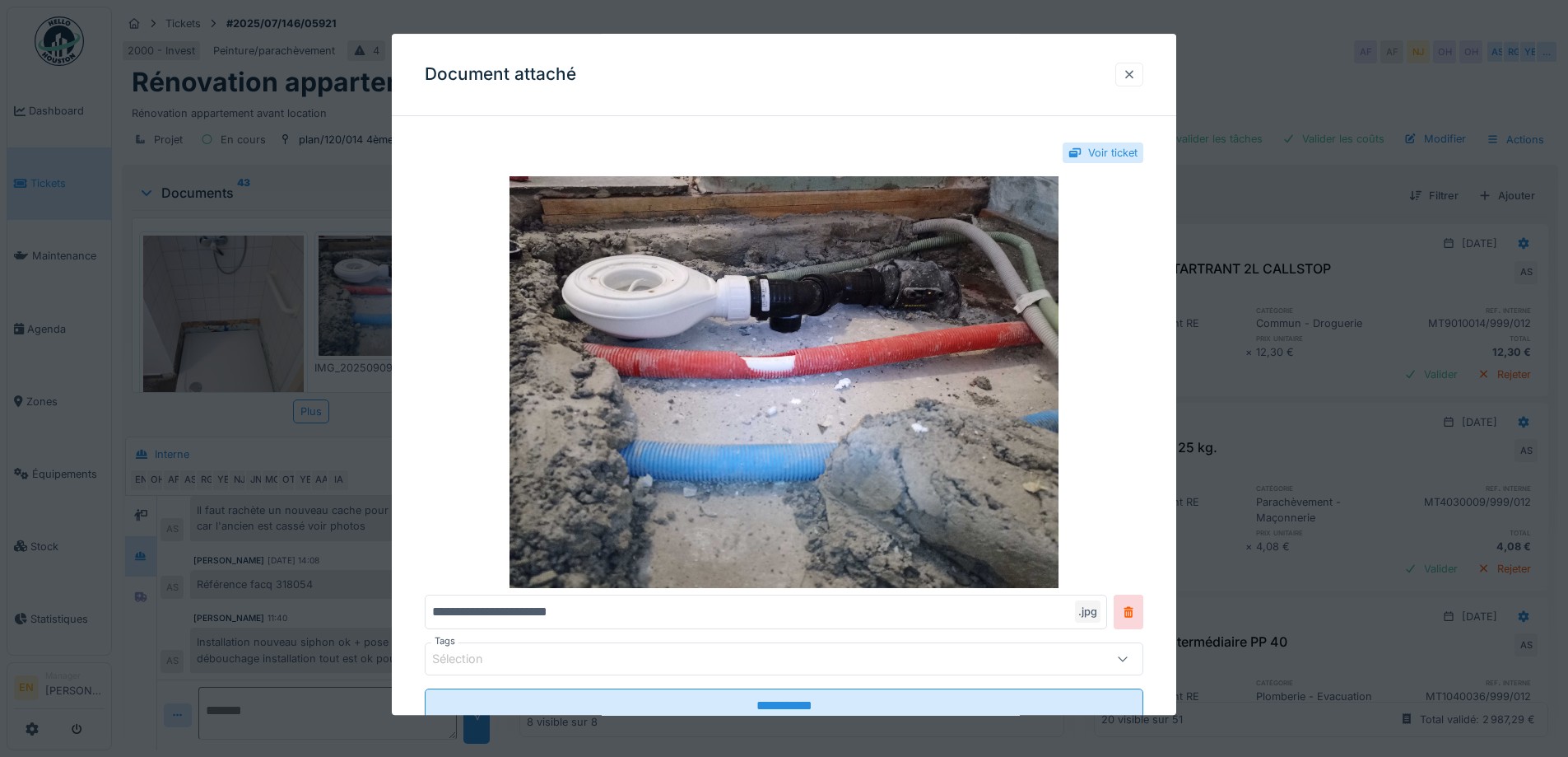
click at [1135, 71] on div at bounding box center [1129, 74] width 13 height 16
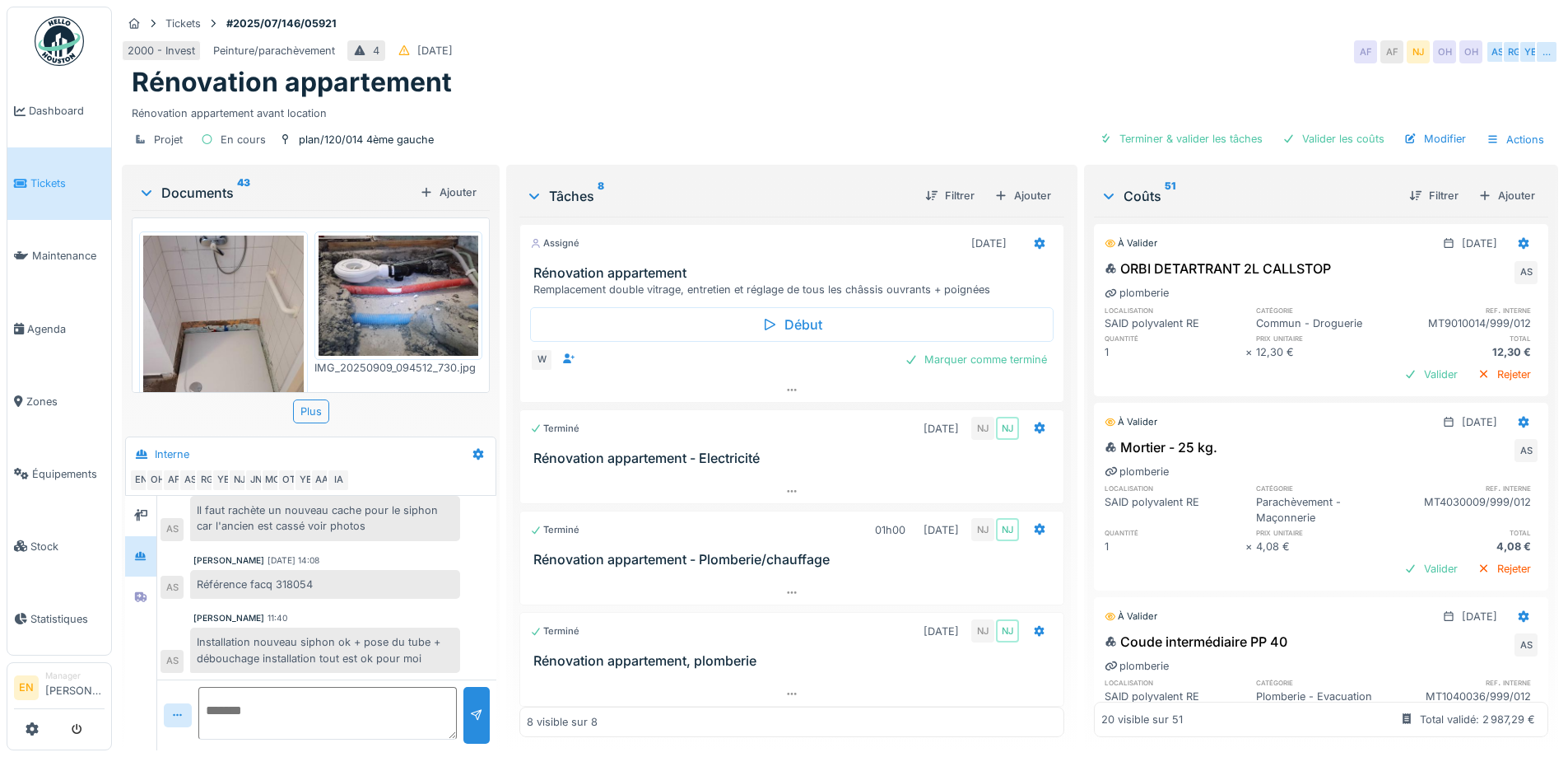
click at [372, 301] on img at bounding box center [398, 296] width 160 height 120
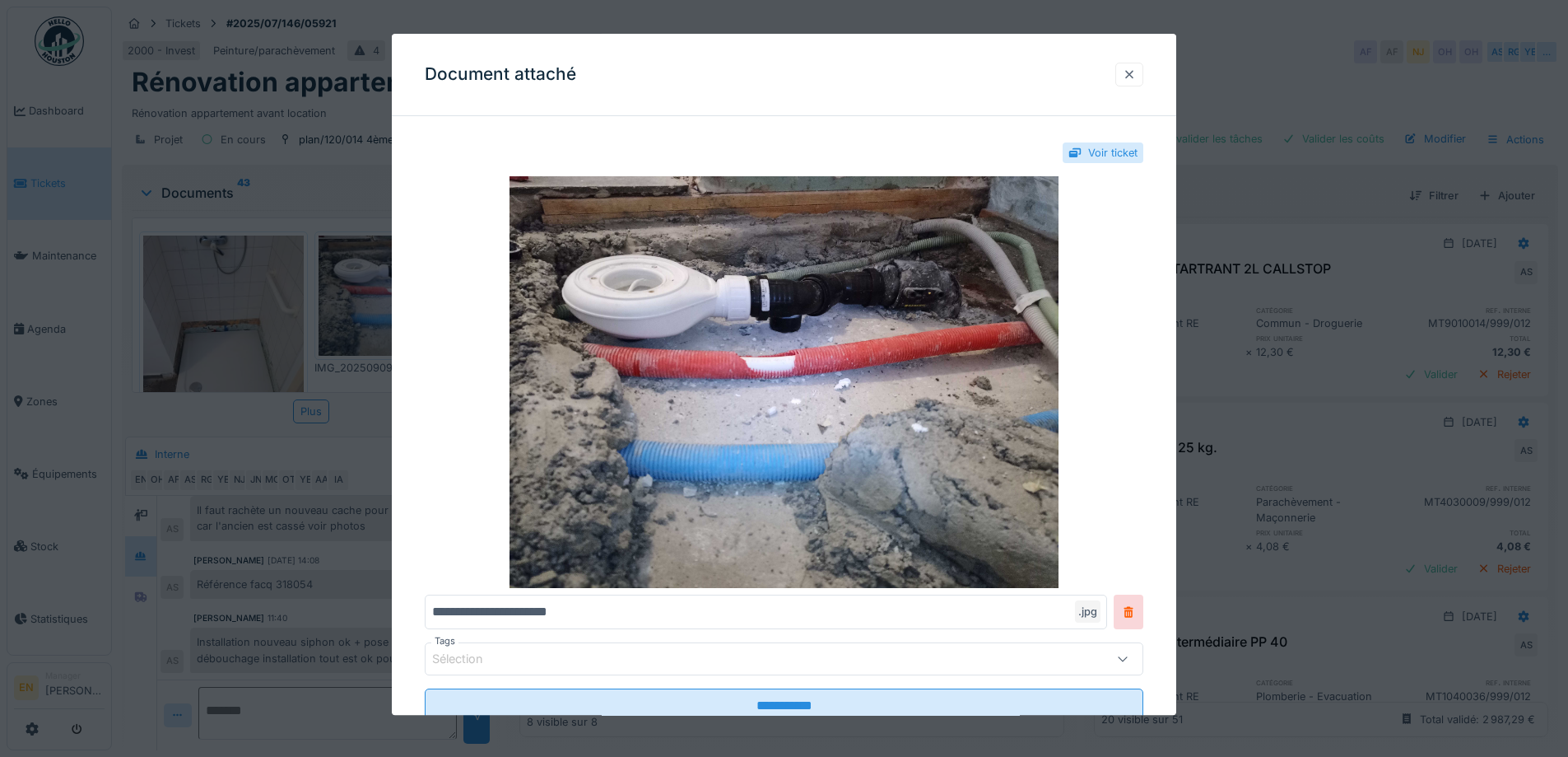
click at [1135, 74] on div at bounding box center [1129, 74] width 13 height 16
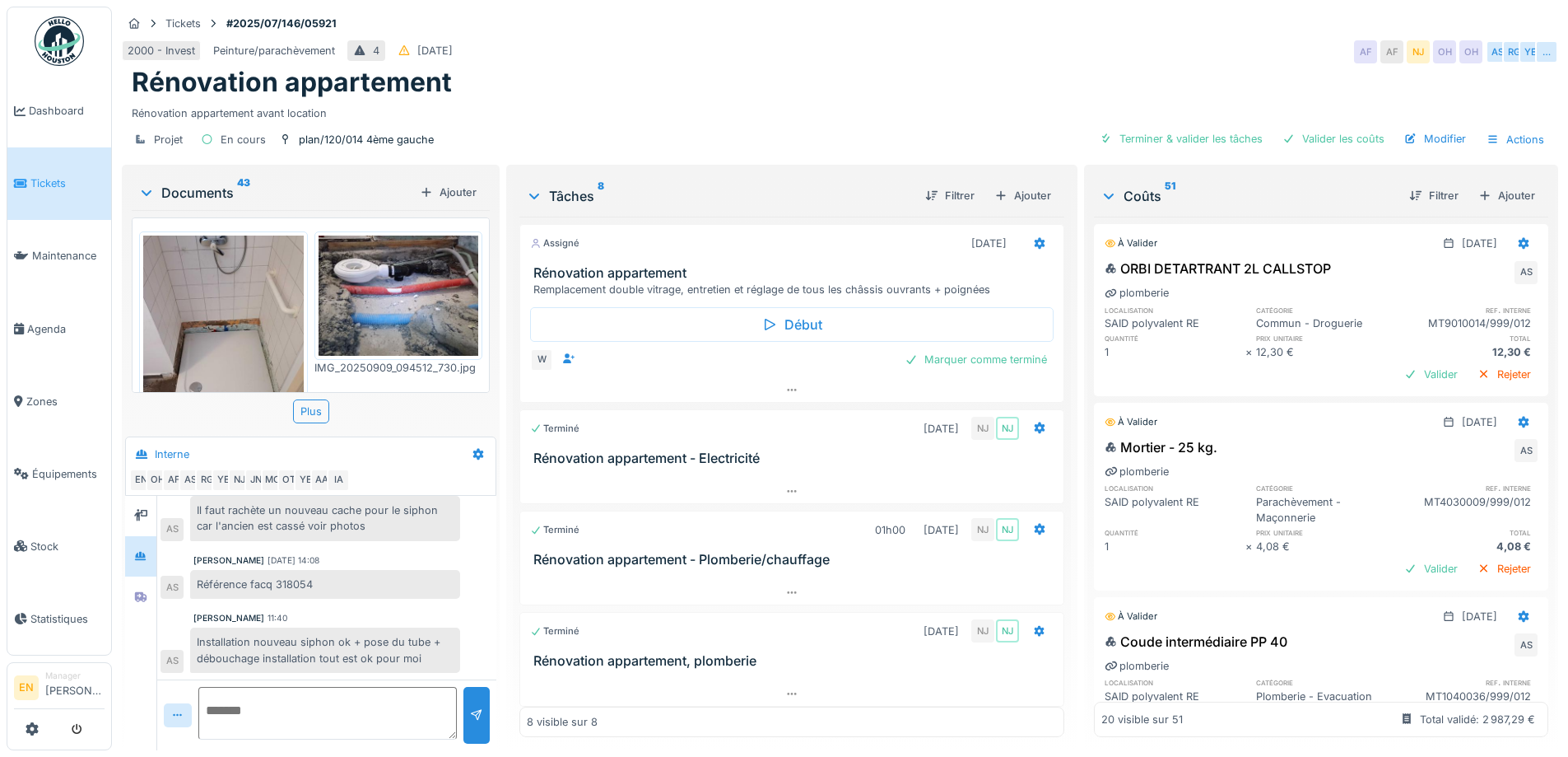
click at [206, 322] on img at bounding box center [223, 342] width 160 height 213
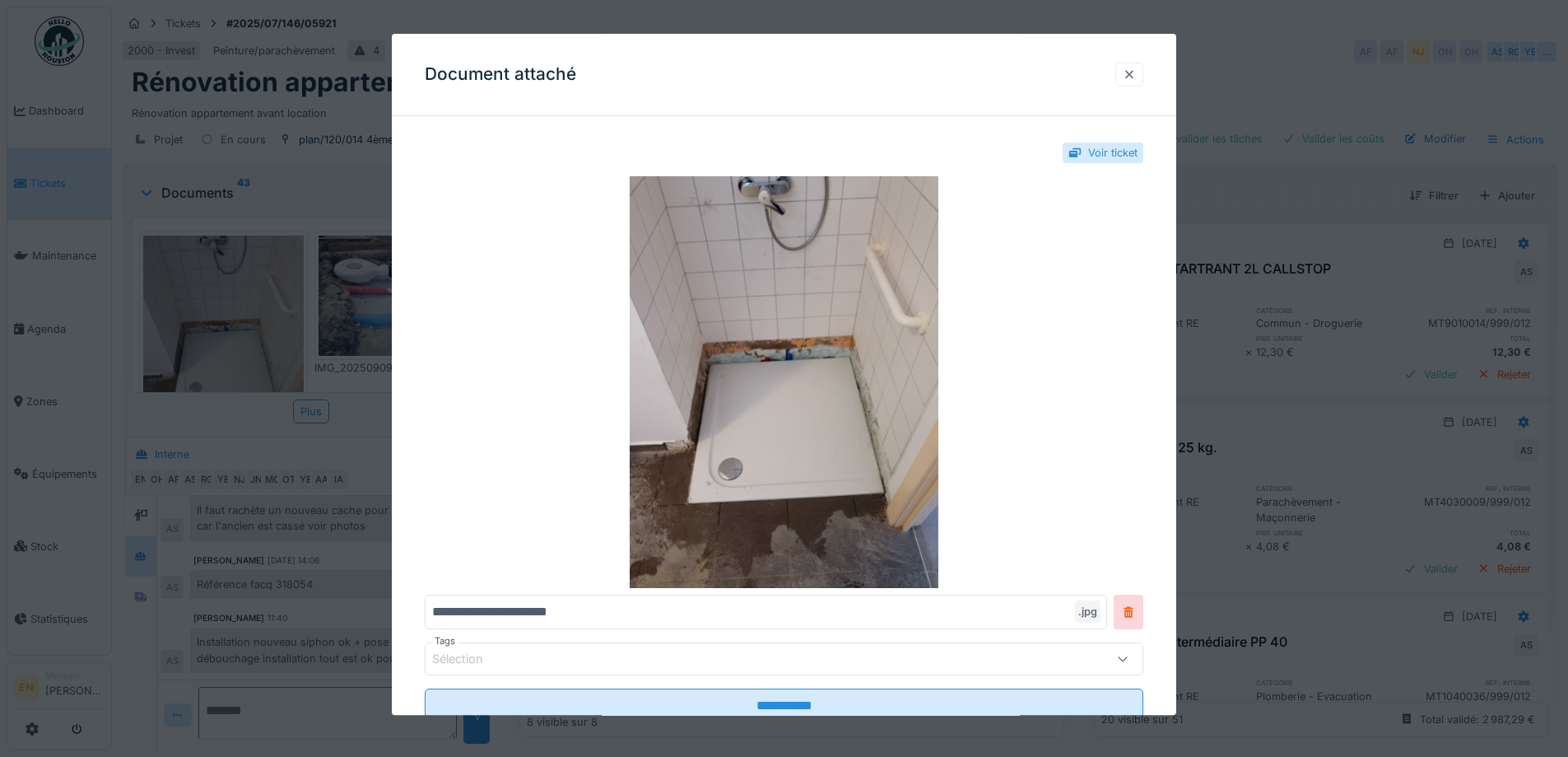
click at [1143, 69] on div at bounding box center [1129, 75] width 28 height 24
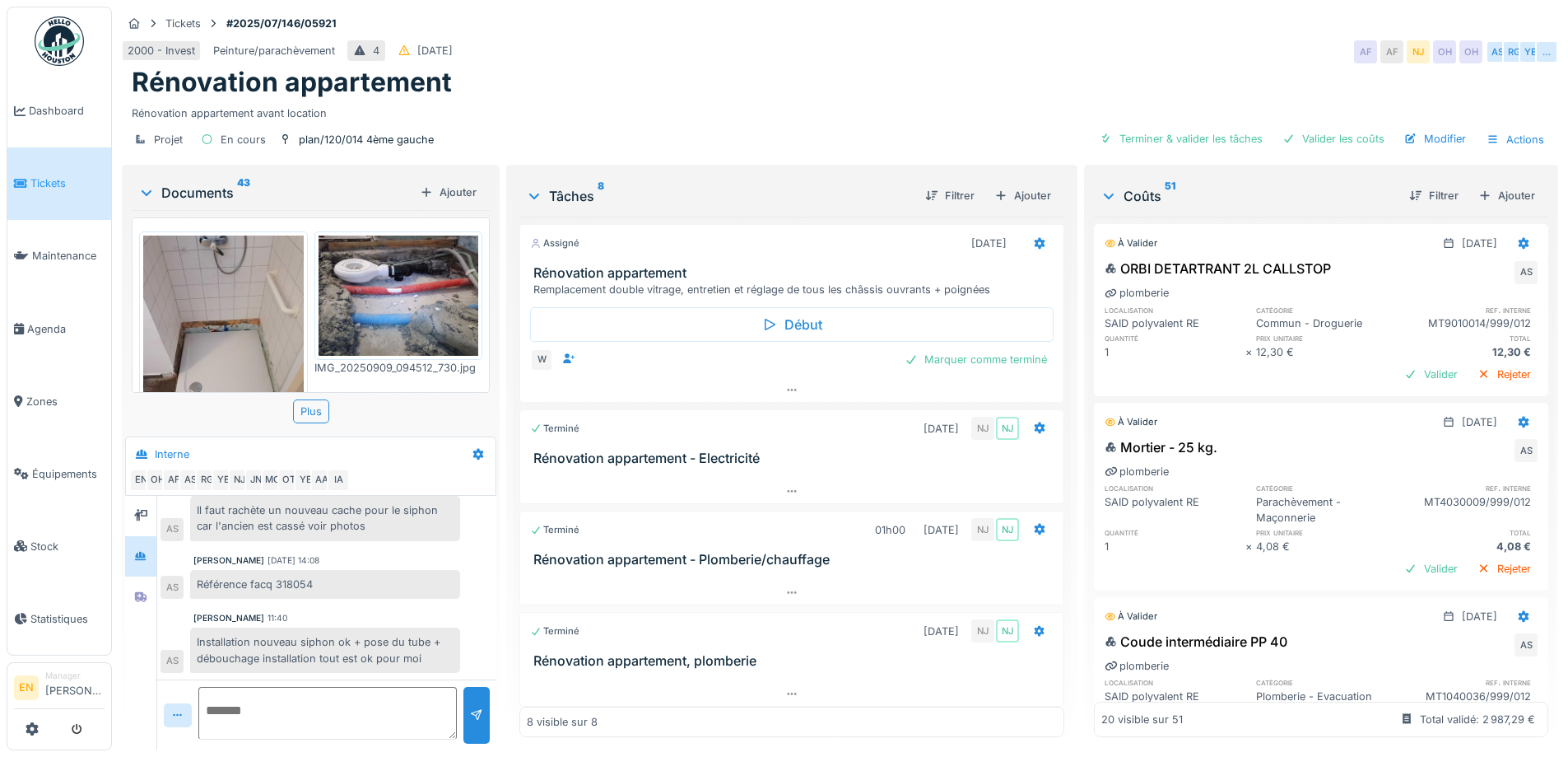
click at [247, 322] on img at bounding box center [223, 342] width 160 height 213
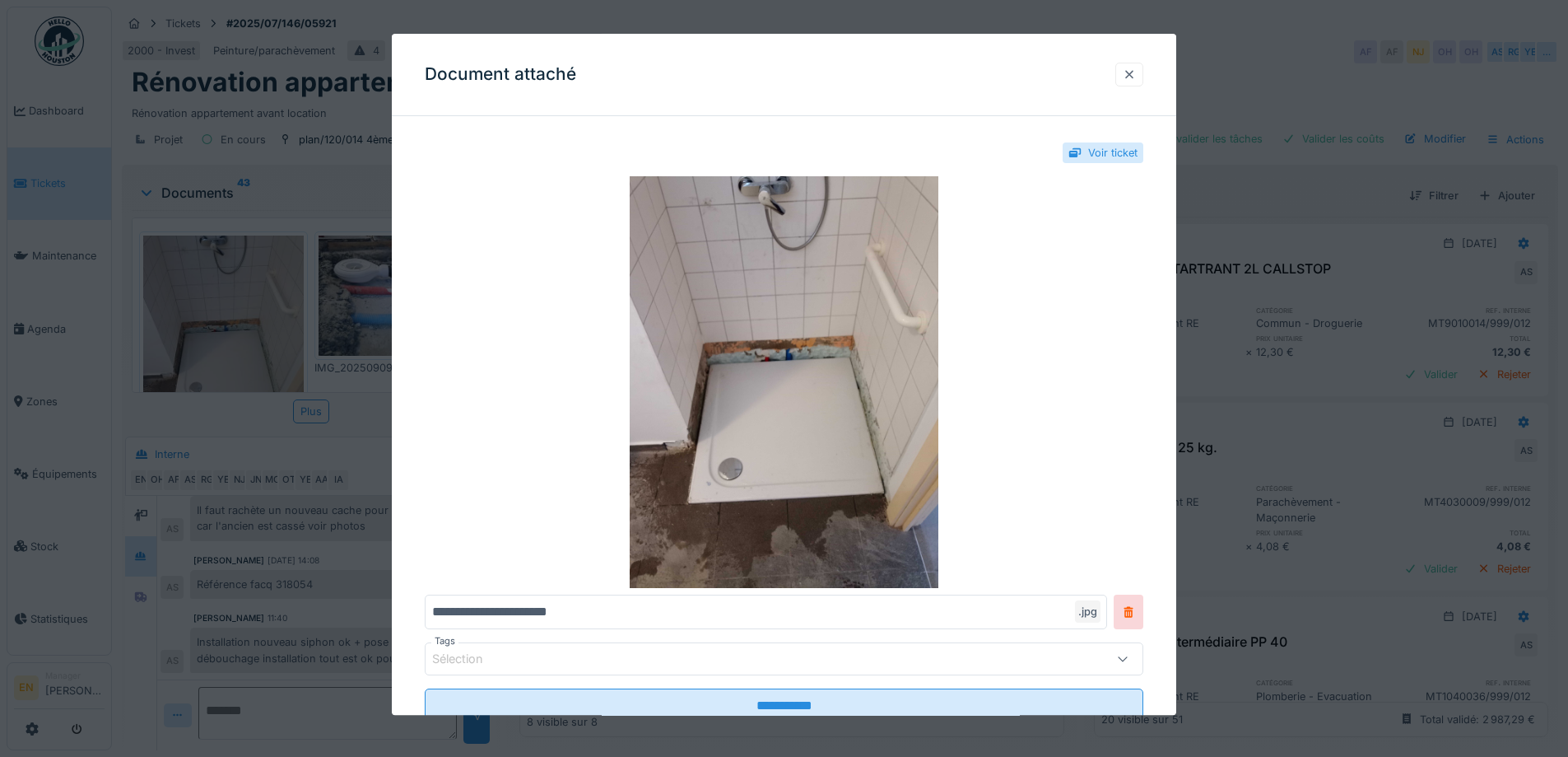
click at [1135, 77] on div at bounding box center [1129, 74] width 13 height 16
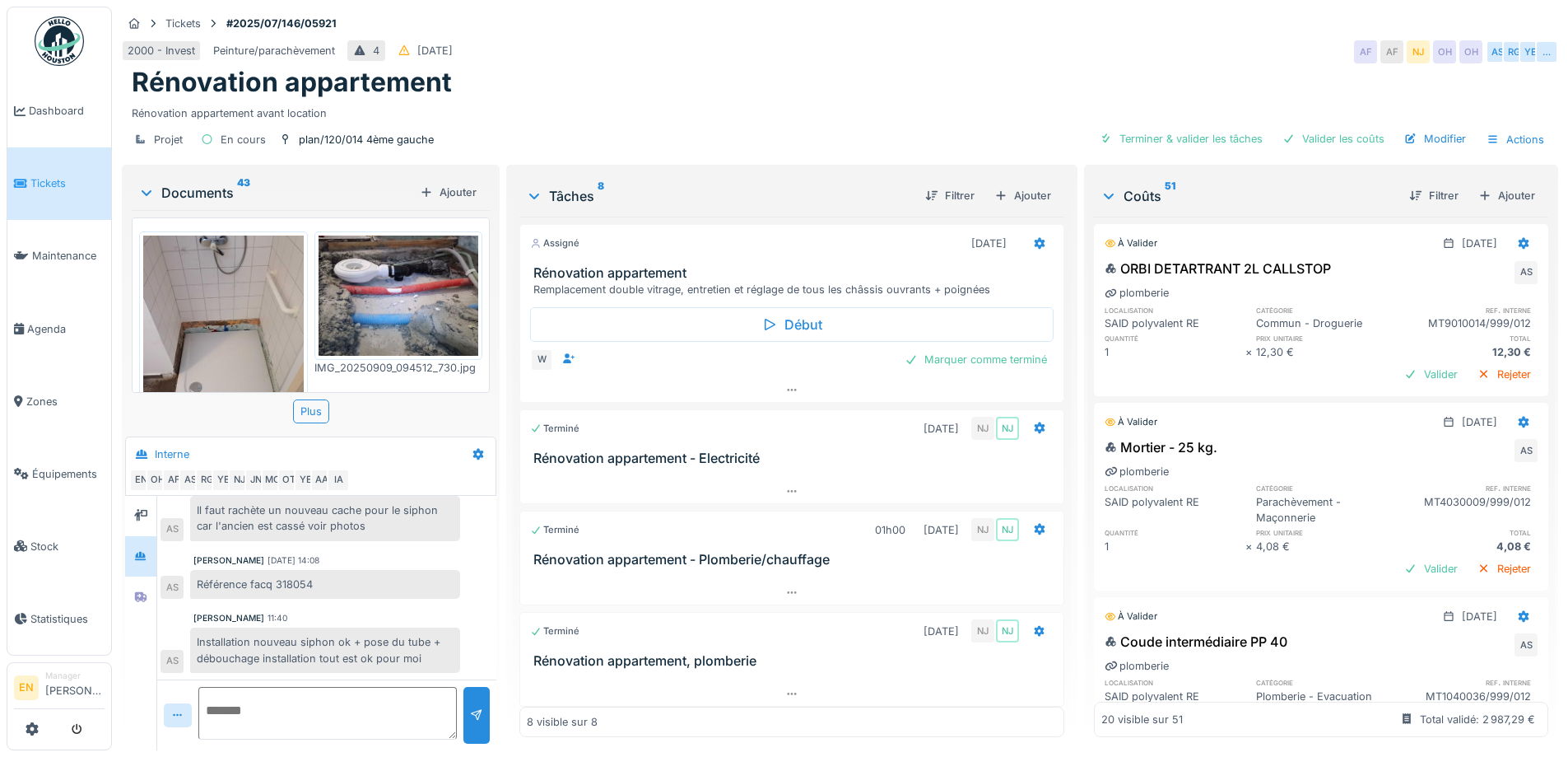
click at [62, 60] on img at bounding box center [58, 41] width 49 height 49
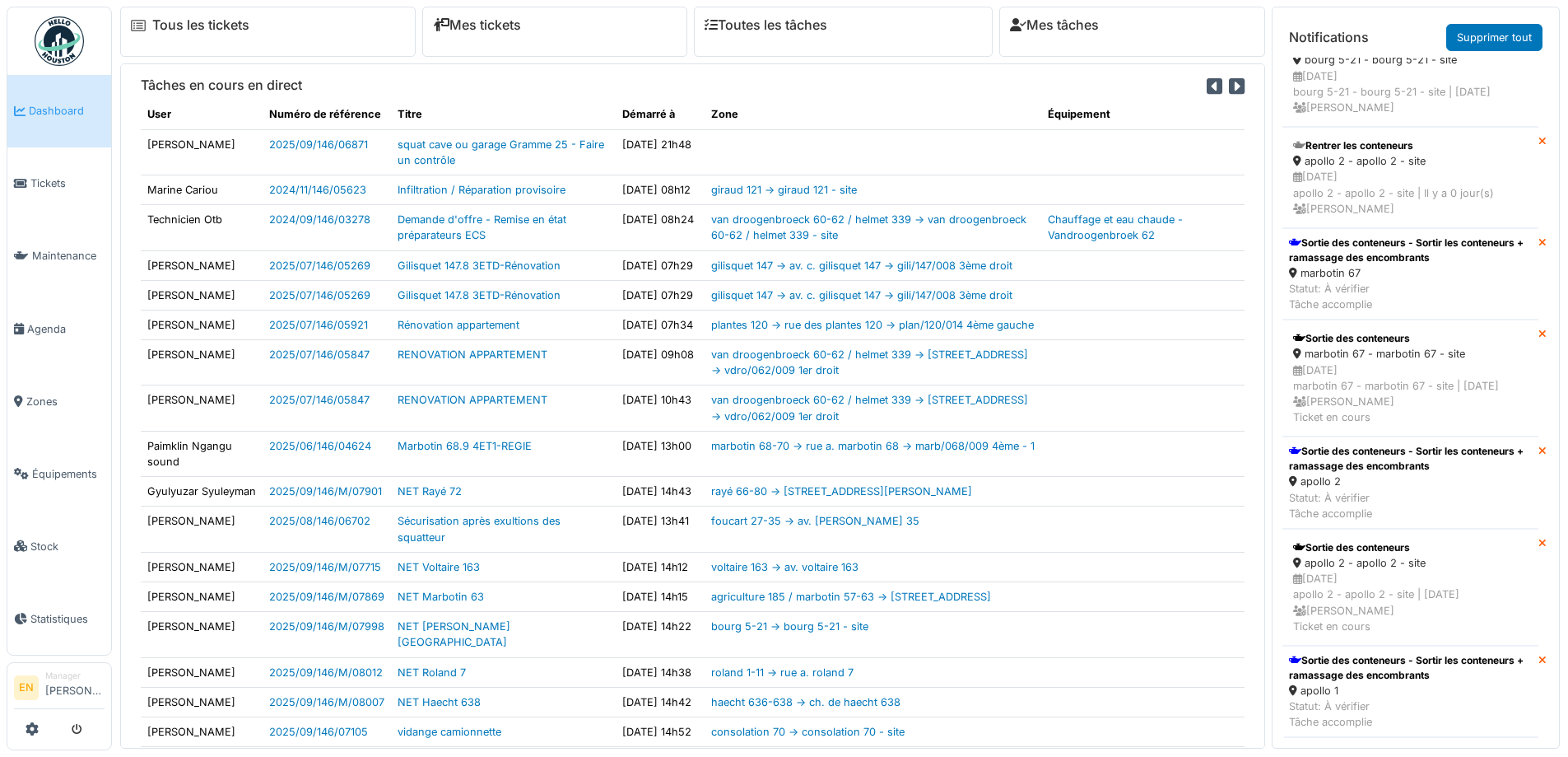
scroll to position [1070, 0]
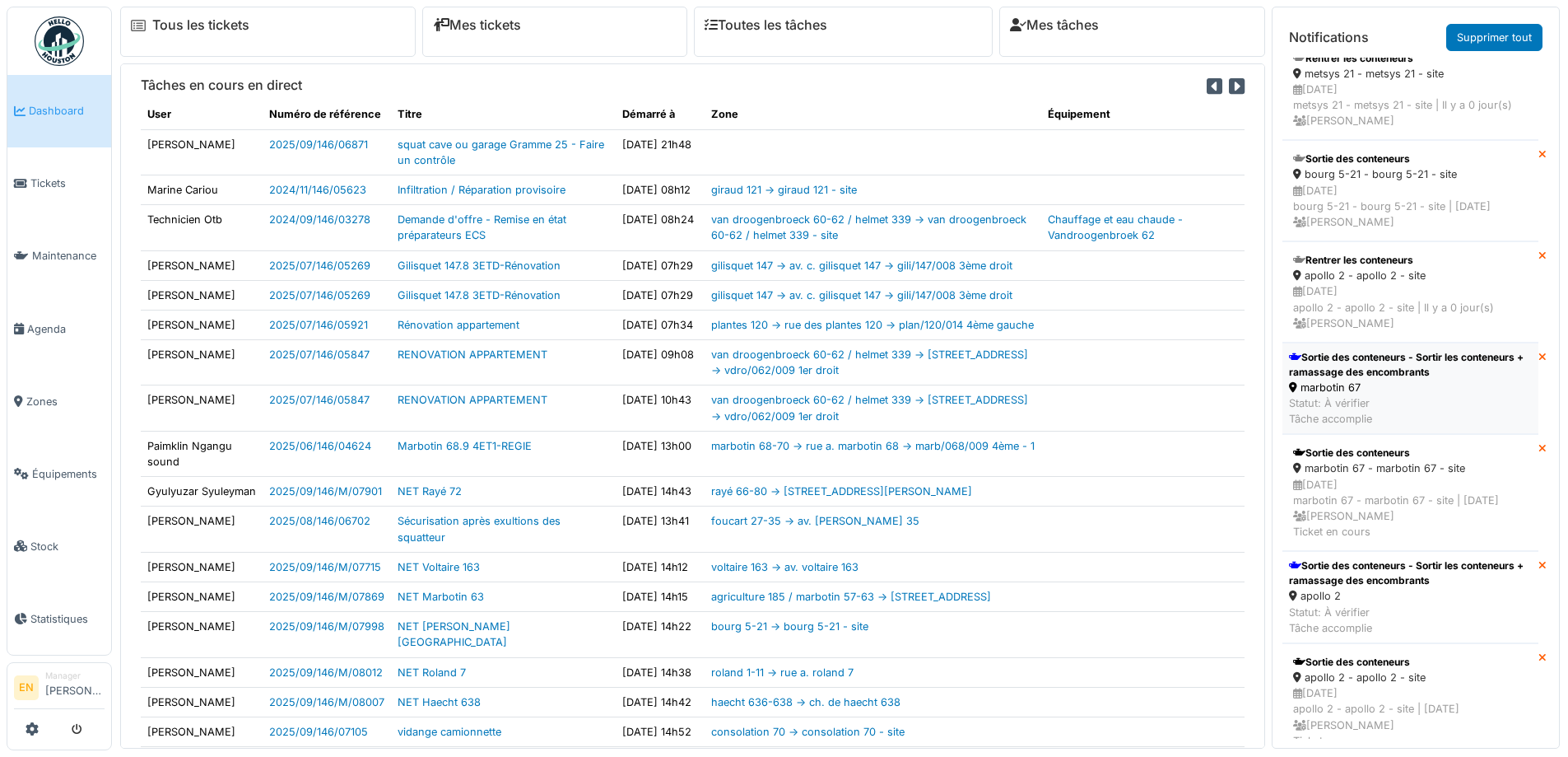
click at [1333, 380] on div "Sortie des conteneurs - Sortir les conteneurs + ramassage des encombrants" at bounding box center [1411, 365] width 243 height 30
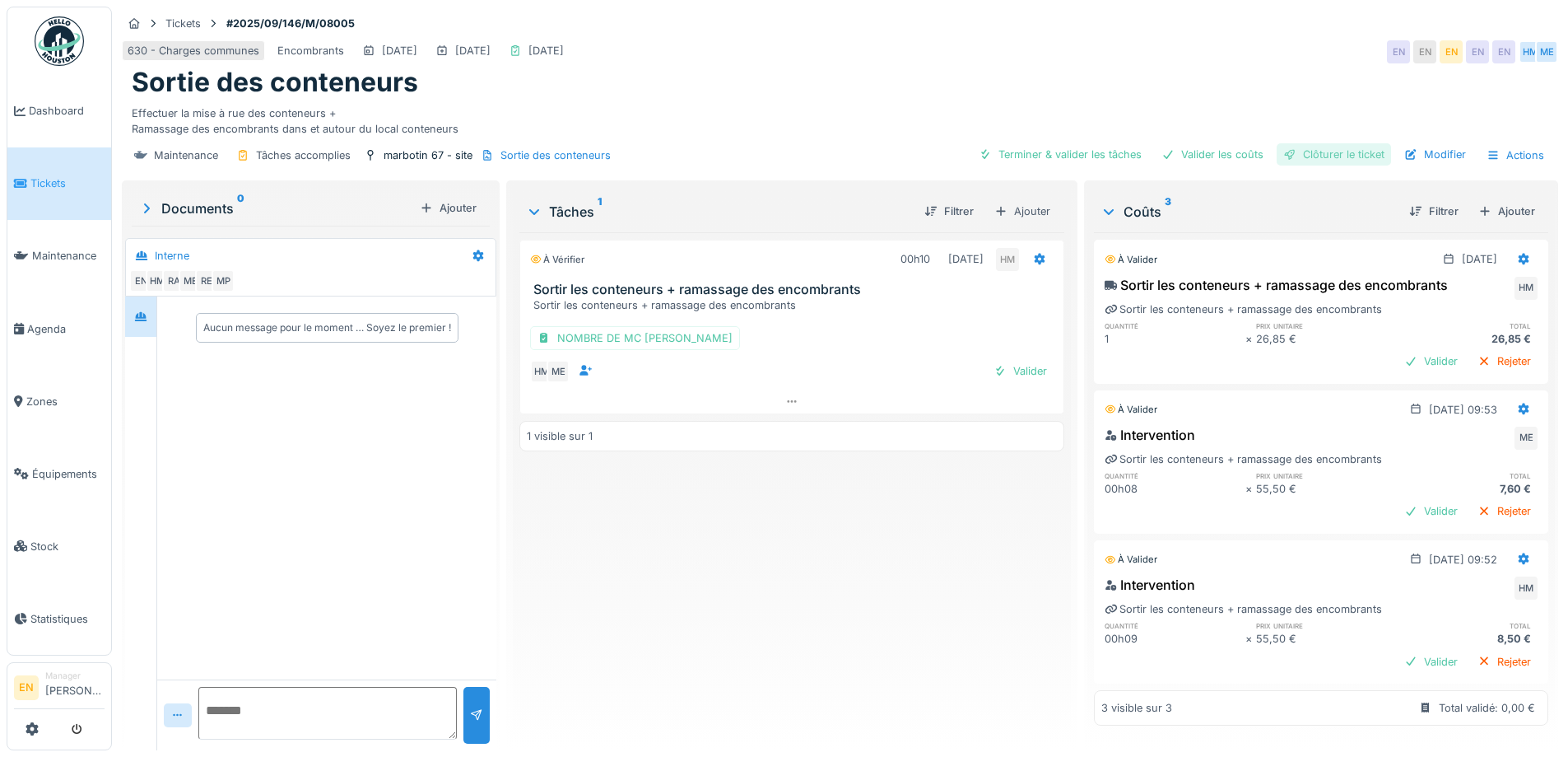
click at [1345, 154] on div "Clôturer le ticket" at bounding box center [1335, 155] width 115 height 22
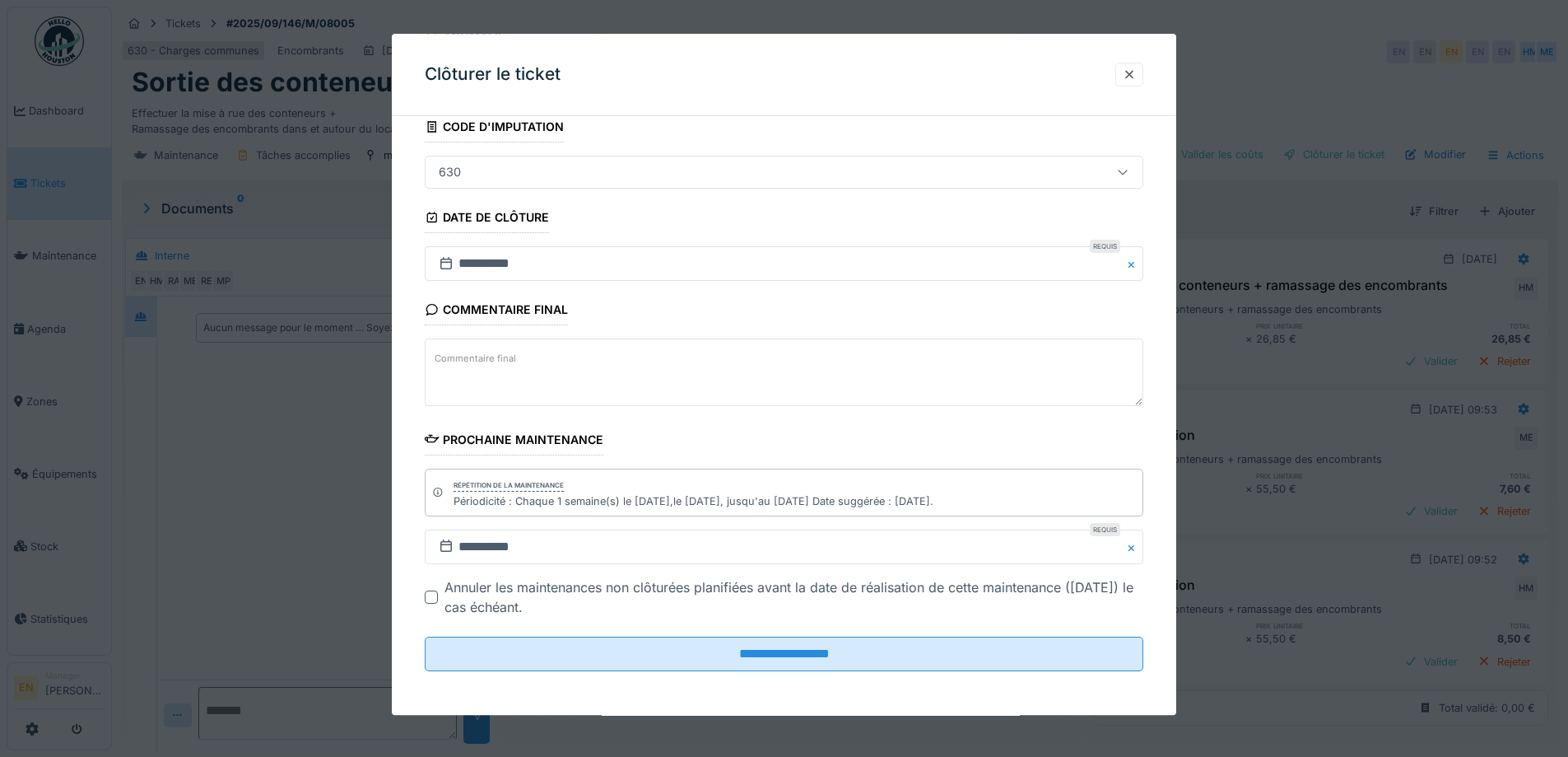
scroll to position [111, 0]
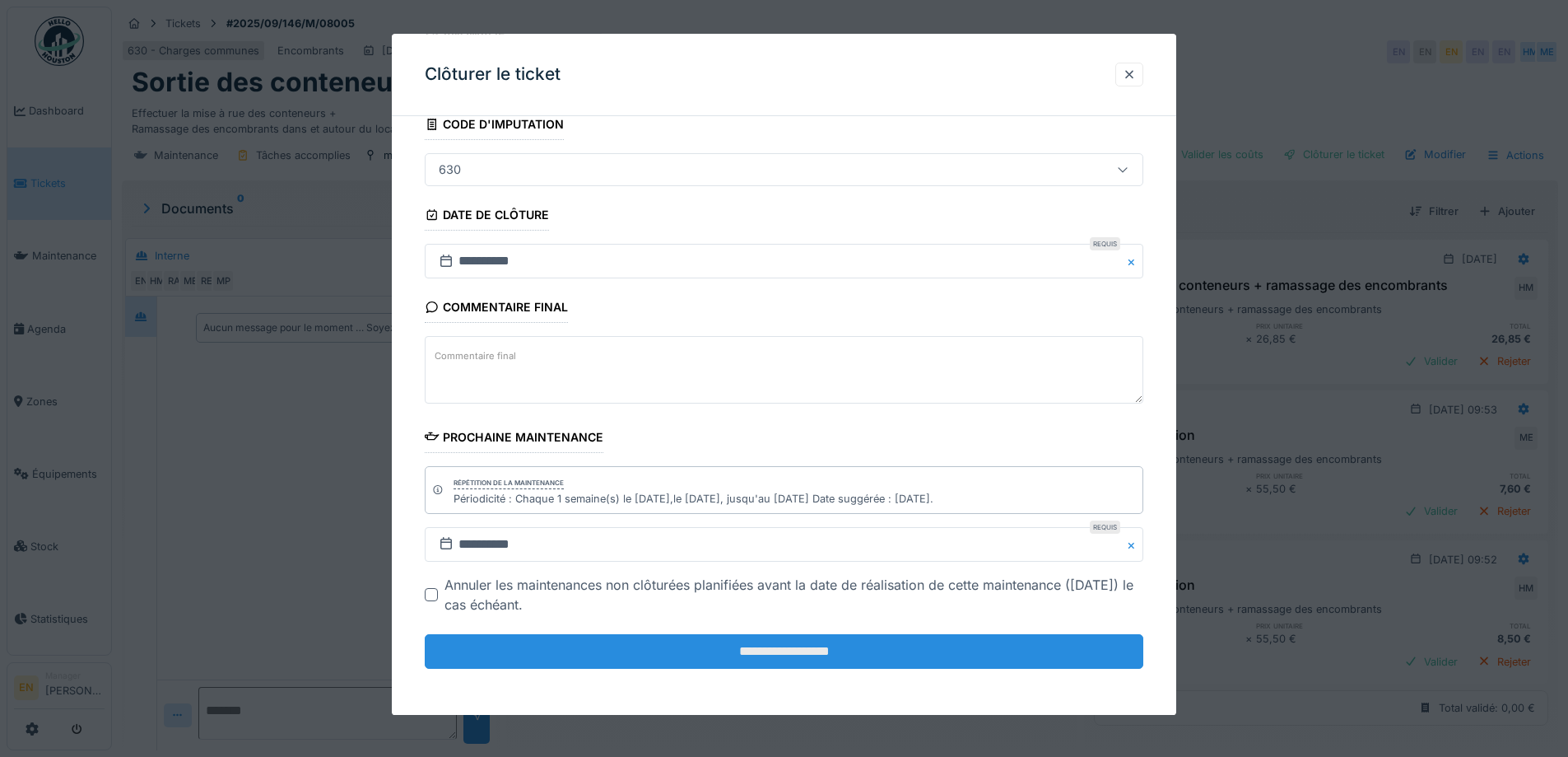
click at [812, 648] on input "**********" at bounding box center [784, 650] width 719 height 34
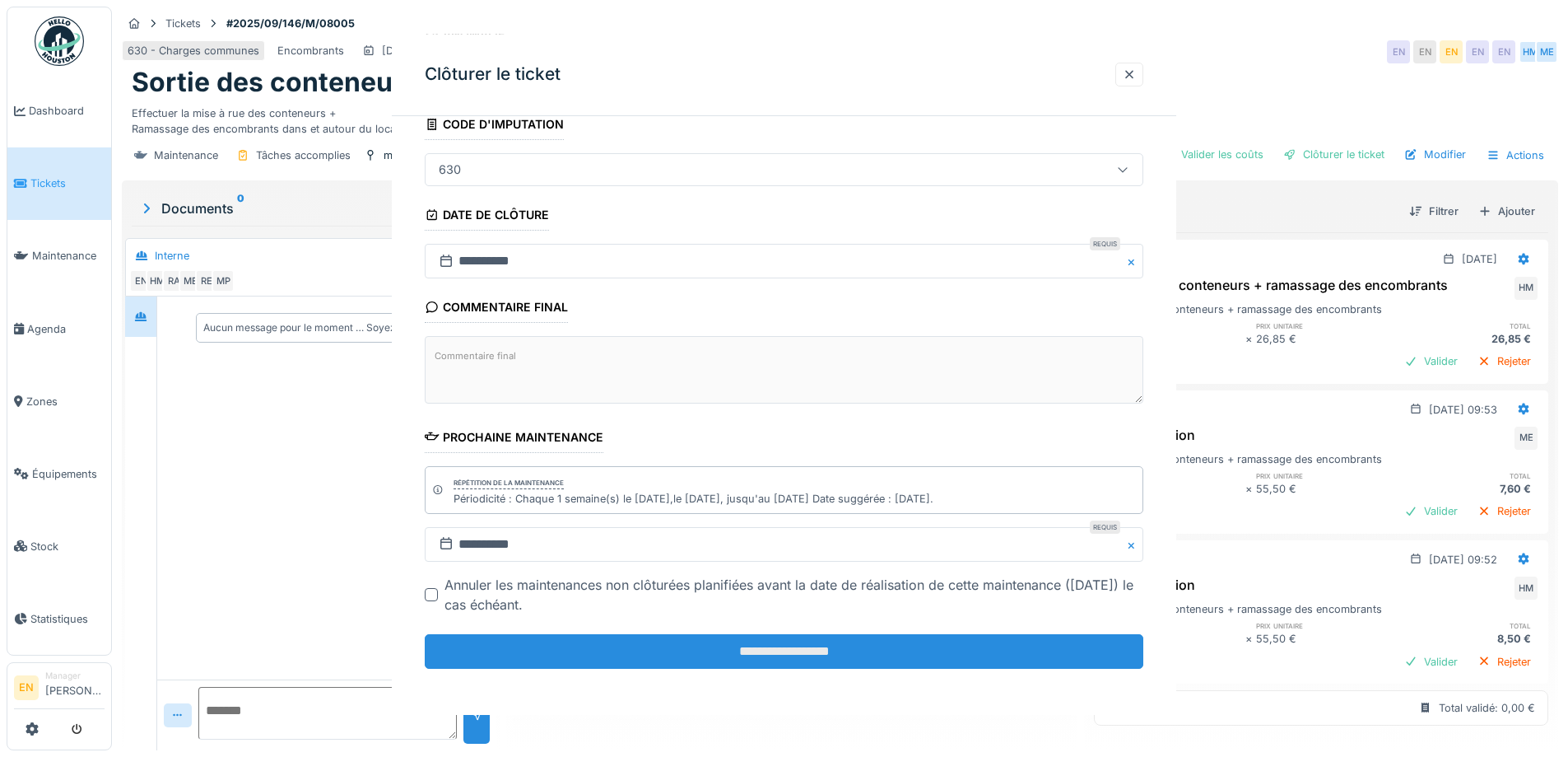
scroll to position [0, 0]
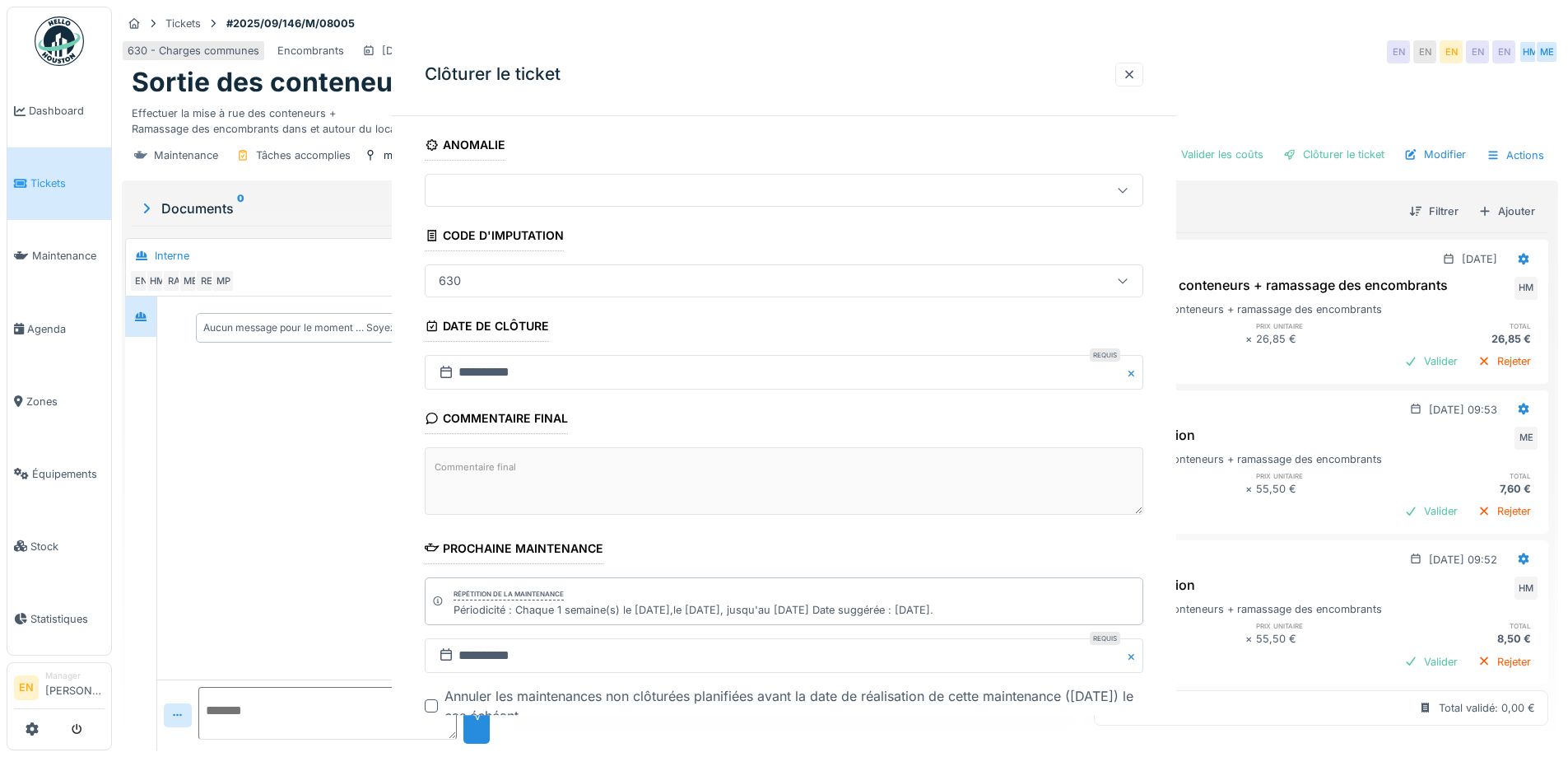
click at [821, 660] on div "**********" at bounding box center [840, 378] width 1456 height 757
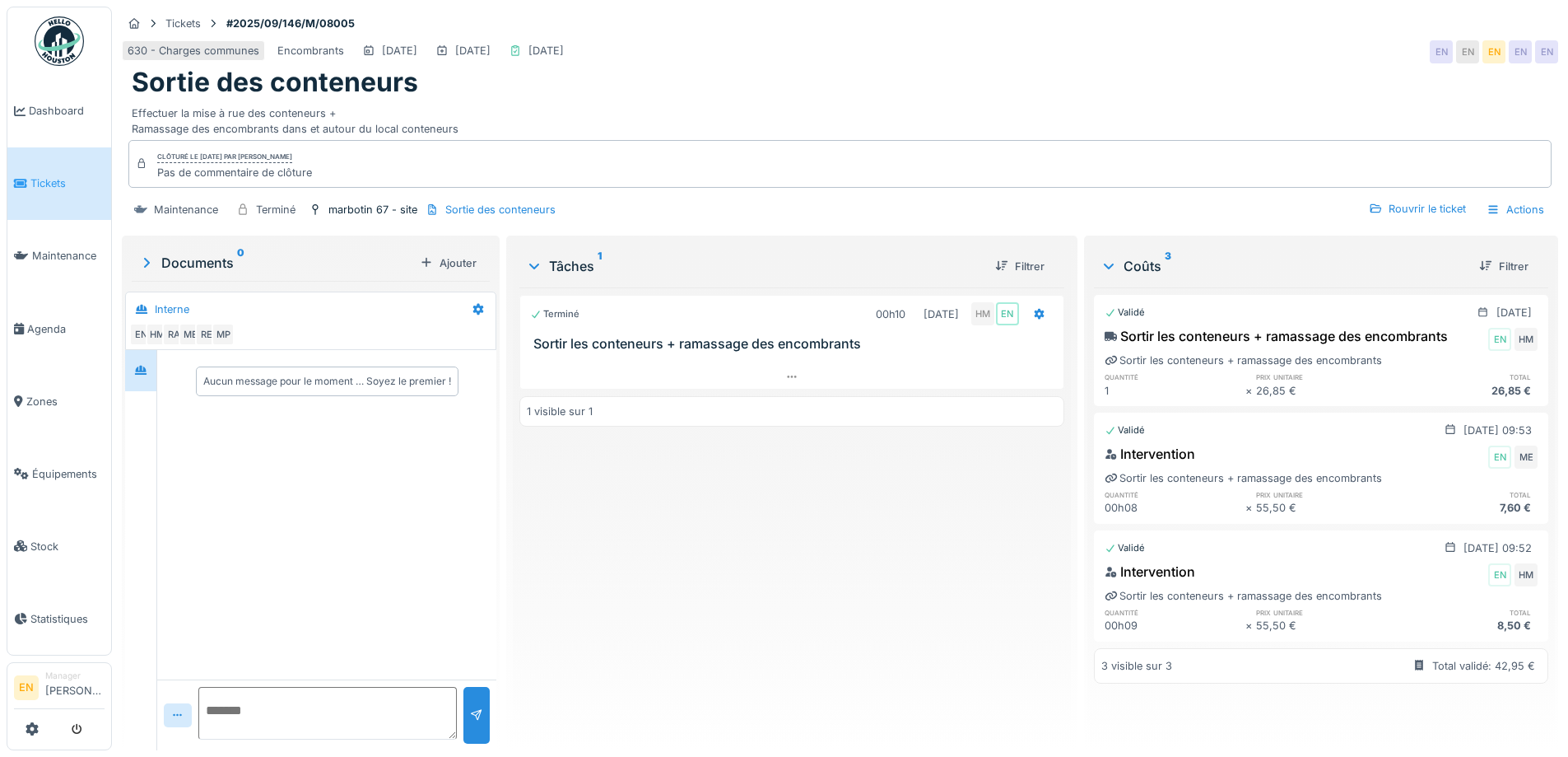
click at [56, 52] on img at bounding box center [58, 41] width 49 height 49
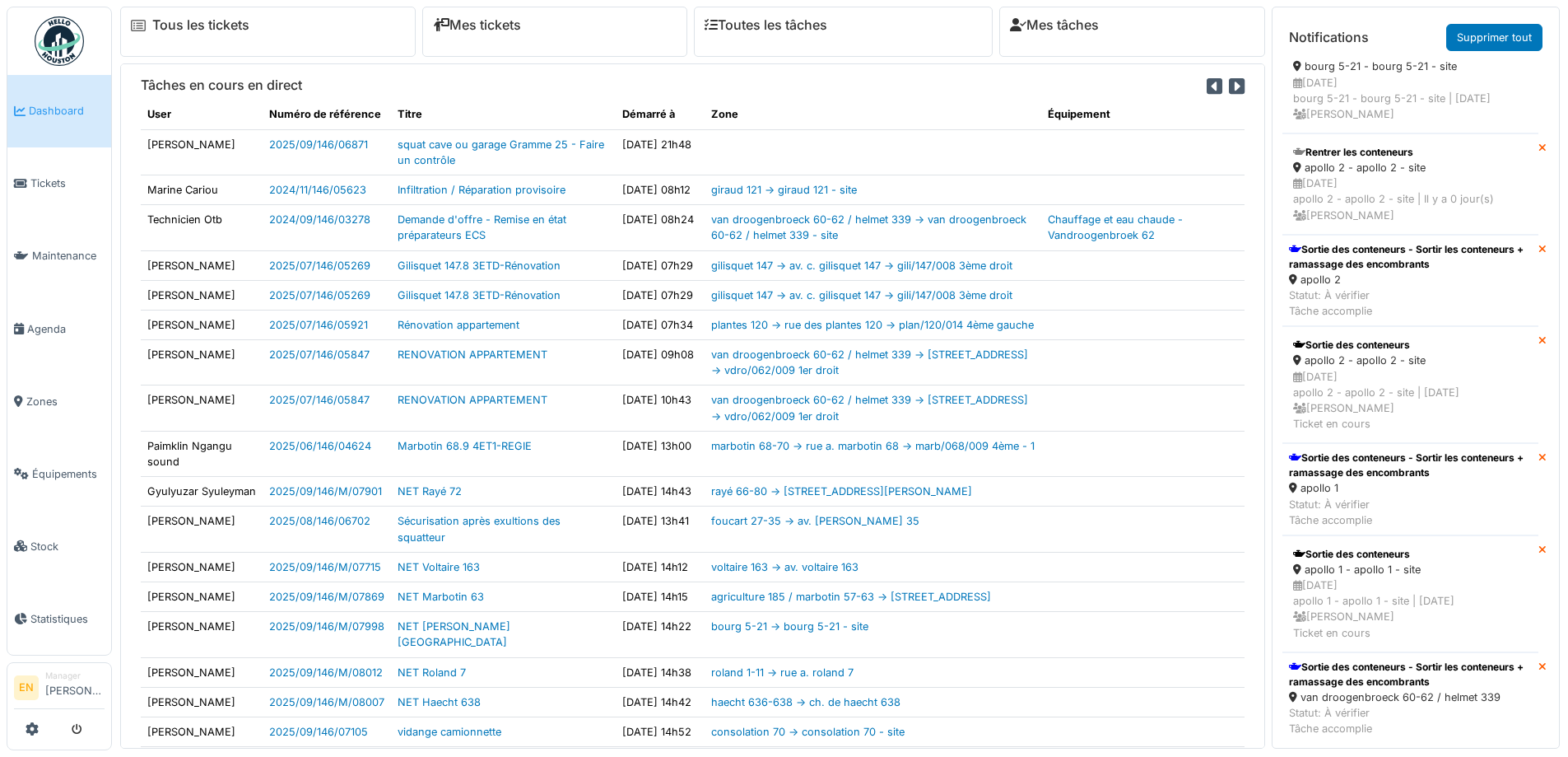
scroll to position [1318, 0]
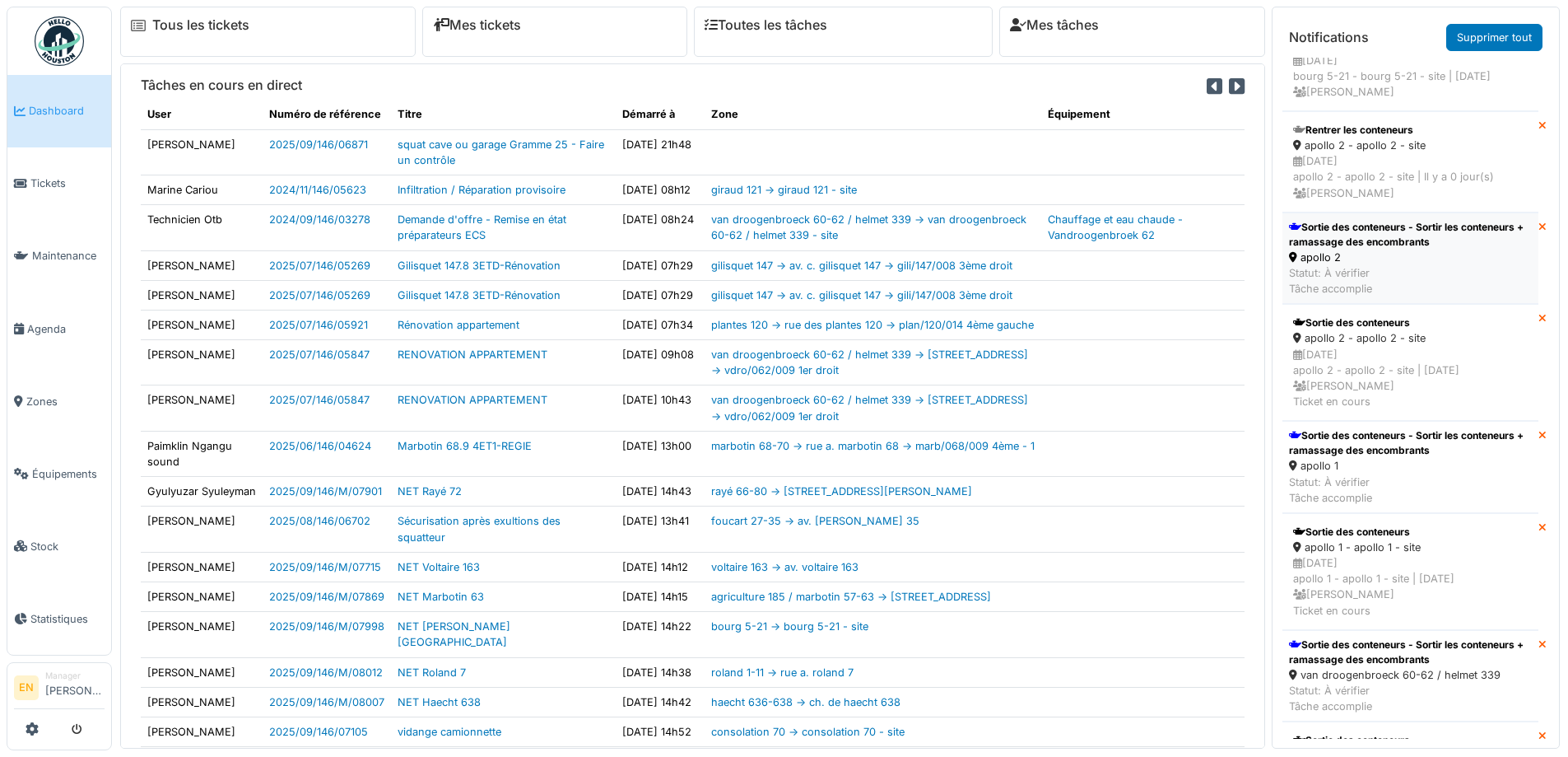
click at [1372, 249] on div "Sortie des conteneurs - Sortir les conteneurs + ramassage des encombrants" at bounding box center [1411, 234] width 243 height 30
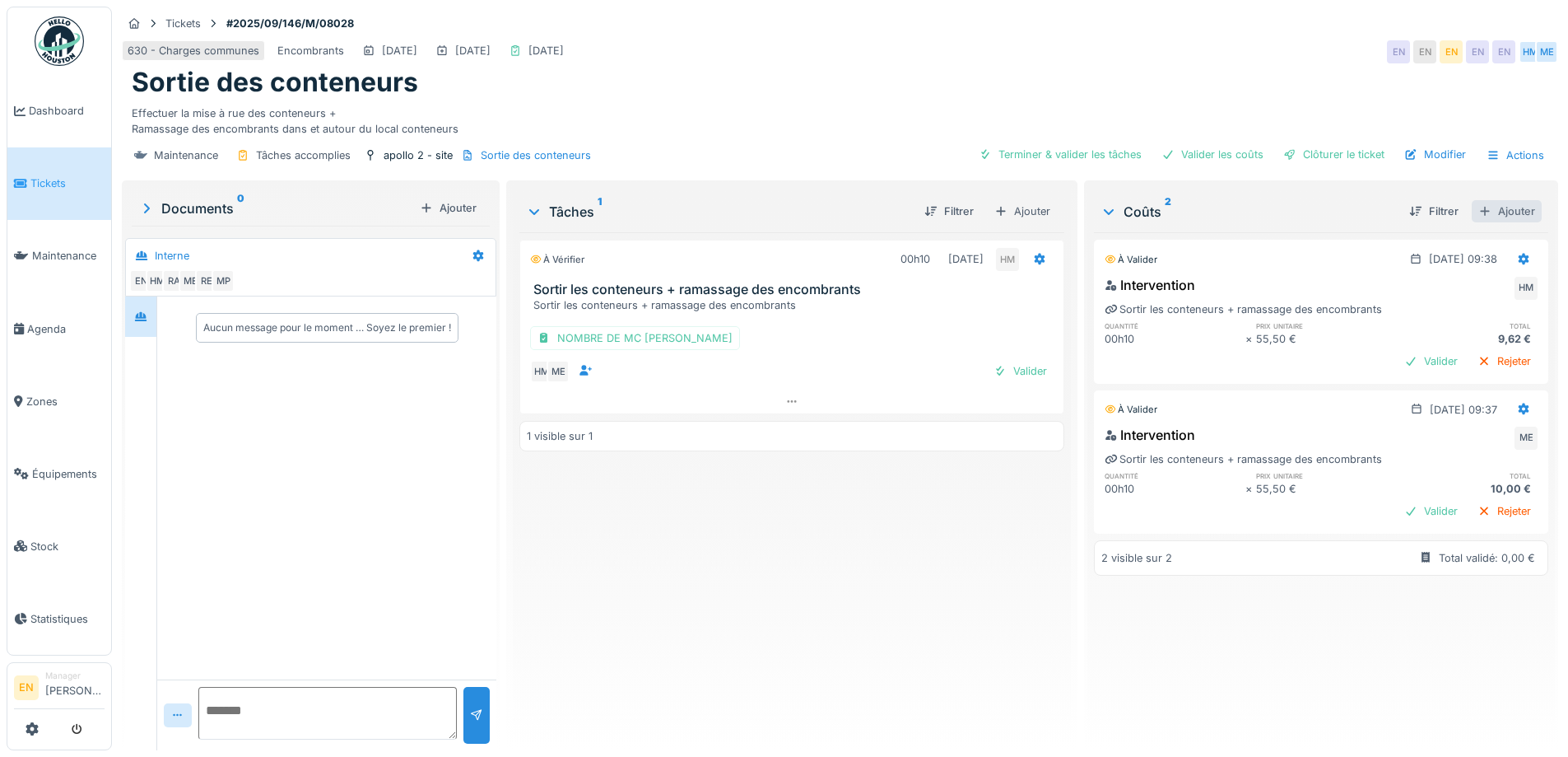
click at [1485, 211] on div "Ajouter" at bounding box center [1507, 211] width 70 height 22
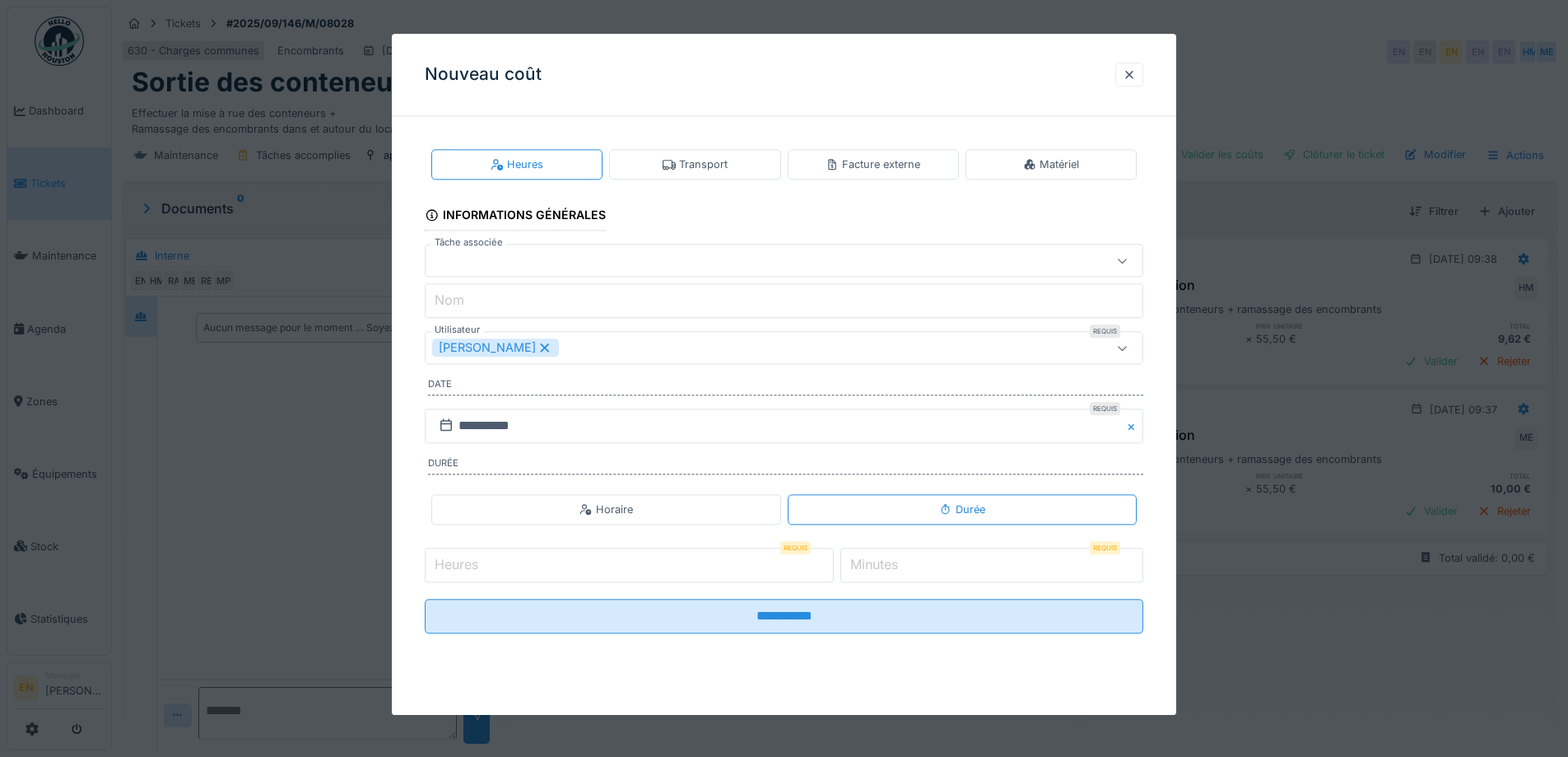
click at [725, 164] on div "Transport" at bounding box center [696, 164] width 65 height 16
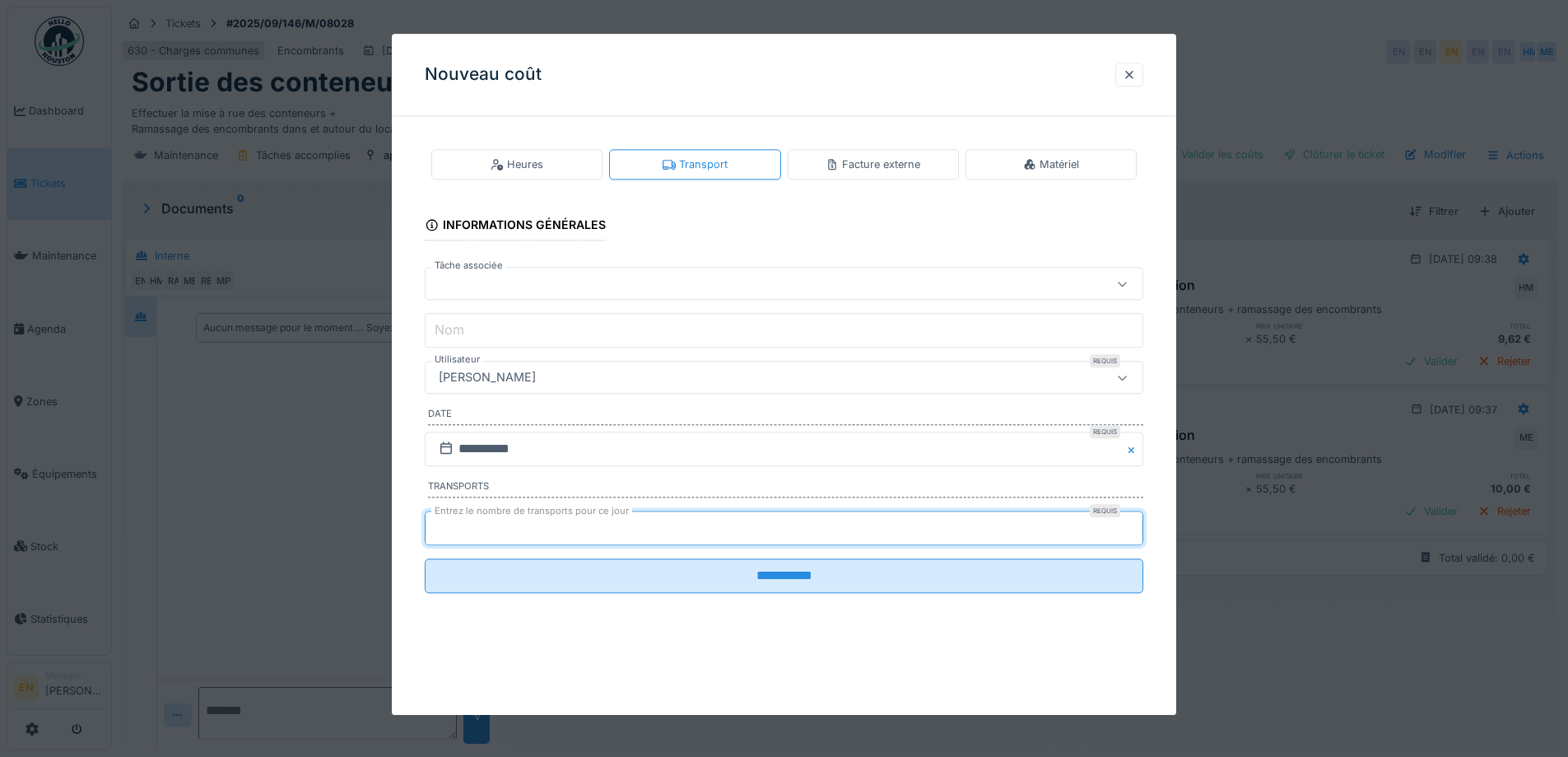
type input "*"
click at [1136, 521] on input "*" at bounding box center [784, 527] width 719 height 34
click at [627, 369] on div "[PERSON_NAME]" at bounding box center [742, 378] width 620 height 19
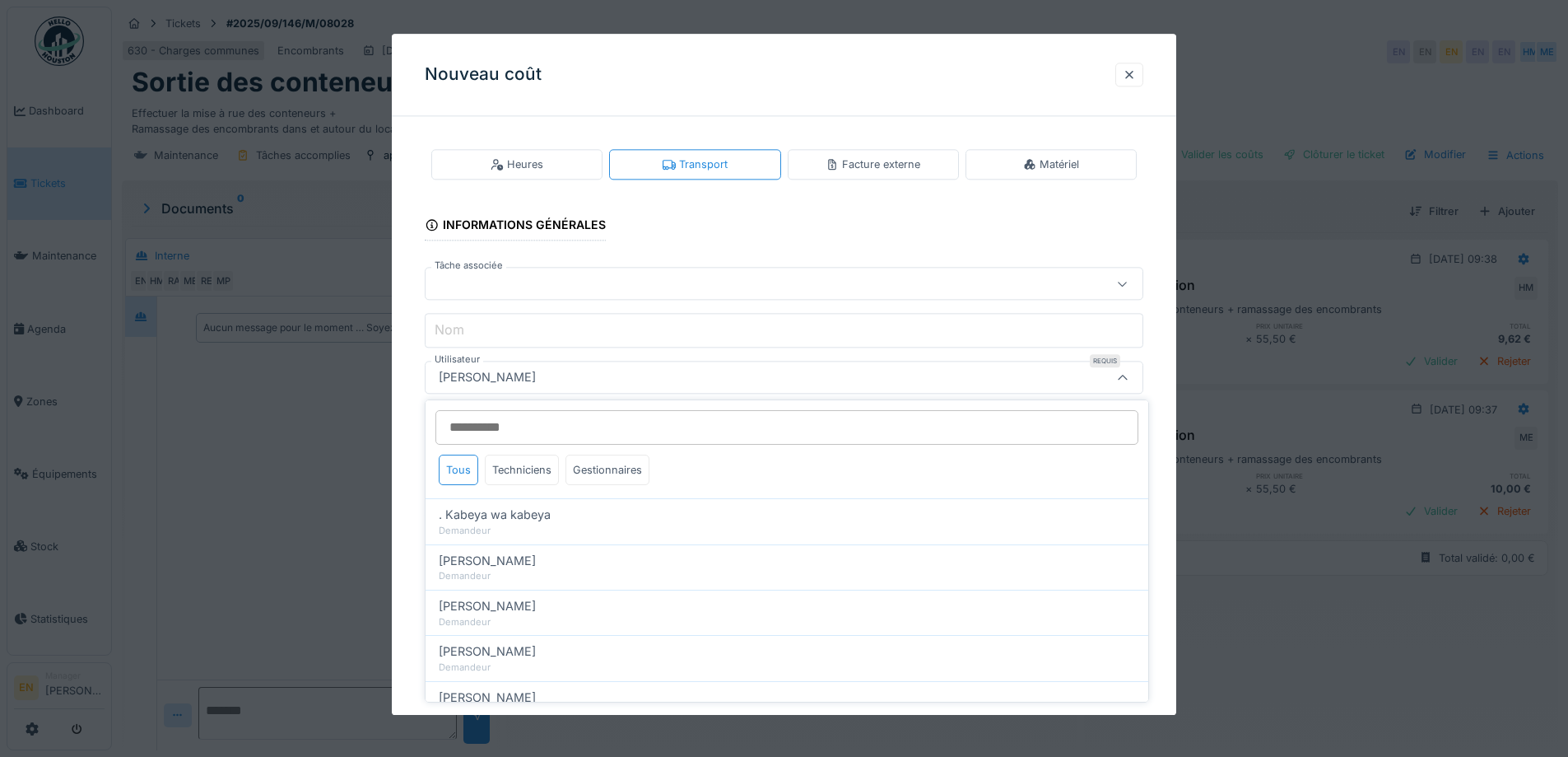
click at [633, 424] on input "Utilisateur" at bounding box center [786, 427] width 703 height 34
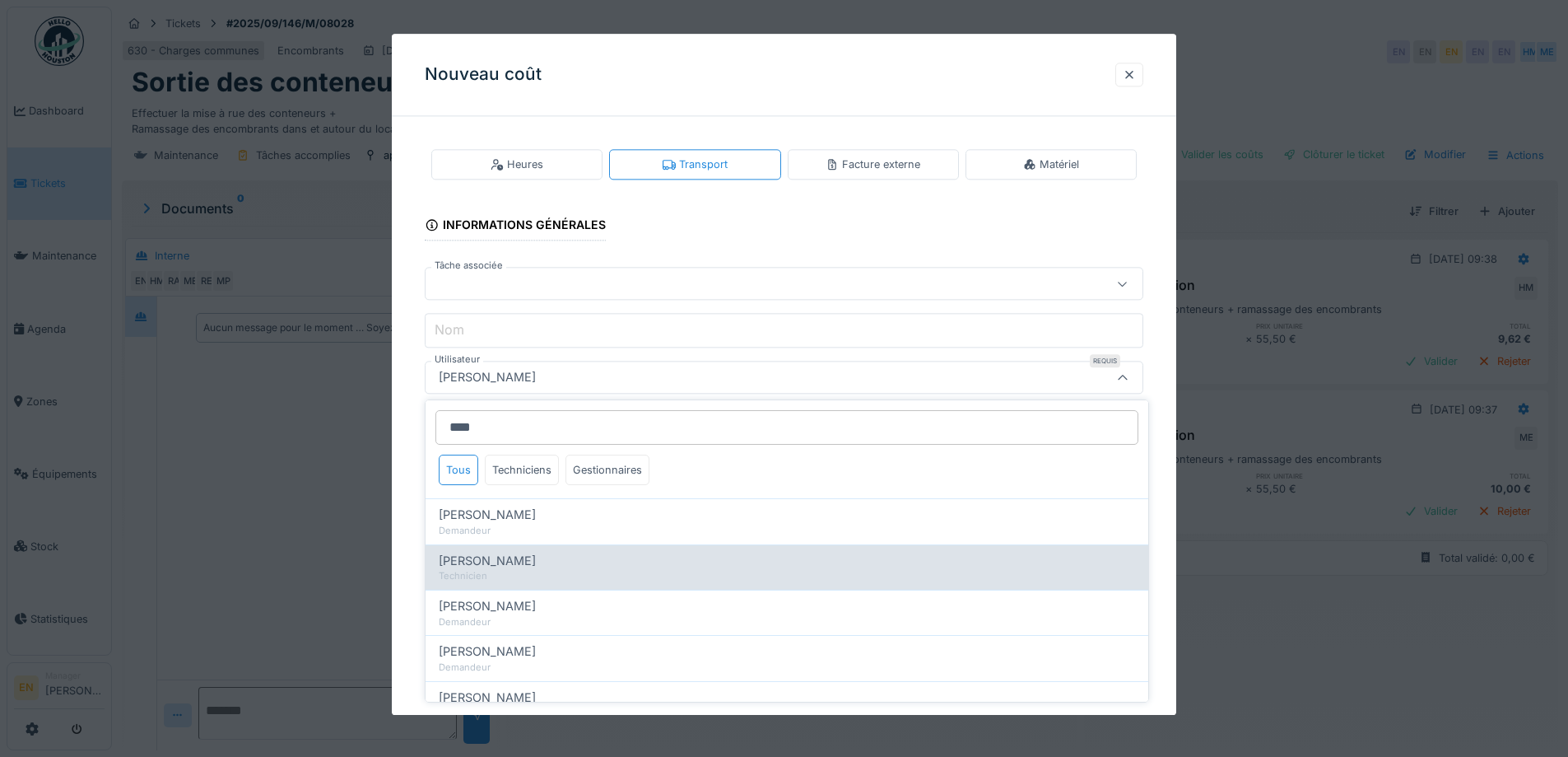
type input "****"
click at [529, 568] on div "[PERSON_NAME]" at bounding box center [787, 561] width 696 height 19
type input "****"
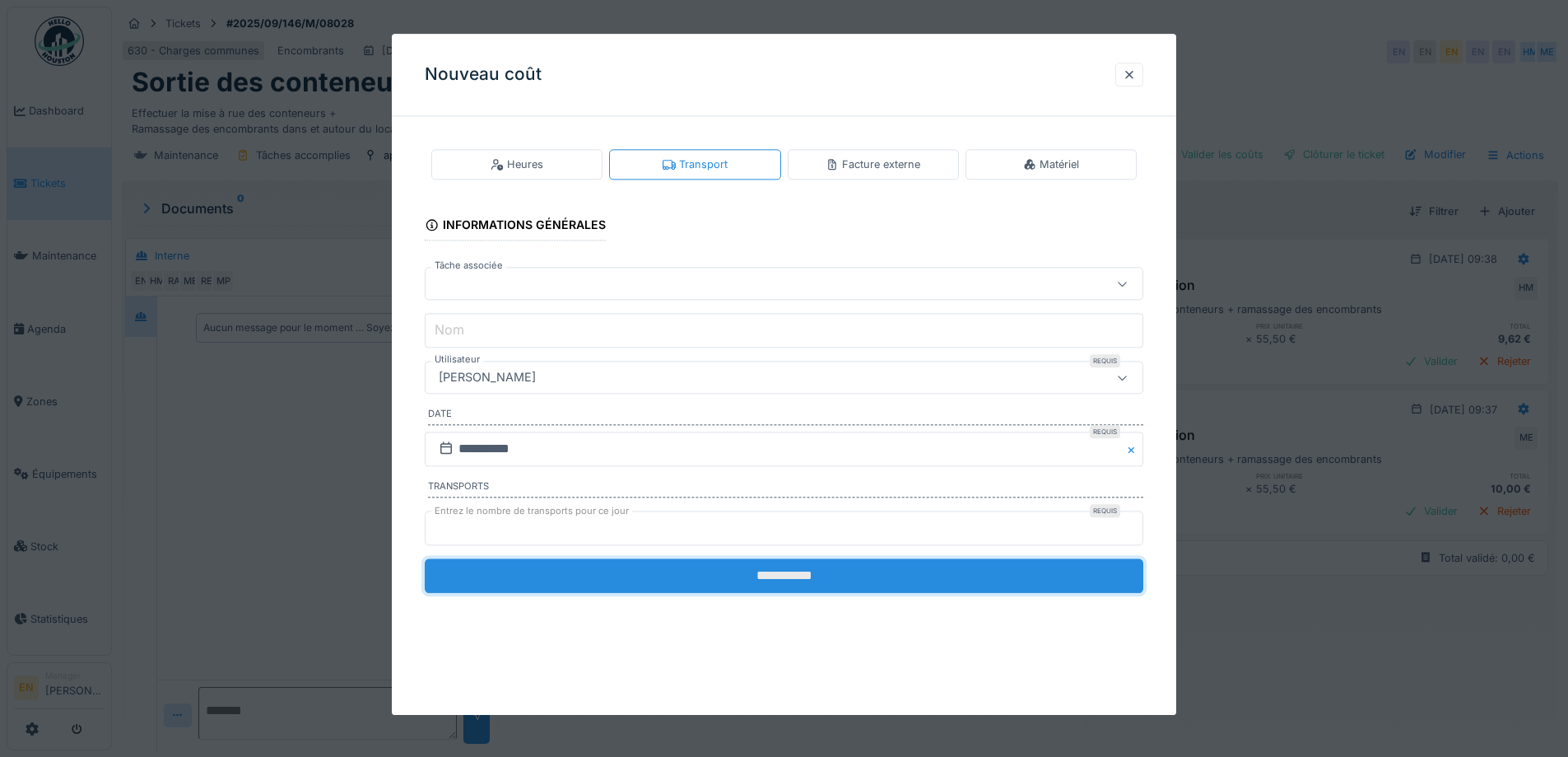
click at [847, 574] on input "**********" at bounding box center [784, 575] width 719 height 34
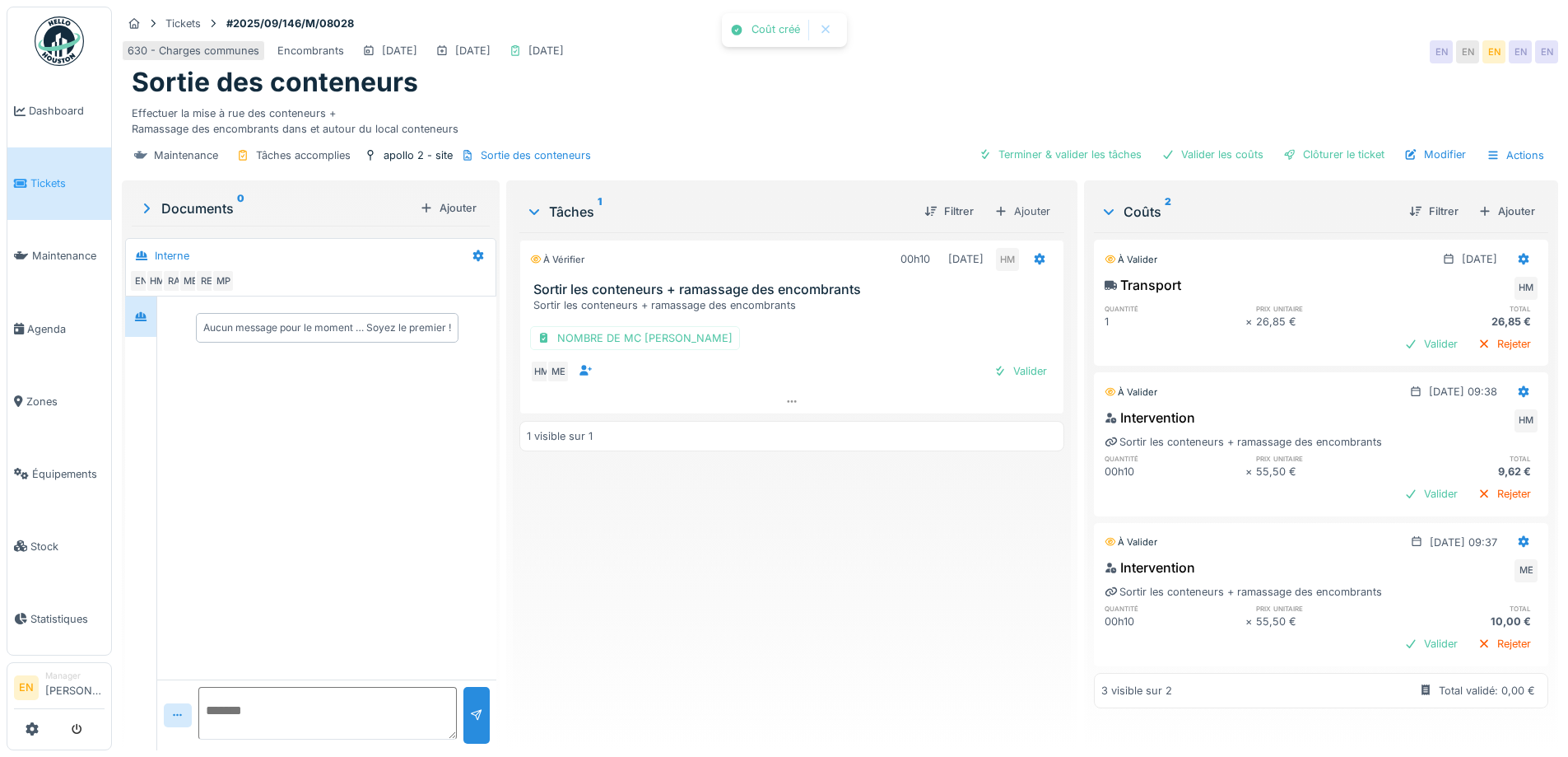
click at [844, 576] on div "À vérifier 00h10 09/09/2025 HM Sortir les conteneurs + ramassage des encombrant…" at bounding box center [792, 485] width 545 height 505
click at [848, 560] on div "À vérifier 00h10 09/09/2025 HM Sortir les conteneurs + ramassage des encombrant…" at bounding box center [792, 485] width 545 height 505
click at [1314, 144] on div "Clôturer le ticket" at bounding box center [1335, 155] width 115 height 22
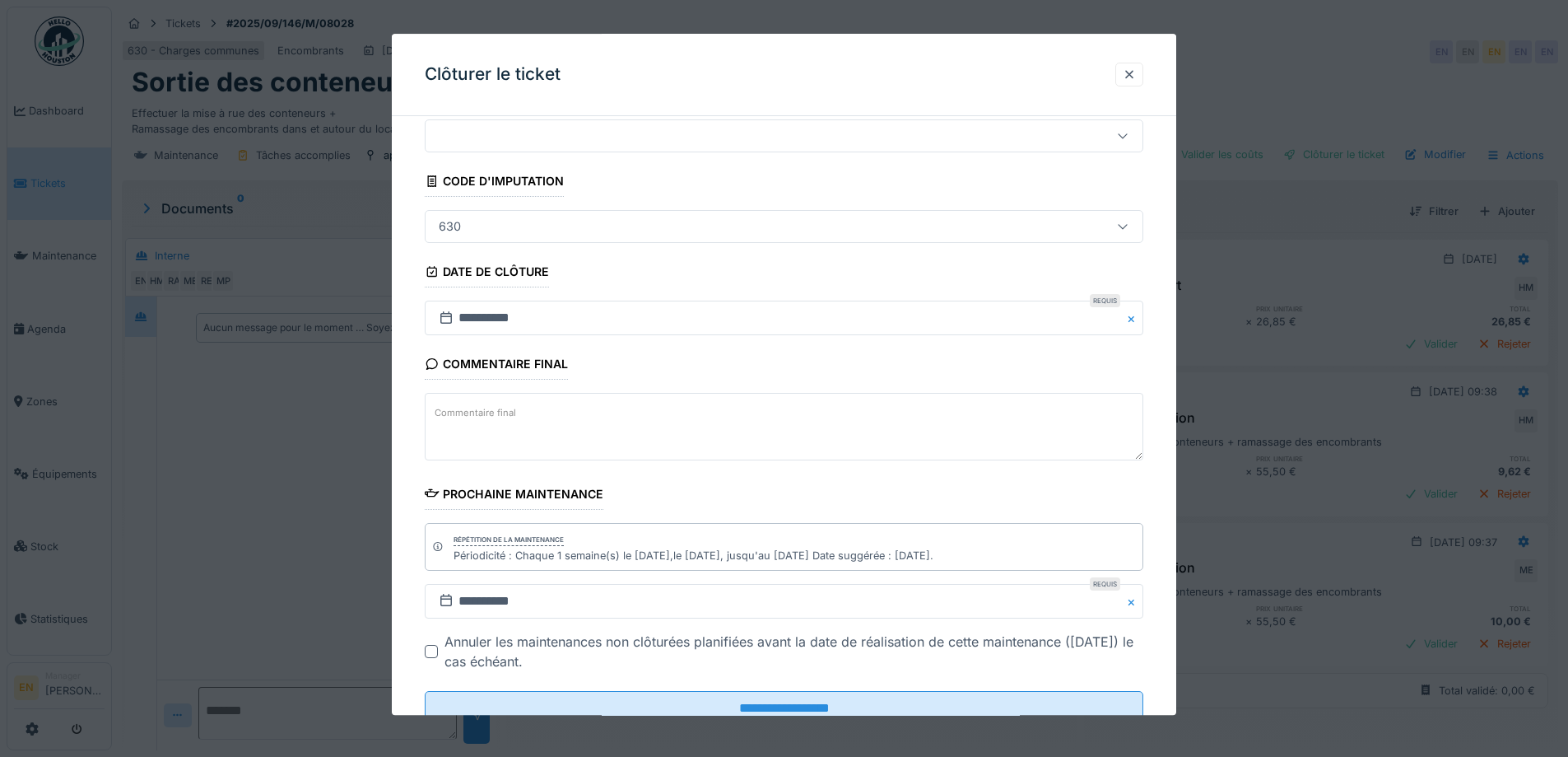
scroll to position [111, 0]
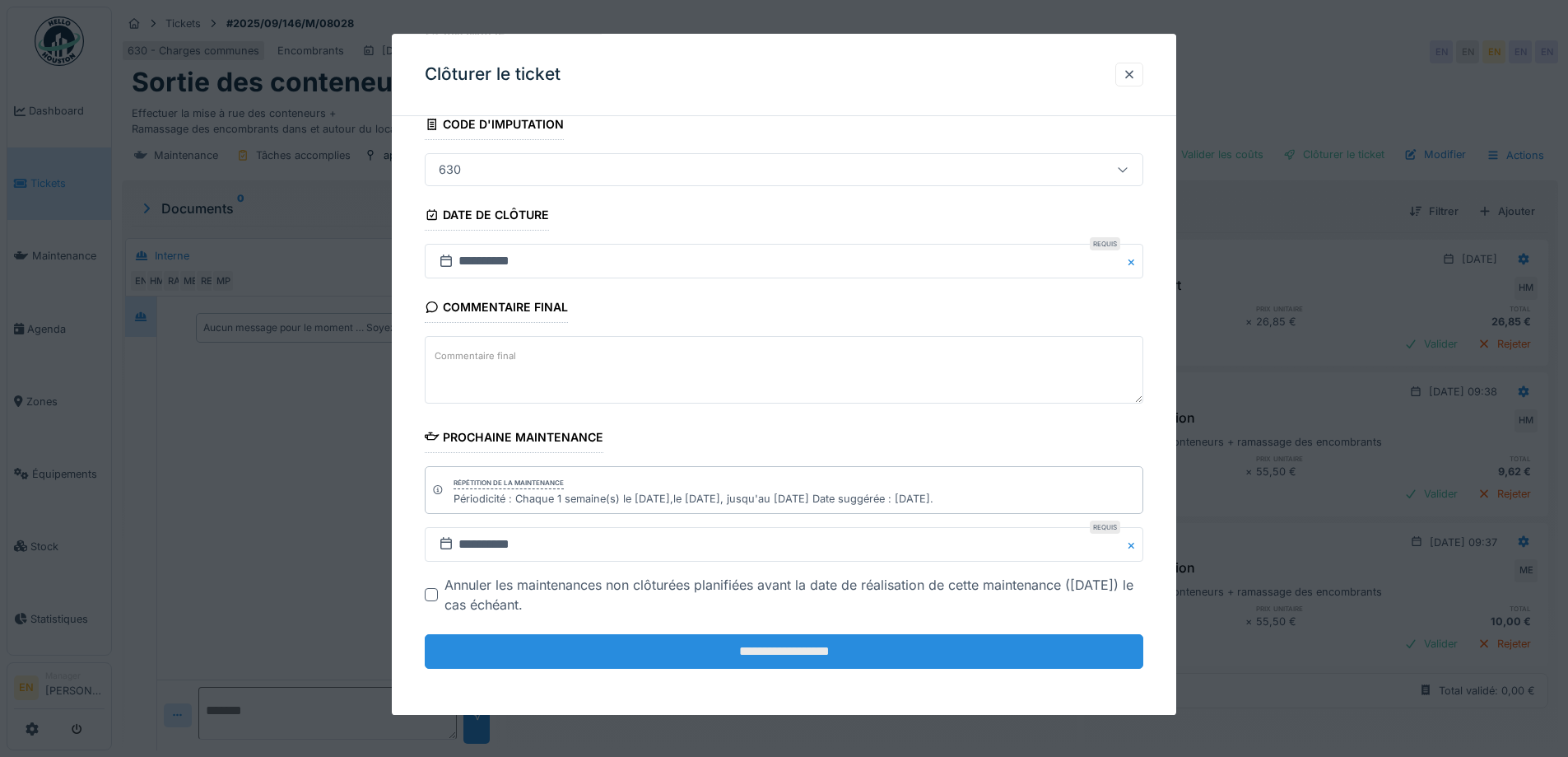
click at [769, 653] on input "**********" at bounding box center [784, 650] width 719 height 34
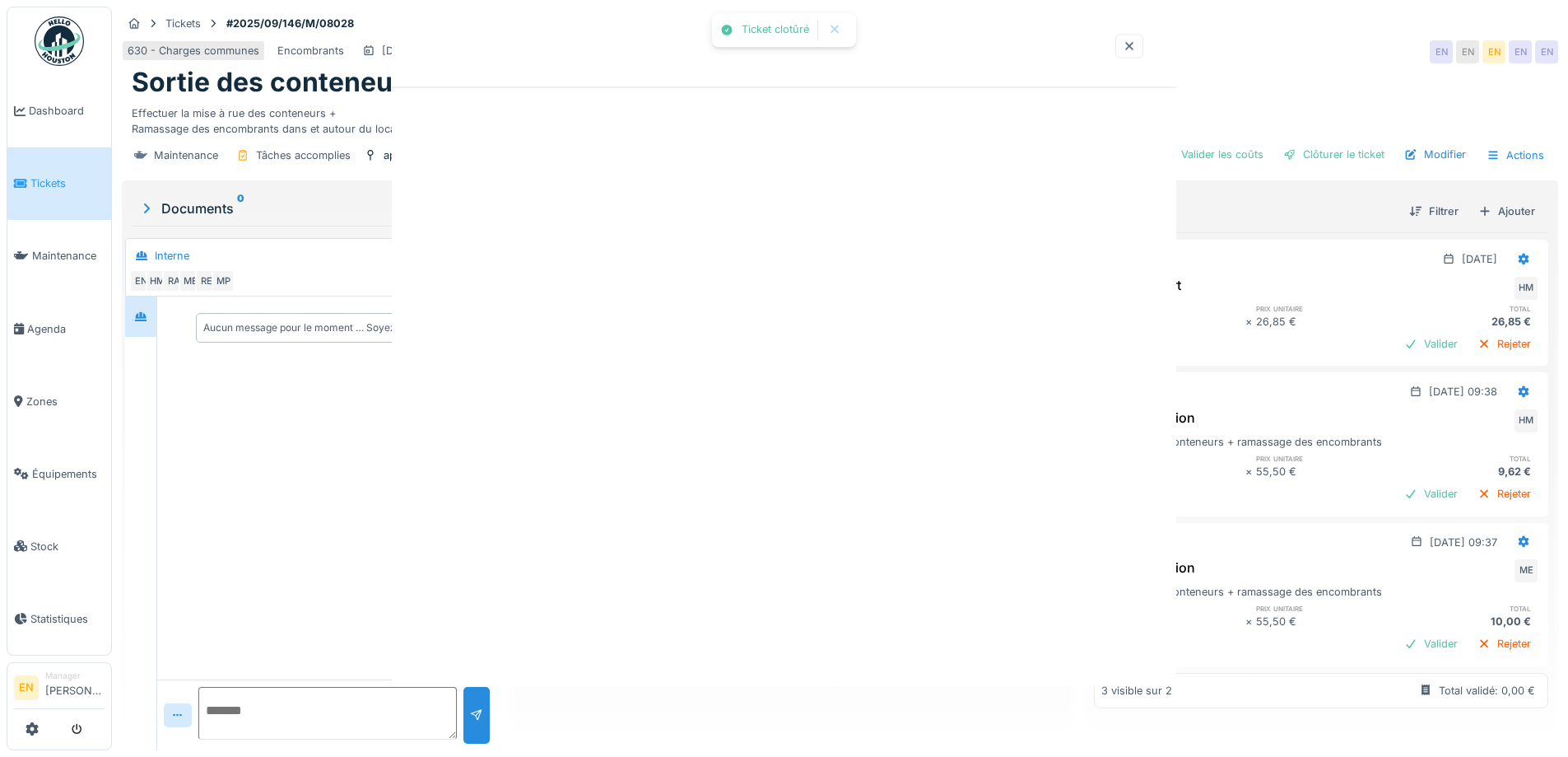
scroll to position [0, 0]
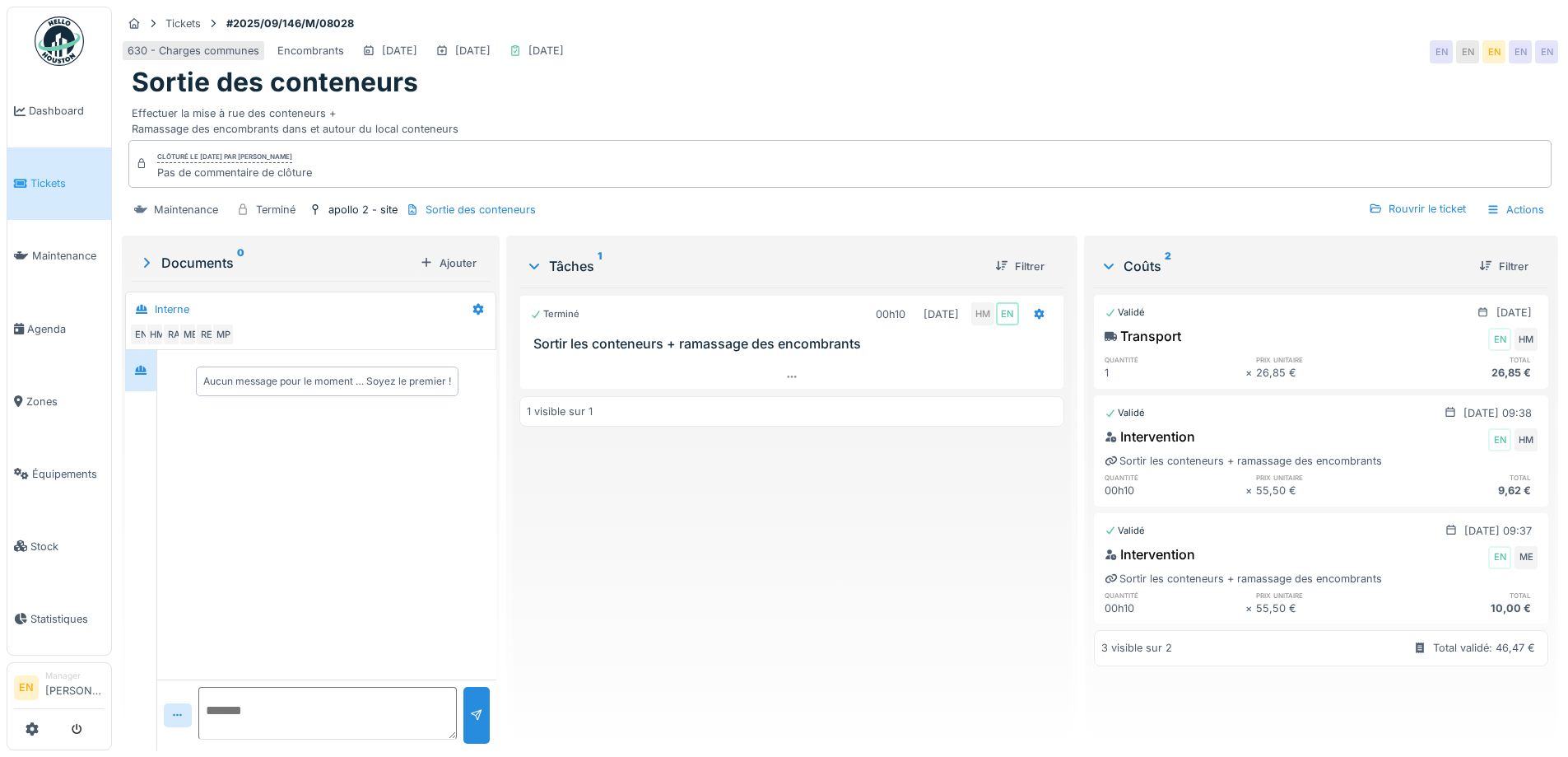
click at [57, 44] on img at bounding box center [58, 41] width 49 height 49
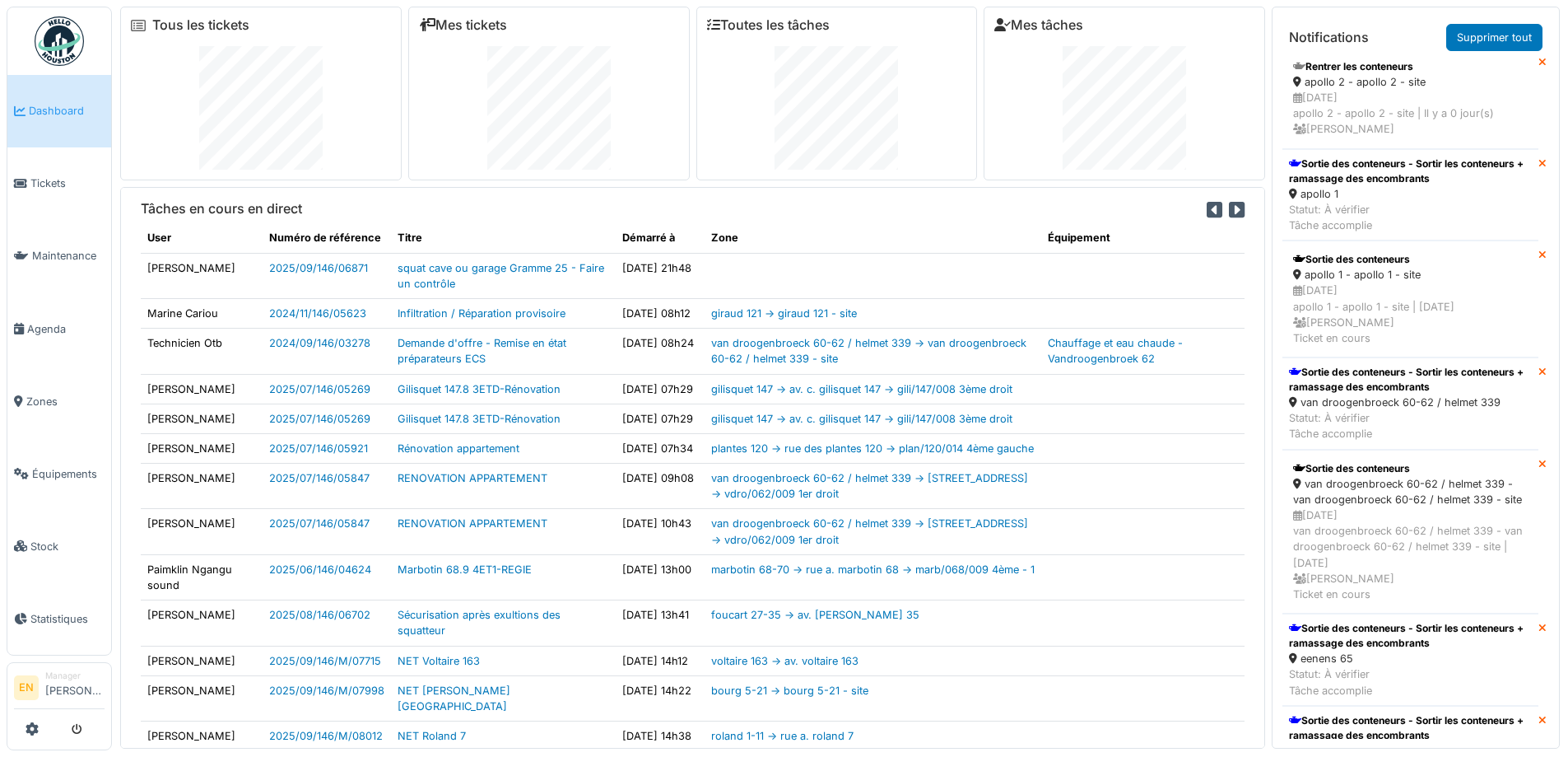
scroll to position [1400, 0]
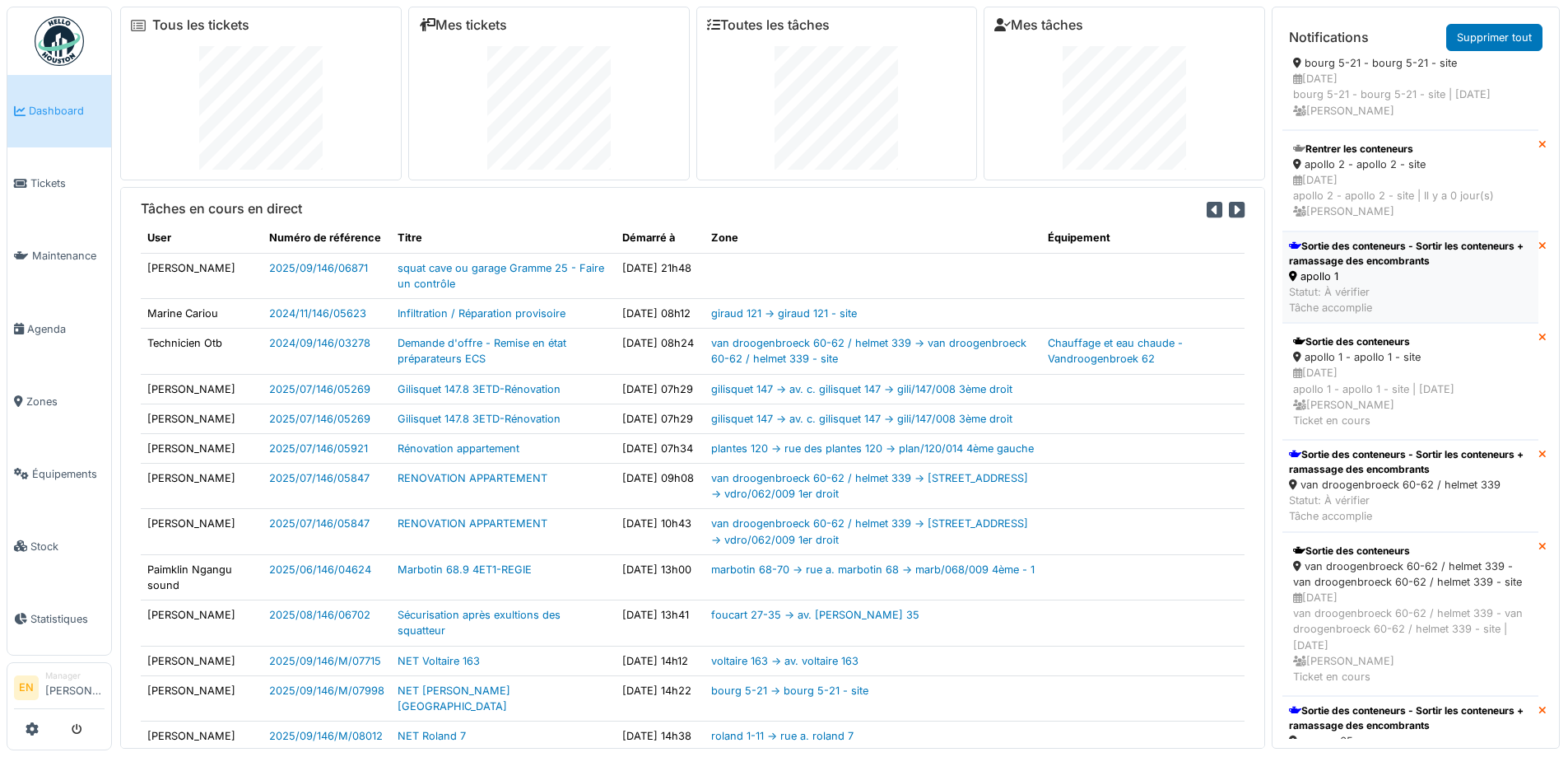
click at [1361, 269] on div "Sortie des conteneurs - Sortir les conteneurs + ramassage des encombrants" at bounding box center [1411, 254] width 243 height 30
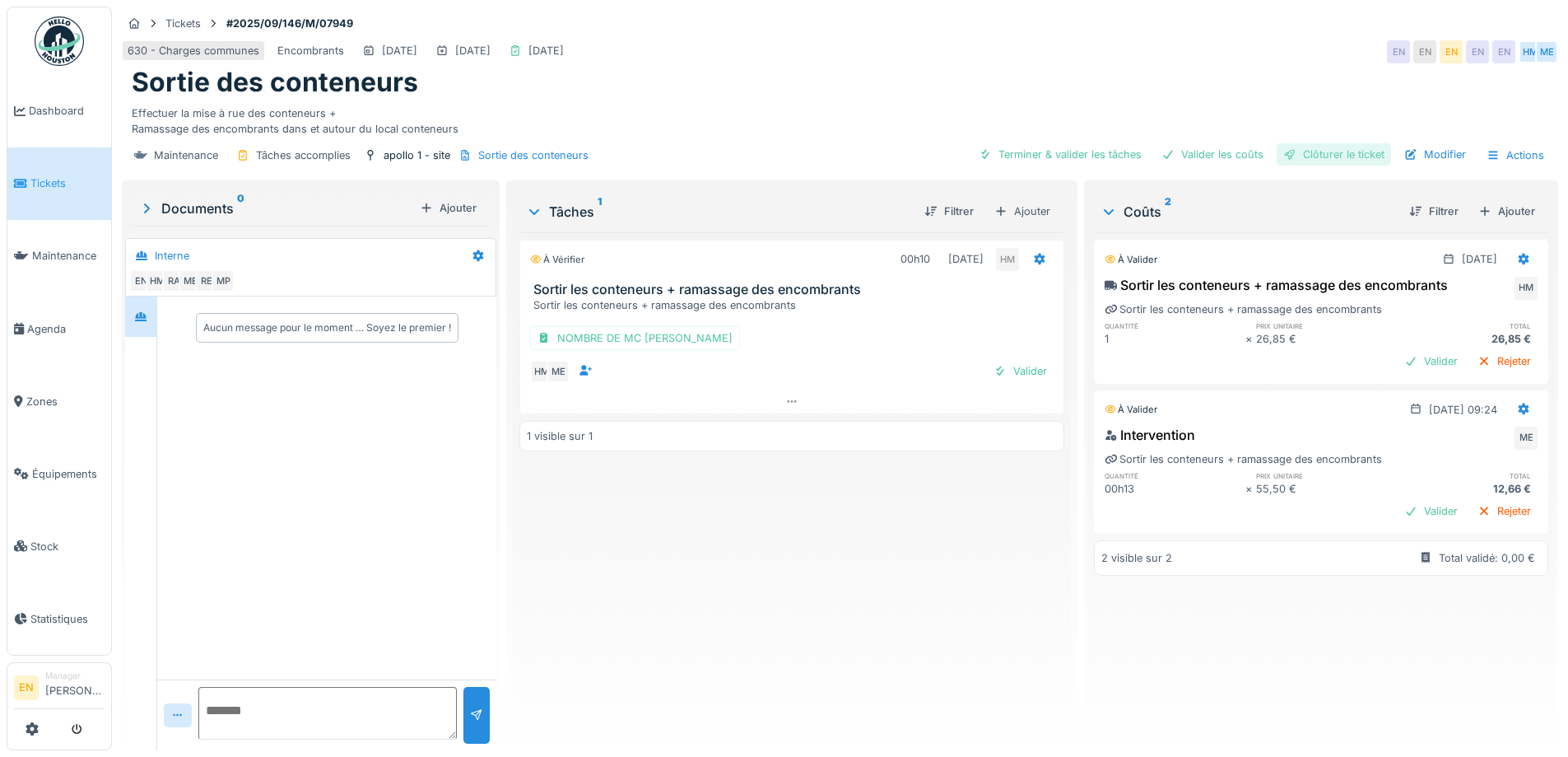
click at [1322, 158] on div "Clôturer le ticket" at bounding box center [1335, 155] width 115 height 22
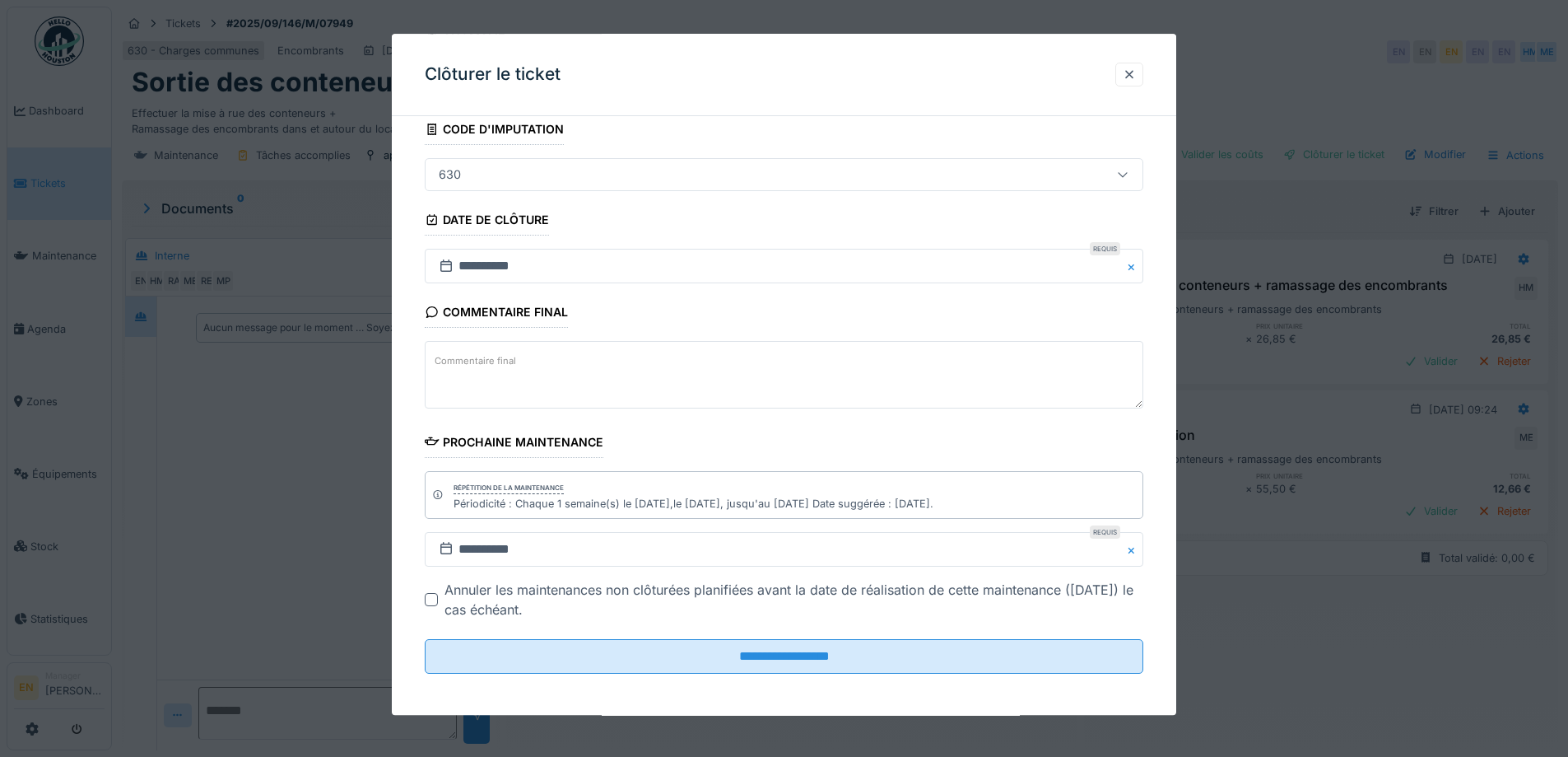
scroll to position [111, 0]
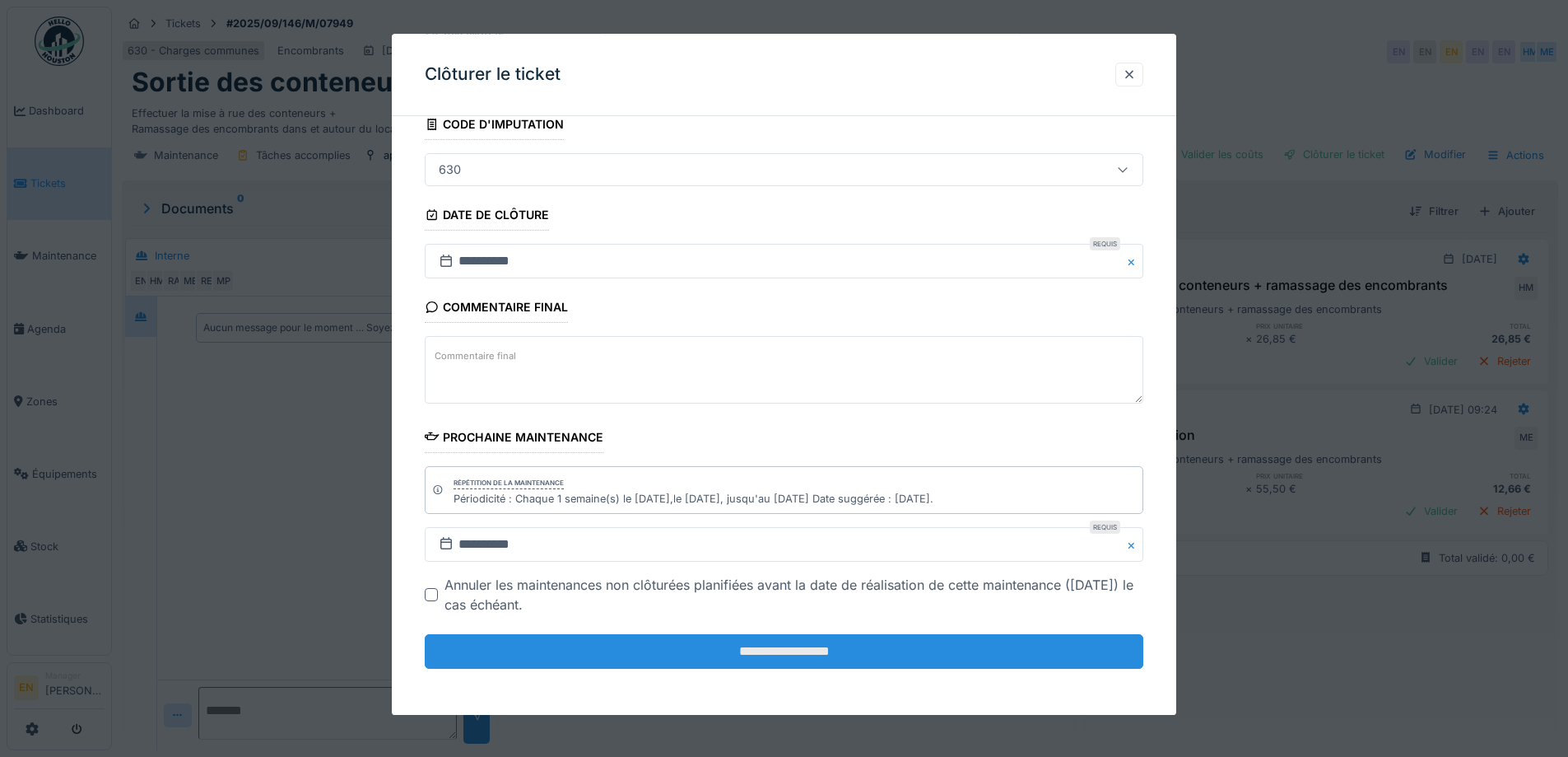
click at [793, 648] on input "**********" at bounding box center [784, 650] width 719 height 34
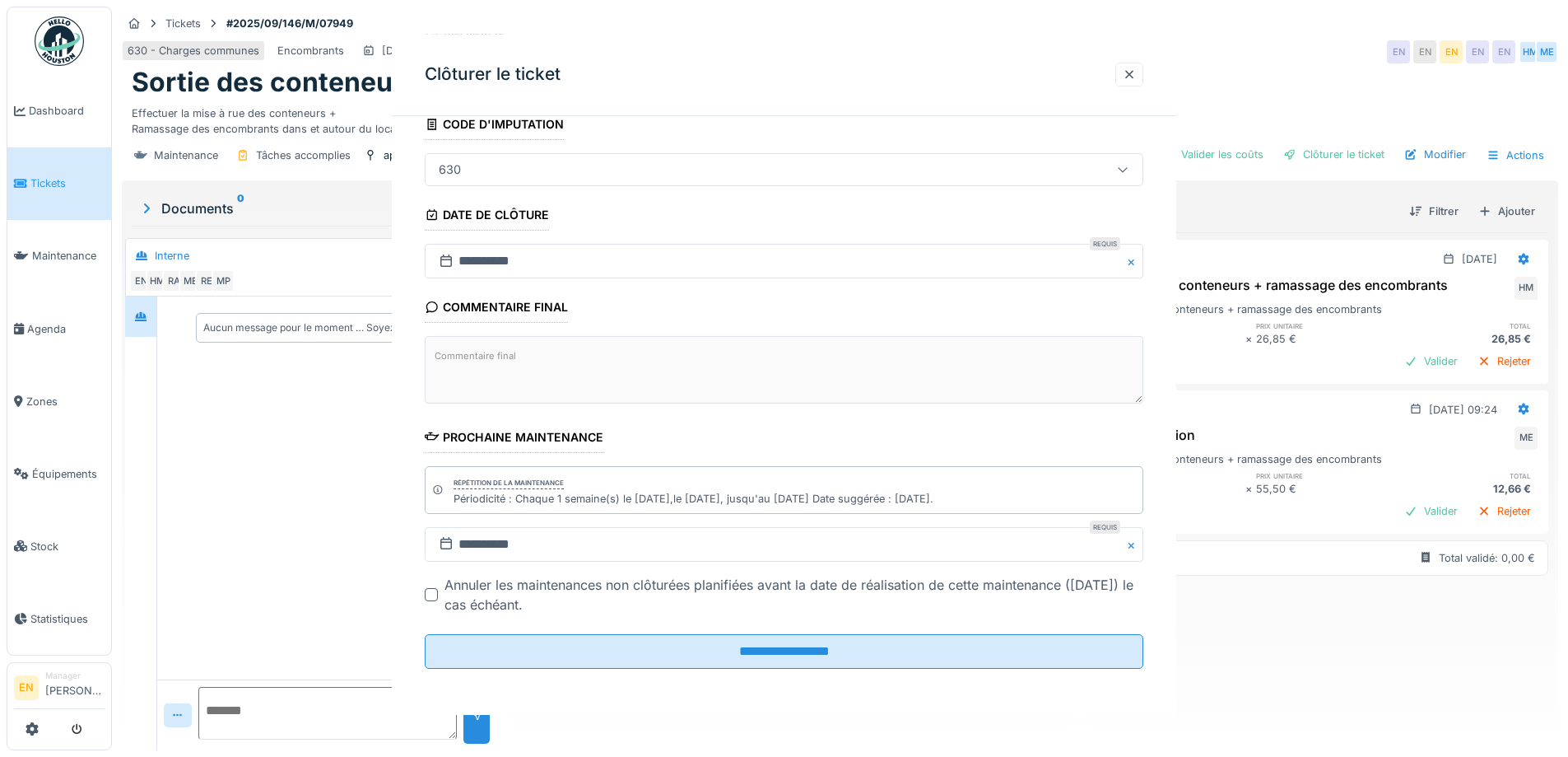
scroll to position [0, 0]
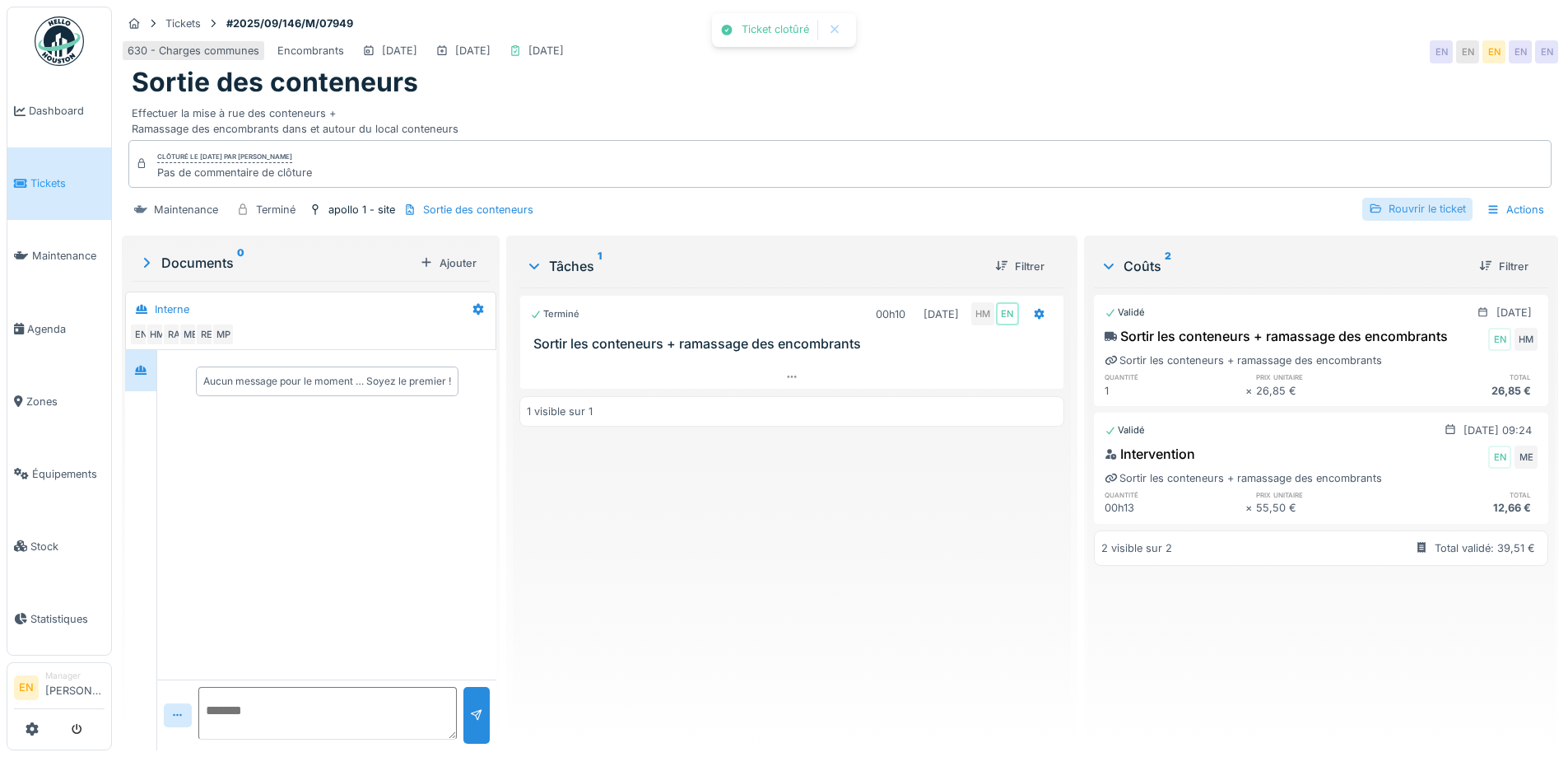
click at [1418, 213] on div "Rouvrir le ticket" at bounding box center [1417, 208] width 110 height 22
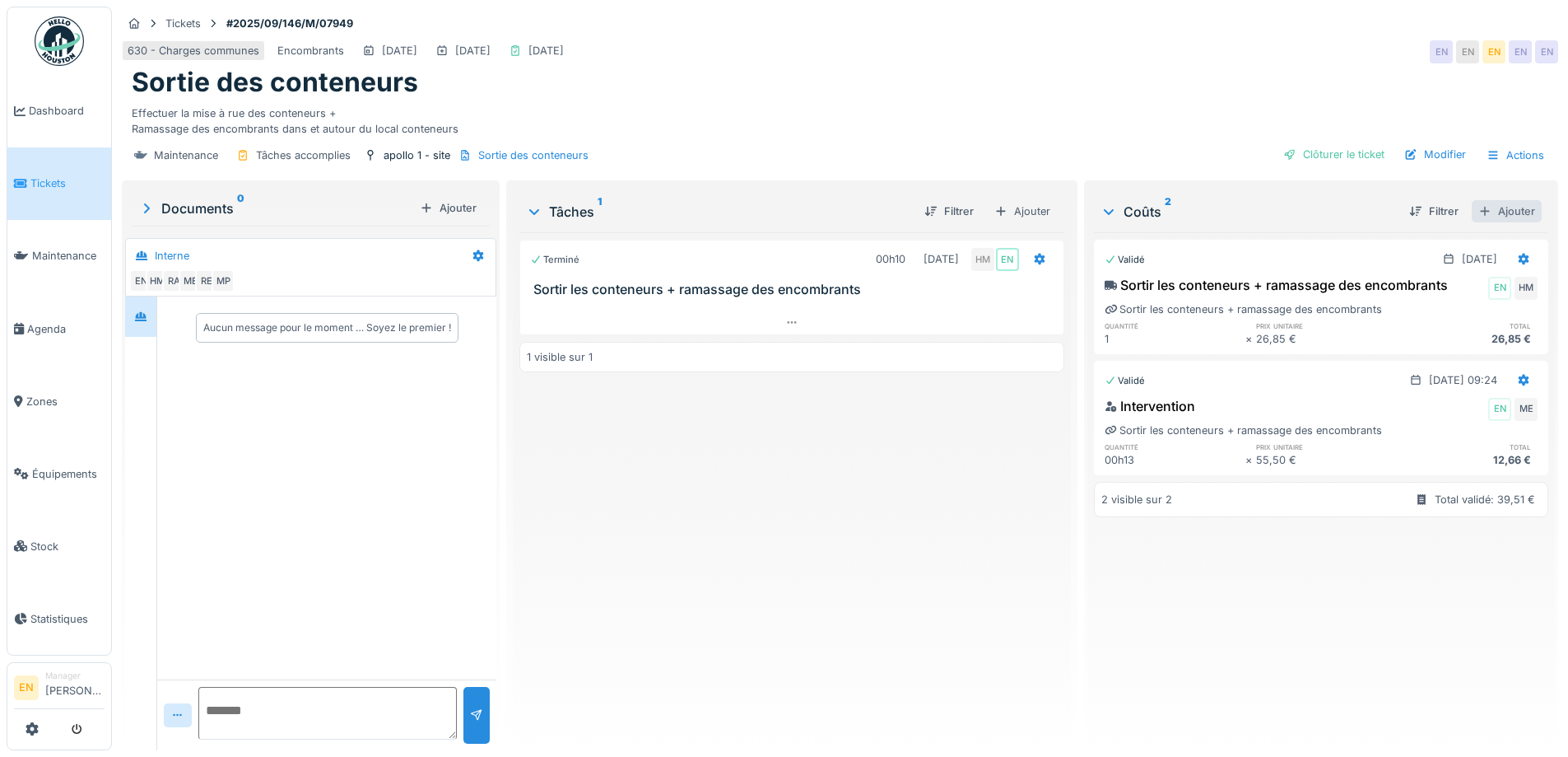
click at [1494, 212] on div "Ajouter" at bounding box center [1507, 211] width 70 height 22
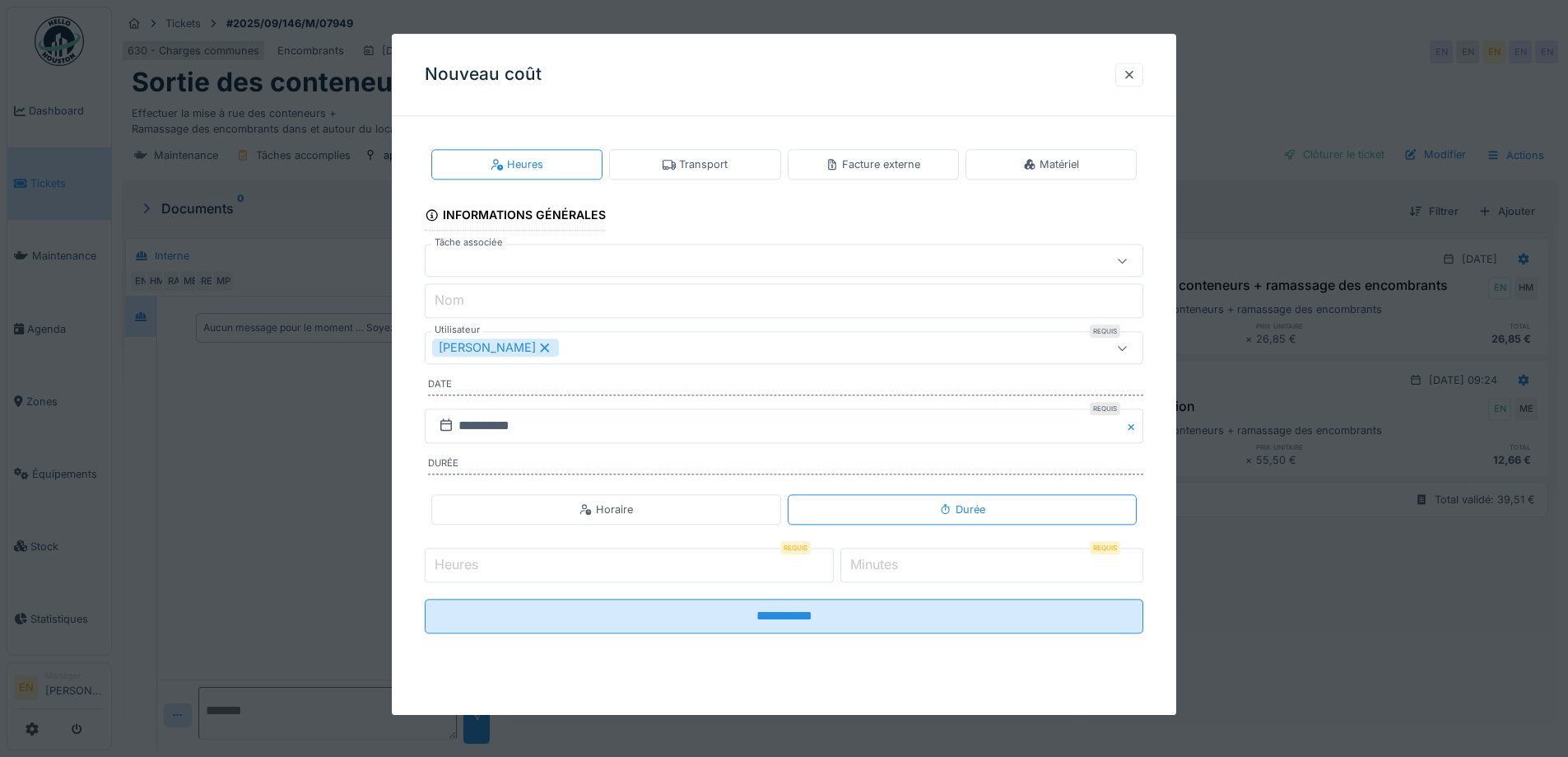
click at [740, 567] on input "Heures" at bounding box center [630, 564] width 409 height 34
type input "*"
click at [1141, 559] on input "**" at bounding box center [991, 564] width 303 height 34
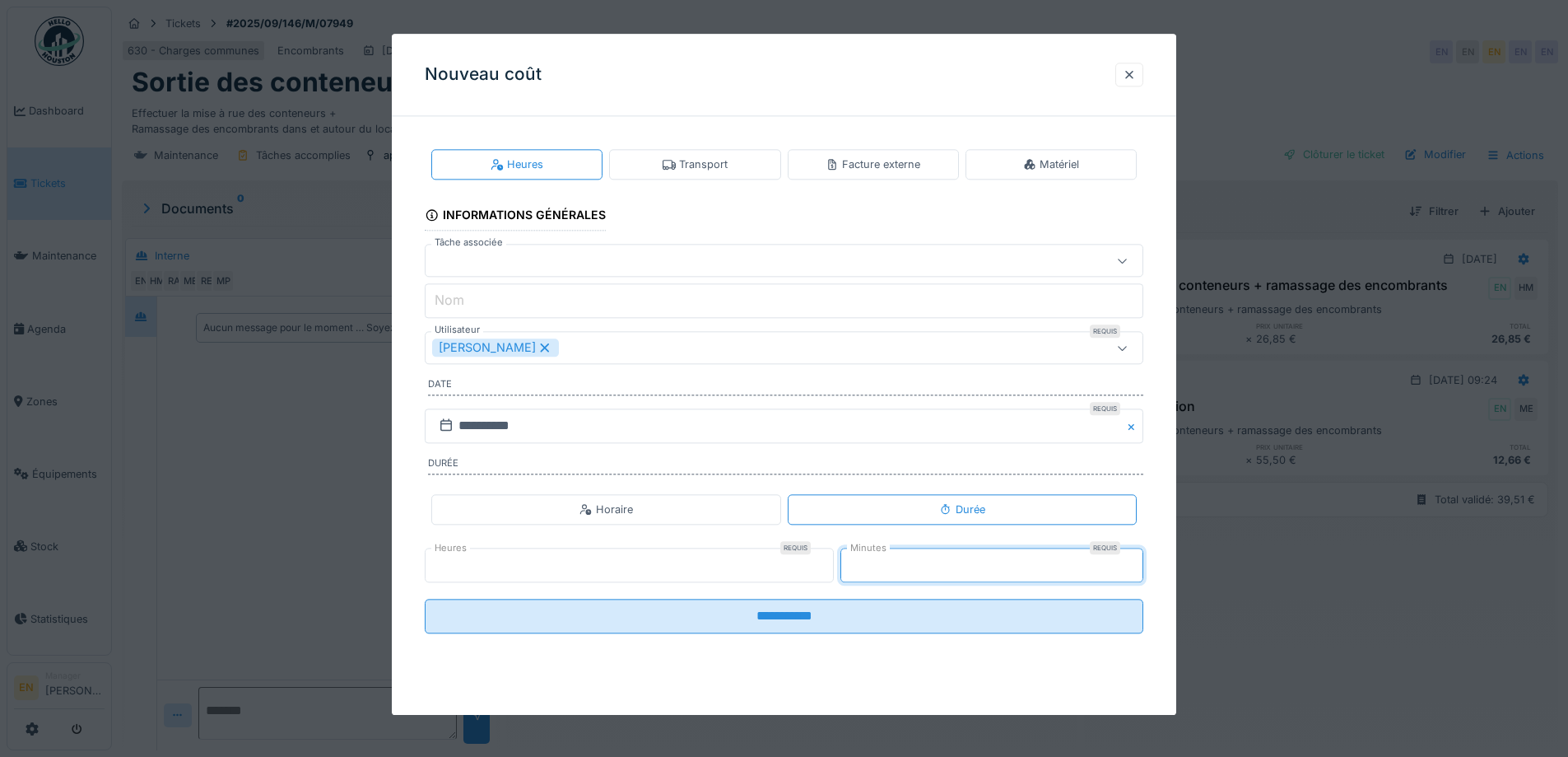
type input "**"
click at [1141, 559] on input "**" at bounding box center [991, 564] width 303 height 34
click at [732, 352] on div "[PERSON_NAME]" at bounding box center [742, 348] width 620 height 19
click at [635, 395] on input "Utilisateur" at bounding box center [786, 397] width 703 height 34
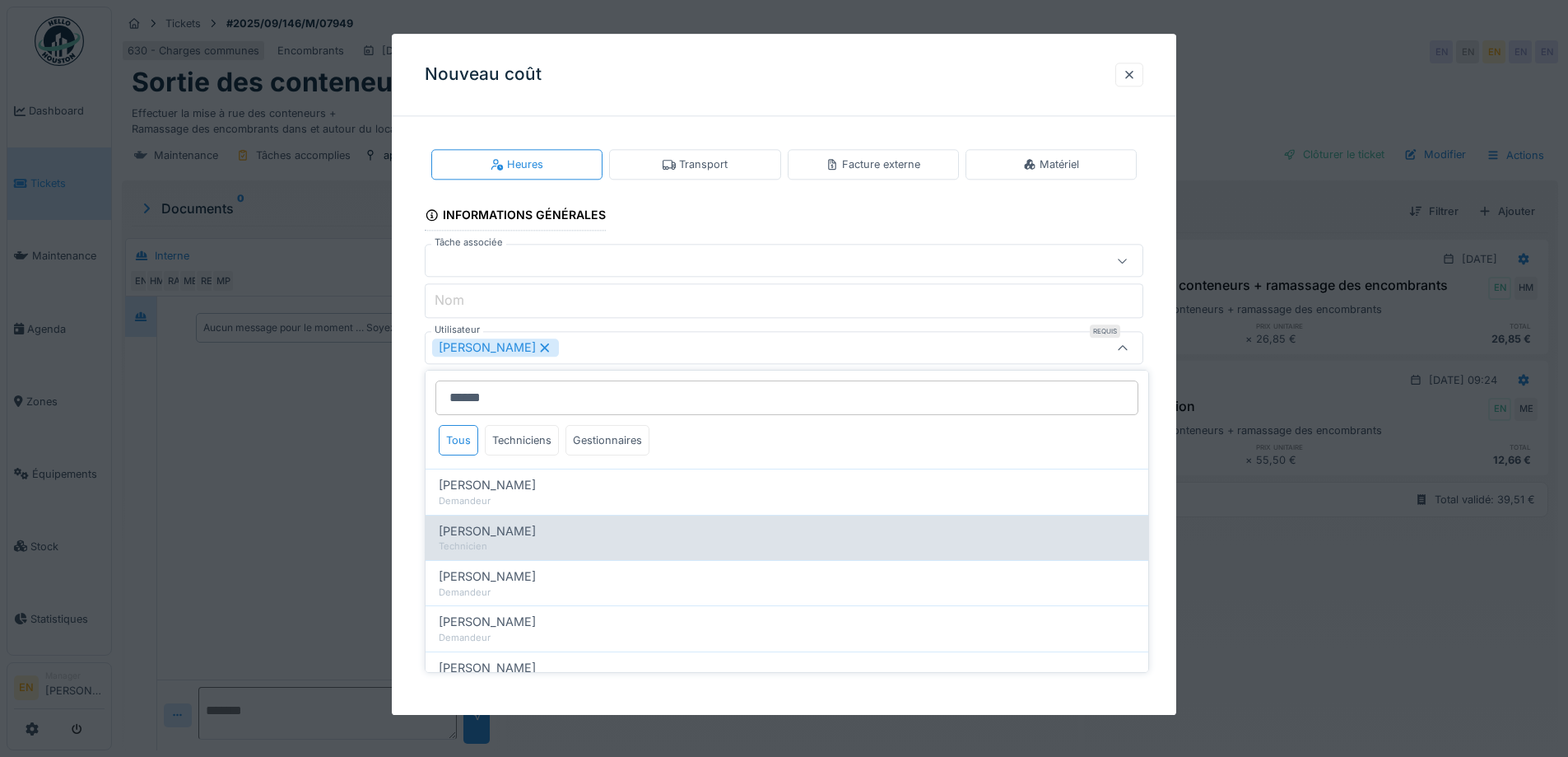
type input "******"
click at [506, 529] on span "Hassan Messari" at bounding box center [487, 532] width 97 height 19
type input "**********"
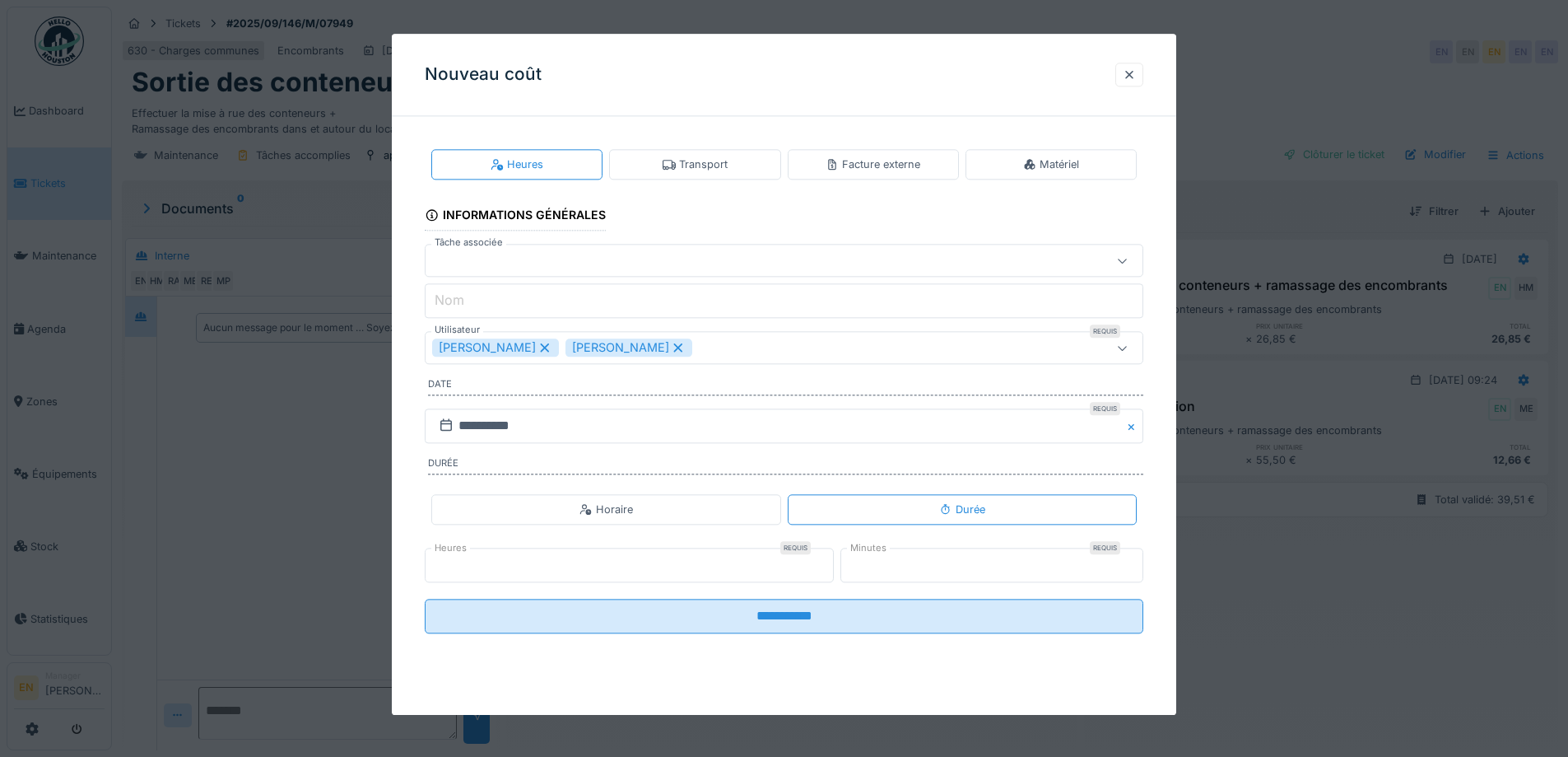
click at [1166, 533] on div "**********" at bounding box center [784, 405] width 784 height 550
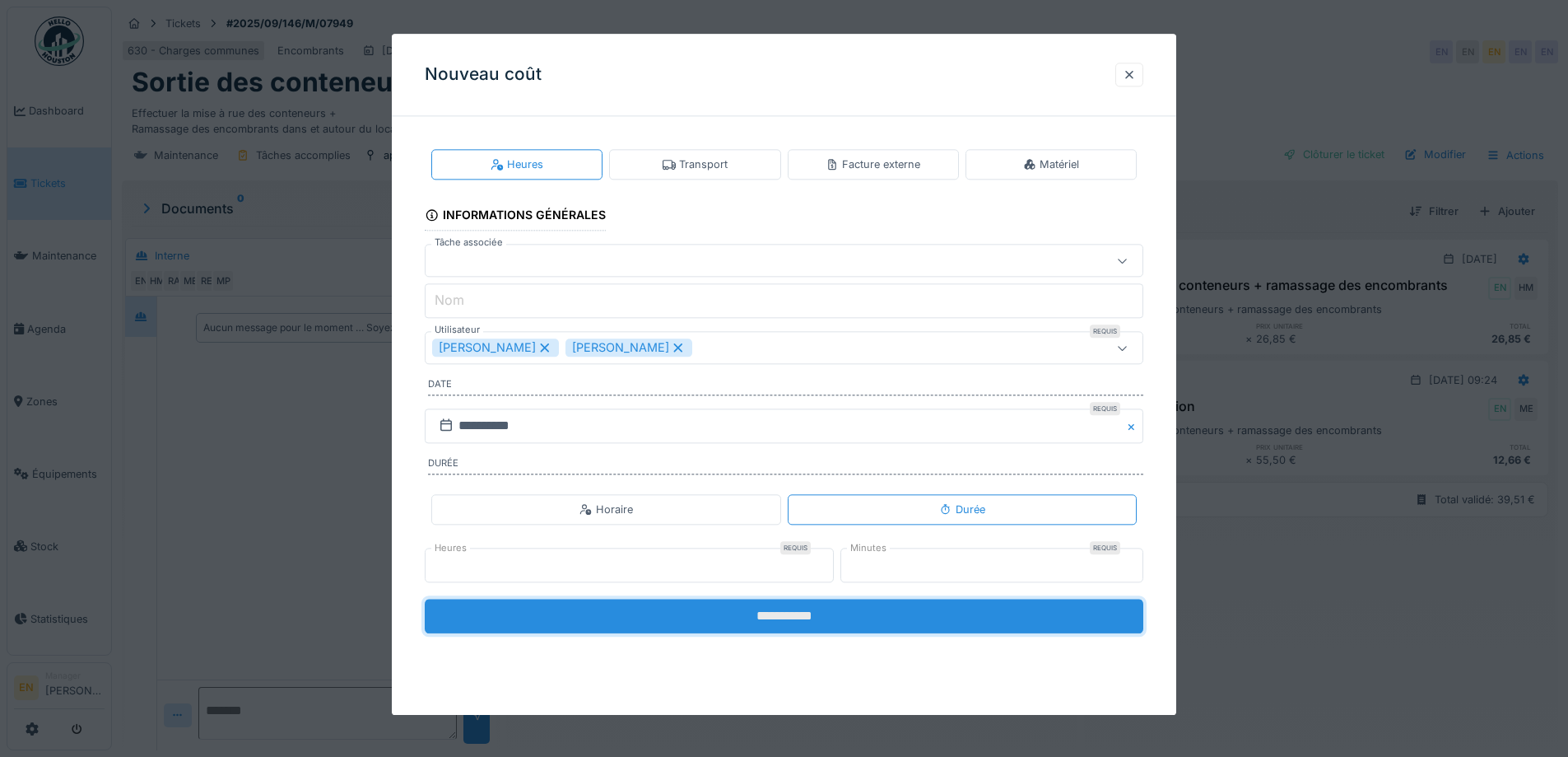
click at [805, 621] on input "**********" at bounding box center [784, 615] width 719 height 34
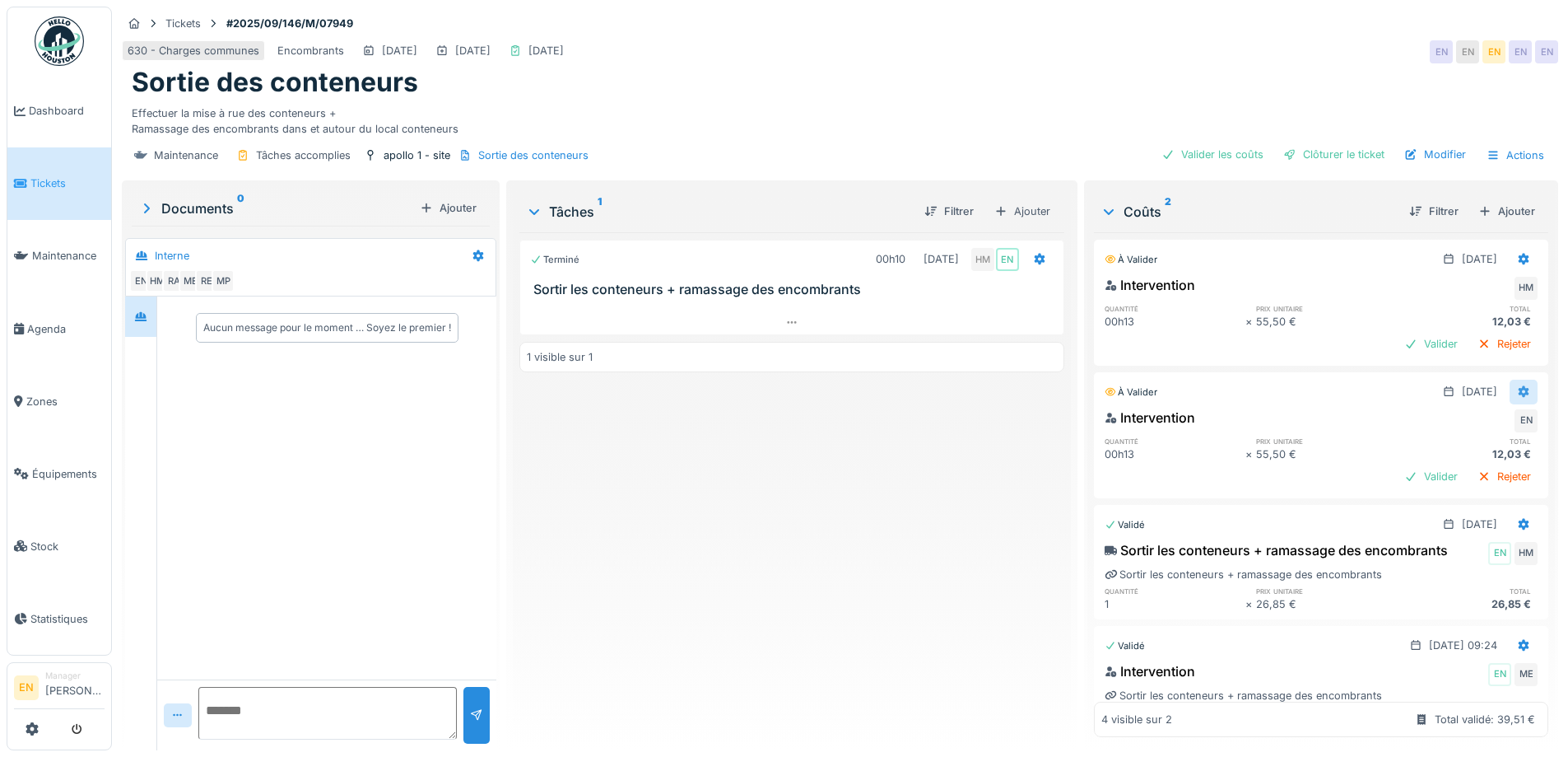
click at [1510, 393] on div at bounding box center [1524, 392] width 28 height 24
click at [1442, 450] on div "Supprimer" at bounding box center [1443, 453] width 80 height 25
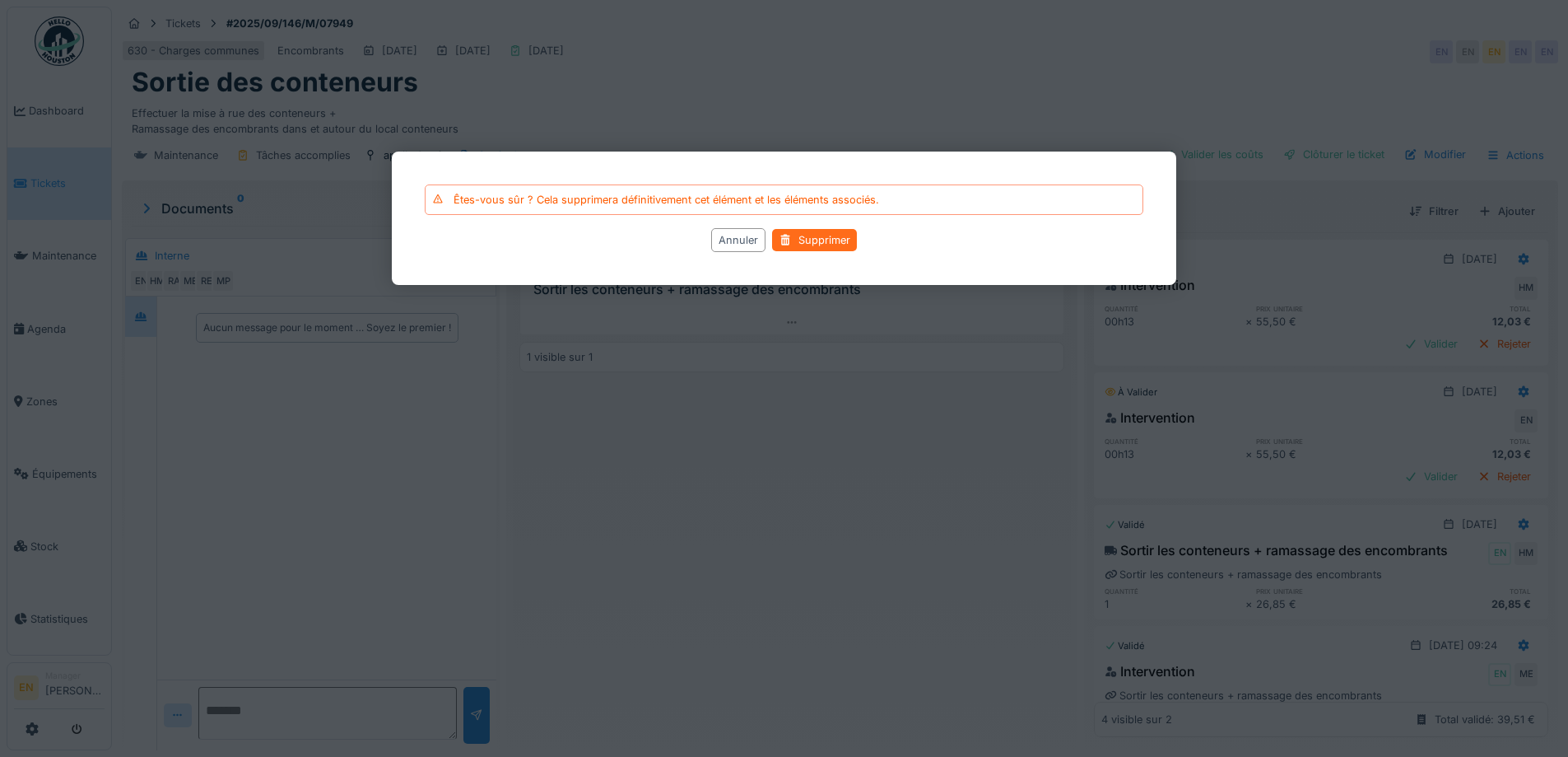
click at [805, 243] on div "Supprimer" at bounding box center [815, 240] width 85 height 22
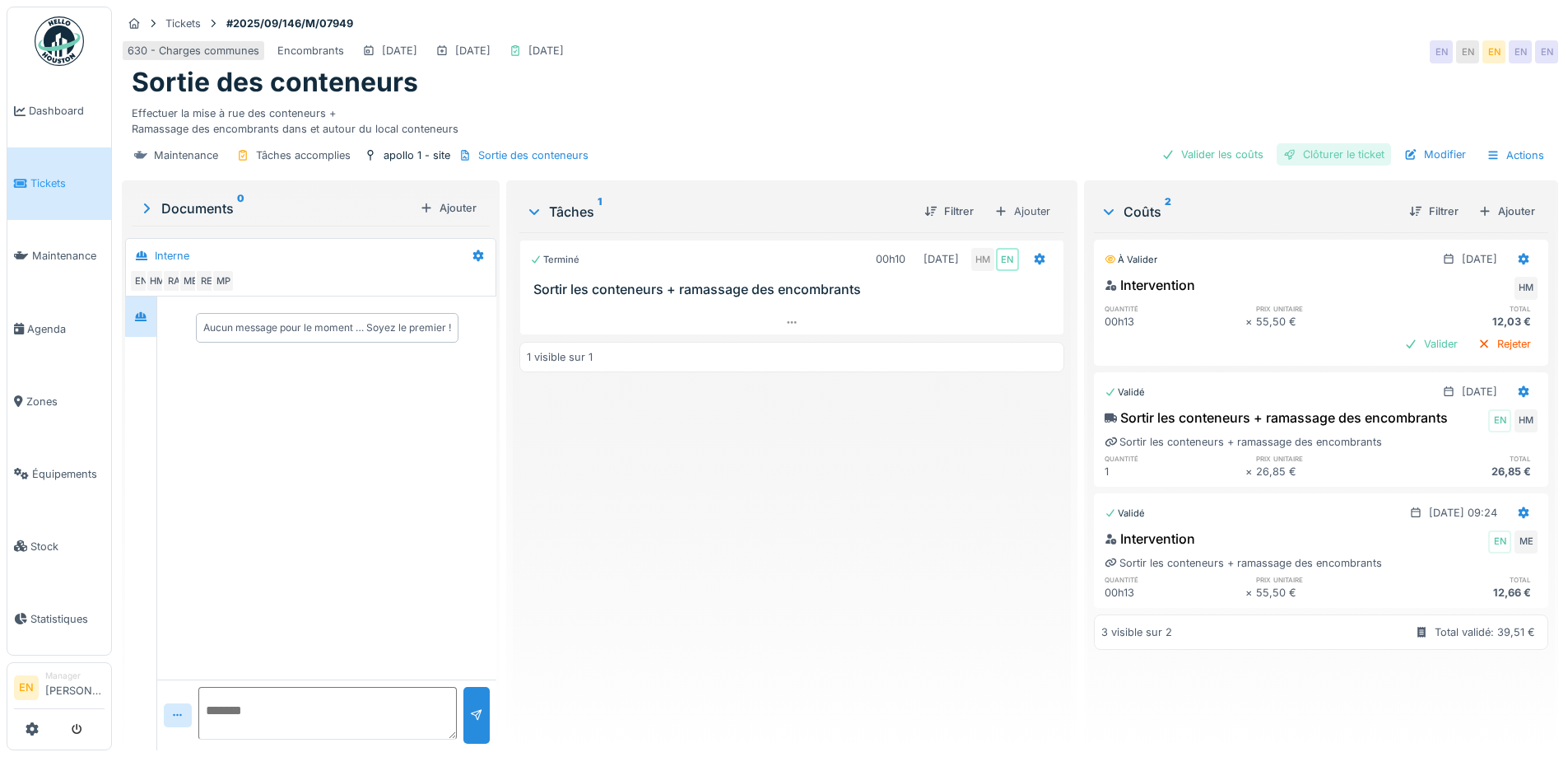
click at [1329, 157] on div "Clôturer le ticket" at bounding box center [1335, 155] width 115 height 22
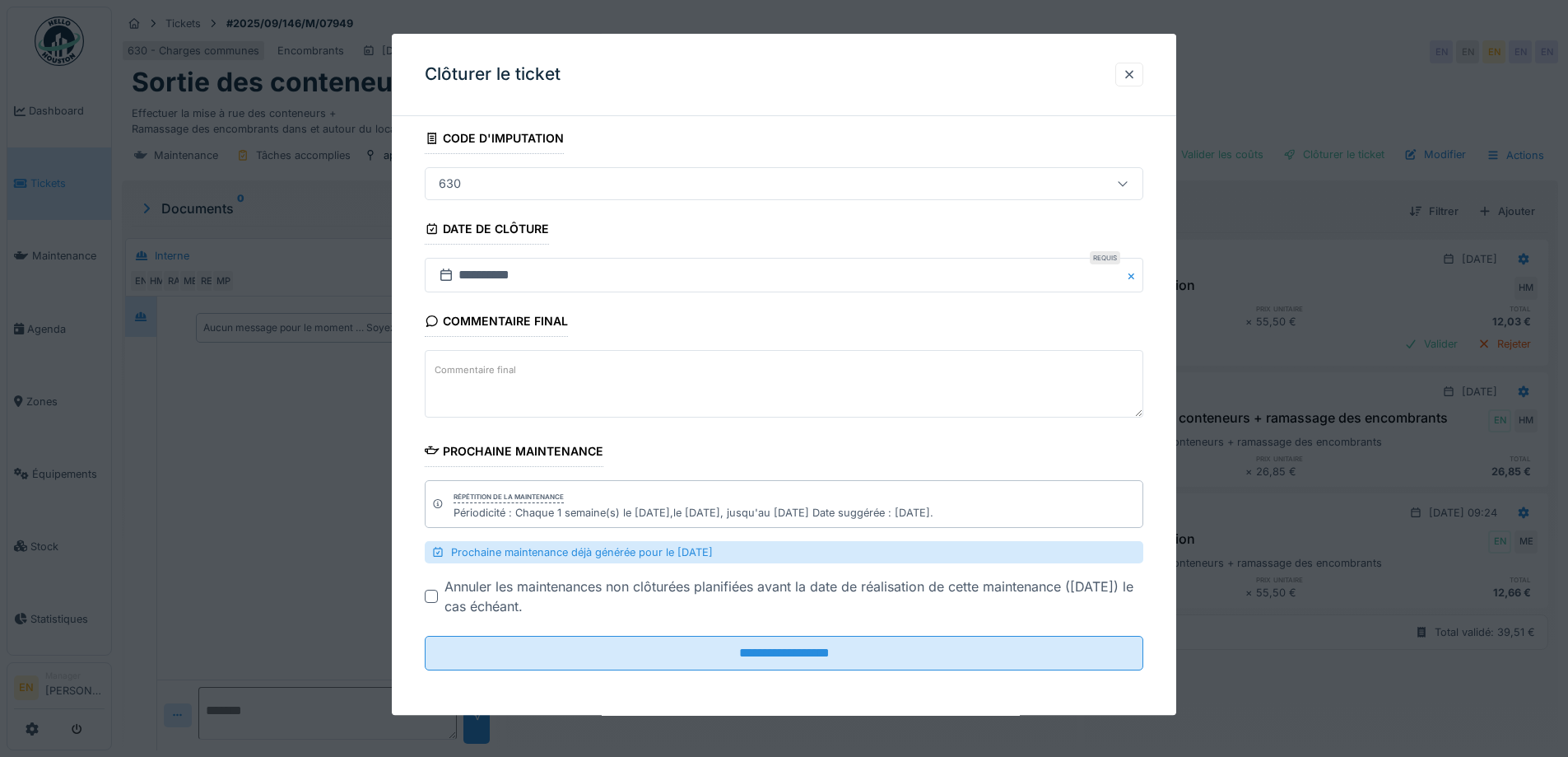
scroll to position [99, 0]
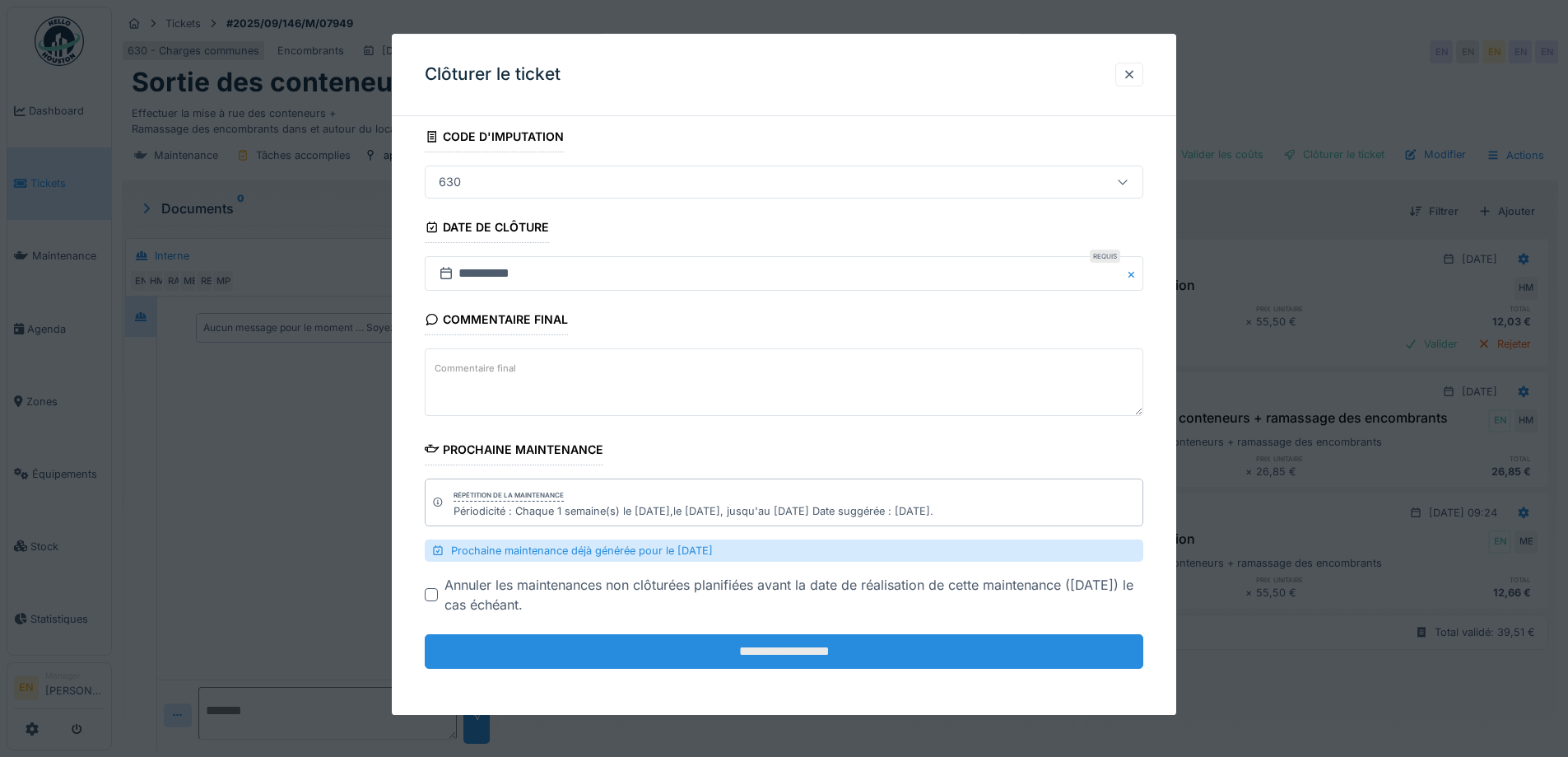
click at [791, 641] on input "**********" at bounding box center [784, 651] width 719 height 34
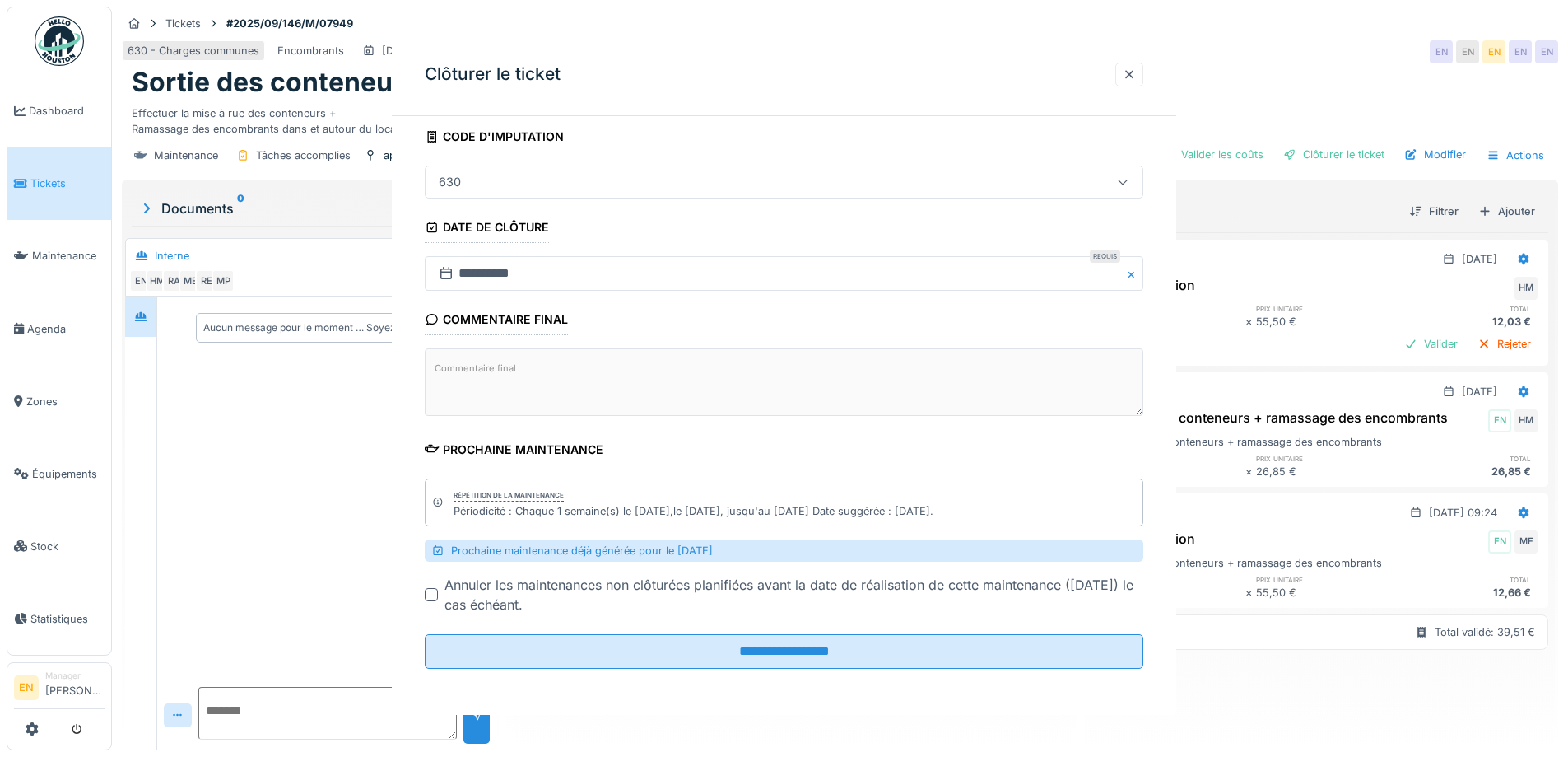
scroll to position [0, 0]
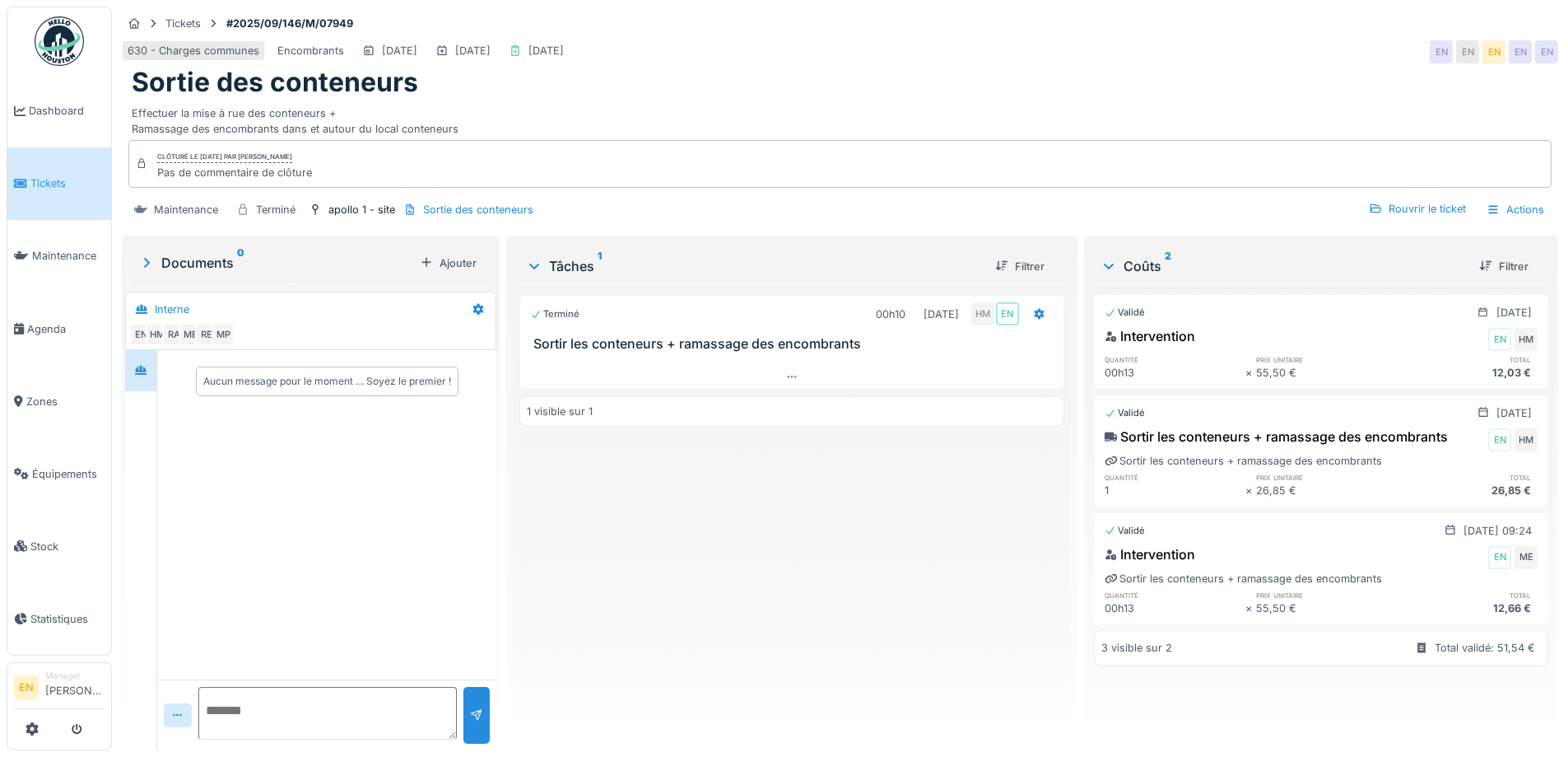
click at [44, 47] on img at bounding box center [58, 41] width 49 height 49
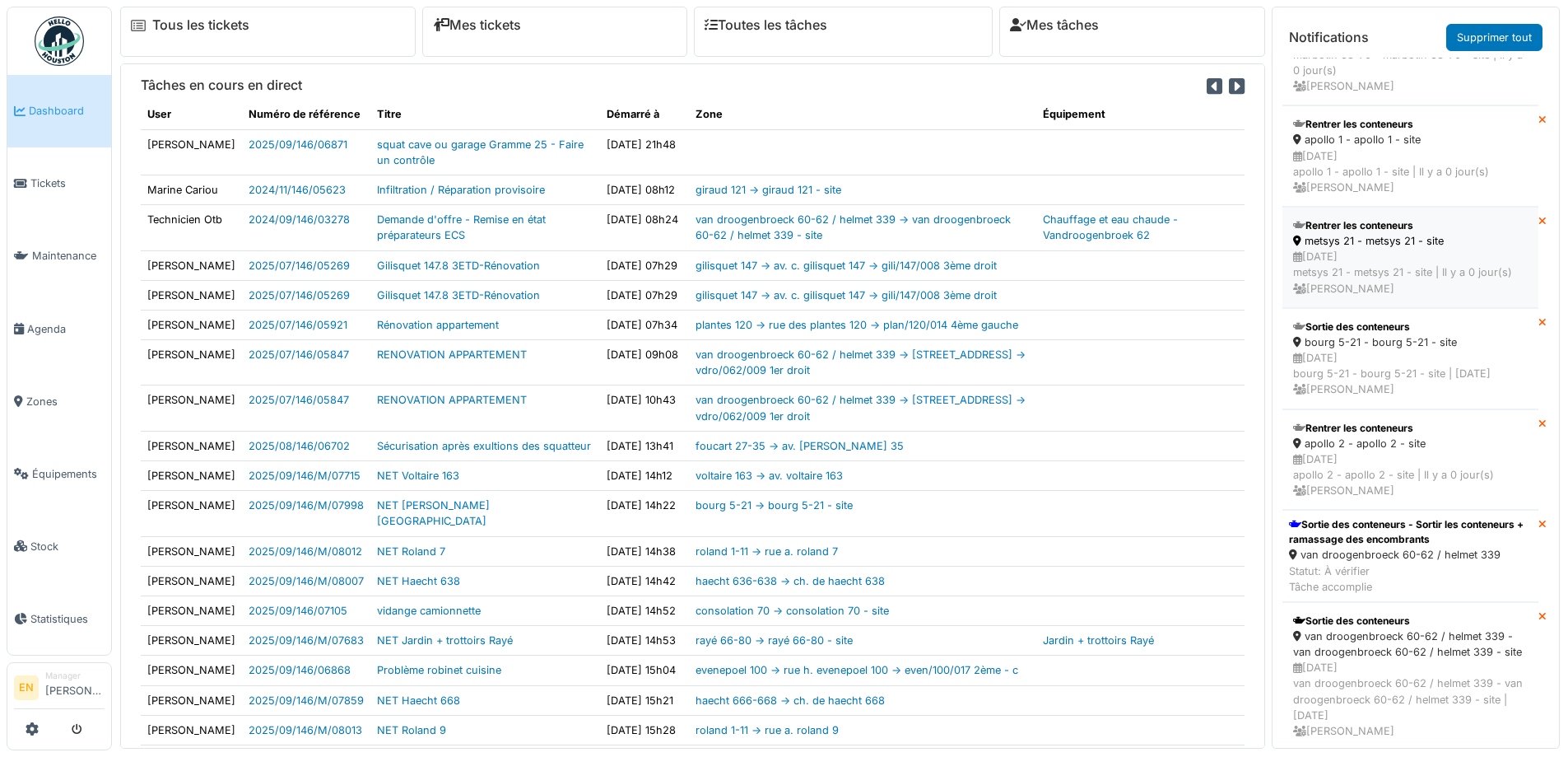
scroll to position [1482, 0]
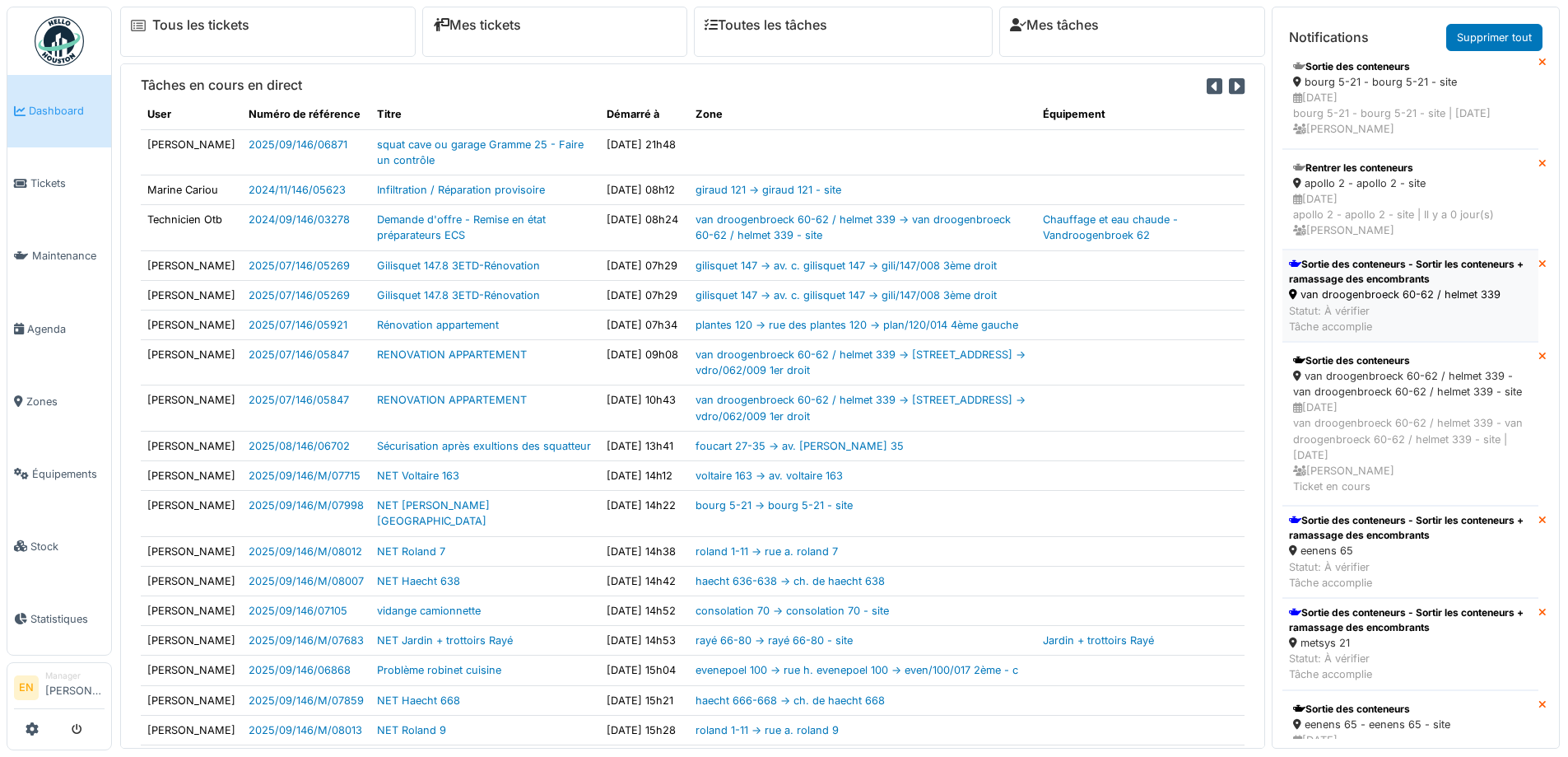
click at [1370, 286] on div "Sortie des conteneurs - Sortir les conteneurs + ramassage des encombrants" at bounding box center [1411, 271] width 243 height 30
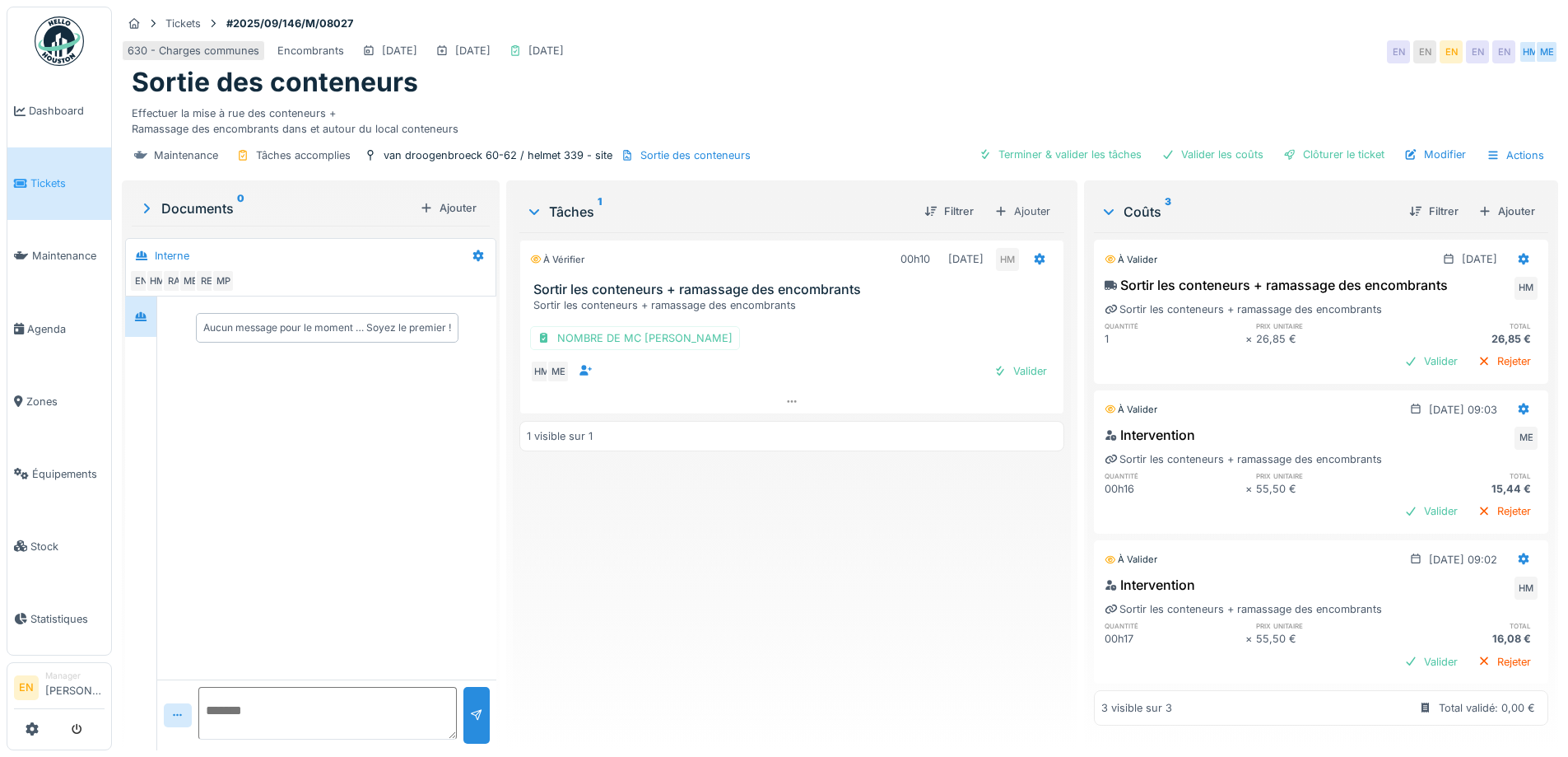
scroll to position [13, 0]
click at [1348, 147] on div "Clôturer le ticket" at bounding box center [1335, 155] width 115 height 22
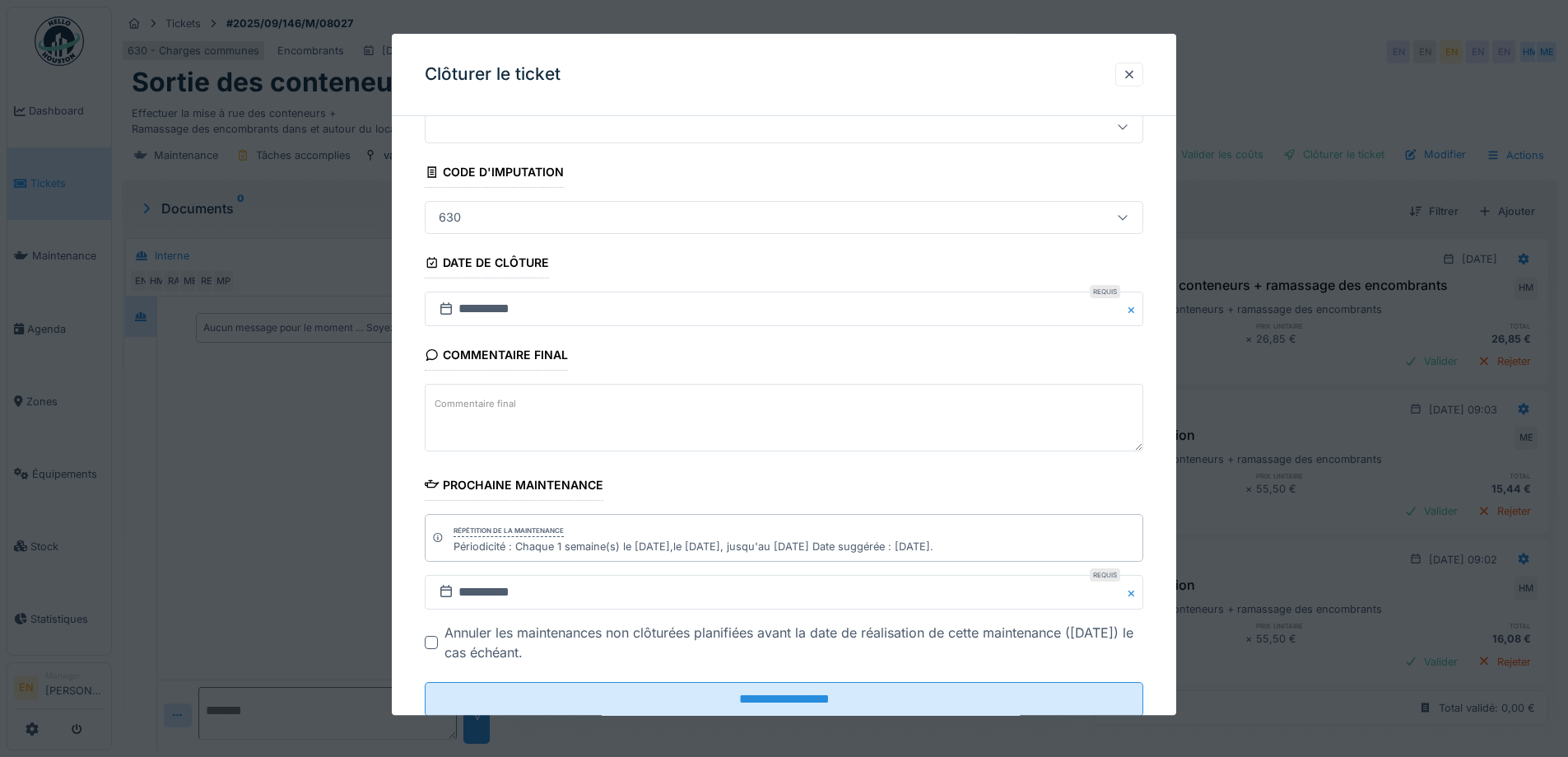
scroll to position [111, 0]
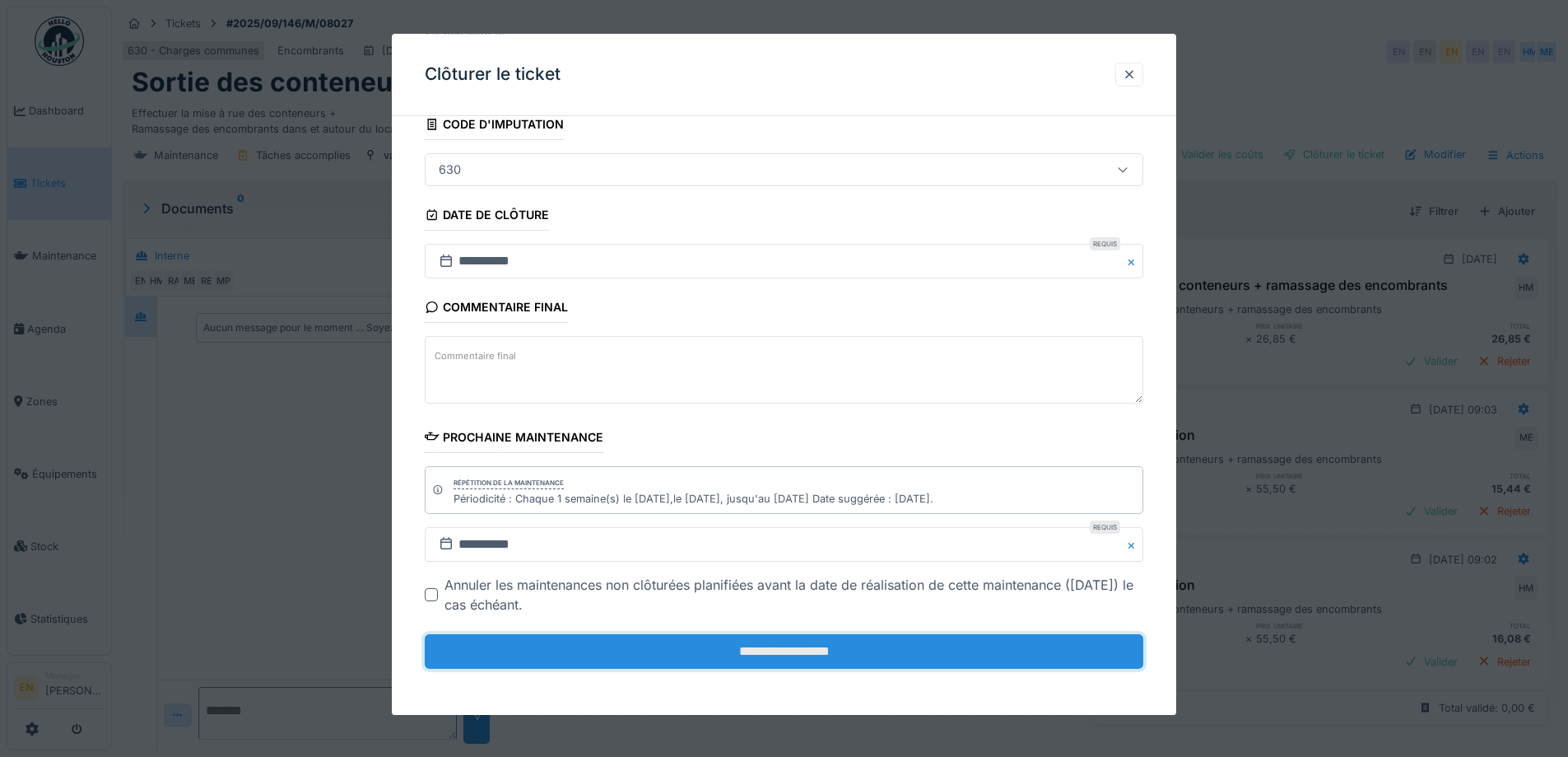
click at [841, 658] on input "**********" at bounding box center [784, 650] width 719 height 34
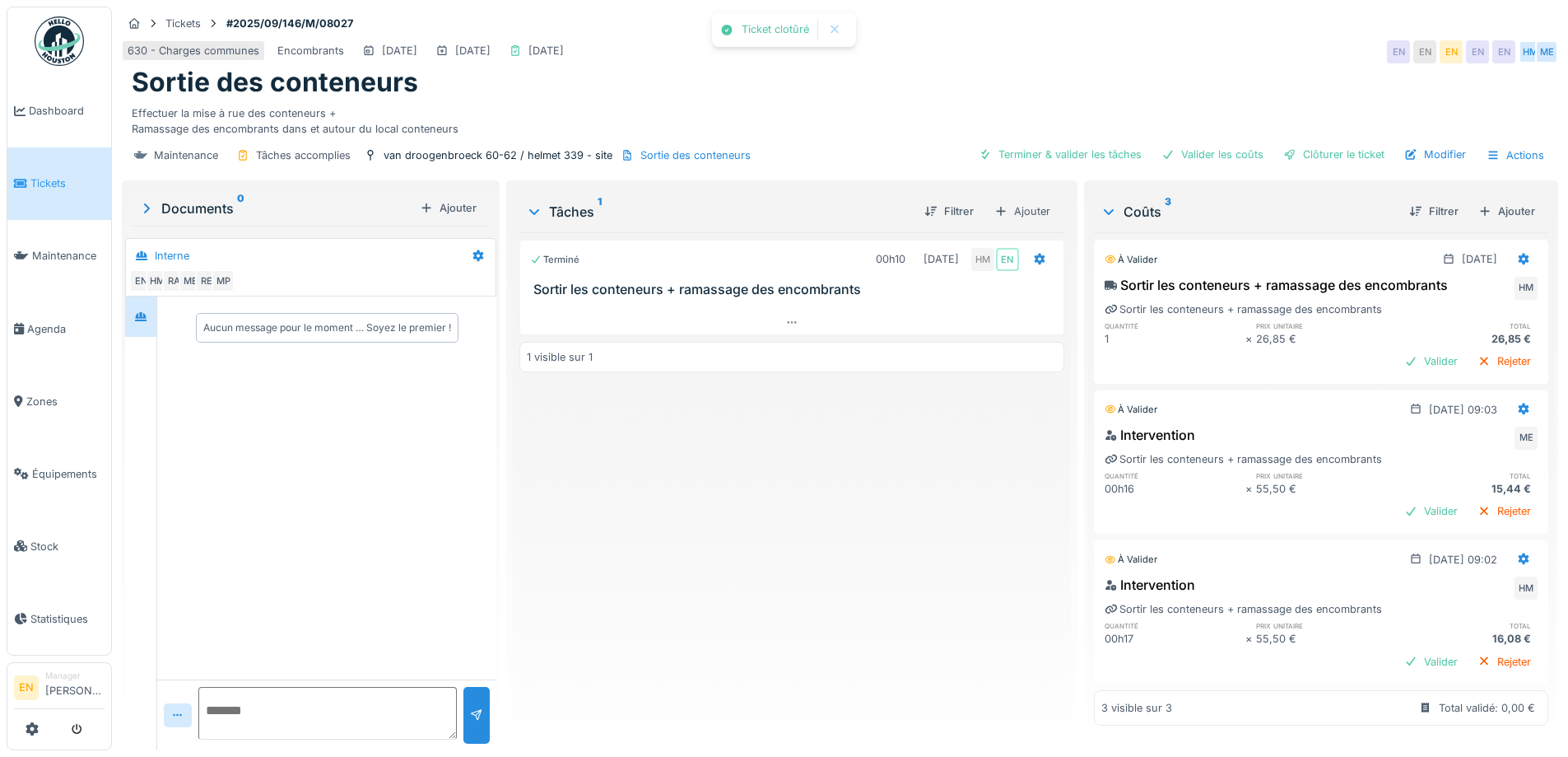
scroll to position [0, 0]
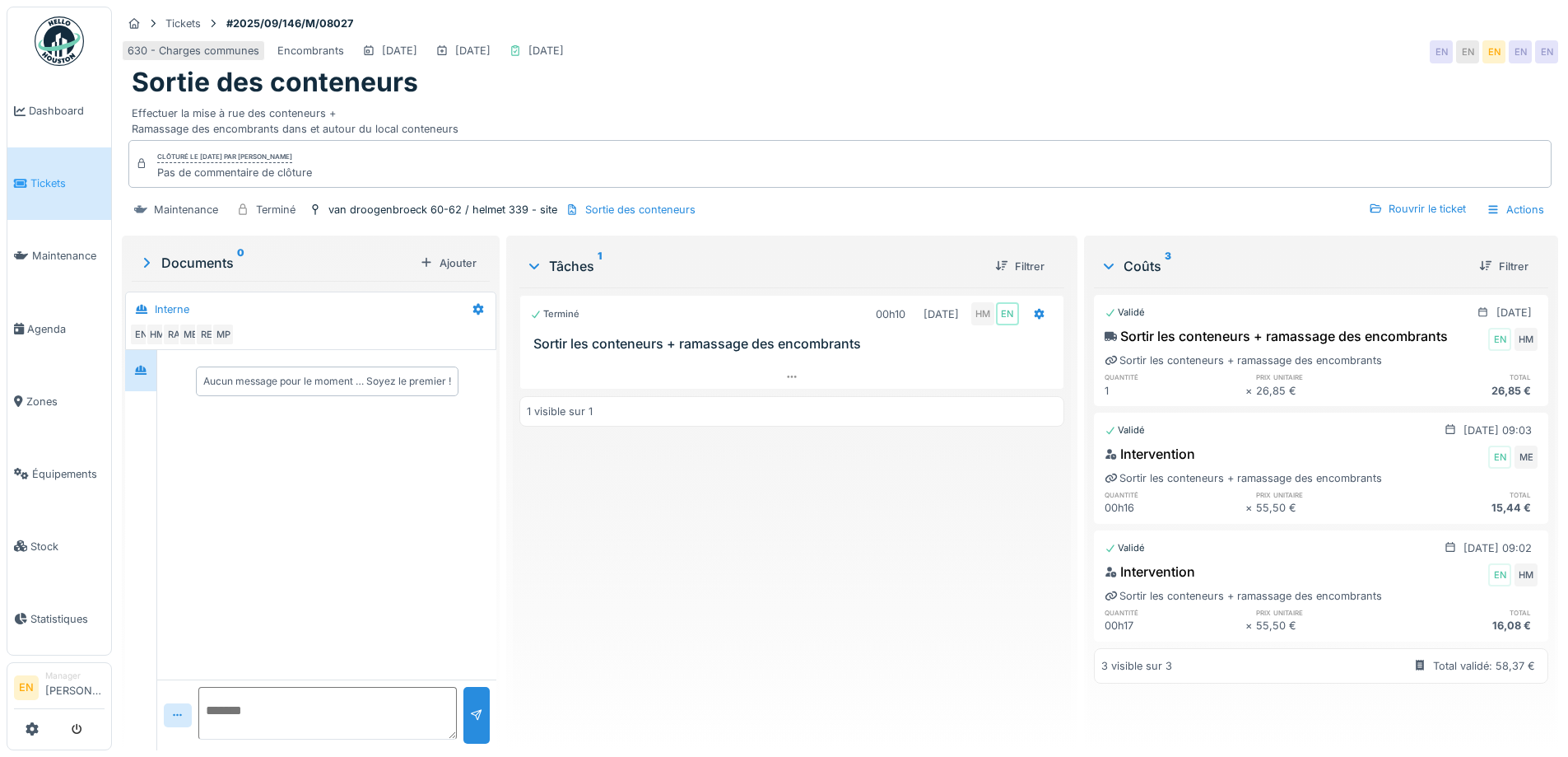
click at [56, 58] on img at bounding box center [58, 41] width 49 height 49
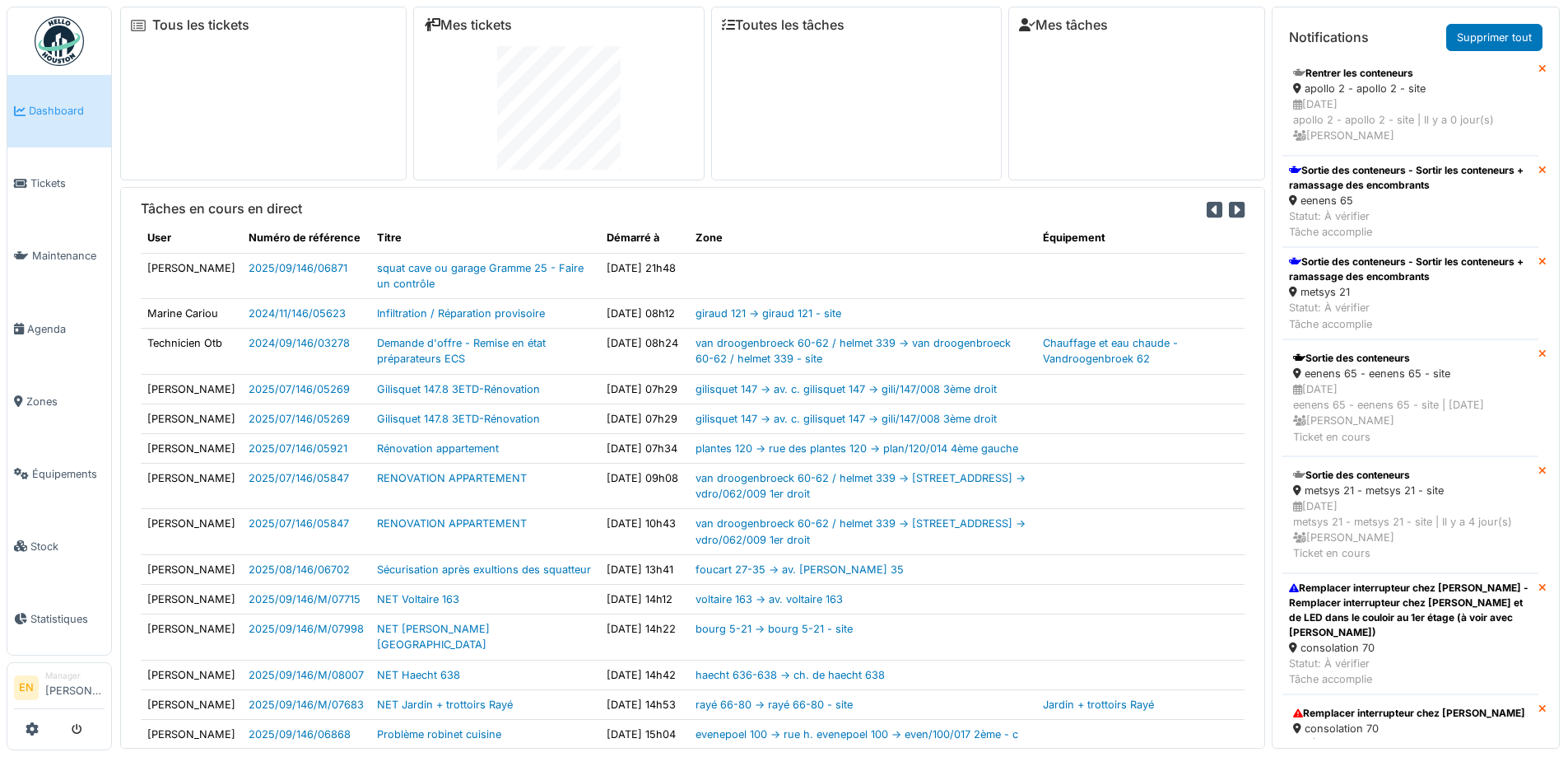
scroll to position [1730, 0]
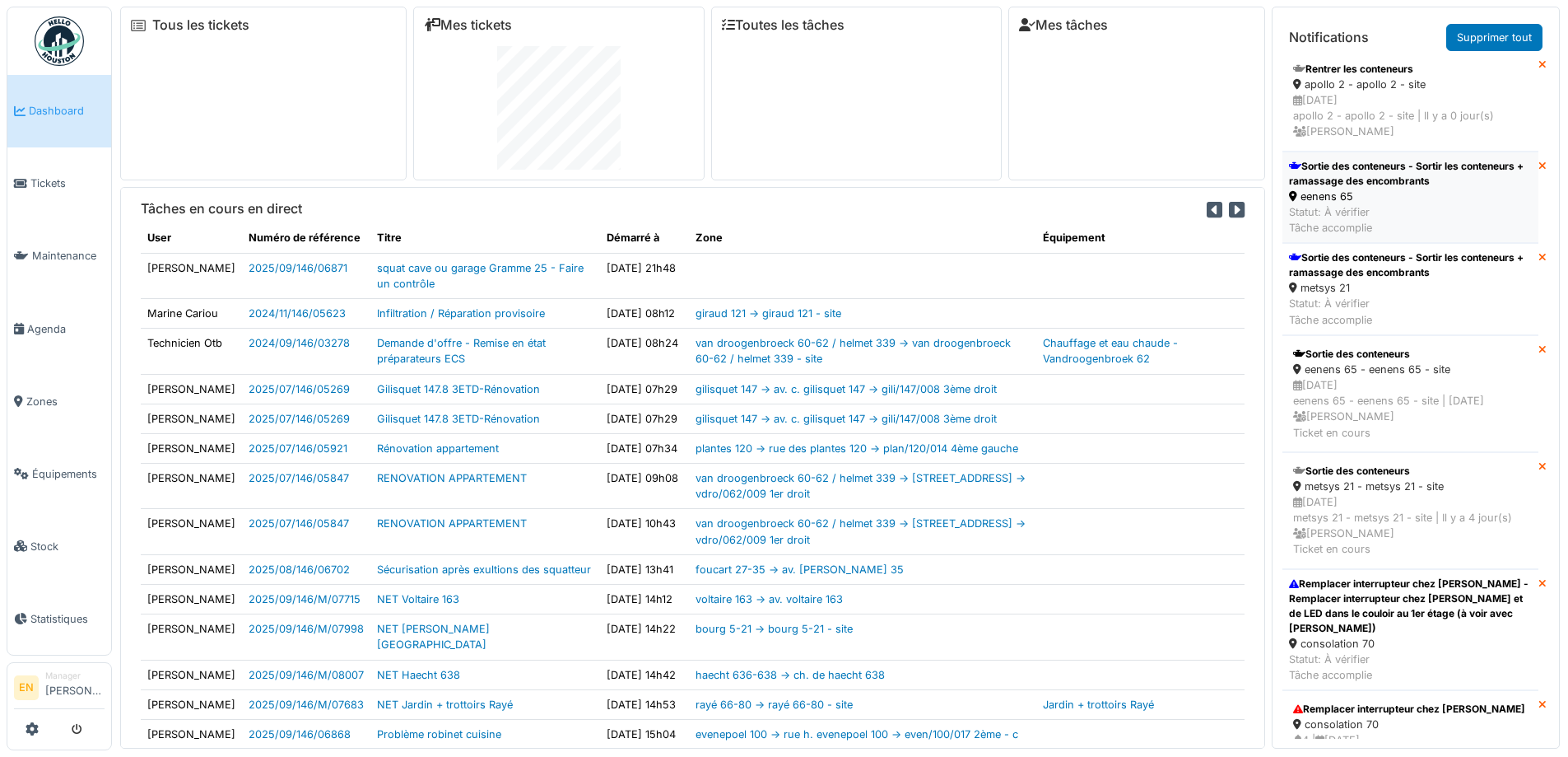
click at [1323, 189] on div "Sortie des conteneurs - Sortir les conteneurs + ramassage des encombrants" at bounding box center [1411, 174] width 243 height 30
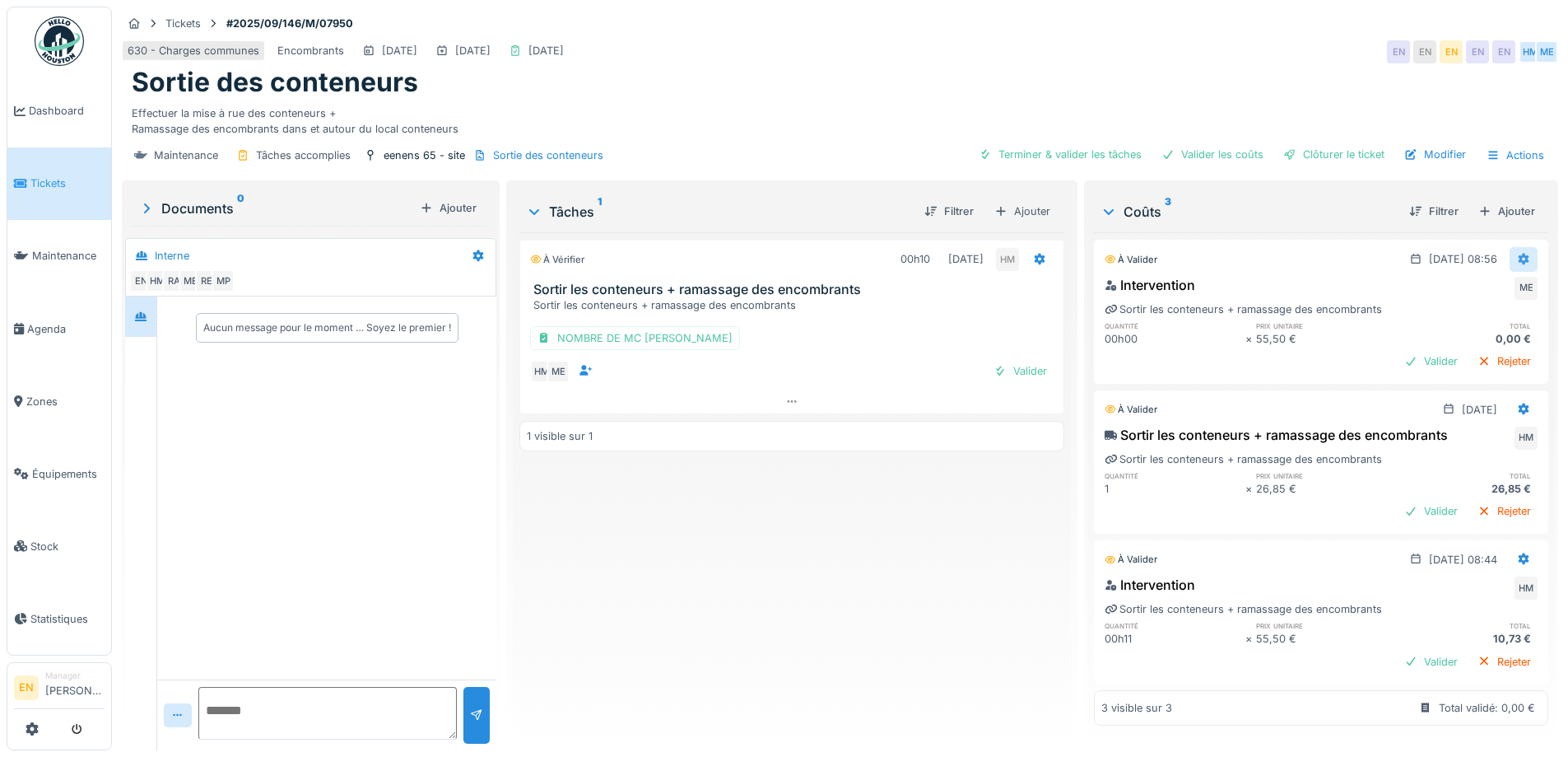
click at [1517, 263] on icon at bounding box center [1524, 259] width 13 height 11
click at [1449, 298] on div "Modifier" at bounding box center [1443, 296] width 80 height 25
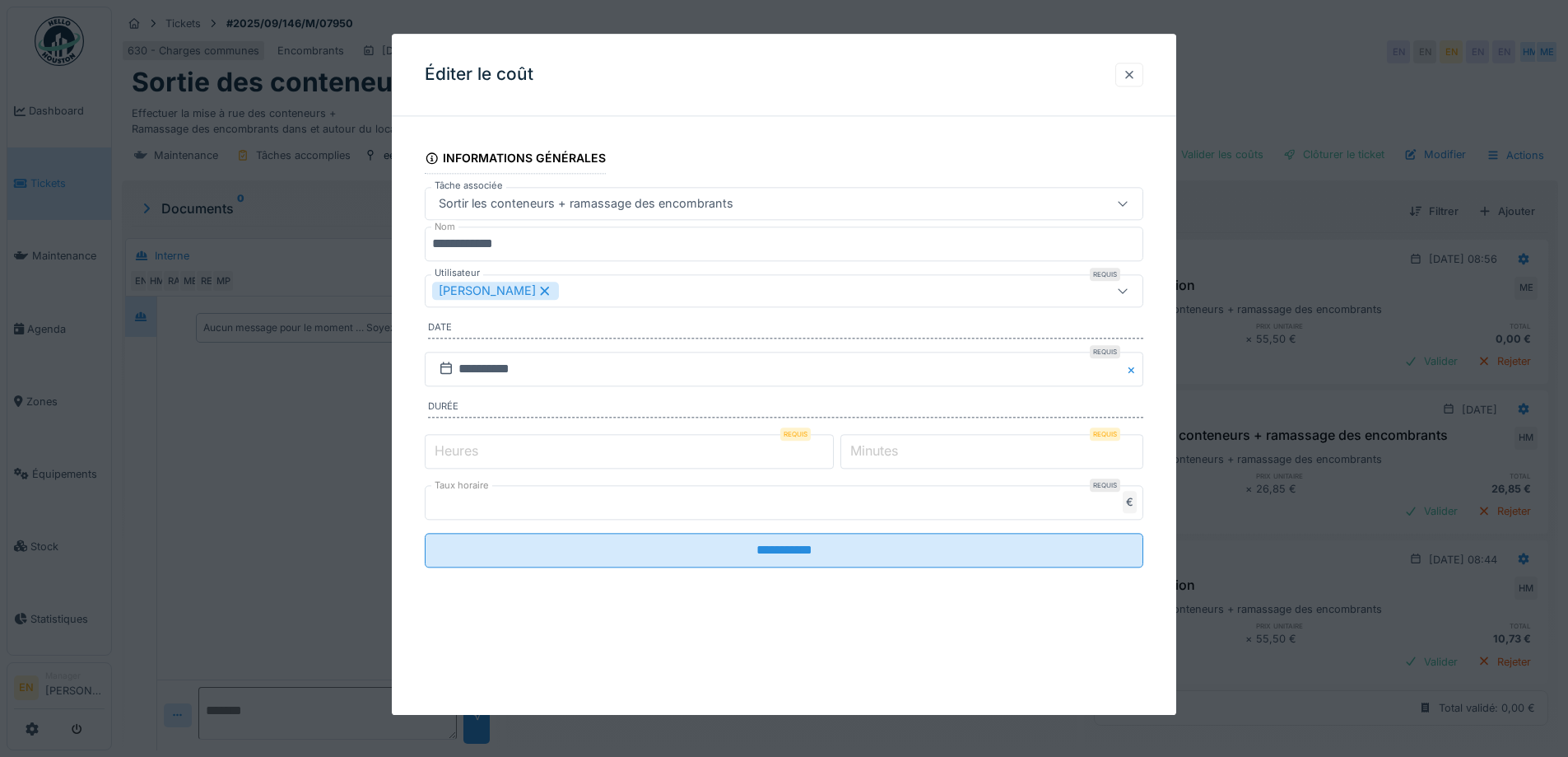
click at [1134, 80] on div at bounding box center [1129, 74] width 13 height 16
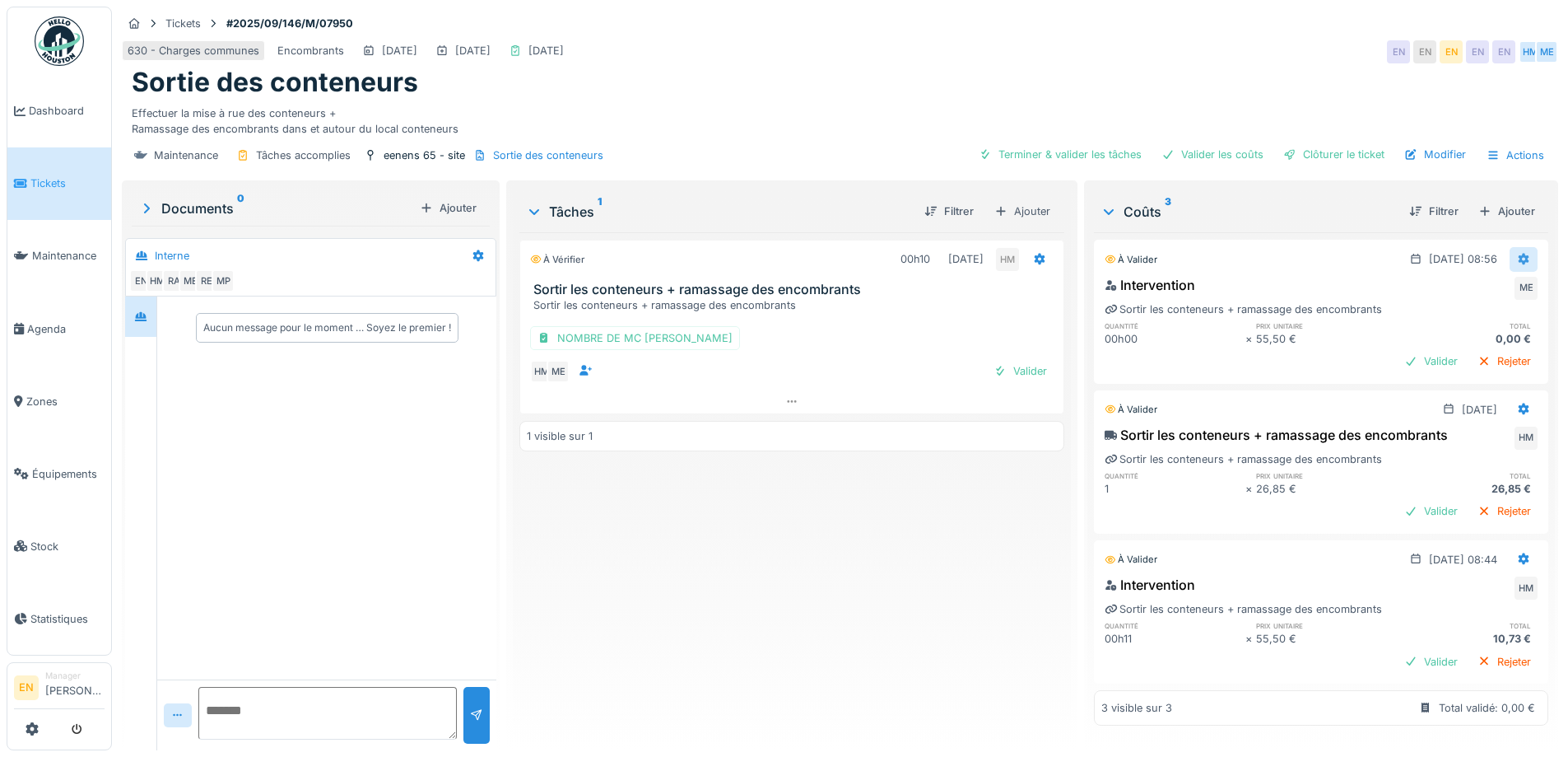
click at [1517, 259] on icon at bounding box center [1524, 259] width 13 height 11
click at [1442, 299] on div "Modifier" at bounding box center [1443, 296] width 80 height 25
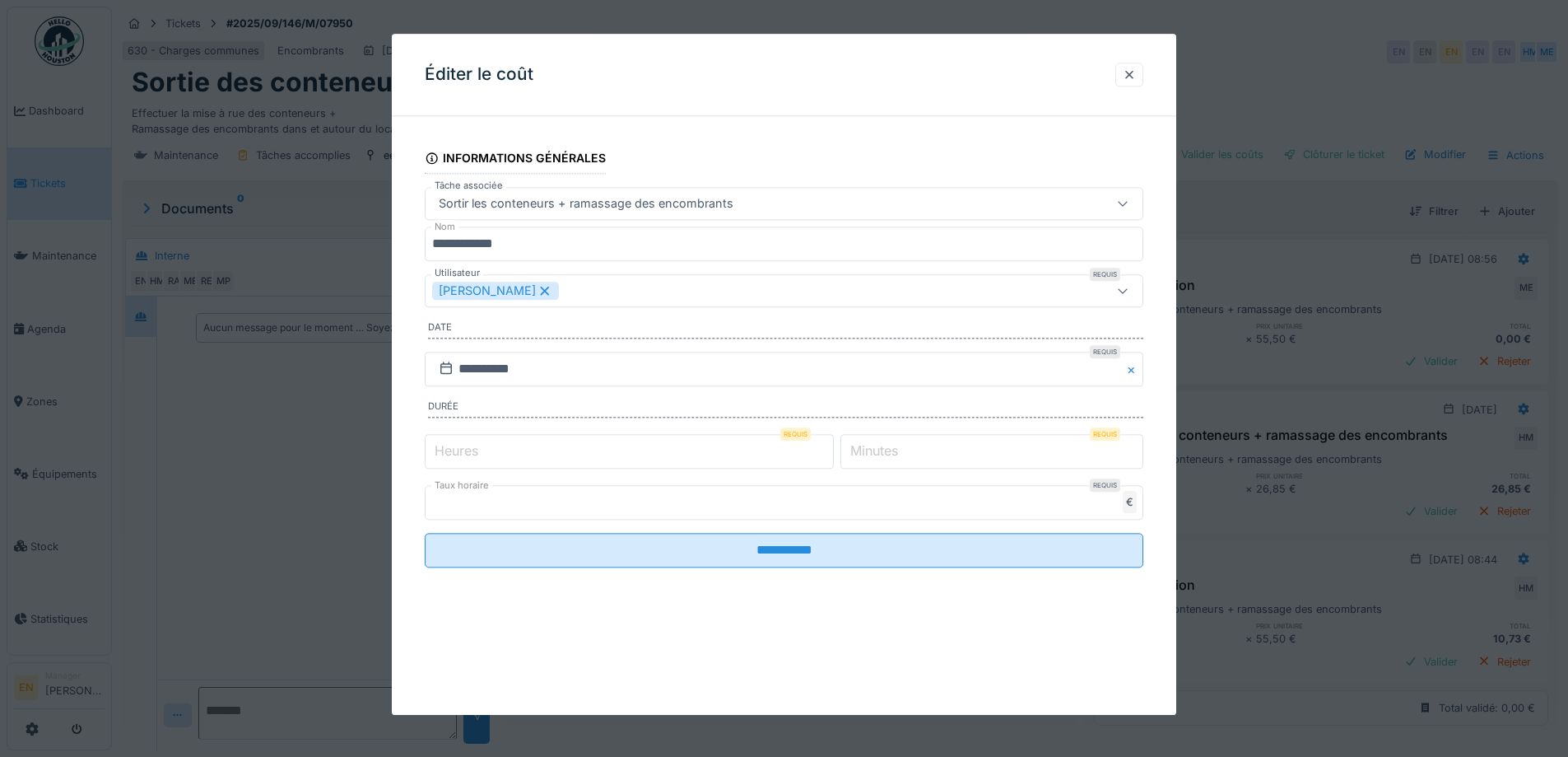
click at [1135, 448] on input "*" at bounding box center [991, 450] width 303 height 34
click at [1135, 448] on input "**" at bounding box center [991, 450] width 303 height 34
type input "**"
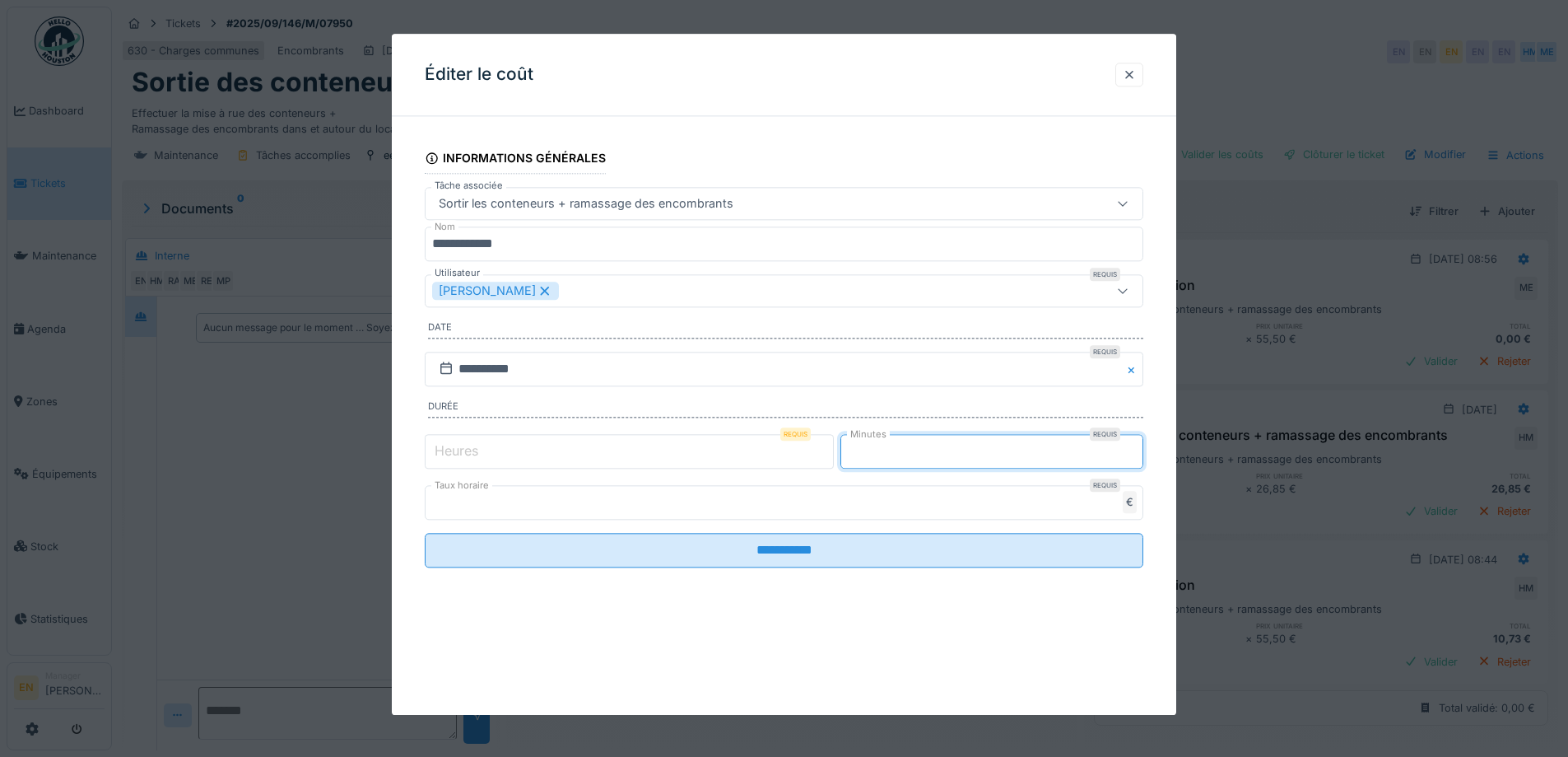
click at [1135, 448] on input "**" at bounding box center [991, 450] width 303 height 34
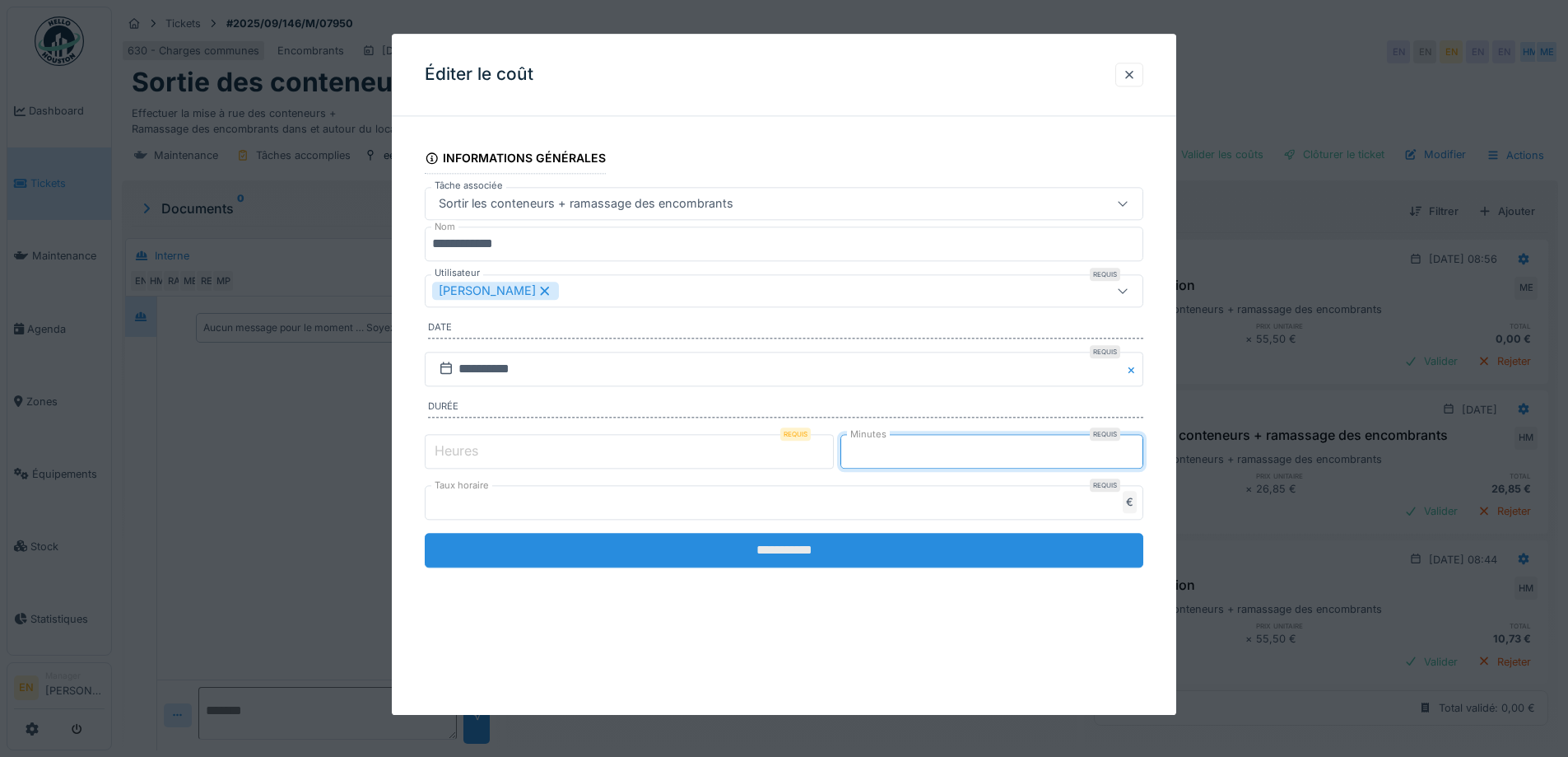
click at [773, 549] on input "**********" at bounding box center [784, 549] width 719 height 34
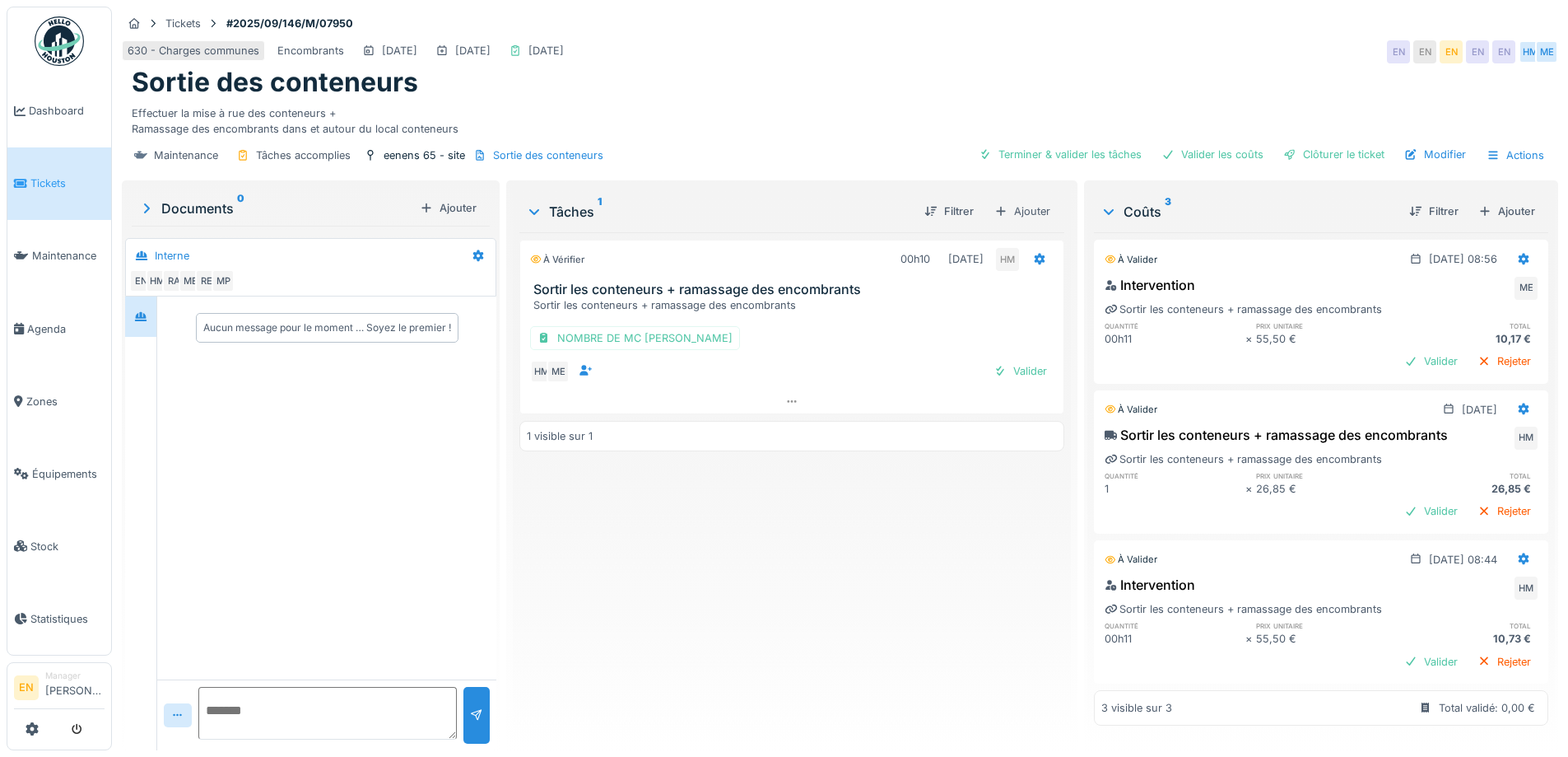
scroll to position [13, 0]
click at [1328, 159] on div "Clôturer le ticket" at bounding box center [1335, 155] width 115 height 22
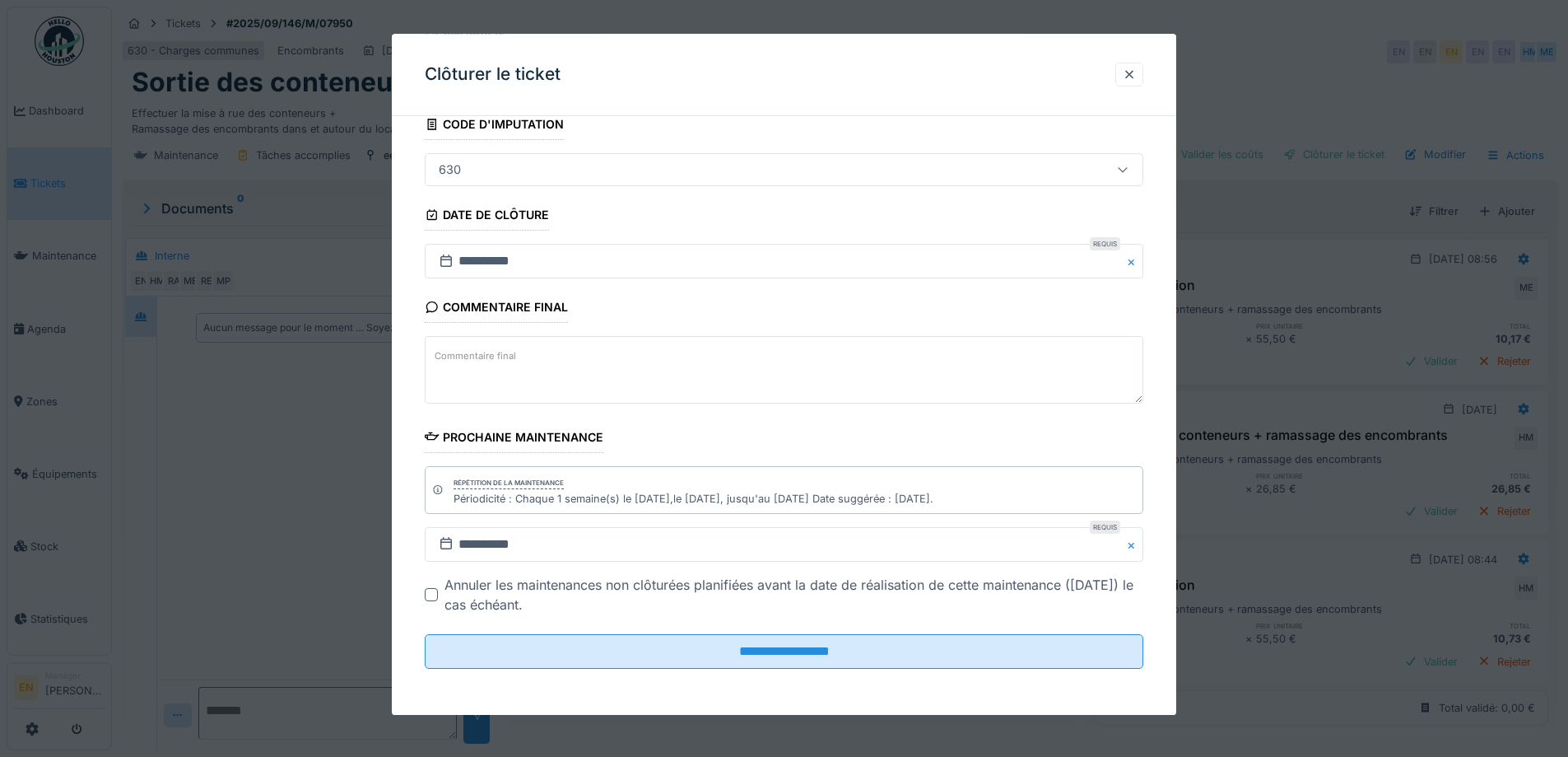
scroll to position [12, 0]
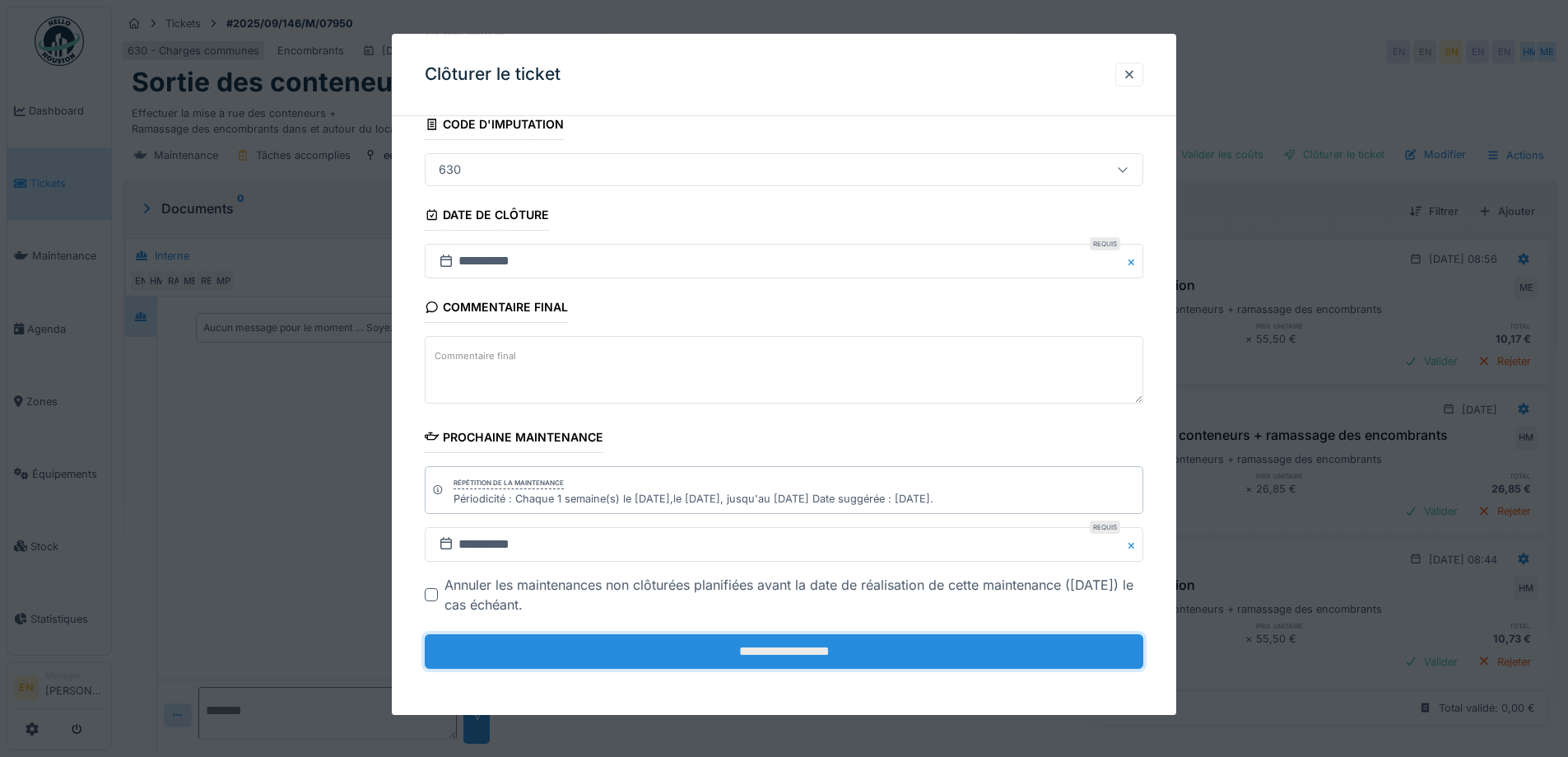
click at [812, 637] on input "**********" at bounding box center [784, 650] width 719 height 34
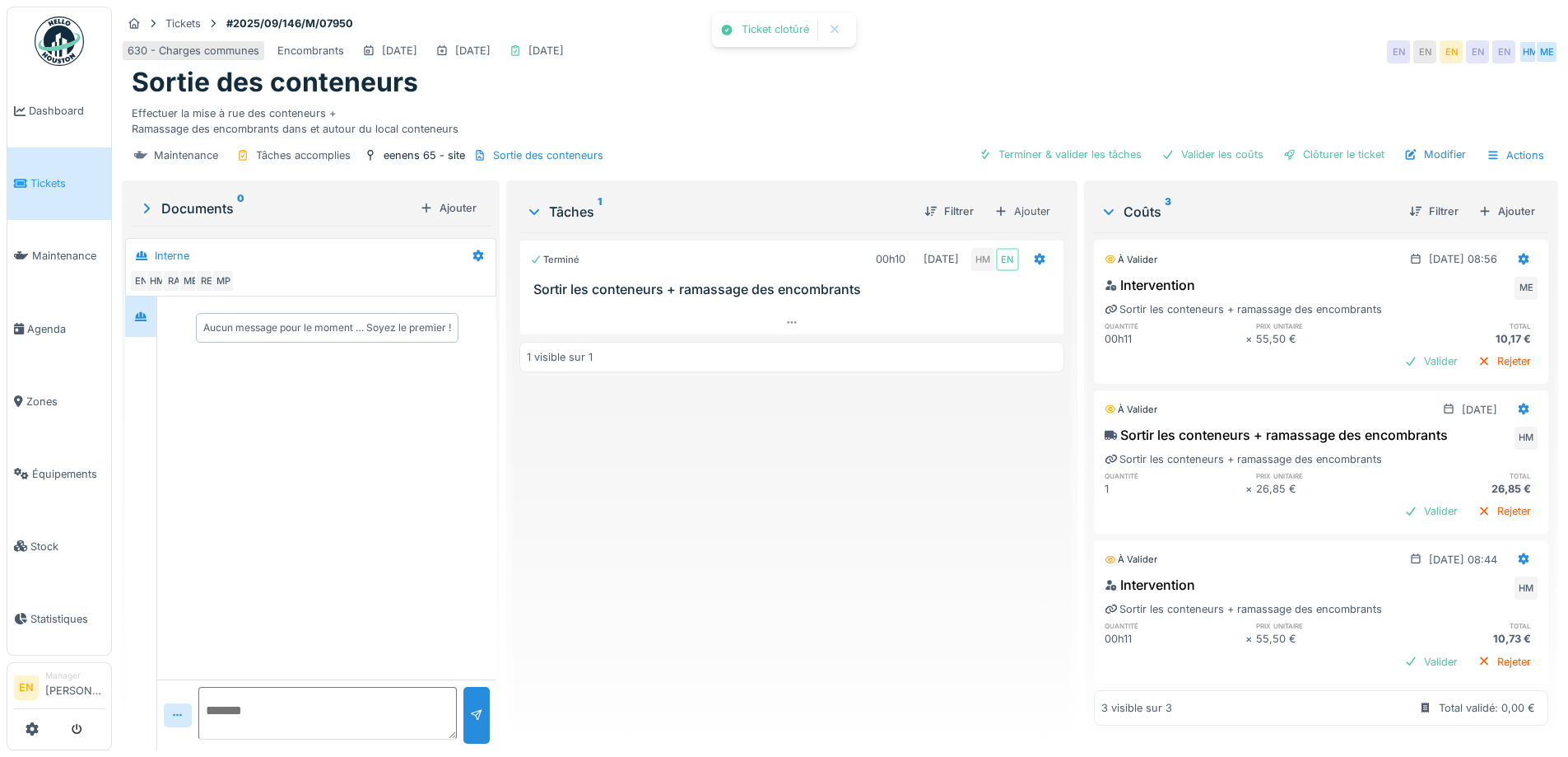
scroll to position [0, 0]
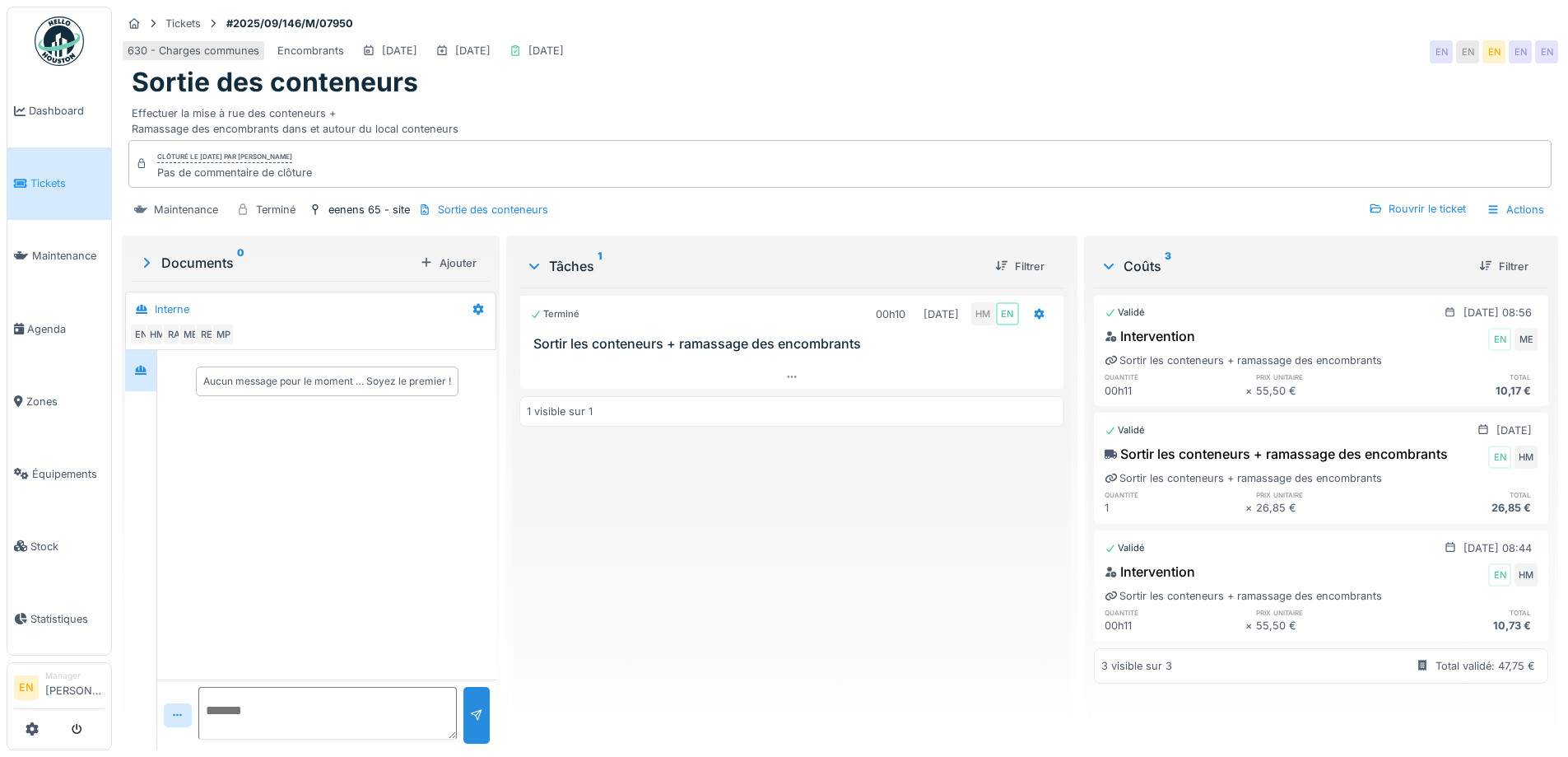
click at [836, 632] on div "Terminé 00h10 09/09/2025 HM EN Sortir les conteneurs + ramassage des encombrant…" at bounding box center [792, 511] width 545 height 449
click at [53, 50] on img at bounding box center [58, 41] width 49 height 49
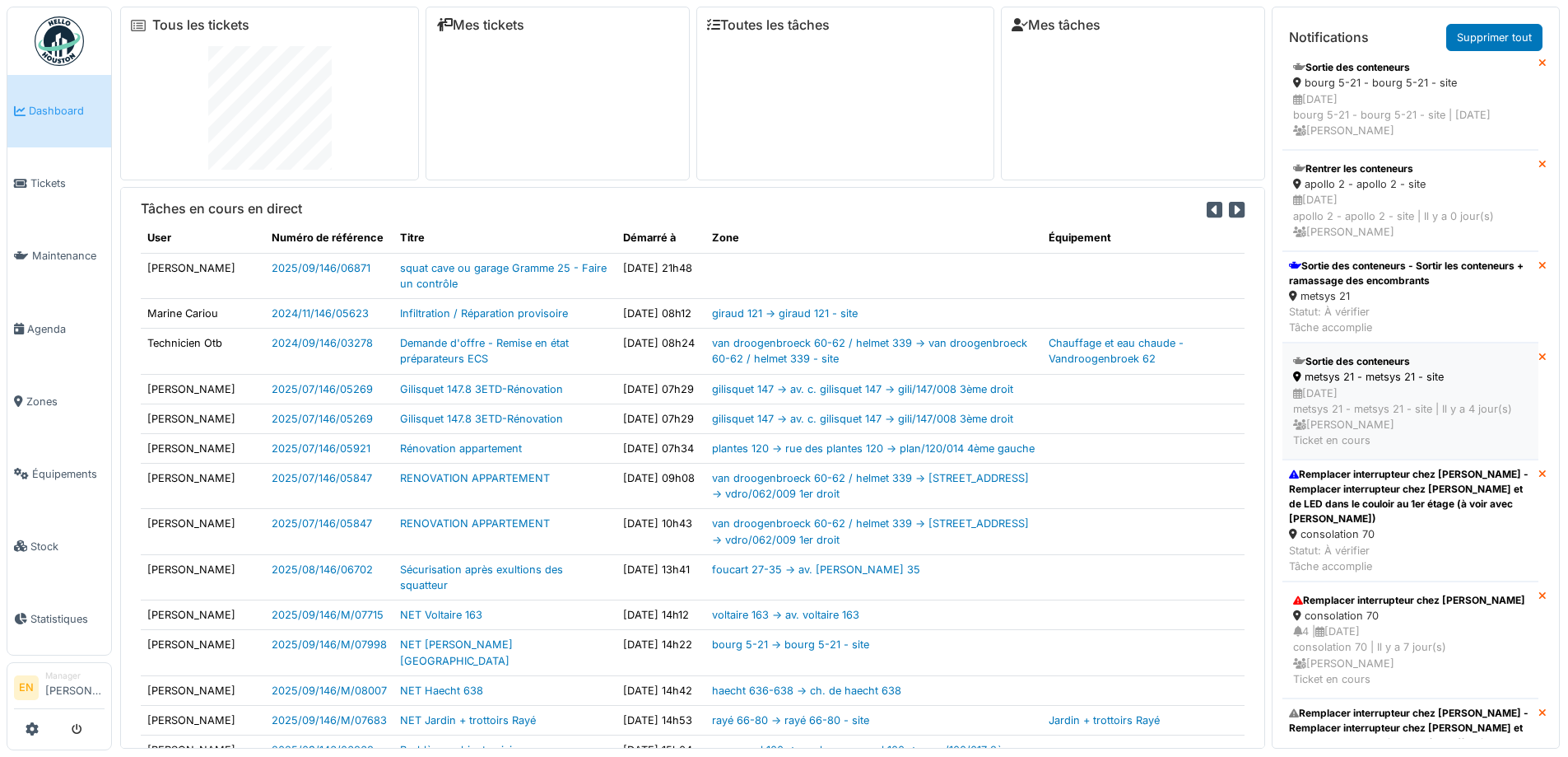
scroll to position [1894, 0]
click at [1377, 289] on div "Sortie des conteneurs - Sortir les conteneurs + ramassage des encombrants" at bounding box center [1411, 274] width 243 height 30
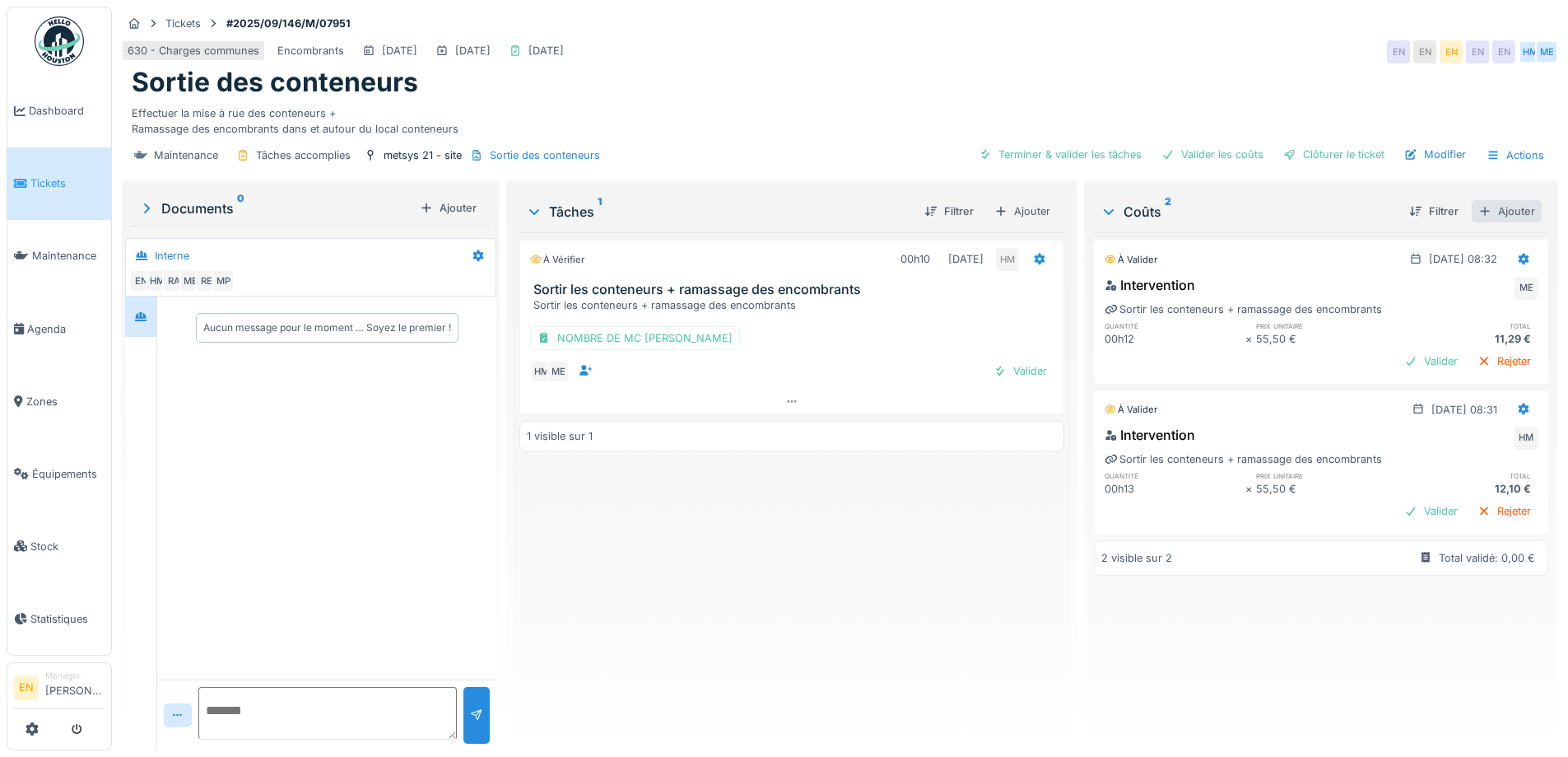
click at [1486, 213] on div "Ajouter" at bounding box center [1507, 211] width 70 height 22
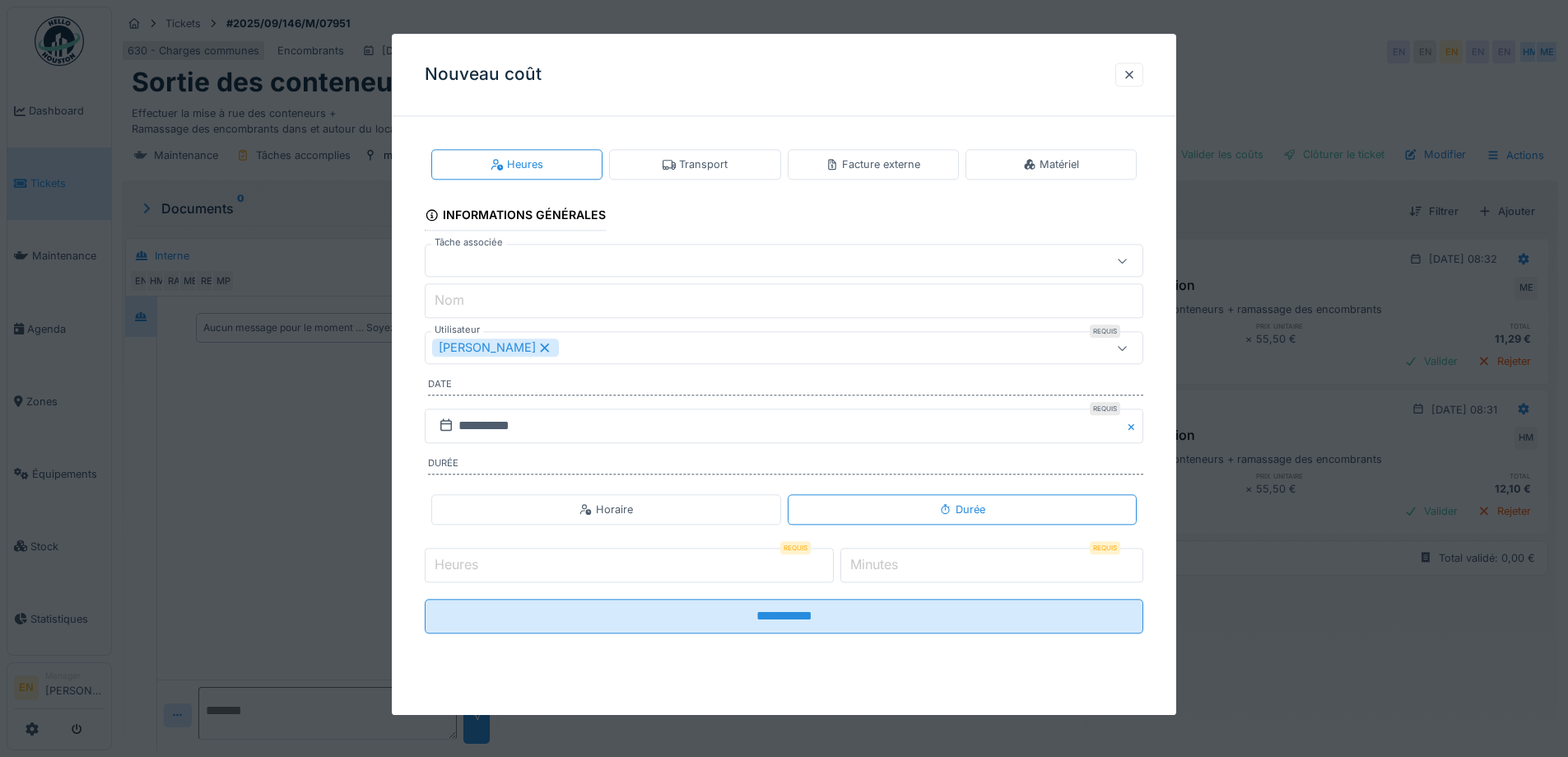
click at [746, 169] on div "Transport" at bounding box center [695, 164] width 171 height 31
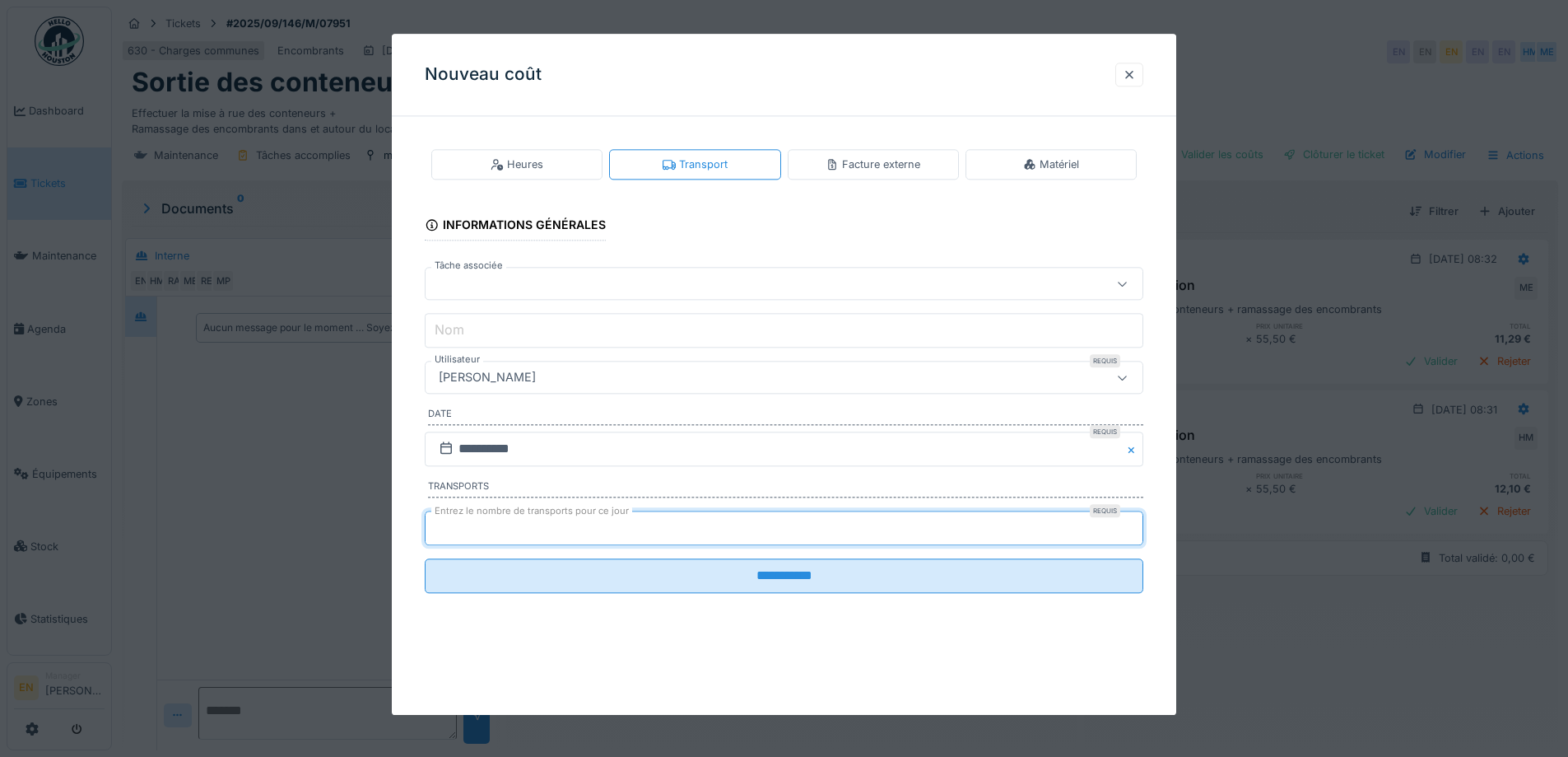
type input "*"
click at [1135, 524] on input "*" at bounding box center [784, 527] width 719 height 34
click at [594, 365] on div "[PERSON_NAME]" at bounding box center [784, 378] width 719 height 33
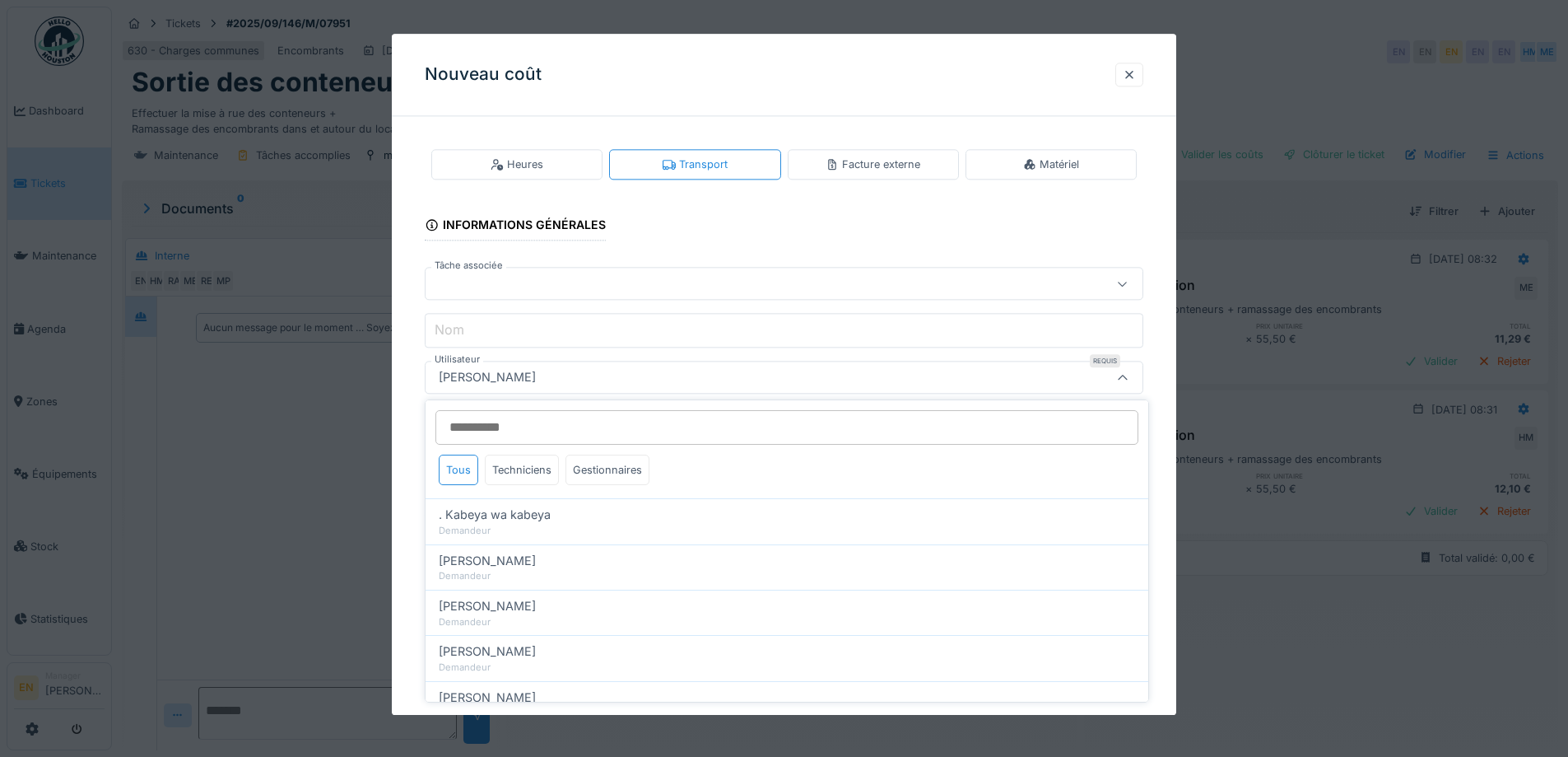
click at [593, 431] on input "Utilisateur" at bounding box center [786, 427] width 703 height 34
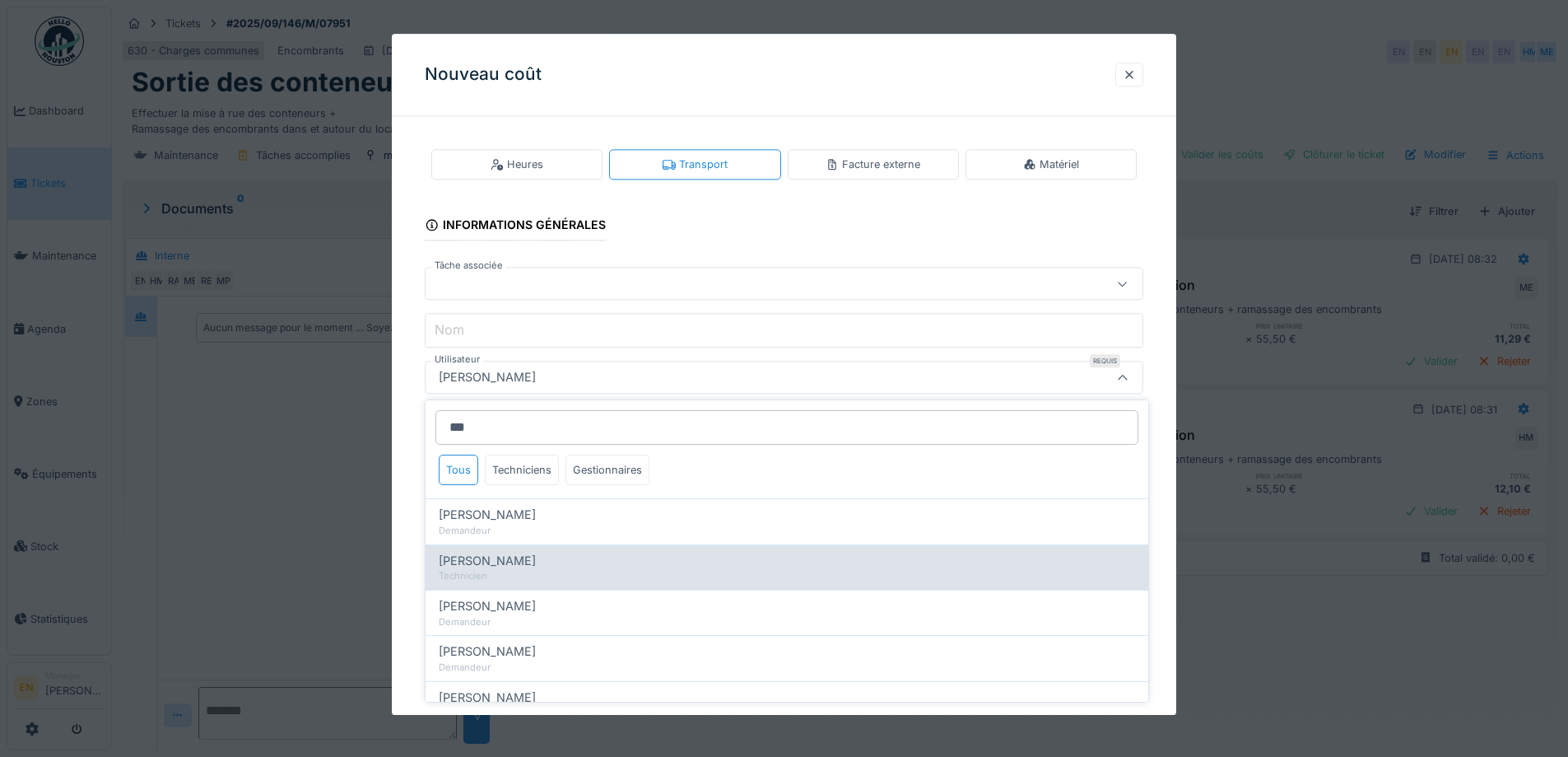
type input "***"
click at [515, 565] on span "Hassan Messari" at bounding box center [487, 561] width 97 height 19
type input "****"
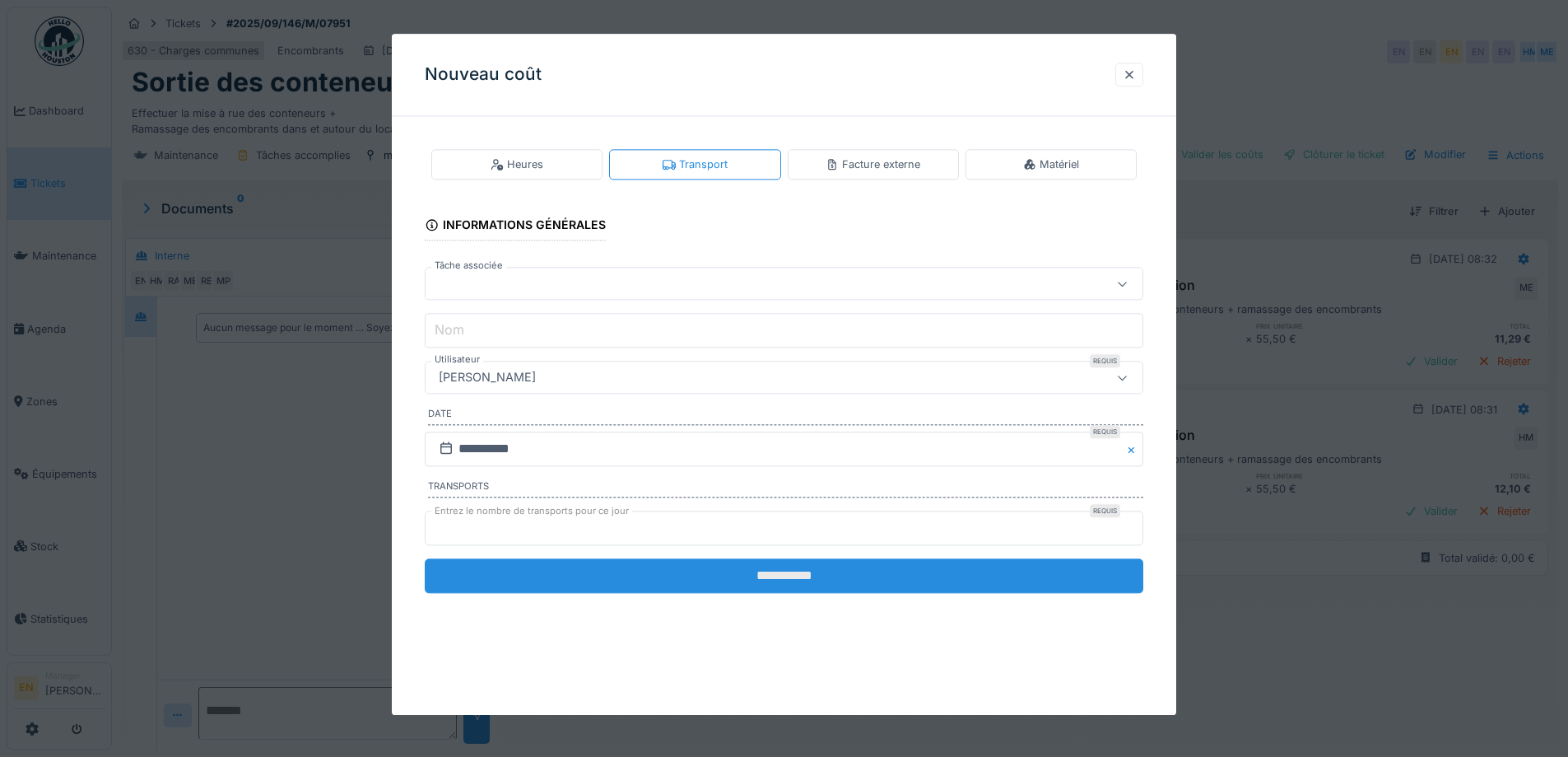
click at [774, 584] on input "**********" at bounding box center [784, 575] width 719 height 34
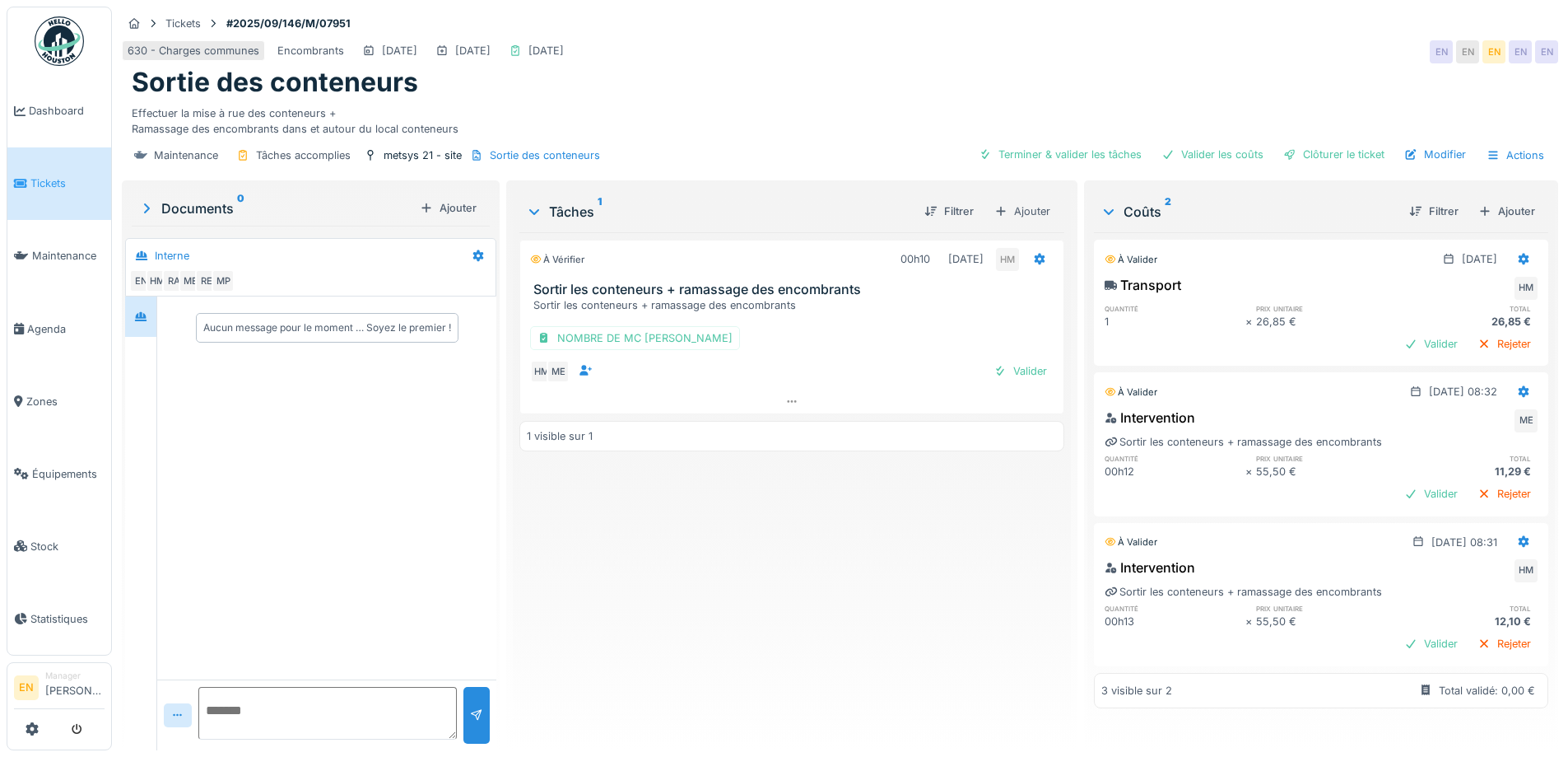
scroll to position [12, 0]
click at [1338, 145] on div "Clôturer le ticket" at bounding box center [1335, 155] width 115 height 22
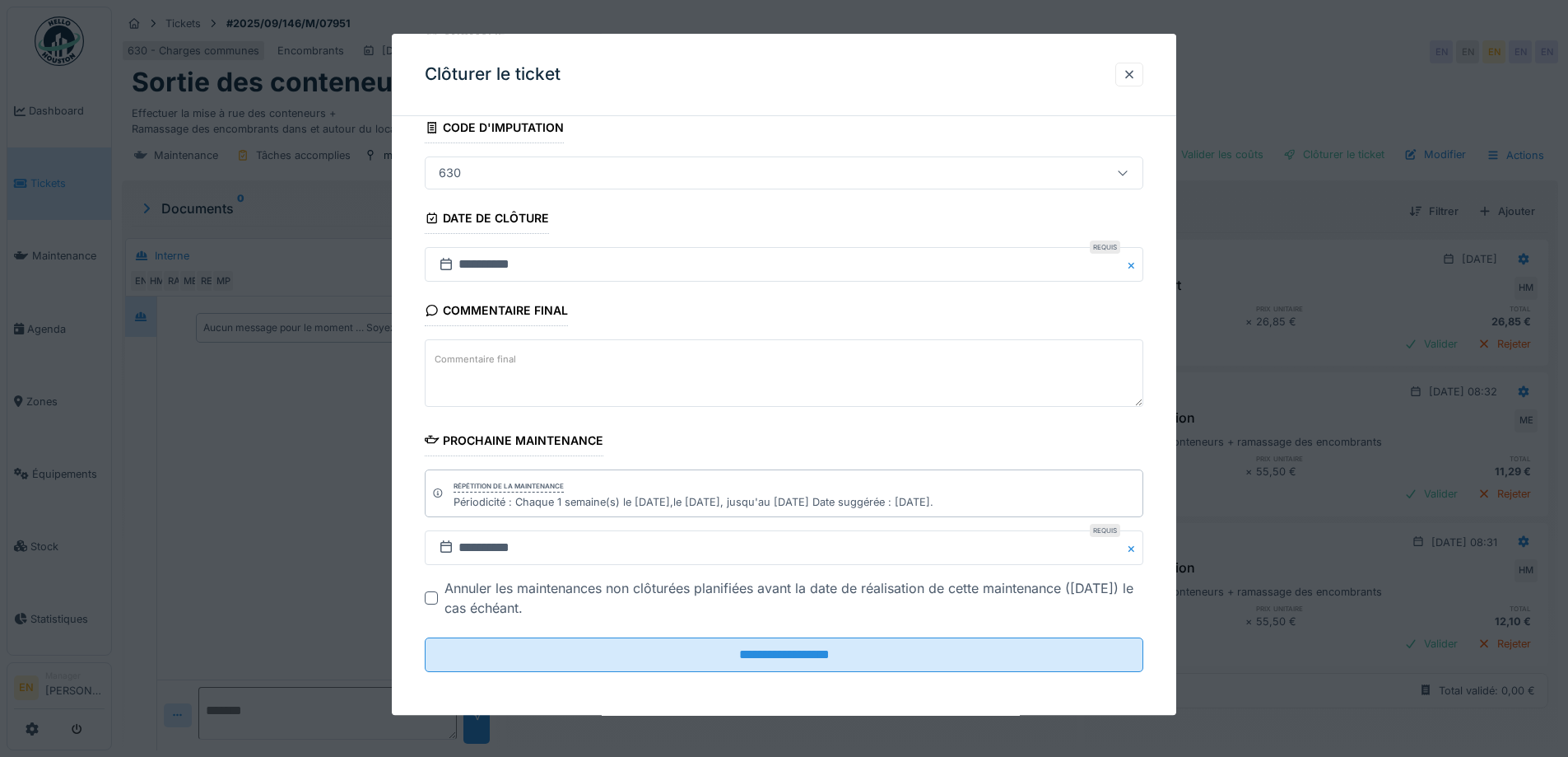
scroll to position [111, 0]
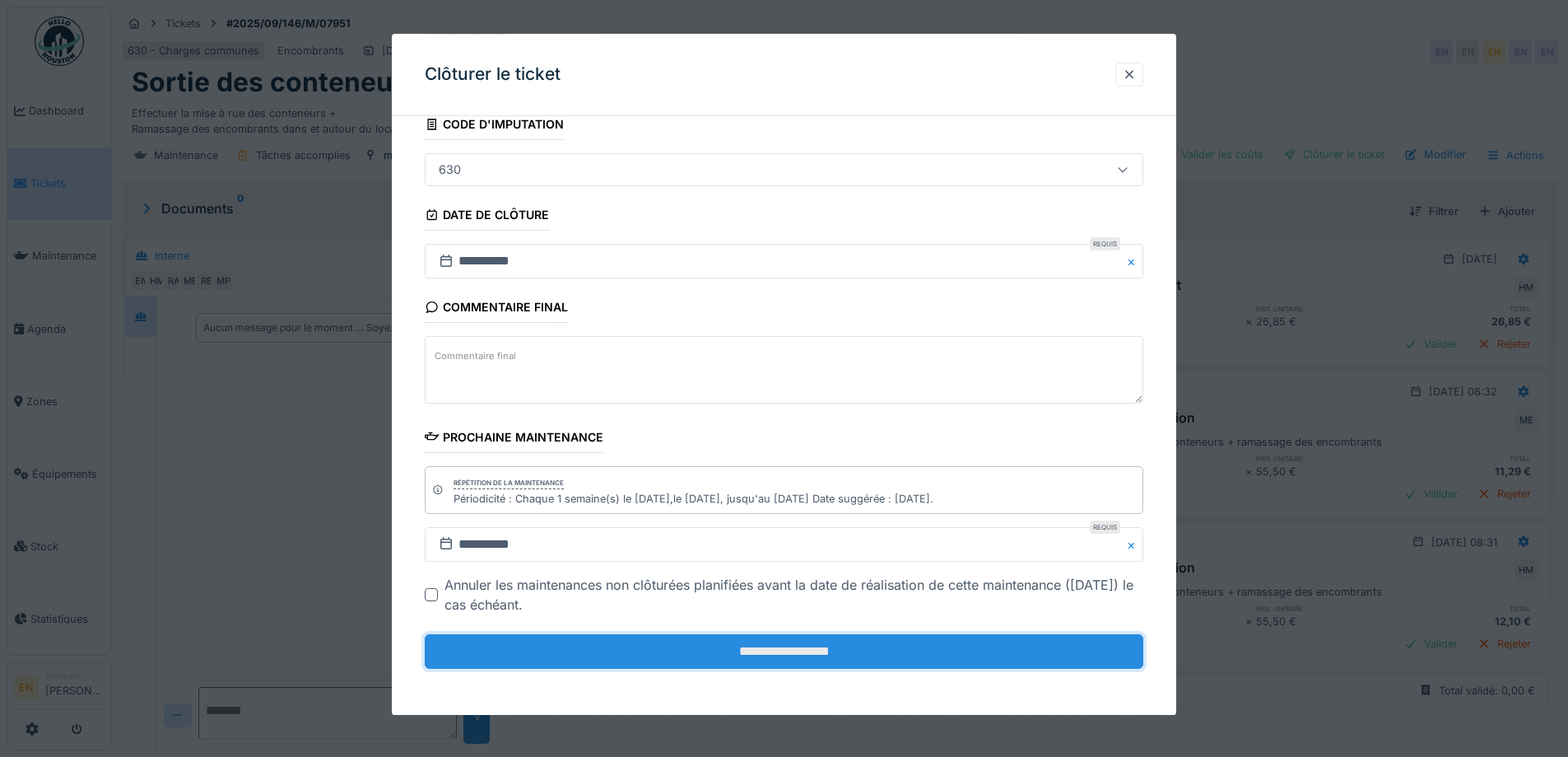
click at [840, 651] on input "**********" at bounding box center [784, 650] width 719 height 34
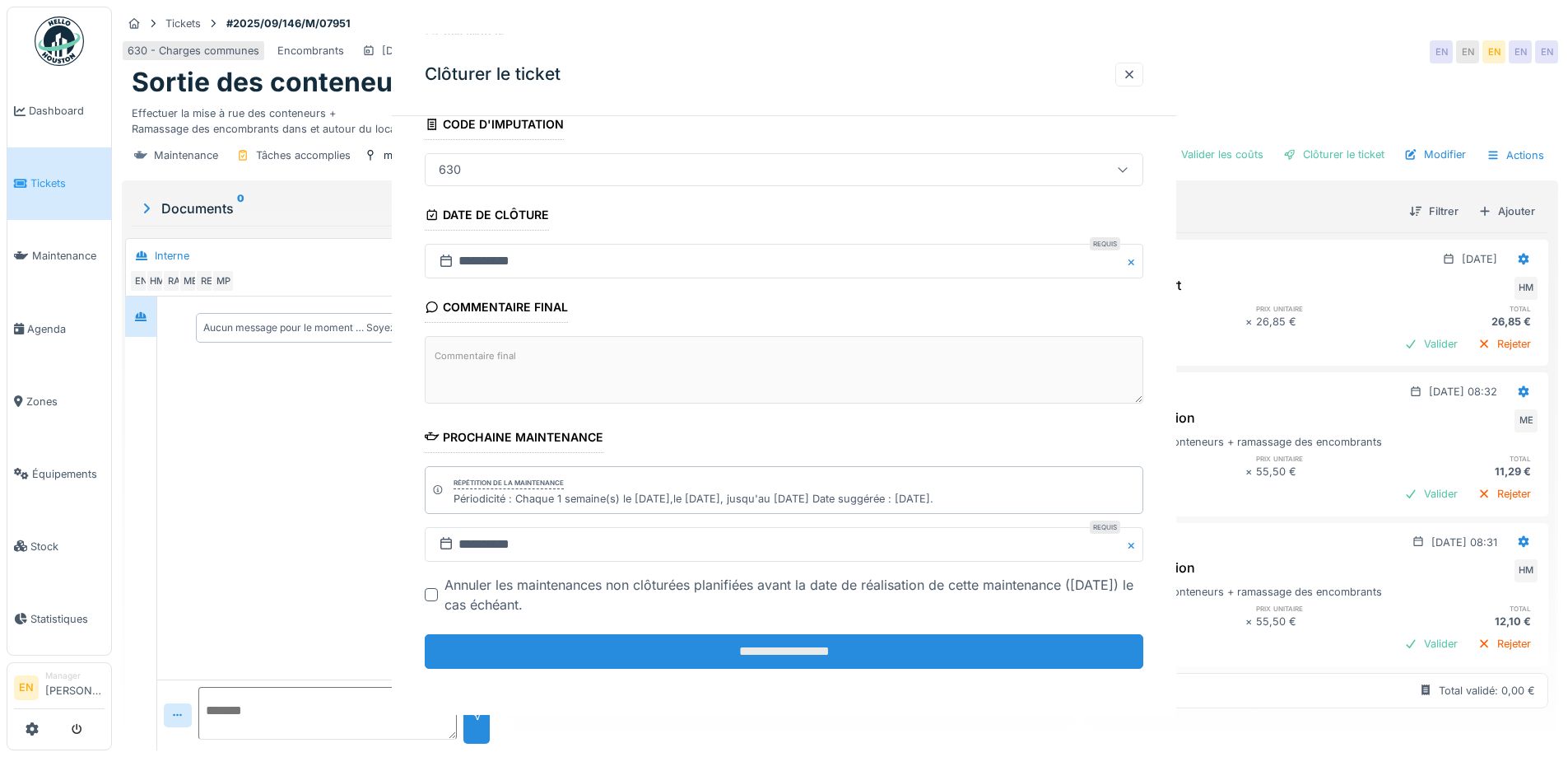
scroll to position [0, 0]
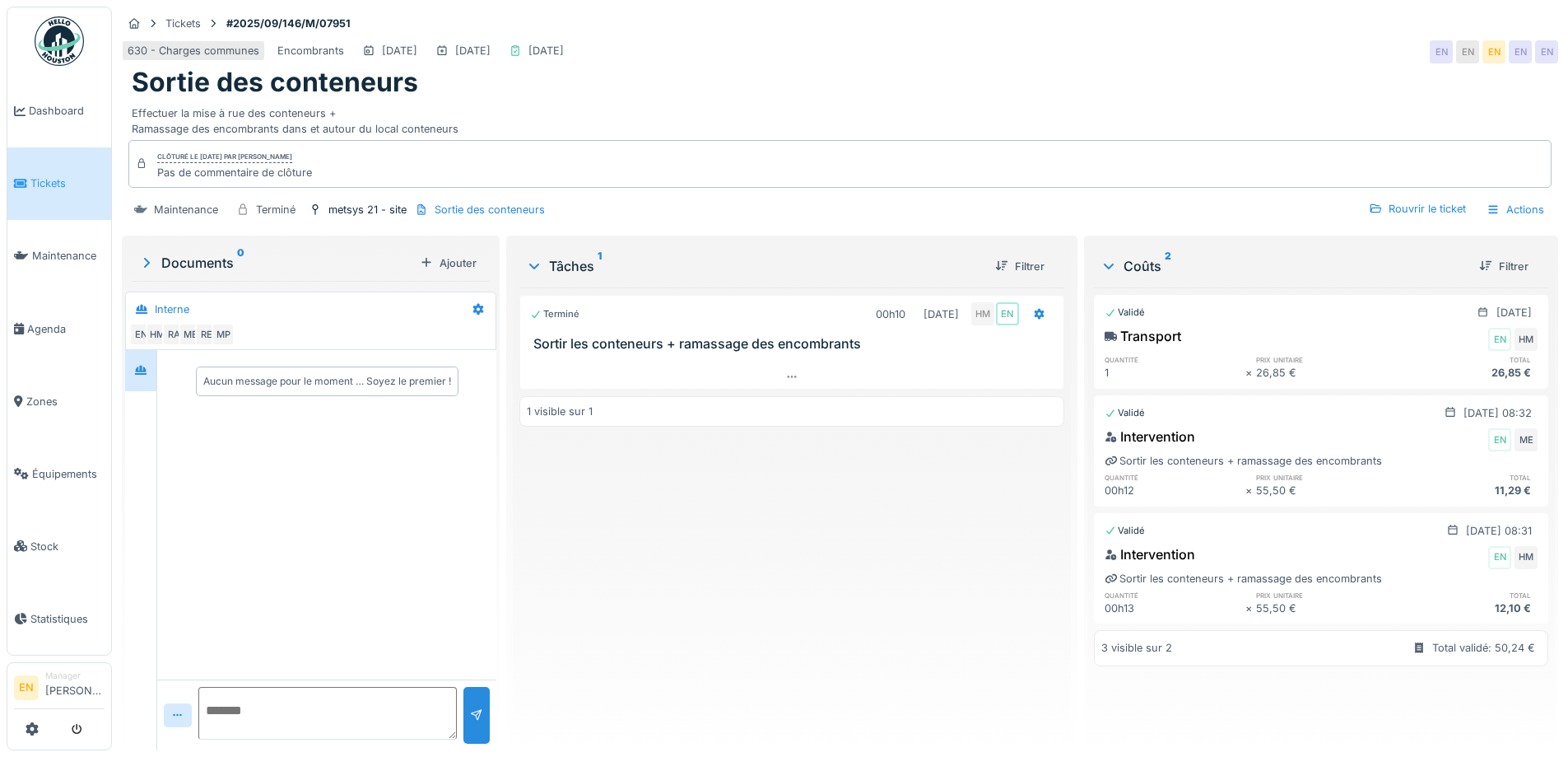
click at [67, 40] on img at bounding box center [58, 41] width 49 height 49
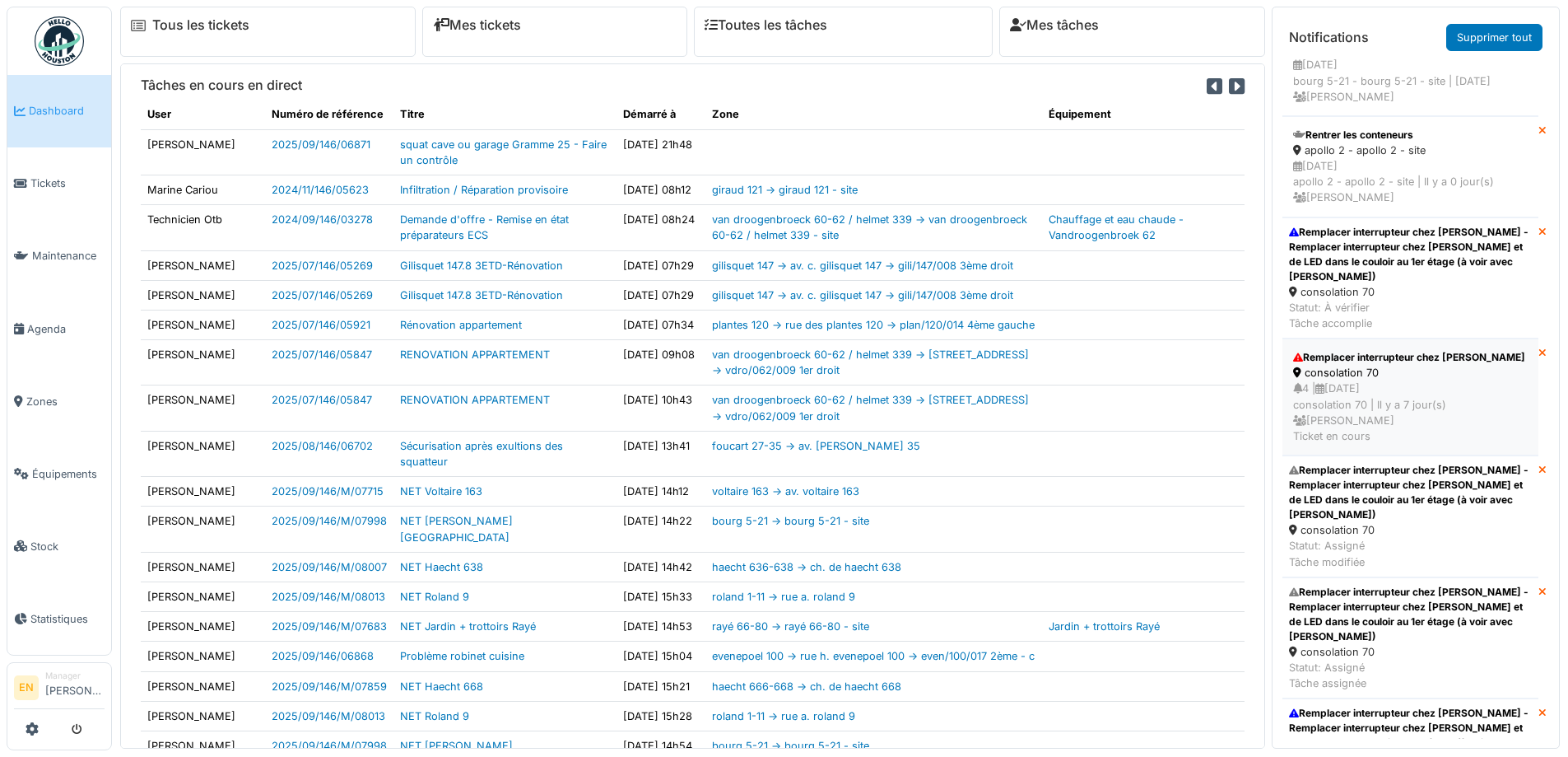
scroll to position [2059, 0]
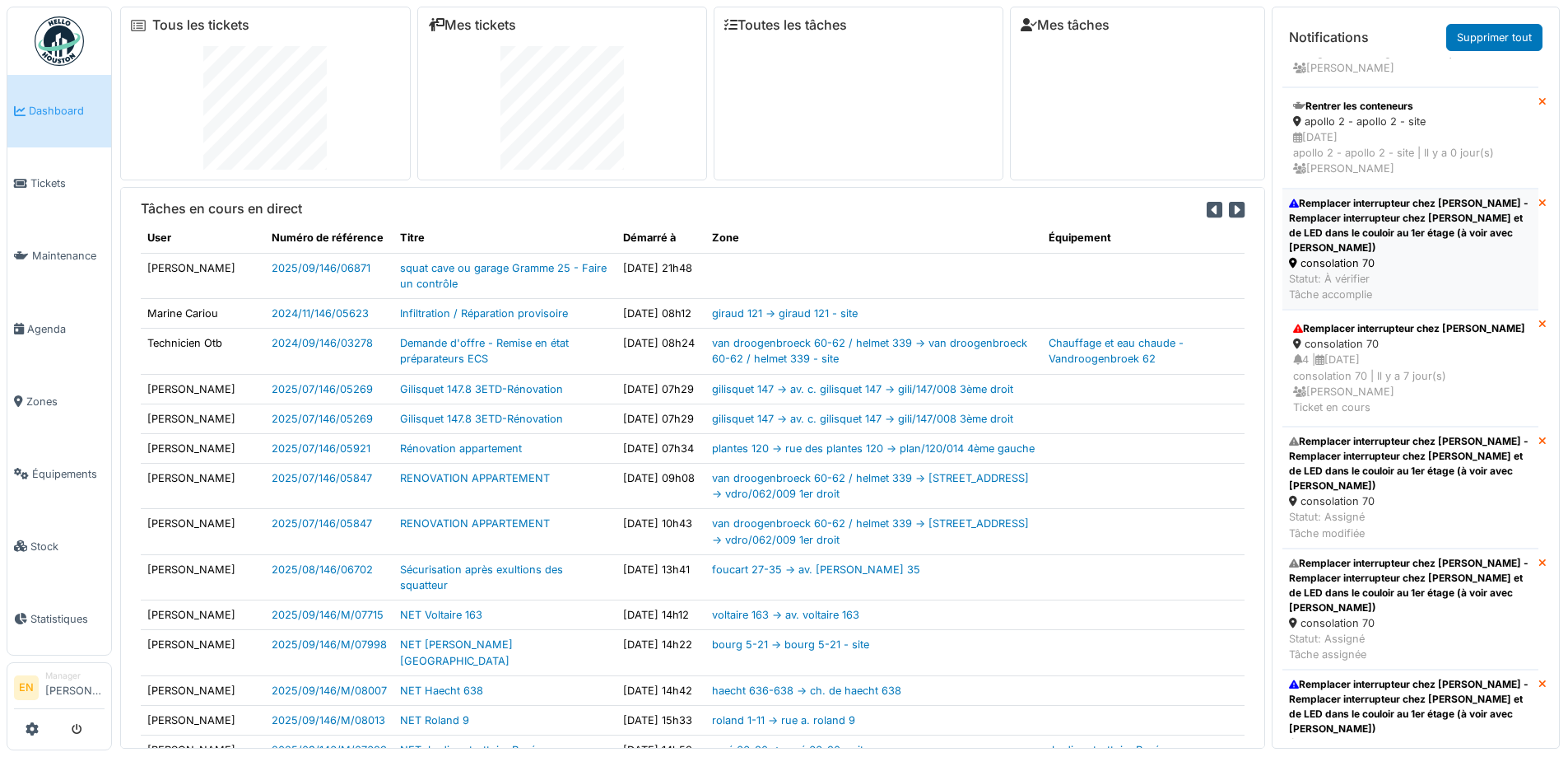
click at [1337, 256] on div "Remplacer interrupteur chez Pascale - Remplacer interrupteur chez Pascale et de…" at bounding box center [1411, 226] width 243 height 59
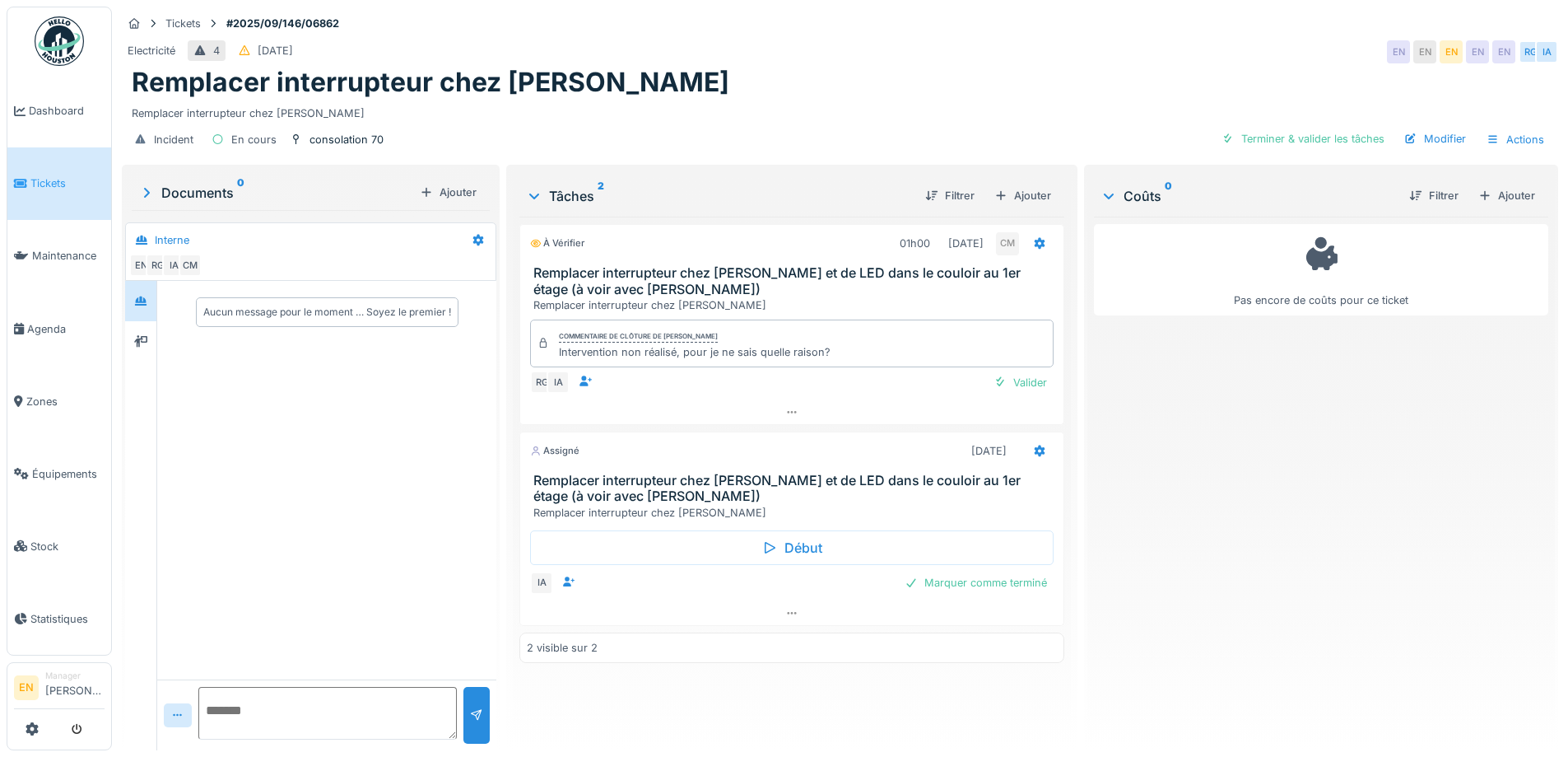
click at [1193, 556] on div "Pas encore de coûts pour ce ticket" at bounding box center [1321, 477] width 455 height 521
click at [786, 616] on icon at bounding box center [792, 613] width 13 height 11
click at [1010, 372] on div "Valider" at bounding box center [1021, 383] width 67 height 22
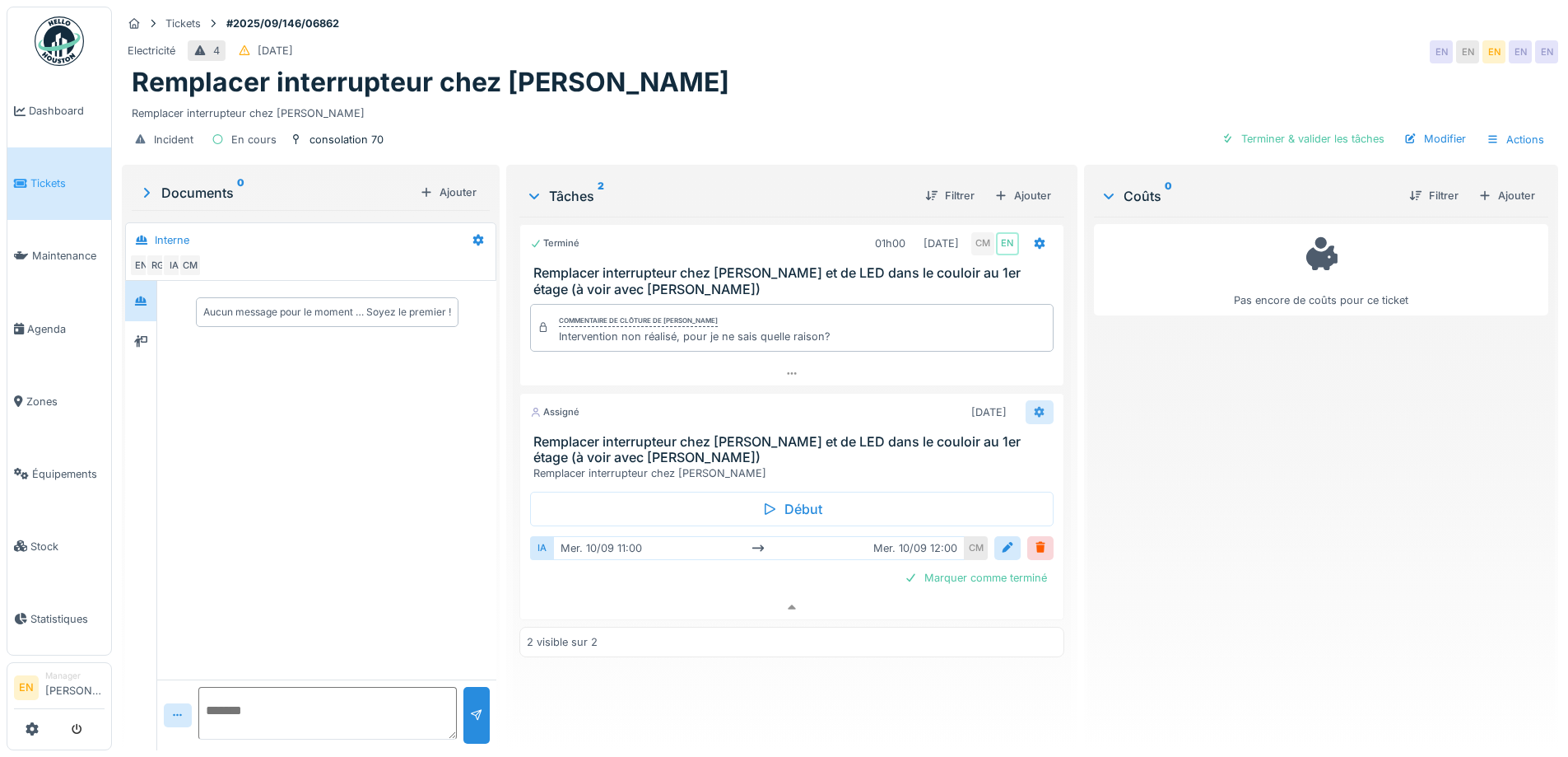
click at [1033, 405] on div at bounding box center [1039, 411] width 13 height 16
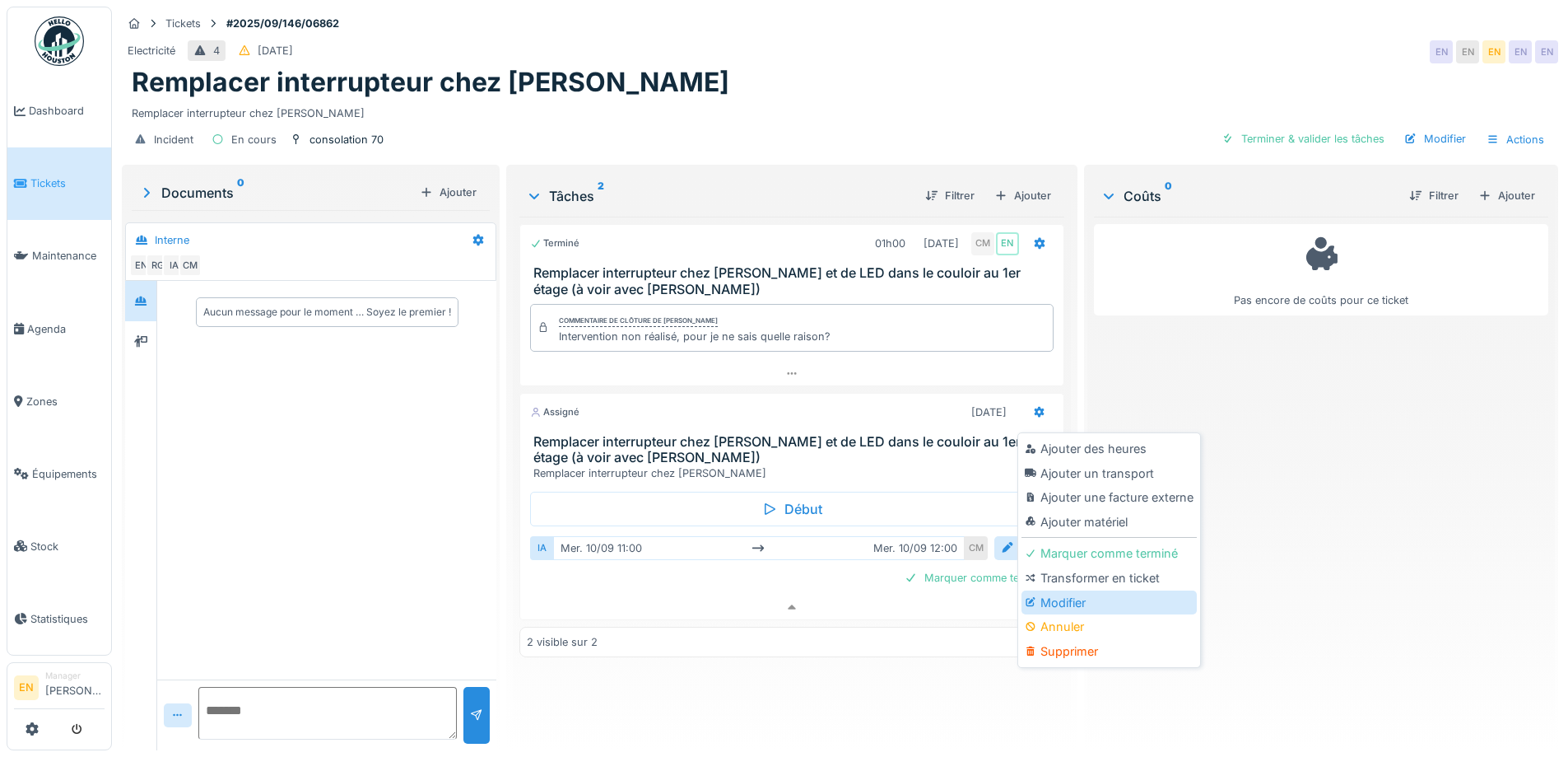
click at [1066, 590] on div "Modifier" at bounding box center [1109, 602] width 175 height 25
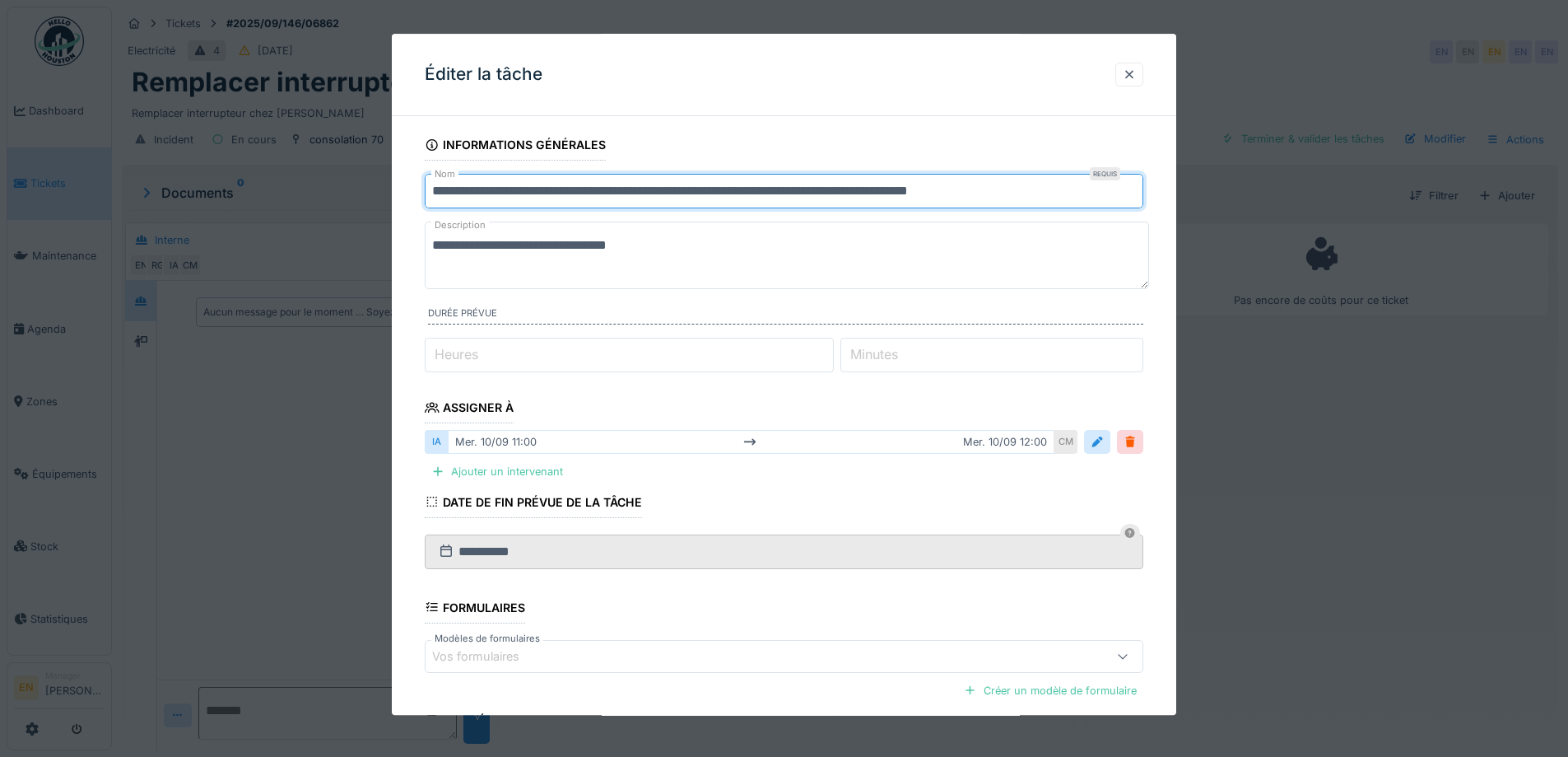
drag, startPoint x: 699, startPoint y: 193, endPoint x: 681, endPoint y: 196, distance: 18.2
click at [681, 196] on input "**********" at bounding box center [784, 191] width 719 height 34
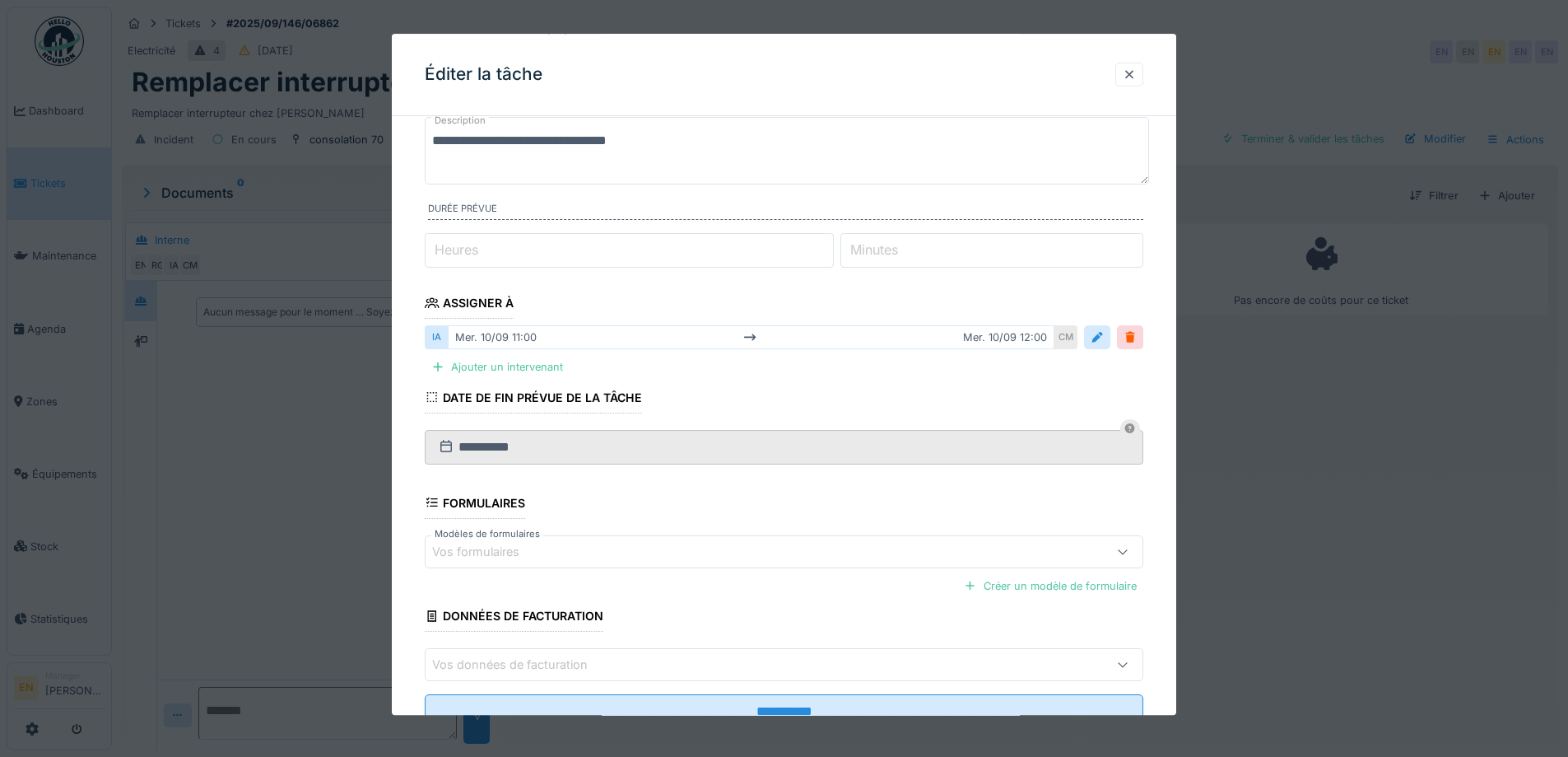
scroll to position [165, 0]
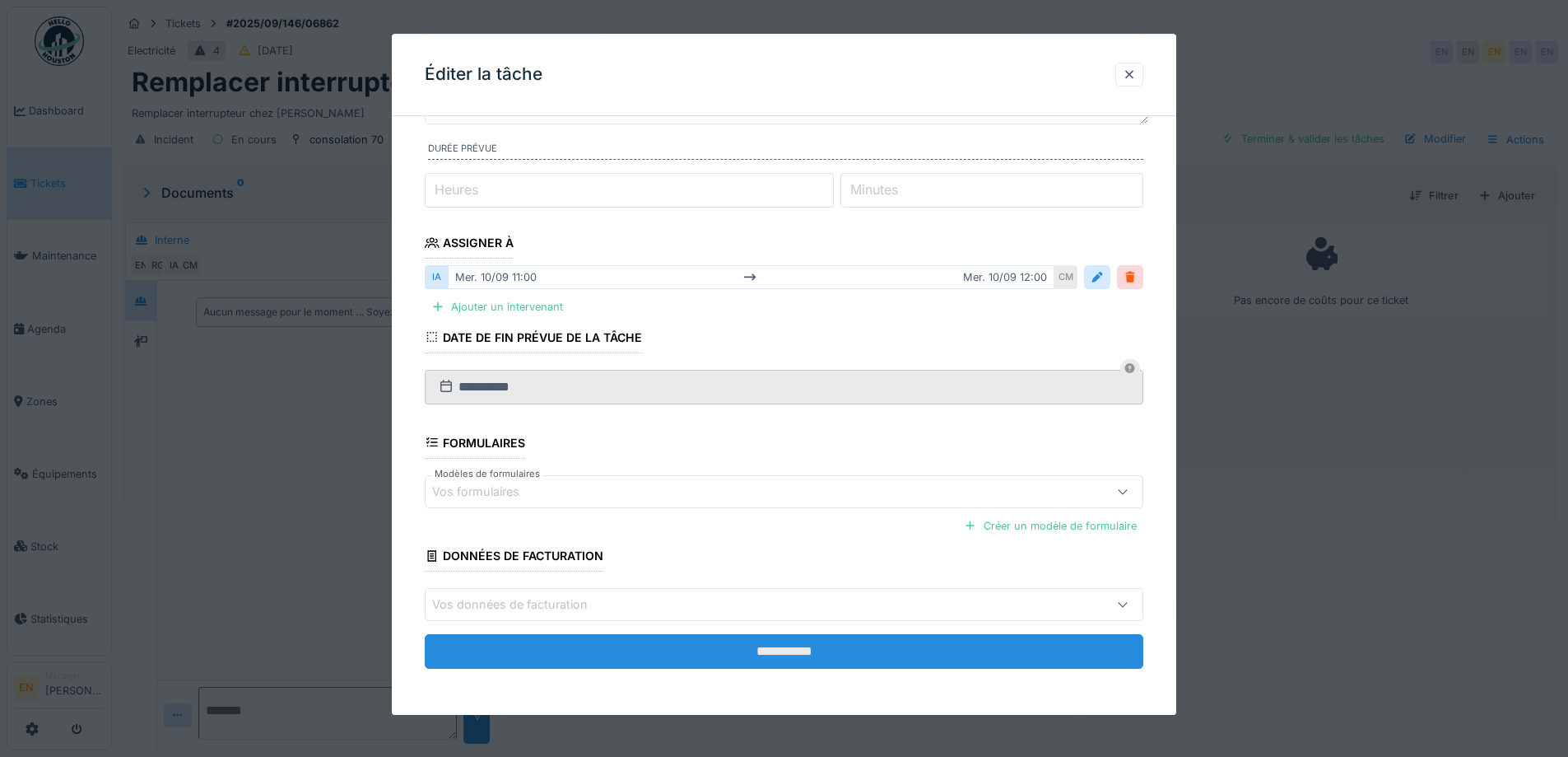
type input "**********"
click at [788, 652] on input "**********" at bounding box center [784, 650] width 719 height 34
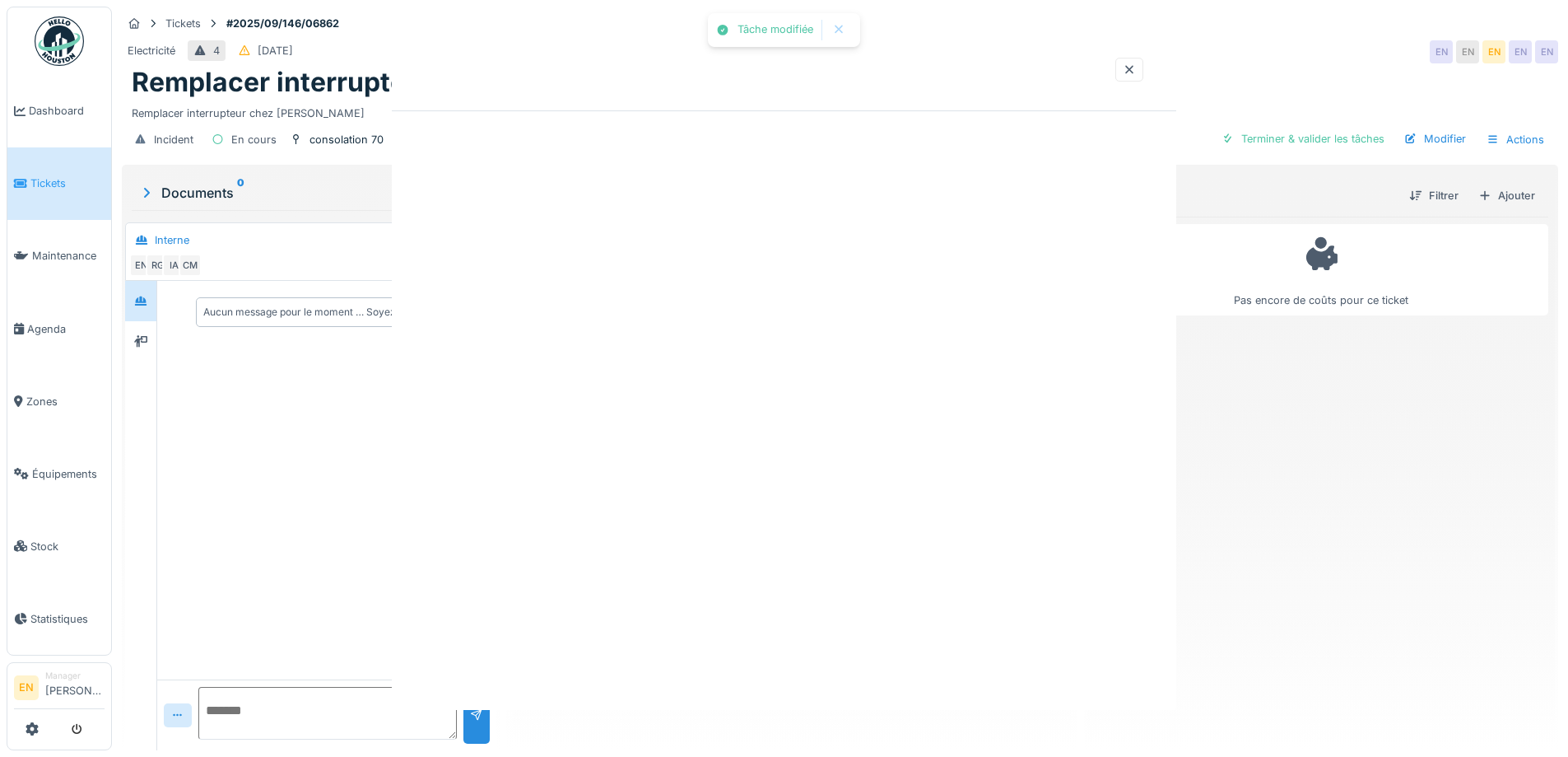
scroll to position [0, 0]
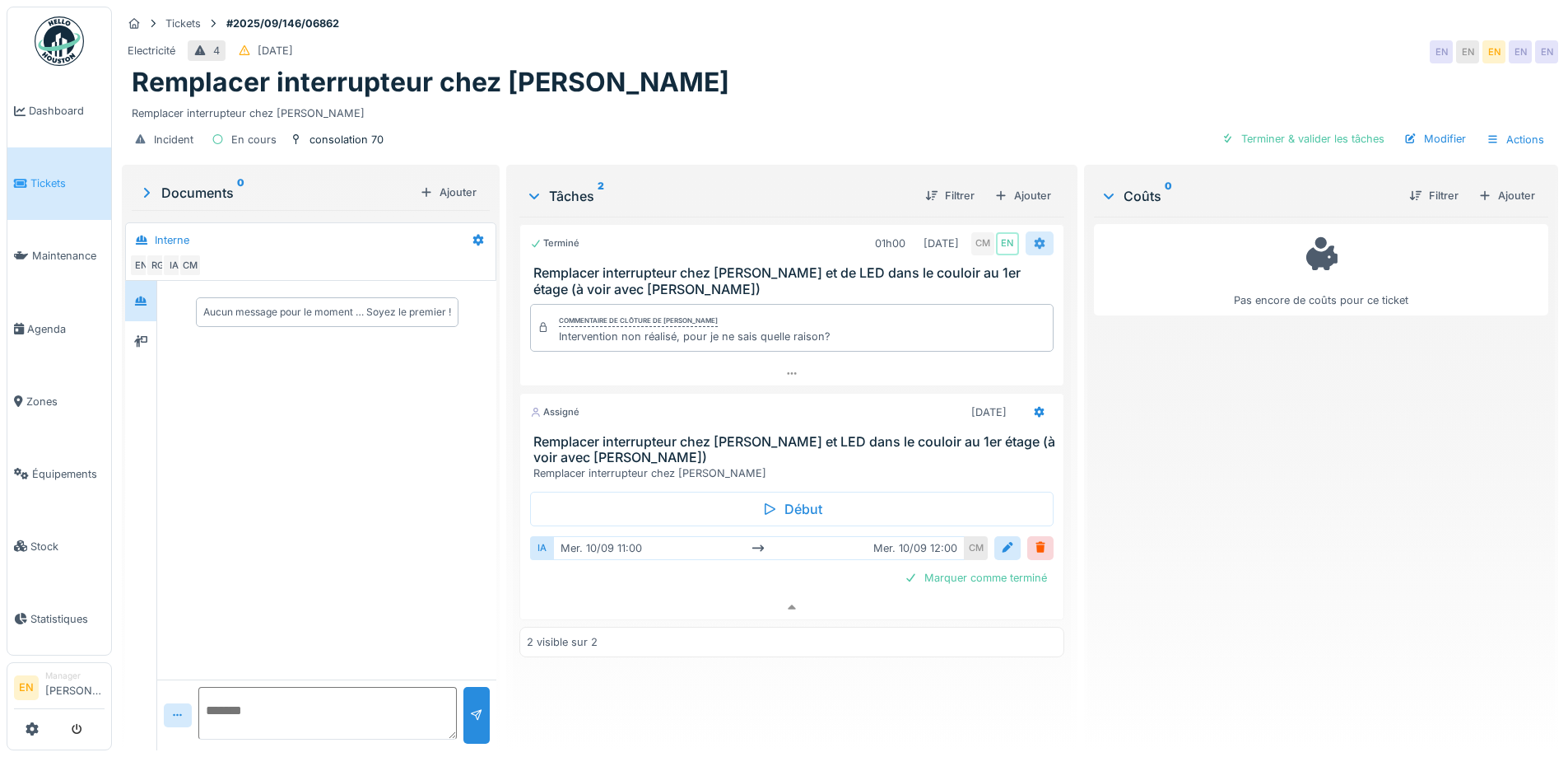
click at [1033, 237] on div at bounding box center [1039, 243] width 13 height 16
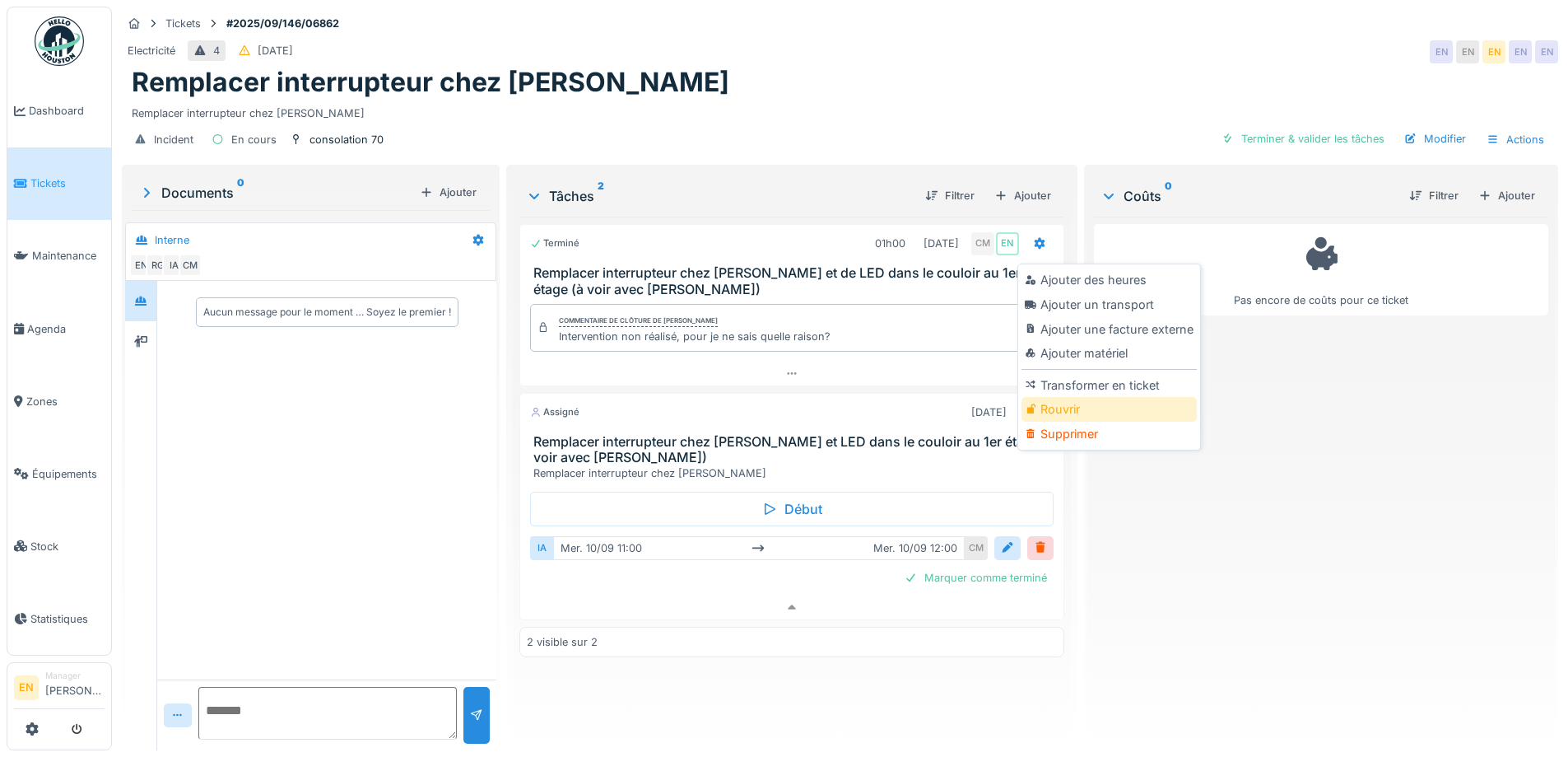
click at [1053, 398] on div "Rouvrir" at bounding box center [1109, 409] width 175 height 25
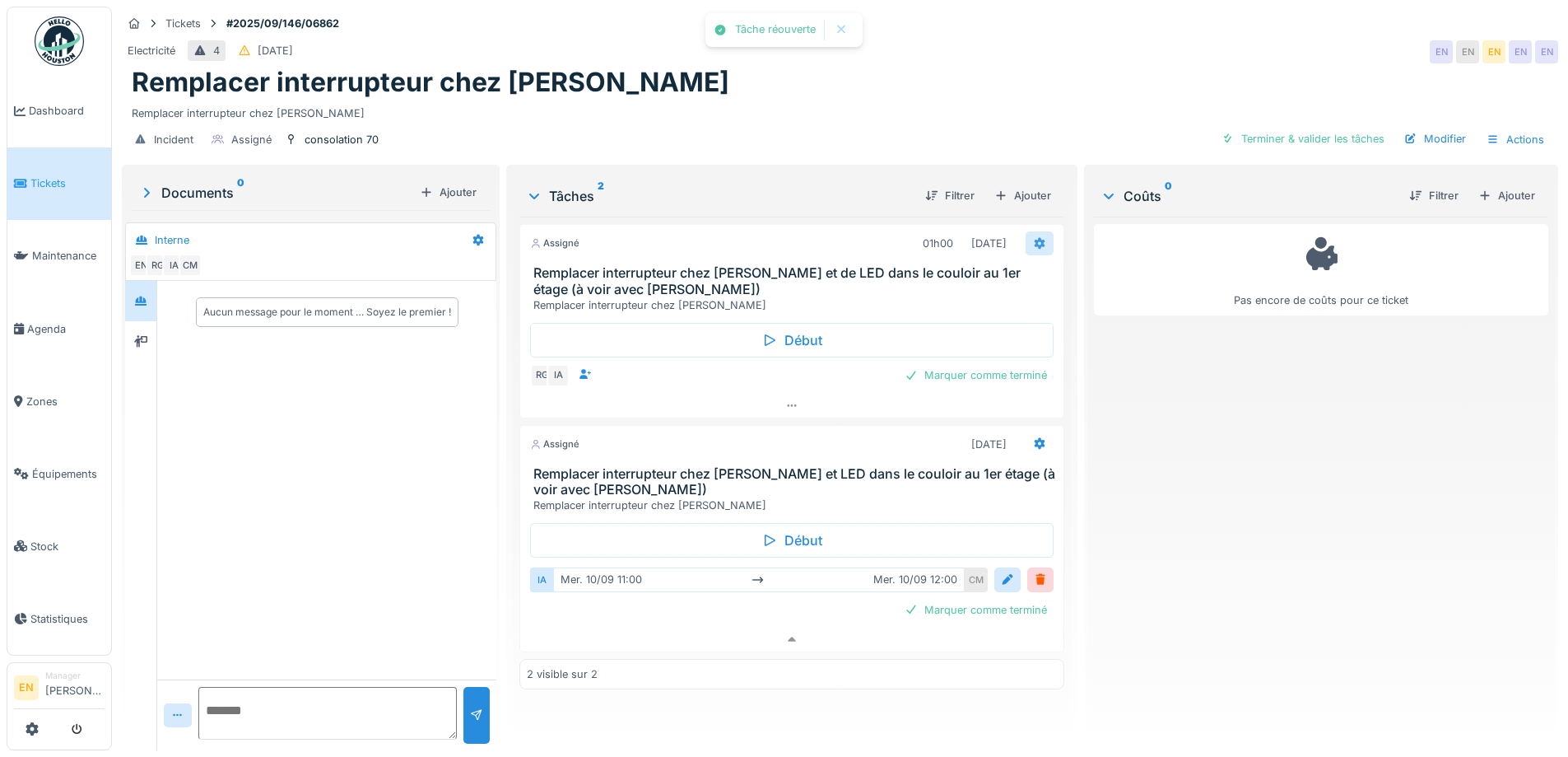
click at [1034, 238] on icon at bounding box center [1039, 244] width 11 height 11
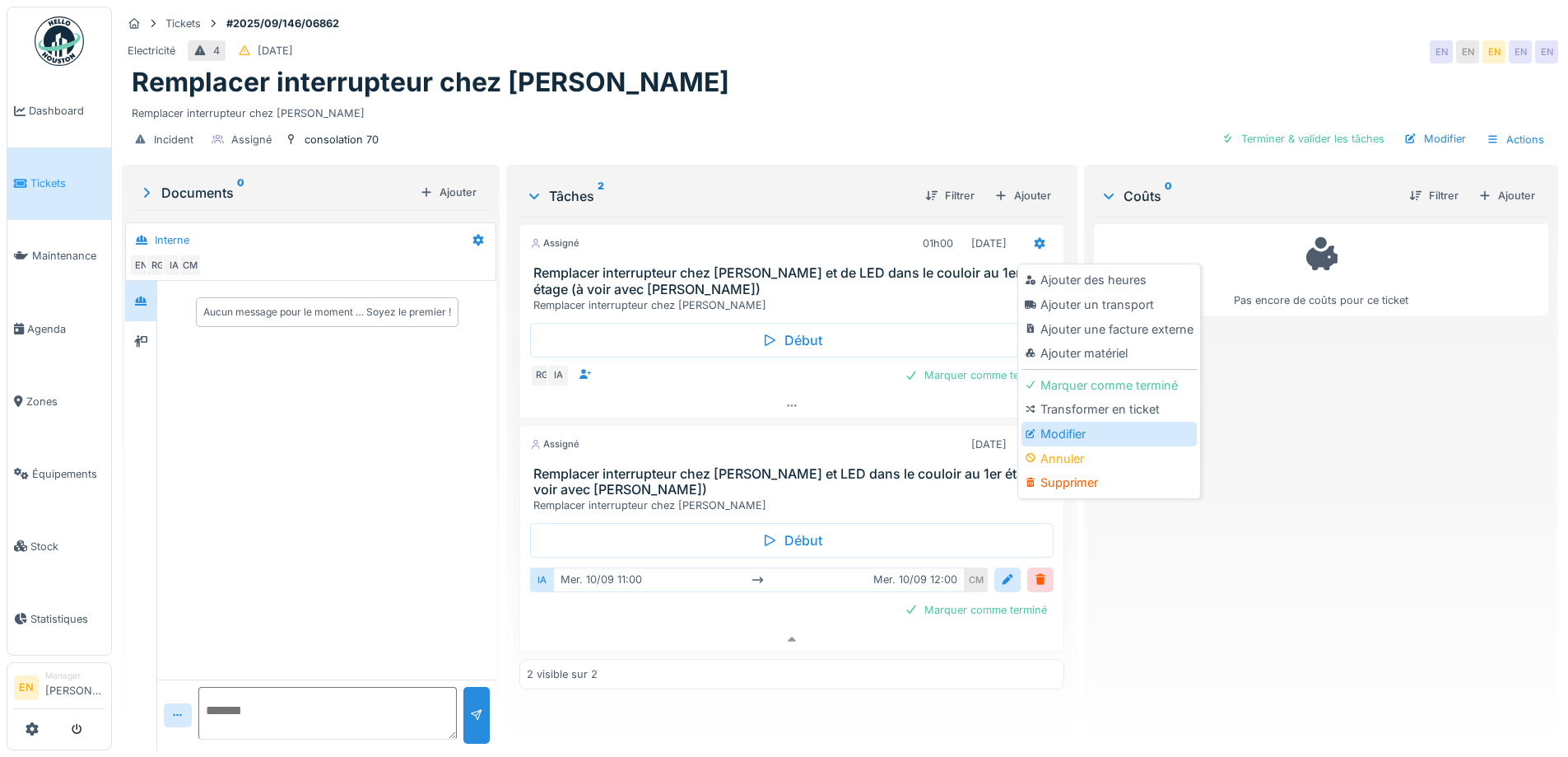
click at [1066, 422] on div "Modifier" at bounding box center [1109, 434] width 175 height 25
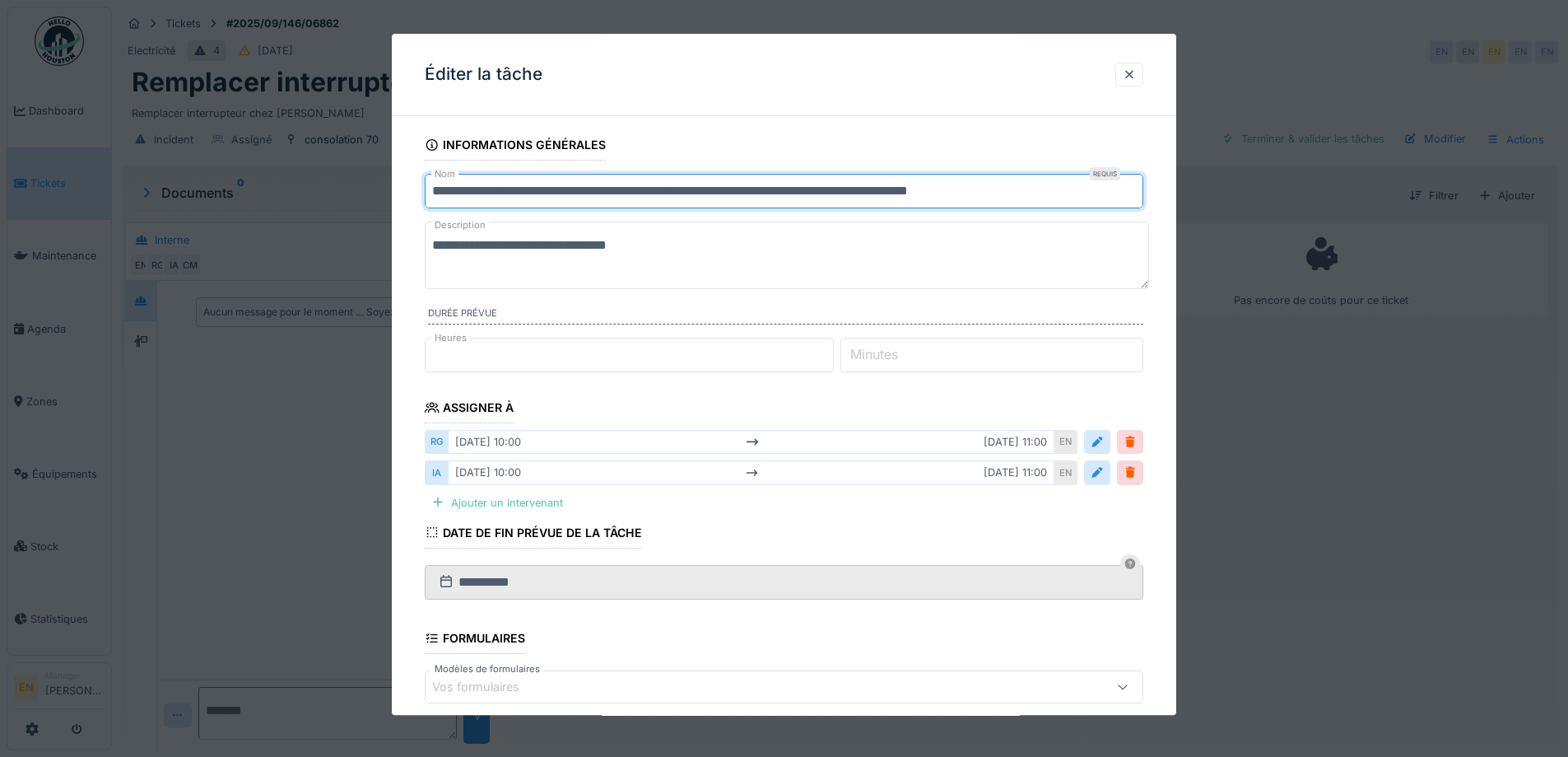
drag, startPoint x: 696, startPoint y: 196, endPoint x: 679, endPoint y: 195, distance: 17.0
click at [679, 195] on input "**********" at bounding box center [784, 191] width 719 height 34
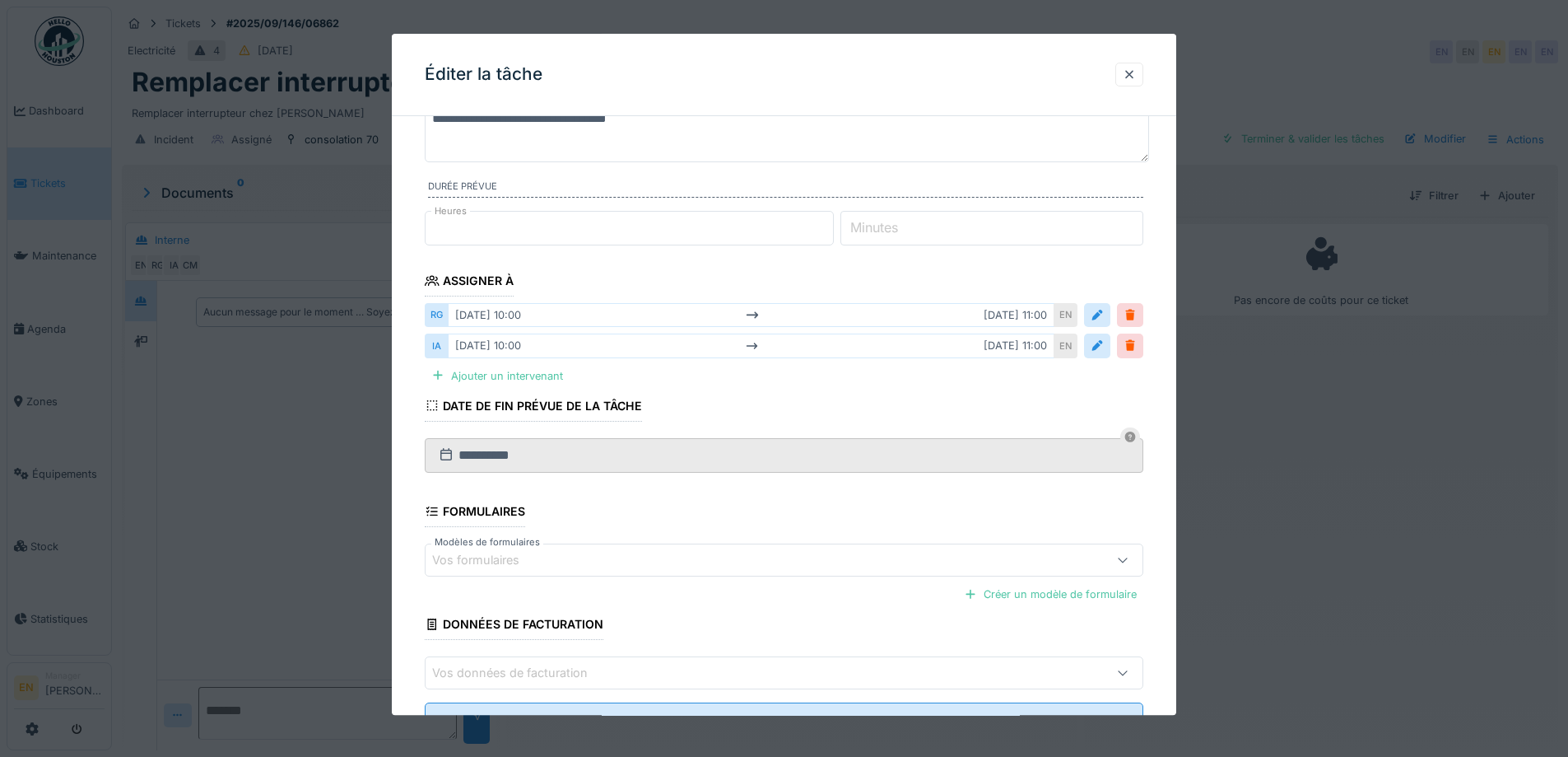
scroll to position [196, 0]
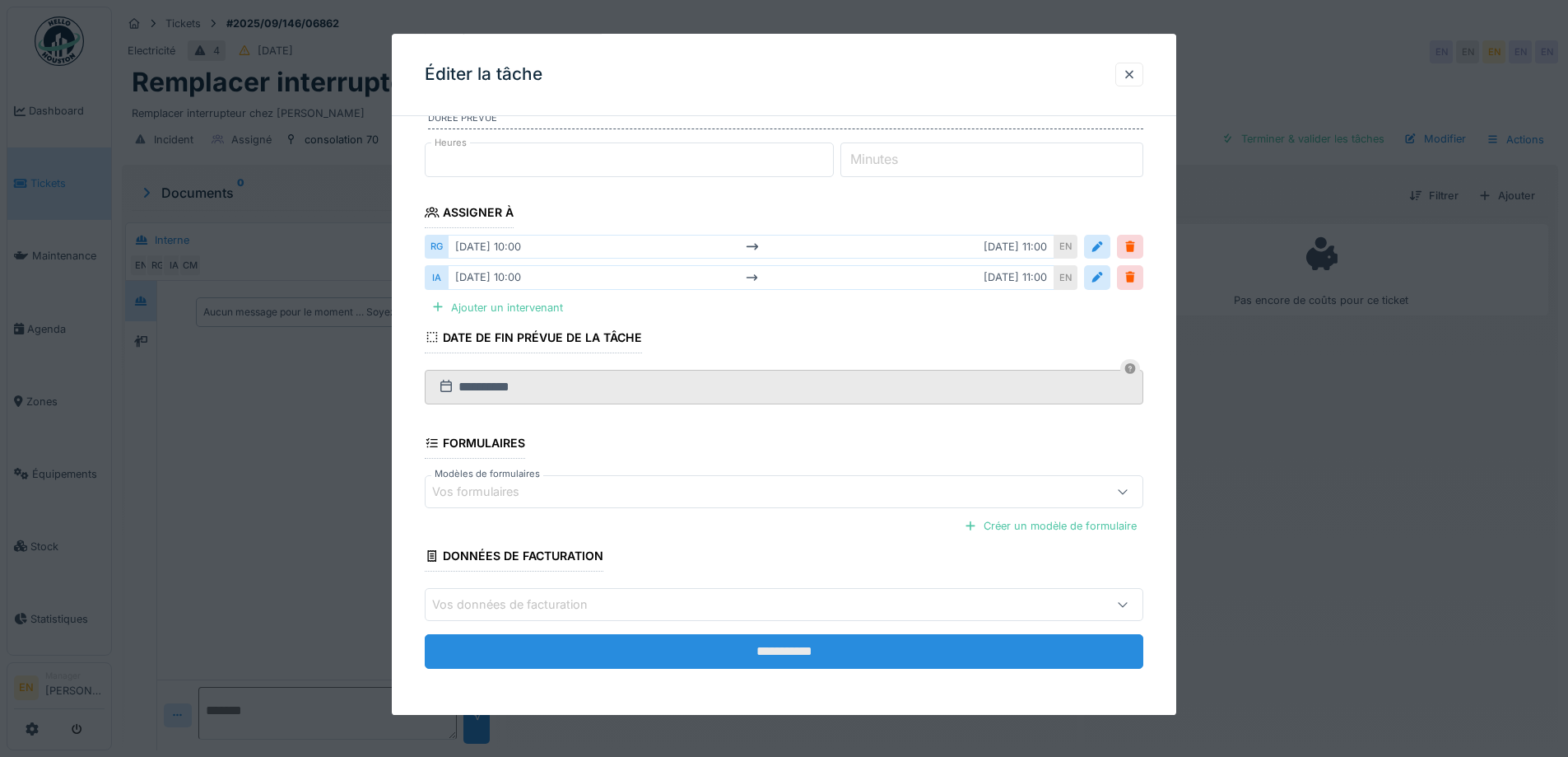
type input "**********"
click at [797, 642] on input "**********" at bounding box center [784, 651] width 719 height 34
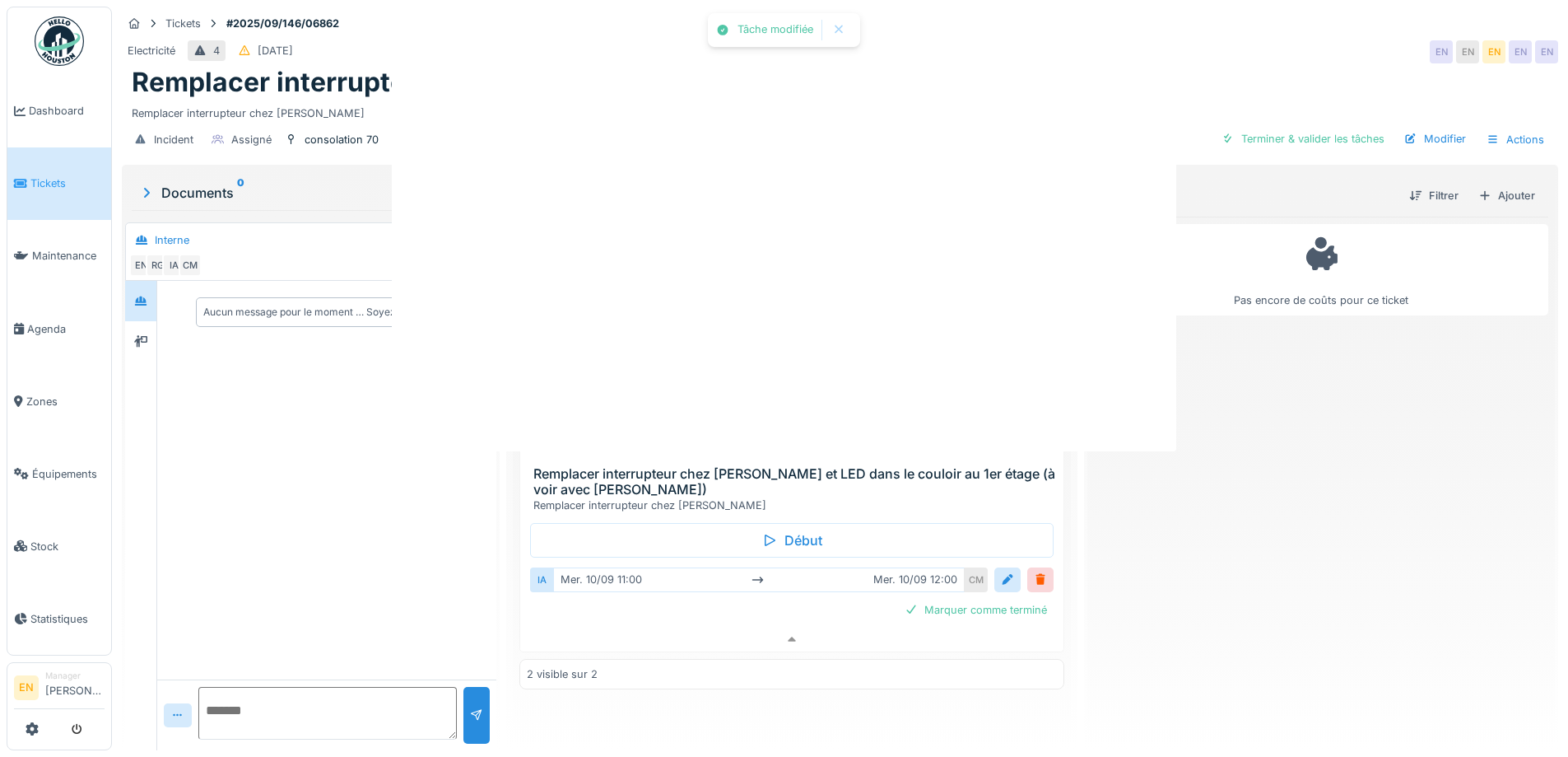
scroll to position [0, 0]
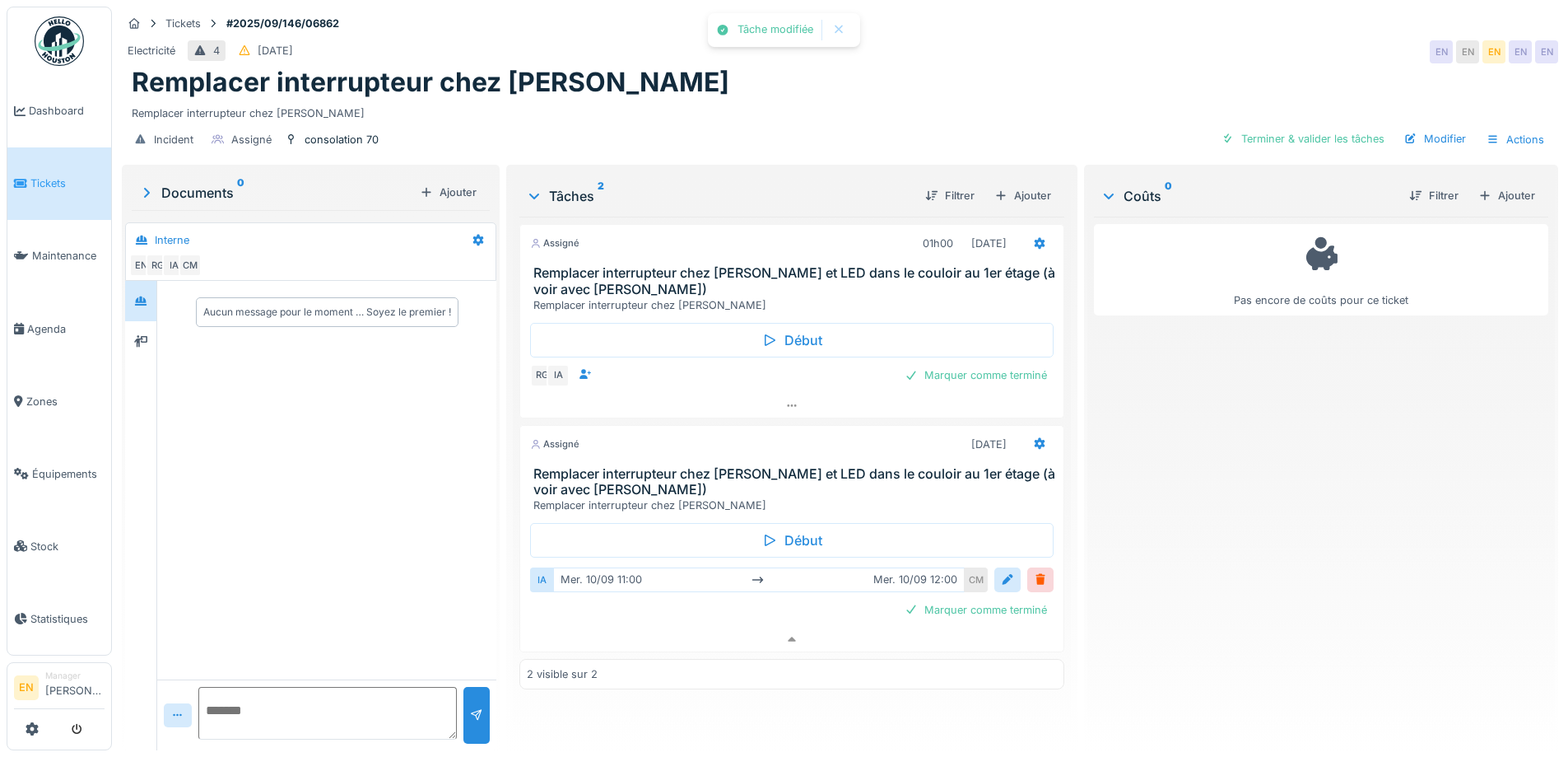
click at [1209, 473] on div "Pas encore de coûts pour ce ticket" at bounding box center [1321, 477] width 455 height 521
click at [960, 364] on div "Marquer comme terminé" at bounding box center [976, 375] width 156 height 22
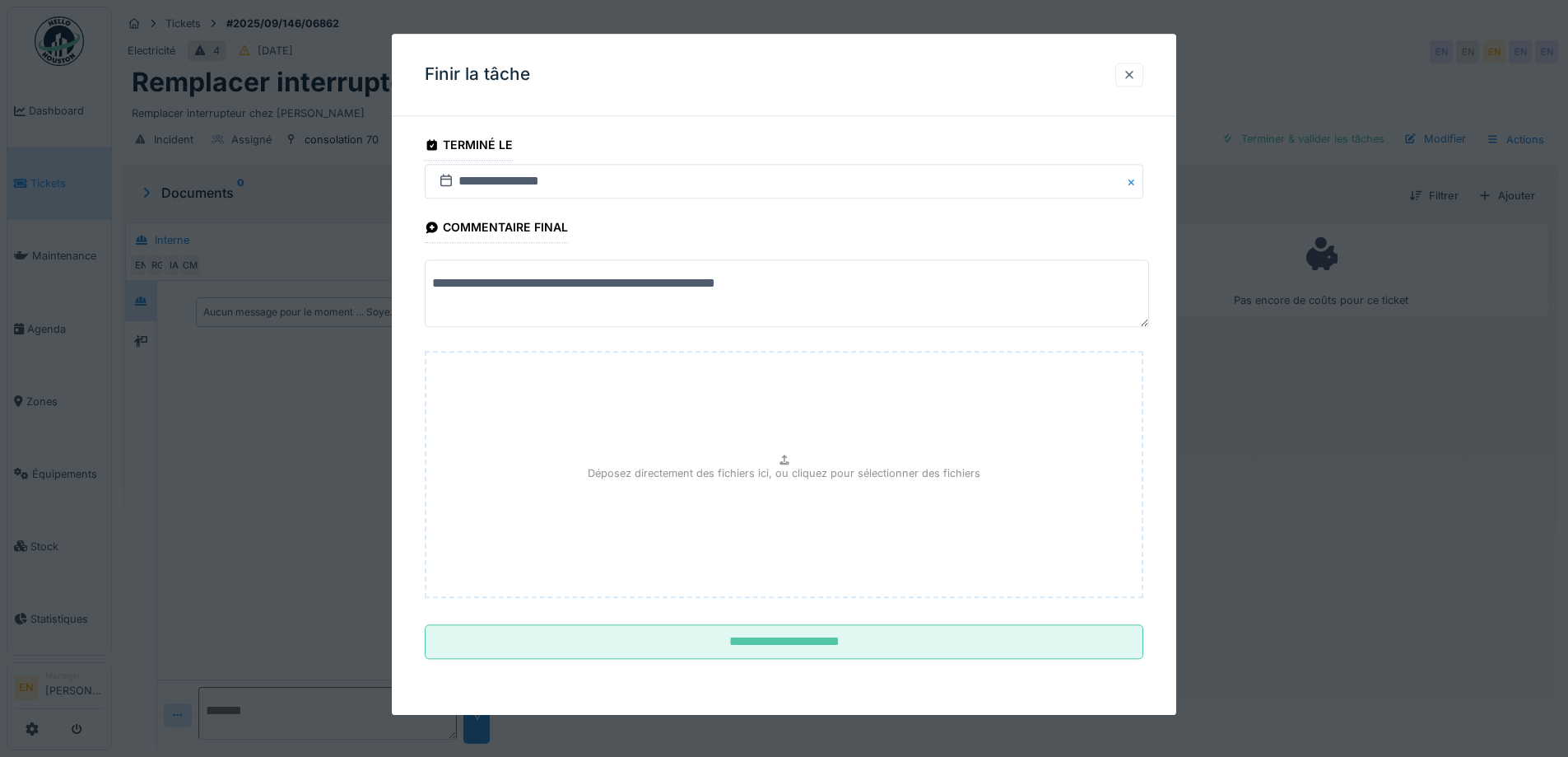
click at [1134, 75] on div at bounding box center [1129, 74] width 13 height 16
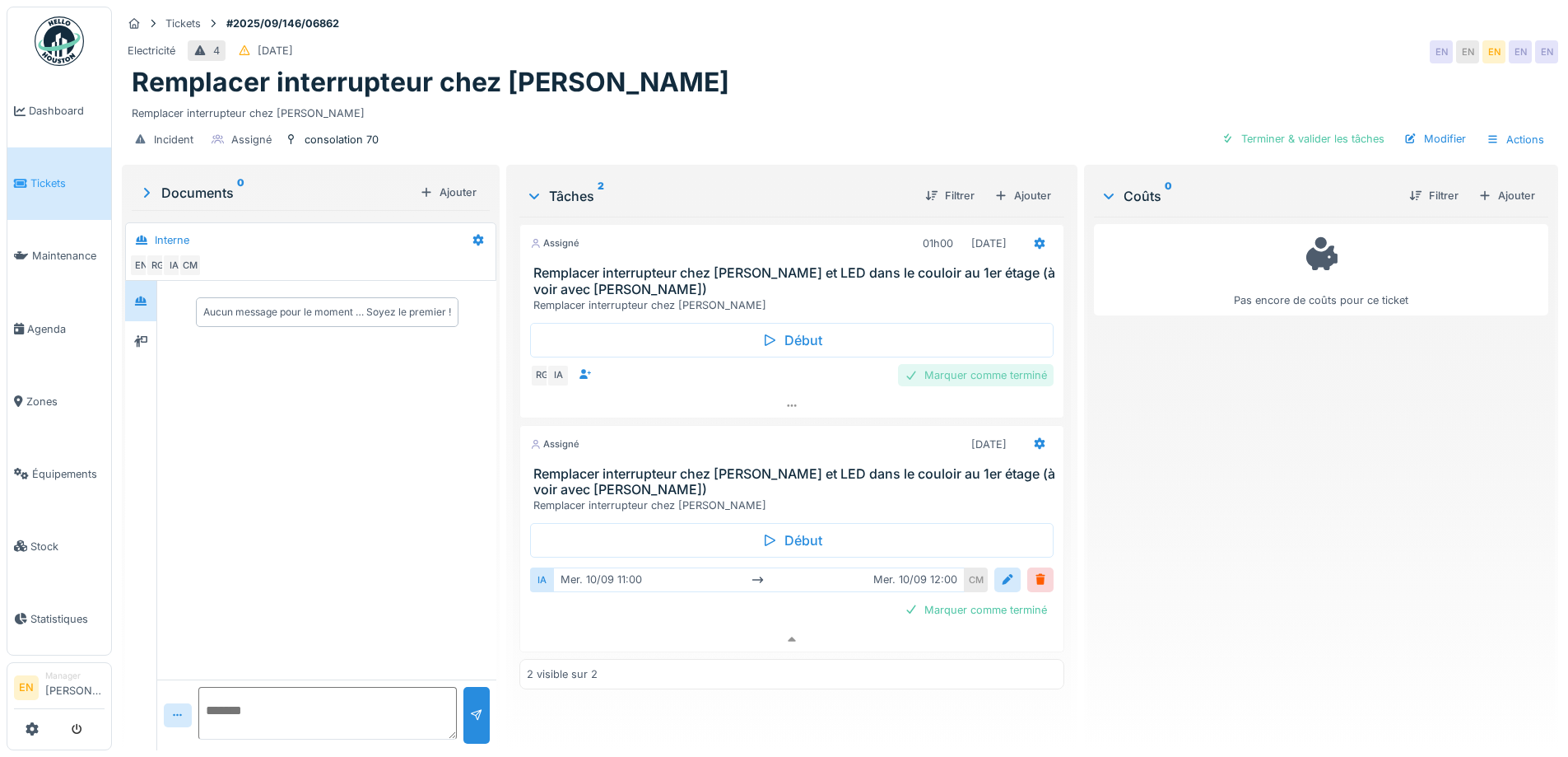
click at [962, 364] on div "Marquer comme terminé" at bounding box center [976, 375] width 156 height 22
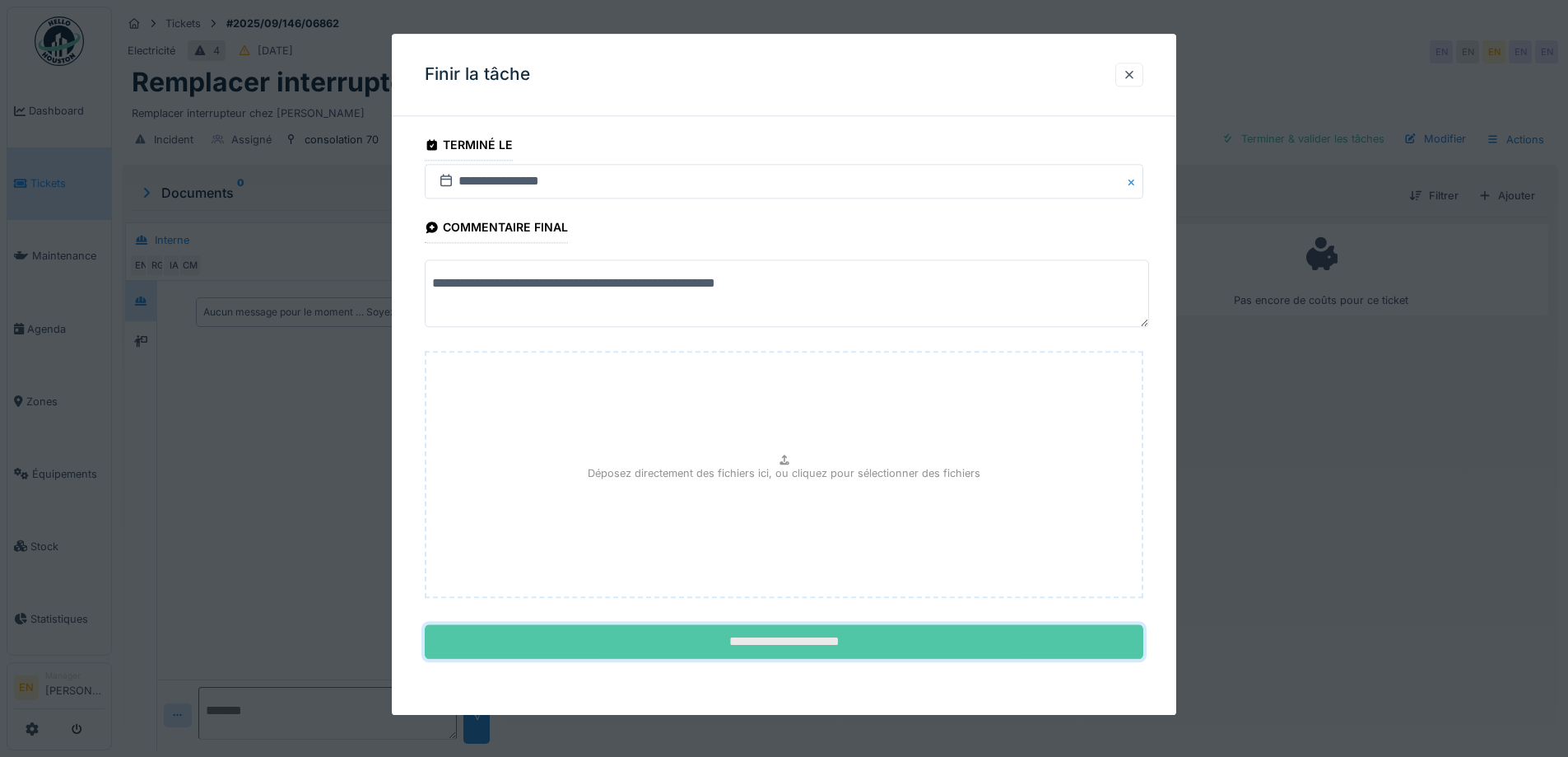
click at [783, 653] on input "**********" at bounding box center [784, 642] width 719 height 34
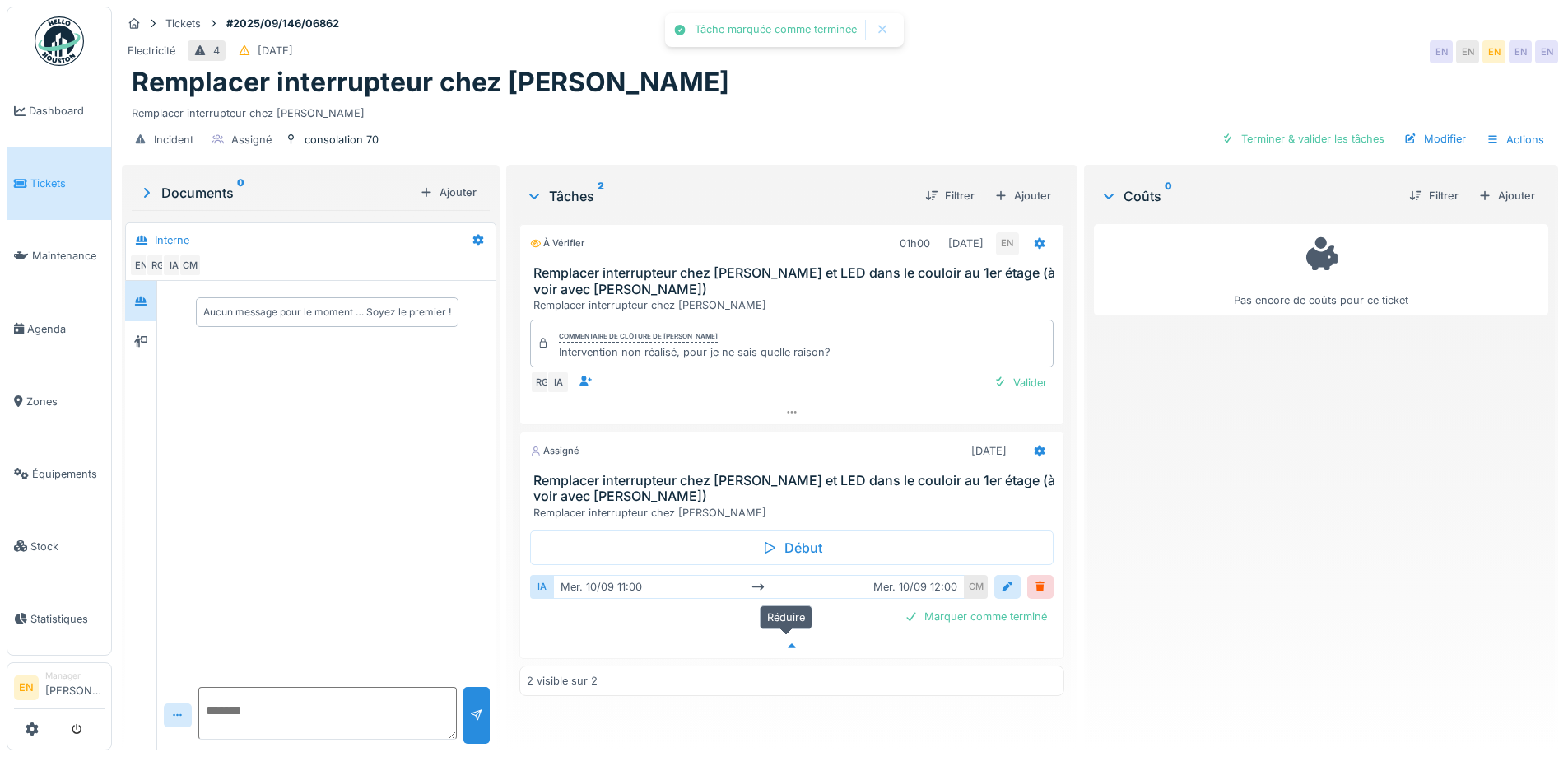
click at [776, 634] on div at bounding box center [792, 646] width 543 height 24
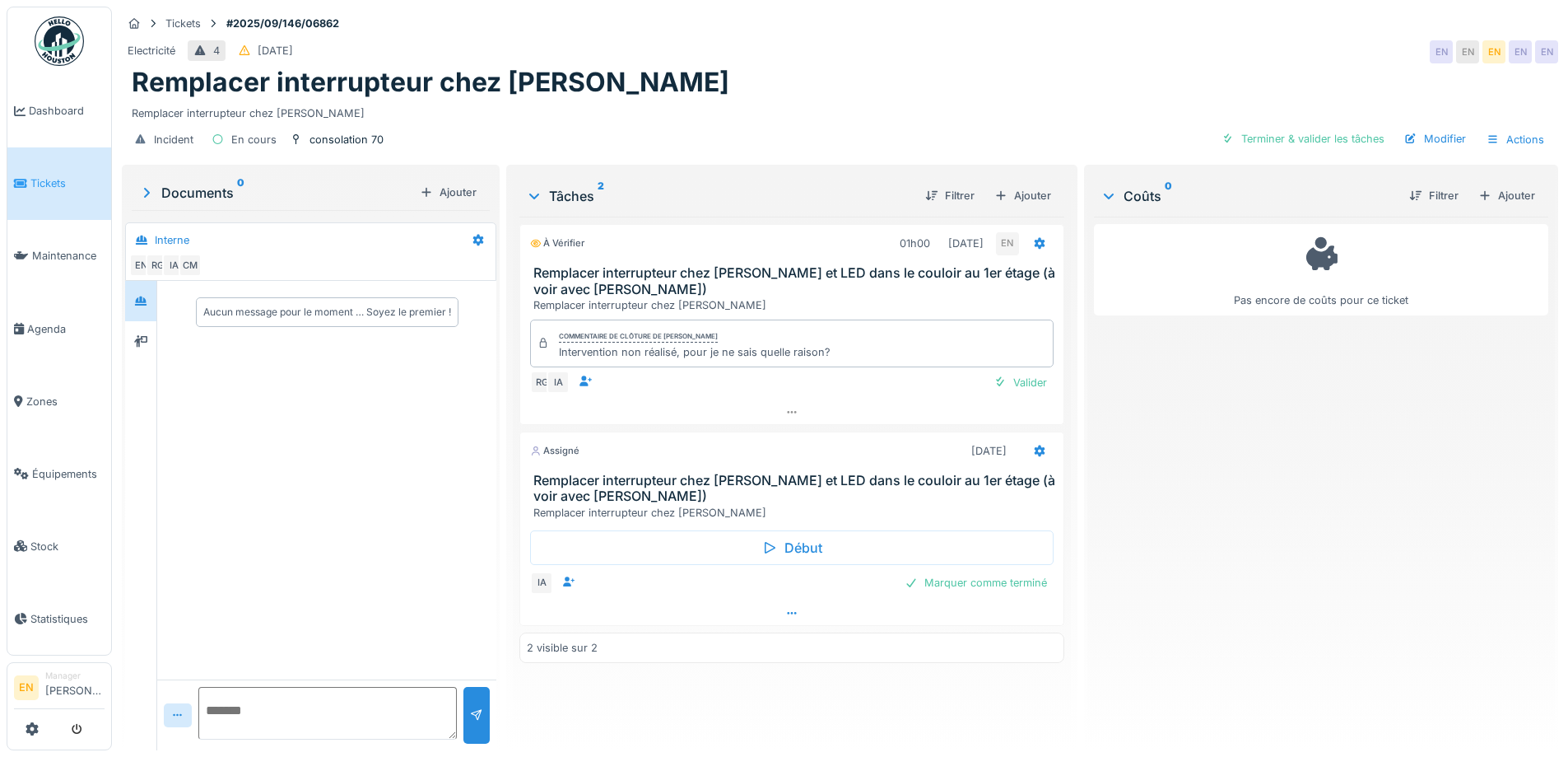
click at [776, 634] on div "2 visible sur 2" at bounding box center [792, 648] width 545 height 31
click at [787, 608] on icon at bounding box center [792, 613] width 13 height 11
click at [69, 44] on img at bounding box center [58, 41] width 49 height 49
click at [1020, 372] on div "Valider" at bounding box center [1021, 383] width 67 height 22
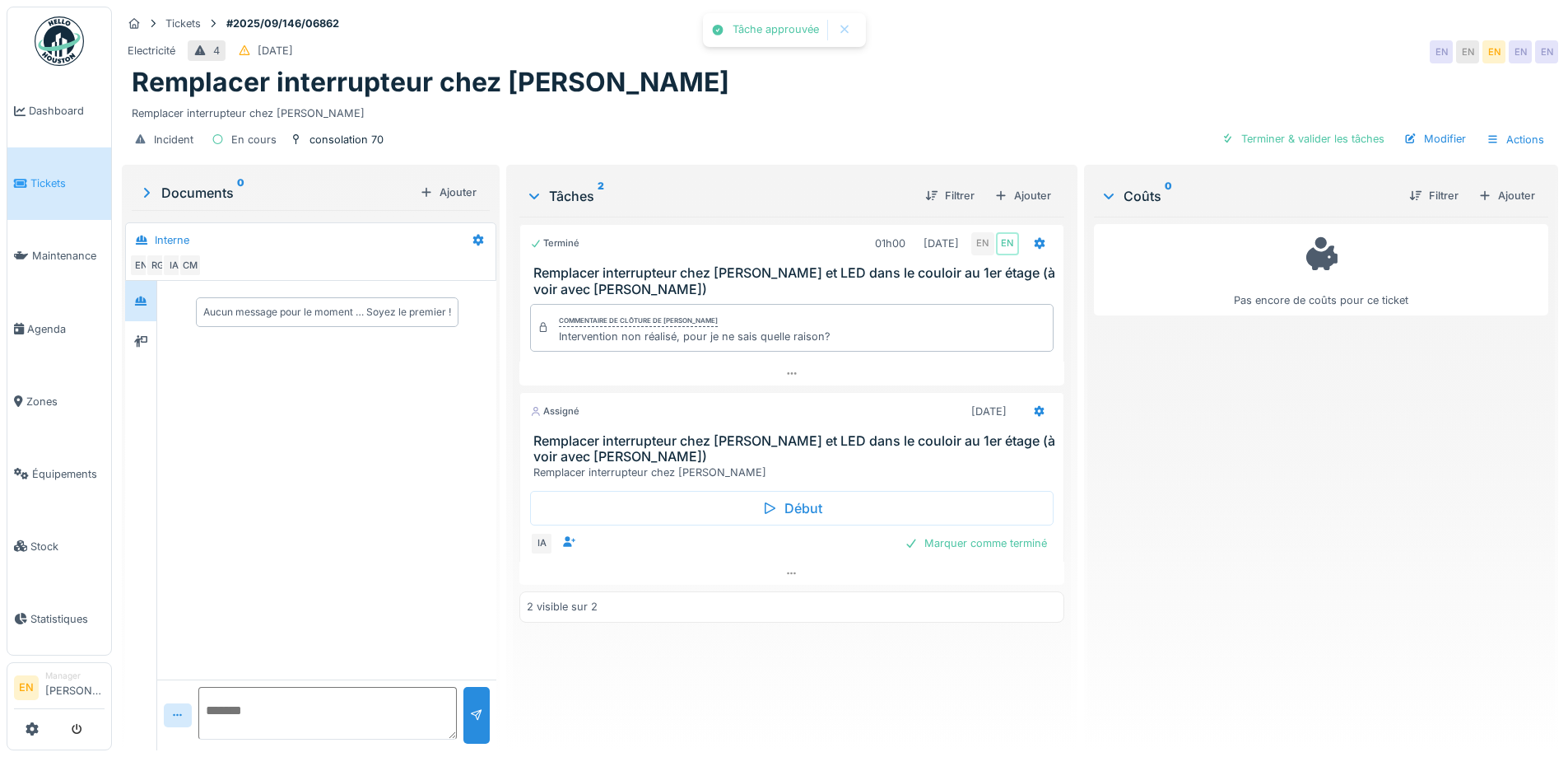
click at [63, 41] on img at bounding box center [58, 41] width 49 height 49
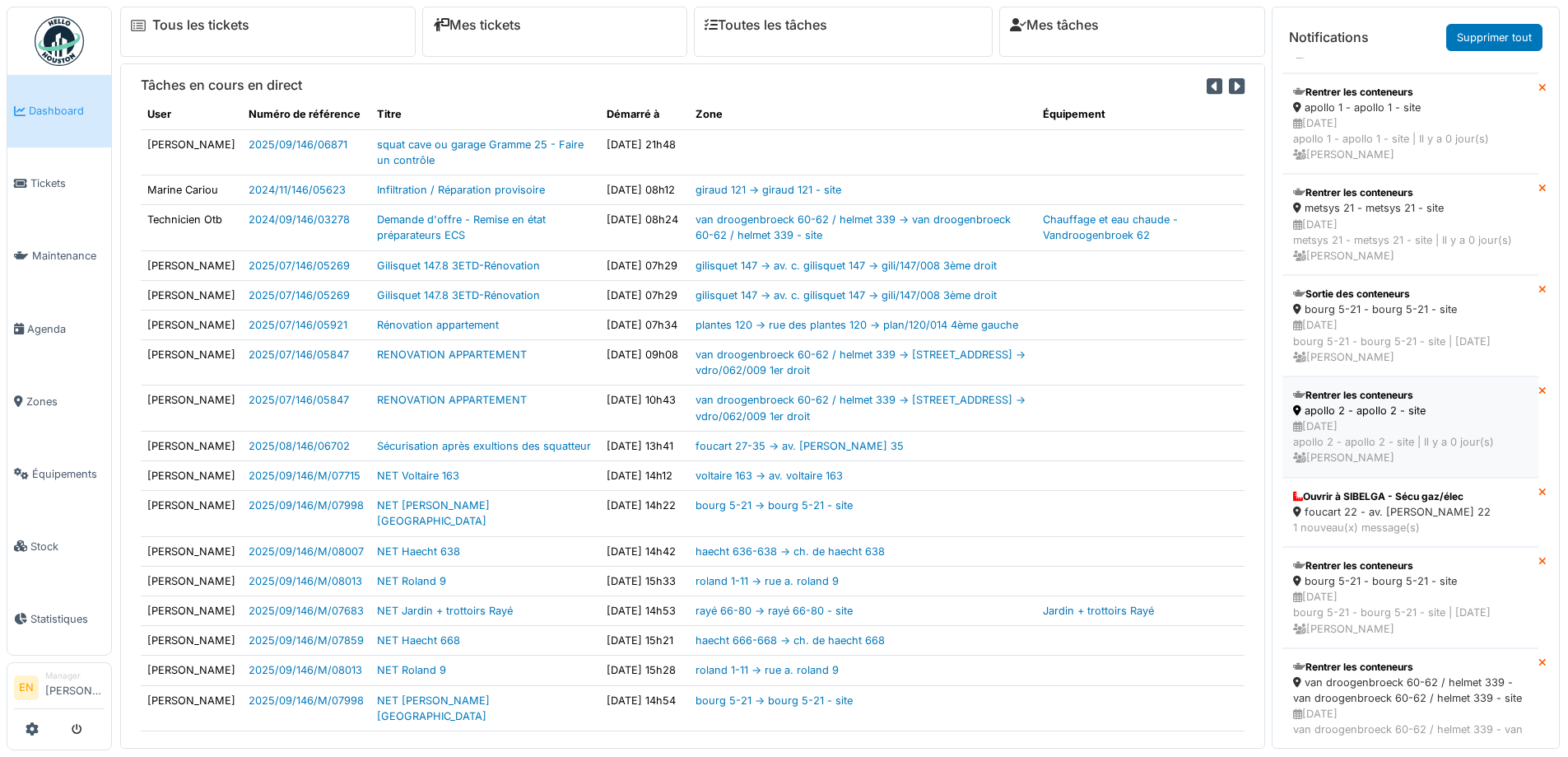
scroll to position [1935, 0]
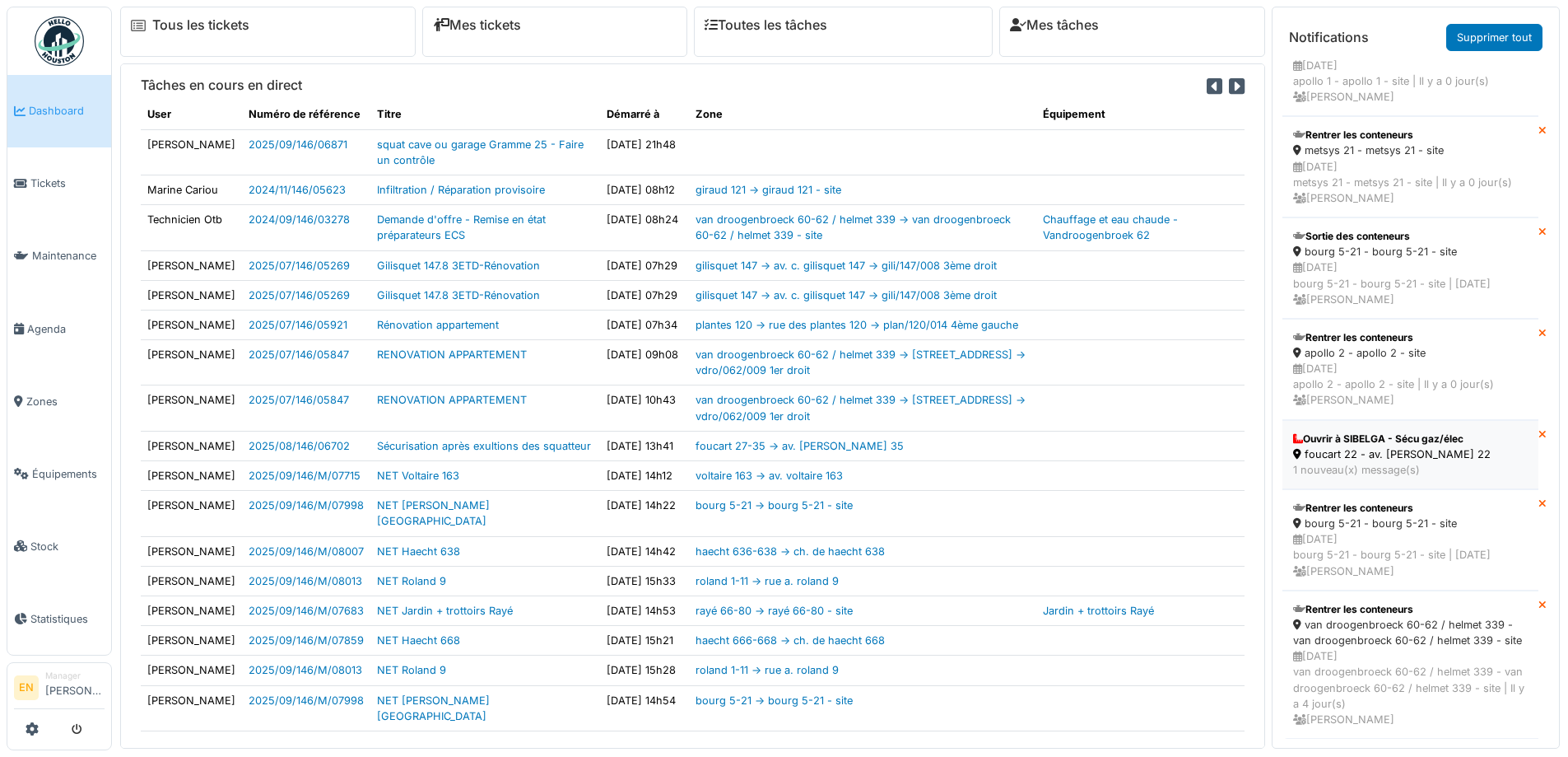
click at [1353, 447] on div "foucart 22 - av. [PERSON_NAME] 22" at bounding box center [1410, 454] width 234 height 16
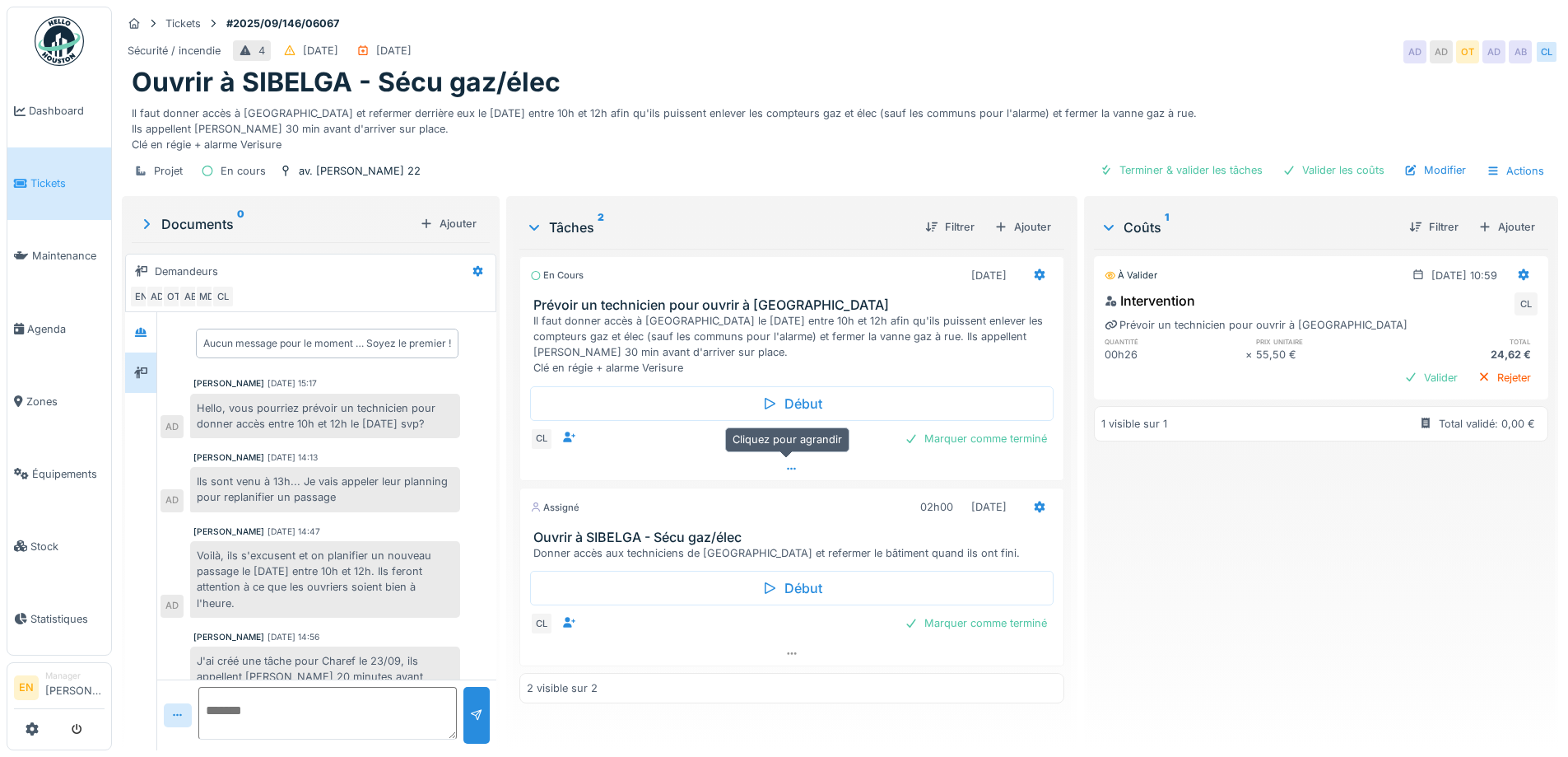
click at [785, 468] on icon at bounding box center [792, 469] width 13 height 11
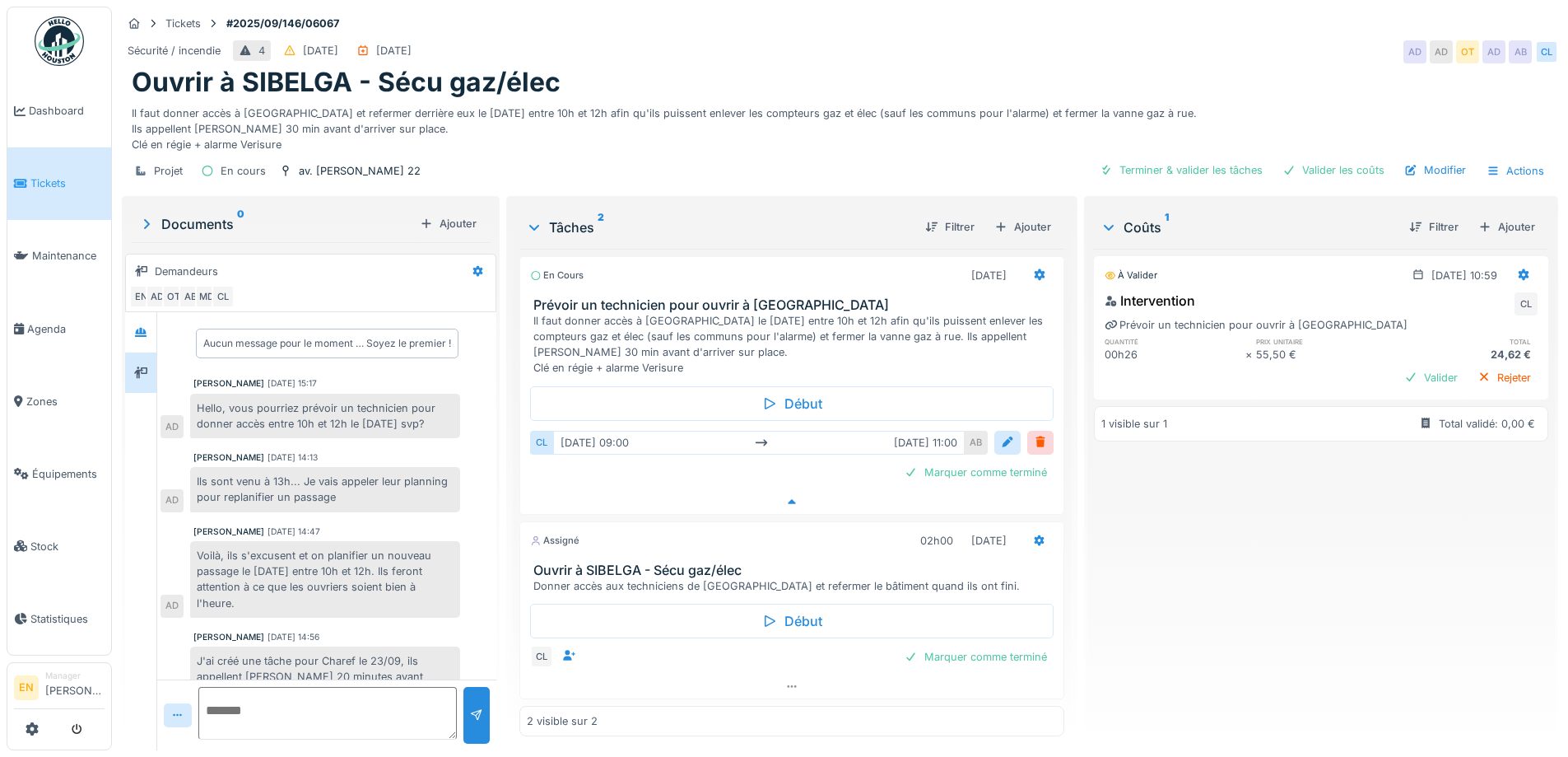
scroll to position [12, 0]
click at [785, 681] on icon at bounding box center [792, 687] width 13 height 11
click at [46, 52] on img at bounding box center [58, 41] width 49 height 49
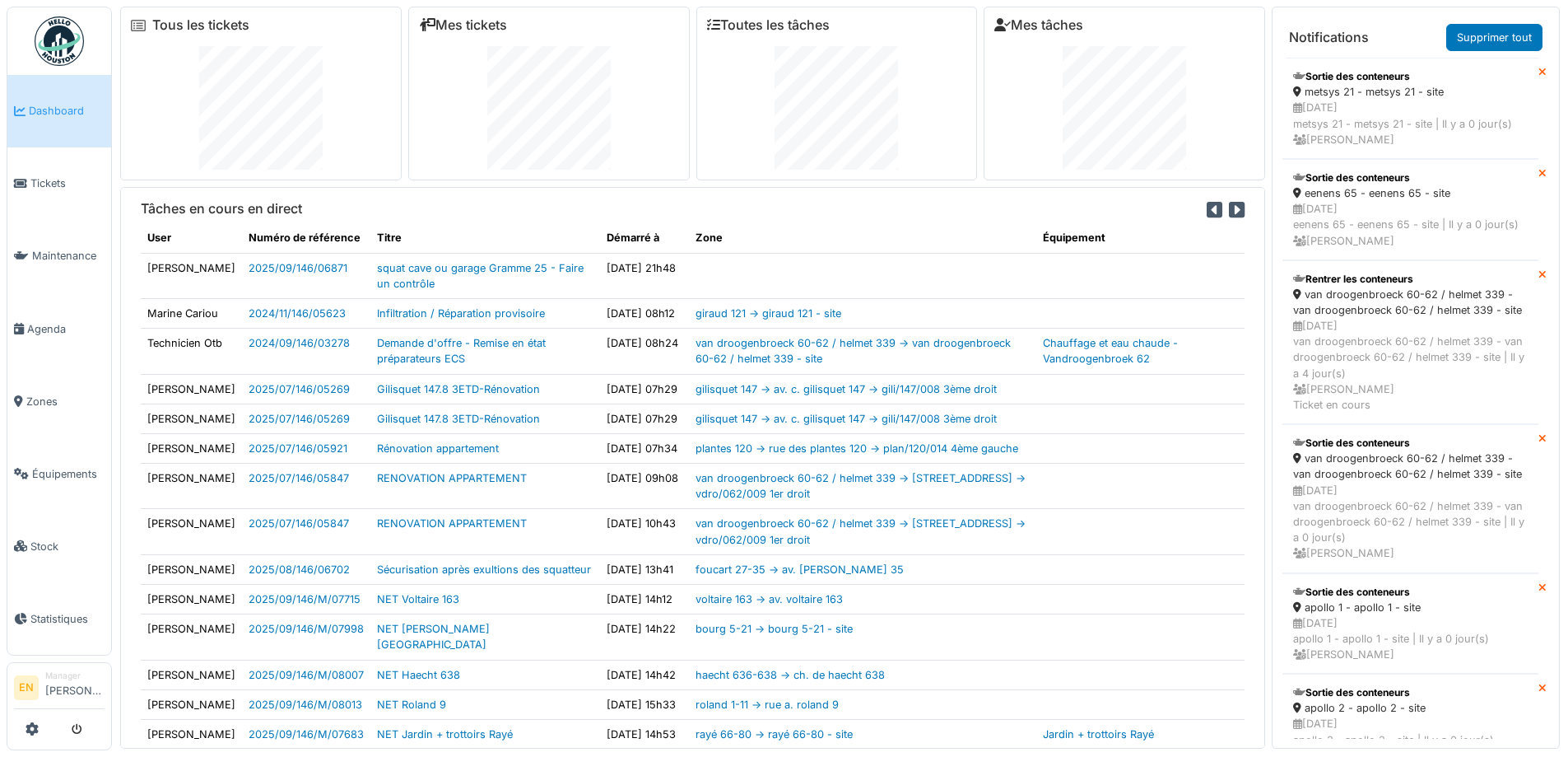
click at [63, 43] on img at bounding box center [58, 41] width 49 height 49
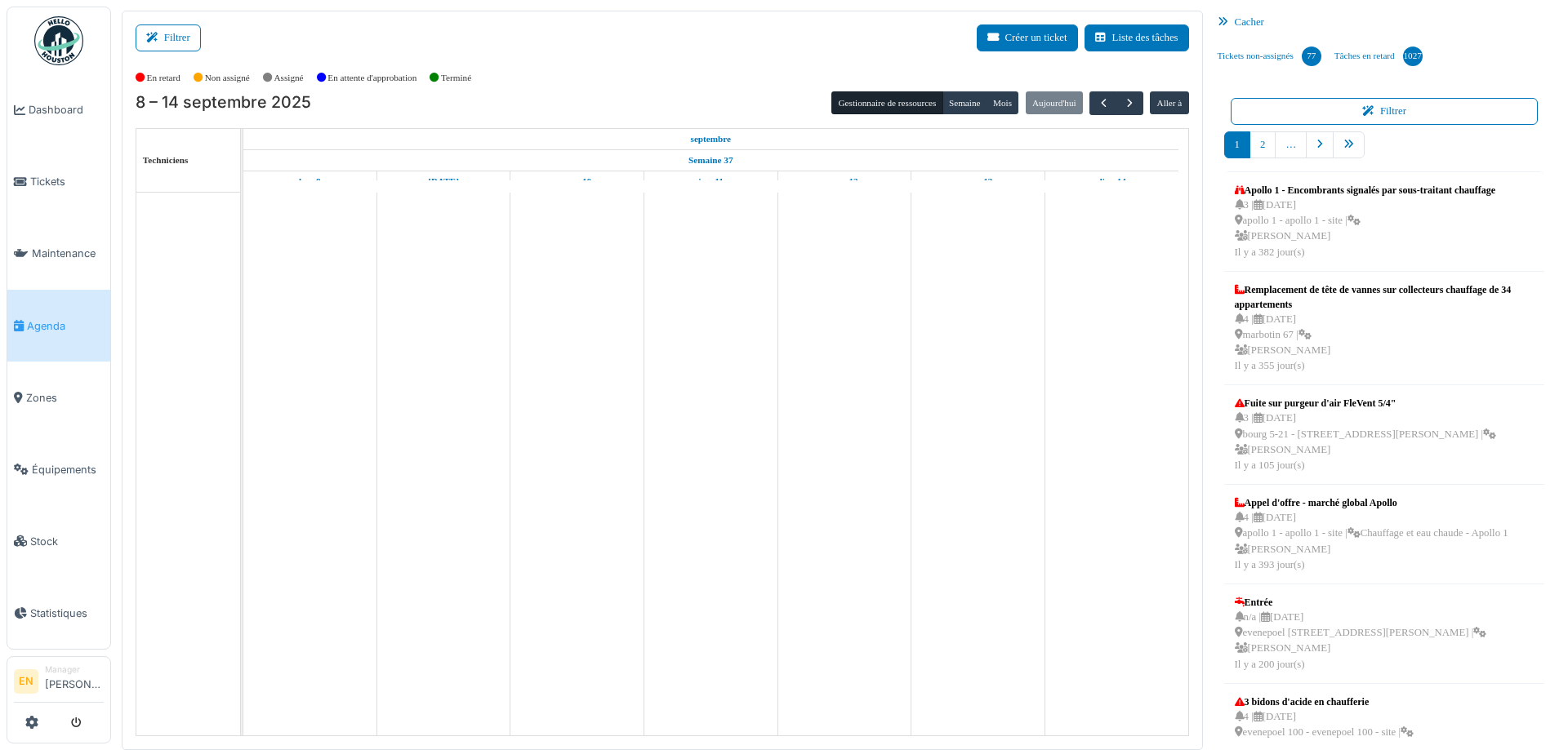
click at [169, 32] on button "Filtrer" at bounding box center [168, 38] width 65 height 27
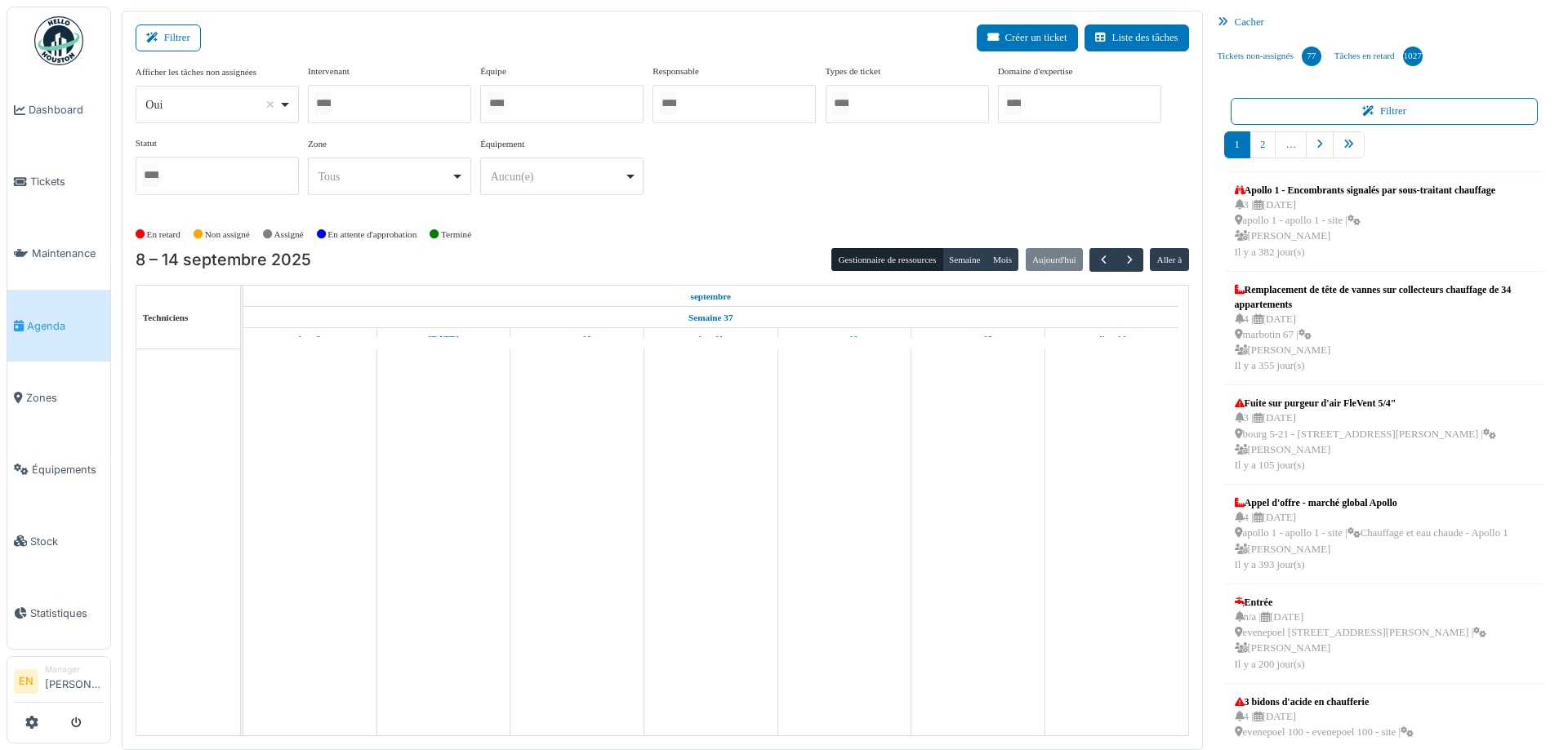
click at [285, 106] on div "Oui Remove item" at bounding box center [217, 105] width 150 height 24
select select "**"
click at [419, 99] on div at bounding box center [389, 104] width 164 height 39
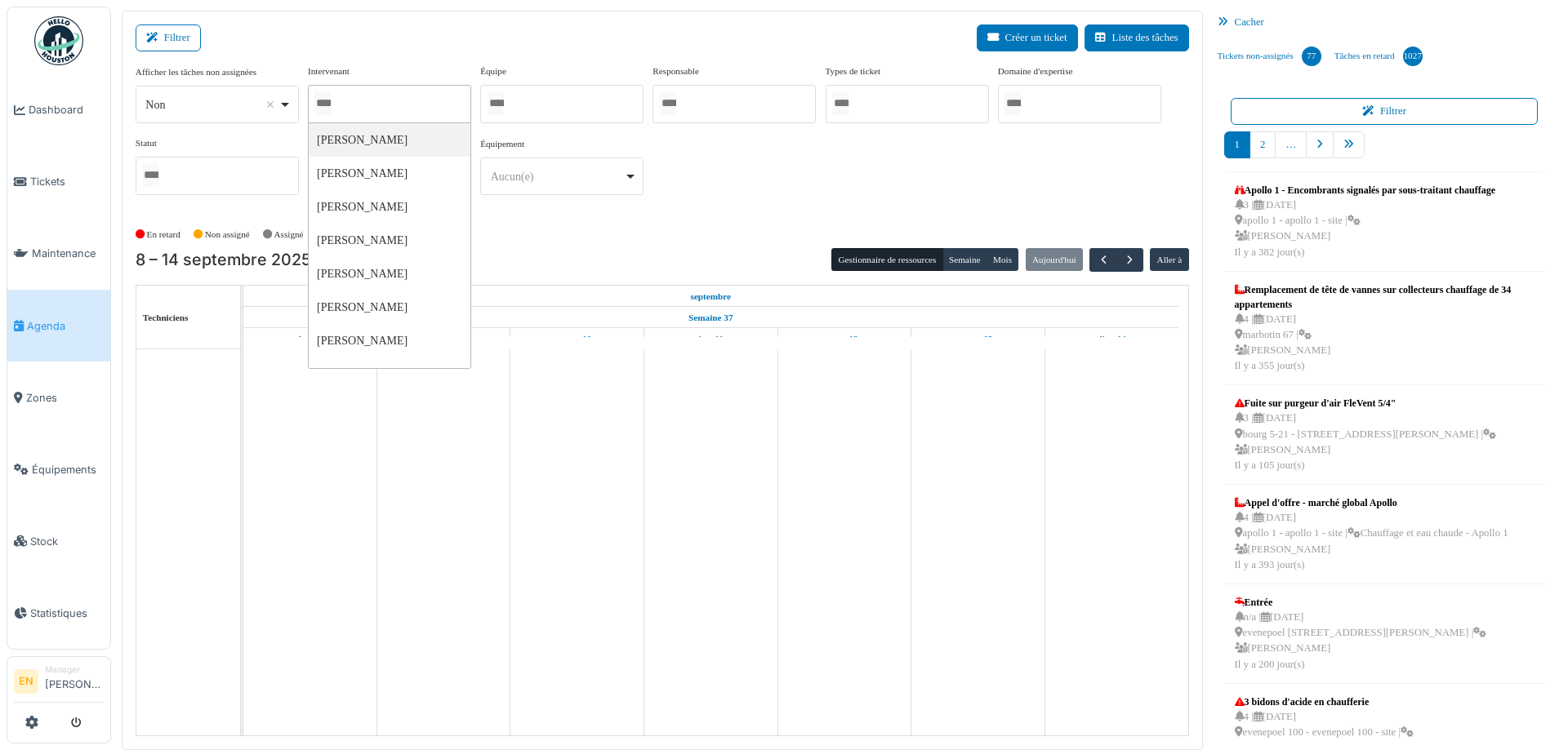
click at [492, 26] on div "Filtrer Créer un ticket Liste des tâches" at bounding box center [662, 45] width 1054 height 40
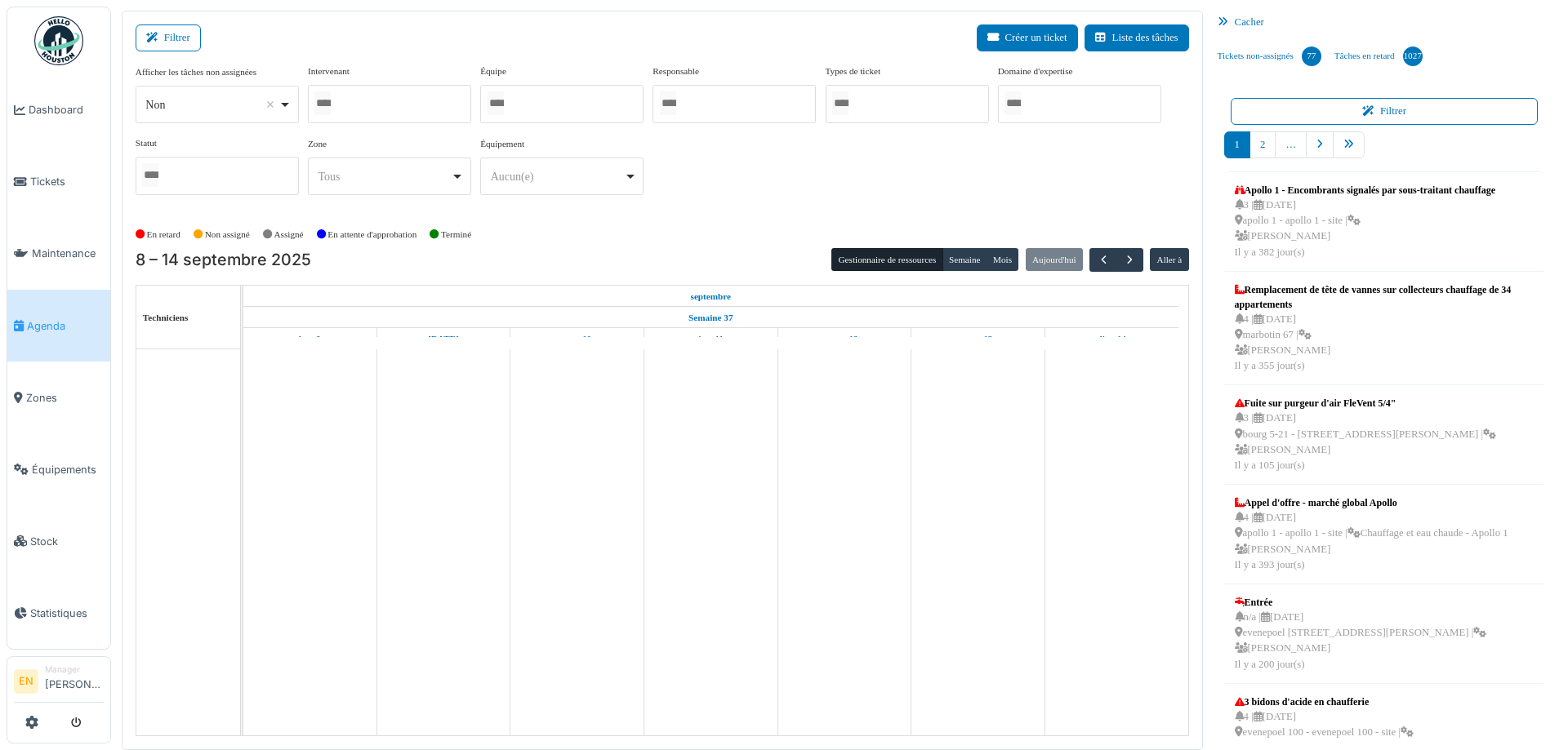
click at [555, 114] on div at bounding box center [562, 104] width 164 height 39
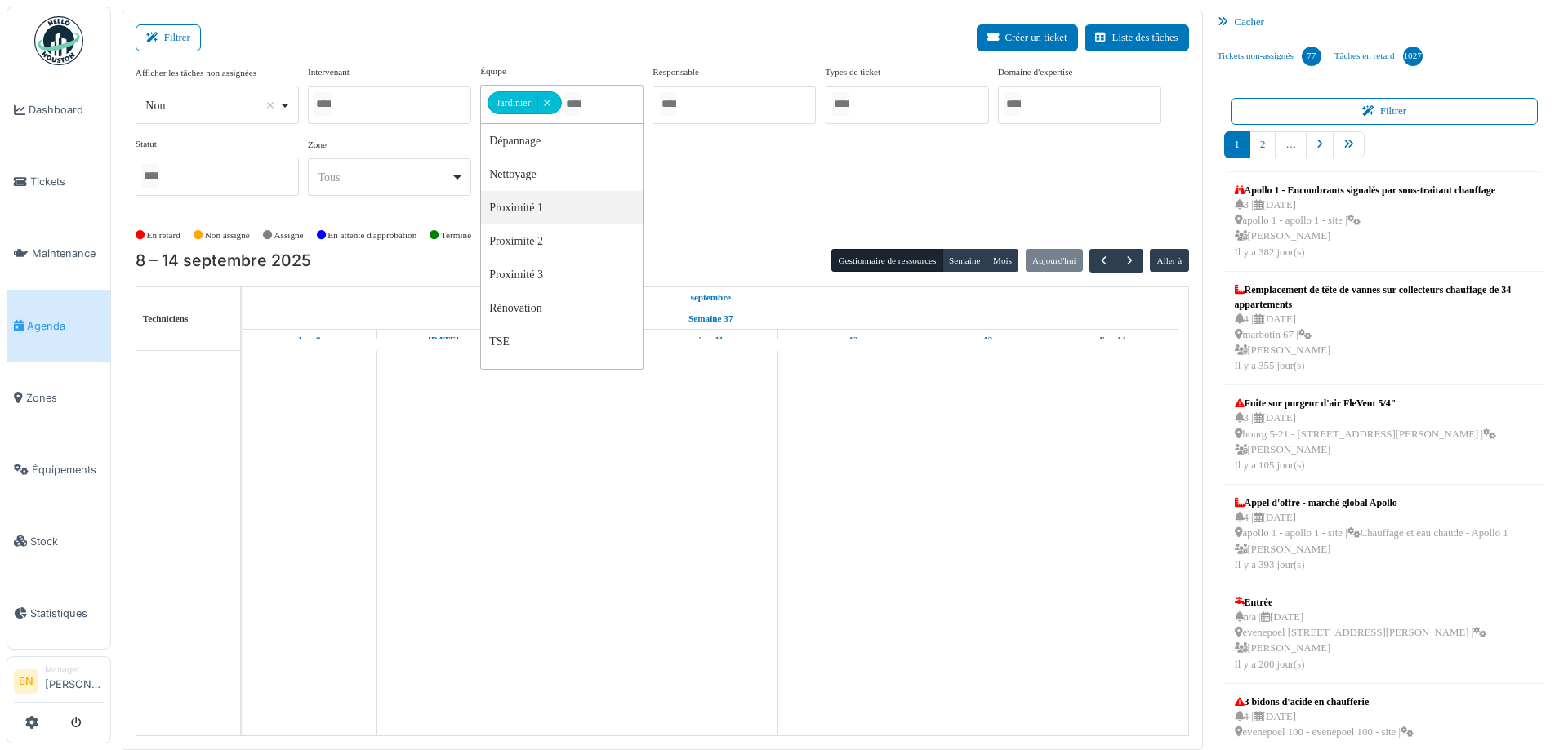
click at [764, 194] on div "Afficher les tâches non assignées *** Non Remove item Oui Non Intervenant [PERS…" at bounding box center [662, 136] width 1054 height 144
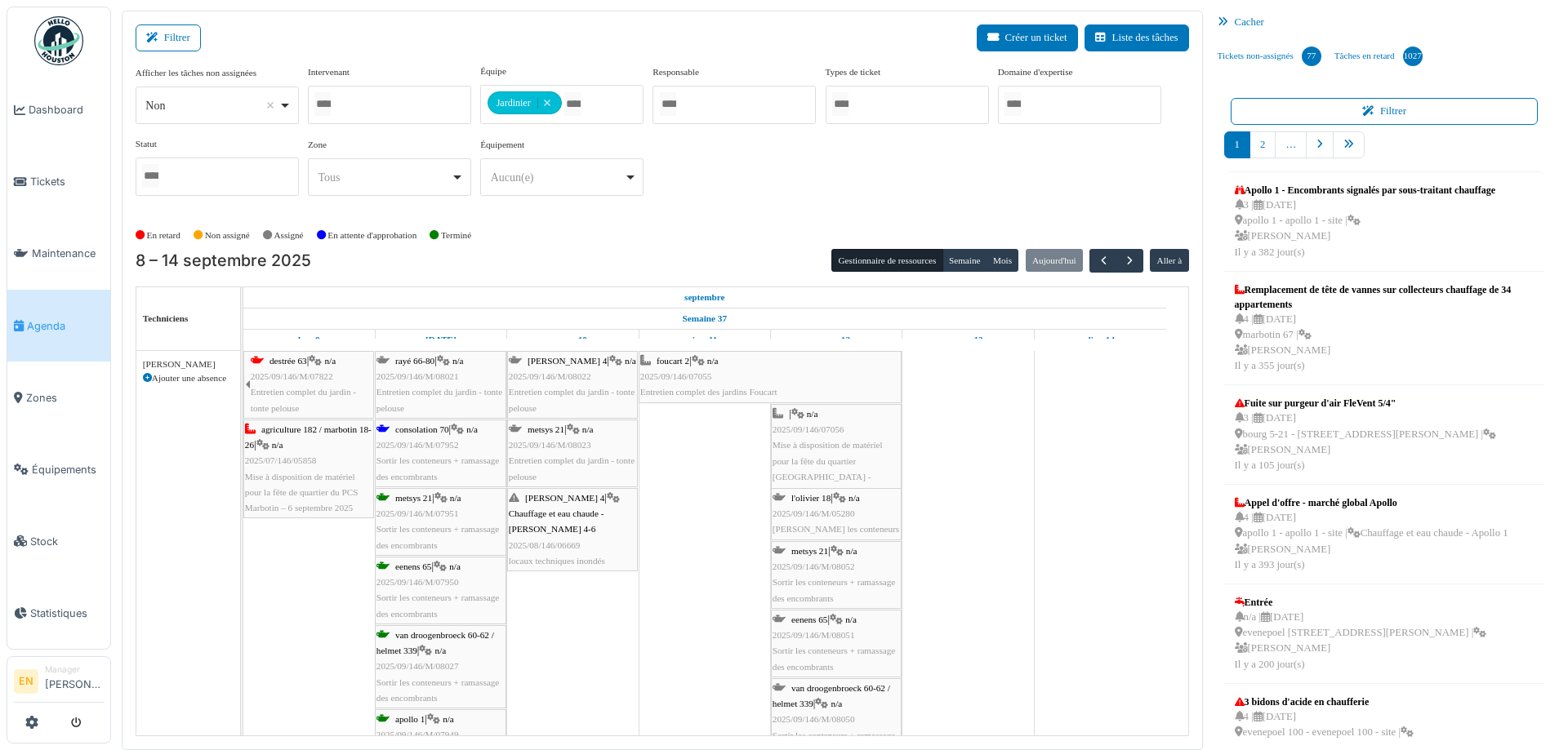
click at [436, 444] on span "2025/09/146/M/07952" at bounding box center [418, 444] width 83 height 10
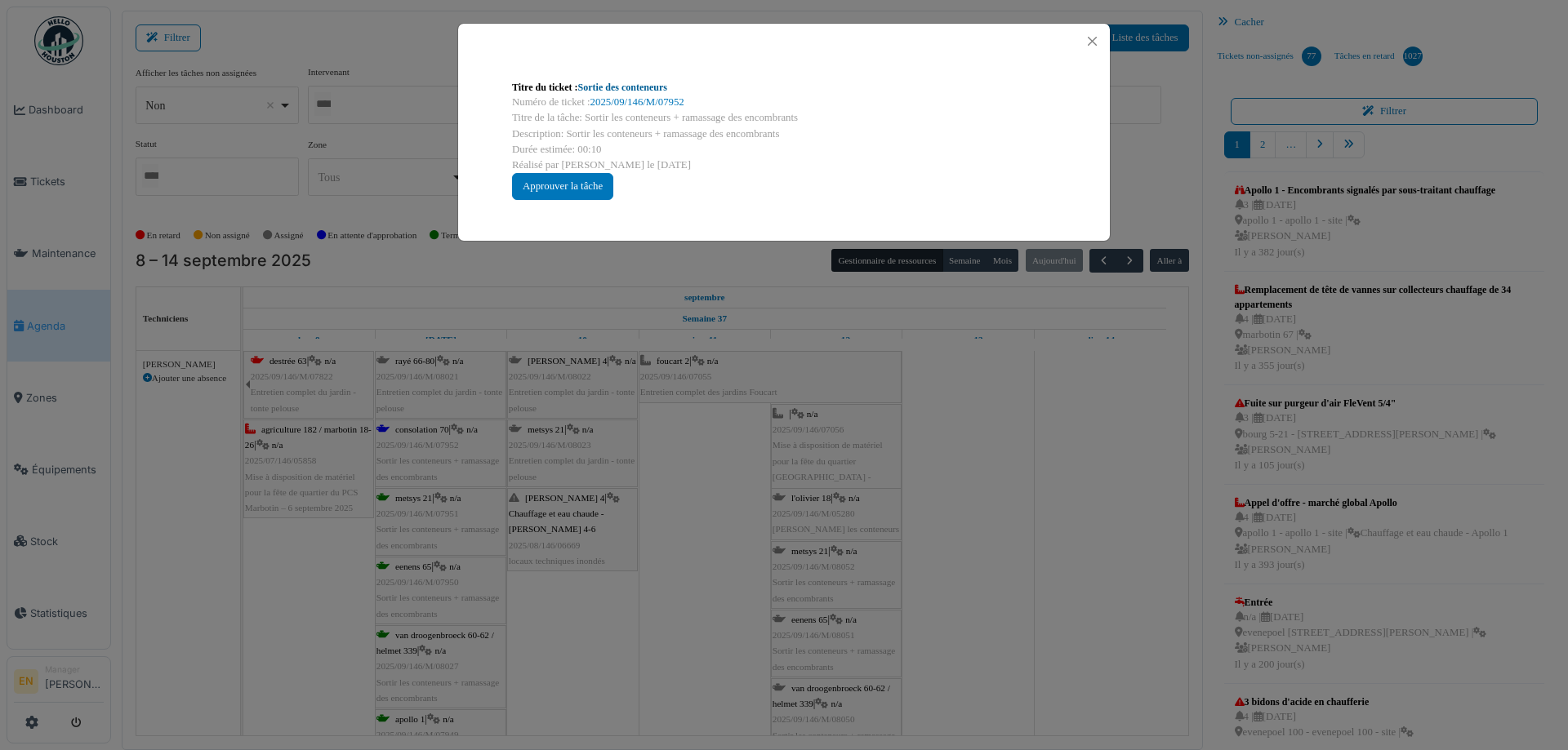
click at [665, 88] on link "Sortie des conteneurs" at bounding box center [622, 87] width 89 height 11
click at [1090, 36] on button "Close" at bounding box center [1092, 41] width 22 height 22
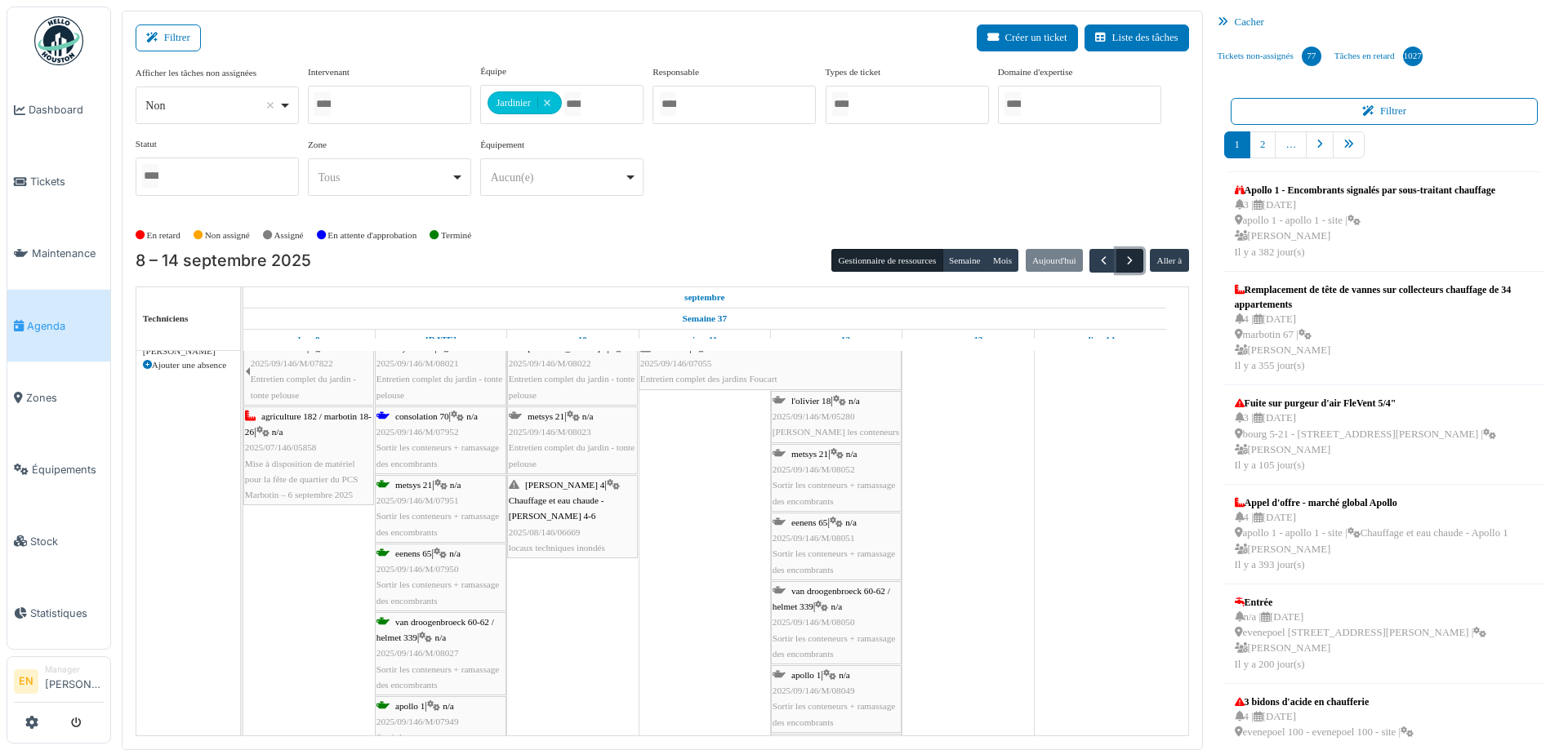
click at [1122, 261] on span "button" at bounding box center [1129, 260] width 14 height 14
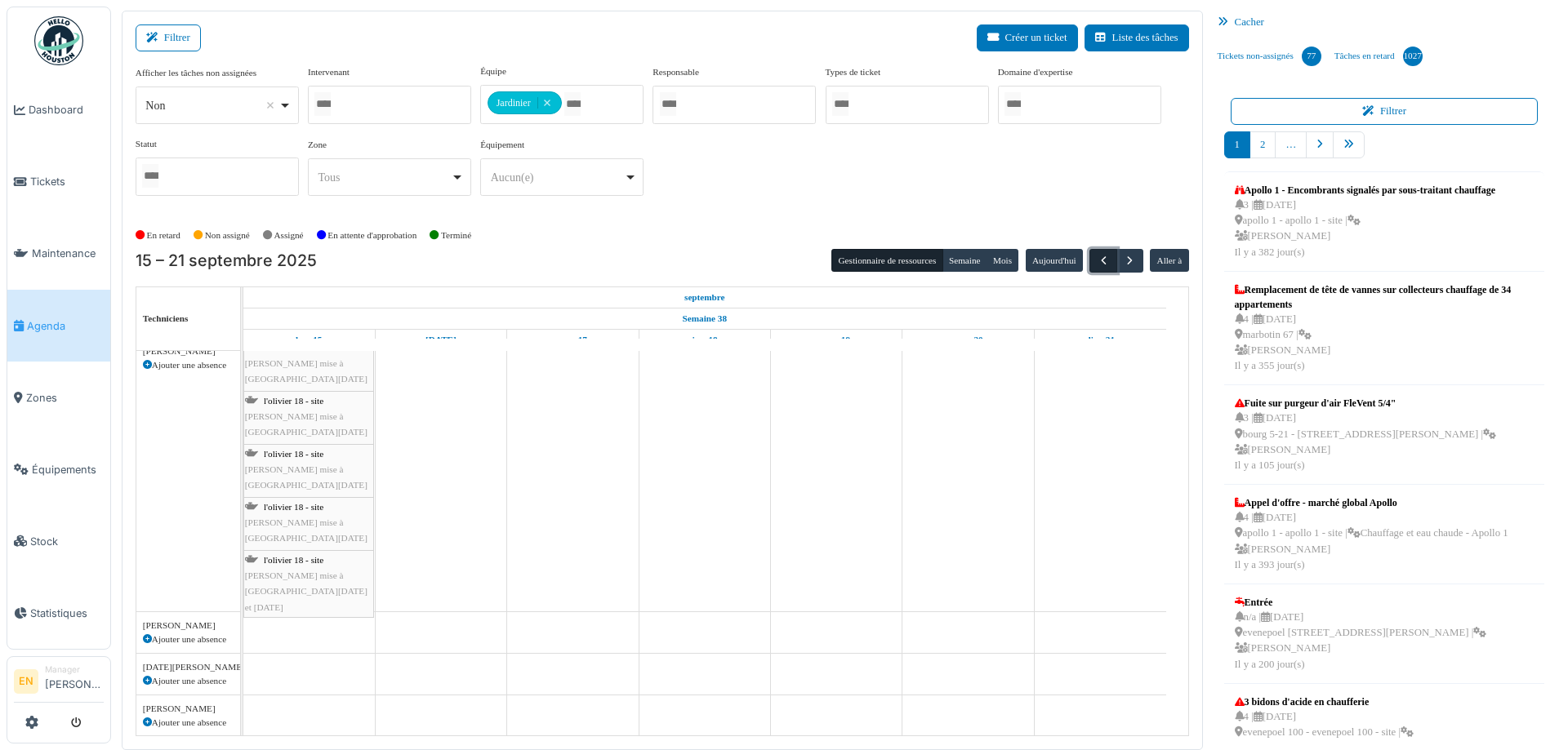
click at [1097, 262] on span "button" at bounding box center [1103, 260] width 14 height 14
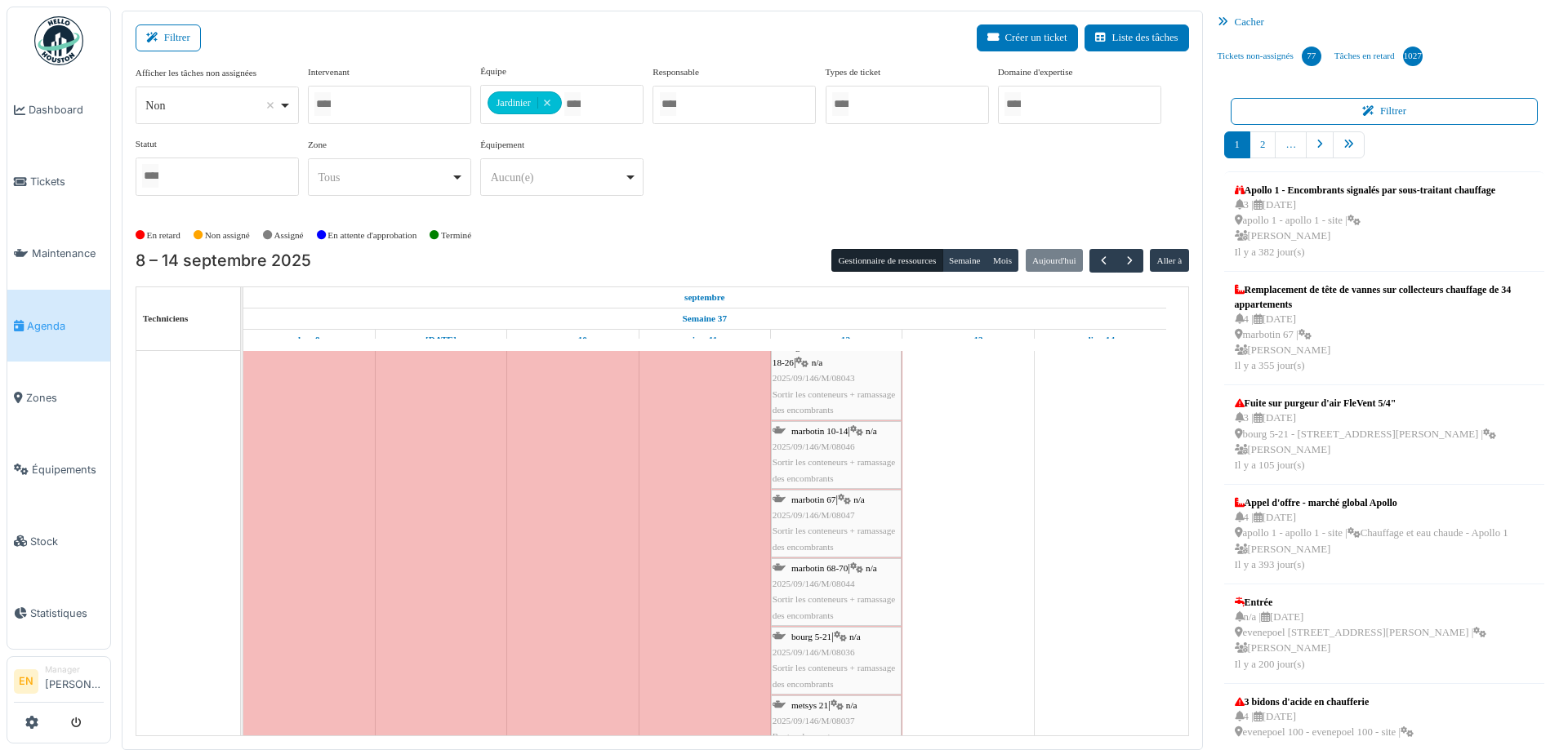
click at [729, 227] on div "En retard Non assigné Assigné En attente d'approbation Terminé" at bounding box center [662, 235] width 1054 height 27
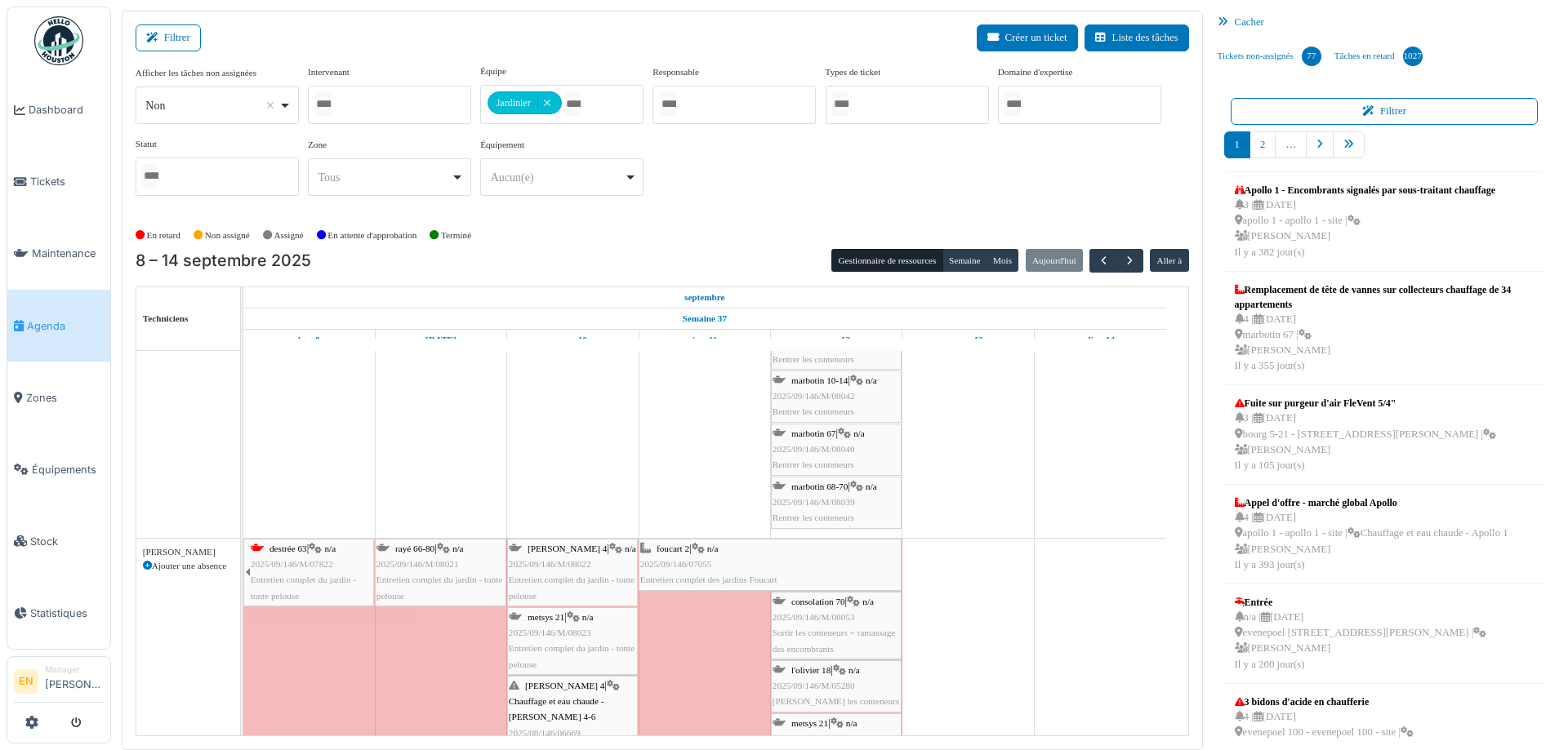
click at [51, 47] on img at bounding box center [58, 40] width 49 height 49
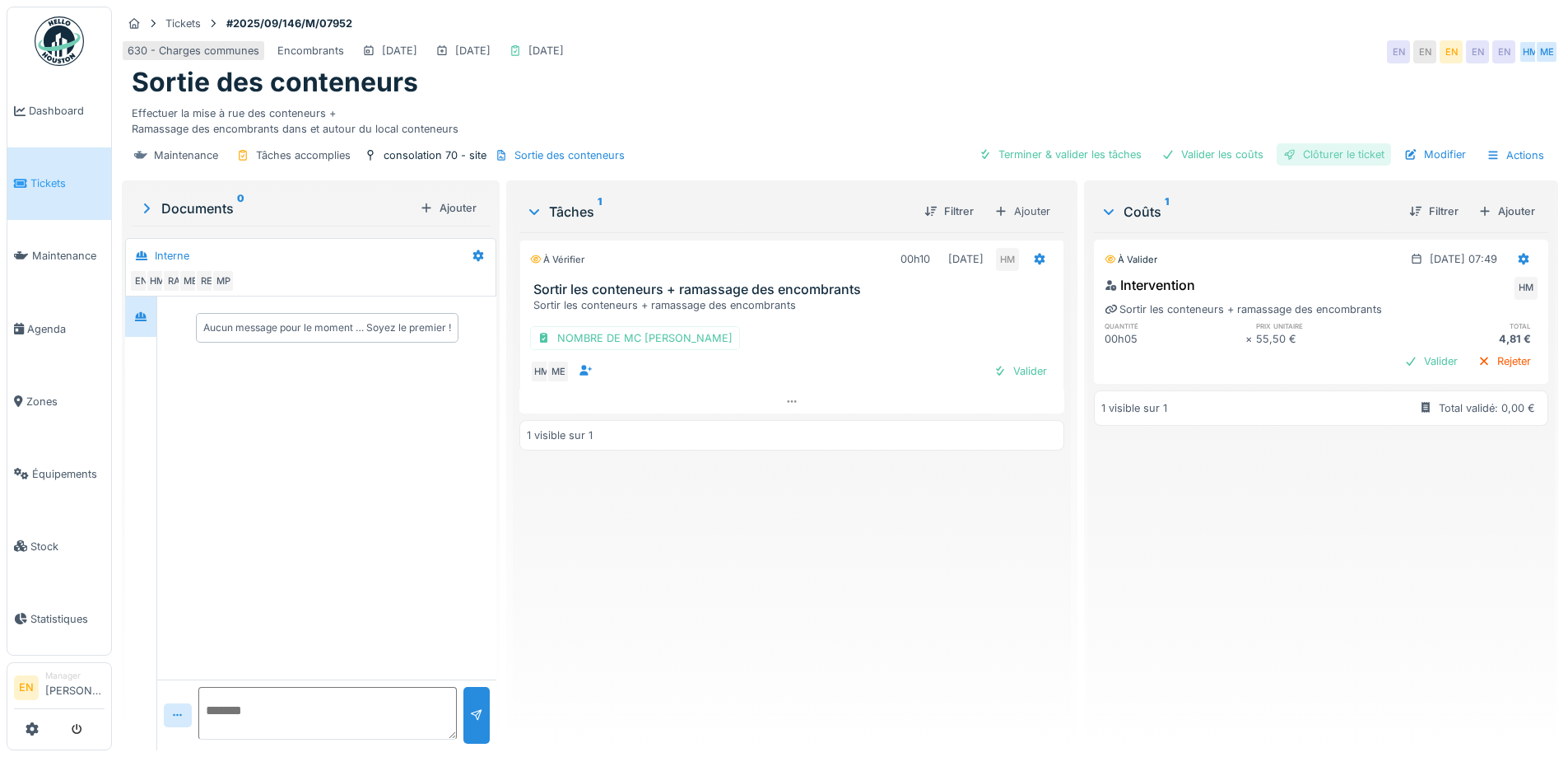
click at [1350, 158] on div "Clôturer le ticket" at bounding box center [1335, 155] width 115 height 22
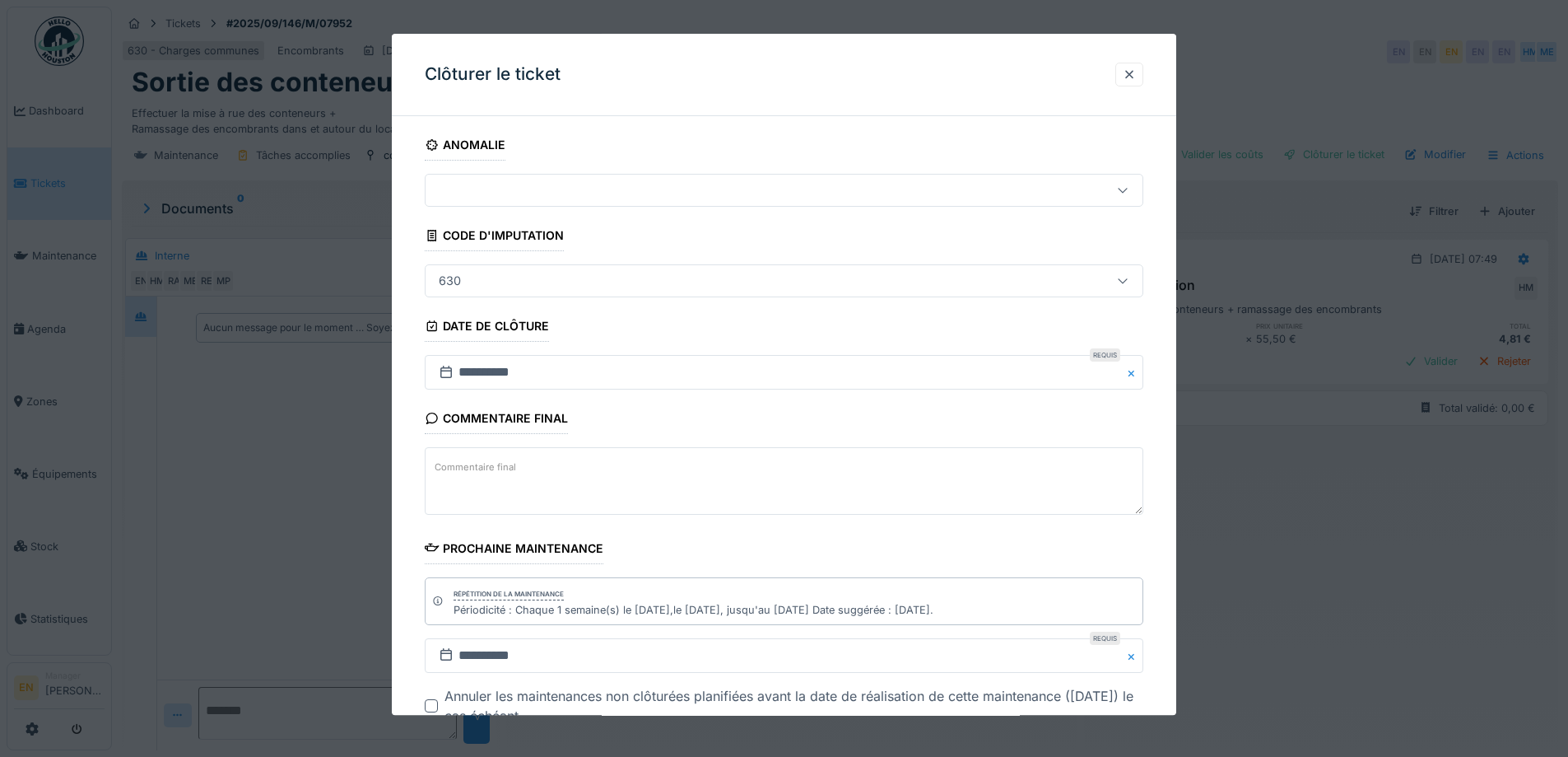
scroll to position [111, 0]
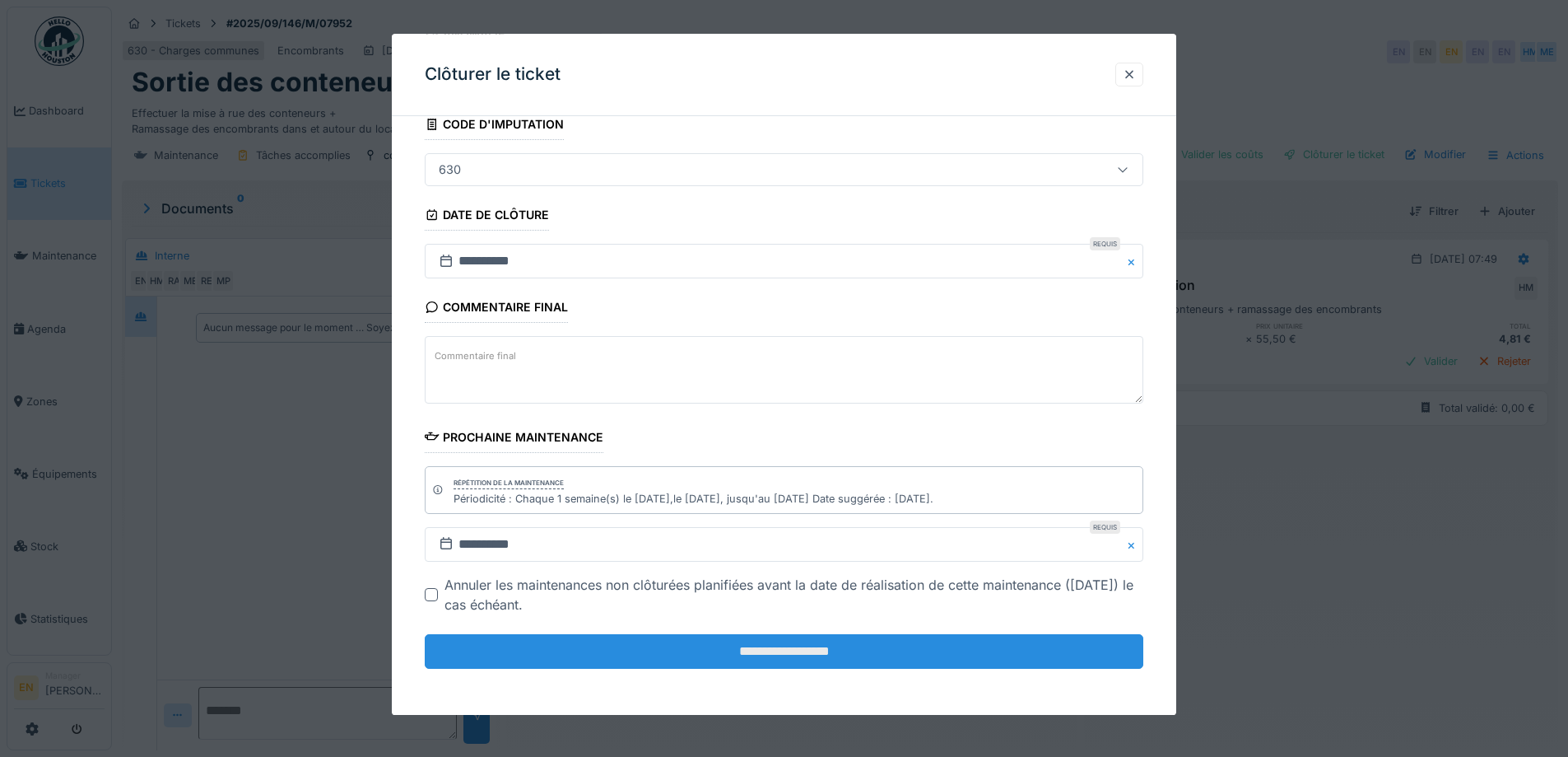
click at [804, 656] on input "**********" at bounding box center [784, 650] width 719 height 34
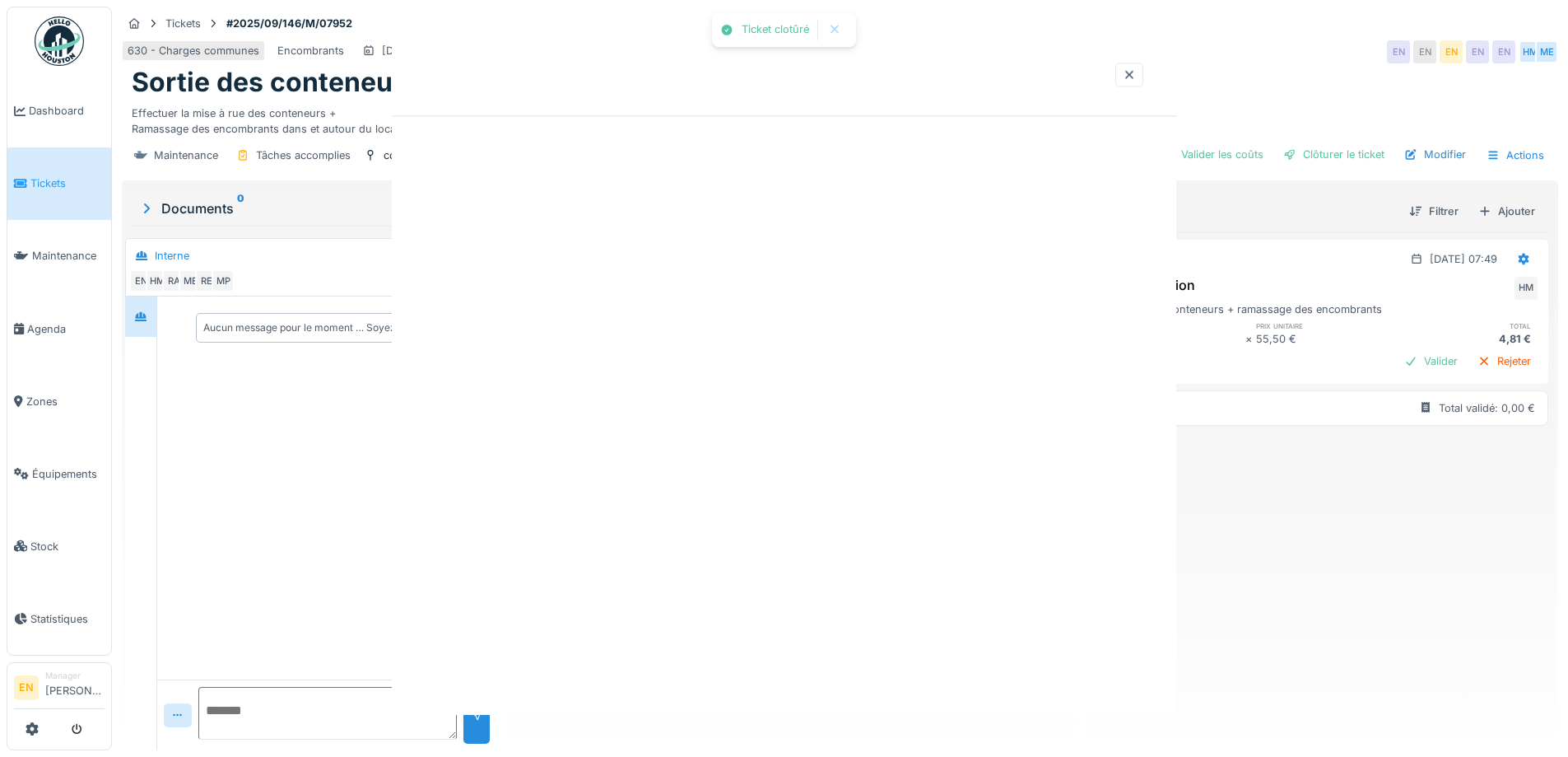
scroll to position [0, 0]
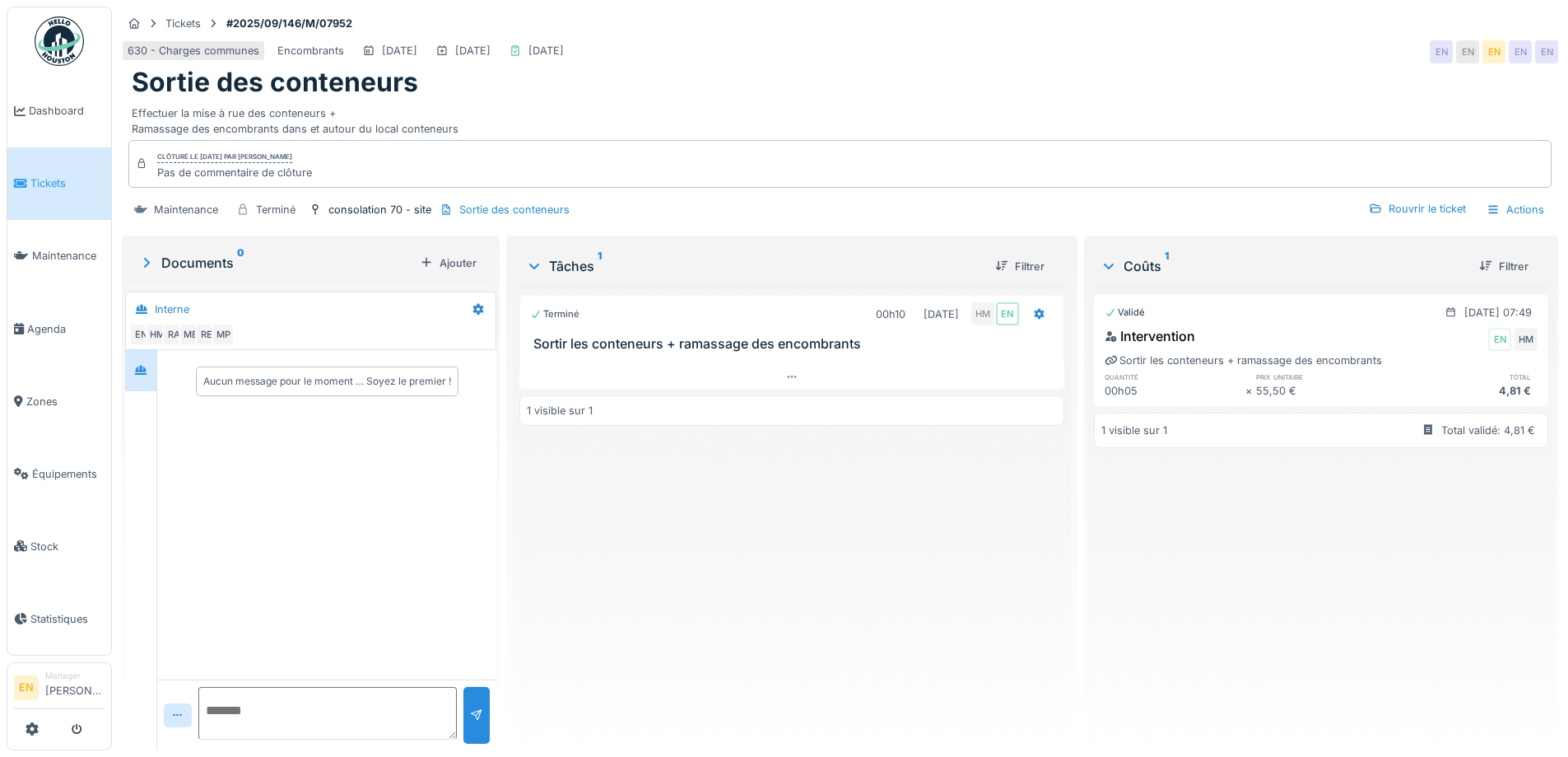
click at [69, 44] on img at bounding box center [58, 41] width 49 height 49
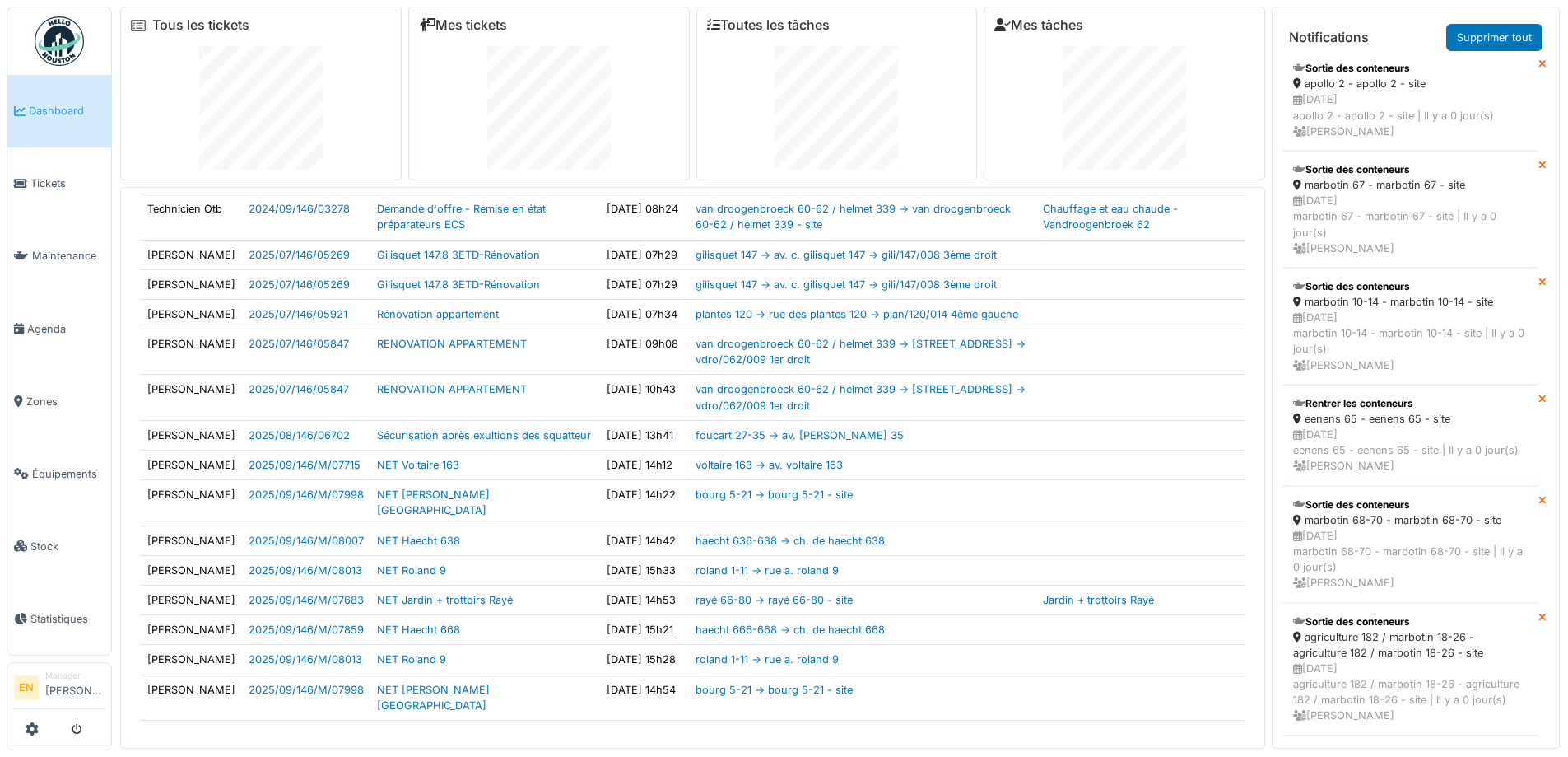
scroll to position [332, 0]
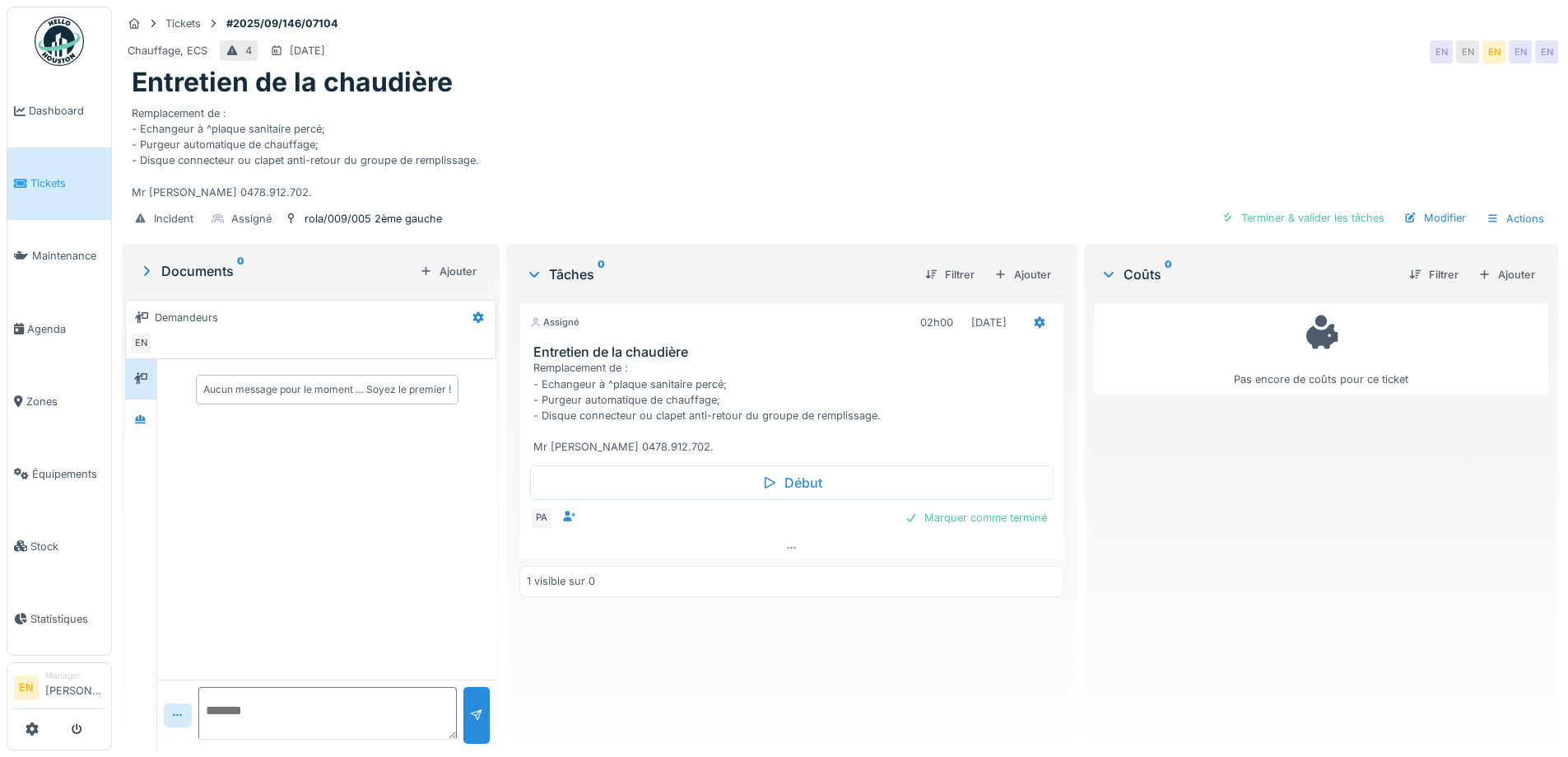
click at [1043, 143] on div "Remplacement de : - Echangeur à ^plaque sanitaire percé; - Purgeur automatique …" at bounding box center [840, 149] width 1417 height 101
click at [986, 208] on div "Incident Assigné rola/009/005 2ème gauche Terminer & valider les tâches Modifie…" at bounding box center [840, 219] width 1436 height 37
click at [931, 176] on div "Remplacement de : - Echangeur à ^plaque sanitaire percé; - Purgeur automatique …" at bounding box center [840, 149] width 1417 height 101
click at [803, 545] on div at bounding box center [792, 549] width 545 height 24
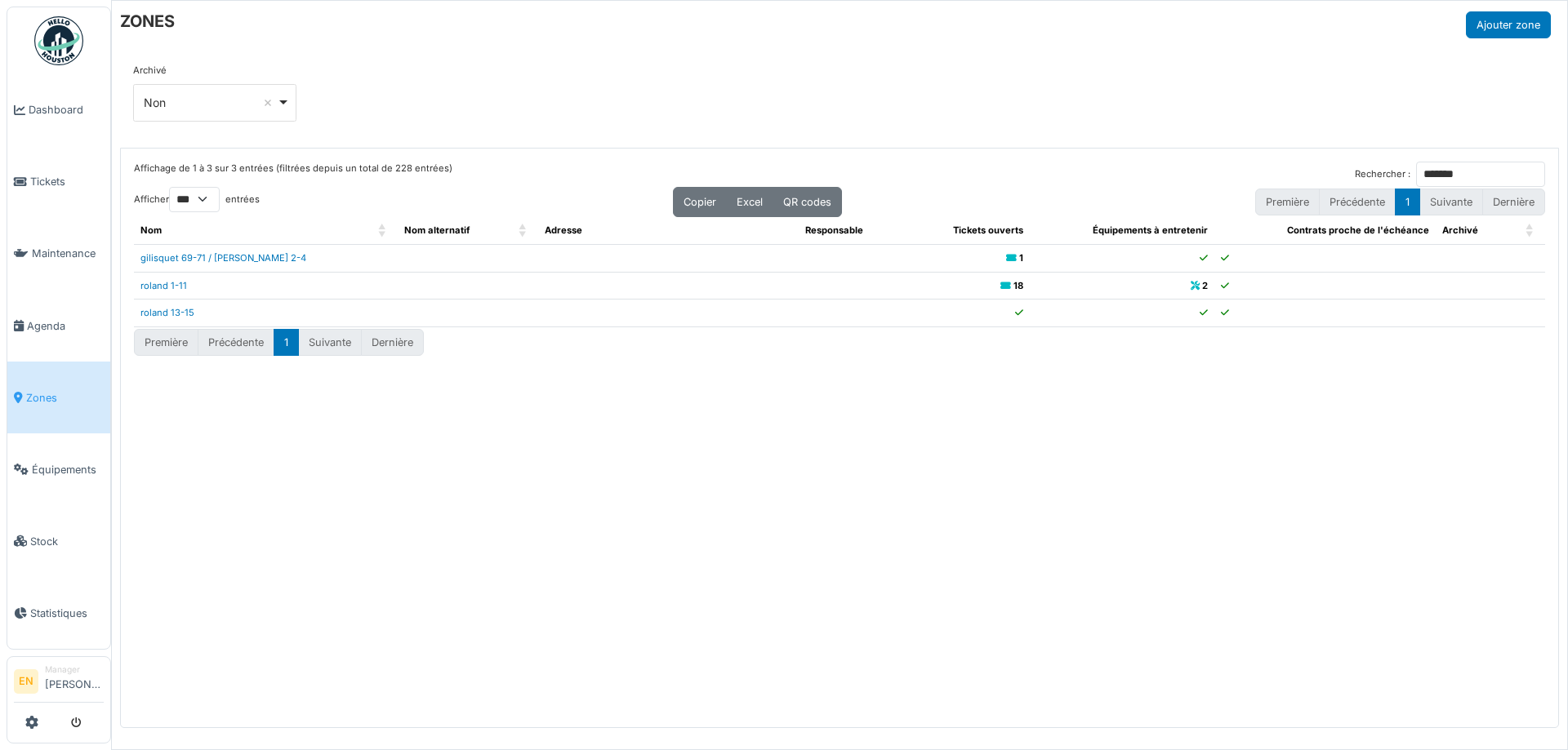
select select "***"
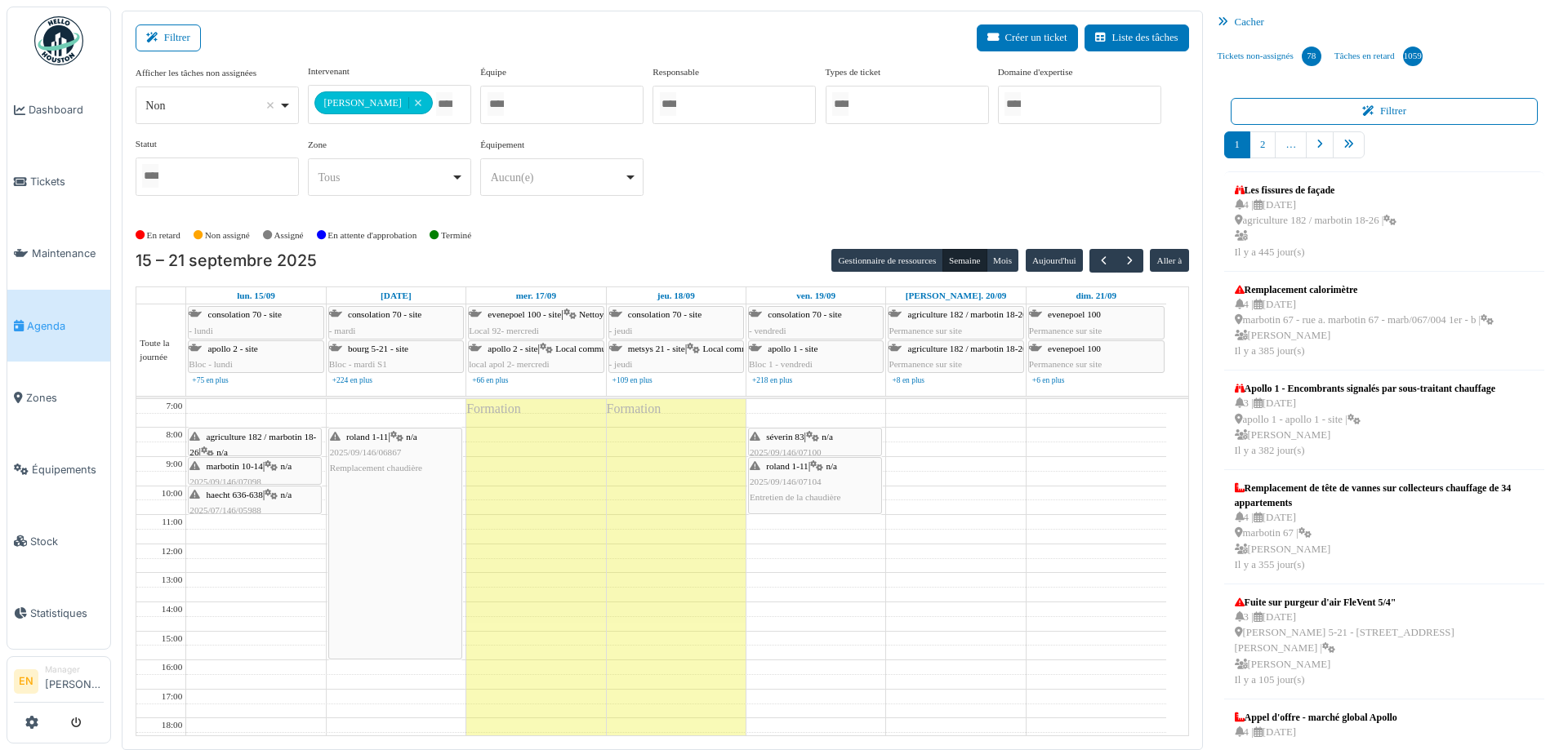
click at [827, 481] on div "roland 1-11 | n/a 2025/09/146/07104 Entretien de la chaudière" at bounding box center [815, 483] width 130 height 48
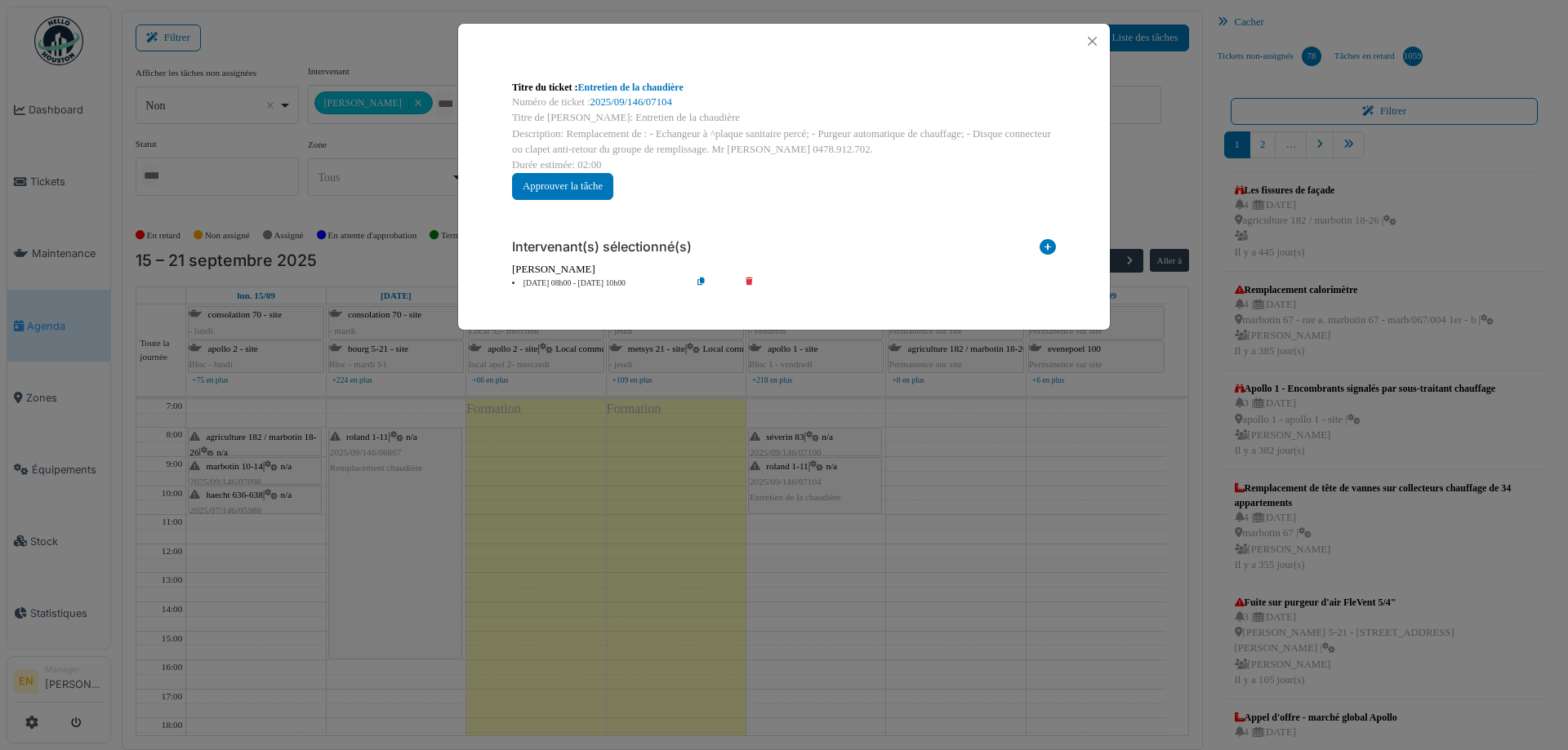
click at [699, 279] on icon at bounding box center [714, 283] width 47 height 12
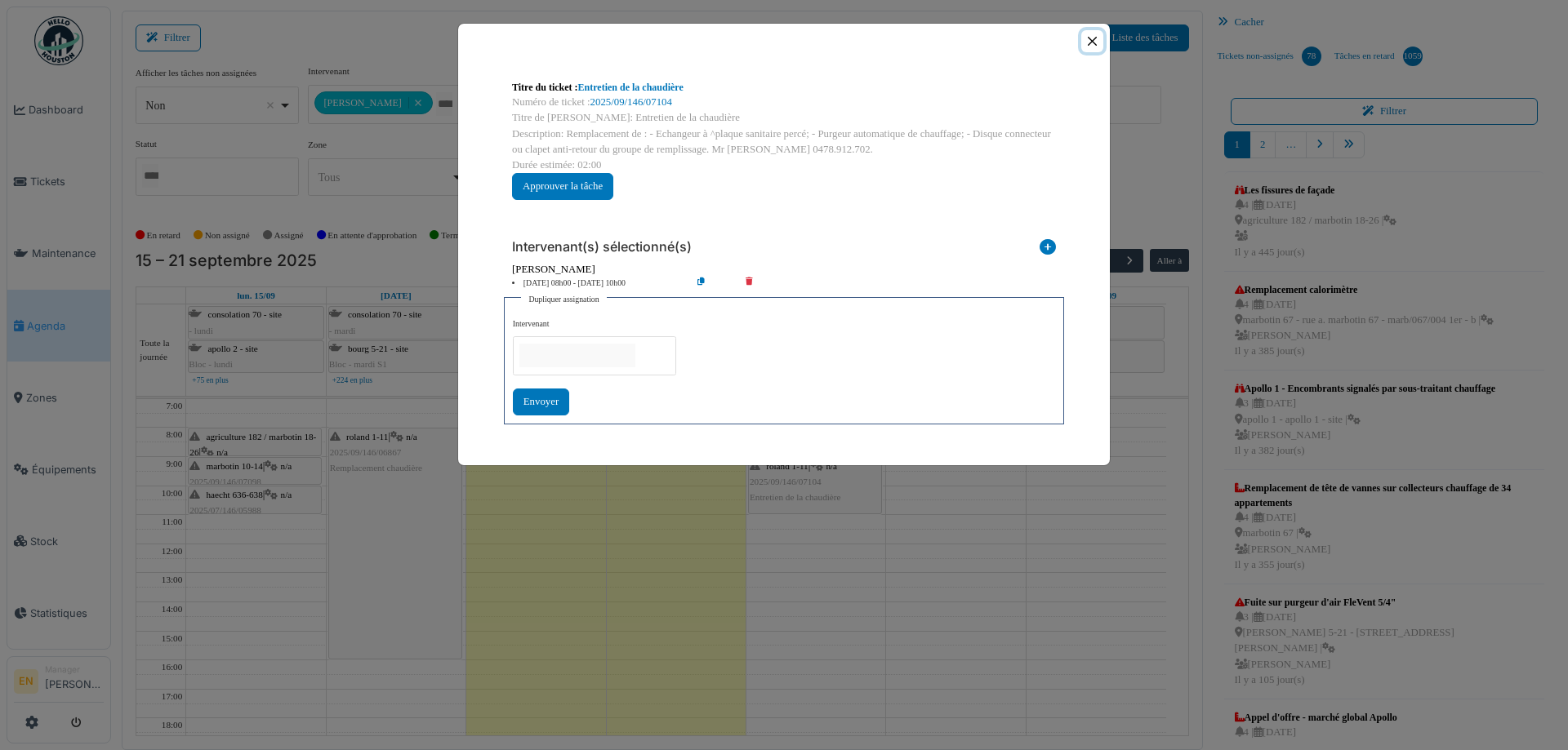
click at [1091, 42] on button "Close" at bounding box center [1092, 41] width 22 height 22
